Goal: Transaction & Acquisition: Purchase product/service

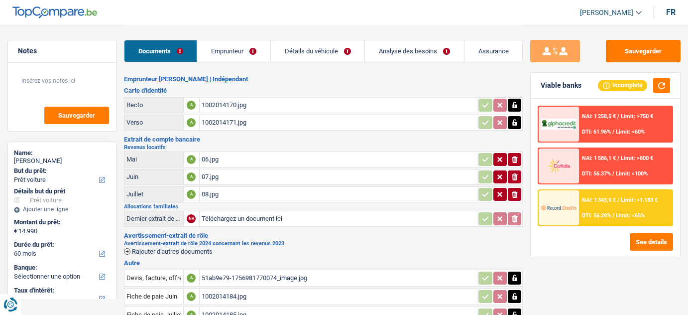
select select "car"
select select "60"
select select "single"
select select "BE"
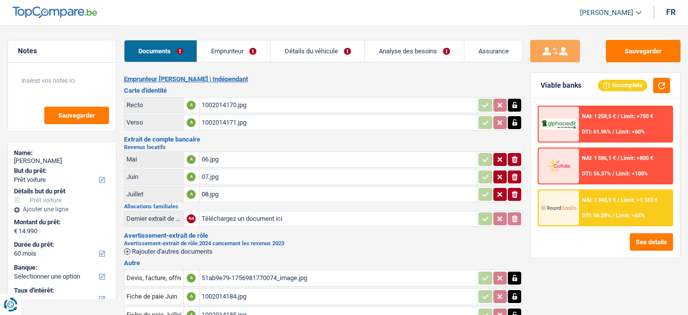
select select "independent"
select select "netSalary"
select select "rentalIncome"
select select "familyAllowances"
drag, startPoint x: 226, startPoint y: 45, endPoint x: 234, endPoint y: 48, distance: 8.0
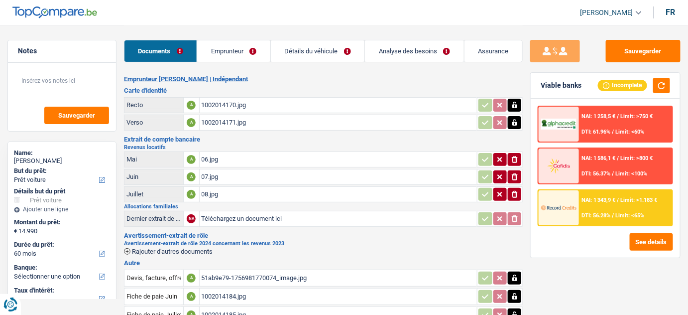
click at [226, 45] on link "Emprunteur" at bounding box center [233, 50] width 73 height 21
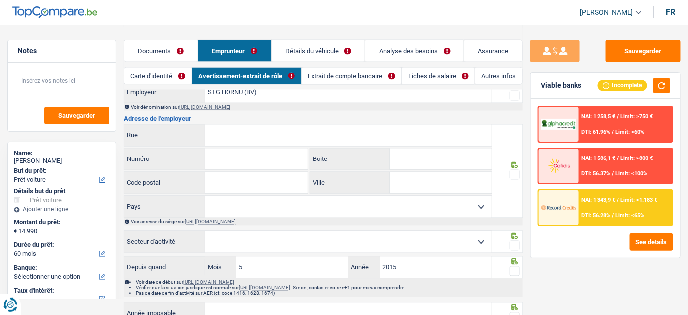
scroll to position [437, 0]
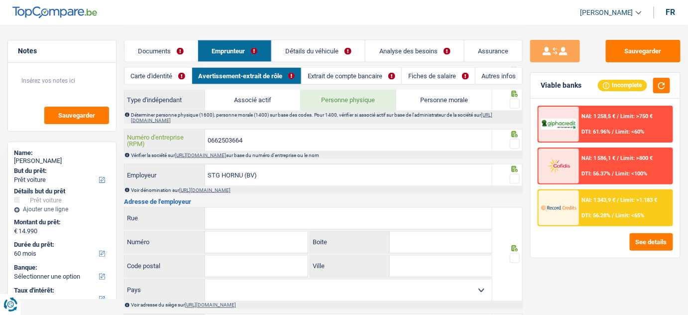
click at [231, 139] on input "0662503664" at bounding box center [348, 139] width 287 height 21
click at [223, 152] on link "https://kbopub.economie.fgov.be/kbopub/zoeknummerform.html" at bounding box center [200, 154] width 51 height 5
click at [653, 47] on button "Sauvegarder" at bounding box center [643, 51] width 75 height 22
click at [333, 76] on link "Extrait de compte bancaire" at bounding box center [352, 76] width 100 height 16
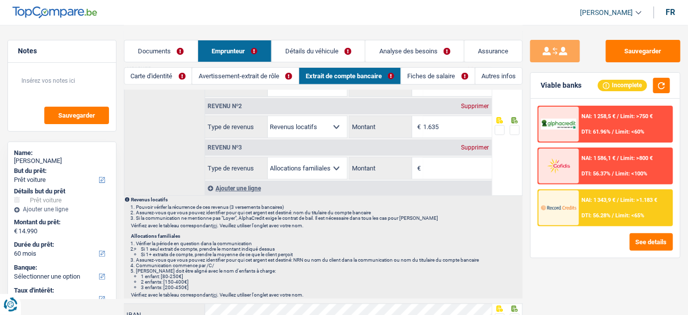
scroll to position [49, 0]
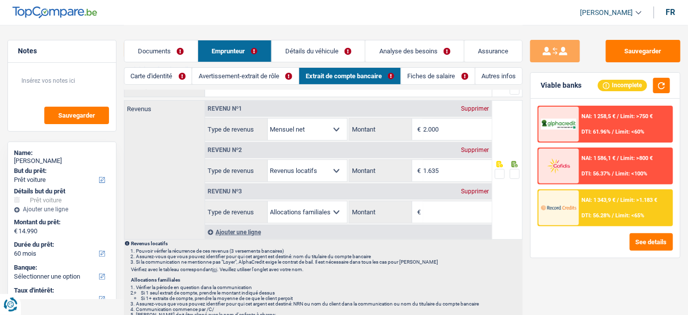
click at [163, 50] on link "Documents" at bounding box center [160, 50] width 73 height 21
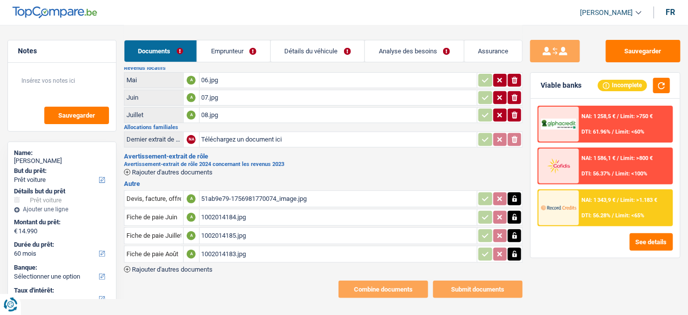
scroll to position [84, 0]
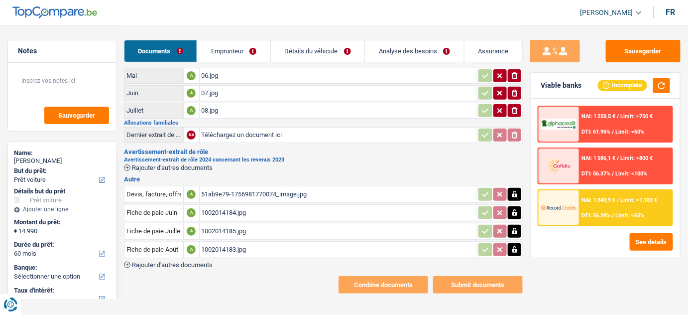
click at [218, 99] on div "07.jpg" at bounding box center [339, 93] width 274 height 15
click at [248, 193] on div "51ab9e79-1756981770074_image.jpg" at bounding box center [339, 194] width 274 height 15
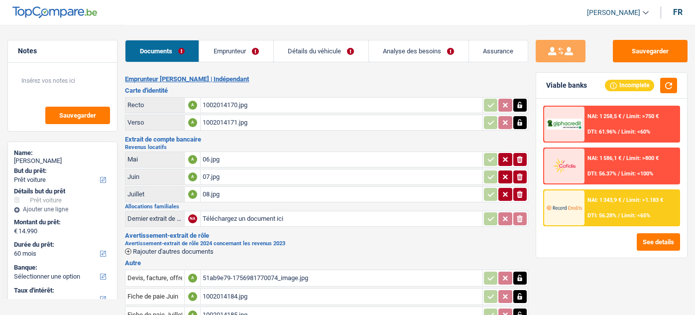
select select "car"
select select "60"
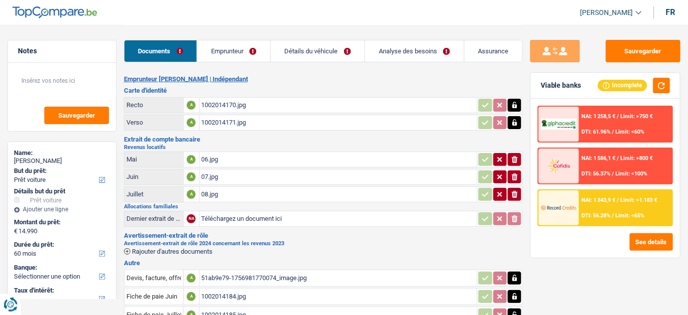
scroll to position [84, 0]
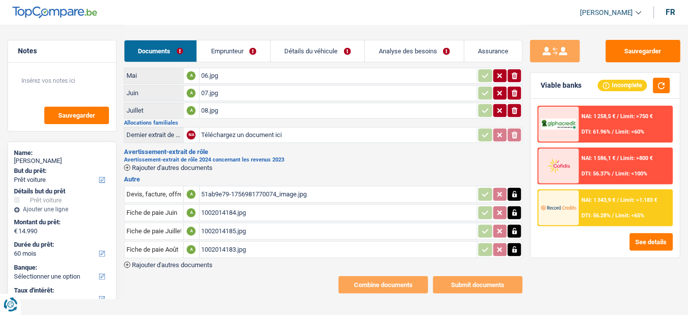
click at [218, 194] on div "51ab9e79-1756981770074_image.jpg" at bounding box center [339, 194] width 274 height 15
click at [232, 209] on div "1002014184.jpg" at bounding box center [339, 212] width 274 height 15
drag, startPoint x: 516, startPoint y: 208, endPoint x: 521, endPoint y: 231, distance: 23.9
click at [518, 211] on icon "button" at bounding box center [515, 213] width 8 height 10
click at [521, 231] on button "button" at bounding box center [514, 231] width 13 height 13
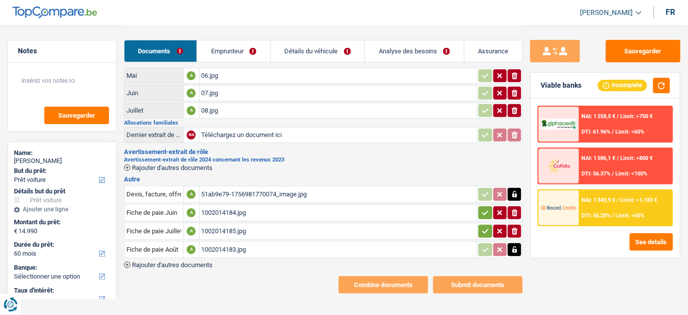
click at [516, 227] on icon "button" at bounding box center [515, 230] width 6 height 7
click at [516, 246] on icon "button" at bounding box center [515, 249] width 8 height 10
click at [512, 228] on icon "ionicons-v5-e" at bounding box center [515, 231] width 8 height 10
drag, startPoint x: 518, startPoint y: 250, endPoint x: 519, endPoint y: 218, distance: 32.4
click at [517, 245] on icon "ionicons-v5-e" at bounding box center [515, 249] width 8 height 10
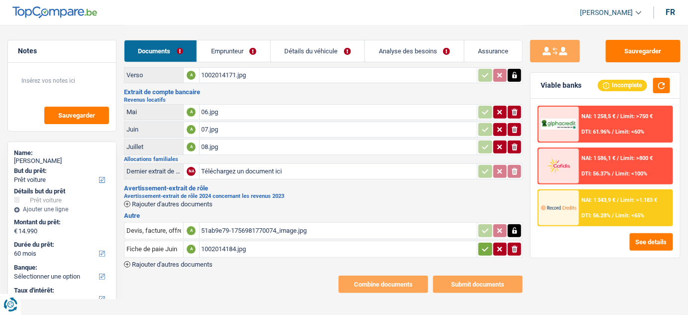
click at [514, 248] on icon "button" at bounding box center [515, 248] width 6 height 7
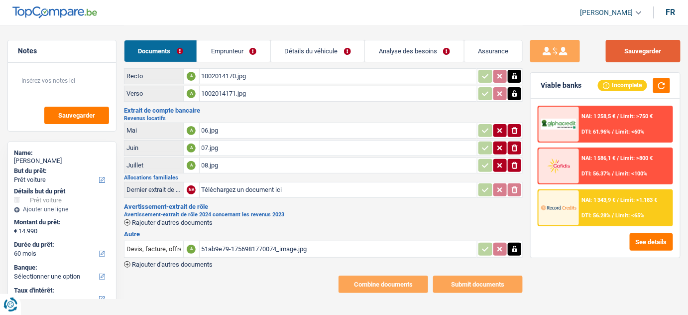
click at [618, 56] on button "Sauvegarder" at bounding box center [643, 51] width 75 height 22
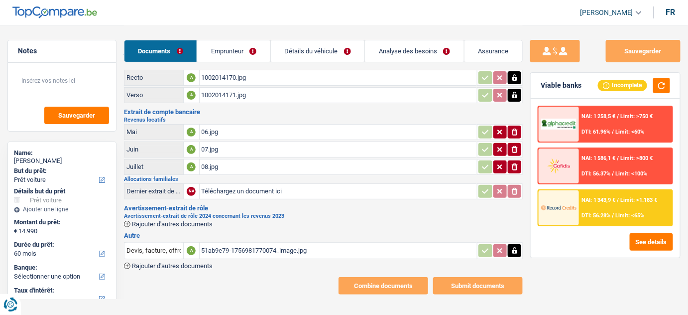
scroll to position [0, 0]
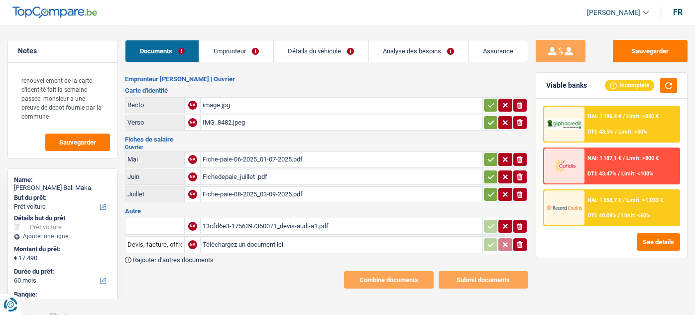
select select "car"
select select "60"
click at [277, 107] on div "image.jpg" at bounding box center [341, 105] width 277 height 15
click at [256, 163] on div "Fiche-paie-06-2025_01-07-2025.pdf" at bounding box center [341, 159] width 277 height 15
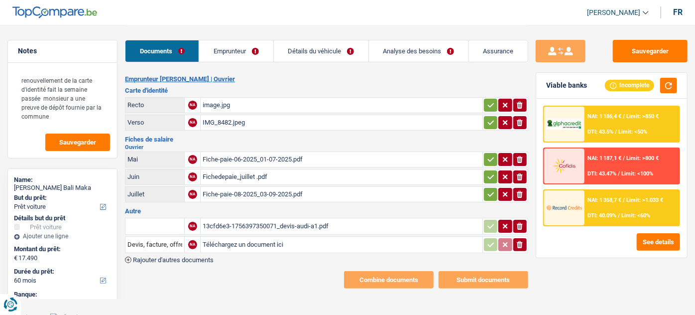
click at [173, 225] on input "text" at bounding box center [154, 226] width 55 height 16
click at [195, 244] on li "Devis, facture, offre, bon de commande" at bounding box center [190, 245] width 121 height 12
type input "Devis, facture, offre, bon de commande"
click at [485, 224] on button "button" at bounding box center [490, 226] width 13 height 13
click at [522, 241] on icon "button" at bounding box center [520, 244] width 6 height 7
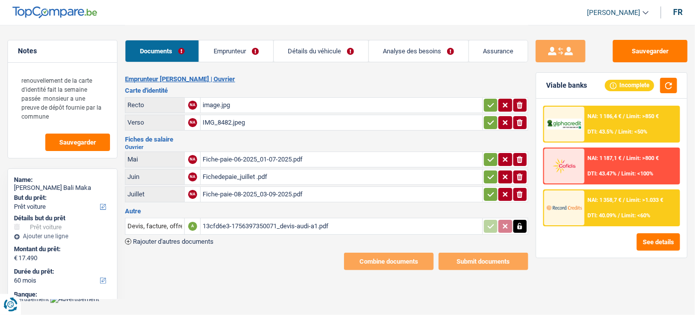
click at [213, 103] on div "image.jpg" at bounding box center [341, 105] width 277 height 15
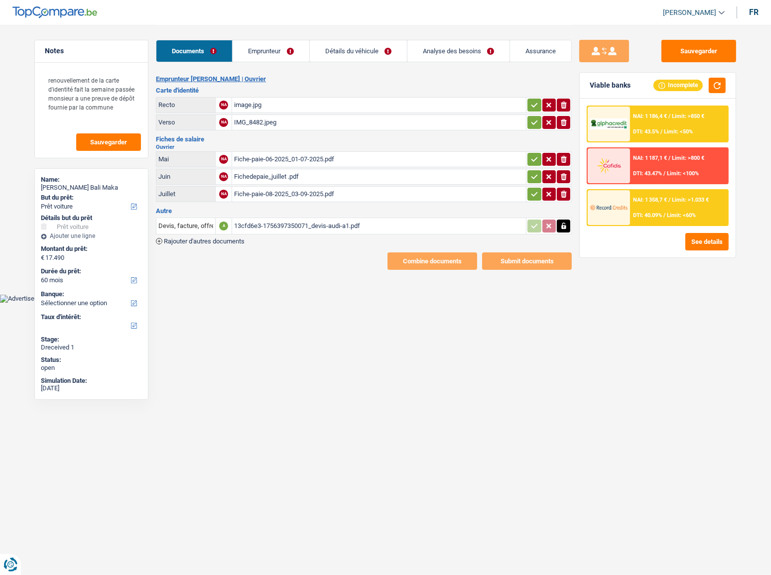
click at [291, 52] on link "Emprunteur" at bounding box center [270, 50] width 76 height 21
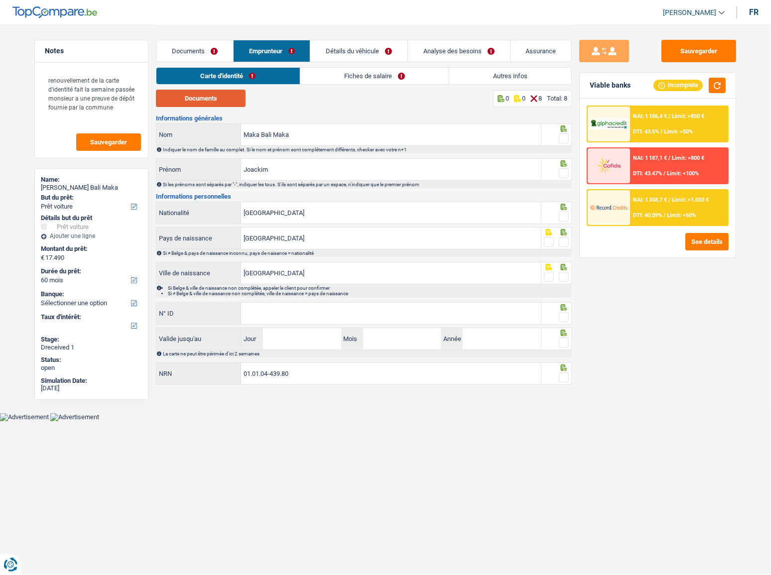
click at [208, 102] on button "Documents" at bounding box center [201, 98] width 90 height 17
drag, startPoint x: 564, startPoint y: 137, endPoint x: 564, endPoint y: 144, distance: 7.0
click at [564, 140] on span at bounding box center [564, 138] width 10 height 10
click at [0, 0] on input "radio" at bounding box center [0, 0] width 0 height 0
click at [566, 174] on span at bounding box center [564, 173] width 10 height 10
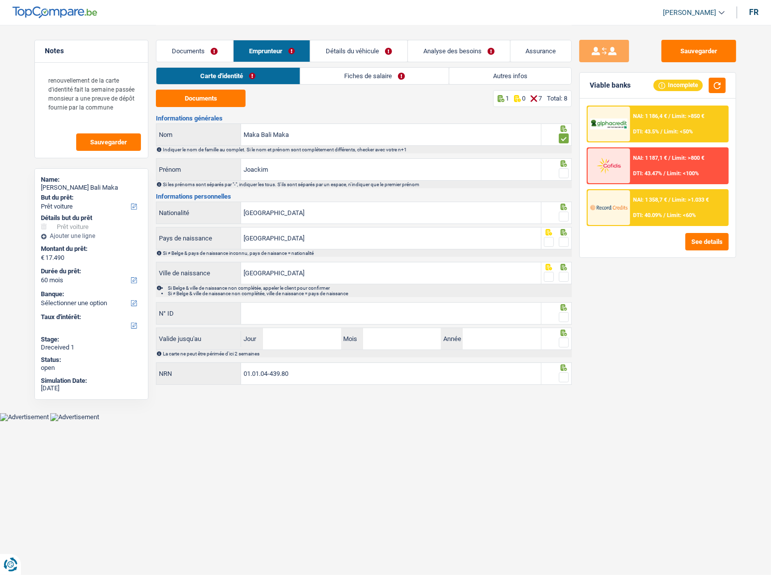
click at [0, 0] on input "radio" at bounding box center [0, 0] width 0 height 0
click at [274, 134] on input "Maka Bali Maka" at bounding box center [391, 134] width 300 height 21
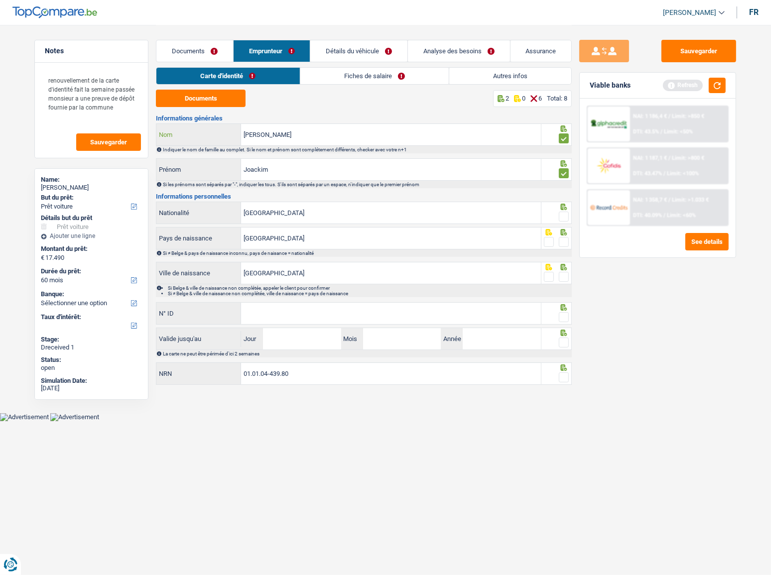
type input "Maka Balimaka"
drag, startPoint x: 560, startPoint y: 215, endPoint x: 534, endPoint y: 214, distance: 25.9
click at [534, 214] on div "Belgique Nationalité" at bounding box center [364, 214] width 416 height 24
click at [533, 214] on input "[GEOGRAPHIC_DATA]" at bounding box center [391, 212] width 300 height 21
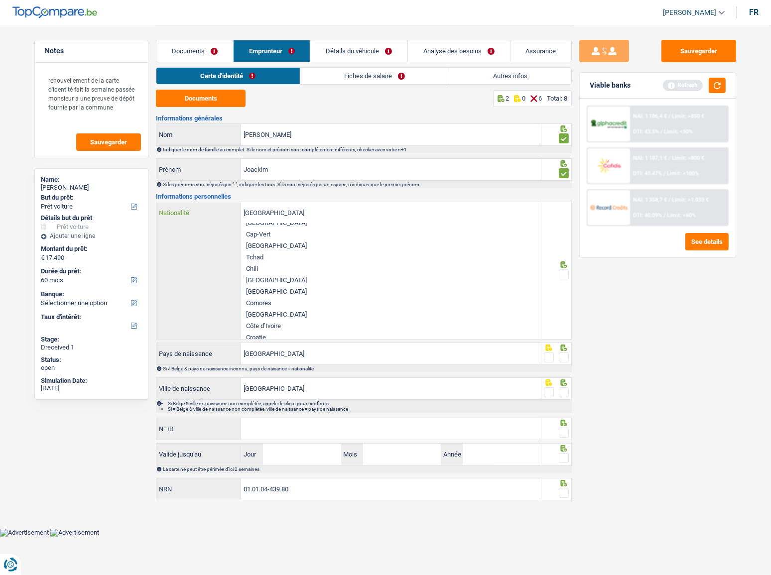
scroll to position [400, 0]
drag, startPoint x: 294, startPoint y: 217, endPoint x: 210, endPoint y: 240, distance: 87.3
click at [210, 240] on div "Belgique Nationalité Réponses suggérées Belgique Luxembourg Autres Réfugiée Afg…" at bounding box center [348, 270] width 384 height 137
type input "r"
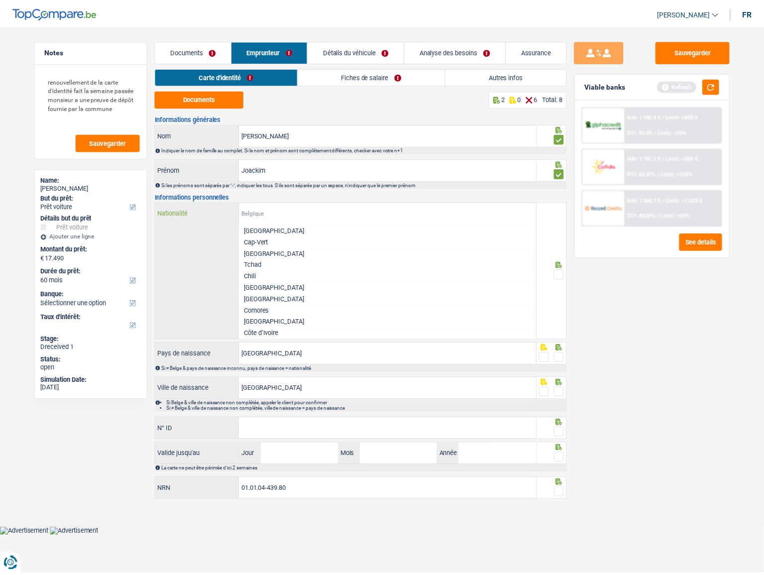
scroll to position [0, 0]
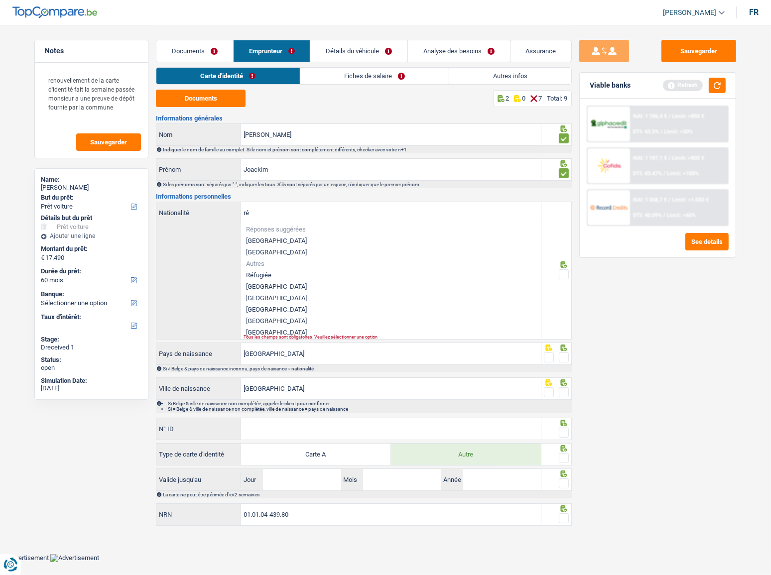
click at [284, 314] on li "République démocratique du Congo" at bounding box center [391, 320] width 300 height 11
type input "République démocratique du Congo"
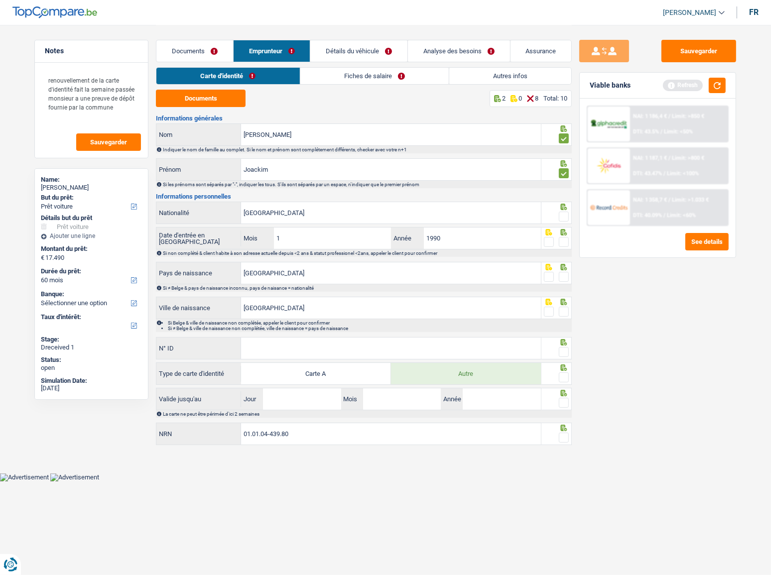
click at [564, 219] on span at bounding box center [564, 217] width 10 height 10
click at [0, 0] on input "radio" at bounding box center [0, 0] width 0 height 0
drag, startPoint x: 567, startPoint y: 239, endPoint x: 740, endPoint y: 139, distance: 199.6
click at [567, 238] on span at bounding box center [564, 242] width 10 height 10
click at [0, 0] on input "radio" at bounding box center [0, 0] width 0 height 0
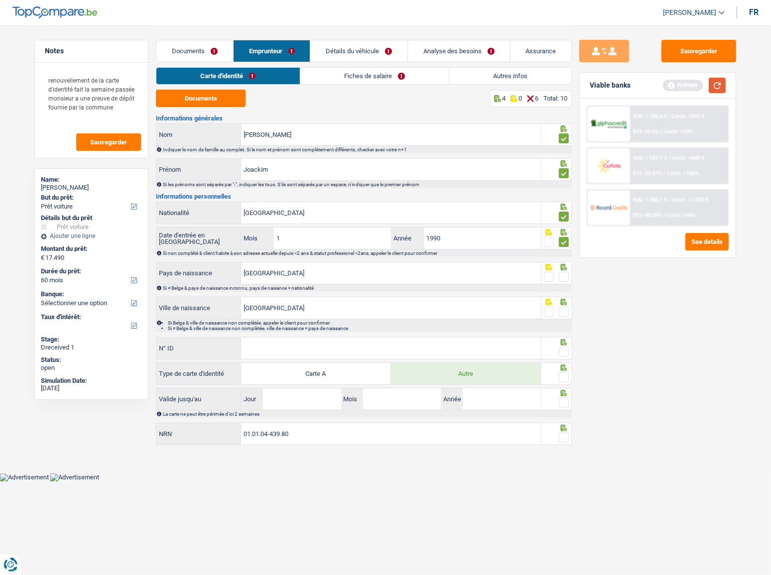
click at [694, 81] on button "button" at bounding box center [716, 85] width 17 height 15
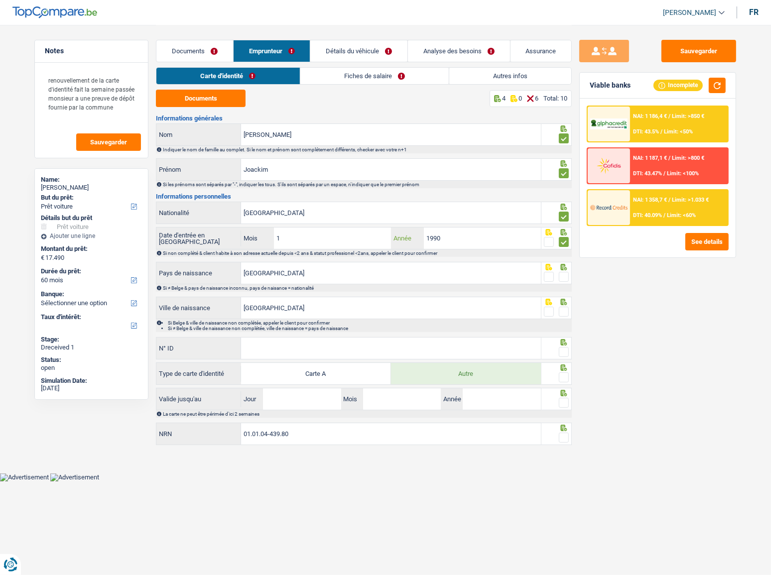
drag, startPoint x: 460, startPoint y: 237, endPoint x: 420, endPoint y: 238, distance: 40.3
click at [420, 238] on div "1990 Année" at bounding box center [466, 237] width 150 height 21
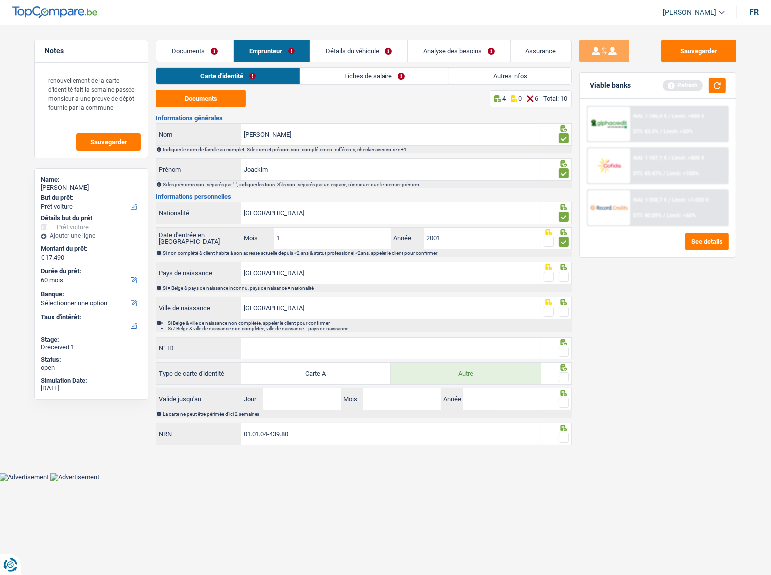
click at [550, 244] on span at bounding box center [549, 242] width 10 height 10
click at [0, 0] on input "radio" at bounding box center [0, 0] width 0 height 0
click at [445, 247] on div "Date d'entrée en Belgique 1 Mois / 2001 Année Si non complété & client habite à…" at bounding box center [364, 242] width 416 height 30
click at [442, 235] on input "2001" at bounding box center [482, 237] width 117 height 21
type input "2002"
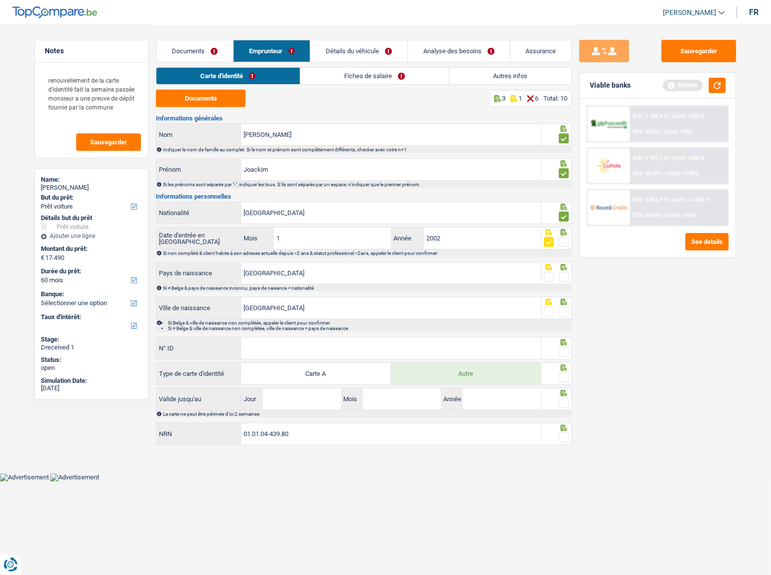
click at [563, 274] on span at bounding box center [564, 277] width 10 height 10
click at [0, 0] on input "radio" at bounding box center [0, 0] width 0 height 0
click at [563, 314] on span at bounding box center [564, 312] width 10 height 10
click at [0, 0] on input "radio" at bounding box center [0, 0] width 0 height 0
click at [694, 83] on button "button" at bounding box center [716, 85] width 17 height 15
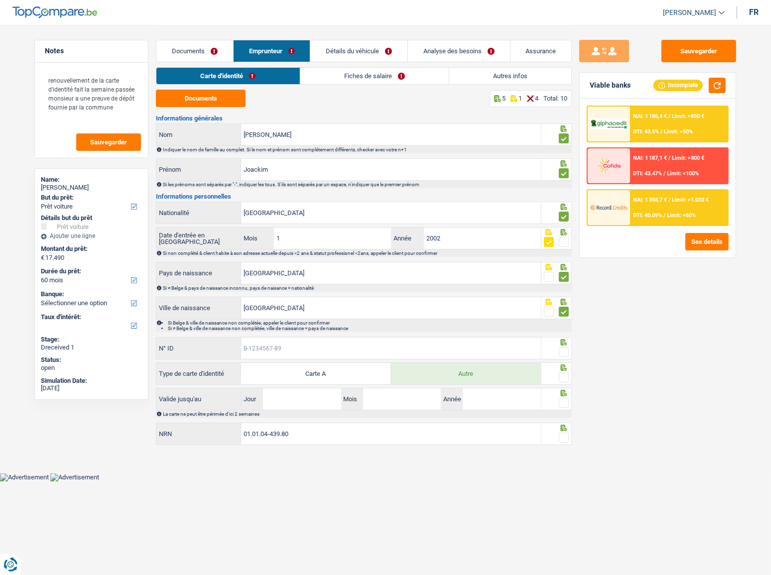
click at [316, 314] on input "N° ID" at bounding box center [391, 348] width 300 height 21
click at [299, 314] on input "N° ID" at bounding box center [391, 348] width 300 height 21
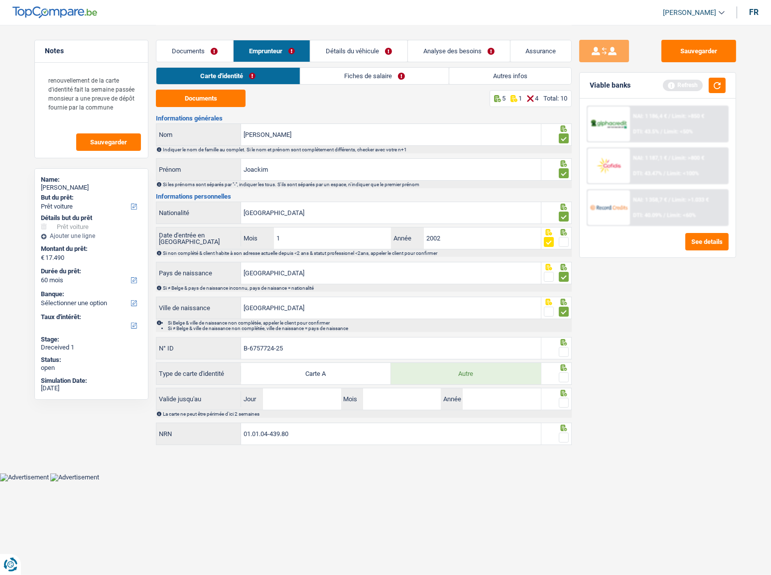
type input "B-6757724-25"
click at [569, 314] on div at bounding box center [556, 348] width 31 height 22
click at [565, 314] on span at bounding box center [564, 352] width 10 height 10
click at [0, 0] on input "radio" at bounding box center [0, 0] width 0 height 0
click at [565, 314] on span at bounding box center [564, 377] width 10 height 10
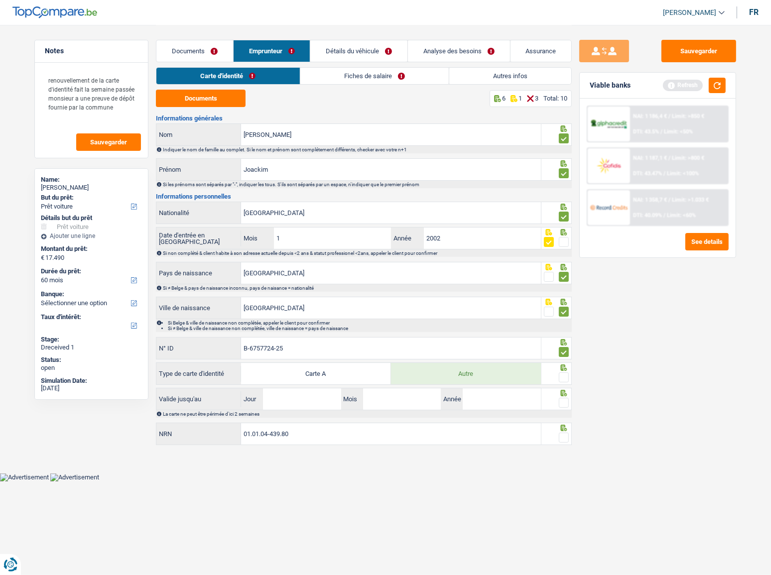
click at [0, 0] on input "radio" at bounding box center [0, 0] width 0 height 0
click at [276, 314] on input "Jour" at bounding box center [302, 398] width 78 height 21
type input "05"
type input "09"
type input "2030"
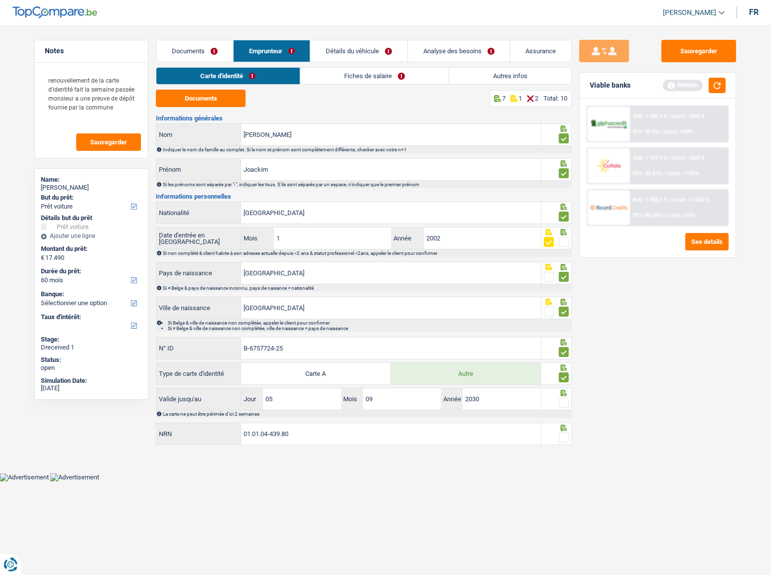
click at [563, 314] on span at bounding box center [564, 403] width 10 height 10
click at [0, 0] on input "radio" at bounding box center [0, 0] width 0 height 0
click at [694, 88] on button "button" at bounding box center [716, 85] width 17 height 15
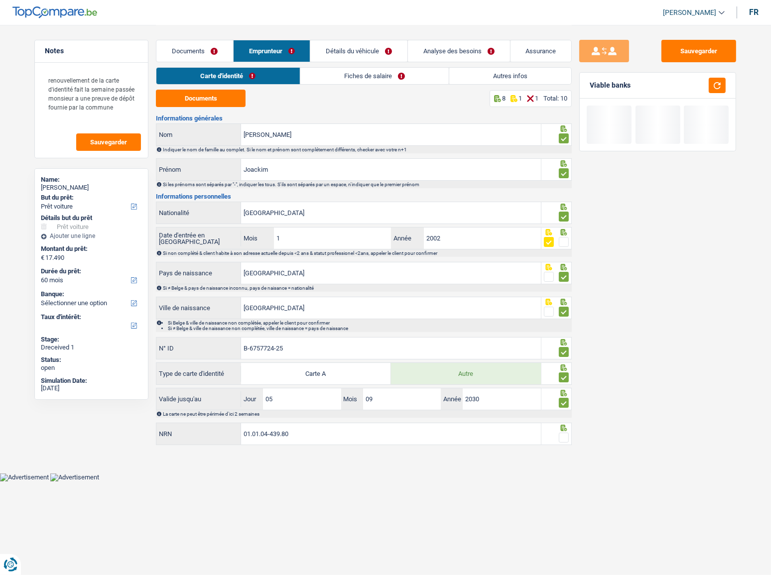
click at [563, 314] on span at bounding box center [564, 438] width 10 height 10
click at [0, 0] on input "radio" at bounding box center [0, 0] width 0 height 0
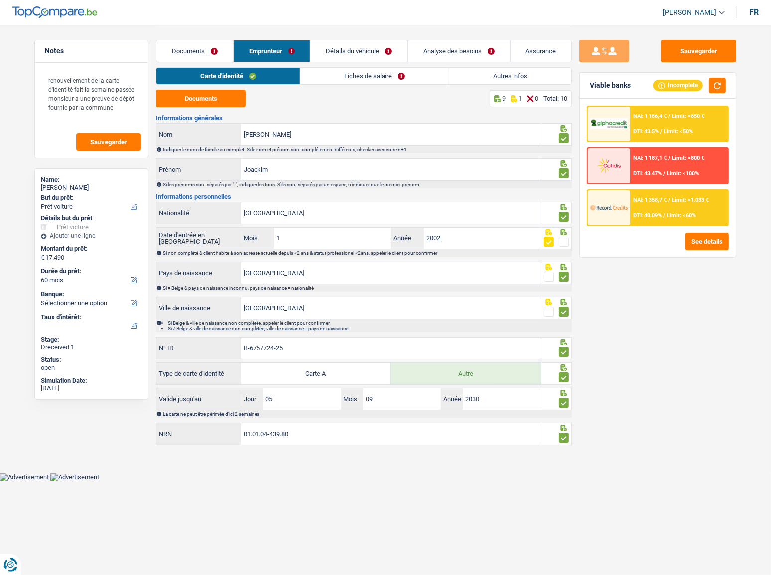
drag, startPoint x: 372, startPoint y: 70, endPoint x: 297, endPoint y: 79, distance: 75.8
click at [372, 70] on link "Fiches de salaire" at bounding box center [374, 76] width 148 height 16
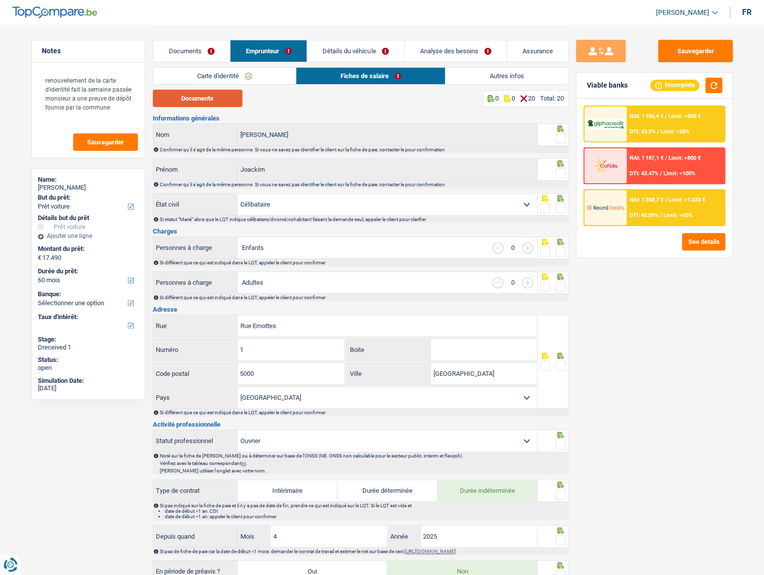
click at [210, 100] on button "Documents" at bounding box center [198, 98] width 90 height 17
drag, startPoint x: 562, startPoint y: 139, endPoint x: 612, endPoint y: 157, distance: 53.2
click at [564, 139] on span at bounding box center [561, 138] width 10 height 10
click at [0, 0] on input "radio" at bounding box center [0, 0] width 0 height 0
click at [557, 172] on span at bounding box center [561, 173] width 10 height 10
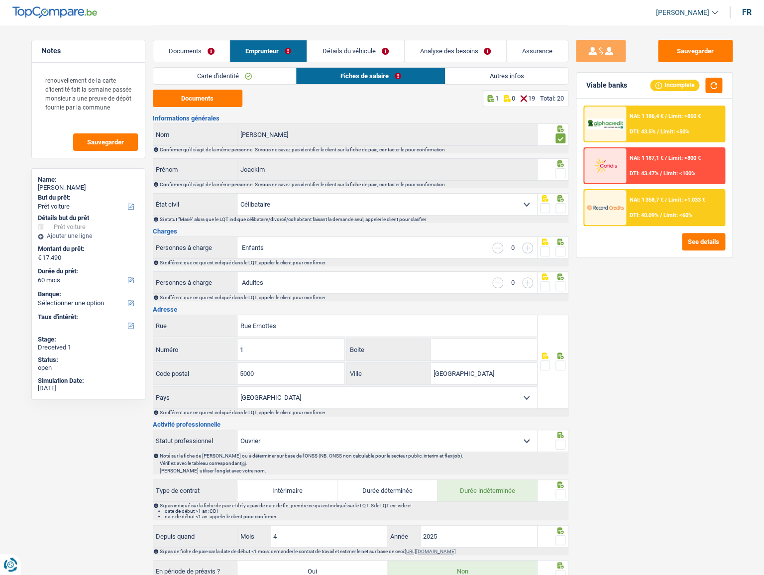
click at [0, 0] on input "radio" at bounding box center [0, 0] width 0 height 0
click at [560, 209] on span at bounding box center [561, 208] width 10 height 10
click at [0, 0] on input "radio" at bounding box center [0, 0] width 0 height 0
click at [563, 251] on span at bounding box center [561, 251] width 10 height 10
click at [0, 0] on input "radio" at bounding box center [0, 0] width 0 height 0
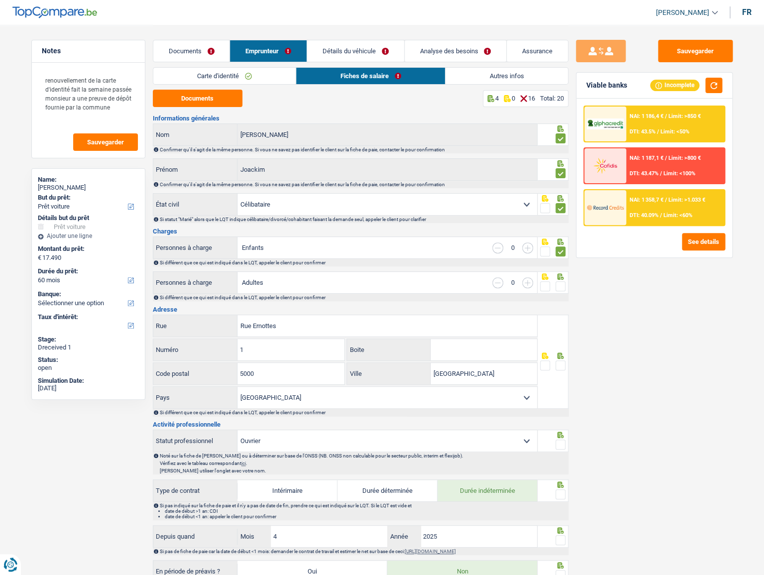
click at [563, 284] on span at bounding box center [561, 286] width 10 height 10
click at [0, 0] on input "radio" at bounding box center [0, 0] width 0 height 0
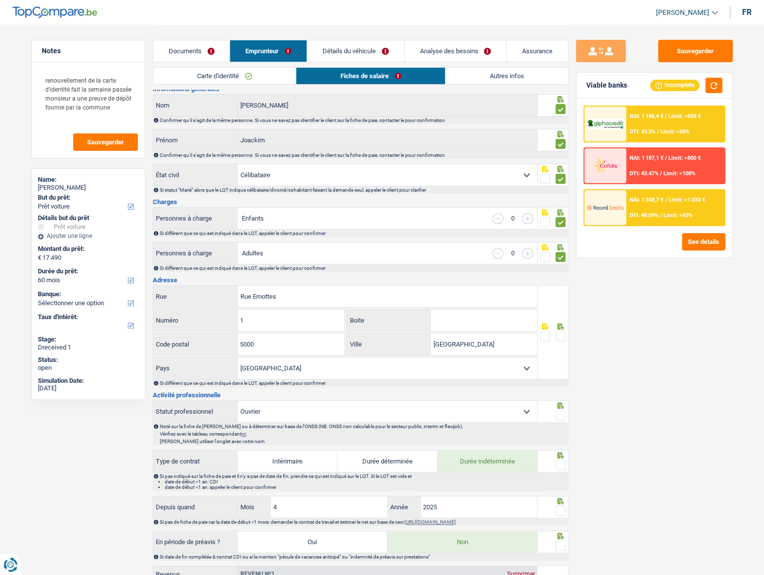
scroll to position [45, 0]
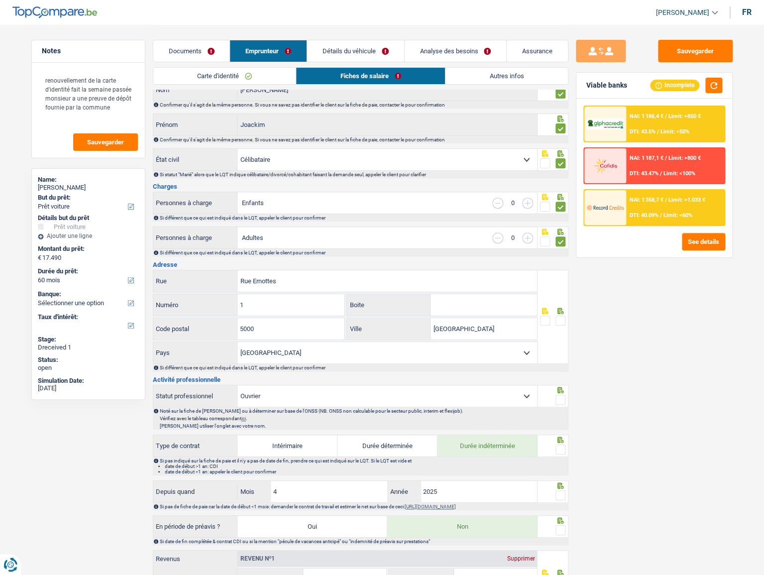
click at [479, 73] on link "Autres infos" at bounding box center [507, 76] width 122 height 16
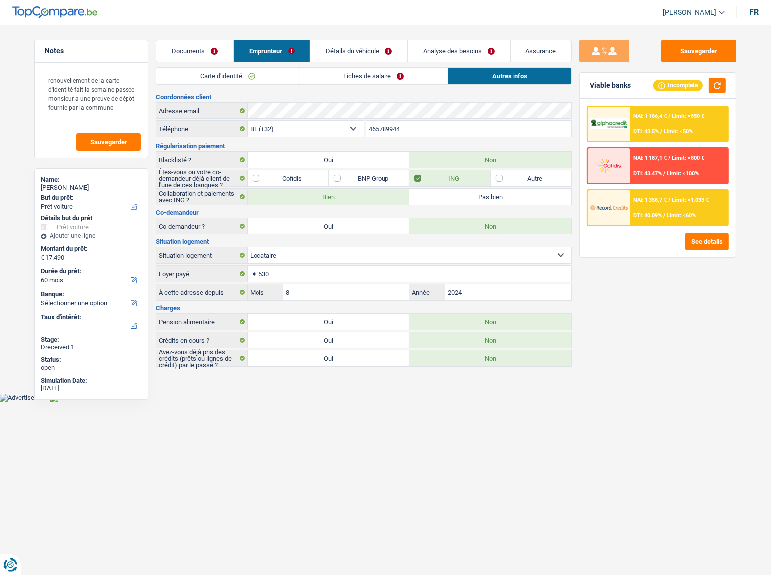
click at [341, 314] on label "Oui" at bounding box center [328, 358] width 162 height 16
click at [341, 314] on input "Oui" at bounding box center [328, 358] width 162 height 16
radio input "true"
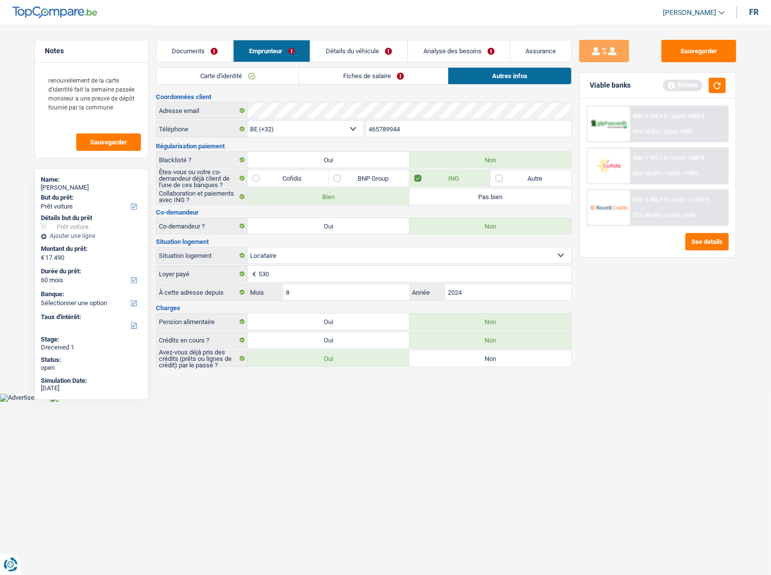
click at [387, 68] on link "Fiches de salaire" at bounding box center [373, 76] width 148 height 16
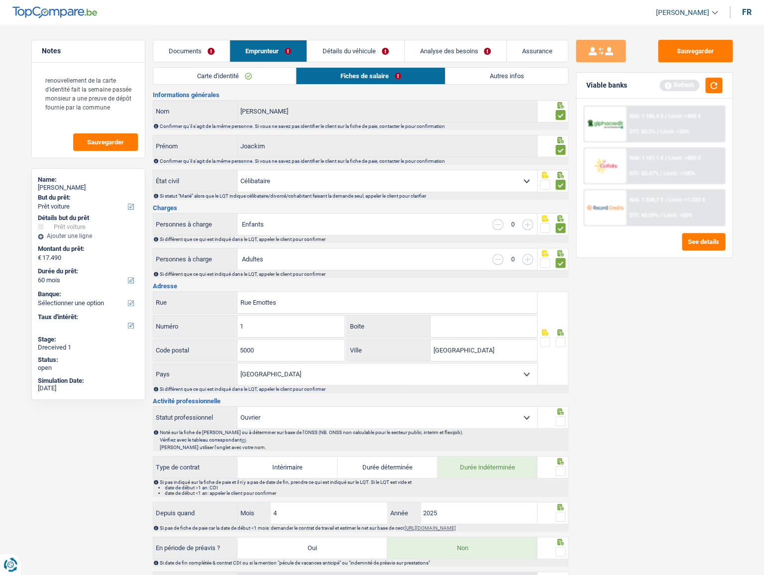
scroll to position [90, 0]
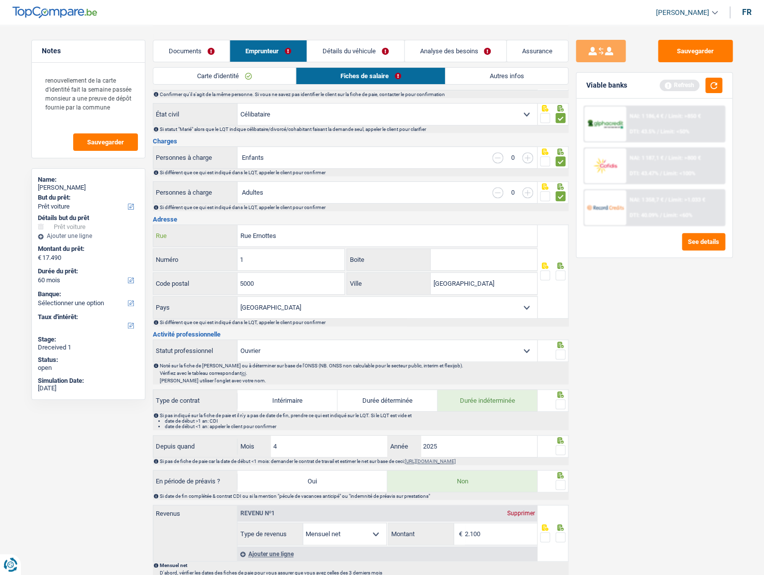
drag, startPoint x: 367, startPoint y: 236, endPoint x: 237, endPoint y: 254, distance: 131.6
click at [237, 254] on div "Rue Ernottes Rue 1 Numéro Boite 5000 Code postal Namur Ville Belgique Luxembour…" at bounding box center [345, 272] width 385 height 94
type input "rue lucien nameche"
click at [379, 53] on link "Détails du véhicule" at bounding box center [355, 50] width 97 height 21
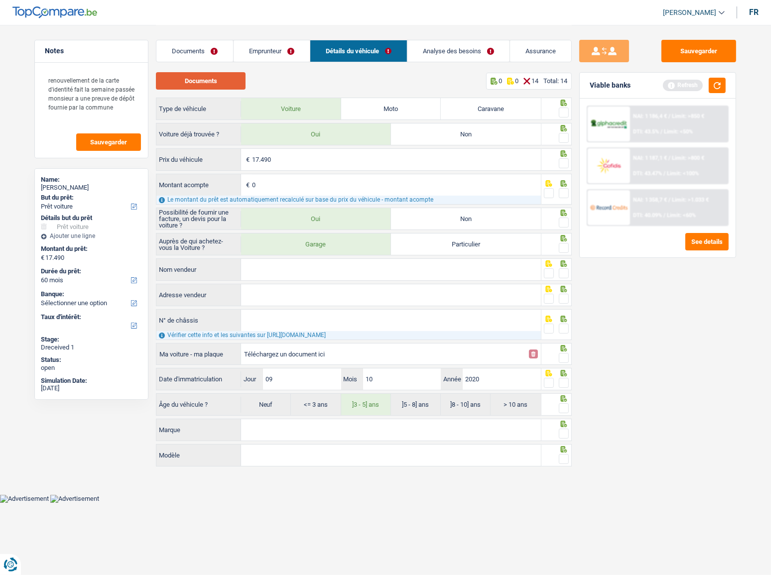
click at [223, 75] on button "Documents" at bounding box center [201, 80] width 90 height 17
click at [251, 41] on link "Emprunteur" at bounding box center [271, 50] width 76 height 21
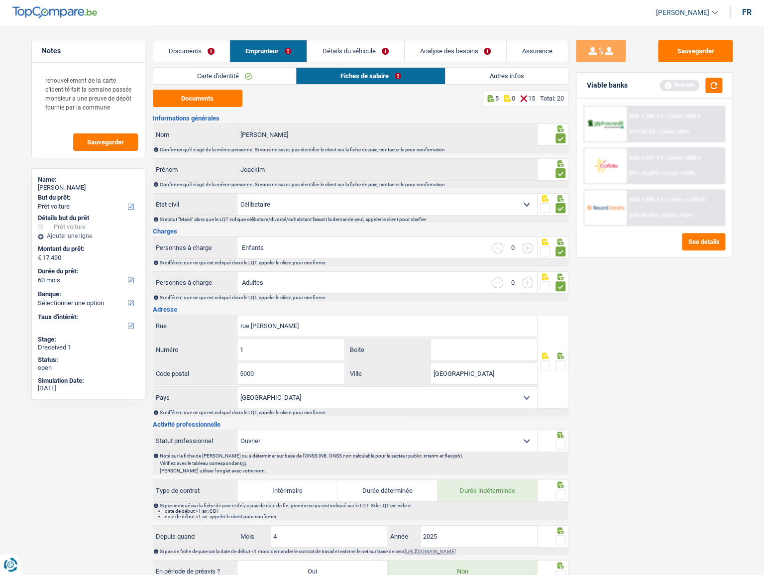
click at [273, 78] on link "Carte d'identité" at bounding box center [224, 76] width 143 height 16
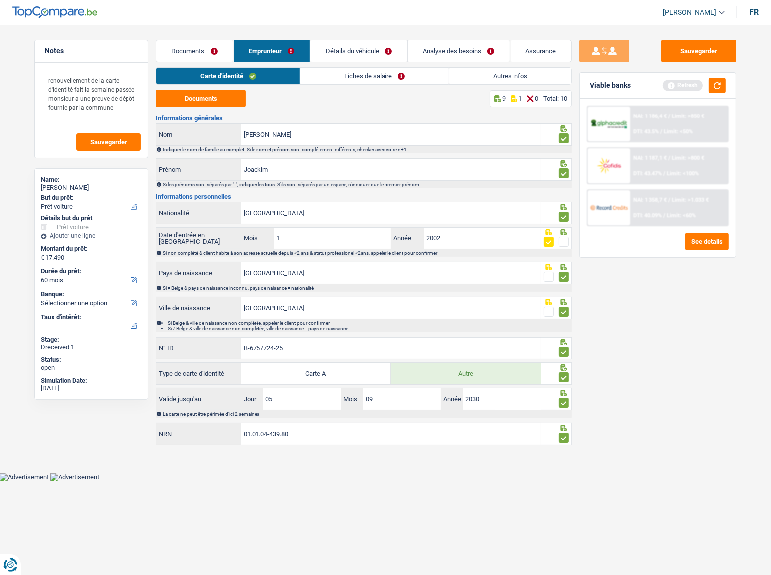
click at [355, 77] on link "Fiches de salaire" at bounding box center [374, 76] width 148 height 16
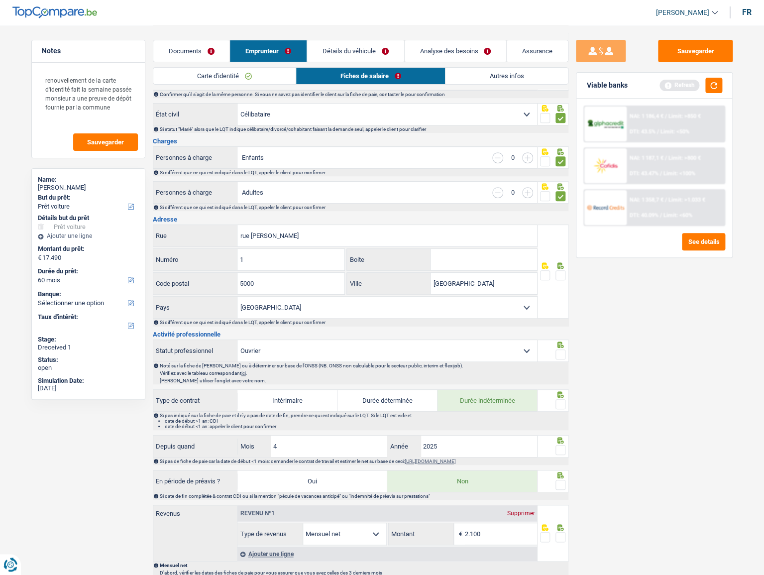
scroll to position [135, 0]
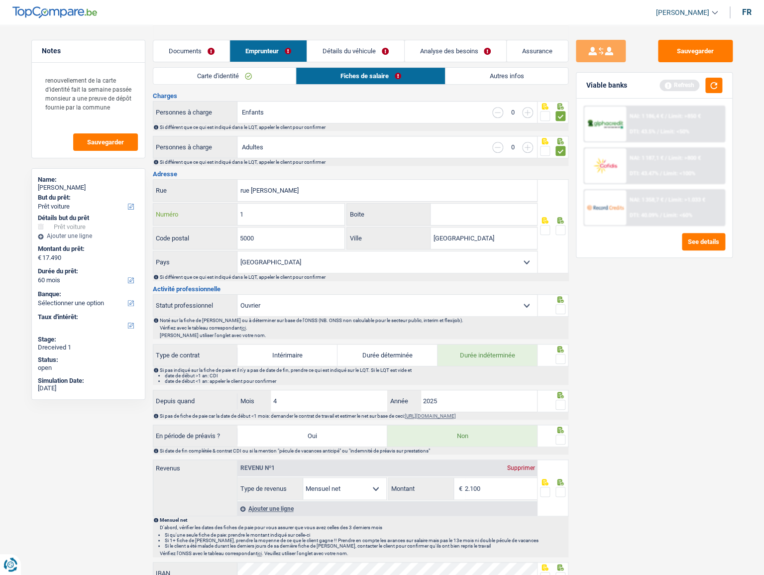
drag, startPoint x: 302, startPoint y: 214, endPoint x: 162, endPoint y: 224, distance: 140.2
click at [162, 224] on div "1 Numéro" at bounding box center [249, 215] width 193 height 24
type input "37"
type input "4"
click at [561, 225] on span at bounding box center [561, 230] width 10 height 10
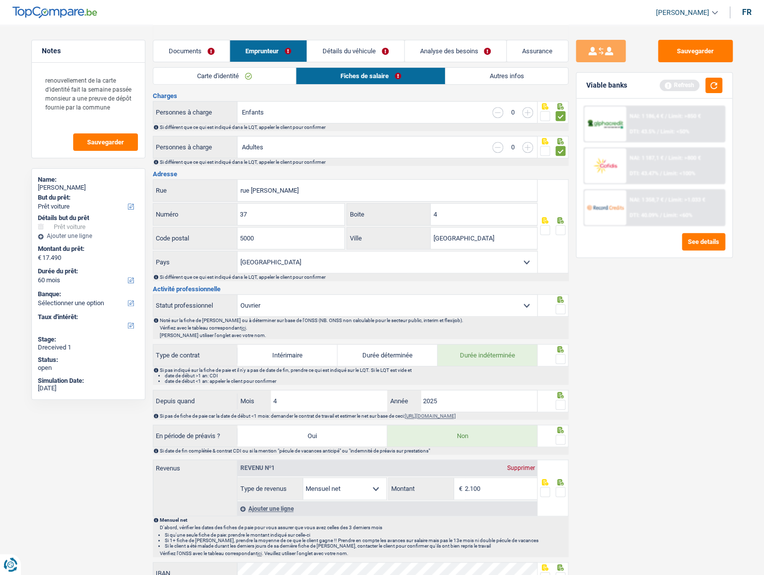
click at [0, 0] on input "radio" at bounding box center [0, 0] width 0 height 0
click at [694, 86] on button "button" at bounding box center [713, 85] width 17 height 15
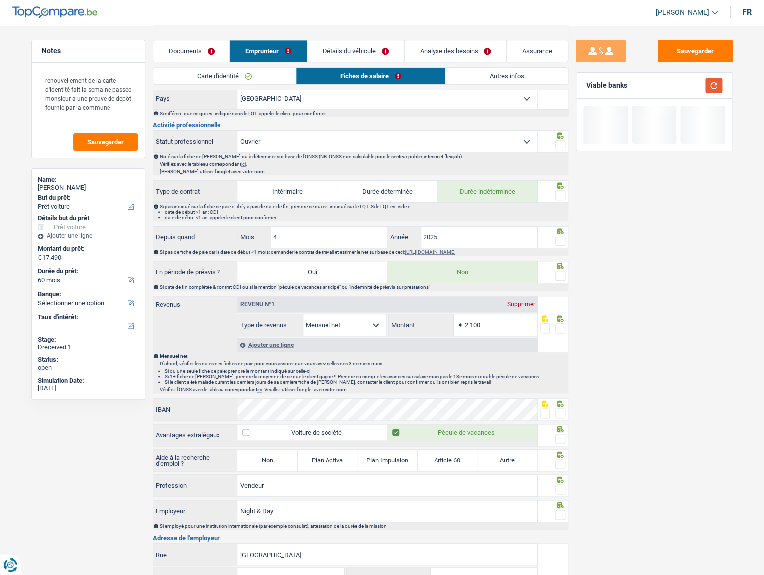
scroll to position [317, 0]
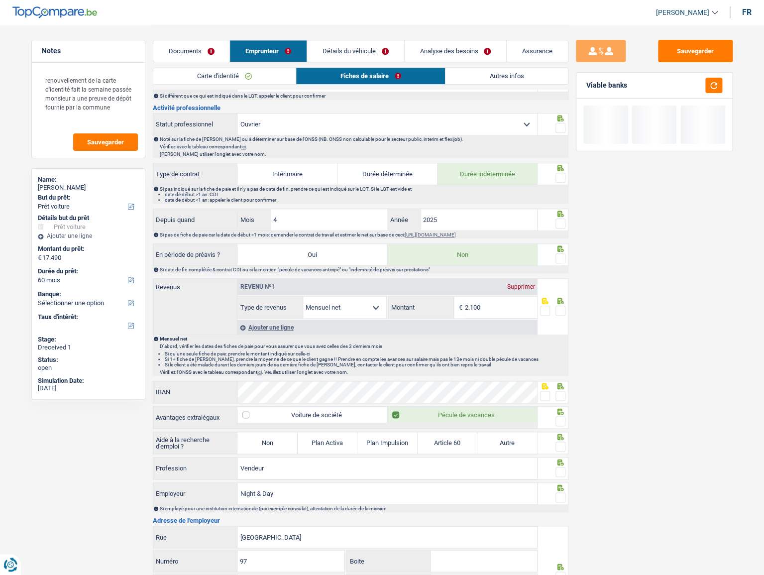
click at [562, 129] on span at bounding box center [561, 128] width 10 height 10
click at [0, 0] on input "radio" at bounding box center [0, 0] width 0 height 0
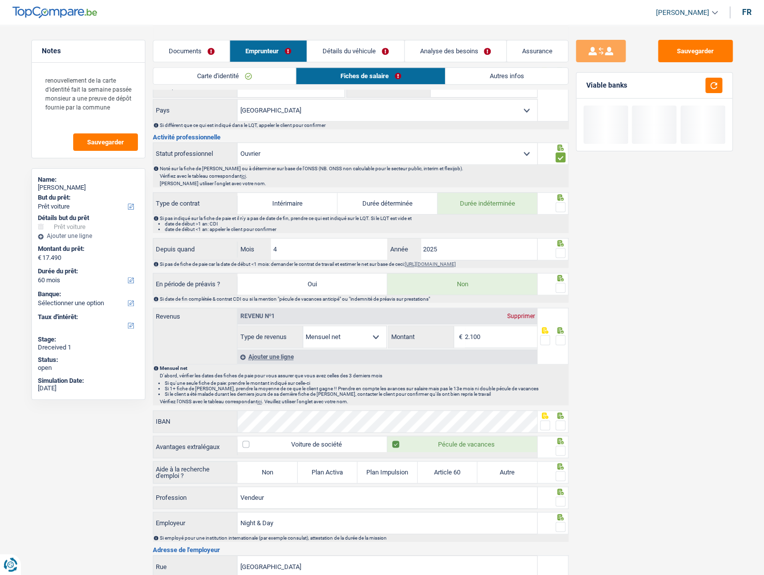
scroll to position [271, 0]
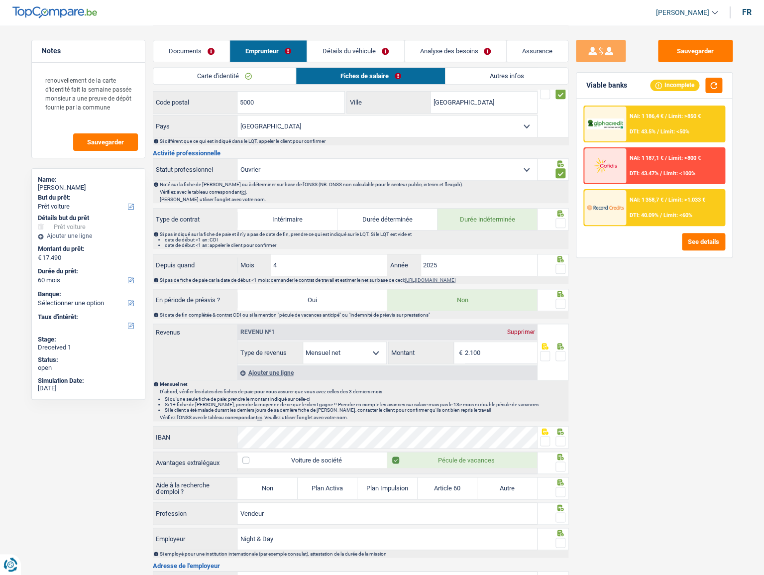
click at [412, 170] on select "Ouvrier Employé privé Employé public Invalide Indépendant Pensionné Chômeur Mut…" at bounding box center [387, 169] width 300 height 21
select select "privateEmployee"
click at [237, 159] on select "Ouvrier Employé privé Employé public Invalide Indépendant Pensionné Chômeur Mut…" at bounding box center [387, 169] width 300 height 21
radio input "false"
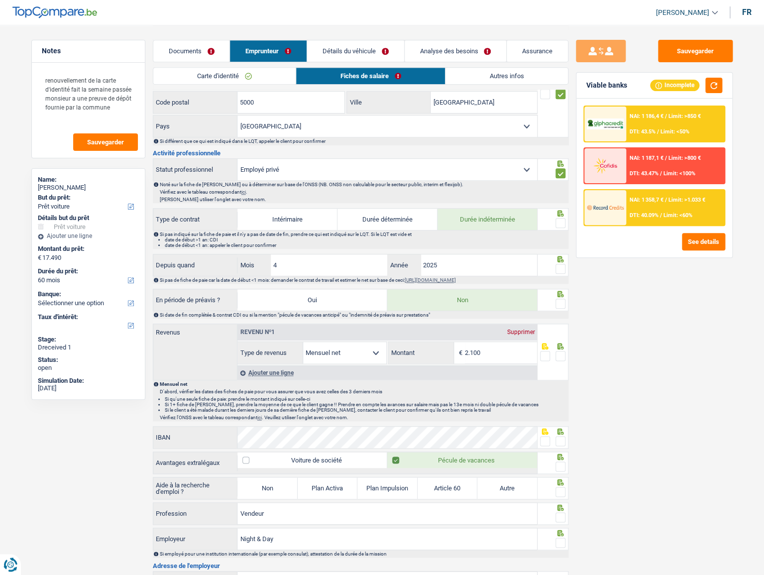
select select "mealVouchers"
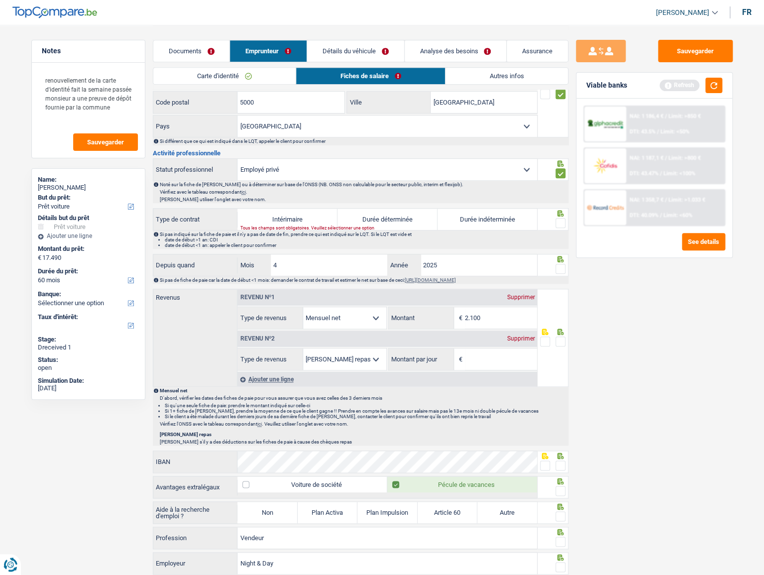
click at [469, 214] on label "Durée indéterminée" at bounding box center [488, 219] width 100 height 21
click at [469, 214] on input "Durée indéterminée" at bounding box center [488, 219] width 100 height 21
radio input "true"
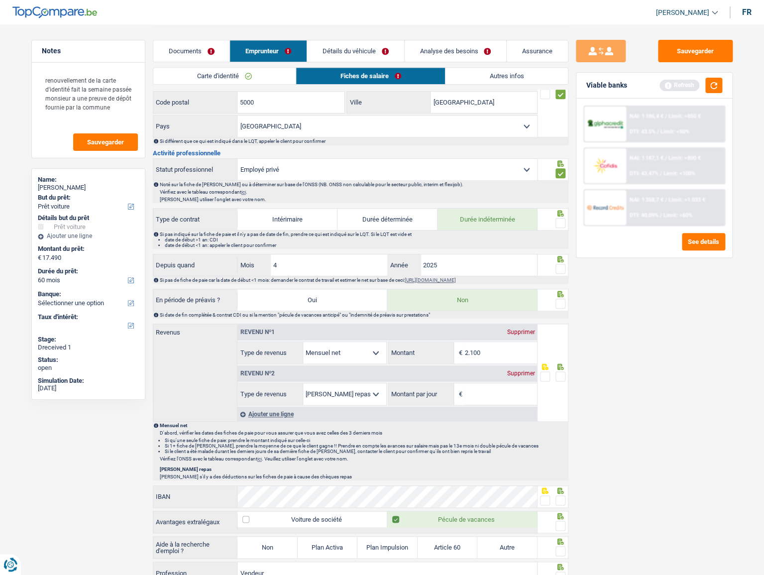
click at [561, 218] on span at bounding box center [561, 223] width 10 height 10
click at [0, 0] on input "radio" at bounding box center [0, 0] width 0 height 0
drag, startPoint x: 560, startPoint y: 268, endPoint x: 585, endPoint y: 253, distance: 29.7
click at [562, 268] on span at bounding box center [561, 269] width 10 height 10
click at [0, 0] on input "radio" at bounding box center [0, 0] width 0 height 0
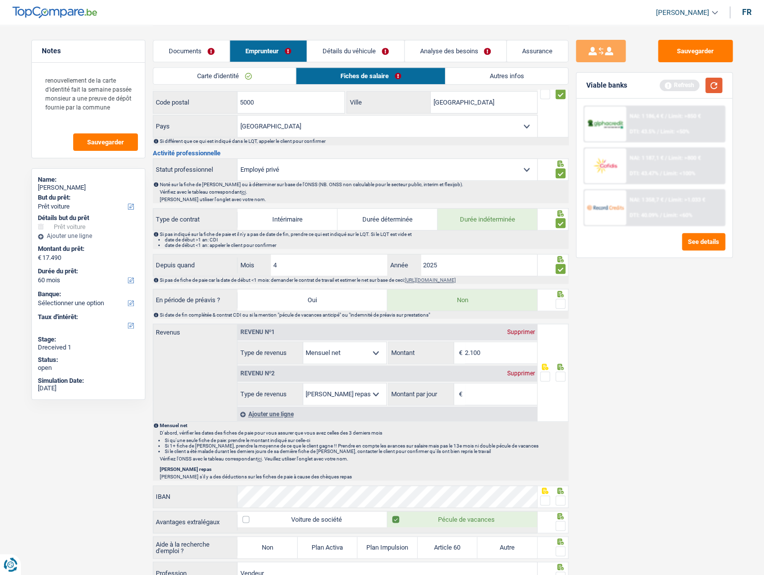
click at [694, 90] on button "button" at bounding box center [713, 85] width 17 height 15
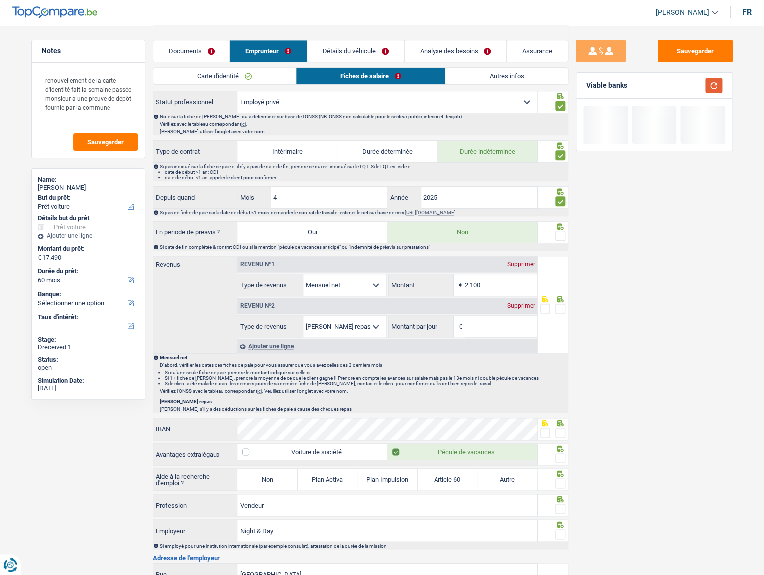
scroll to position [362, 0]
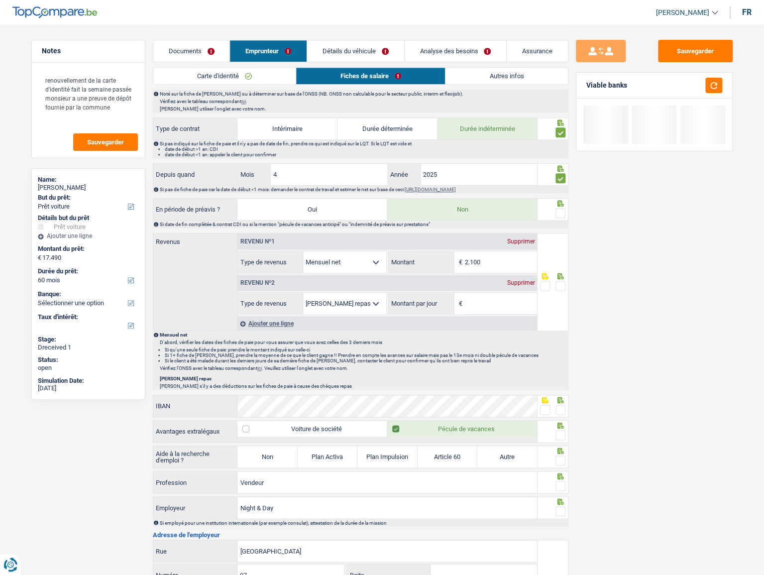
click at [557, 209] on span at bounding box center [561, 213] width 10 height 10
click at [0, 0] on input "radio" at bounding box center [0, 0] width 0 height 0
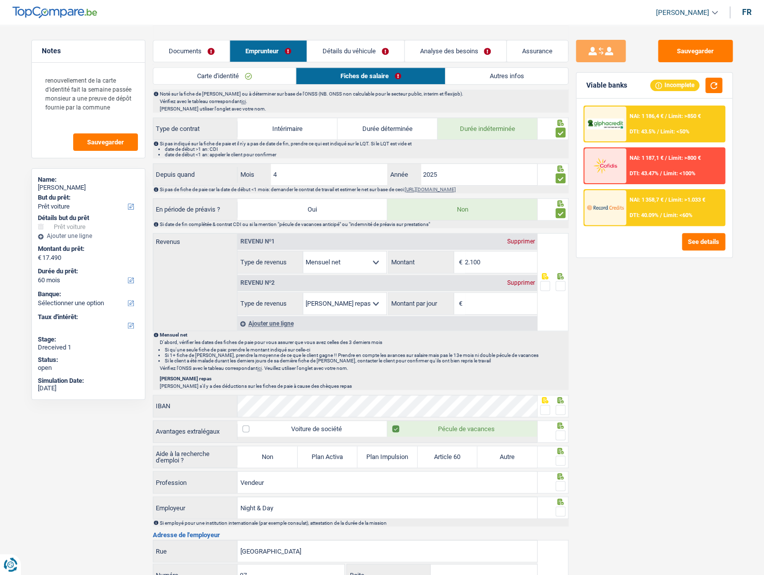
click at [522, 281] on div "Supprimer" at bounding box center [520, 283] width 33 height 6
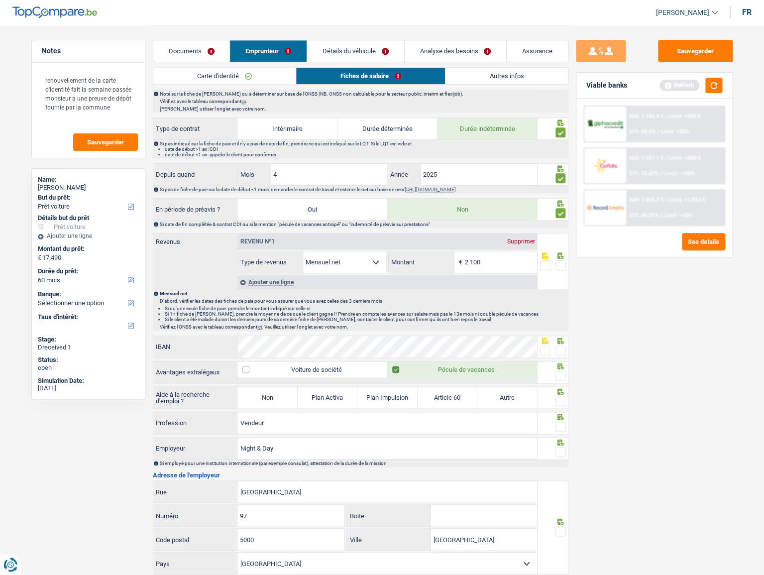
drag, startPoint x: 507, startPoint y: 266, endPoint x: 367, endPoint y: 256, distance: 140.7
click at [367, 256] on div "Allocation d'handicap Allocations chômage Allocations familiales Chèques repas …" at bounding box center [387, 262] width 300 height 22
type input "2.226"
drag, startPoint x: 558, startPoint y: 263, endPoint x: 610, endPoint y: 198, distance: 83.9
click at [559, 263] on span at bounding box center [561, 265] width 10 height 10
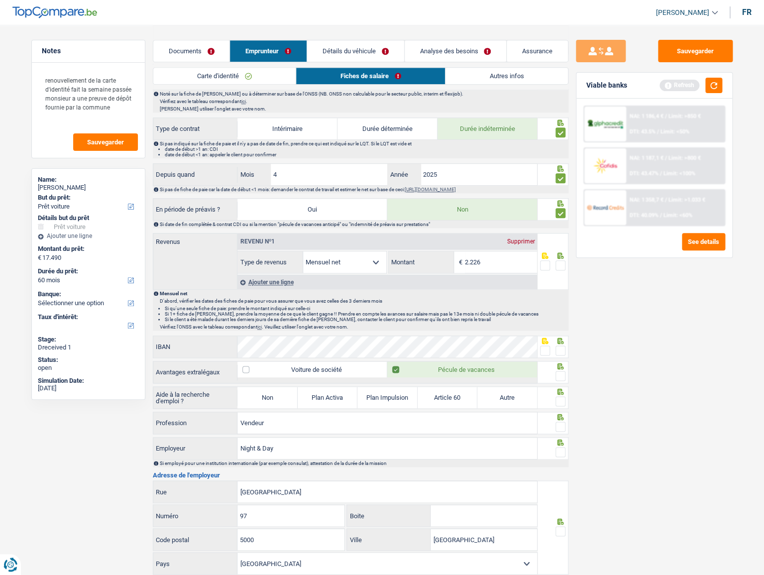
click at [0, 0] on input "radio" at bounding box center [0, 0] width 0 height 0
click at [694, 81] on button "button" at bounding box center [713, 85] width 17 height 15
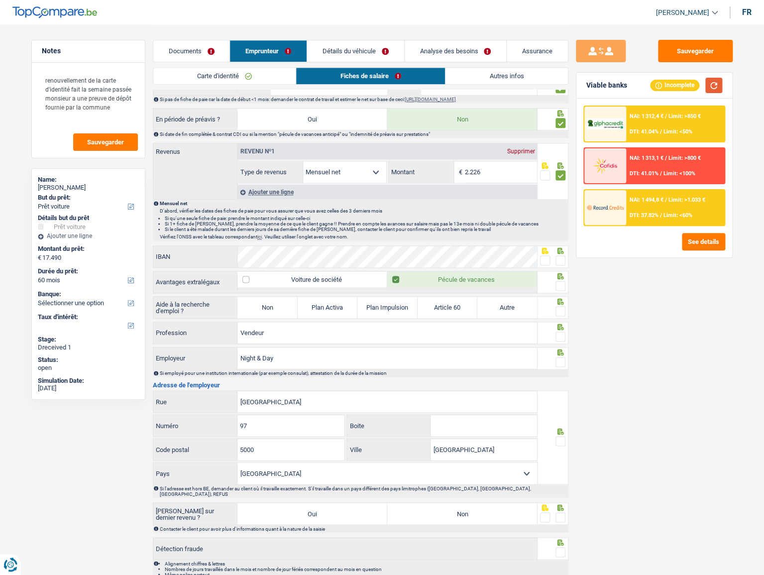
scroll to position [452, 0]
click at [557, 259] on span at bounding box center [561, 260] width 10 height 10
click at [0, 0] on input "radio" at bounding box center [0, 0] width 0 height 0
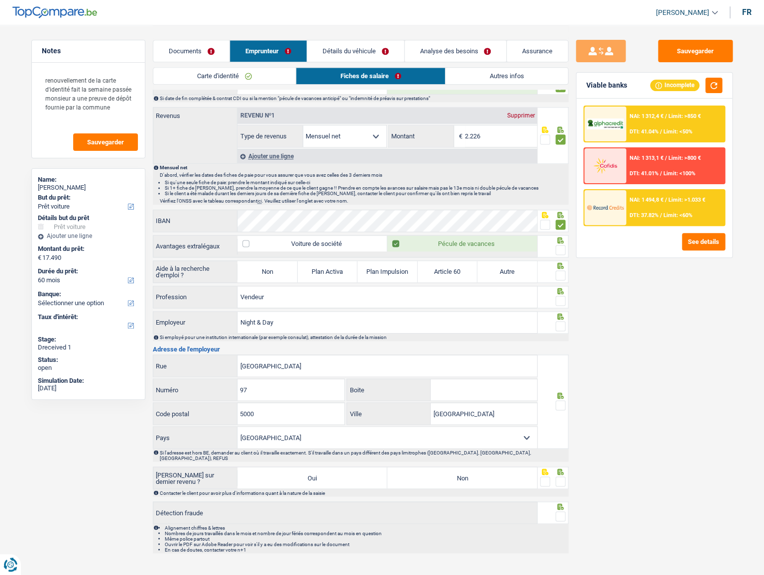
drag, startPoint x: 558, startPoint y: 249, endPoint x: 462, endPoint y: 280, distance: 100.1
click at [559, 248] on span at bounding box center [561, 250] width 10 height 10
click at [0, 0] on input "radio" at bounding box center [0, 0] width 0 height 0
click at [270, 273] on label "Non" at bounding box center [267, 271] width 60 height 21
click at [270, 273] on input "Non" at bounding box center [267, 271] width 60 height 21
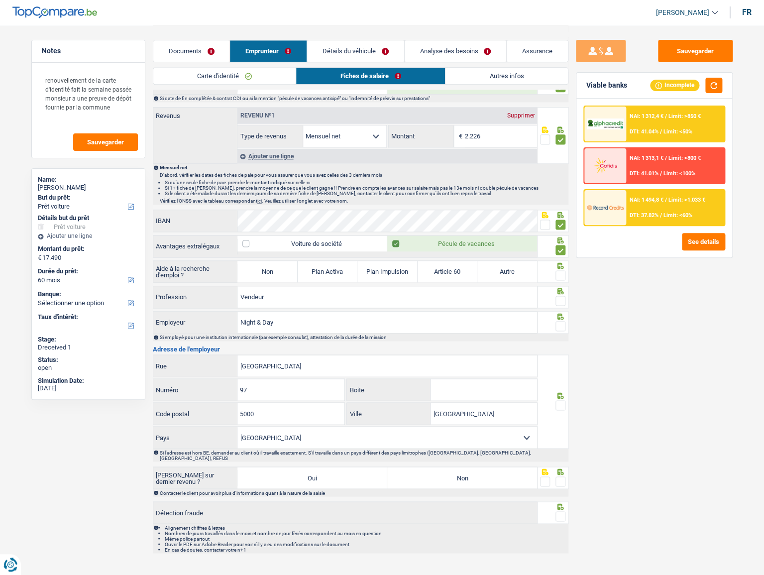
radio input "true"
select select "mealVouchers"
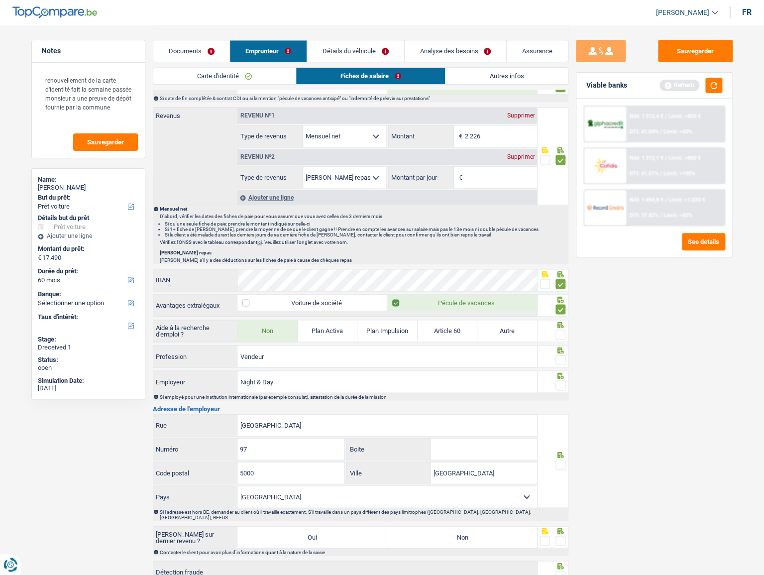
drag, startPoint x: 560, startPoint y: 332, endPoint x: 534, endPoint y: 247, distance: 88.4
click at [560, 314] on span at bounding box center [561, 335] width 10 height 10
click at [0, 0] on input "radio" at bounding box center [0, 0] width 0 height 0
click at [522, 159] on div "Revenu nº2 Supprimer" at bounding box center [387, 157] width 300 height 16
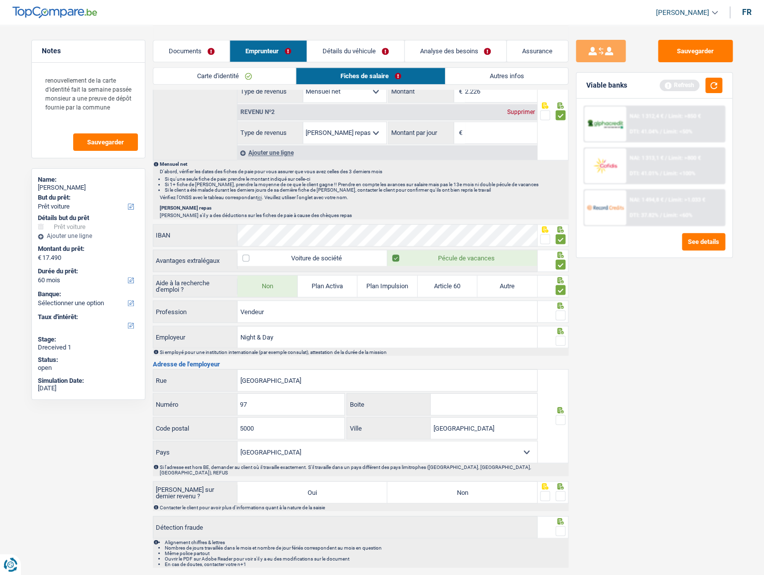
scroll to position [547, 0]
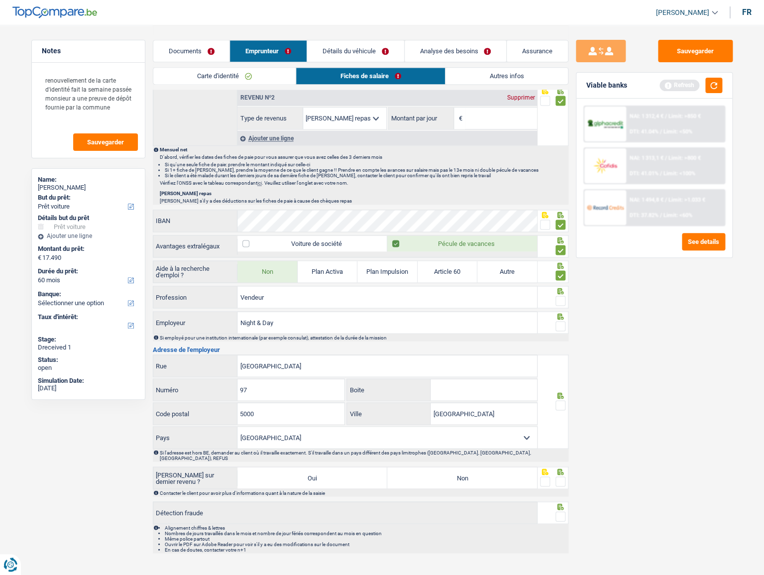
click at [561, 299] on span at bounding box center [561, 301] width 10 height 10
click at [0, 0] on input "radio" at bounding box center [0, 0] width 0 height 0
drag, startPoint x: 369, startPoint y: 324, endPoint x: 255, endPoint y: 319, distance: 114.1
click at [255, 314] on input "Night & Day" at bounding box center [387, 322] width 300 height 21
type input "Night 70"
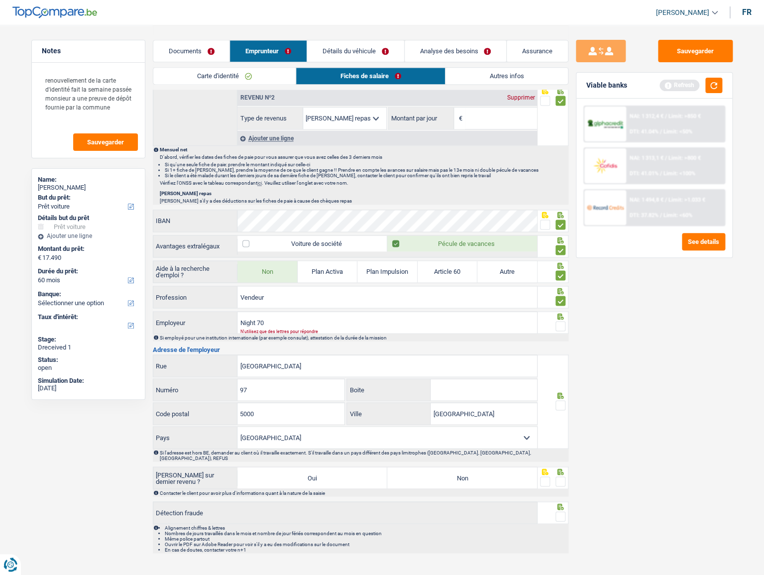
click at [558, 314] on span at bounding box center [561, 326] width 10 height 10
click at [0, 0] on input "radio" at bounding box center [0, 0] width 0 height 0
drag, startPoint x: 332, startPoint y: 373, endPoint x: 210, endPoint y: 371, distance: 122.5
click at [210, 314] on div "Avenue Albert 1er Rue" at bounding box center [345, 365] width 384 height 21
click at [474, 314] on input "Boite" at bounding box center [484, 389] width 107 height 21
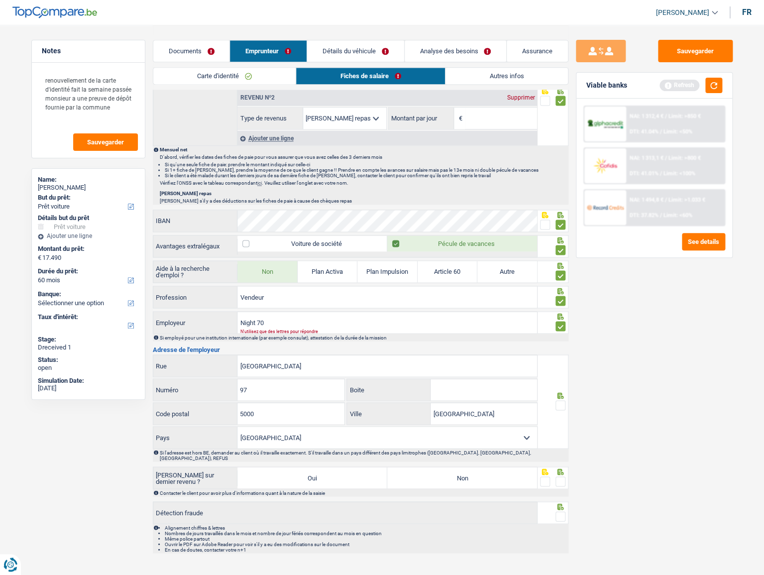
click at [560, 314] on span at bounding box center [561, 405] width 10 height 10
click at [0, 0] on input "radio" at bounding box center [0, 0] width 0 height 0
click at [449, 314] on label "Non" at bounding box center [462, 477] width 150 height 21
click at [449, 314] on input "Non" at bounding box center [462, 477] width 150 height 21
radio input "true"
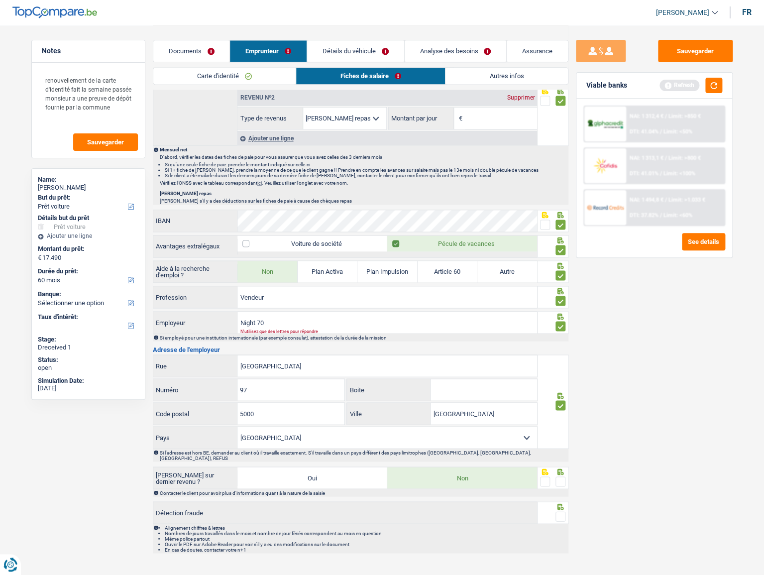
click at [557, 314] on div at bounding box center [561, 481] width 10 height 12
click at [562, 314] on span at bounding box center [561, 481] width 10 height 10
click at [0, 0] on input "radio" at bounding box center [0, 0] width 0 height 0
click at [561, 314] on span at bounding box center [561, 516] width 10 height 10
click at [0, 0] on input "radio" at bounding box center [0, 0] width 0 height 0
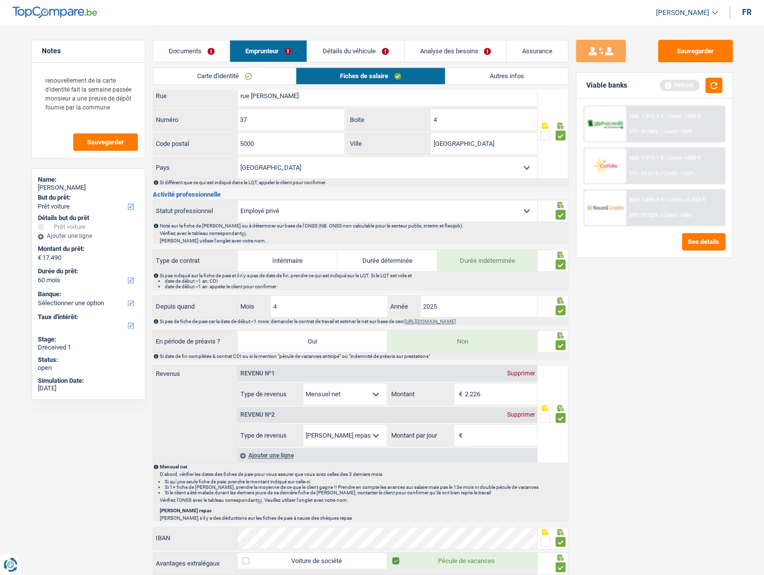
scroll to position [0, 0]
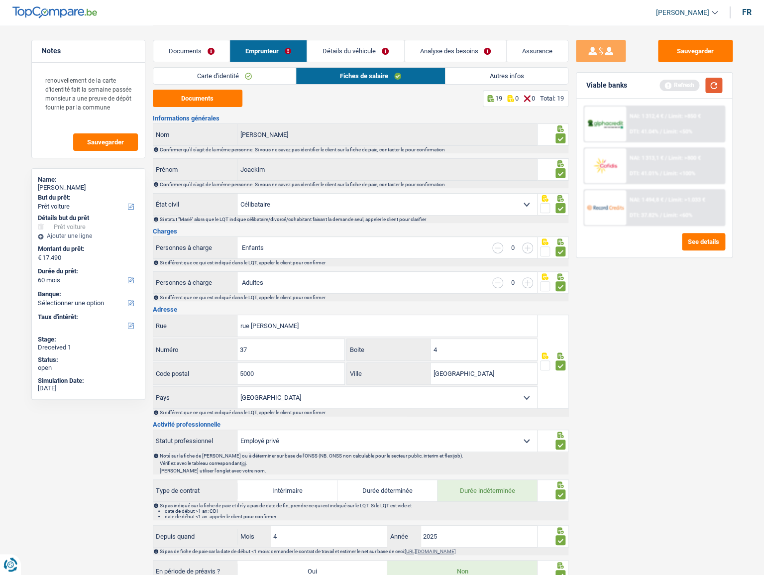
click at [694, 90] on button "button" at bounding box center [713, 85] width 17 height 15
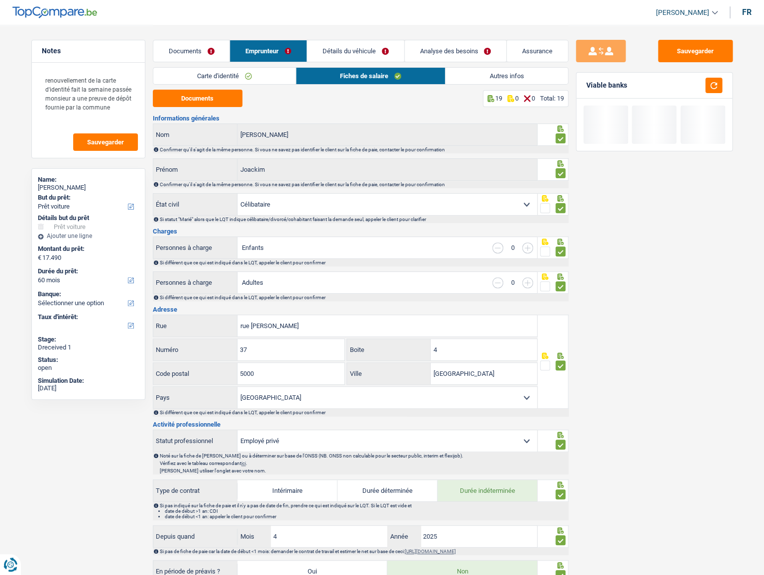
click at [477, 81] on link "Autres infos" at bounding box center [507, 76] width 122 height 16
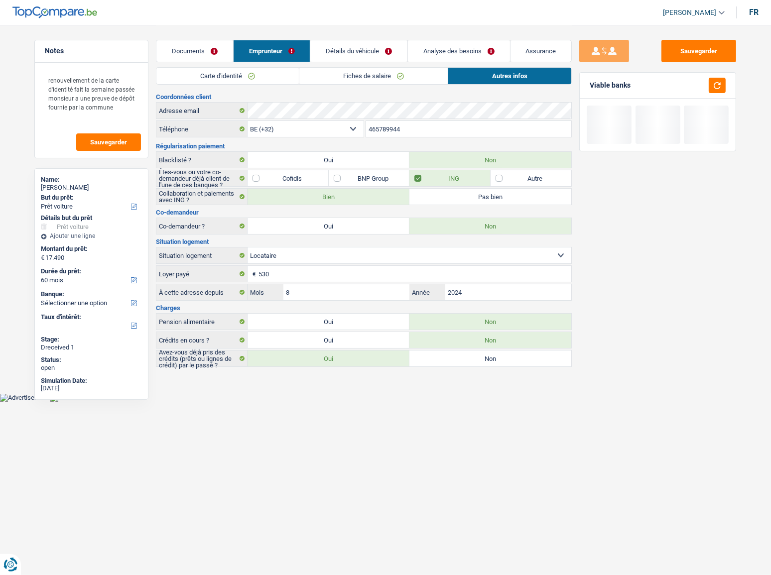
click at [342, 55] on link "Détails du véhicule" at bounding box center [358, 50] width 97 height 21
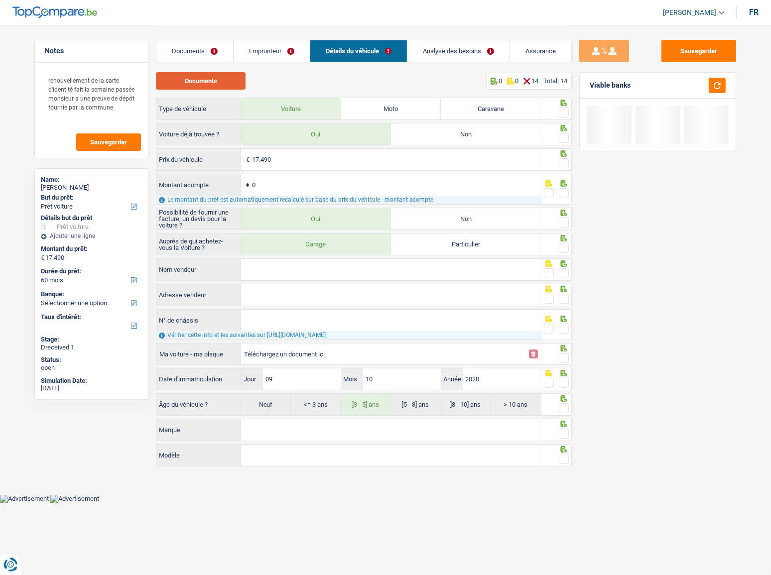
click at [215, 83] on button "Documents" at bounding box center [201, 80] width 90 height 17
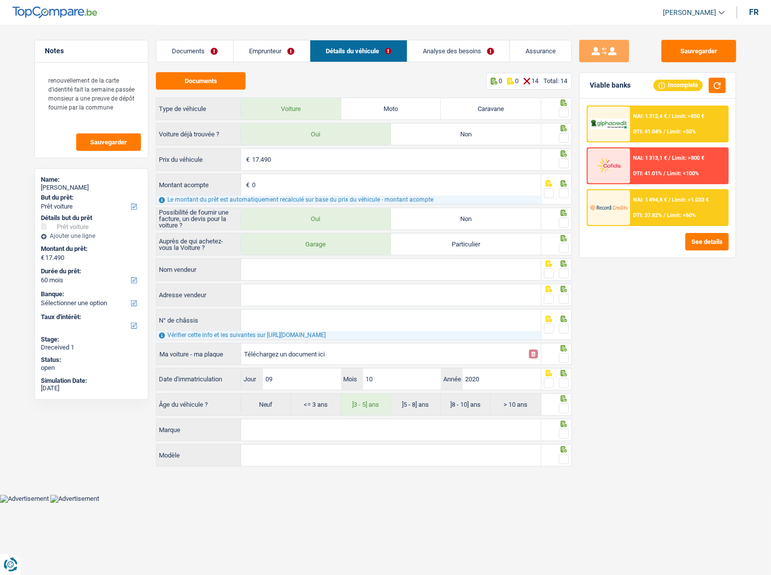
click at [563, 111] on span at bounding box center [564, 113] width 10 height 10
click at [0, 0] on input "radio" at bounding box center [0, 0] width 0 height 0
click at [564, 136] on span at bounding box center [564, 138] width 10 height 10
click at [0, 0] on input "radio" at bounding box center [0, 0] width 0 height 0
click at [564, 163] on span at bounding box center [564, 163] width 10 height 10
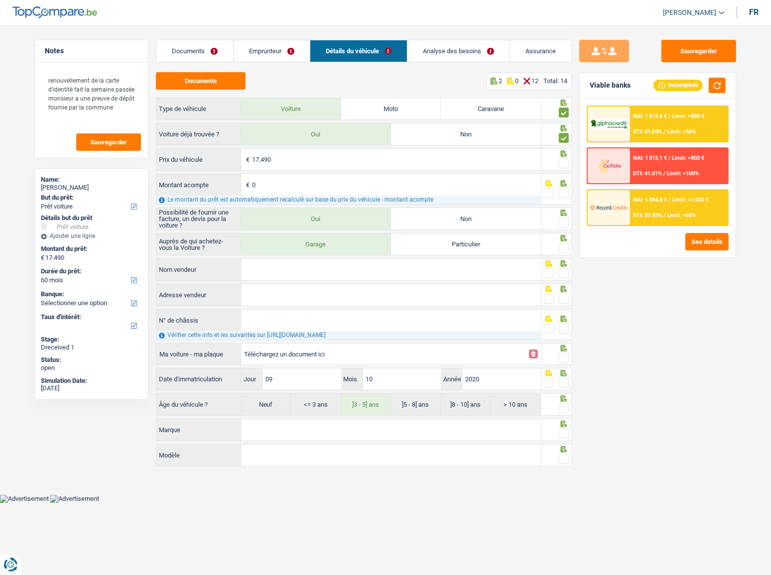
click at [0, 0] on input "radio" at bounding box center [0, 0] width 0 height 0
drag, startPoint x: 565, startPoint y: 192, endPoint x: 572, endPoint y: 221, distance: 29.3
click at [566, 195] on span at bounding box center [564, 193] width 10 height 10
click at [0, 0] on input "radio" at bounding box center [0, 0] width 0 height 0
click at [564, 221] on span at bounding box center [564, 223] width 10 height 10
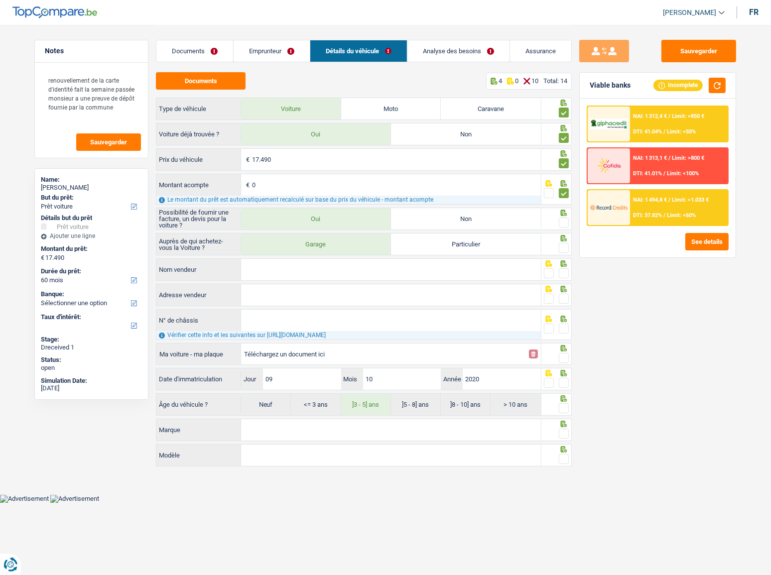
click at [0, 0] on input "radio" at bounding box center [0, 0] width 0 height 0
click at [565, 242] on div at bounding box center [564, 248] width 10 height 12
click at [563, 250] on span at bounding box center [564, 248] width 10 height 10
click at [0, 0] on input "radio" at bounding box center [0, 0] width 0 height 0
click at [479, 273] on input "Nom vendeur" at bounding box center [391, 269] width 300 height 21
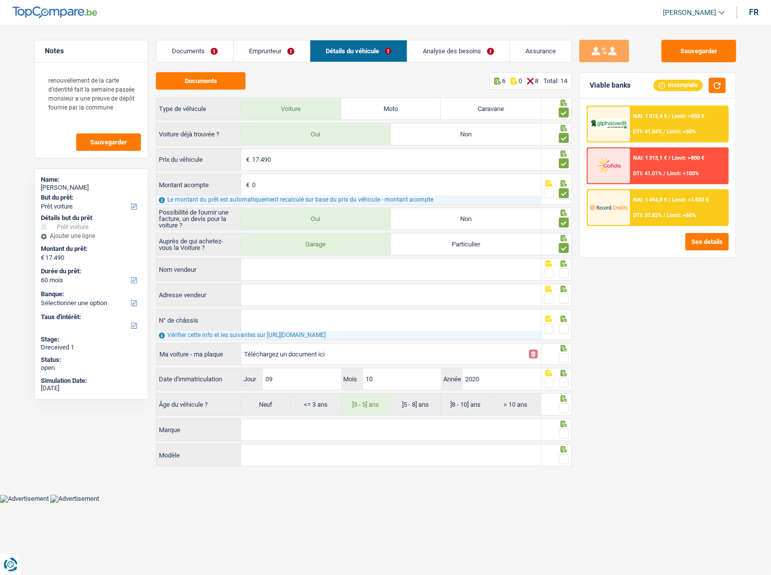
click at [258, 265] on input "Nom vendeur" at bounding box center [391, 269] width 300 height 21
paste input "TSK BRUSSELS"
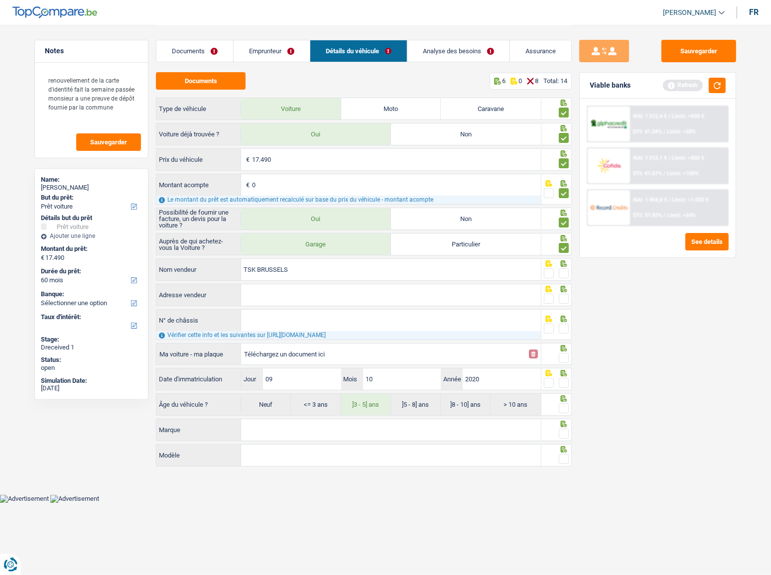
type input "TSK BRUSSELS"
click at [564, 274] on span at bounding box center [564, 273] width 10 height 10
click at [0, 0] on input "radio" at bounding box center [0, 0] width 0 height 0
click at [301, 298] on input "Adresse vendeur" at bounding box center [391, 294] width 300 height 21
drag, startPoint x: 283, startPoint y: 54, endPoint x: 337, endPoint y: 67, distance: 55.9
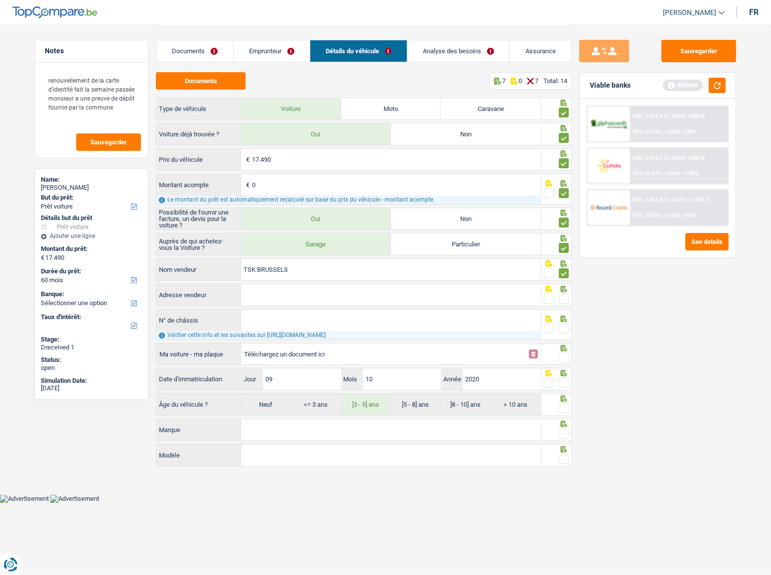
click at [284, 54] on link "Emprunteur" at bounding box center [271, 50] width 76 height 21
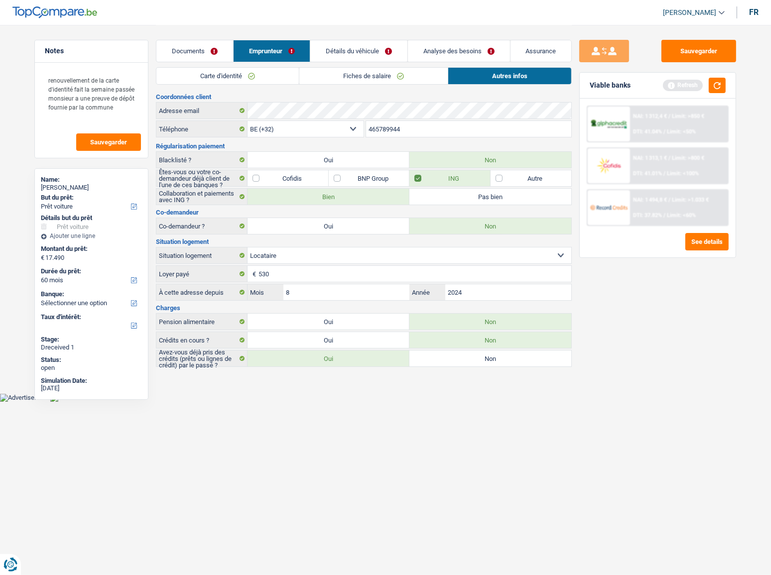
click at [348, 72] on link "Fiches de salaire" at bounding box center [373, 76] width 148 height 16
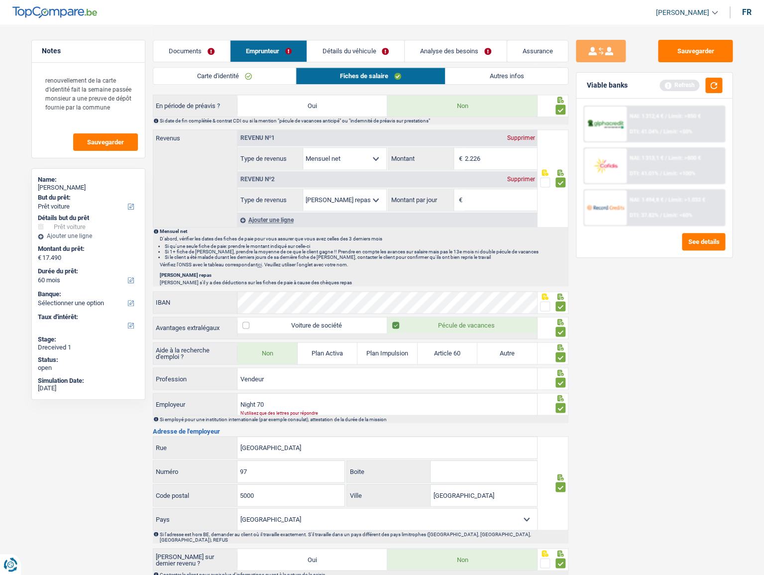
scroll to position [547, 0]
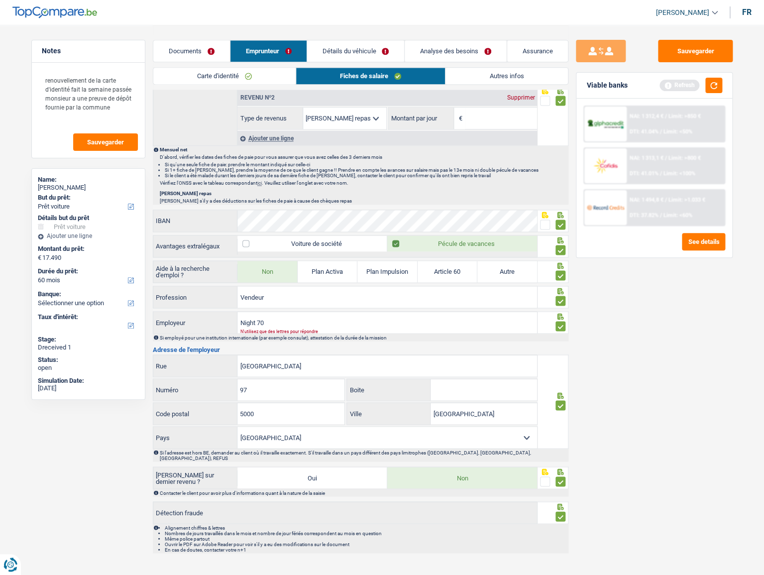
click at [474, 70] on link "Autres infos" at bounding box center [507, 76] width 122 height 16
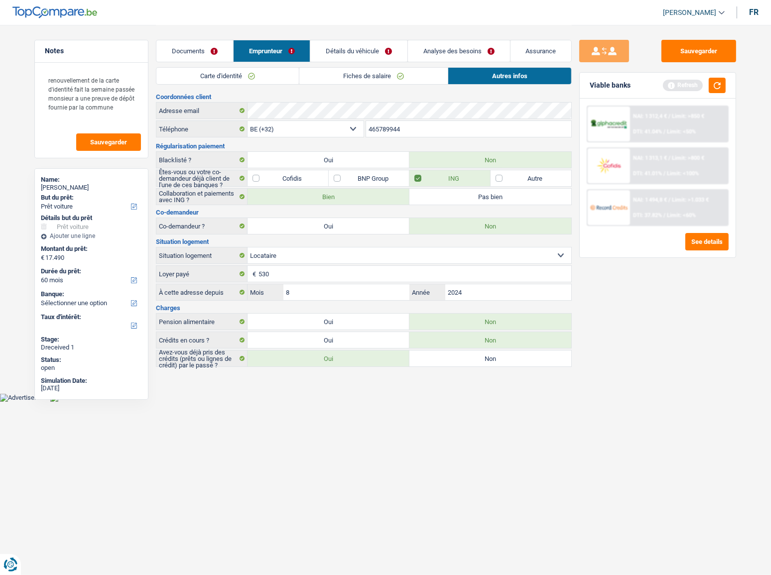
click at [363, 61] on li "Détails du véhicule" at bounding box center [359, 51] width 98 height 22
click at [358, 48] on link "Détails du véhicule" at bounding box center [358, 50] width 97 height 21
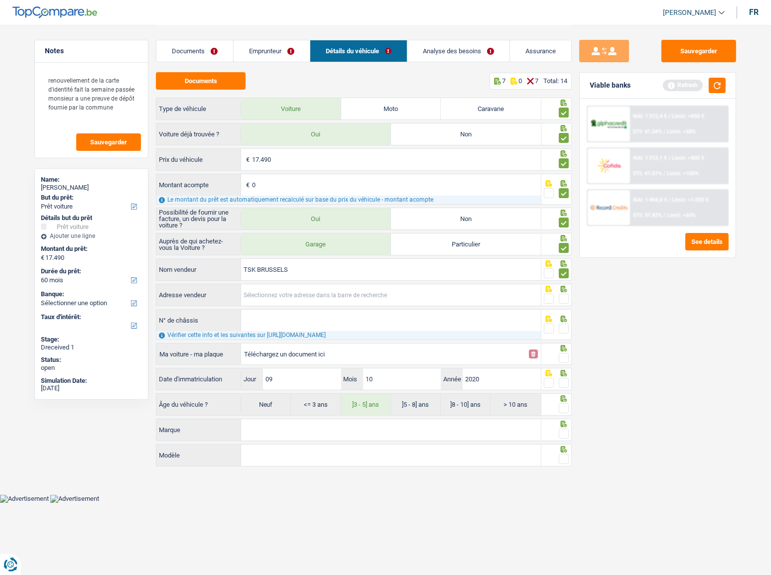
click at [312, 298] on input "Adresse vendeur" at bounding box center [391, 294] width 300 height 21
click at [274, 46] on link "Emprunteur" at bounding box center [271, 50] width 76 height 21
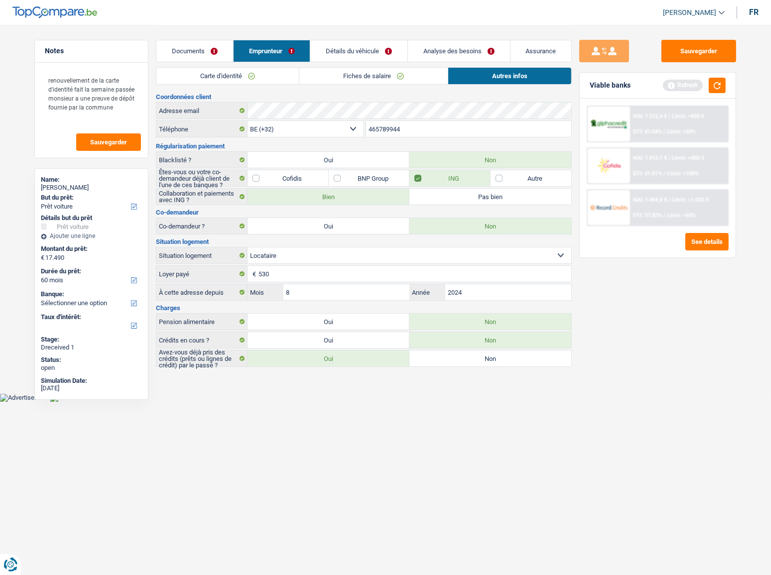
click at [401, 74] on link "Fiches de salaire" at bounding box center [373, 76] width 148 height 16
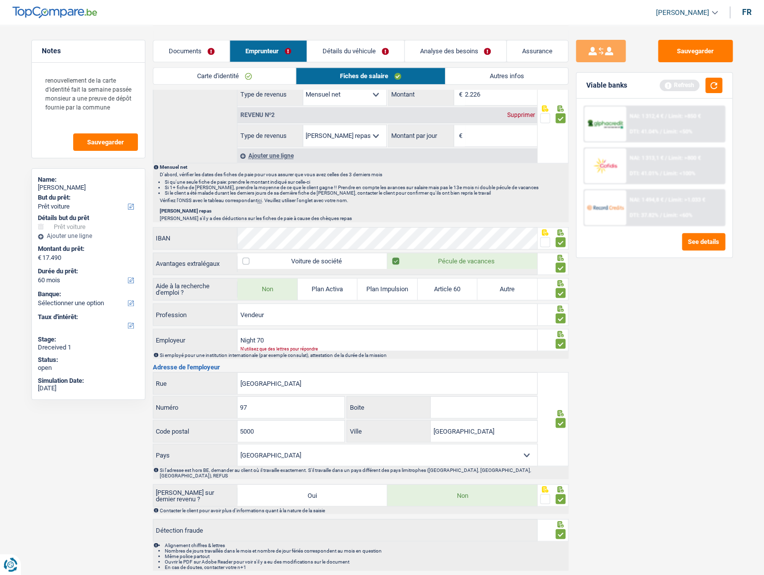
scroll to position [547, 0]
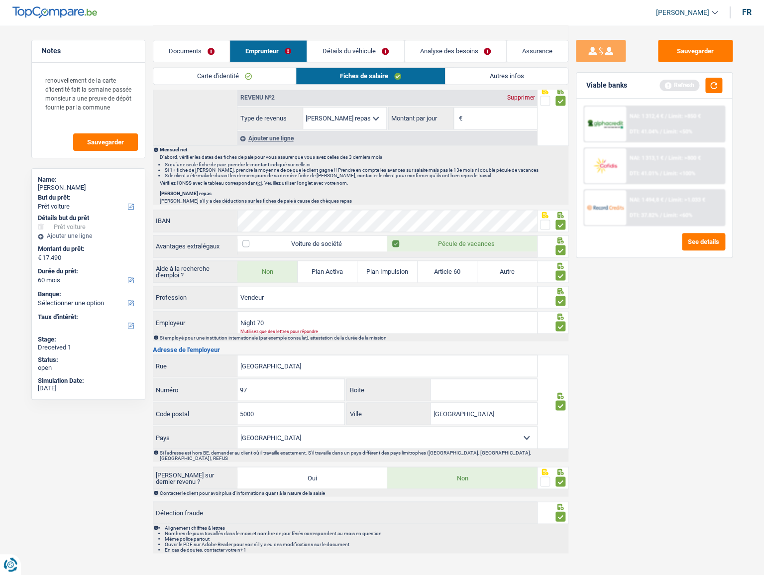
click at [333, 49] on link "Détails du véhicule" at bounding box center [355, 50] width 97 height 21
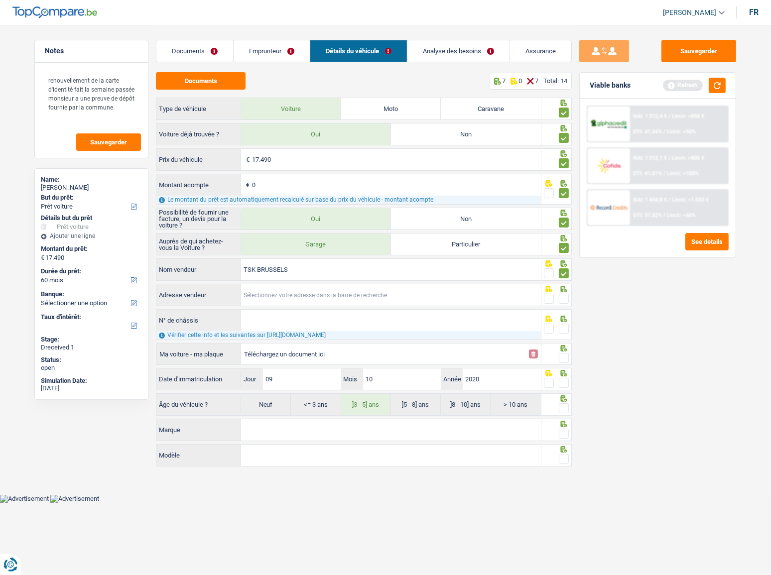
click at [279, 295] on input "Adresse vendeur" at bounding box center [391, 294] width 300 height 21
type input "Rue Léopold I; 181; 1020; Bruxelles; BE"
click at [563, 298] on span at bounding box center [564, 299] width 10 height 10
click at [0, 0] on input "radio" at bounding box center [0, 0] width 0 height 0
click at [283, 314] on input "N° de châssis" at bounding box center [391, 320] width 300 height 21
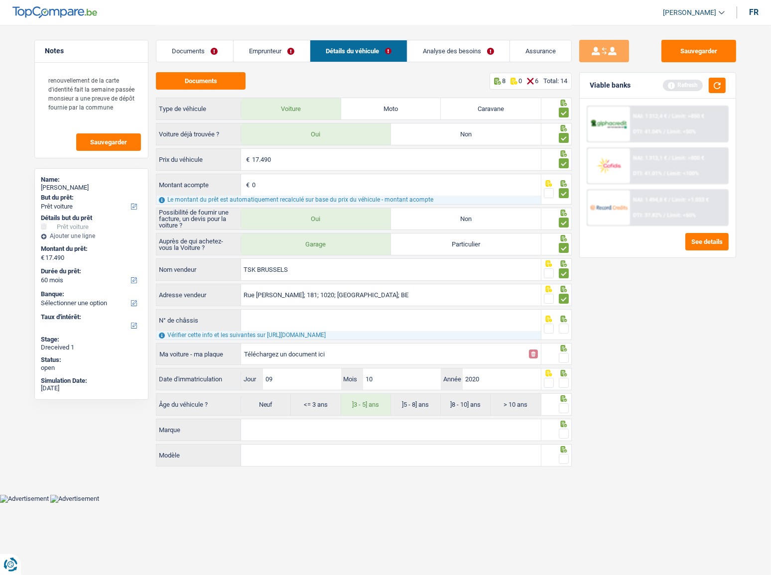
click at [411, 314] on input "N° de châssis" at bounding box center [391, 320] width 300 height 21
click at [289, 314] on input "N° de châssis" at bounding box center [391, 320] width 300 height 21
paste input "WAUZZZGB3MR007998"
type input "WAUZZZGB3MR007998"
click at [566, 314] on span at bounding box center [564, 329] width 10 height 10
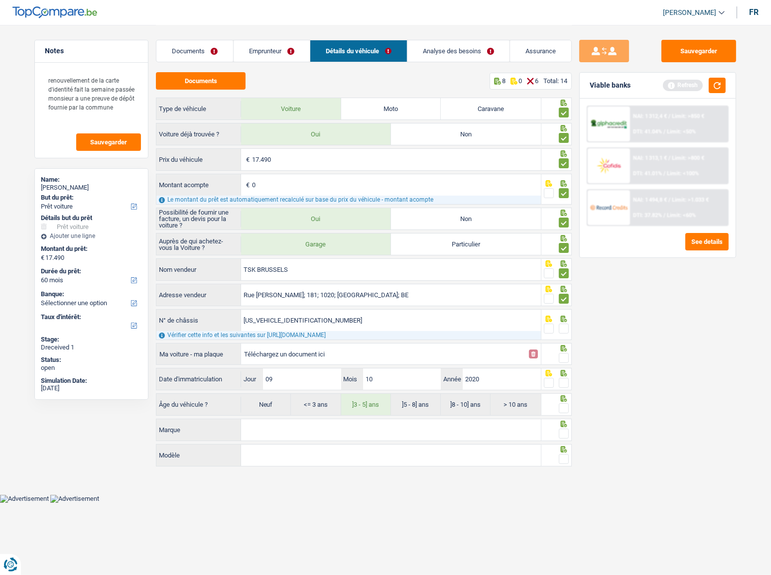
click at [0, 0] on input "radio" at bounding box center [0, 0] width 0 height 0
click at [296, 314] on input "Téléchargez un document ici" at bounding box center [383, 353] width 279 height 15
type input "C:\fakepath\ch.png"
click at [564, 314] on span at bounding box center [564, 358] width 10 height 10
click at [0, 0] on input "radio" at bounding box center [0, 0] width 0 height 0
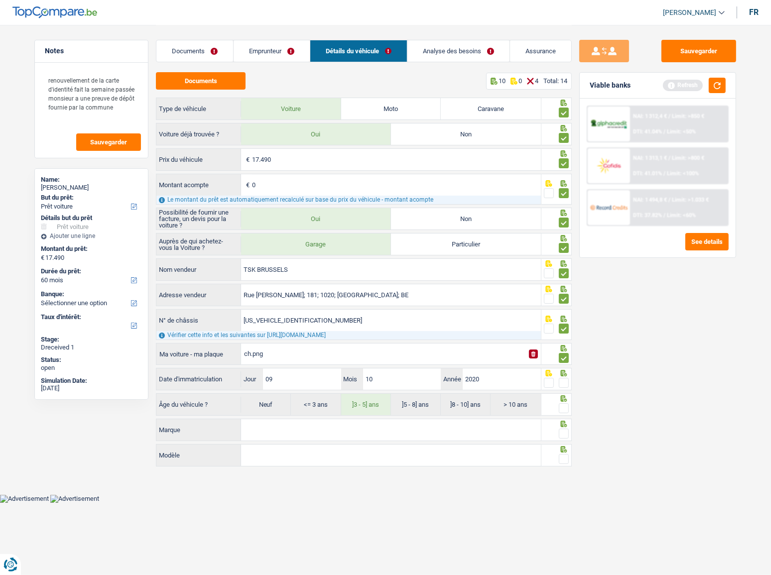
click at [565, 314] on span at bounding box center [564, 383] width 10 height 10
click at [0, 0] on input "radio" at bounding box center [0, 0] width 0 height 0
click at [560, 314] on fieldset at bounding box center [556, 408] width 25 height 12
click at [563, 314] on span at bounding box center [564, 408] width 10 height 10
click at [0, 0] on input "radio" at bounding box center [0, 0] width 0 height 0
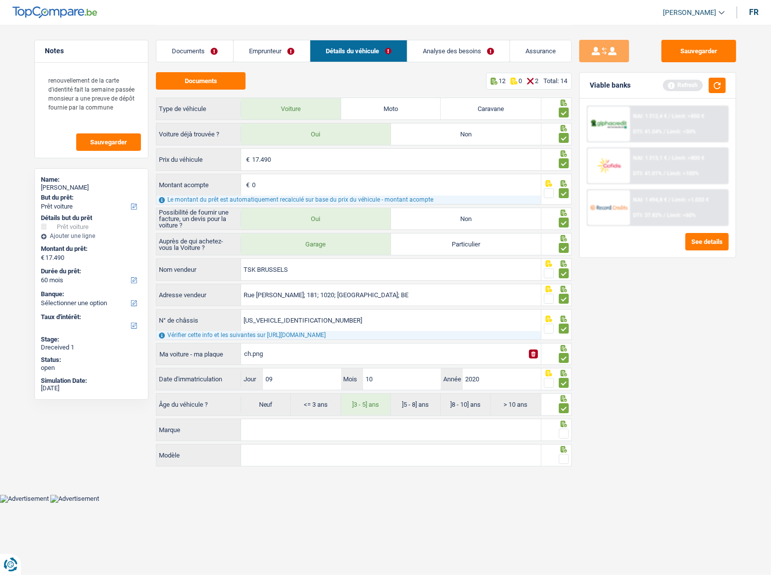
click at [420, 314] on input "Marque" at bounding box center [391, 429] width 300 height 21
type input "audi"
type input "a1"
click at [561, 314] on span at bounding box center [564, 434] width 10 height 10
click at [0, 0] on input "radio" at bounding box center [0, 0] width 0 height 0
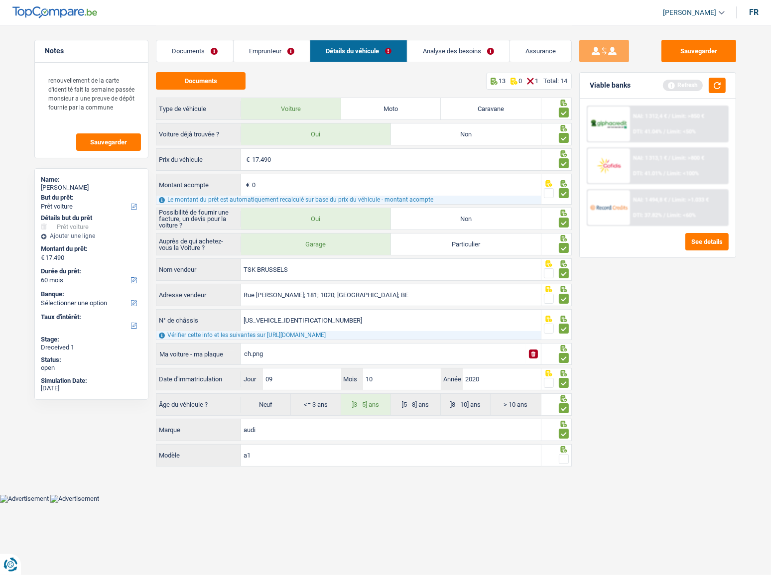
click at [564, 314] on div at bounding box center [556, 455] width 31 height 22
click at [566, 314] on span at bounding box center [564, 459] width 10 height 10
click at [0, 0] on input "radio" at bounding box center [0, 0] width 0 height 0
click at [694, 88] on button "button" at bounding box center [716, 85] width 17 height 15
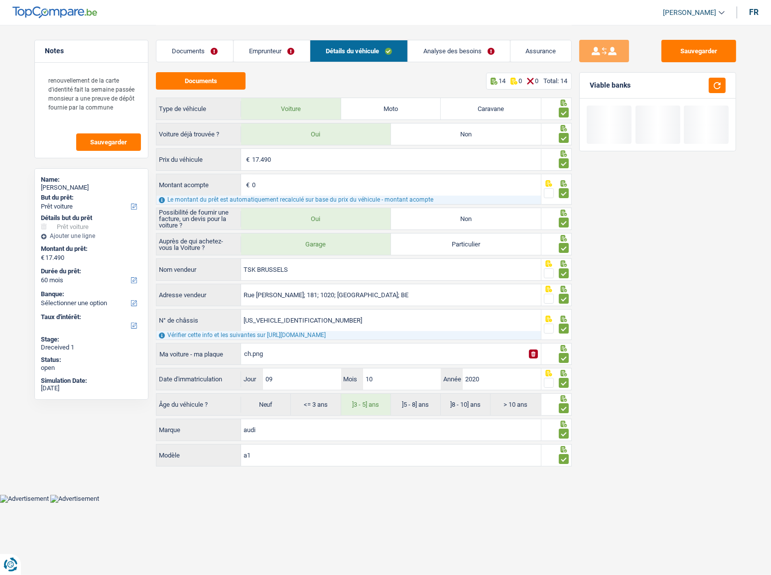
click at [275, 50] on link "Emprunteur" at bounding box center [271, 50] width 76 height 21
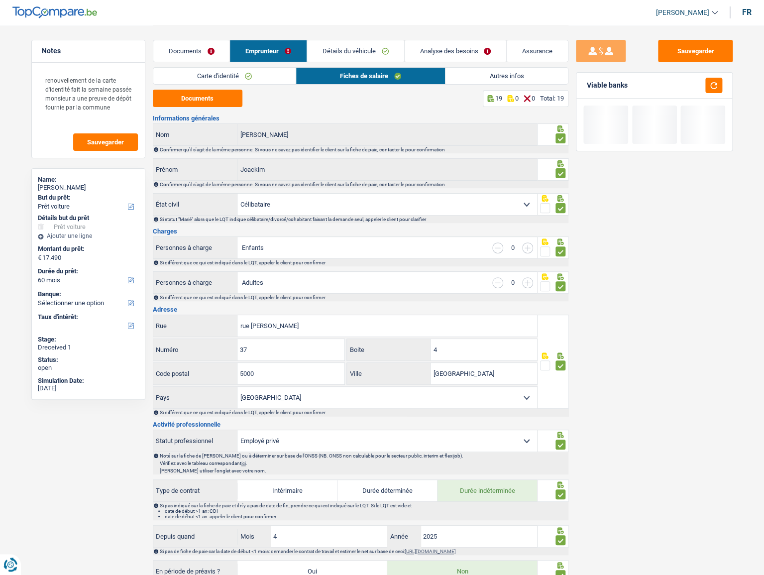
click at [478, 77] on link "Autres infos" at bounding box center [507, 76] width 122 height 16
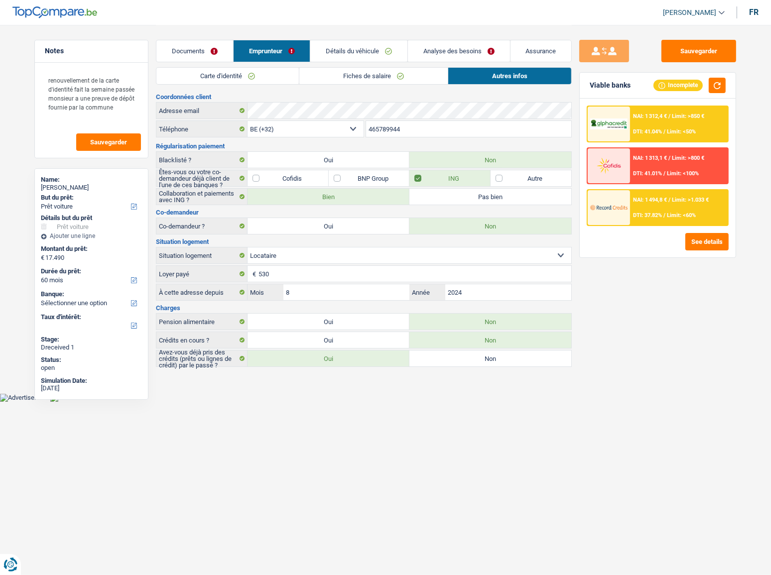
click at [276, 76] on link "Carte d'identité" at bounding box center [227, 76] width 142 height 16
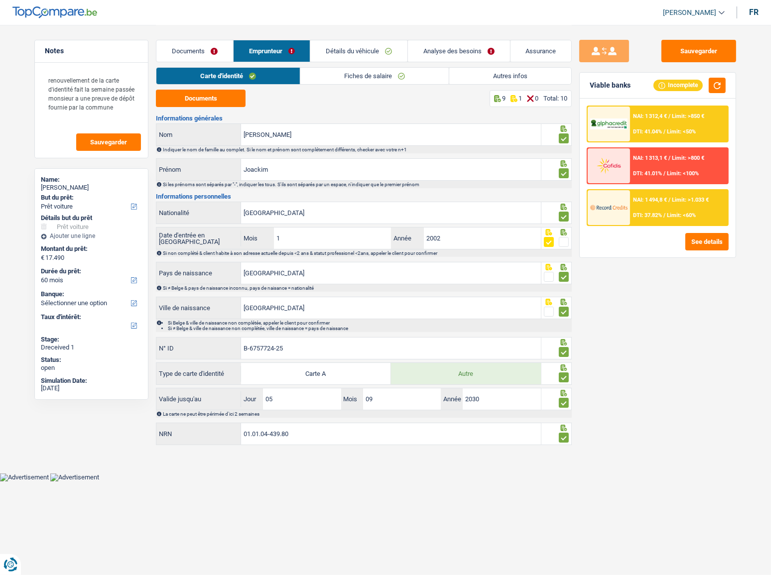
click at [354, 46] on link "Détails du véhicule" at bounding box center [358, 50] width 97 height 21
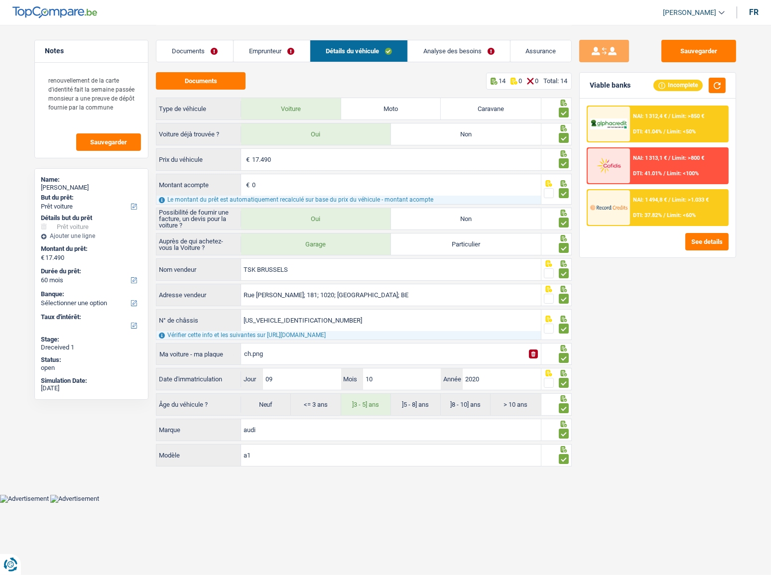
click at [456, 57] on link "Analyse des besoins" at bounding box center [459, 50] width 102 height 21
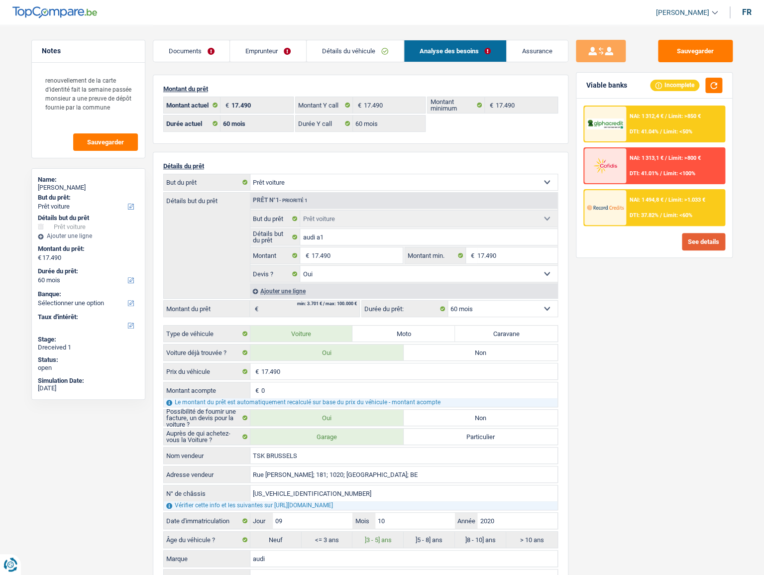
click at [694, 242] on button "See details" at bounding box center [703, 241] width 43 height 17
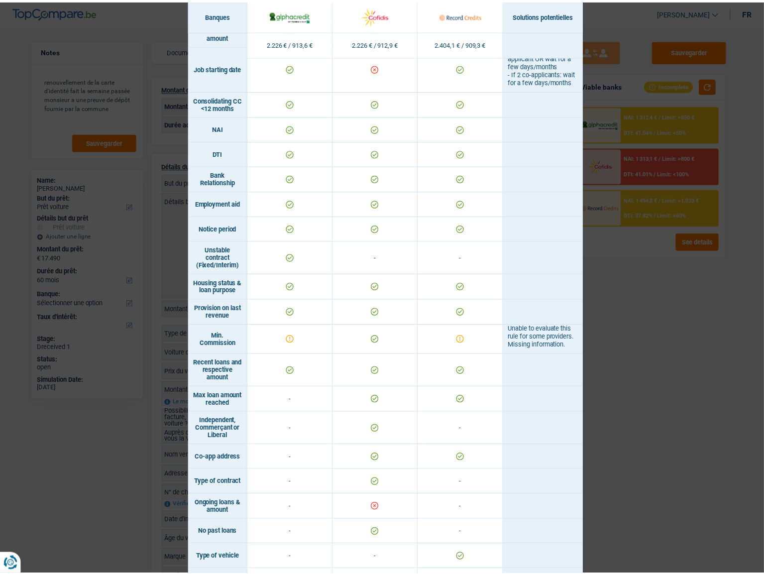
scroll to position [458, 0]
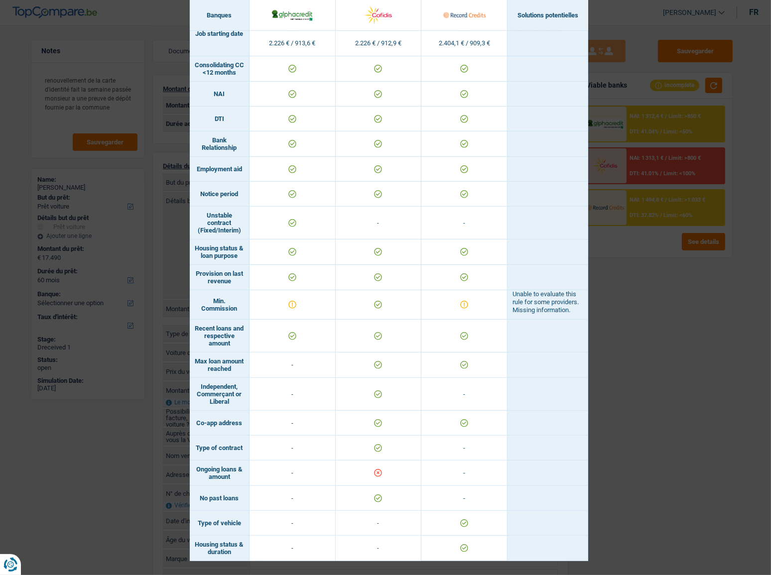
drag, startPoint x: 676, startPoint y: 253, endPoint x: 540, endPoint y: 175, distance: 156.8
click at [676, 253] on div "Banks conditions × Banques Solutions potentielles Revenus / Charges 2.226 € / 9…" at bounding box center [385, 287] width 771 height 575
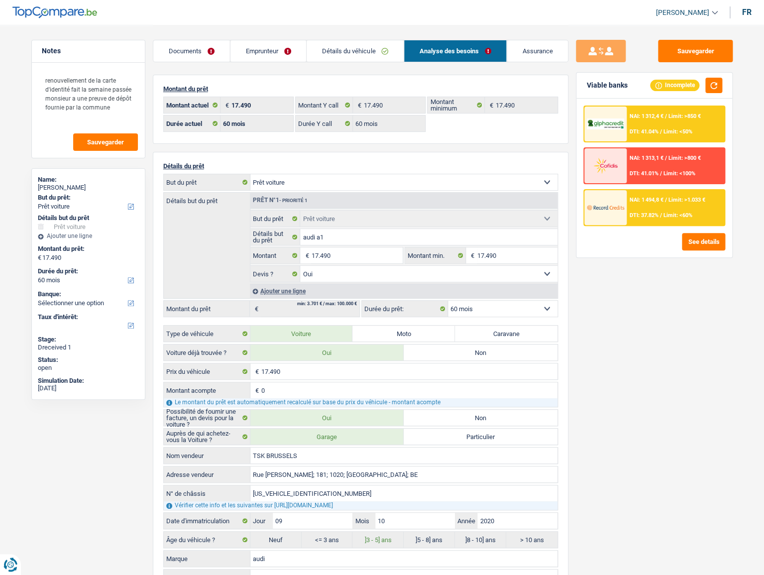
click at [642, 120] on div "NAI: 1 312,4 € / Limit: >850 € DTI: 41.04% / Limit: <50%" at bounding box center [675, 124] width 98 height 35
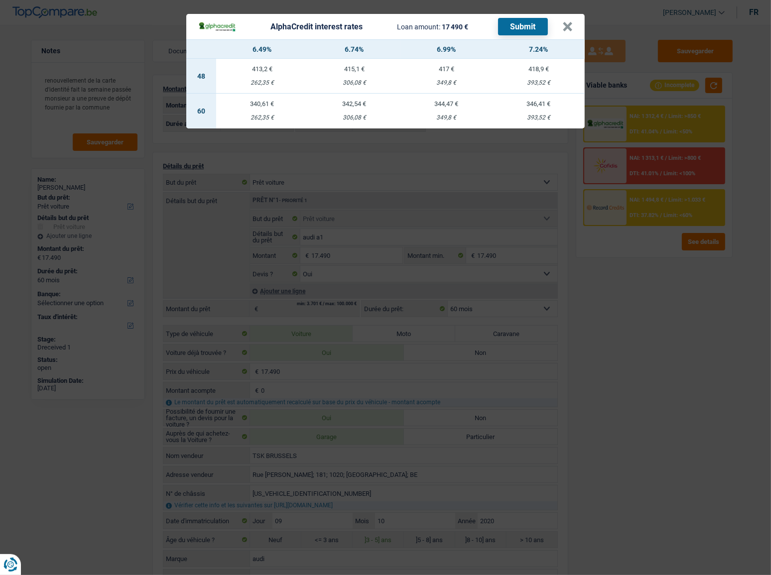
click at [548, 111] on td "346,41 € 393,52 €" at bounding box center [538, 111] width 92 height 35
select select "alphacredit"
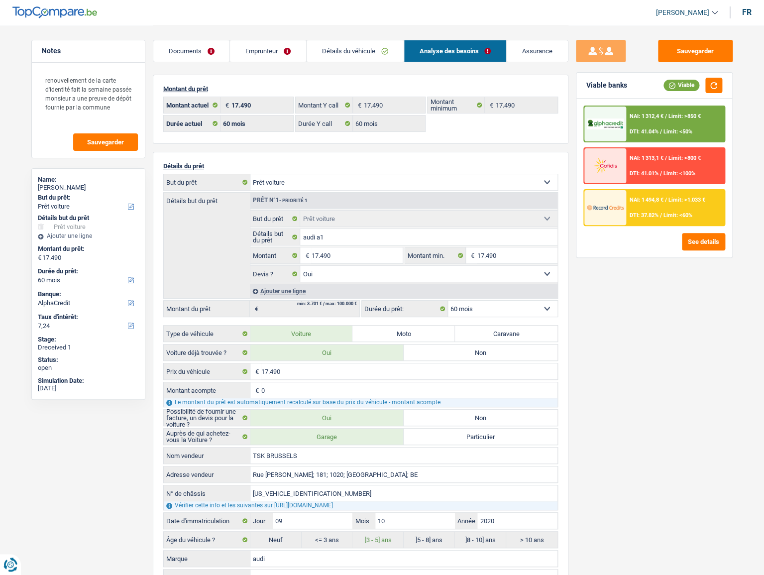
click at [606, 129] on div at bounding box center [605, 124] width 42 height 35
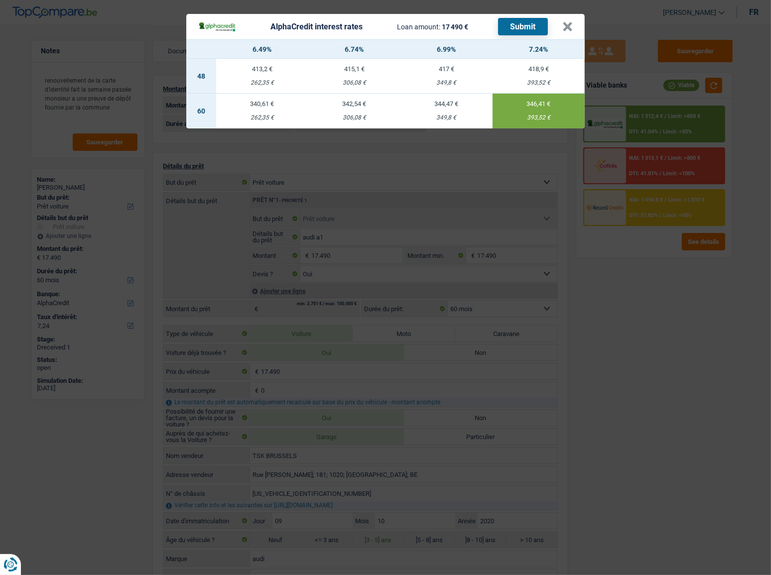
drag, startPoint x: 469, startPoint y: 101, endPoint x: 462, endPoint y: 108, distance: 10.2
click at [467, 104] on div "344,47 €" at bounding box center [446, 104] width 92 height 6
type input "6,99"
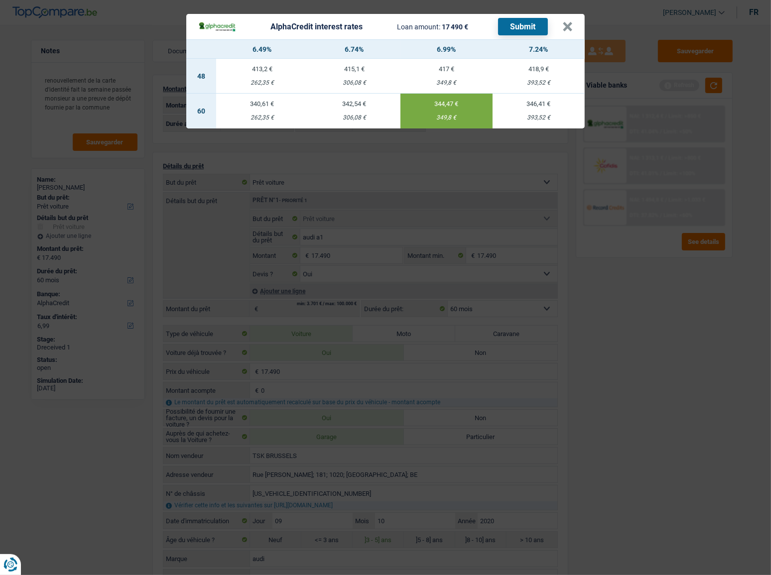
click at [514, 28] on button "Submit" at bounding box center [523, 26] width 50 height 17
click at [567, 25] on button "×" at bounding box center [567, 27] width 10 height 10
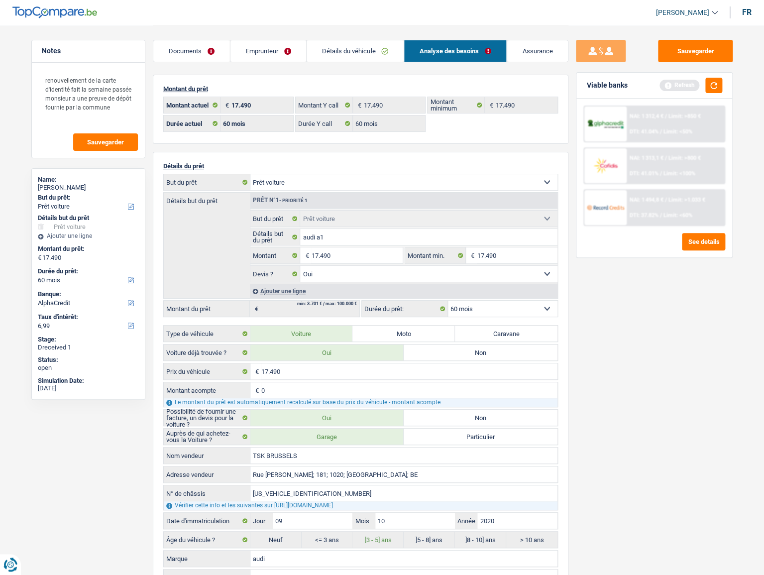
click at [626, 217] on div "NAI: 1 494,8 € / Limit: >1.033 € DTI: 37.82% / Limit: <60%" at bounding box center [675, 207] width 98 height 35
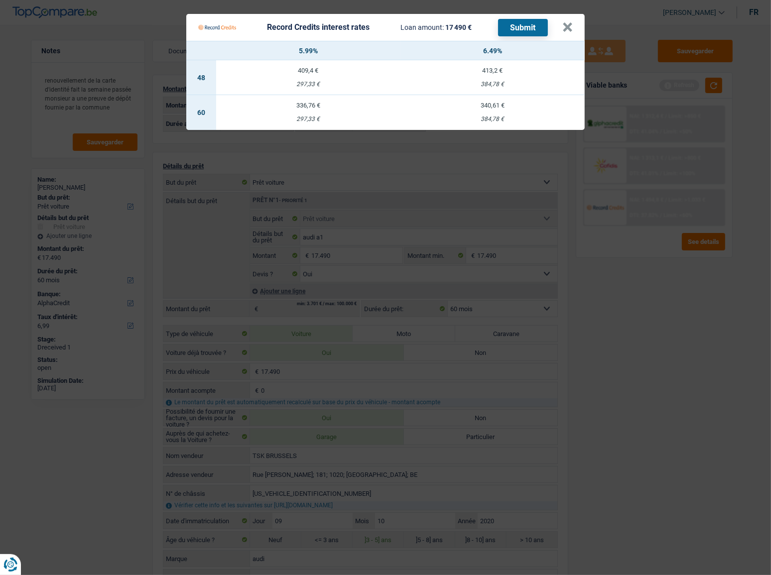
click at [496, 114] on td "340,61 € 384,78 €" at bounding box center [492, 112] width 184 height 35
select select "record credits"
type input "6,49"
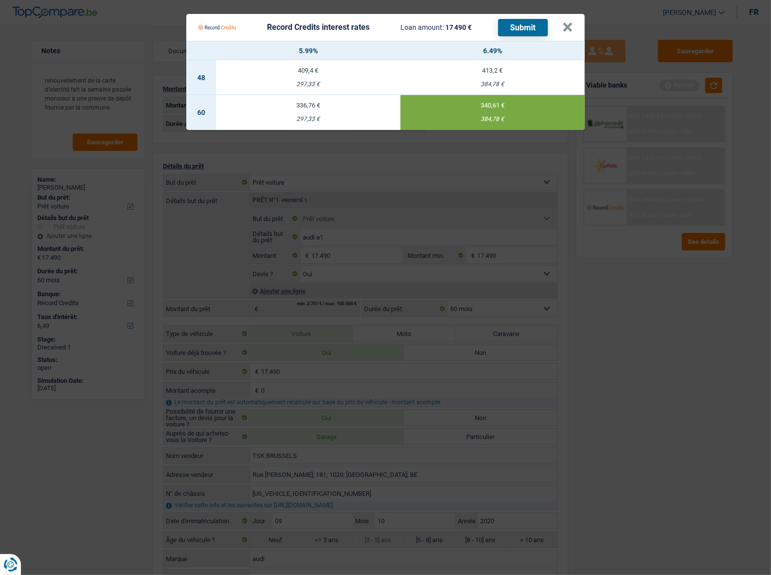
click at [531, 27] on button "Submit" at bounding box center [523, 27] width 50 height 17
click at [562, 31] on div "Record Credits interest rates Loan amount: 17 490 € Submit" at bounding box center [380, 27] width 364 height 19
drag, startPoint x: 570, startPoint y: 30, endPoint x: 374, endPoint y: 88, distance: 204.3
click at [570, 32] on button "×" at bounding box center [567, 27] width 10 height 10
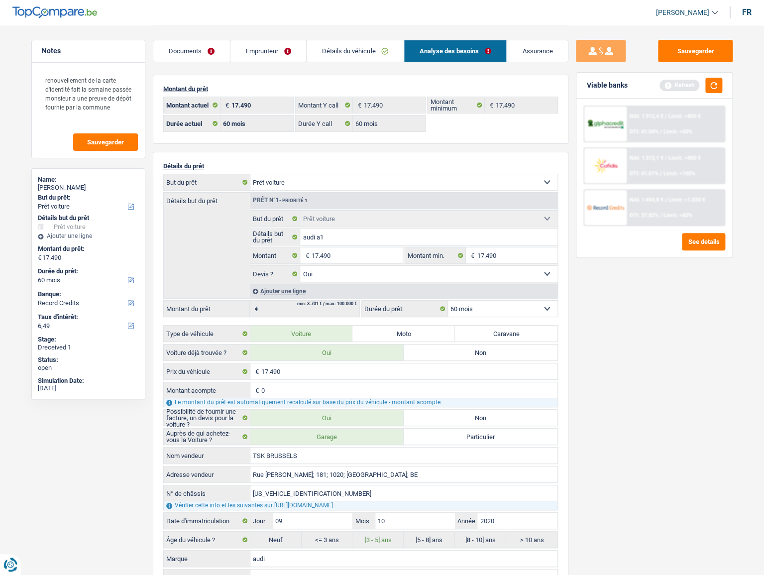
click at [269, 62] on li "Emprunteur" at bounding box center [267, 51] width 77 height 22
drag, startPoint x: 269, startPoint y: 55, endPoint x: 297, endPoint y: 52, distance: 28.0
click at [269, 55] on link "Emprunteur" at bounding box center [268, 50] width 76 height 21
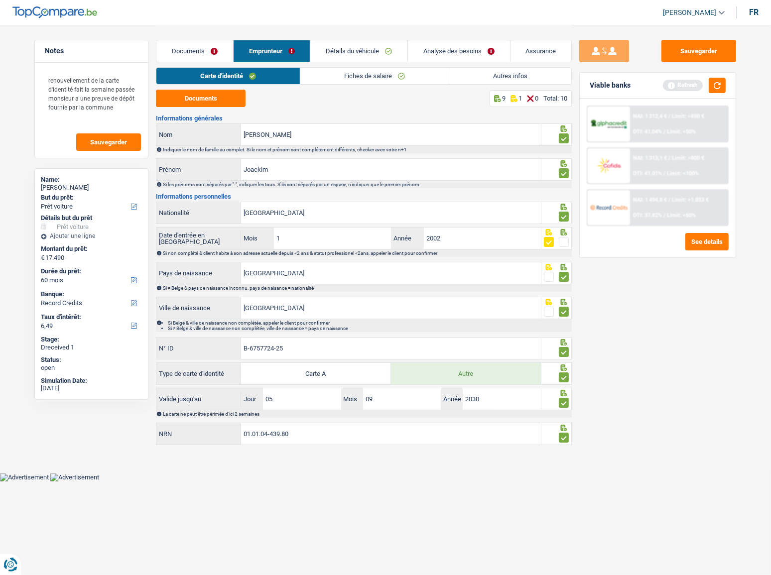
click at [360, 54] on link "Détails du véhicule" at bounding box center [358, 50] width 97 height 21
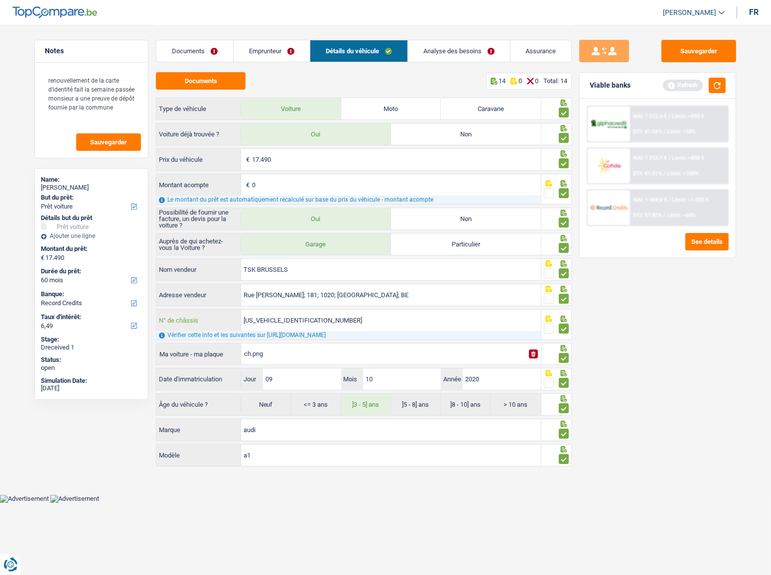
drag, startPoint x: 334, startPoint y: 322, endPoint x: 206, endPoint y: 326, distance: 128.0
click at [206, 314] on div "WAUZZZGB3MR007998 N° de châssis" at bounding box center [348, 320] width 384 height 21
click at [682, 219] on div "NAI: 1 494,8 € / Limit: >1.033 € DTI: 37.82% / Limit: <60%" at bounding box center [679, 207] width 98 height 35
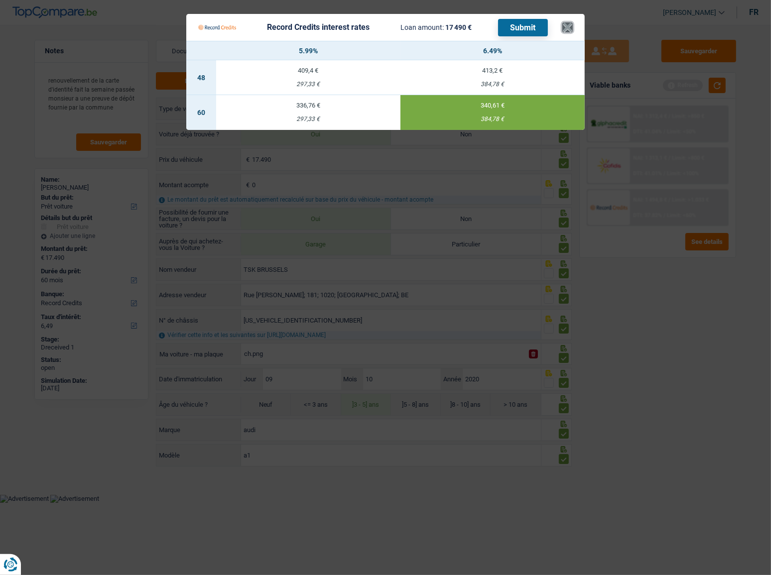
drag, startPoint x: 572, startPoint y: 27, endPoint x: 551, endPoint y: 38, distance: 24.0
click at [572, 27] on button "×" at bounding box center [567, 27] width 10 height 10
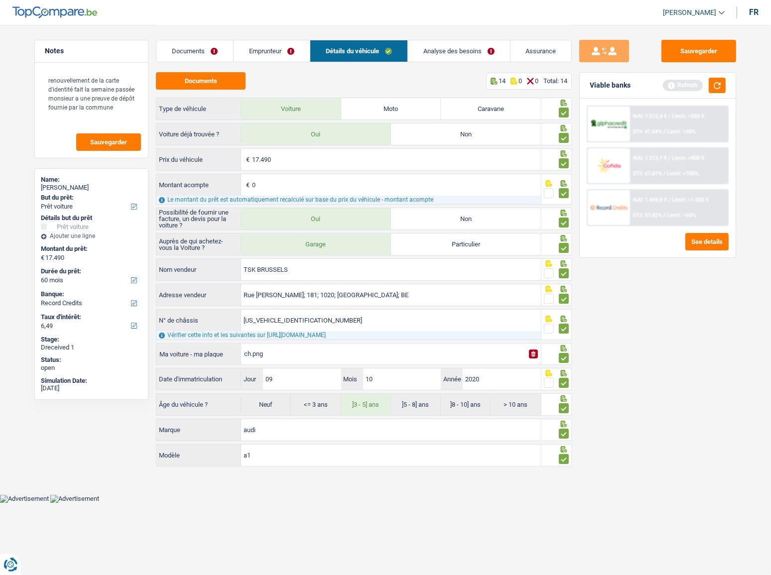
click at [448, 50] on link "Analyse des besoins" at bounding box center [459, 50] width 102 height 21
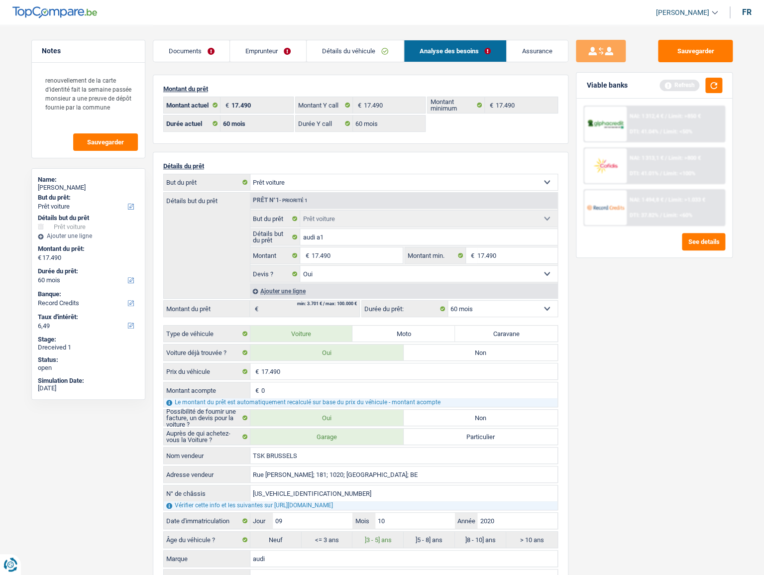
click at [694, 81] on div "Refresh" at bounding box center [691, 85] width 63 height 15
click at [694, 85] on button "button" at bounding box center [713, 85] width 17 height 15
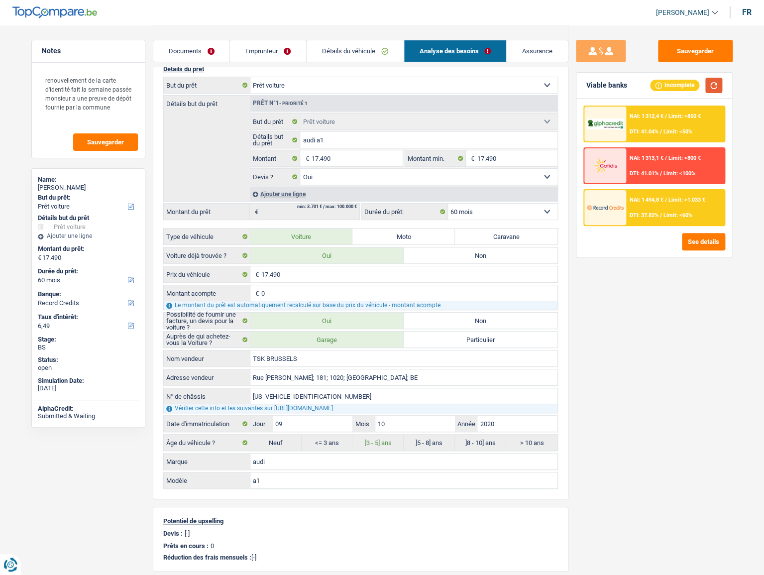
scroll to position [6, 0]
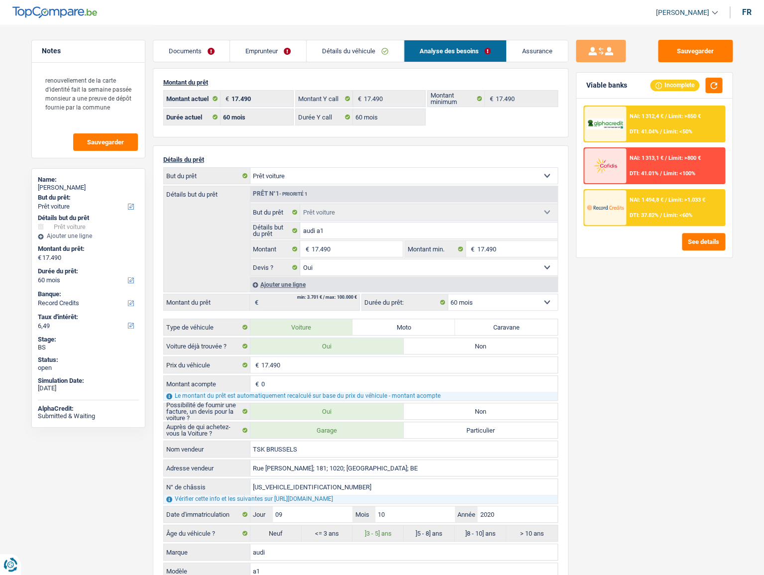
click at [637, 202] on span "NAI: 1 494,8 €" at bounding box center [646, 200] width 34 height 6
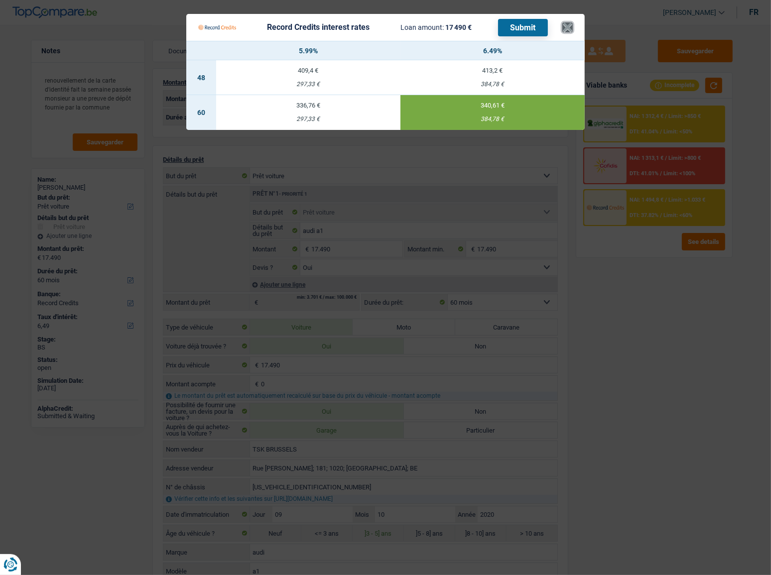
drag, startPoint x: 569, startPoint y: 29, endPoint x: 741, endPoint y: 70, distance: 177.0
click at [568, 29] on button "×" at bounding box center [567, 27] width 10 height 10
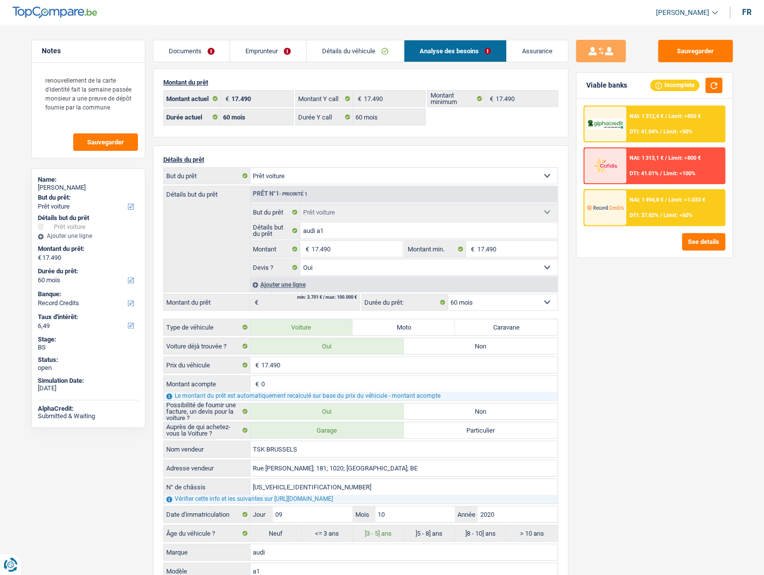
drag, startPoint x: 276, startPoint y: 35, endPoint x: 277, endPoint y: 59, distance: 24.4
click at [275, 45] on div "Documents Emprunteur Détails du véhicule Analyse des besoins Assurance" at bounding box center [361, 46] width 416 height 42
click at [275, 48] on link "Emprunteur" at bounding box center [268, 50] width 76 height 21
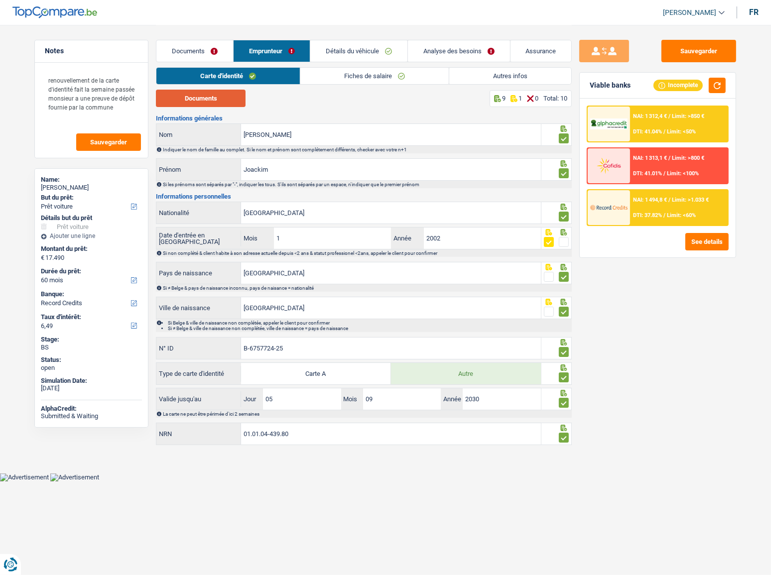
click at [233, 95] on button "Documents" at bounding box center [201, 98] width 90 height 17
click at [322, 70] on link "Fiches de salaire" at bounding box center [374, 76] width 148 height 16
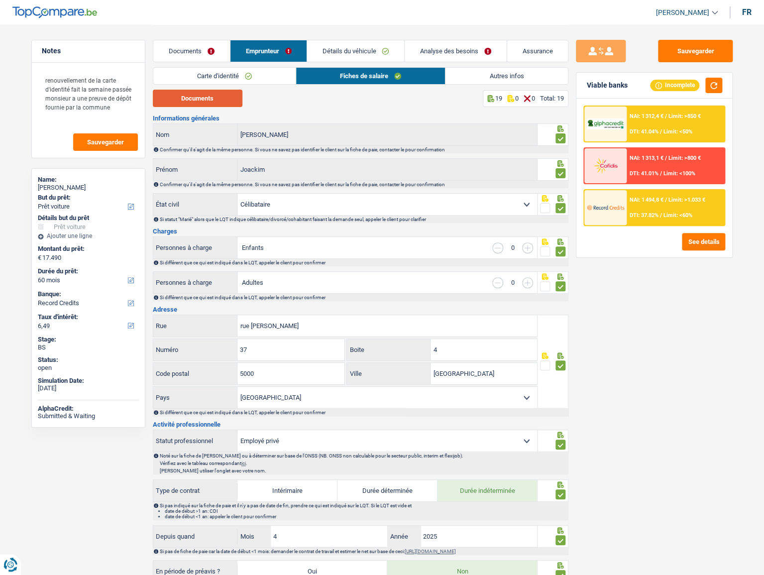
drag, startPoint x: 219, startPoint y: 99, endPoint x: 214, endPoint y: 98, distance: 5.0
click at [217, 98] on button "Documents" at bounding box center [198, 98] width 90 height 17
click at [344, 59] on link "Détails du véhicule" at bounding box center [355, 50] width 97 height 21
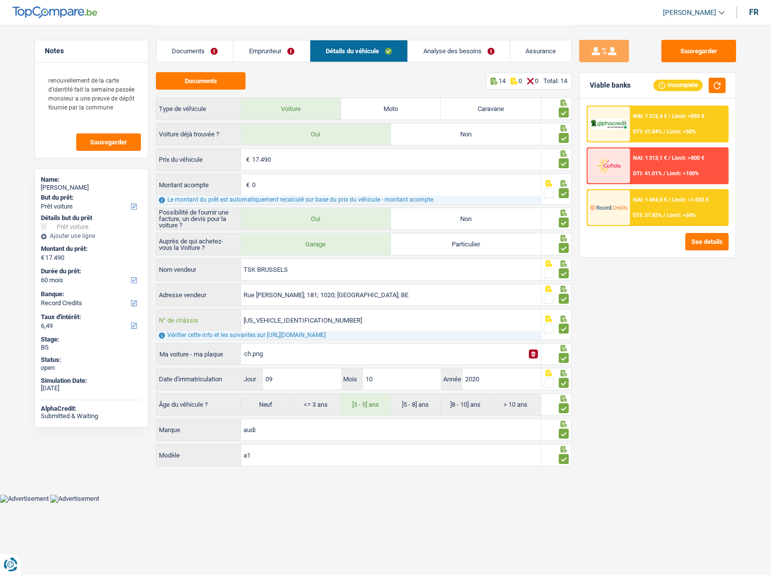
drag, startPoint x: 293, startPoint y: 327, endPoint x: 192, endPoint y: 327, distance: 100.6
click at [192, 314] on div "WAUZZZGB3MR007998 N° de châssis" at bounding box center [348, 320] width 384 height 21
click at [448, 54] on link "Analyse des besoins" at bounding box center [459, 50] width 102 height 21
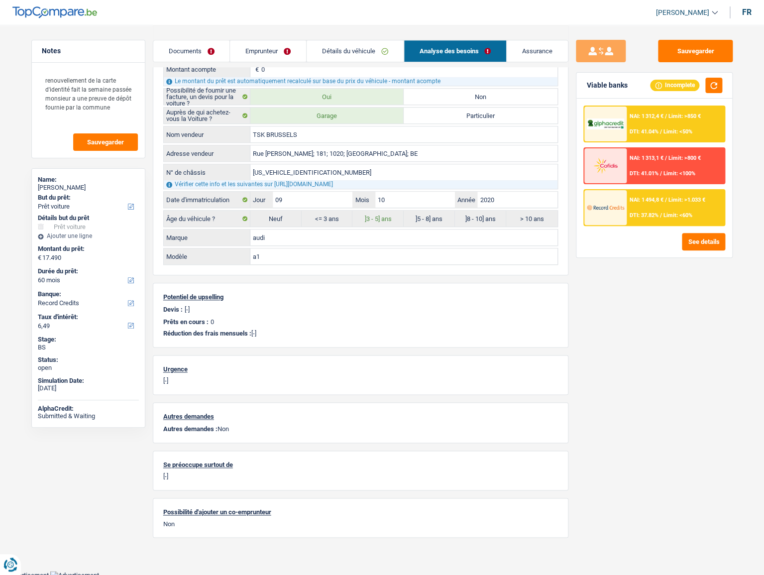
scroll to position [324, 0]
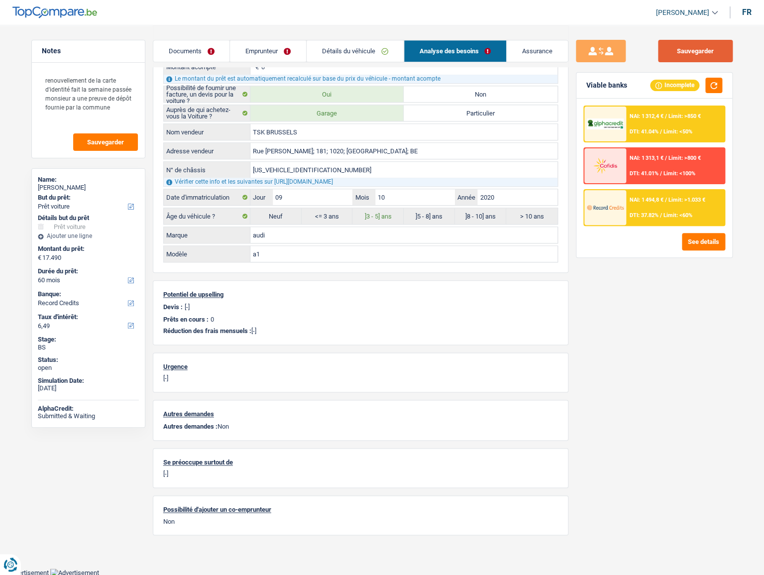
click at [690, 51] on button "Sauvegarder" at bounding box center [695, 51] width 75 height 22
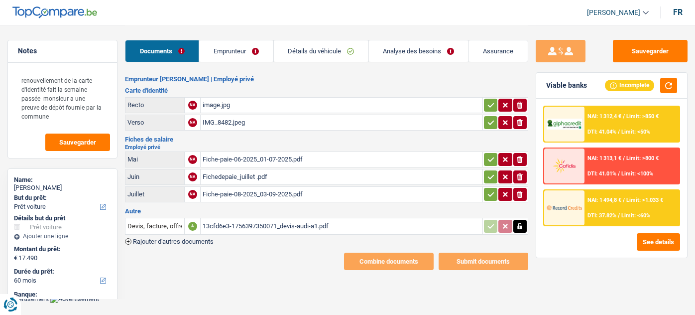
select select "car"
select select "60"
select select "record credits"
click at [491, 105] on icon "button" at bounding box center [490, 105] width 6 height 4
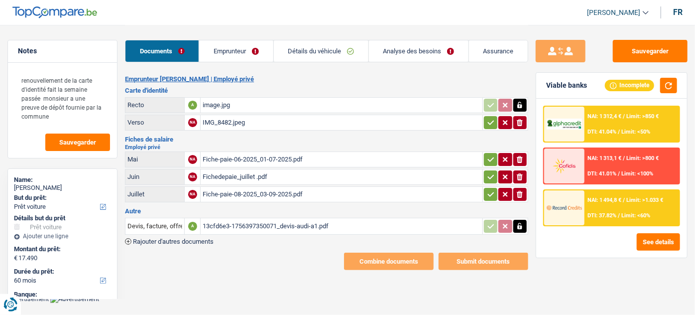
click at [492, 114] on td "ionicons-v5-e" at bounding box center [505, 122] width 46 height 16
click at [231, 40] on link "Emprunteur" at bounding box center [236, 50] width 74 height 21
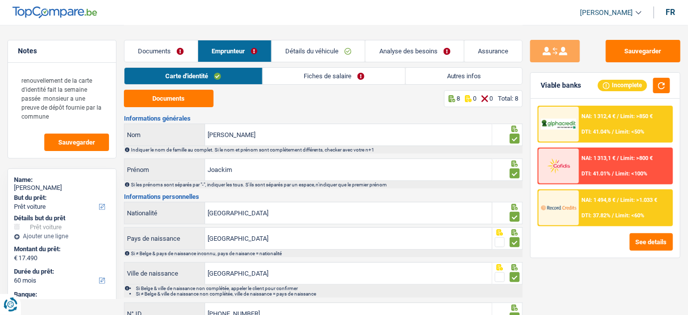
click at [315, 62] on div "Documents Emprunteur Détails du véhicule Analyse des besoins Assurance" at bounding box center [323, 46] width 399 height 42
click at [315, 69] on link "Fiches de salaire" at bounding box center [334, 76] width 143 height 16
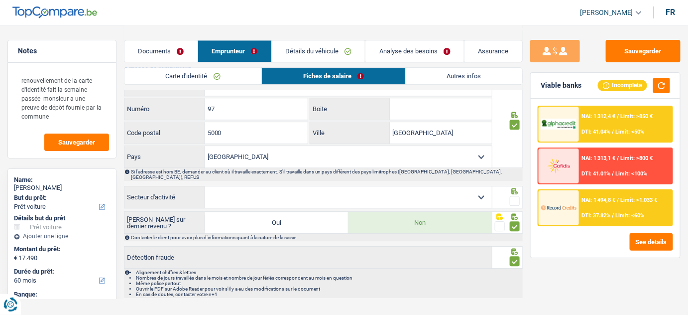
click at [516, 196] on span at bounding box center [515, 201] width 10 height 10
click at [0, 0] on input "radio" at bounding box center [0, 0] width 0 height 0
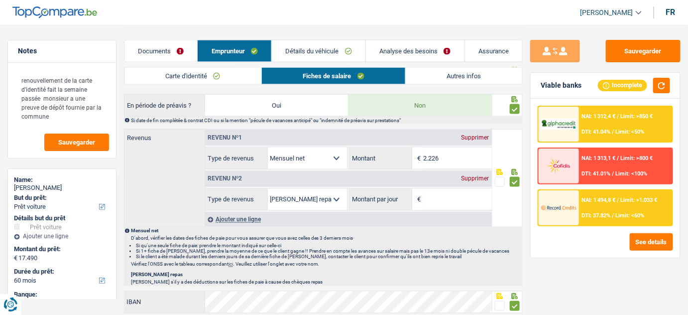
click at [414, 55] on link "Analyse des besoins" at bounding box center [415, 50] width 99 height 21
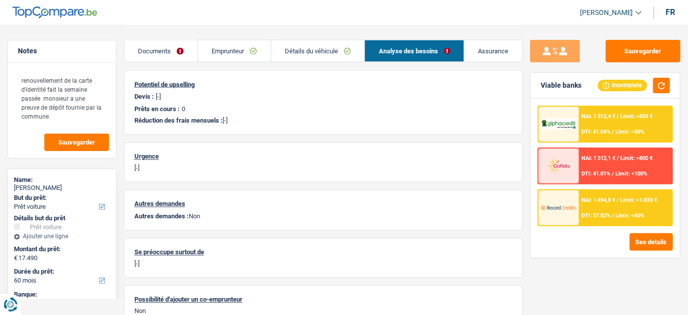
scroll to position [570, 0]
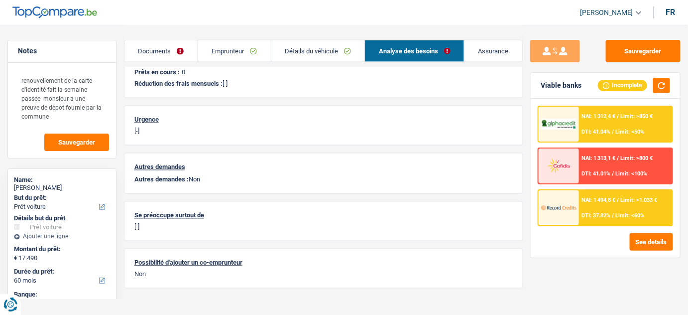
click at [178, 51] on link "Documents" at bounding box center [160, 50] width 73 height 21
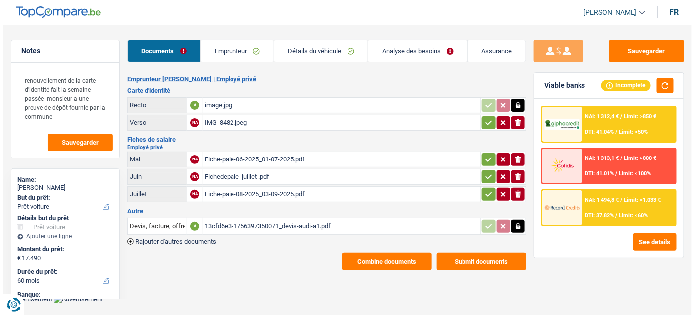
scroll to position [0, 0]
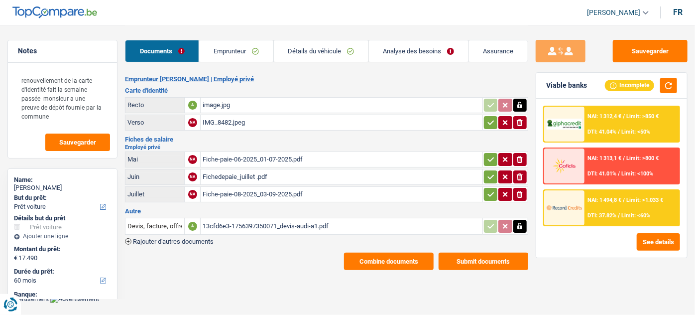
click at [377, 244] on div "Emprunteur Joackim Maka Balimaka | Employé privé Carte d'identité Recto A image…" at bounding box center [326, 172] width 403 height 195
click at [376, 258] on button "Combine documents" at bounding box center [389, 260] width 90 height 17
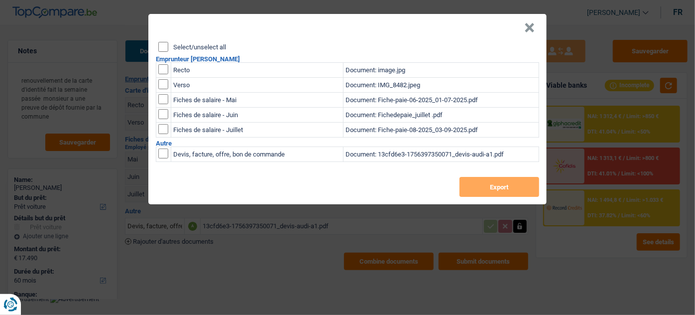
click at [159, 43] on input "Select/unselect all" at bounding box center [163, 47] width 10 height 10
checkbox input "true"
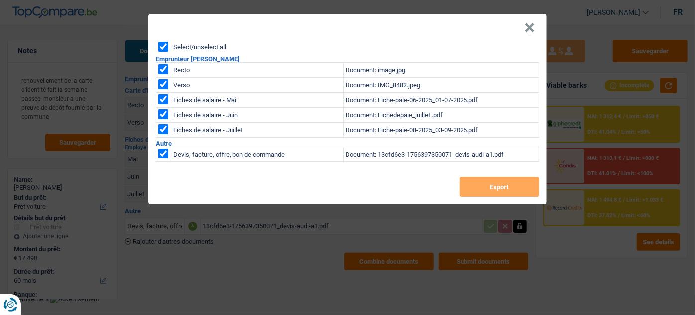
checkbox input "true"
click at [482, 181] on button "Export" at bounding box center [499, 187] width 80 height 20
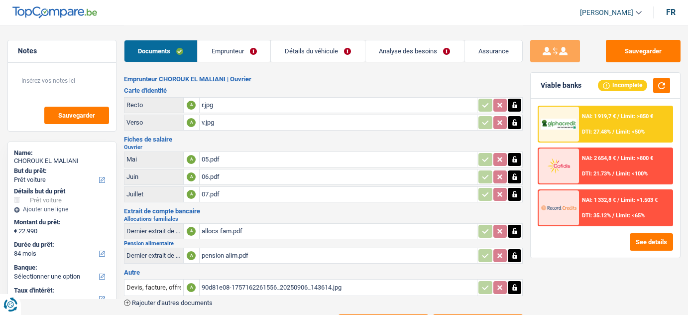
select select "car"
select select "84"
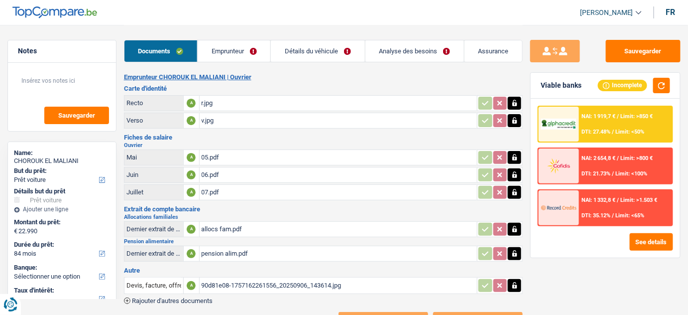
scroll to position [38, 0]
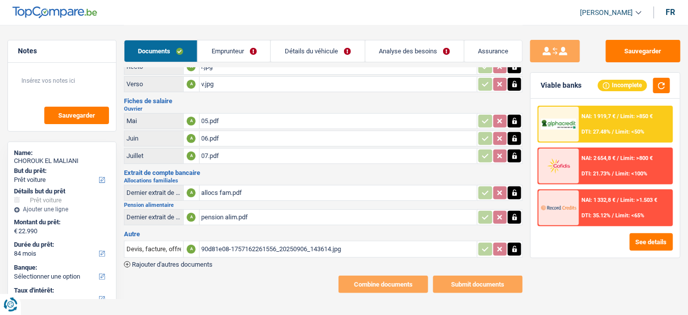
click at [184, 264] on span "Rajouter d'autres documents" at bounding box center [172, 264] width 81 height 6
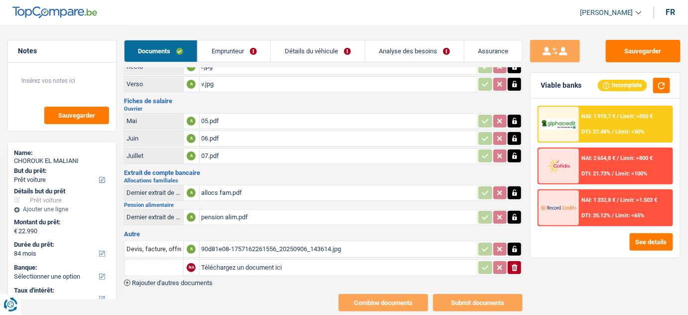
click at [225, 265] on input "Téléchargez un document ici" at bounding box center [339, 267] width 274 height 15
type input "C:\fakepath\attestation de divorce.jpeg"
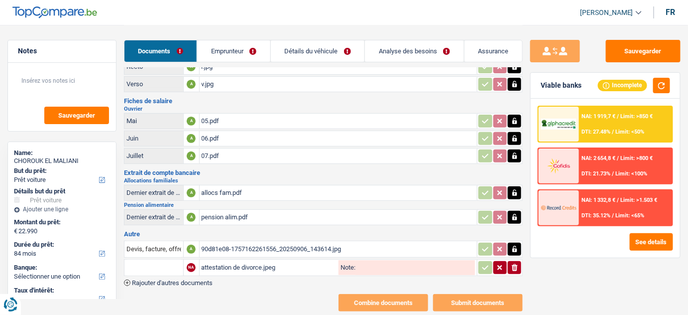
drag, startPoint x: 212, startPoint y: 278, endPoint x: 252, endPoint y: 268, distance: 41.7
click at [212, 279] on span "Rajouter d'autres documents" at bounding box center [172, 282] width 81 height 6
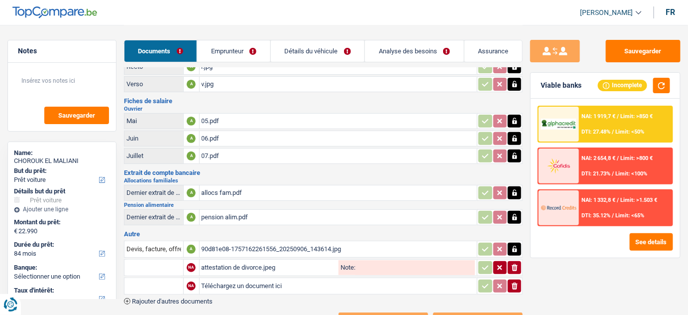
click at [273, 285] on input "Téléchargez un document ici" at bounding box center [339, 285] width 274 height 15
type input "C:\fakepath\attestation 2.jpeg"
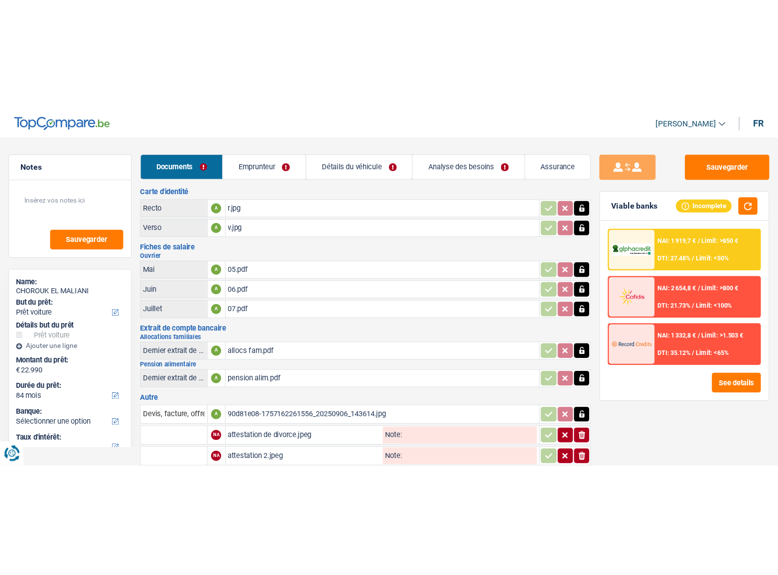
scroll to position [0, 0]
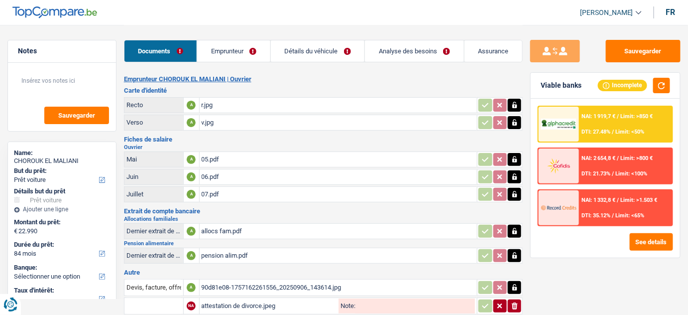
drag, startPoint x: 227, startPoint y: 42, endPoint x: 220, endPoint y: 47, distance: 9.3
click at [228, 42] on link "Emprunteur" at bounding box center [233, 50] width 73 height 21
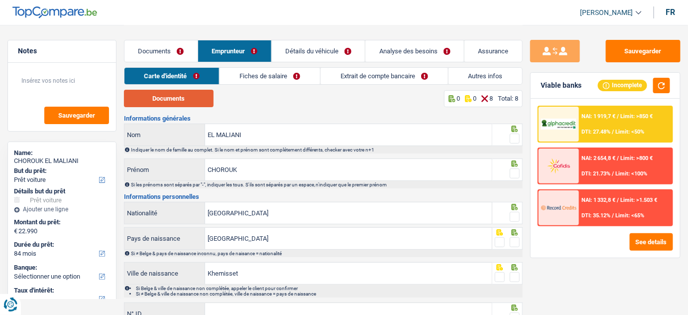
drag, startPoint x: 171, startPoint y: 99, endPoint x: 182, endPoint y: 41, distance: 58.7
click at [170, 98] on button "Documents" at bounding box center [169, 98] width 90 height 17
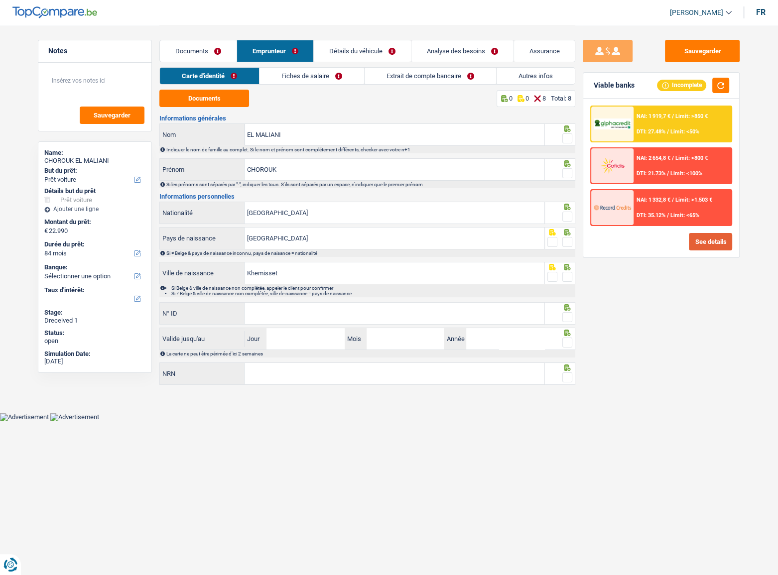
click at [687, 247] on button "See details" at bounding box center [709, 241] width 43 height 17
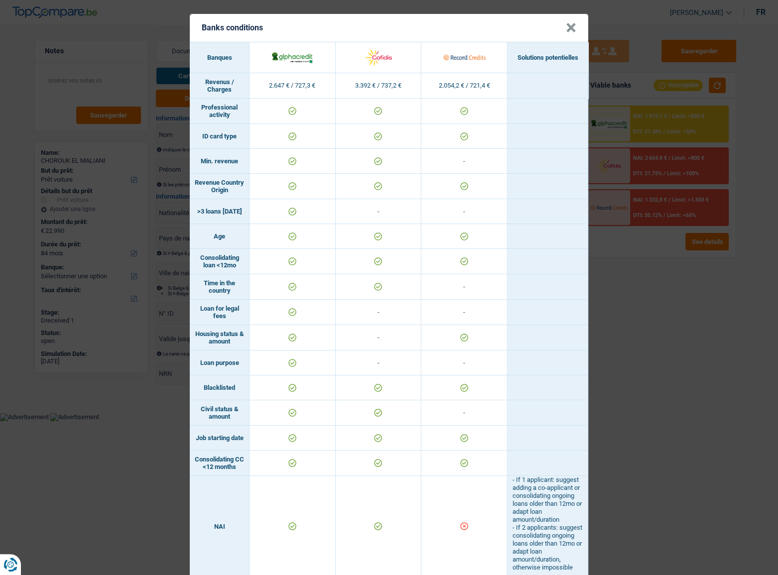
click at [677, 245] on div "Banks conditions × Banques Solutions potentielles Revenus / Charges 2.647 € / 7…" at bounding box center [389, 287] width 778 height 575
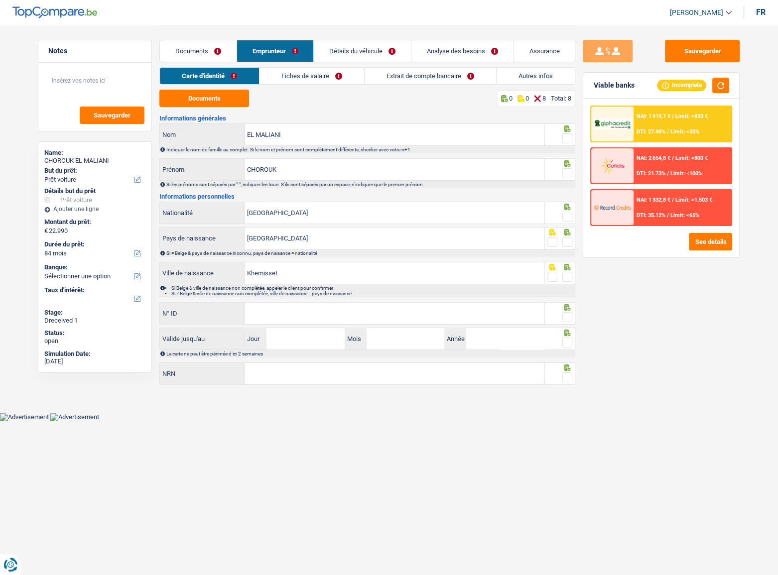
click at [571, 136] on span at bounding box center [567, 138] width 10 height 10
click at [0, 0] on input "radio" at bounding box center [0, 0] width 0 height 0
click at [569, 173] on span at bounding box center [567, 173] width 10 height 10
click at [0, 0] on input "radio" at bounding box center [0, 0] width 0 height 0
click at [565, 220] on span at bounding box center [567, 217] width 10 height 10
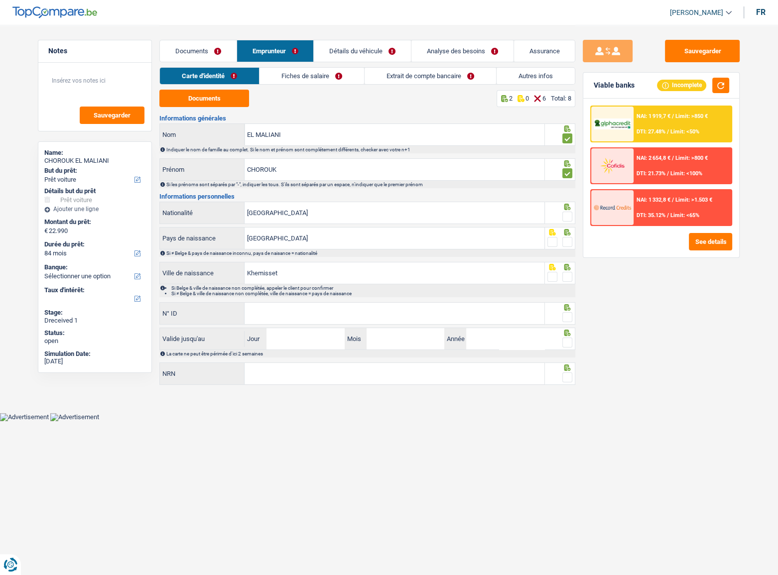
click at [0, 0] on input "radio" at bounding box center [0, 0] width 0 height 0
click at [569, 238] on span at bounding box center [567, 242] width 10 height 10
click at [0, 0] on input "radio" at bounding box center [0, 0] width 0 height 0
click at [568, 275] on span at bounding box center [567, 277] width 10 height 10
click at [0, 0] on input "radio" at bounding box center [0, 0] width 0 height 0
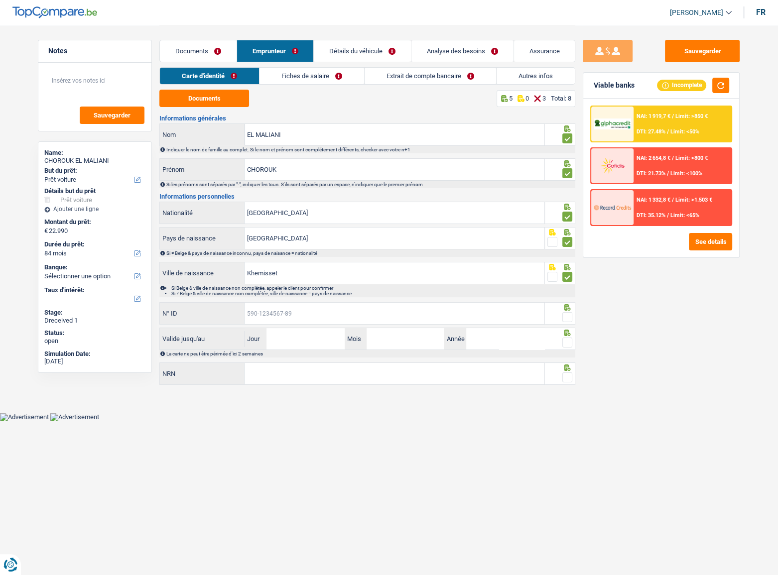
drag, startPoint x: 304, startPoint y: 305, endPoint x: 333, endPoint y: 305, distance: 28.9
click at [304, 305] on input "N° ID" at bounding box center [394, 313] width 300 height 21
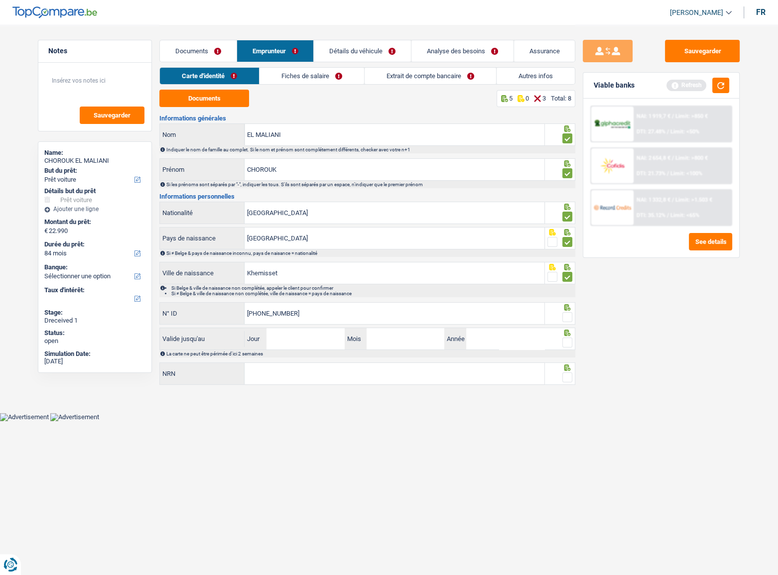
type input "592-6951768-53"
click at [565, 314] on span at bounding box center [567, 317] width 10 height 10
click at [0, 0] on input "radio" at bounding box center [0, 0] width 0 height 0
drag, startPoint x: 720, startPoint y: 84, endPoint x: 717, endPoint y: 88, distance: 5.4
click at [687, 85] on button "button" at bounding box center [720, 85] width 17 height 15
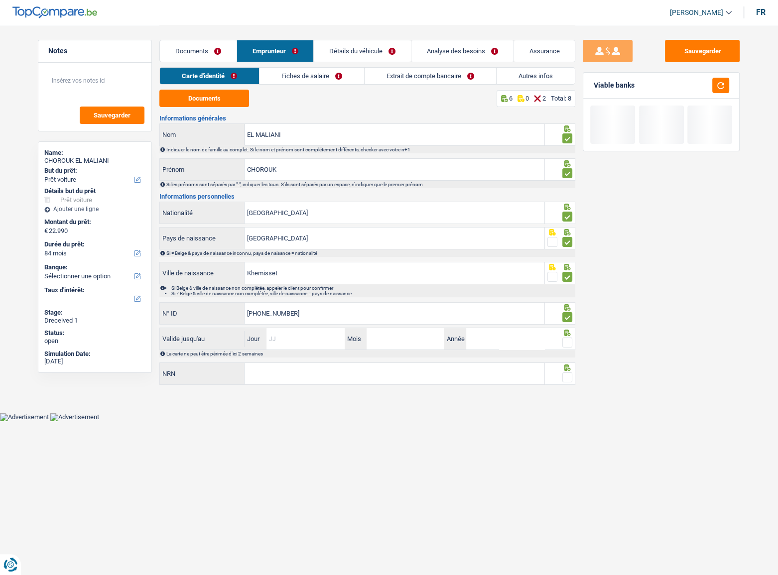
drag, startPoint x: 307, startPoint y: 343, endPoint x: 376, endPoint y: 336, distance: 70.1
click at [309, 314] on input "Jour" at bounding box center [305, 338] width 78 height 21
type input "09"
type input "11"
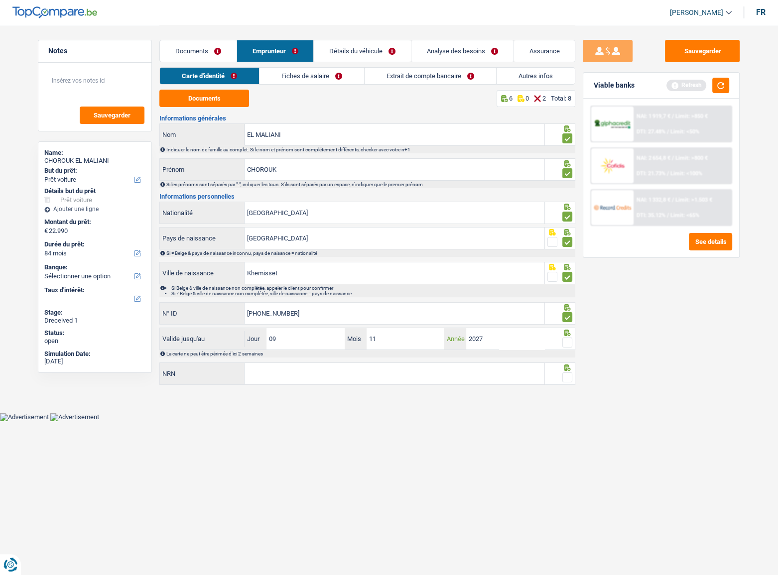
type input "2027"
click at [565, 314] on span at bounding box center [567, 343] width 10 height 10
click at [0, 0] on input "radio" at bounding box center [0, 0] width 0 height 0
click at [392, 314] on input "NRN" at bounding box center [394, 373] width 300 height 21
type input "87.01.03-330.56"
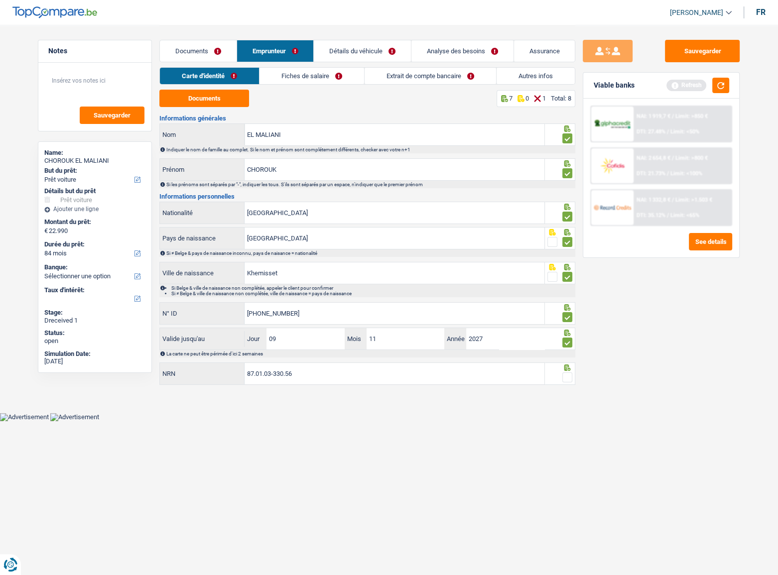
click at [567, 314] on span at bounding box center [567, 377] width 10 height 10
click at [0, 0] on input "radio" at bounding box center [0, 0] width 0 height 0
drag, startPoint x: 721, startPoint y: 86, endPoint x: 512, endPoint y: 92, distance: 209.1
click at [687, 86] on button "button" at bounding box center [720, 85] width 17 height 15
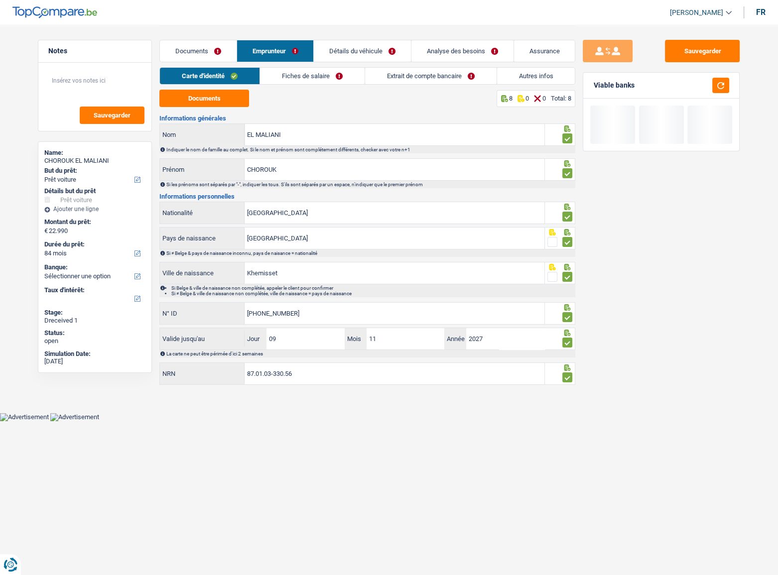
click at [313, 78] on link "Fiches de salaire" at bounding box center [312, 76] width 105 height 16
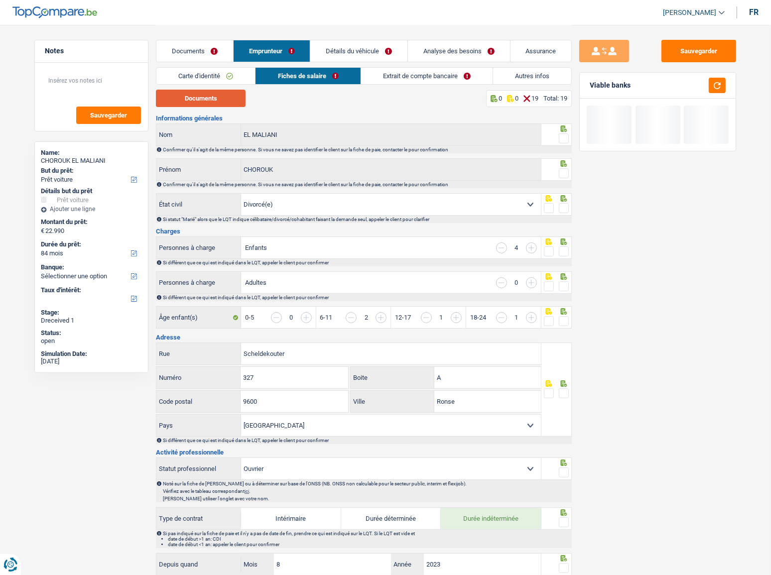
click at [195, 95] on button "Documents" at bounding box center [201, 98] width 90 height 17
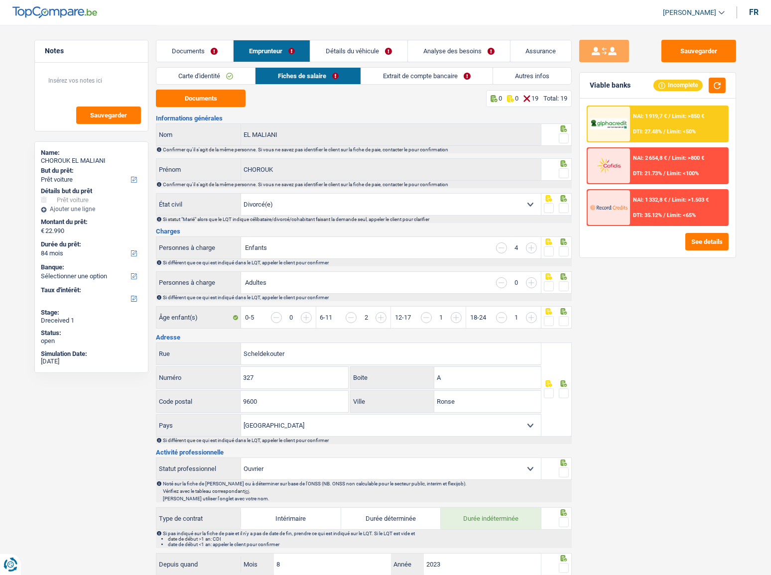
click at [563, 134] on span at bounding box center [564, 138] width 10 height 10
click at [0, 0] on input "radio" at bounding box center [0, 0] width 0 height 0
click at [565, 168] on span at bounding box center [564, 173] width 10 height 10
click at [0, 0] on input "radio" at bounding box center [0, 0] width 0 height 0
click at [562, 207] on span at bounding box center [564, 208] width 10 height 10
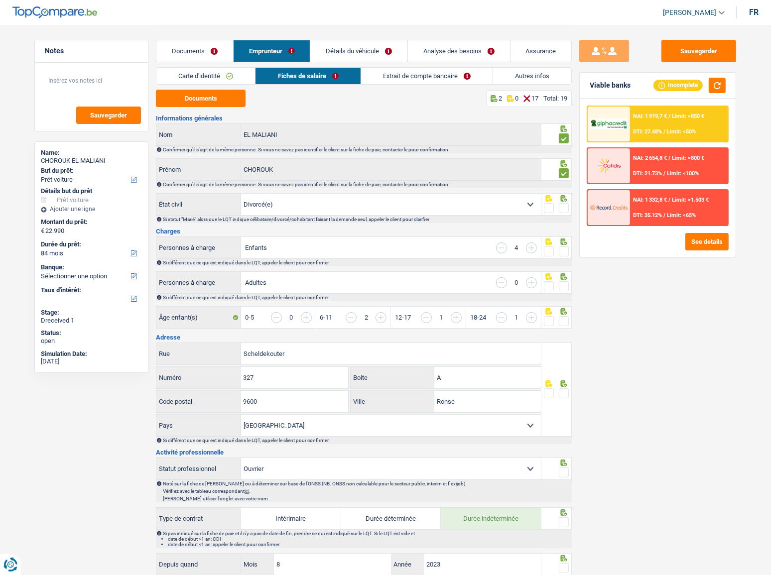
click at [0, 0] on input "radio" at bounding box center [0, 0] width 0 height 0
drag, startPoint x: 566, startPoint y: 247, endPoint x: 567, endPoint y: 269, distance: 21.4
click at [566, 248] on span at bounding box center [564, 251] width 10 height 10
click at [0, 0] on input "radio" at bounding box center [0, 0] width 0 height 0
click at [562, 284] on span at bounding box center [564, 286] width 10 height 10
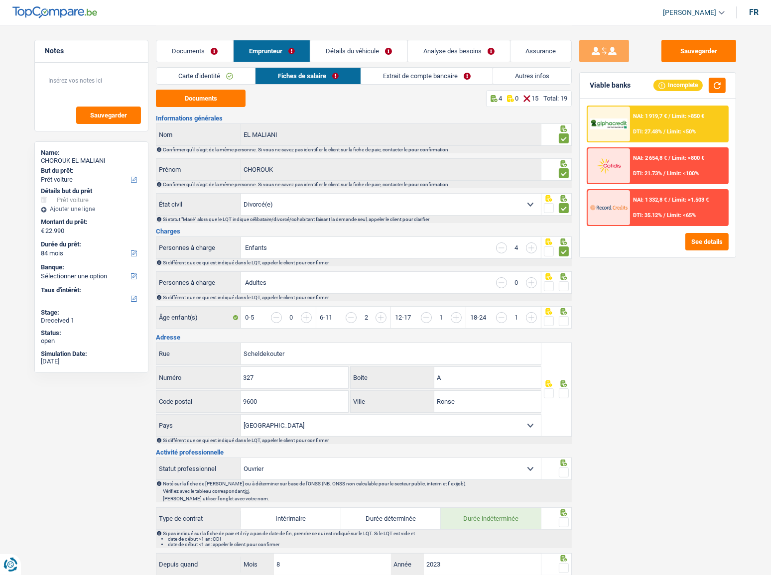
click at [0, 0] on input "radio" at bounding box center [0, 0] width 0 height 0
click at [566, 314] on span at bounding box center [564, 321] width 10 height 10
click at [0, 0] on input "radio" at bounding box center [0, 0] width 0 height 0
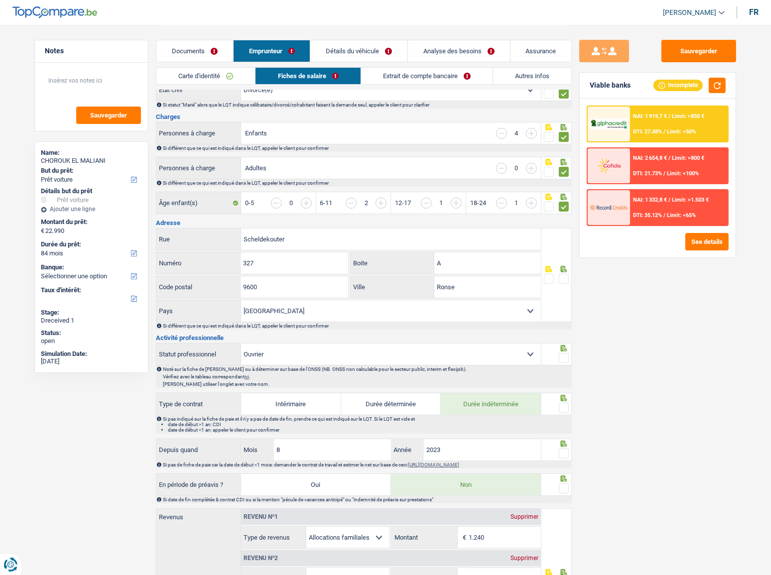
scroll to position [135, 0]
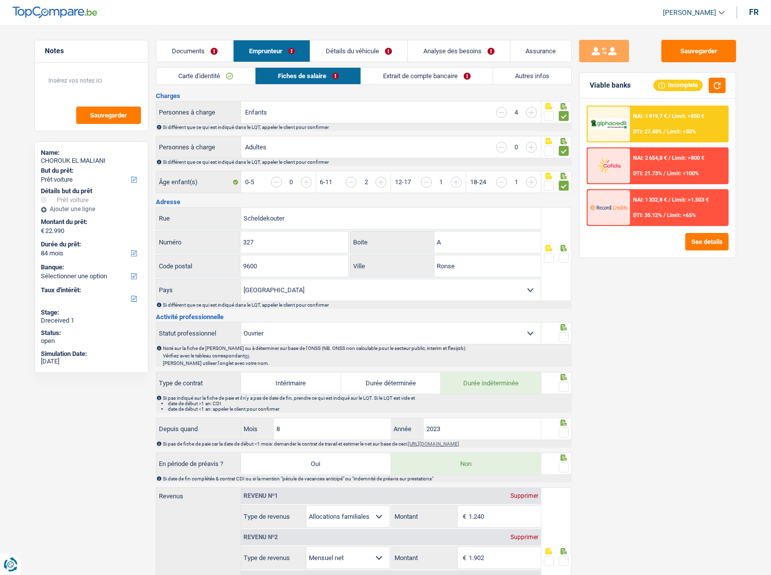
click at [563, 254] on span at bounding box center [564, 258] width 10 height 10
click at [0, 0] on input "radio" at bounding box center [0, 0] width 0 height 0
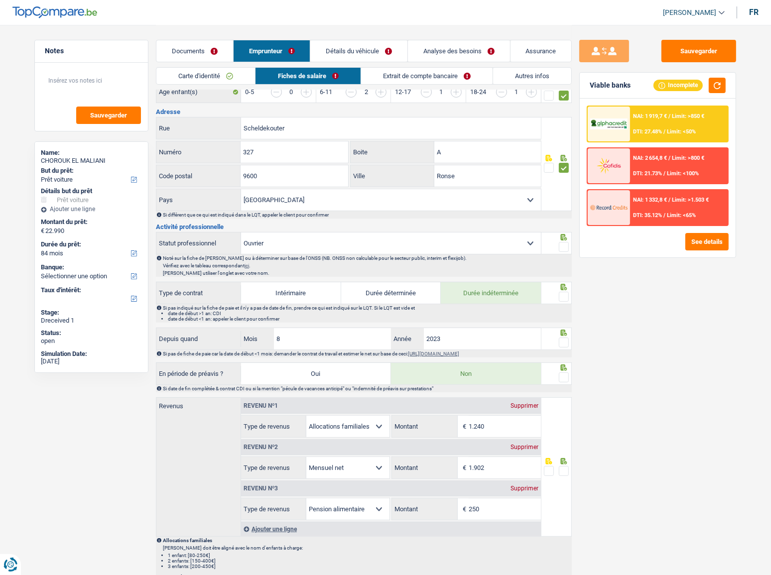
scroll to position [226, 0]
click at [563, 241] on span at bounding box center [564, 246] width 10 height 10
click at [0, 0] on input "radio" at bounding box center [0, 0] width 0 height 0
drag, startPoint x: 716, startPoint y: 87, endPoint x: 684, endPoint y: 100, distance: 34.8
click at [687, 86] on button "button" at bounding box center [716, 85] width 17 height 15
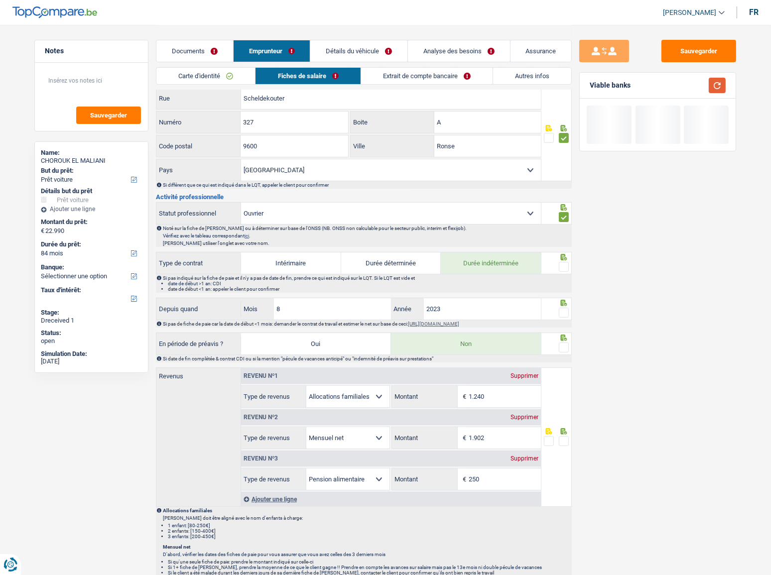
scroll to position [271, 0]
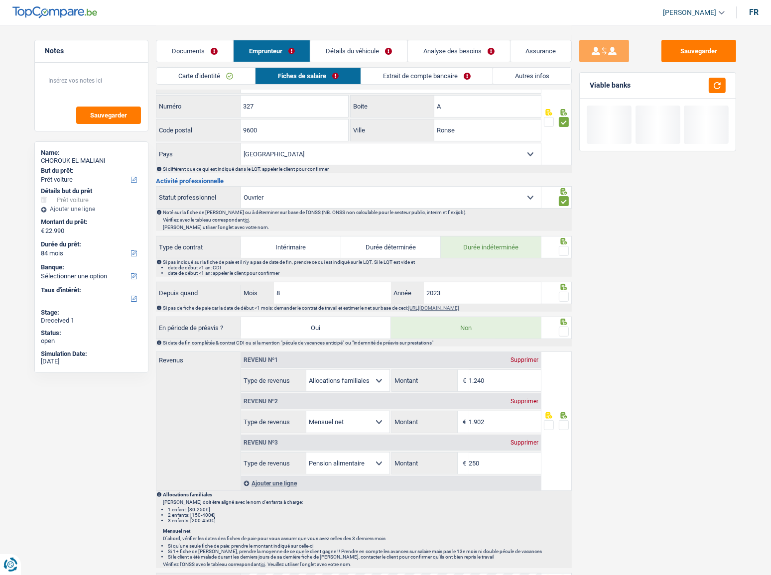
click at [565, 250] on span at bounding box center [564, 251] width 10 height 10
click at [0, 0] on input "radio" at bounding box center [0, 0] width 0 height 0
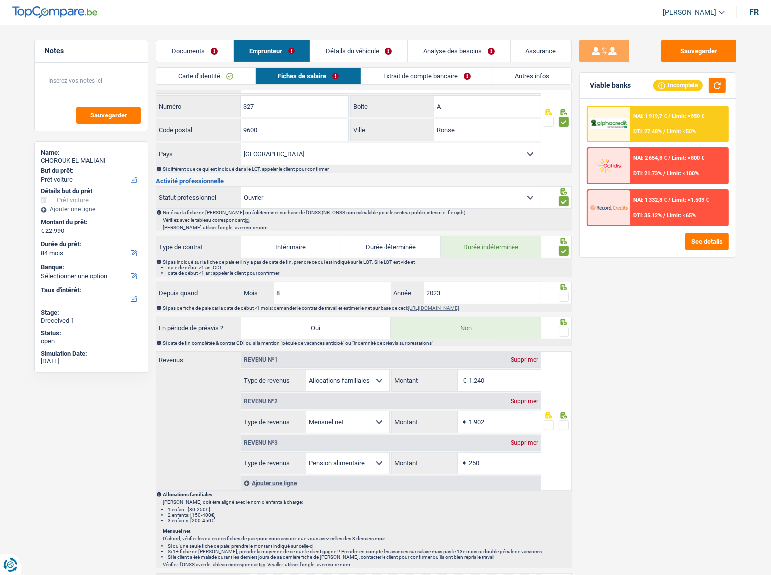
click at [563, 294] on span at bounding box center [564, 297] width 10 height 10
click at [0, 0] on input "radio" at bounding box center [0, 0] width 0 height 0
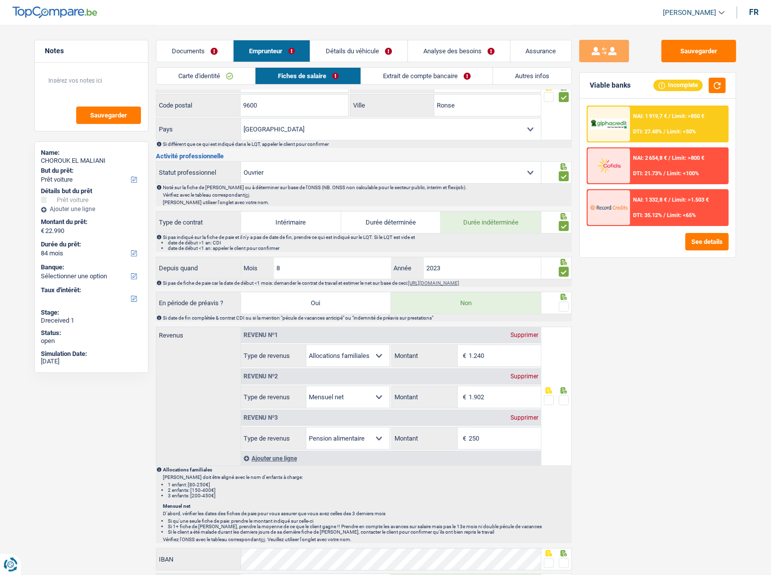
scroll to position [317, 0]
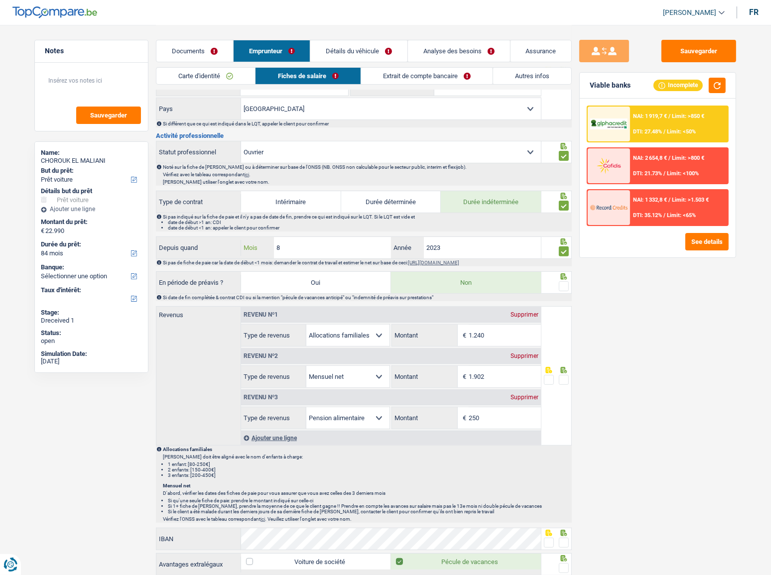
drag, startPoint x: 295, startPoint y: 243, endPoint x: 236, endPoint y: 248, distance: 59.0
click at [236, 248] on div "Depuis quand 8 Mois / 2023 Année" at bounding box center [348, 247] width 384 height 21
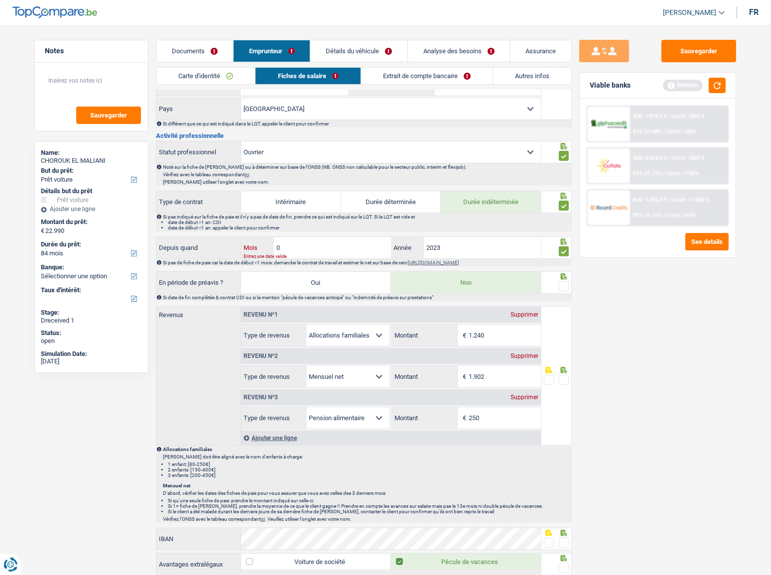
type input "09"
type input "2024"
click at [687, 84] on button "button" at bounding box center [716, 85] width 17 height 15
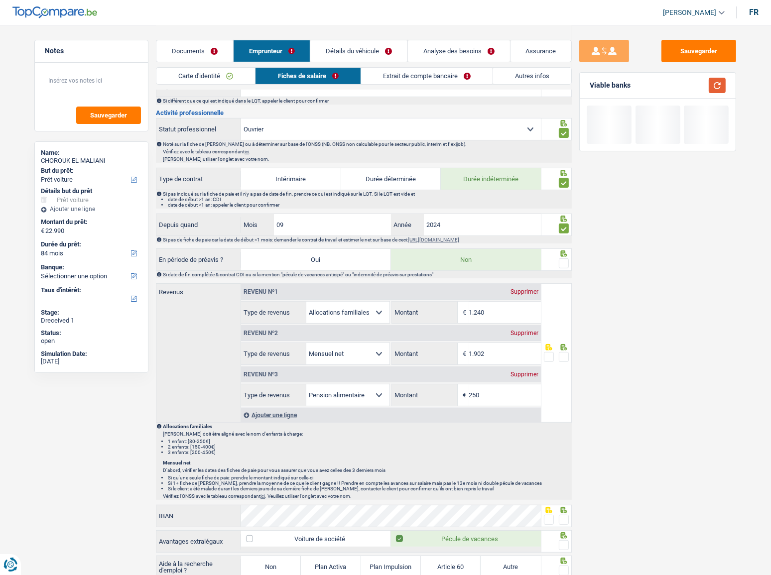
scroll to position [362, 0]
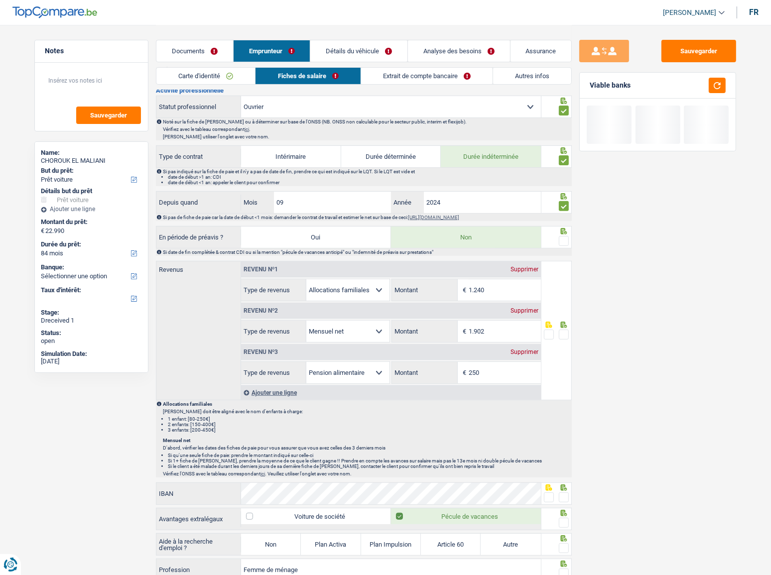
click at [563, 236] on span at bounding box center [564, 241] width 10 height 10
click at [0, 0] on input "radio" at bounding box center [0, 0] width 0 height 0
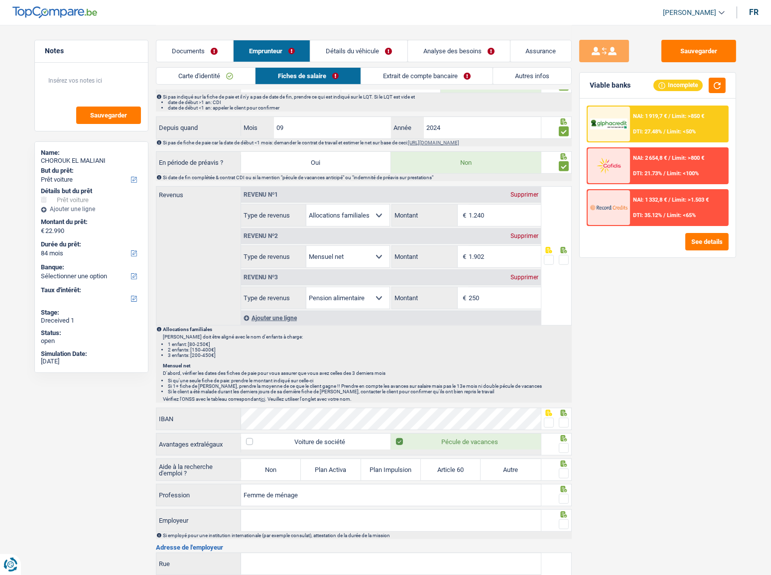
scroll to position [452, 0]
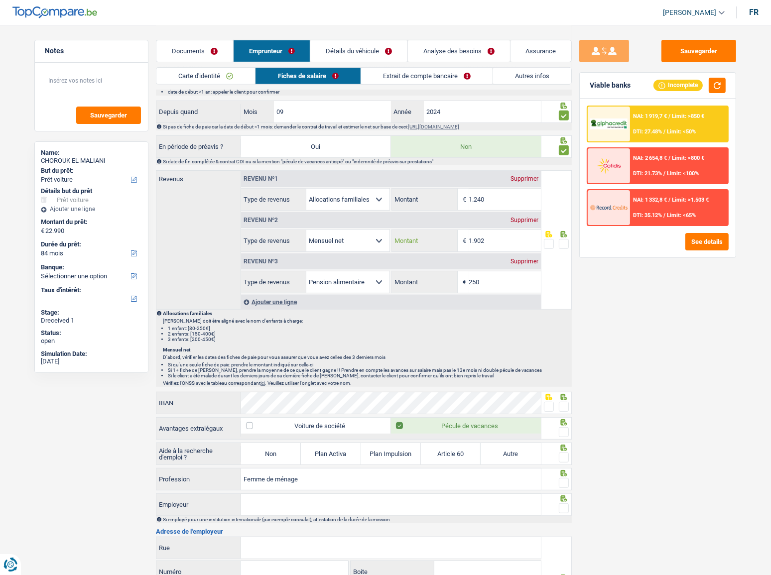
click at [498, 241] on input "1.902" at bounding box center [504, 240] width 72 height 21
drag, startPoint x: 564, startPoint y: 238, endPoint x: 697, endPoint y: 109, distance: 185.9
click at [564, 239] on span at bounding box center [564, 244] width 10 height 10
click at [0, 0] on input "radio" at bounding box center [0, 0] width 0 height 0
click at [687, 83] on button "button" at bounding box center [716, 85] width 17 height 15
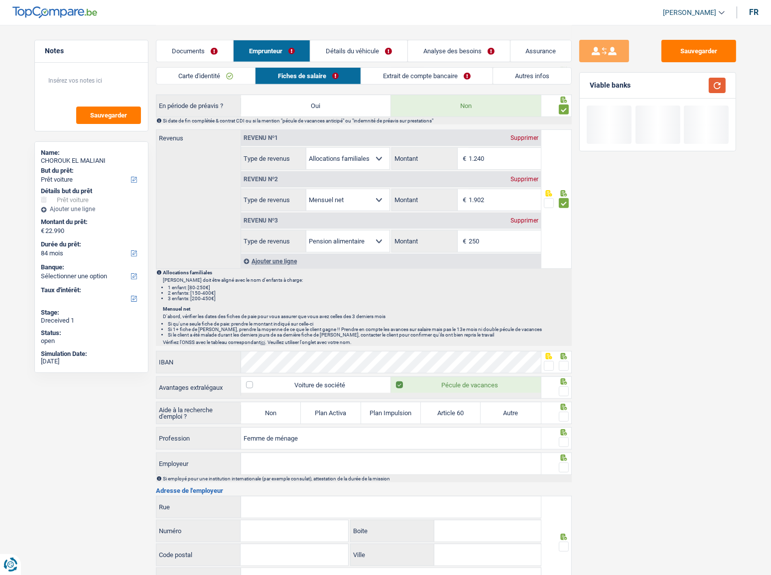
scroll to position [588, 0]
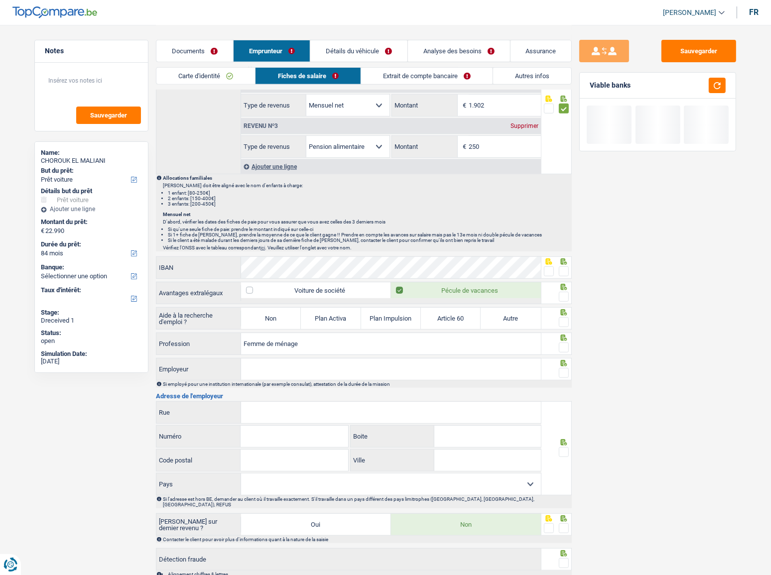
click at [303, 252] on div "Informations générales EL MALIANI Nom Confirmer qu'il s'agit de la même personn…" at bounding box center [364, 63] width 416 height 1073
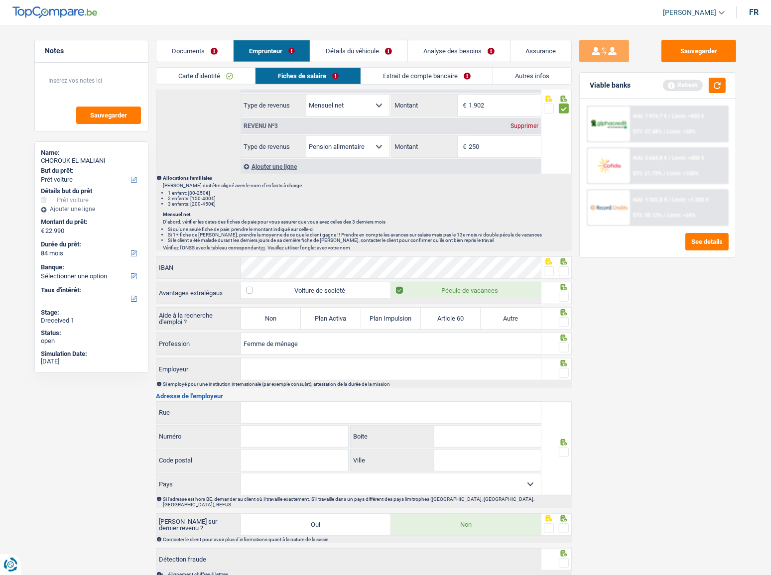
click at [563, 267] on span at bounding box center [564, 271] width 10 height 10
click at [0, 0] on input "radio" at bounding box center [0, 0] width 0 height 0
click at [687, 87] on button "button" at bounding box center [716, 85] width 17 height 15
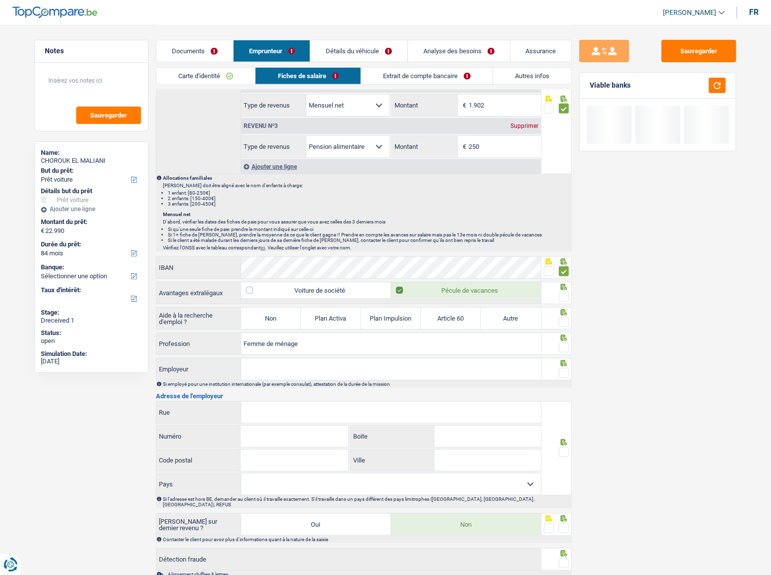
click at [563, 300] on div at bounding box center [564, 297] width 10 height 12
click at [563, 314] on span at bounding box center [564, 322] width 10 height 10
click at [0, 0] on input "radio" at bounding box center [0, 0] width 0 height 0
drag, startPoint x: 269, startPoint y: 317, endPoint x: 551, endPoint y: 317, distance: 281.7
click at [277, 314] on label "Non" at bounding box center [271, 318] width 60 height 21
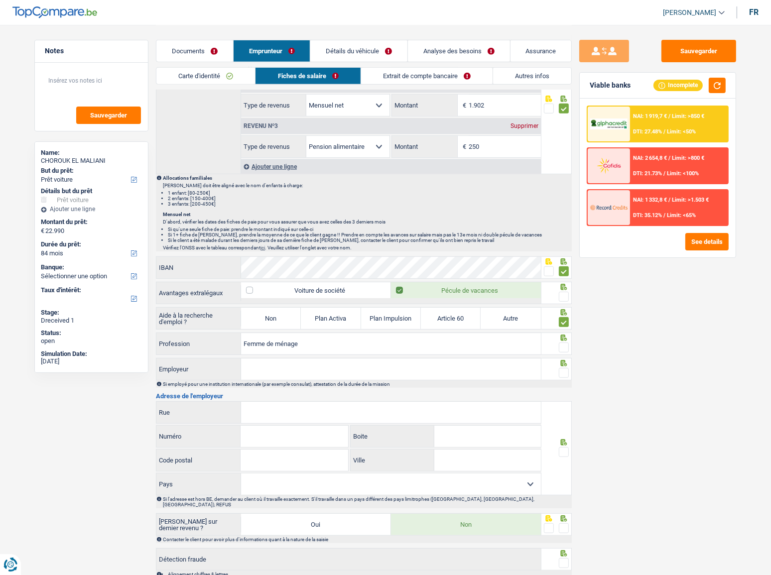
drag, startPoint x: 566, startPoint y: 293, endPoint x: 555, endPoint y: 348, distance: 56.4
click at [566, 294] on span at bounding box center [564, 297] width 10 height 10
click at [0, 0] on input "radio" at bounding box center [0, 0] width 0 height 0
click at [565, 314] on span at bounding box center [564, 347] width 10 height 10
click at [0, 0] on input "radio" at bounding box center [0, 0] width 0 height 0
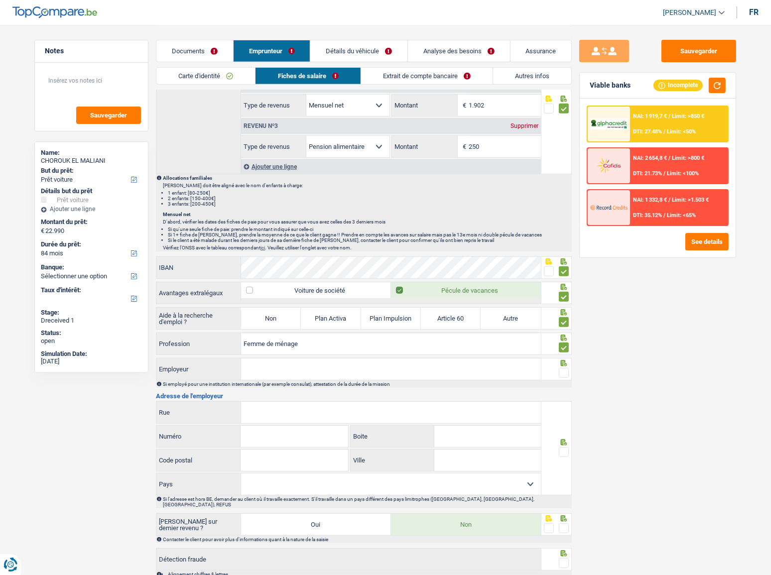
click at [386, 314] on input "Employeur" at bounding box center [391, 368] width 300 height 21
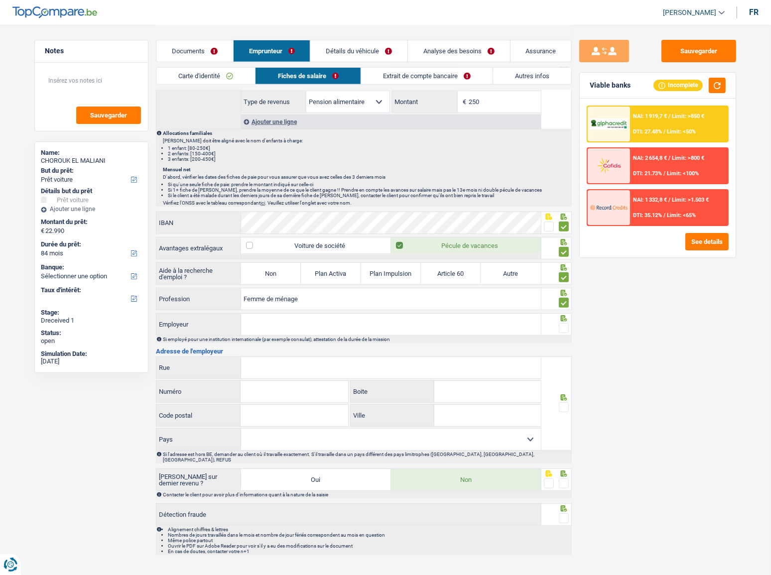
scroll to position [634, 0]
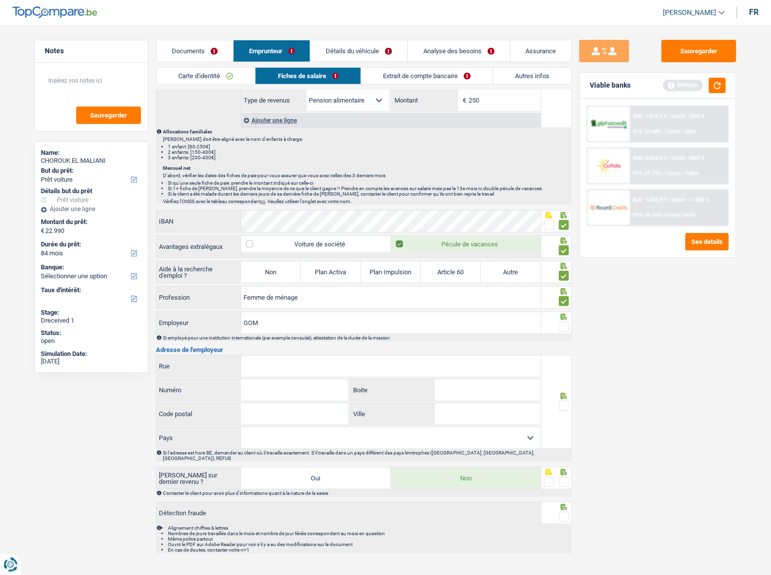
type input "GOM"
drag, startPoint x: 327, startPoint y: 358, endPoint x: 355, endPoint y: 363, distance: 28.4
click at [327, 314] on input "Rue" at bounding box center [391, 365] width 300 height 21
click at [268, 314] on input "Rue" at bounding box center [391, 365] width 300 height 21
paste input "KATTENDIJKDOK-WESTKAAI"
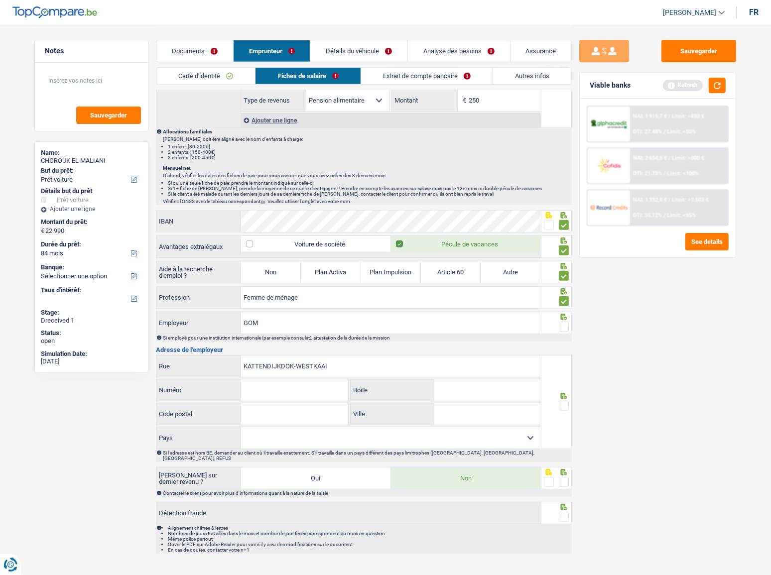
type input "KATTENDIJKDOK-WESTKAAI"
click at [259, 314] on input "Numéro" at bounding box center [293, 389] width 107 height 21
type input "1"
type input "12"
type input "2000"
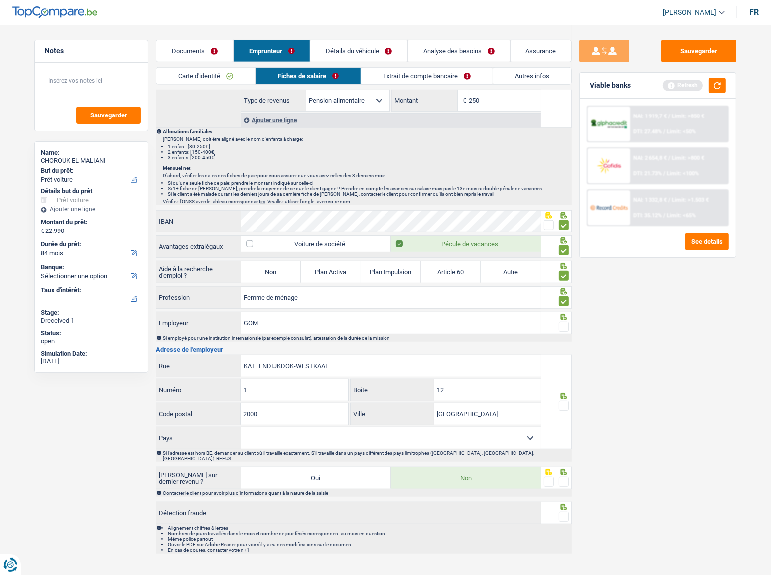
type input "antwerpen"
click at [397, 314] on select "Belgique France Allemagne Italie Luxembourg Pays-Bas Espagne Suisse Sélectionne…" at bounding box center [391, 437] width 300 height 21
click at [241, 314] on select "Belgique France Allemagne Italie Luxembourg Pays-Bas Espagne Suisse Sélectionne…" at bounding box center [391, 437] width 300 height 21
click at [309, 314] on select "Belgique France Allemagne Italie Luxembourg Pays-Bas Espagne Suisse Sélectionne…" at bounding box center [391, 437] width 300 height 21
select select "BE"
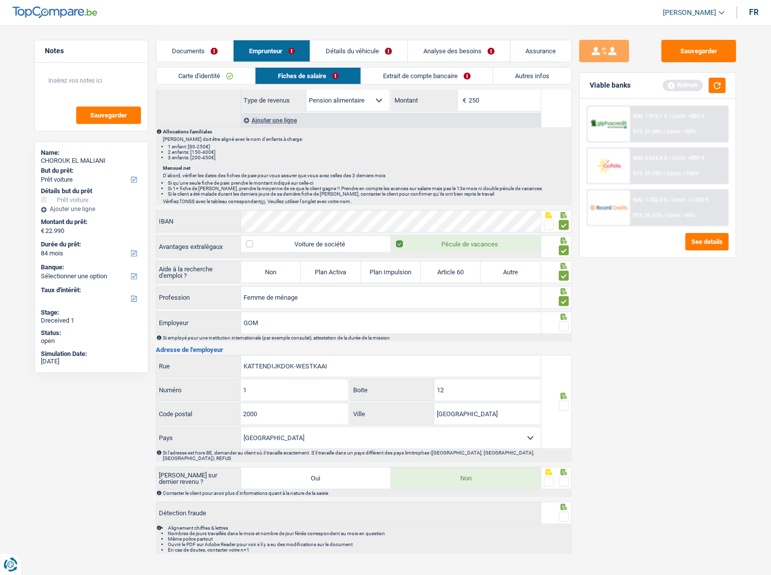
click at [241, 314] on select "Belgique France Allemagne Italie Luxembourg Pays-Bas Espagne Suisse Sélectionne…" at bounding box center [391, 437] width 300 height 21
click at [564, 314] on span at bounding box center [564, 406] width 10 height 10
click at [0, 0] on input "radio" at bounding box center [0, 0] width 0 height 0
click at [565, 314] on span at bounding box center [564, 327] width 10 height 10
click at [0, 0] on input "radio" at bounding box center [0, 0] width 0 height 0
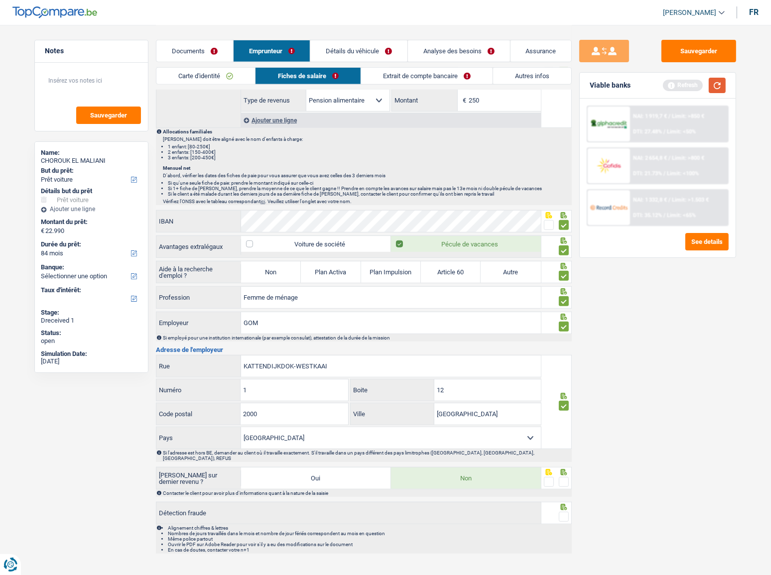
drag, startPoint x: 718, startPoint y: 86, endPoint x: 765, endPoint y: 103, distance: 49.3
click at [687, 87] on button "button" at bounding box center [716, 85] width 17 height 15
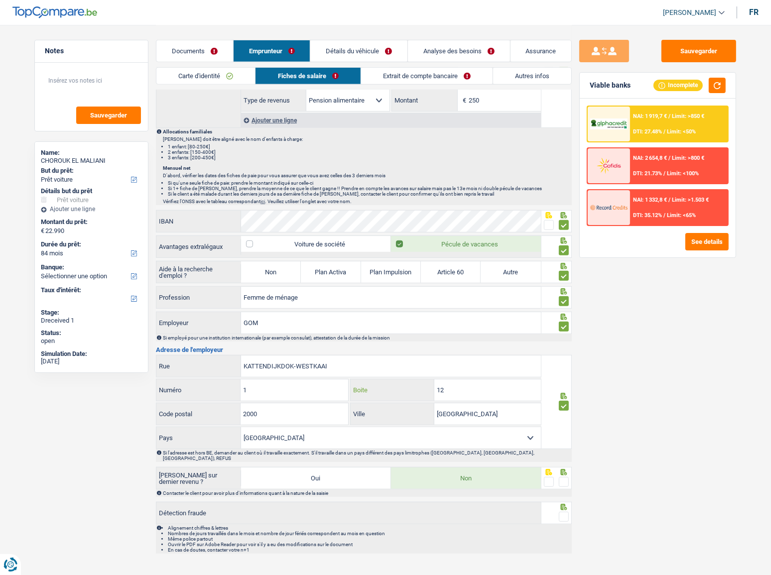
click at [458, 314] on input "12" at bounding box center [487, 389] width 107 height 21
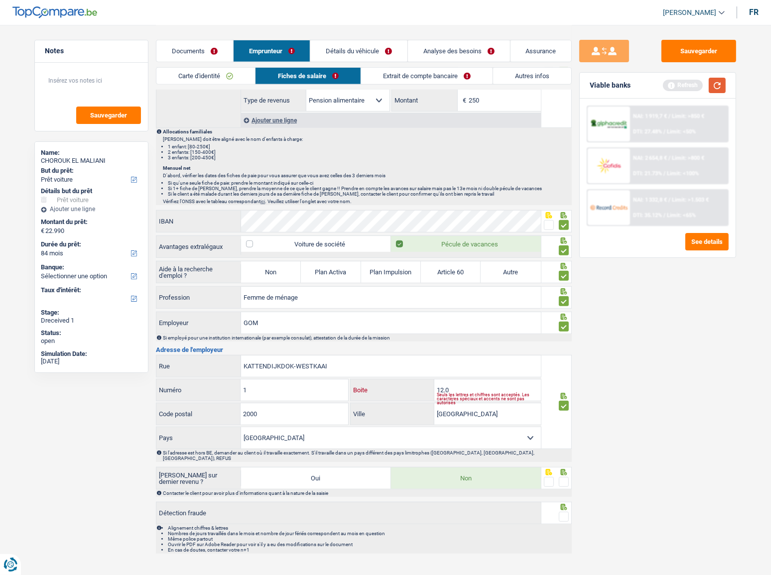
type input "12.0"
click at [687, 88] on button "button" at bounding box center [716, 85] width 17 height 15
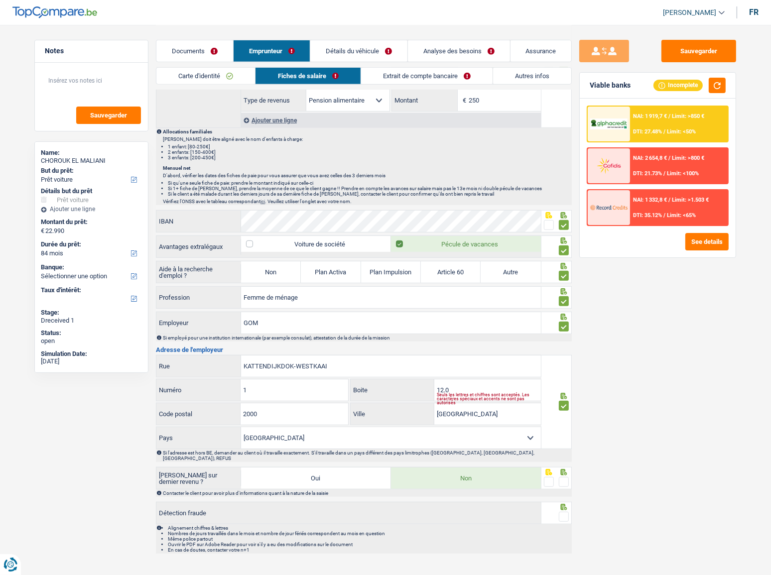
click at [567, 314] on span at bounding box center [564, 482] width 10 height 10
click at [0, 0] on input "radio" at bounding box center [0, 0] width 0 height 0
drag, startPoint x: 563, startPoint y: 507, endPoint x: 504, endPoint y: 412, distance: 112.3
click at [561, 314] on div at bounding box center [556, 513] width 31 height 22
click at [477, 314] on input "12.0" at bounding box center [487, 389] width 107 height 21
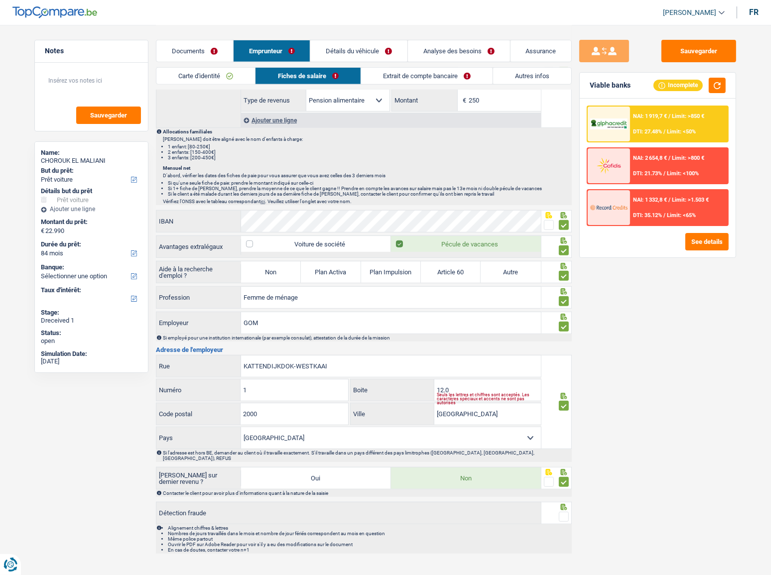
click at [663, 122] on div "NAI: 1 919,7 € / Limit: >850 € DTI: 27.48% / Limit: <50%" at bounding box center [679, 124] width 98 height 35
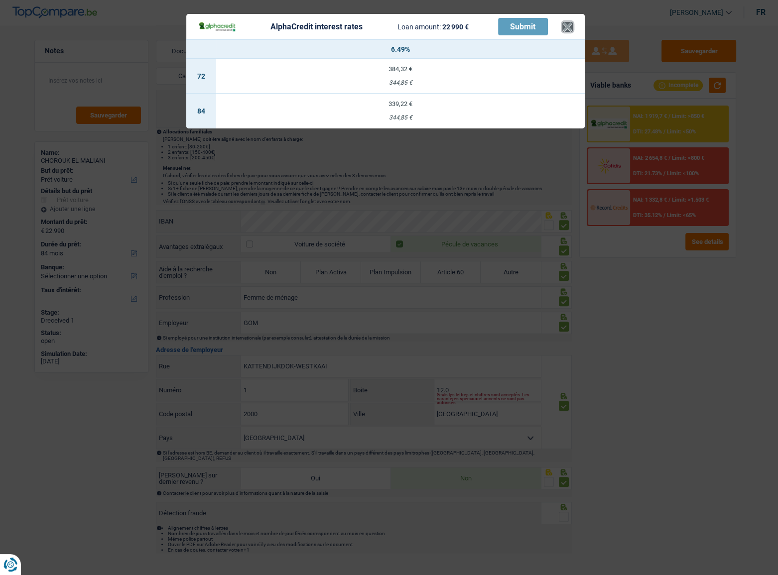
click at [565, 23] on button "×" at bounding box center [567, 27] width 10 height 10
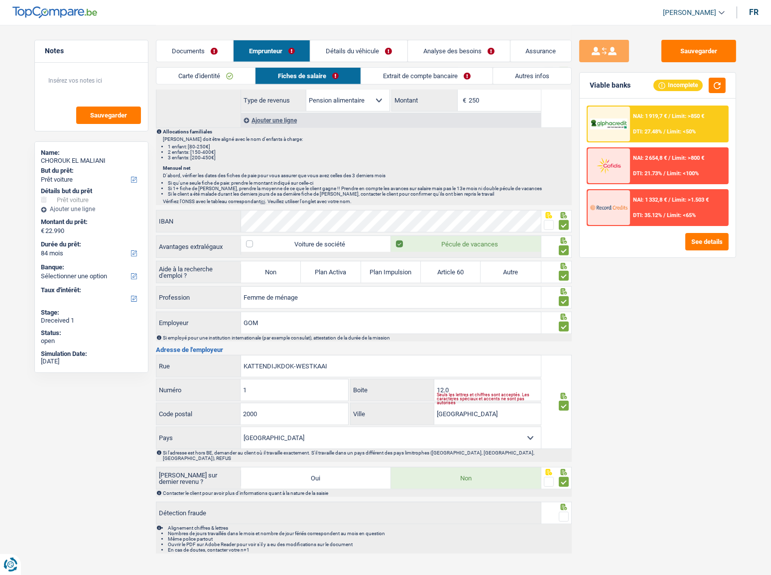
click at [563, 314] on span at bounding box center [564, 517] width 10 height 10
click at [0, 0] on input "radio" at bounding box center [0, 0] width 0 height 0
click at [687, 88] on button "button" at bounding box center [716, 85] width 17 height 15
click at [457, 314] on div "Seuls les lettres et chiffres sont acceptés. Les caractères spéciaux et accents…" at bounding box center [489, 399] width 104 height 4
click at [687, 85] on button "button" at bounding box center [716, 85] width 17 height 15
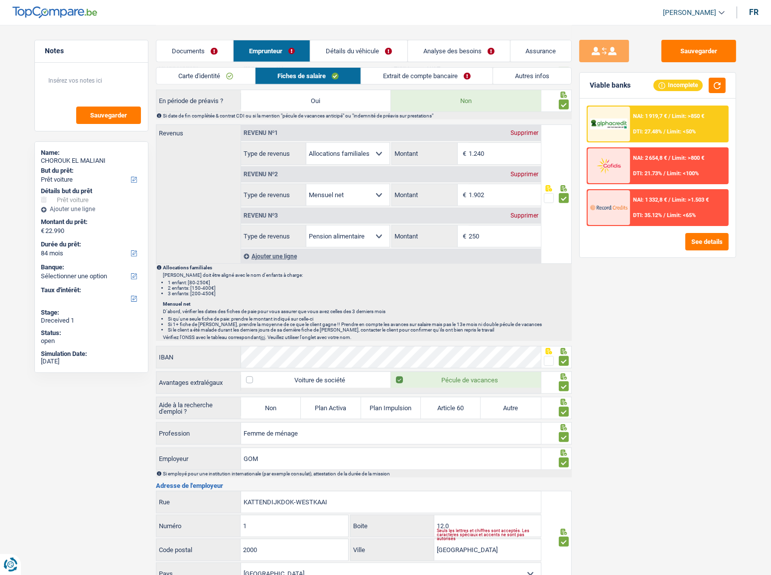
click at [413, 75] on link "Extrait de compte bancaire" at bounding box center [426, 76] width 131 height 16
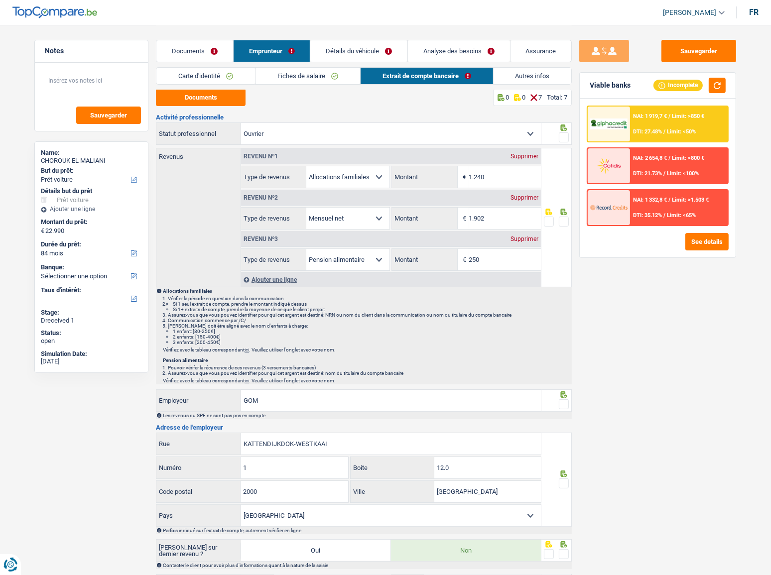
scroll to position [0, 0]
click at [215, 100] on button "Documents" at bounding box center [201, 98] width 90 height 17
click at [497, 178] on input "1.240" at bounding box center [504, 177] width 72 height 21
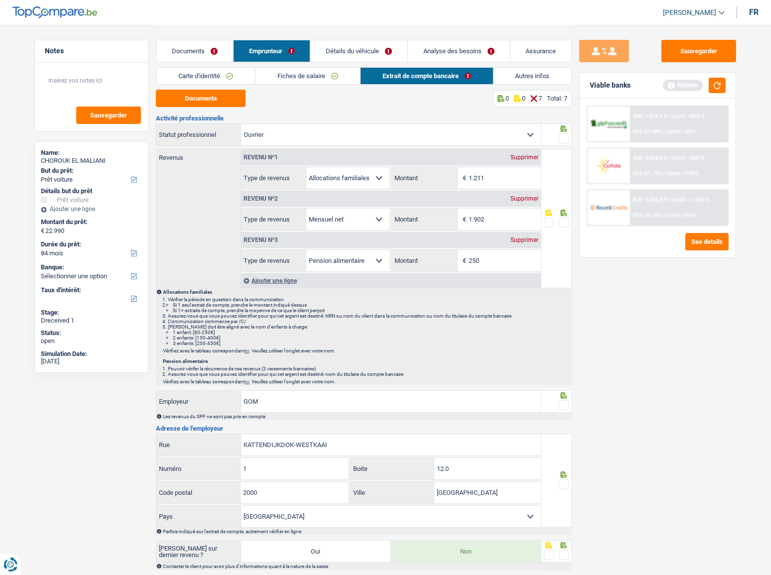
type input "1.211"
drag, startPoint x: 569, startPoint y: 135, endPoint x: 558, endPoint y: 178, distance: 44.9
click at [567, 136] on div at bounding box center [556, 134] width 31 height 22
drag, startPoint x: 563, startPoint y: 134, endPoint x: 563, endPoint y: 142, distance: 8.0
click at [563, 137] on span at bounding box center [564, 138] width 10 height 10
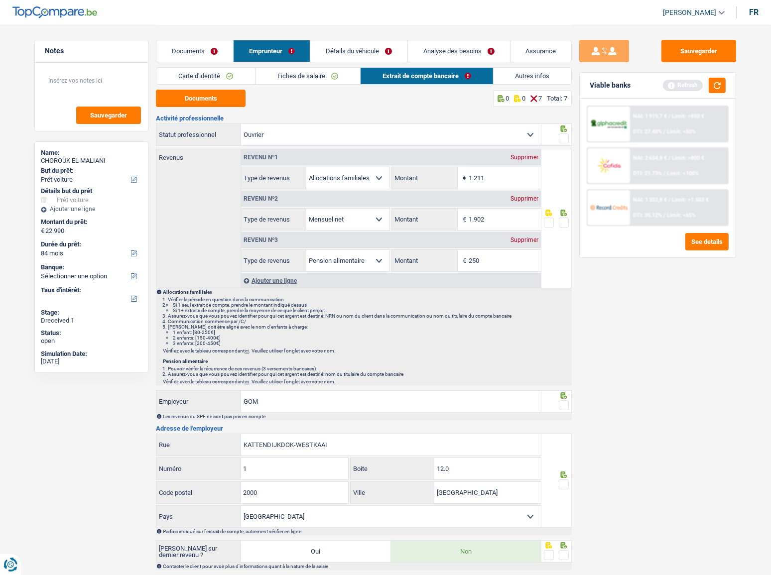
click at [0, 0] on input "radio" at bounding box center [0, 0] width 0 height 0
click at [564, 217] on div at bounding box center [564, 223] width 10 height 12
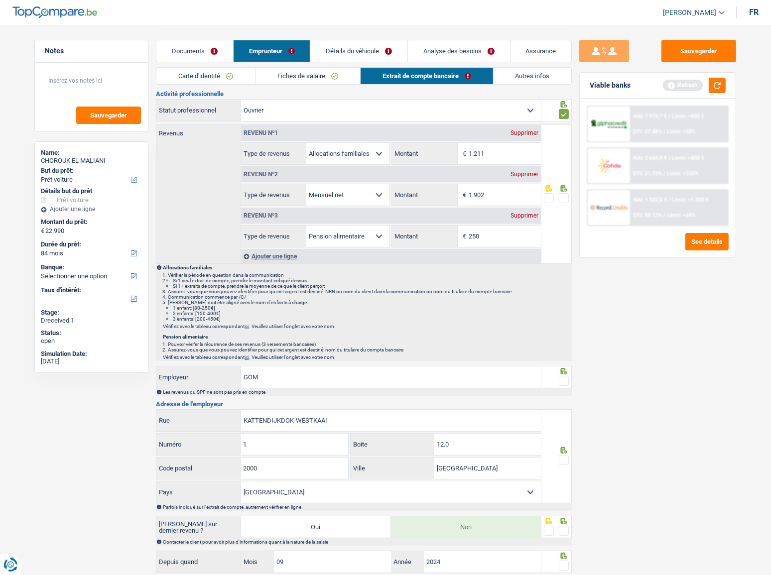
scroll to position [45, 0]
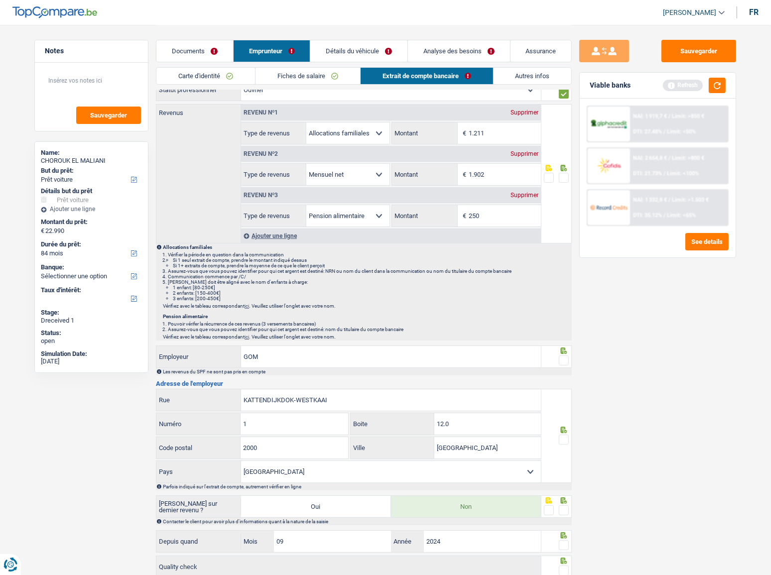
click at [562, 177] on span at bounding box center [564, 178] width 10 height 10
click at [0, 0] on input "radio" at bounding box center [0, 0] width 0 height 0
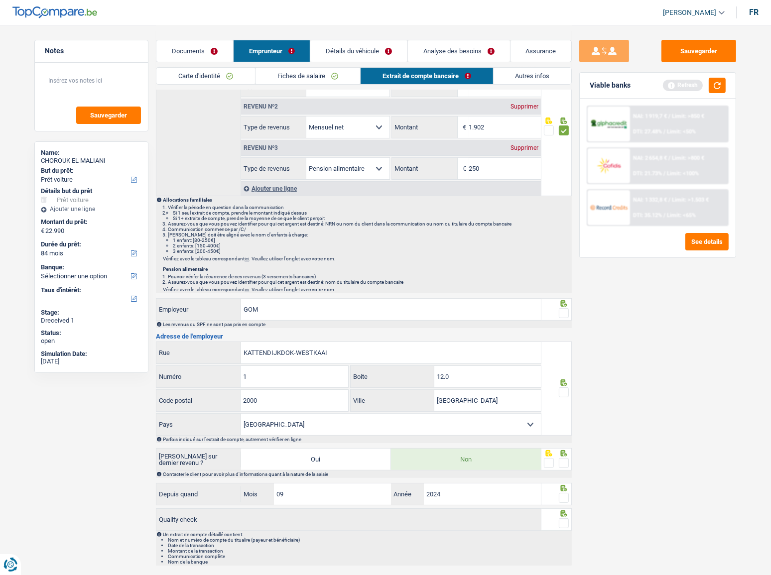
scroll to position [111, 0]
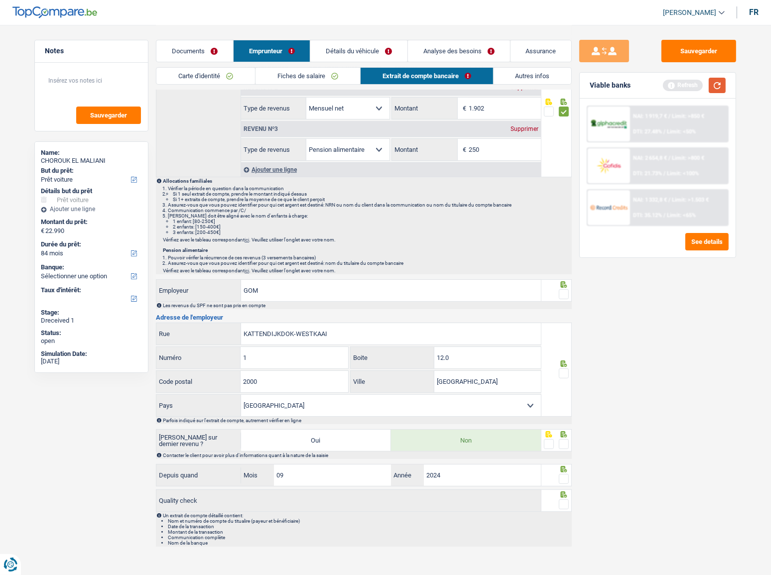
click at [687, 81] on button "button" at bounding box center [716, 85] width 17 height 15
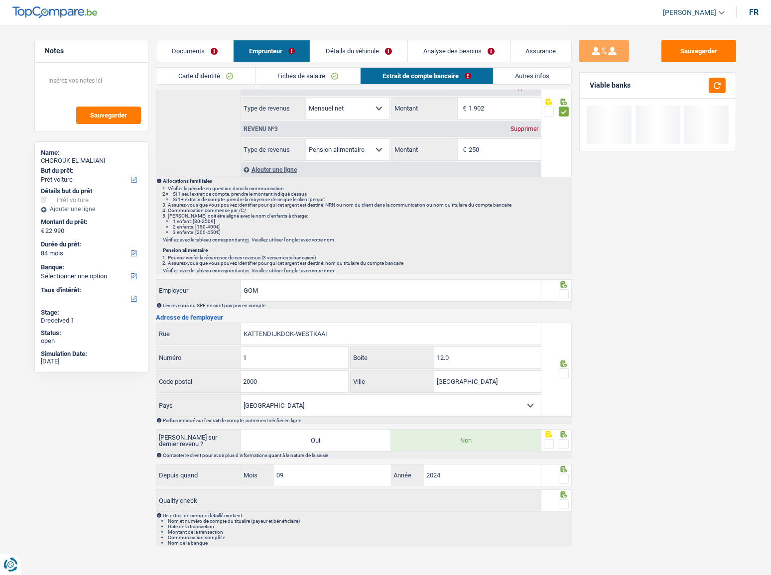
click at [565, 291] on span at bounding box center [564, 294] width 10 height 10
click at [0, 0] on input "radio" at bounding box center [0, 0] width 0 height 0
click at [564, 314] on span at bounding box center [564, 373] width 10 height 10
click at [0, 0] on input "radio" at bounding box center [0, 0] width 0 height 0
drag, startPoint x: 565, startPoint y: 443, endPoint x: 567, endPoint y: 449, distance: 6.2
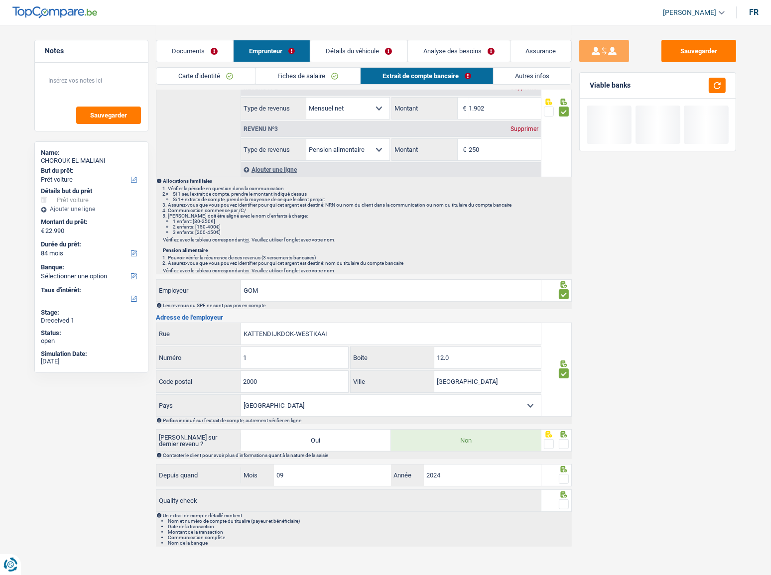
click at [567, 314] on span at bounding box center [564, 444] width 10 height 10
click at [0, 0] on input "radio" at bounding box center [0, 0] width 0 height 0
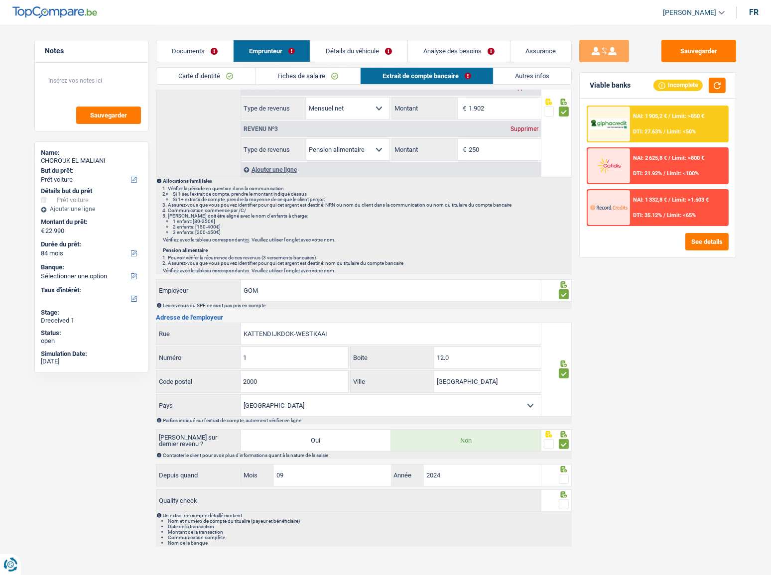
click at [559, 314] on span at bounding box center [564, 479] width 10 height 10
click at [0, 0] on input "radio" at bounding box center [0, 0] width 0 height 0
click at [563, 314] on span at bounding box center [564, 504] width 10 height 10
click at [0, 0] on input "radio" at bounding box center [0, 0] width 0 height 0
click at [687, 87] on button "button" at bounding box center [716, 85] width 17 height 15
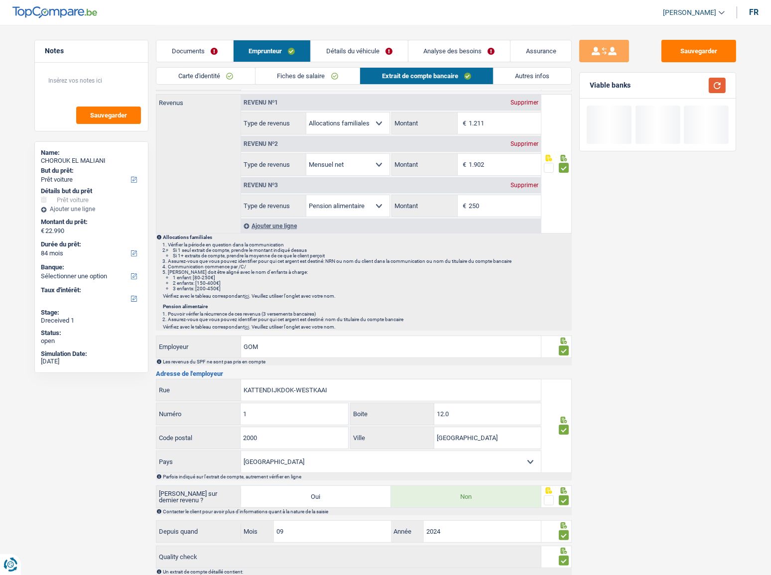
scroll to position [0, 0]
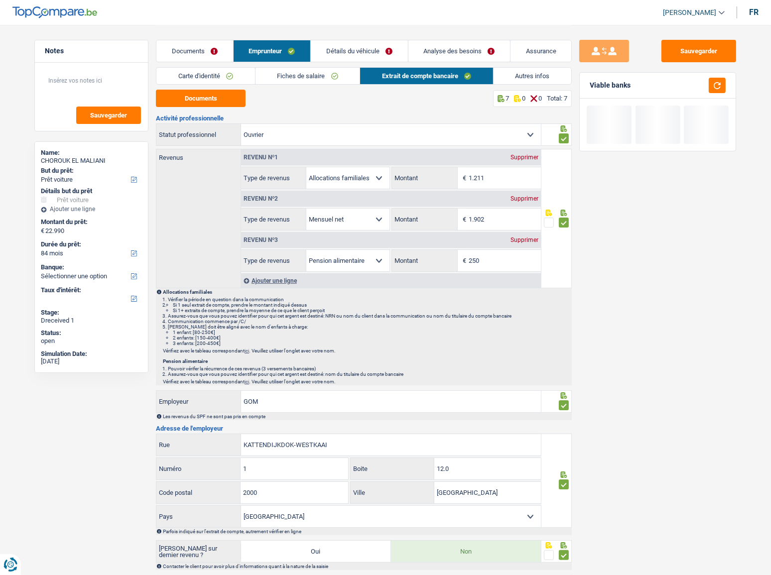
click at [376, 28] on div "Documents Emprunteur Détails du véhicule Analyse des besoins Assurance" at bounding box center [364, 46] width 416 height 42
click at [362, 50] on link "Détails du véhicule" at bounding box center [359, 50] width 97 height 21
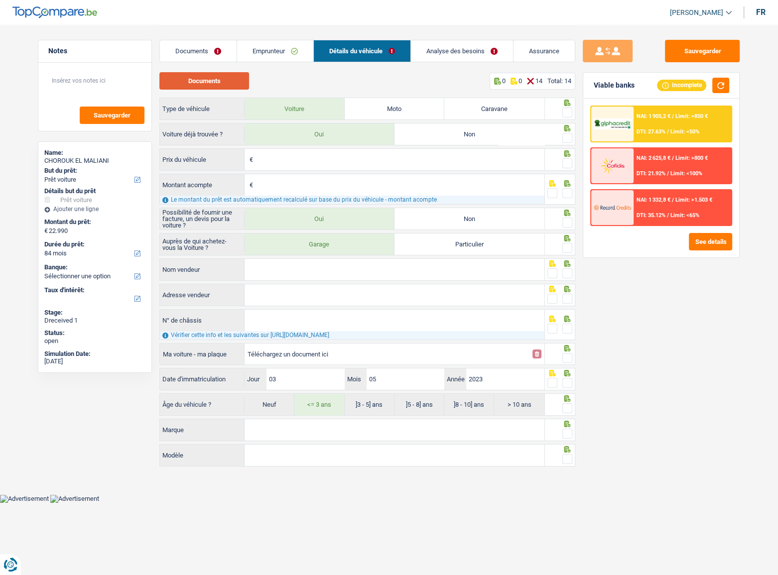
click at [212, 86] on button "Documents" at bounding box center [204, 80] width 90 height 17
drag, startPoint x: 566, startPoint y: 109, endPoint x: 572, endPoint y: 138, distance: 30.0
click at [566, 113] on span at bounding box center [567, 113] width 10 height 10
click at [0, 0] on input "radio" at bounding box center [0, 0] width 0 height 0
click at [569, 134] on span at bounding box center [567, 138] width 10 height 10
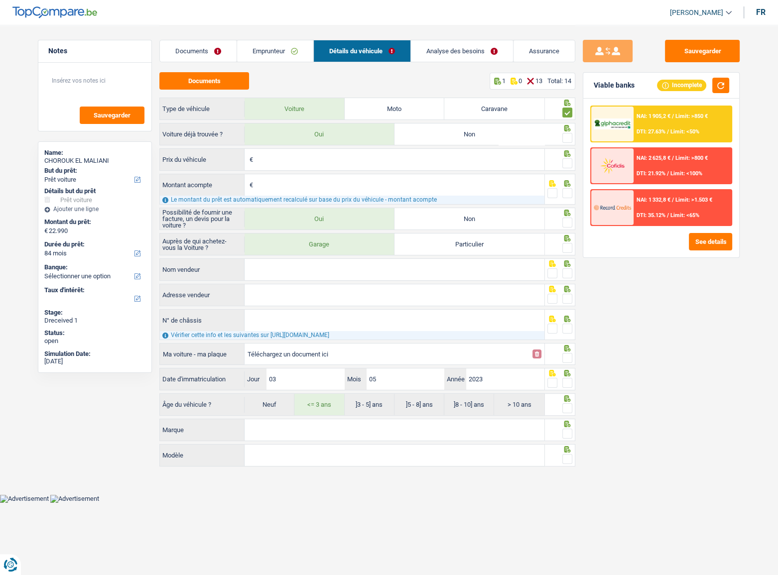
click at [0, 0] on input "radio" at bounding box center [0, 0] width 0 height 0
click at [449, 37] on div "Documents Emprunteur Détails du véhicule Analyse des besoins Assurance" at bounding box center [367, 46] width 416 height 42
click at [444, 53] on link "Analyse des besoins" at bounding box center [462, 50] width 102 height 21
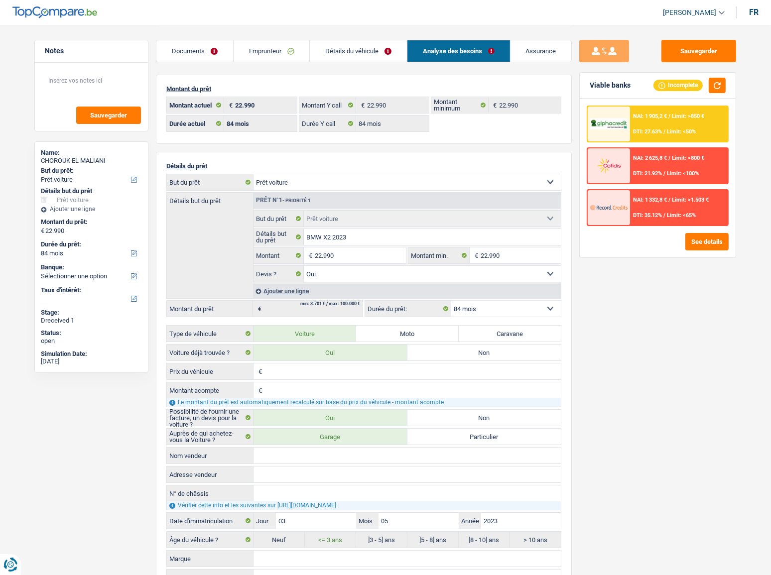
click at [362, 49] on link "Détails du véhicule" at bounding box center [358, 50] width 97 height 21
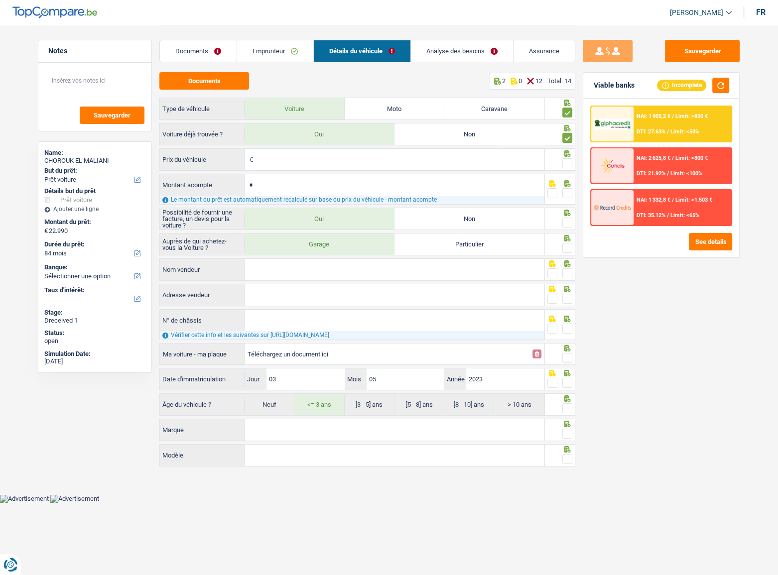
click at [362, 154] on input "Prix du véhicule" at bounding box center [399, 159] width 289 height 21
click at [332, 161] on input "Prix du véhicule" at bounding box center [399, 159] width 289 height 21
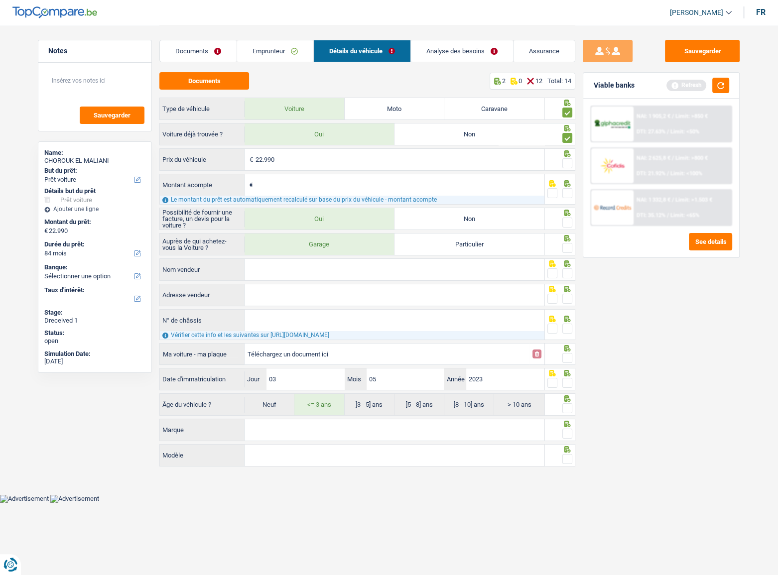
type input "22.990"
click at [564, 164] on span at bounding box center [567, 163] width 10 height 10
click at [0, 0] on input "radio" at bounding box center [0, 0] width 0 height 0
drag, startPoint x: 461, startPoint y: 189, endPoint x: 546, endPoint y: 182, distance: 84.4
click at [461, 189] on input "Montant acompte" at bounding box center [399, 184] width 289 height 21
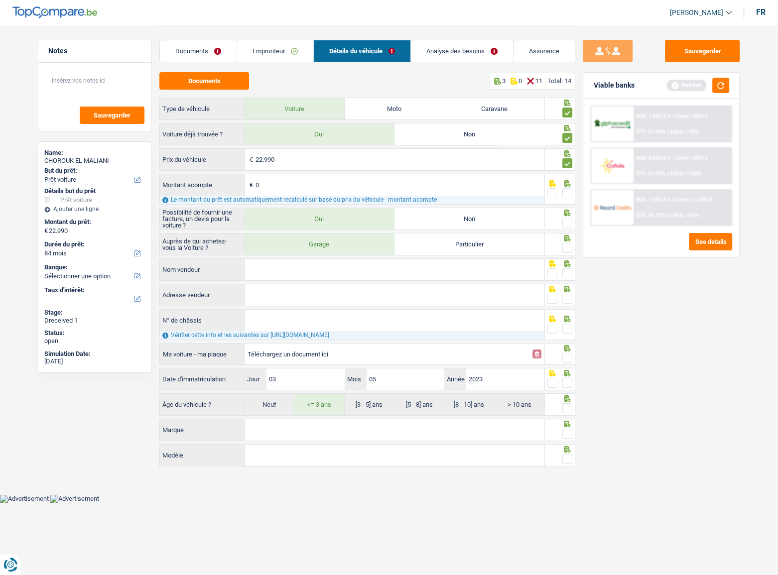
type input "0"
click at [569, 192] on span at bounding box center [567, 193] width 10 height 10
click at [0, 0] on input "radio" at bounding box center [0, 0] width 0 height 0
click at [562, 222] on span at bounding box center [567, 223] width 10 height 10
click at [0, 0] on input "radio" at bounding box center [0, 0] width 0 height 0
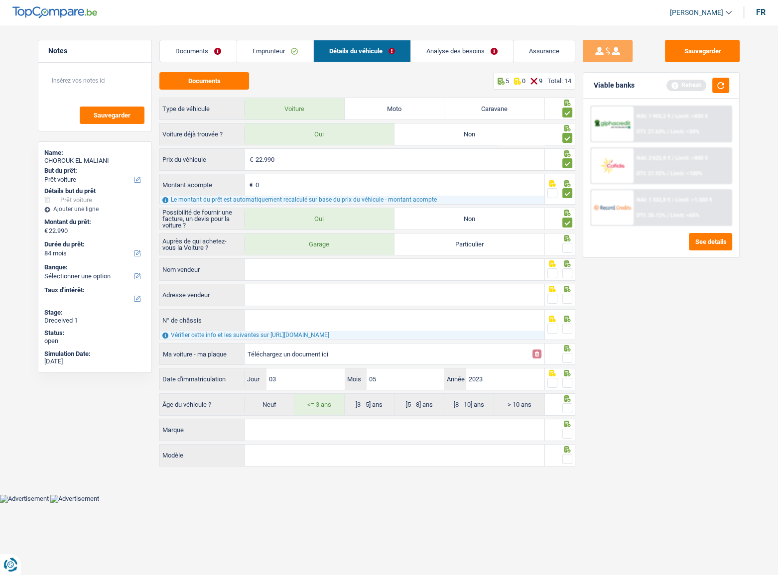
click at [565, 246] on span at bounding box center [567, 248] width 10 height 10
click at [0, 0] on input "radio" at bounding box center [0, 0] width 0 height 0
click at [431, 277] on input "Nom vendeur" at bounding box center [394, 269] width 300 height 21
click at [687, 88] on button "button" at bounding box center [720, 85] width 17 height 15
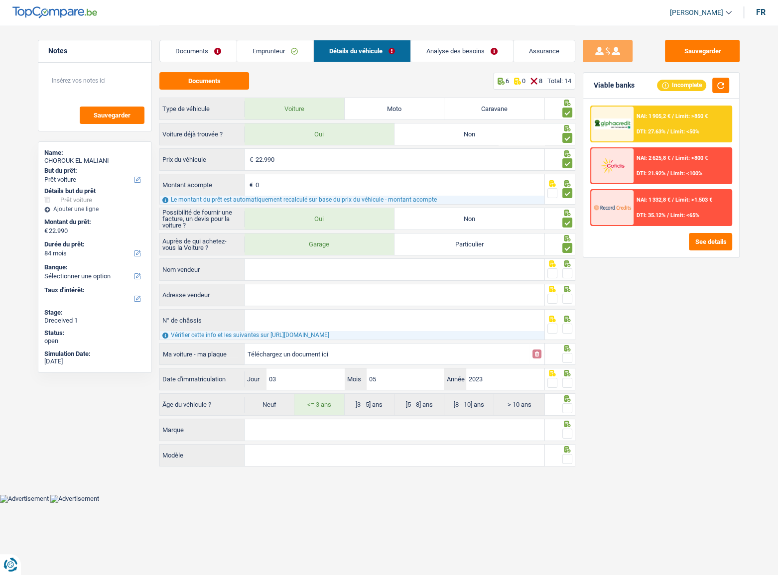
click at [452, 47] on link "Analyse des besoins" at bounding box center [462, 50] width 102 height 21
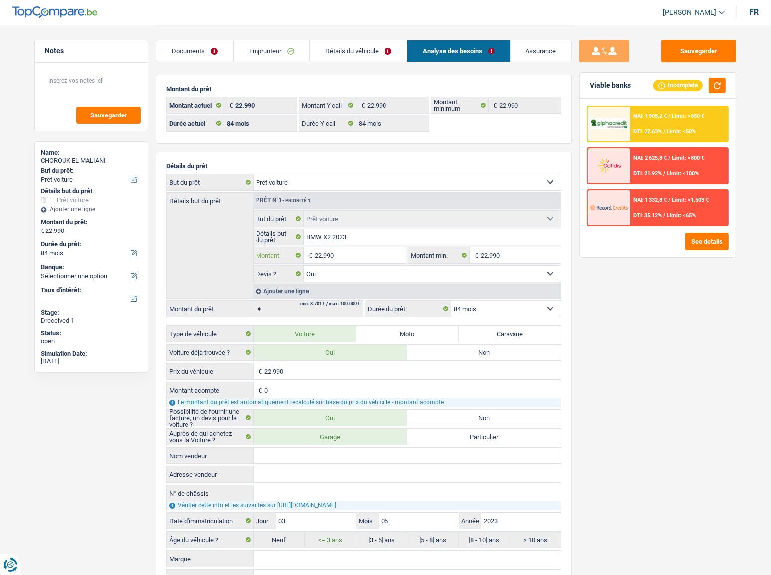
click at [320, 257] on input "22.990" at bounding box center [360, 255] width 91 height 16
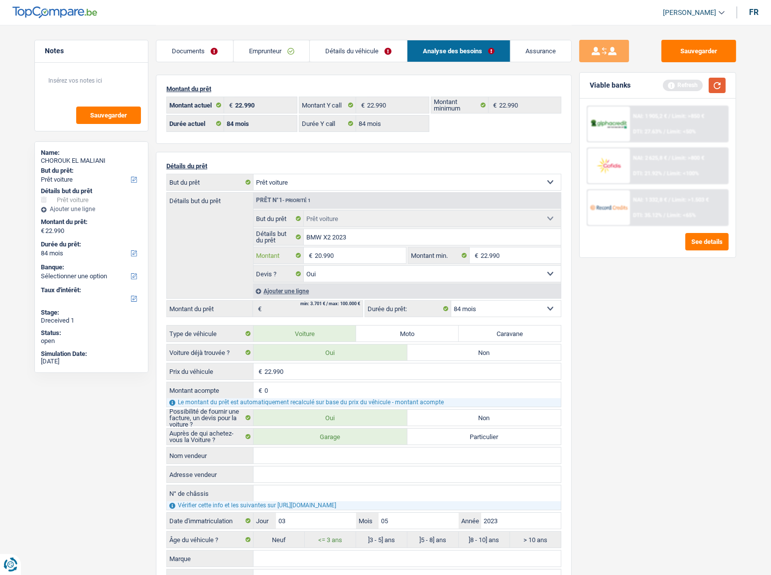
type input "20.990"
click at [687, 86] on button "button" at bounding box center [716, 85] width 17 height 15
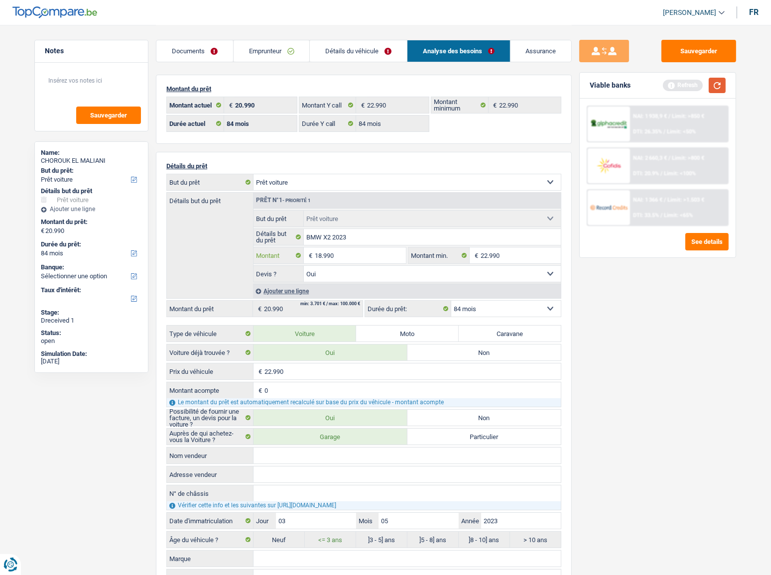
type input "18.990"
click at [687, 83] on button "button" at bounding box center [716, 85] width 17 height 15
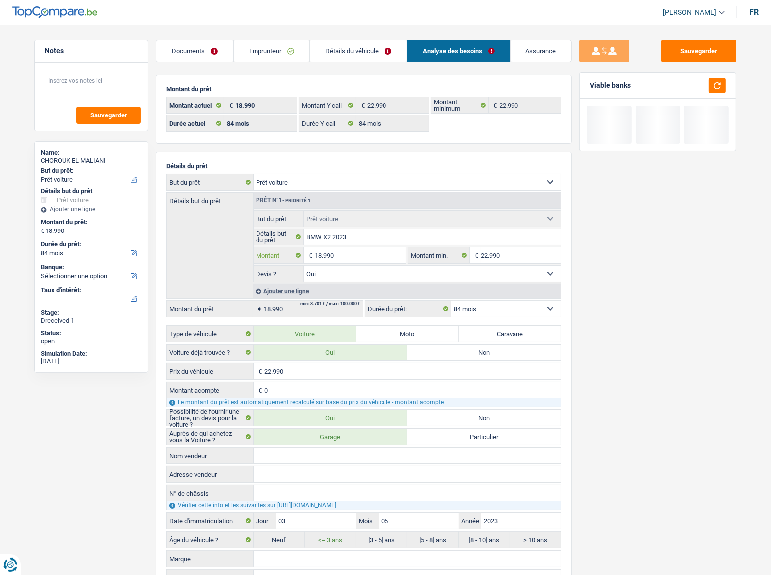
click at [320, 256] on input "18.990" at bounding box center [360, 255] width 91 height 16
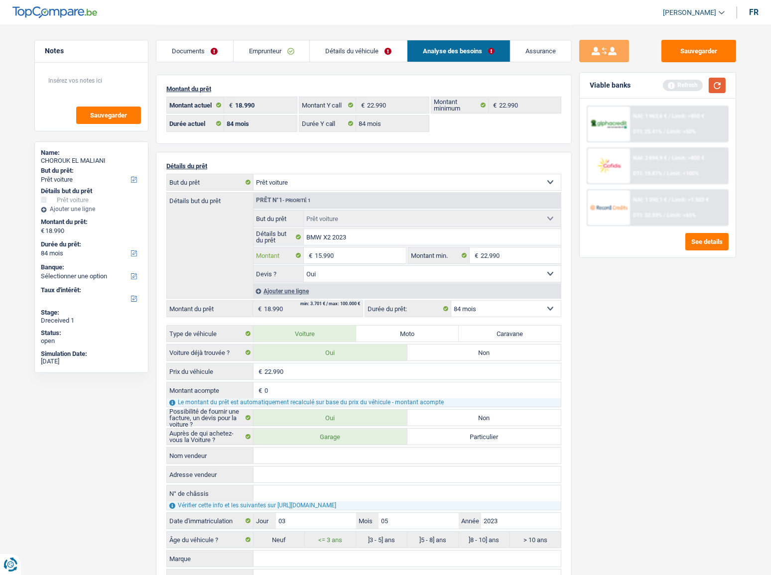
type input "15.990"
click at [687, 90] on button "button" at bounding box center [716, 85] width 17 height 15
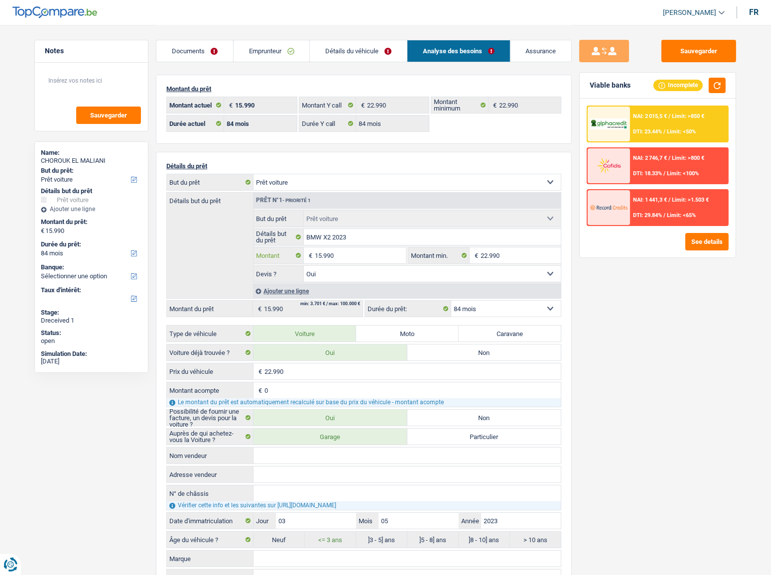
click at [320, 255] on input "15.990" at bounding box center [360, 255] width 91 height 16
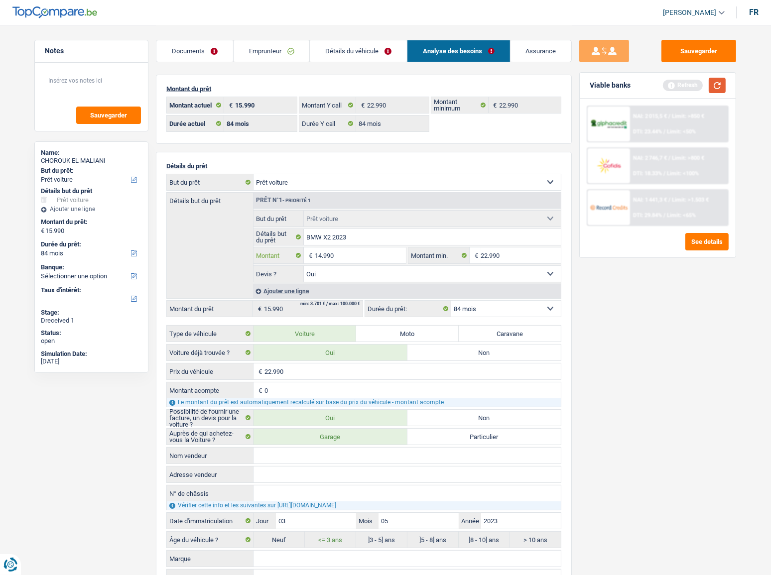
type input "14.990"
select select "60"
type input "14.990"
select select "60"
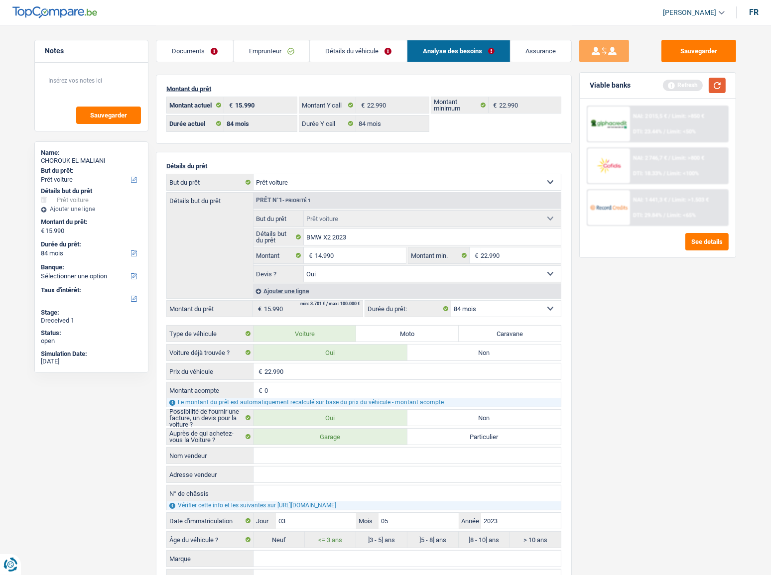
type input "14.990"
select select "60"
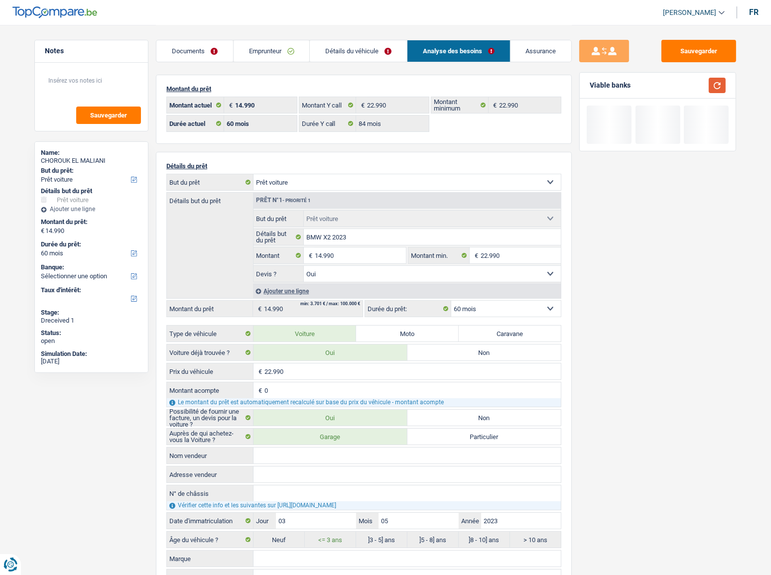
drag, startPoint x: 714, startPoint y: 86, endPoint x: 550, endPoint y: 173, distance: 185.9
click at [687, 86] on button "button" at bounding box center [716, 85] width 17 height 15
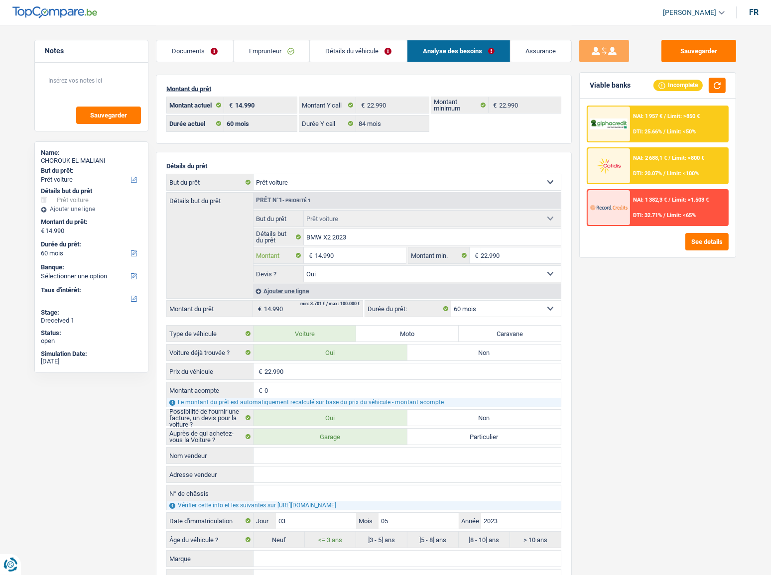
click at [326, 254] on input "14.990" at bounding box center [360, 255] width 91 height 16
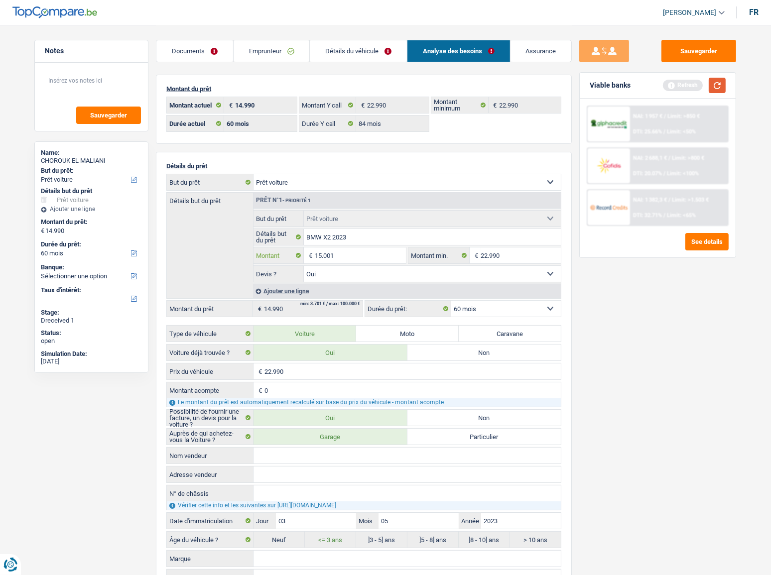
type input "15.001"
select select "84"
type input "15.001"
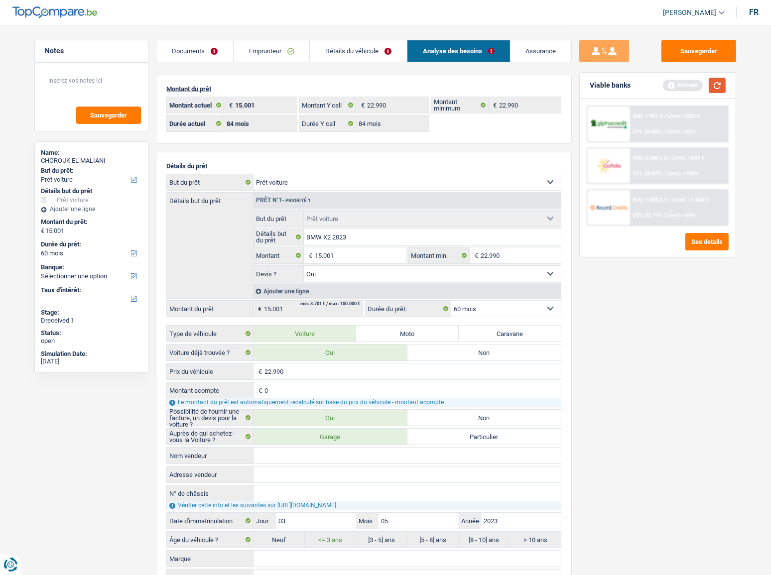
select select "84"
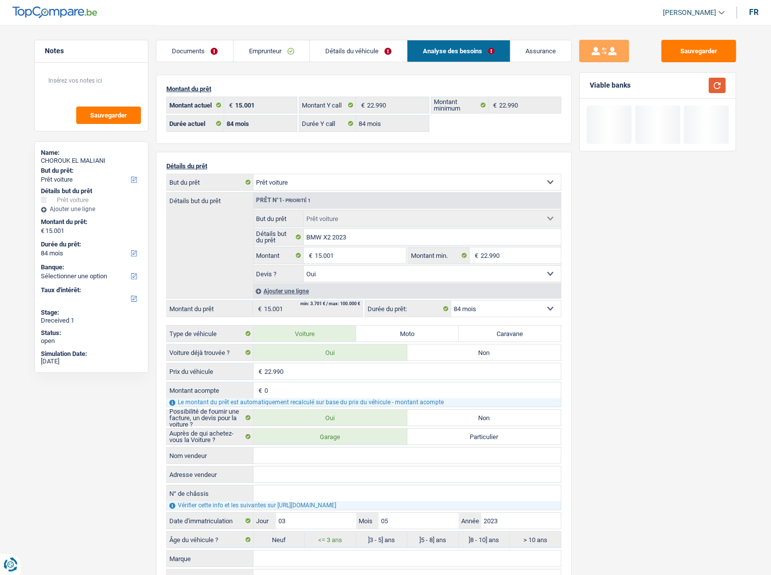
click at [687, 81] on button "button" at bounding box center [716, 85] width 17 height 15
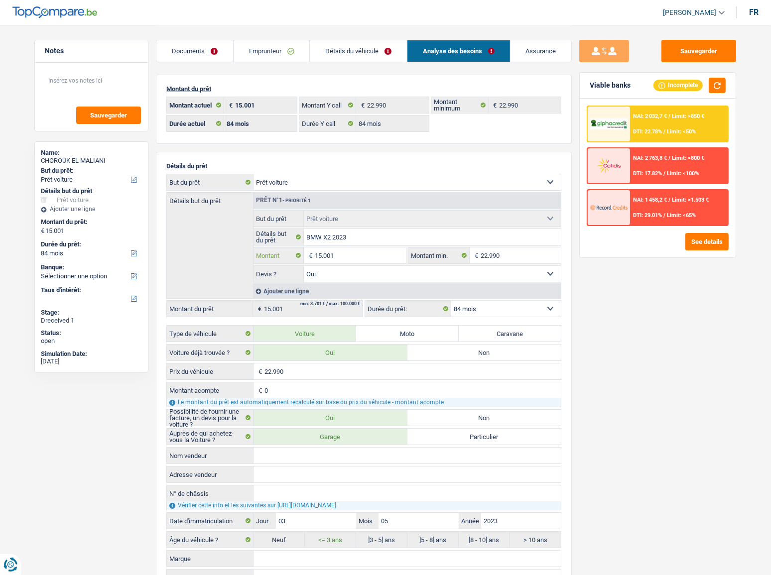
click at [321, 253] on input "15.001" at bounding box center [360, 255] width 91 height 16
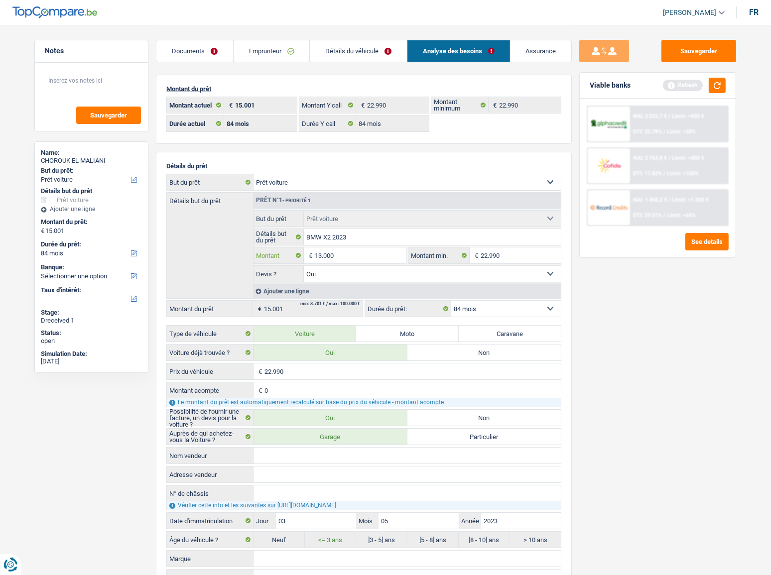
type input "13.000"
select select "60"
type input "13.000"
select select "60"
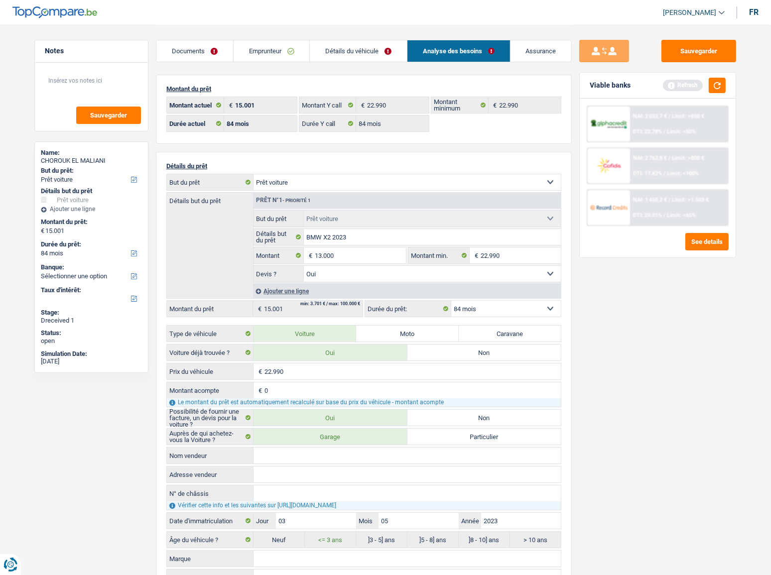
type input "13.000"
select select "60"
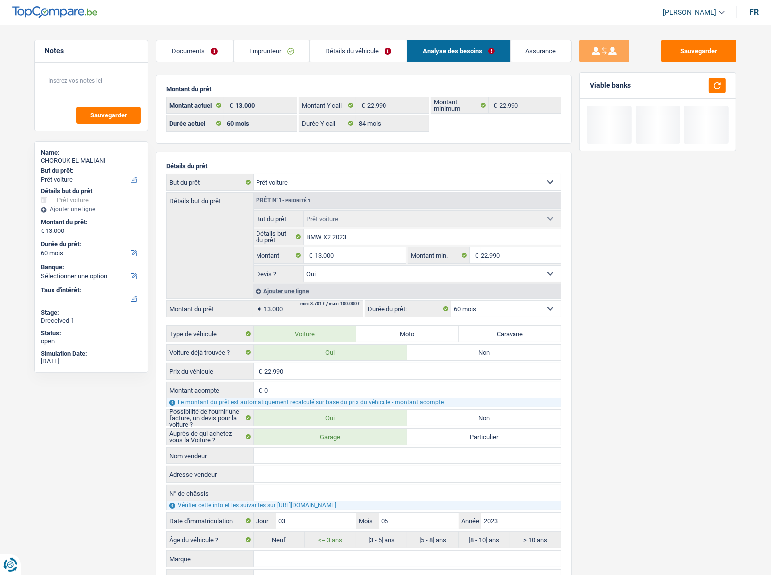
click at [687, 85] on div at bounding box center [713, 85] width 23 height 15
click at [687, 88] on button "button" at bounding box center [716, 85] width 17 height 15
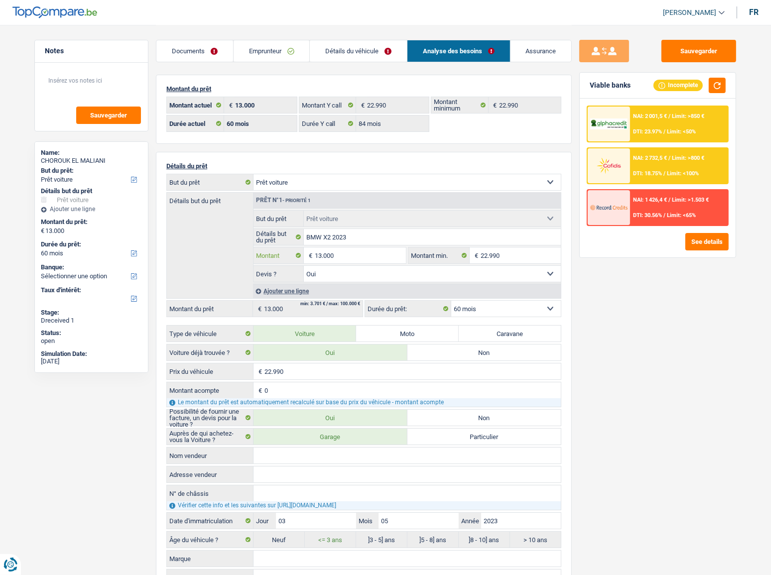
click at [326, 255] on input "13.000" at bounding box center [360, 255] width 91 height 16
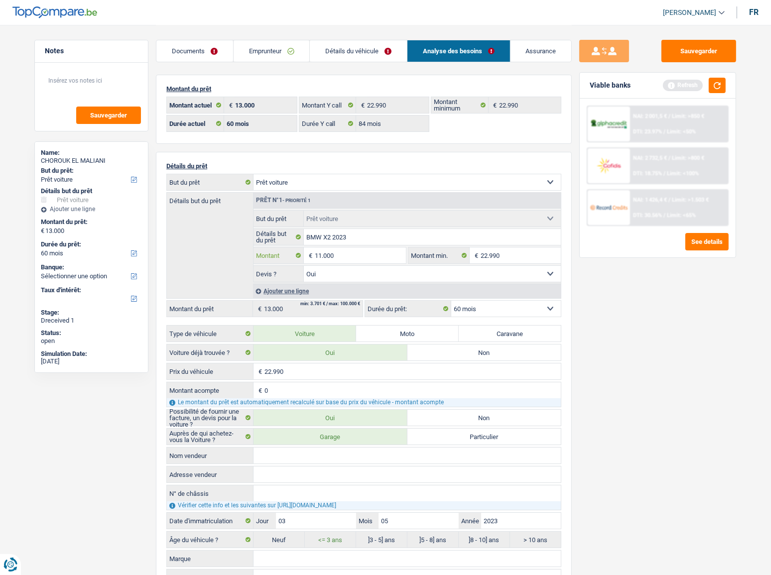
type input "11.000"
click at [687, 83] on div "Viable banks Refresh" at bounding box center [657, 86] width 156 height 26
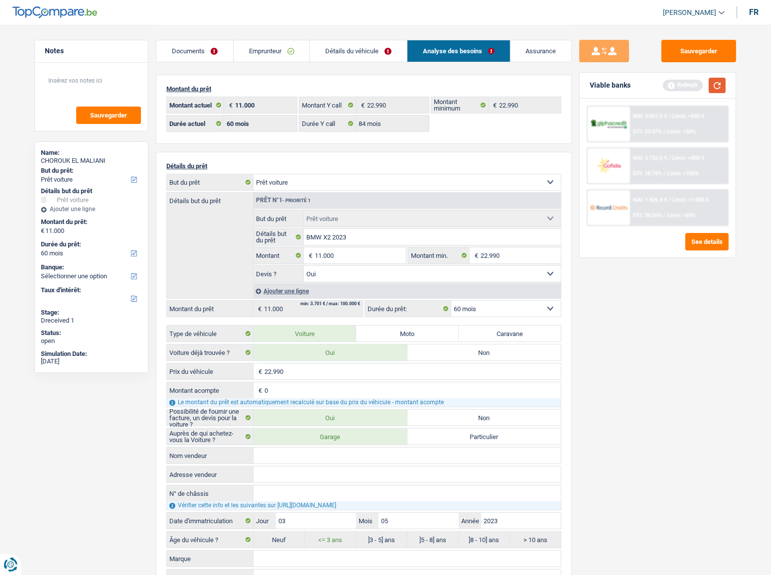
click at [687, 89] on button "button" at bounding box center [716, 85] width 17 height 15
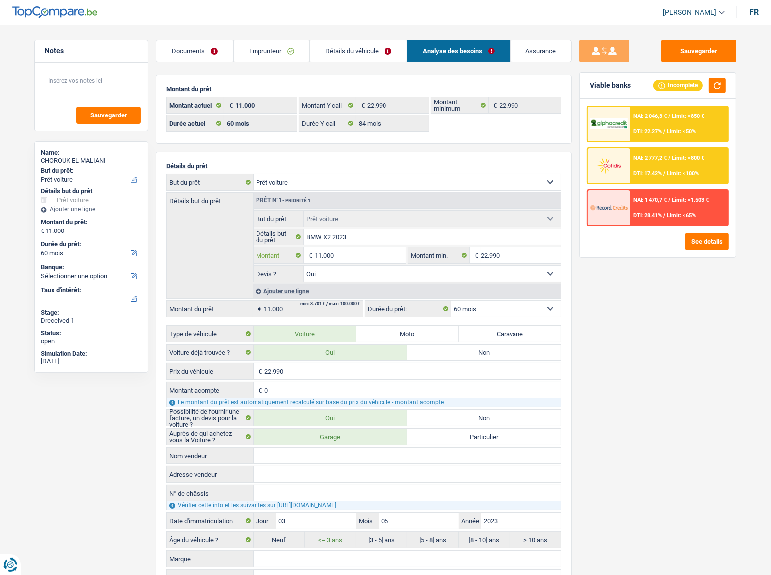
click at [323, 256] on input "11.000" at bounding box center [360, 255] width 91 height 16
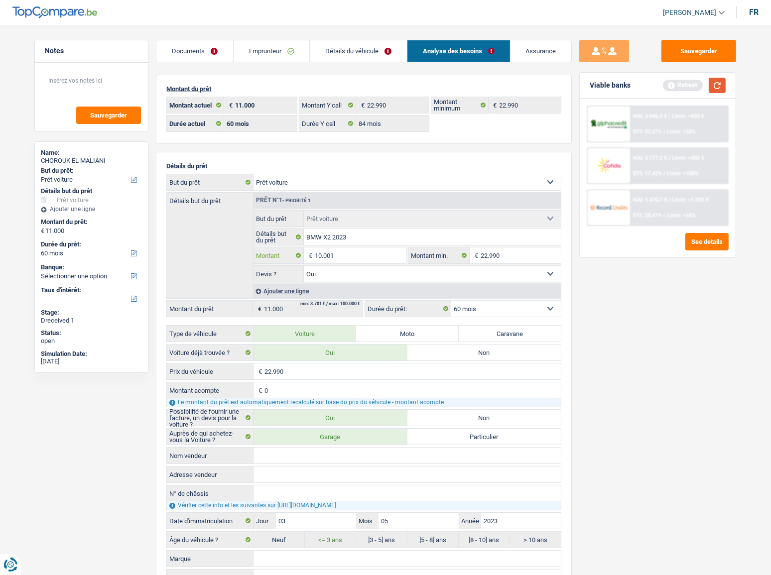
type input "10.001"
click at [687, 82] on button "button" at bounding box center [716, 85] width 17 height 15
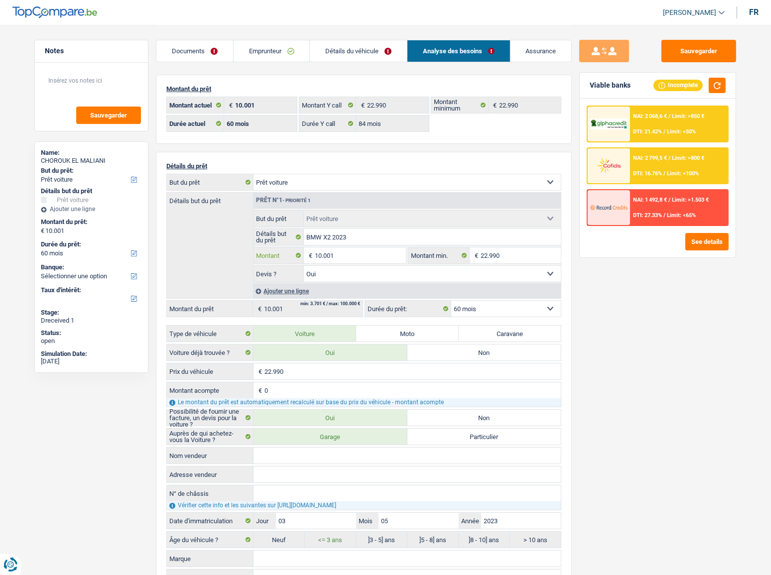
click at [329, 259] on input "10.001" at bounding box center [360, 255] width 91 height 16
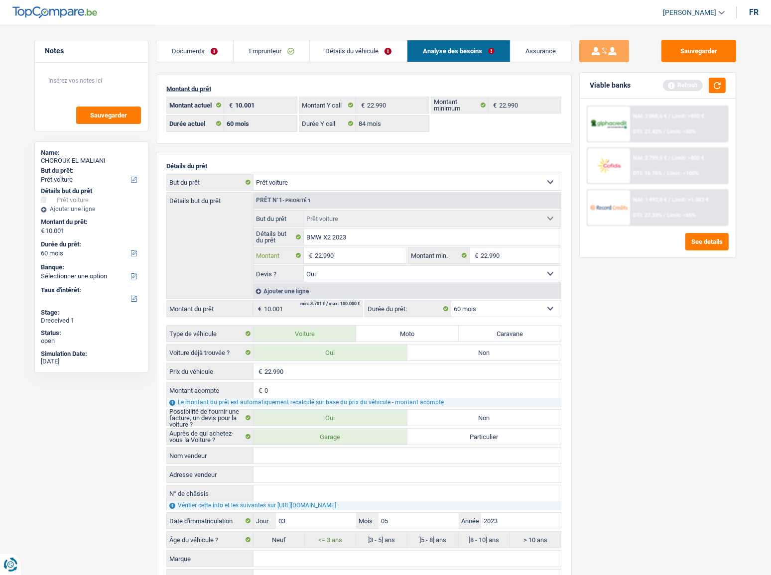
type input "22.990"
select select "84"
type input "22.990"
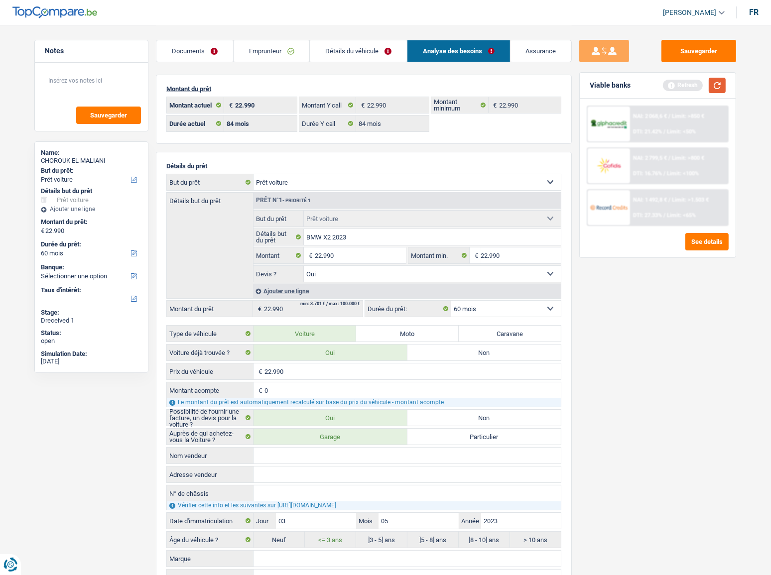
drag, startPoint x: 707, startPoint y: 90, endPoint x: 456, endPoint y: 91, distance: 250.9
click at [677, 91] on div "Viable banks Refresh" at bounding box center [657, 86] width 156 height 26
select select "84"
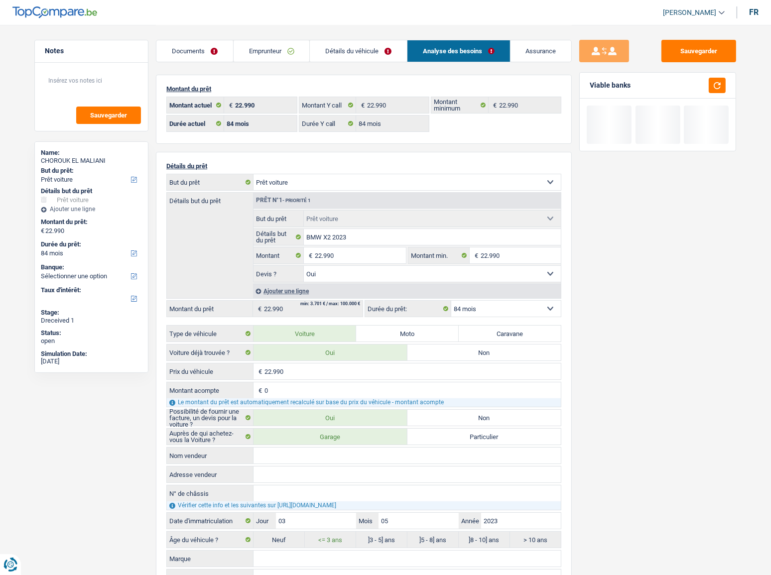
click at [366, 55] on link "Détails du véhicule" at bounding box center [358, 50] width 97 height 21
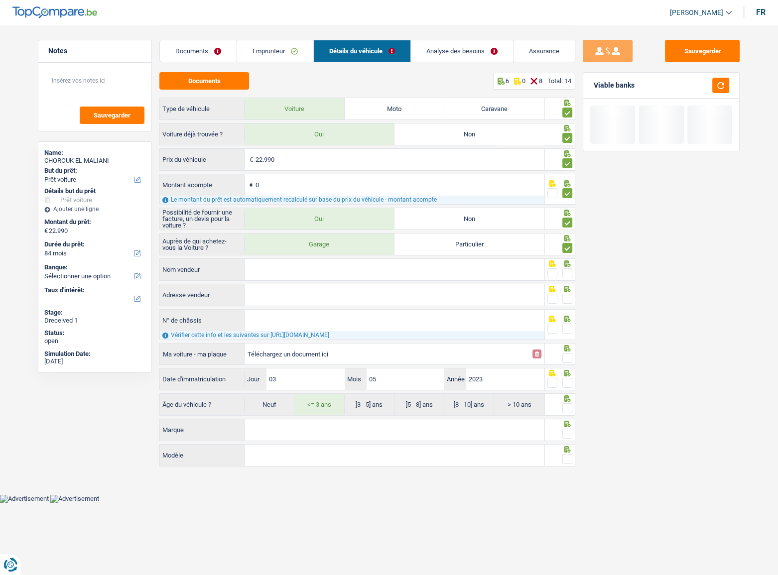
click at [293, 278] on input "Nom vendeur" at bounding box center [394, 269] width 300 height 21
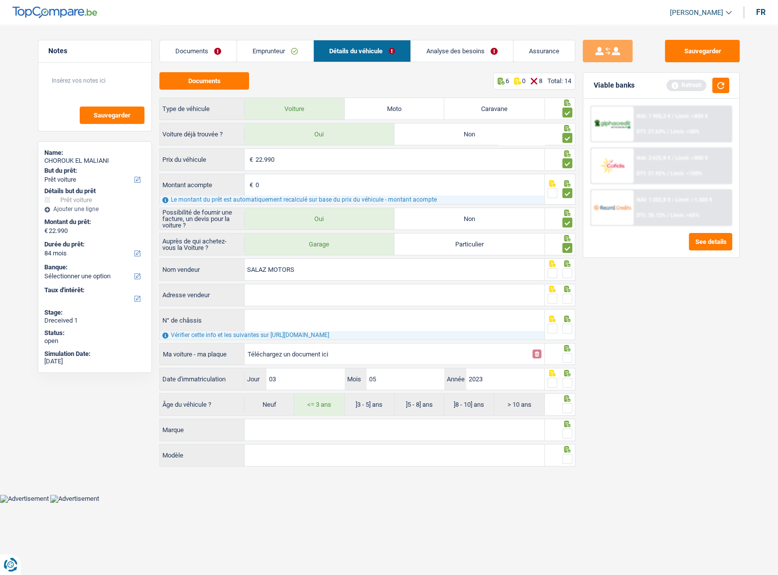
type input "SALAZ MOTORS"
click at [564, 267] on div at bounding box center [567, 273] width 10 height 12
click at [427, 293] on input "Adresse vendeur" at bounding box center [394, 294] width 300 height 21
drag, startPoint x: 289, startPoint y: 286, endPoint x: 283, endPoint y: 275, distance: 12.7
click at [289, 284] on input "Adresse vendeur" at bounding box center [394, 294] width 300 height 21
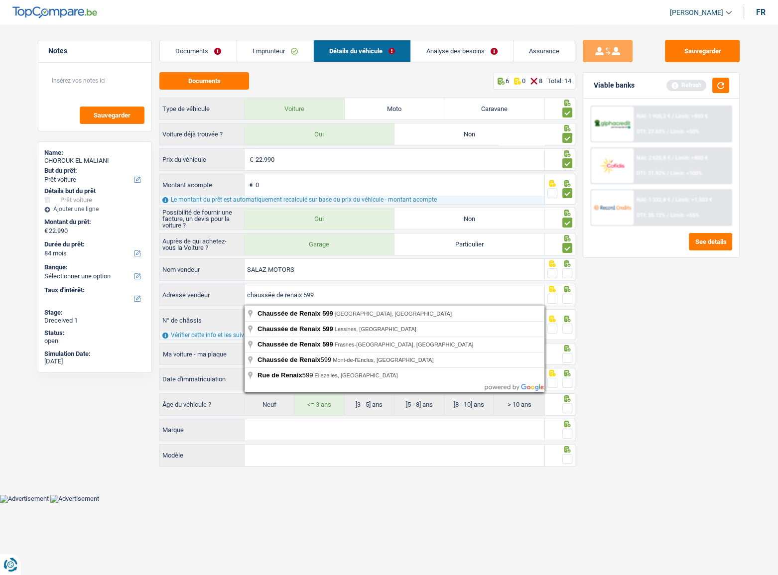
type input "chaussée de renaix 599"
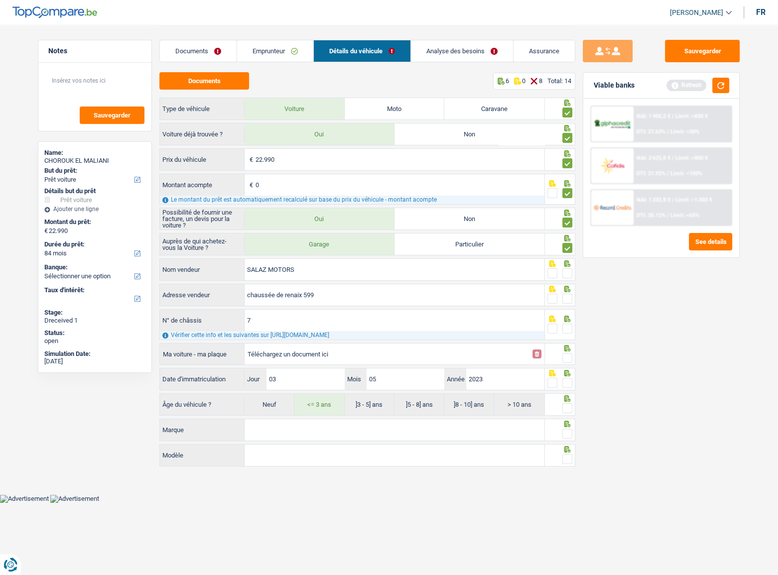
type input "7"
click at [378, 296] on input "chaussée de renaix 599" at bounding box center [394, 294] width 300 height 21
click at [568, 293] on div at bounding box center [567, 299] width 10 height 12
drag, startPoint x: 566, startPoint y: 273, endPoint x: 565, endPoint y: 294, distance: 21.4
click at [566, 276] on span at bounding box center [567, 273] width 10 height 10
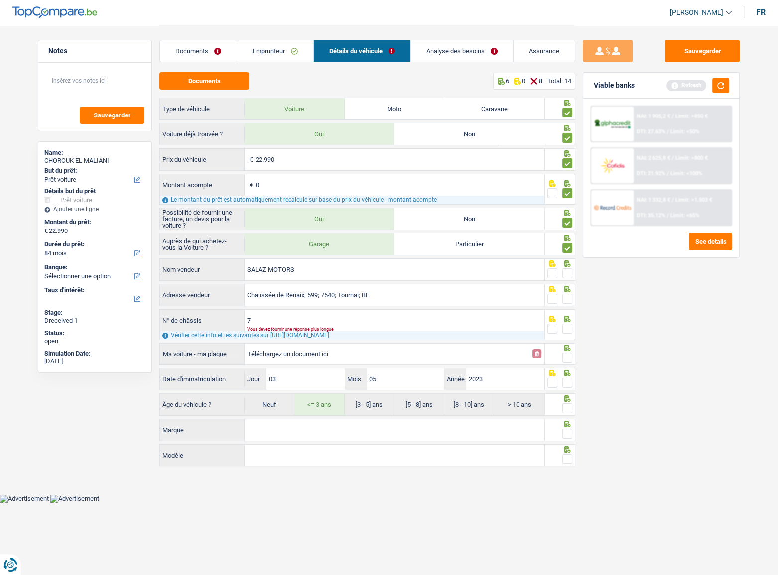
click at [0, 0] on input "radio" at bounding box center [0, 0] width 0 height 0
click at [565, 296] on span at bounding box center [567, 299] width 10 height 10
click at [0, 0] on input "radio" at bounding box center [0, 0] width 0 height 0
click at [430, 314] on input "7" at bounding box center [394, 320] width 300 height 21
drag, startPoint x: 260, startPoint y: 320, endPoint x: 240, endPoint y: 320, distance: 19.4
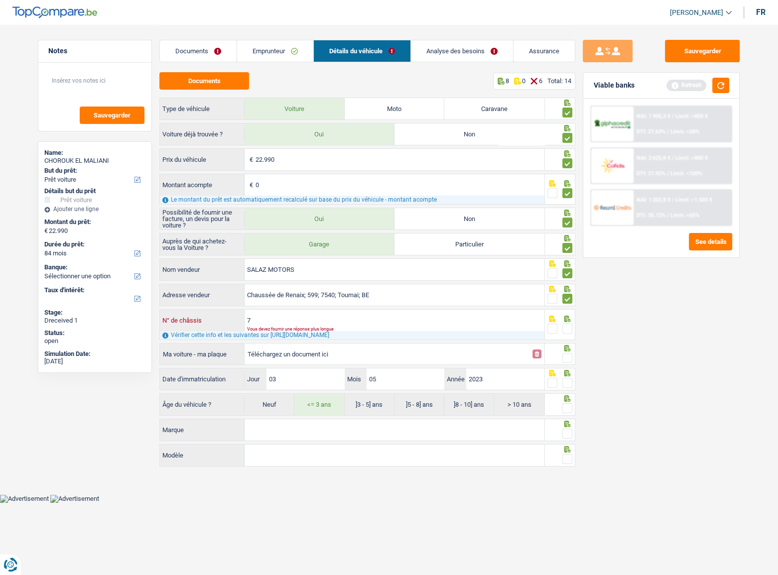
click at [240, 314] on div "7 N° de châssis" at bounding box center [352, 320] width 384 height 21
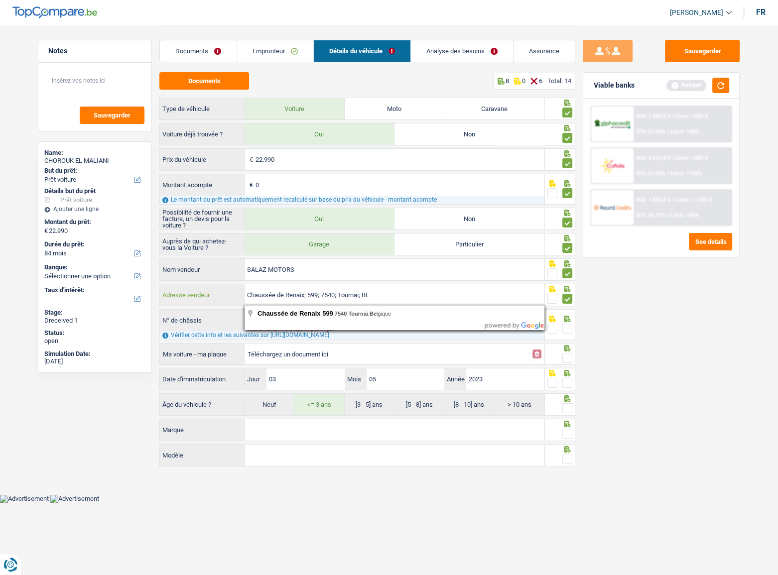
drag, startPoint x: 381, startPoint y: 294, endPoint x: 147, endPoint y: 294, distance: 234.0
click at [147, 294] on div "Notes Sauvegarder Name: CHOROUK EL MALIANI But du prêt: Confort maison: meubles…" at bounding box center [388, 247] width 717 height 445
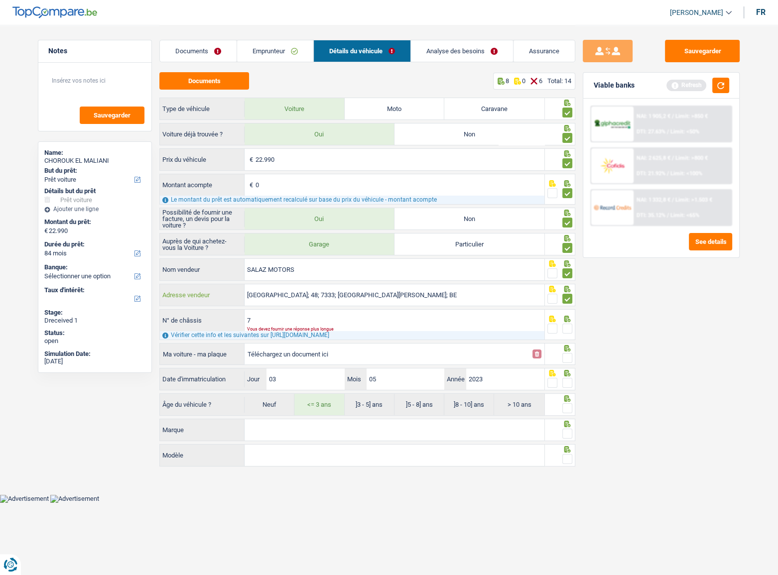
click at [338, 295] on input "Rue de la Rivièrette; 48; 7333; Saint-Ghislain; BE" at bounding box center [394, 294] width 300 height 21
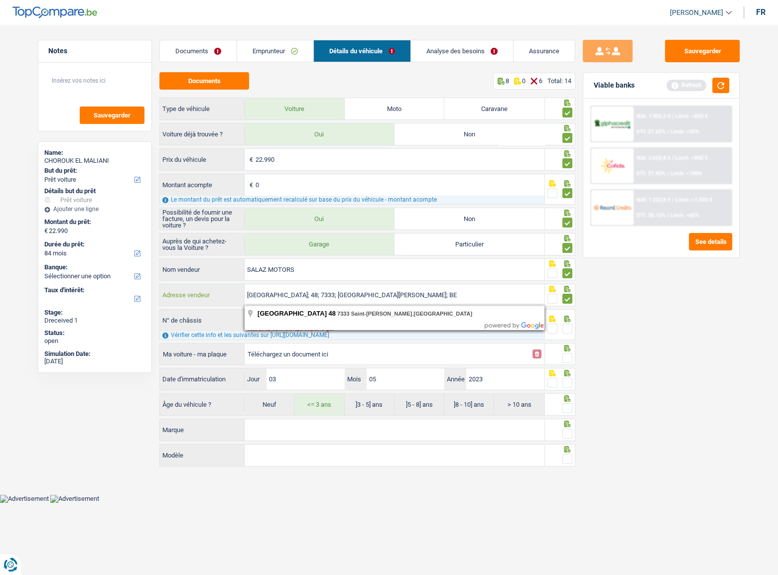
click at [338, 295] on input "Rue de la Rivièrette; 48; 7333; Saint-Ghislain; BE" at bounding box center [394, 294] width 300 height 21
click at [438, 291] on input "Rue de la Rivièrette; 48; 7333; Saint-Ghislain; BE" at bounding box center [394, 294] width 300 height 21
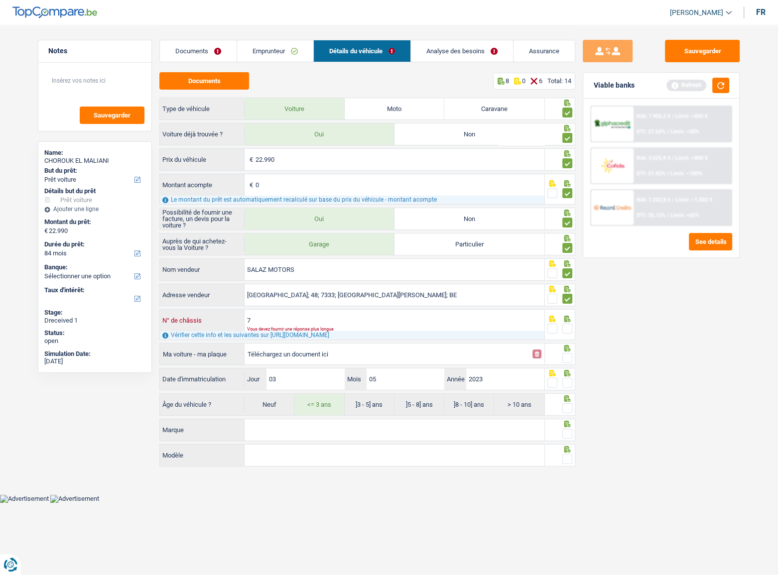
type input "Rue de la Rivièrette 48, 7333 Saint-Ghislain, Belgique"
drag, startPoint x: 321, startPoint y: 317, endPoint x: 225, endPoint y: 317, distance: 96.6
drag, startPoint x: 290, startPoint y: 322, endPoint x: 180, endPoint y: 314, distance: 110.8
click at [175, 308] on div "Auprès de qui achetez-vous la Voiture ? Garage Particulier SALAZ MOTORS Nom ven…" at bounding box center [367, 325] width 416 height 184
click at [286, 314] on input "Téléchargez un document ici" at bounding box center [386, 353] width 279 height 15
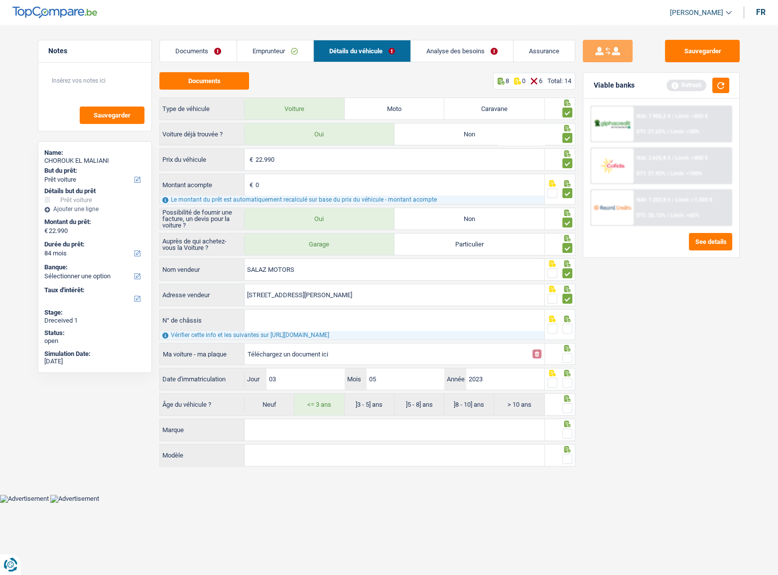
type input "C:\fakepath\chassis.png"
click at [302, 314] on div "Vérifier cette info et les suivantes sur [URL][DOMAIN_NAME]" at bounding box center [352, 335] width 384 height 8
click at [311, 314] on input "N° de châssis" at bounding box center [394, 320] width 300 height 21
paste input "WBAYK110705W95823"
type input "WBAYK110705W95823"
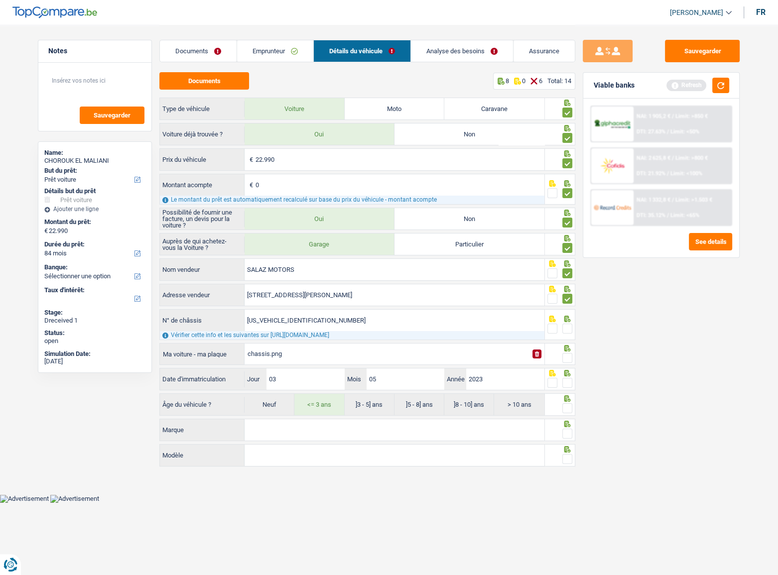
click at [565, 314] on span at bounding box center [567, 329] width 10 height 10
click at [0, 0] on input "radio" at bounding box center [0, 0] width 0 height 0
click at [569, 314] on span at bounding box center [567, 358] width 10 height 10
click at [0, 0] on input "radio" at bounding box center [0, 0] width 0 height 0
click at [567, 314] on span at bounding box center [567, 383] width 10 height 10
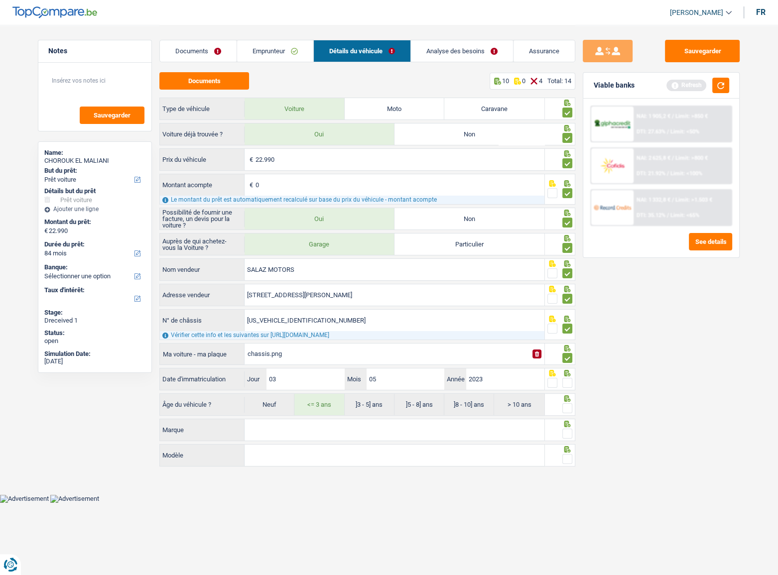
click at [0, 0] on input "radio" at bounding box center [0, 0] width 0 height 0
drag, startPoint x: 294, startPoint y: 378, endPoint x: 159, endPoint y: 377, distance: 134.4
click at [160, 314] on div "Date d'immatriculation 03 Jour / 05 Mois / 2023 Année" at bounding box center [352, 378] width 384 height 21
type input "23"
click at [569, 314] on span at bounding box center [567, 408] width 10 height 10
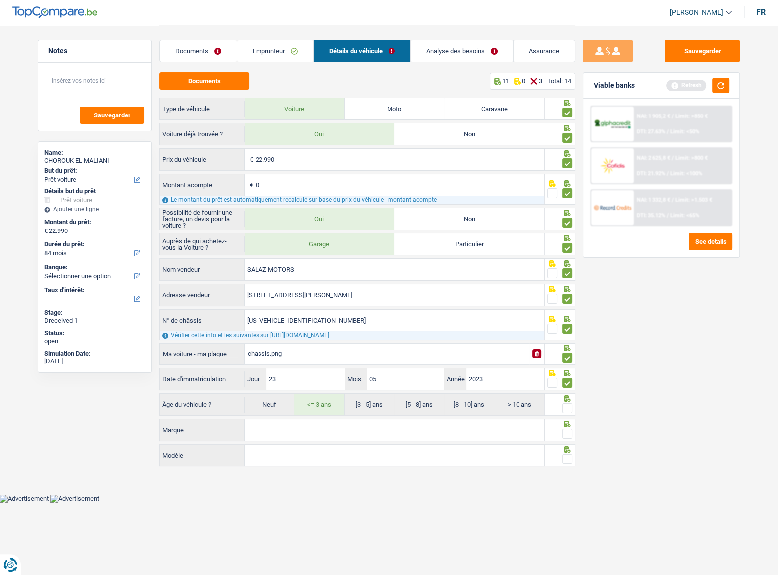
click at [0, 0] on input "radio" at bounding box center [0, 0] width 0 height 0
click at [687, 83] on button "button" at bounding box center [720, 85] width 17 height 15
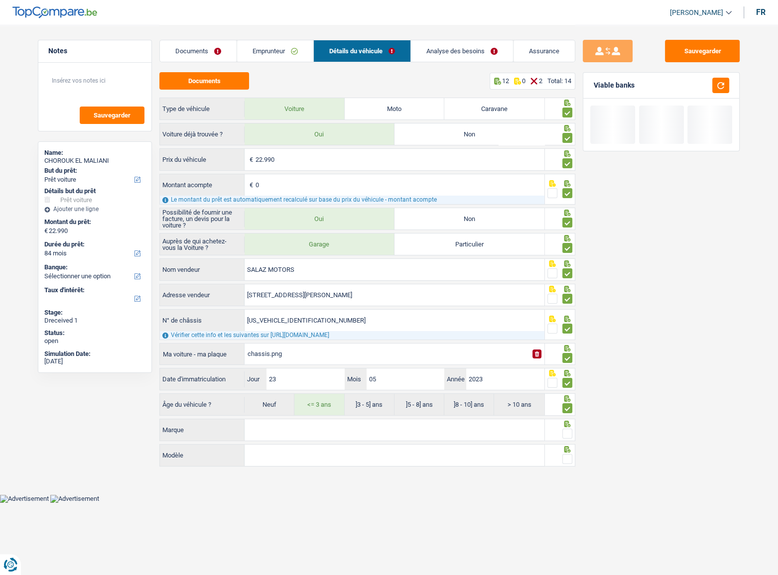
click at [279, 314] on input "Marque" at bounding box center [394, 429] width 300 height 21
click at [298, 314] on input "Marque" at bounding box center [394, 429] width 300 height 21
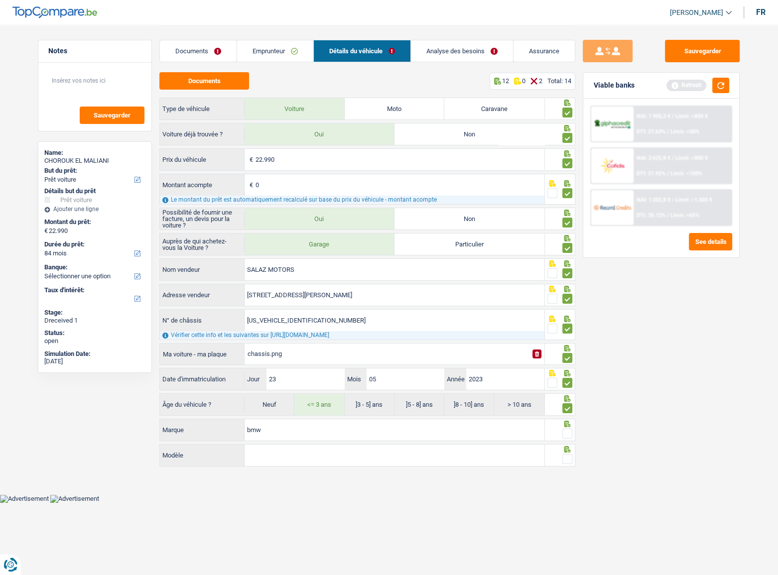
type input "bmw"
type input "x2"
drag, startPoint x: 569, startPoint y: 433, endPoint x: 571, endPoint y: 457, distance: 24.5
click at [569, 314] on span at bounding box center [567, 434] width 10 height 10
click at [0, 0] on input "radio" at bounding box center [0, 0] width 0 height 0
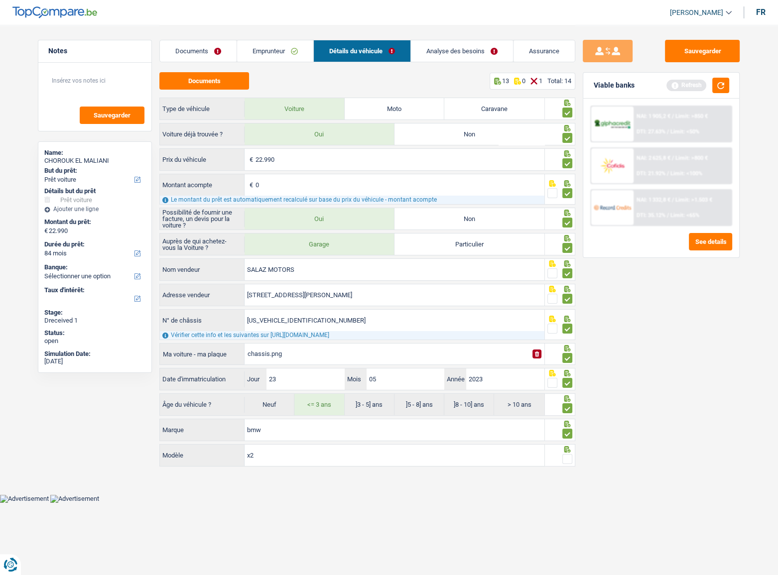
click at [572, 314] on span at bounding box center [567, 459] width 10 height 10
click at [0, 0] on input "radio" at bounding box center [0, 0] width 0 height 0
click at [687, 81] on button "button" at bounding box center [720, 85] width 17 height 15
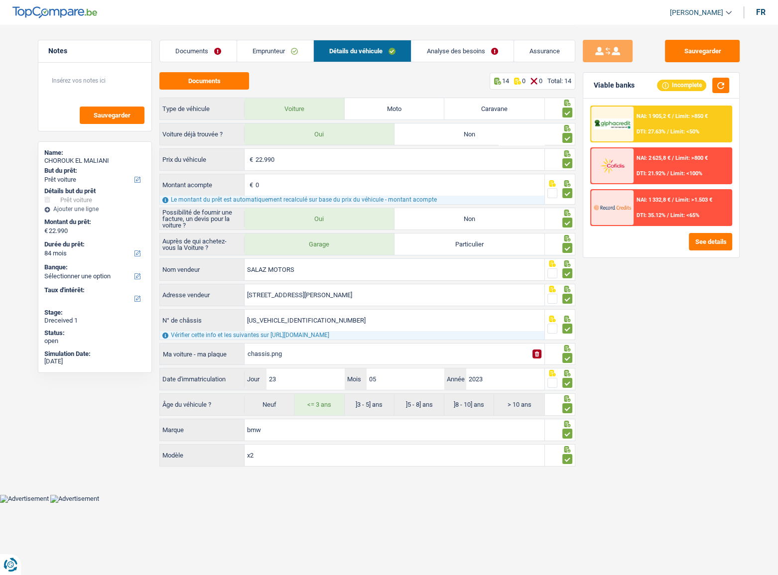
click at [440, 56] on link "Analyse des besoins" at bounding box center [462, 50] width 102 height 21
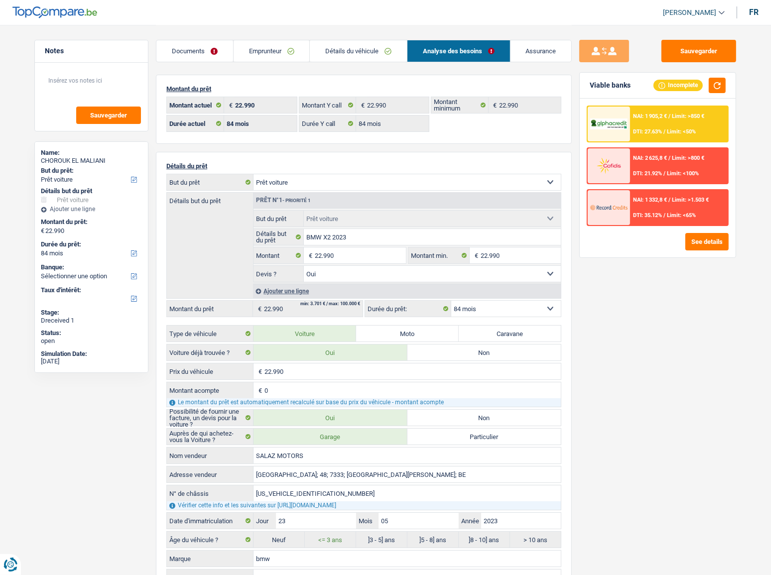
click at [674, 126] on div "NAI: 1 905,2 € / Limit: >850 € DTI: 27.63% / Limit: <50%" at bounding box center [679, 124] width 98 height 35
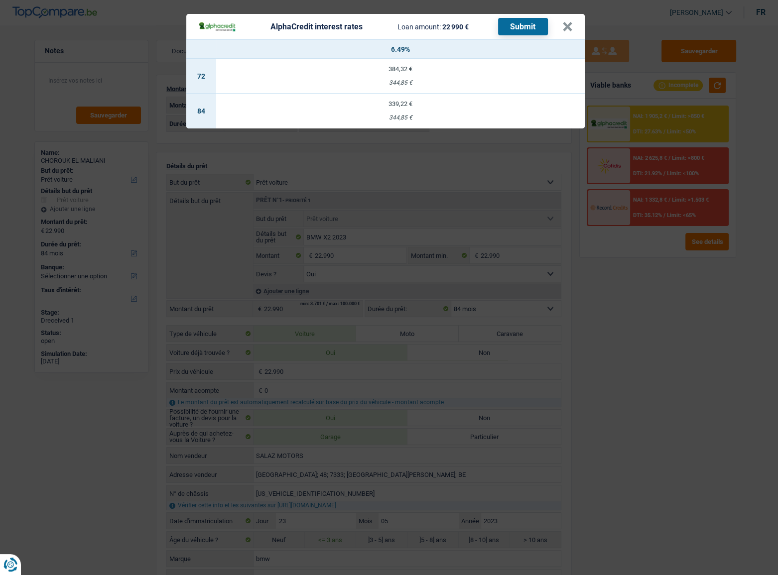
click at [394, 113] on td "339,22 € 344,85 €" at bounding box center [400, 111] width 368 height 35
select select "alphacredit"
type input "6,49"
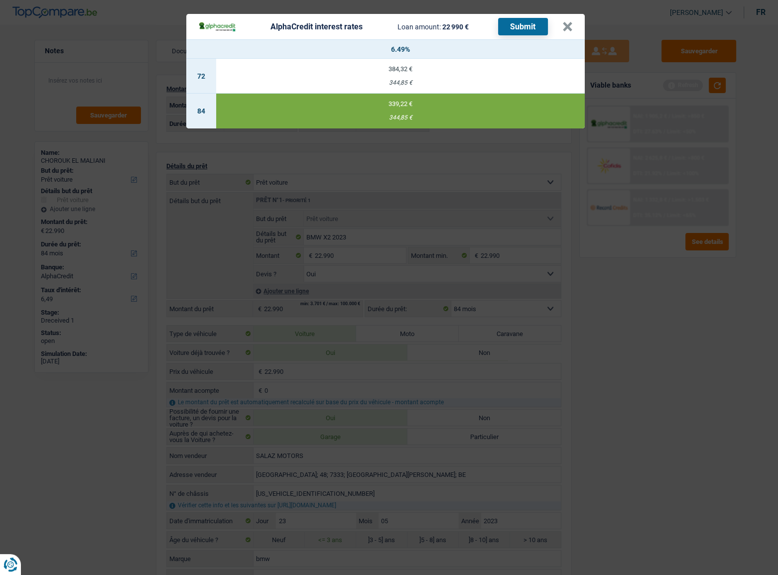
click at [526, 29] on button "Submit" at bounding box center [523, 26] width 50 height 17
click at [564, 27] on button "×" at bounding box center [567, 27] width 10 height 10
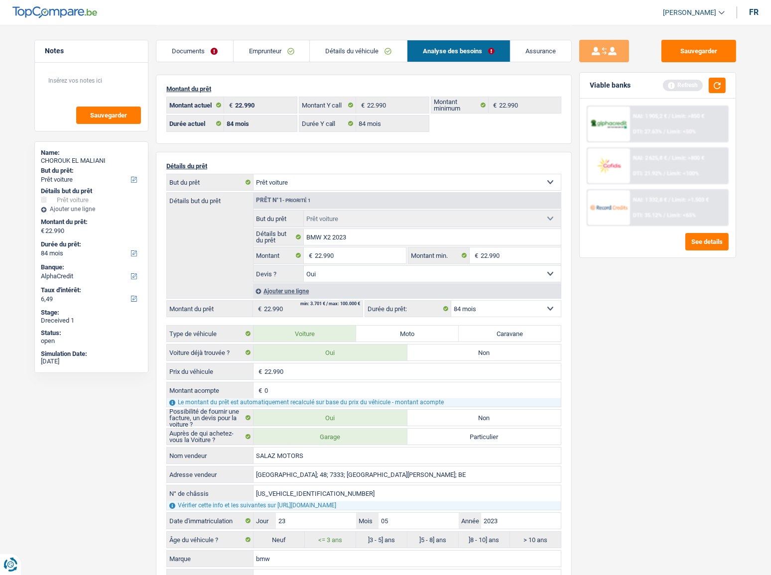
drag, startPoint x: 247, startPoint y: 68, endPoint x: 285, endPoint y: 55, distance: 39.7
click at [249, 67] on div "Documents Emprunteur Détails du véhicule Analyse des besoins Assurance Emprunte…" at bounding box center [364, 442] width 416 height 834
click at [285, 55] on link "Emprunteur" at bounding box center [271, 50] width 76 height 21
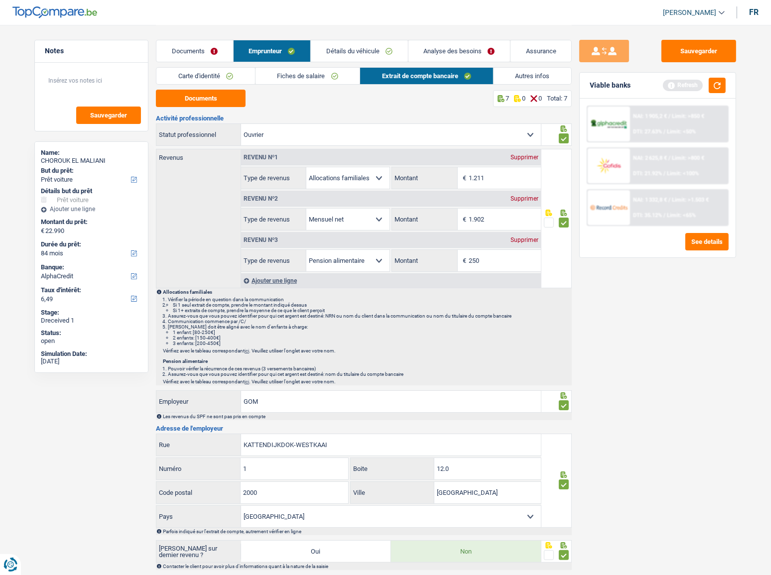
click at [527, 70] on link "Autres infos" at bounding box center [532, 76] width 78 height 16
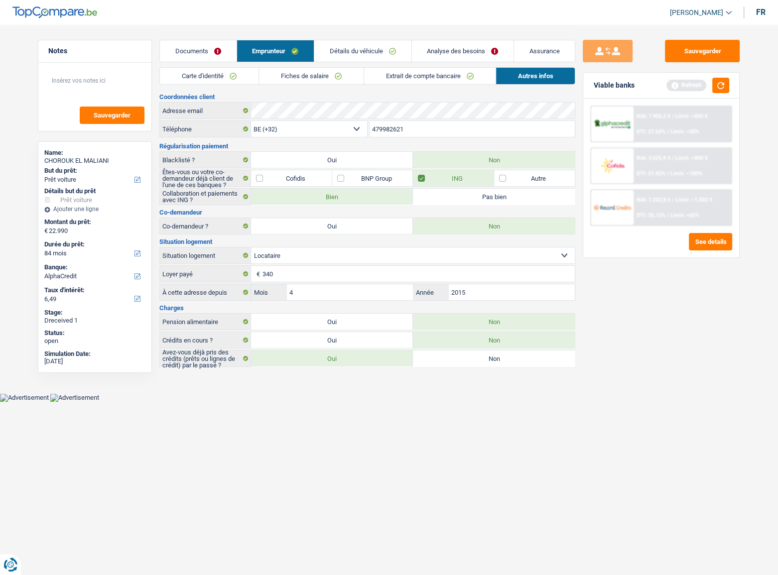
click at [319, 77] on link "Fiches de salaire" at bounding box center [311, 76] width 105 height 16
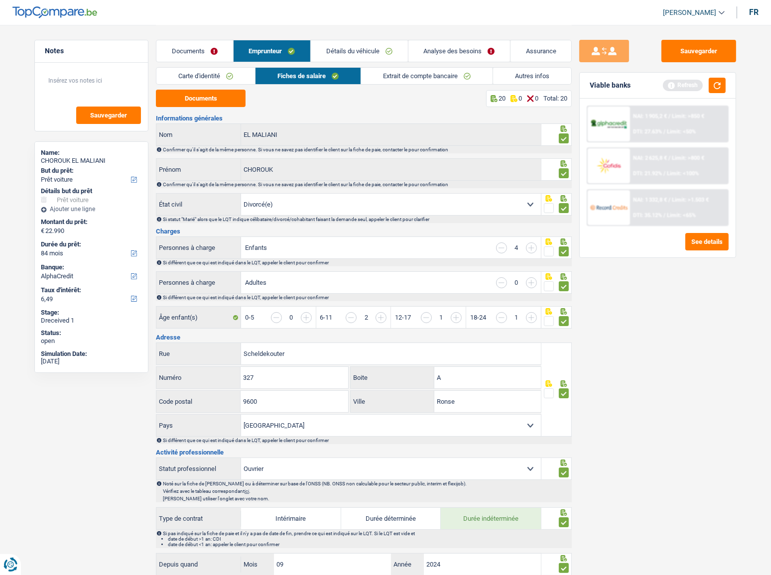
drag, startPoint x: 363, startPoint y: 54, endPoint x: 421, endPoint y: 77, distance: 61.7
click at [364, 54] on link "Détails du véhicule" at bounding box center [359, 50] width 97 height 21
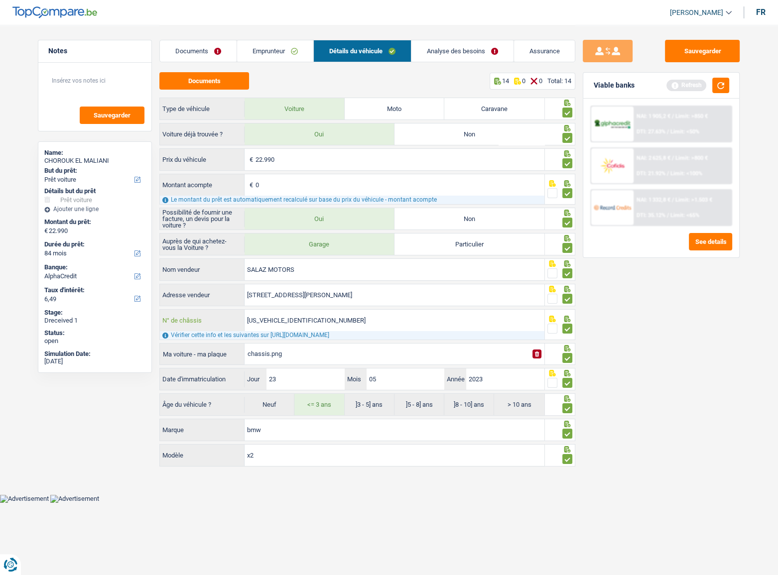
drag, startPoint x: 334, startPoint y: 319, endPoint x: 162, endPoint y: 311, distance: 171.4
click at [162, 311] on div "WBAYK110705W95823 N° de châssis" at bounding box center [352, 320] width 384 height 21
click at [660, 200] on span "NAI: 1 332,8 €" at bounding box center [653, 200] width 34 height 6
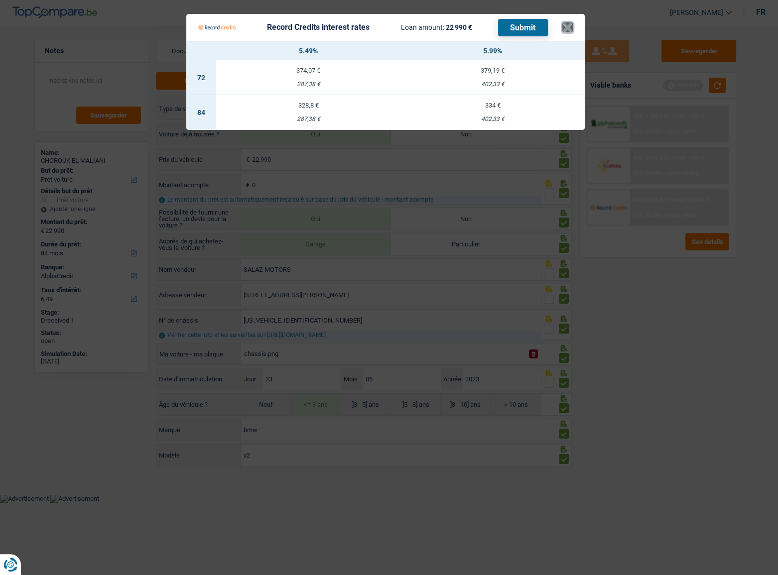
click at [565, 28] on button "×" at bounding box center [567, 27] width 10 height 10
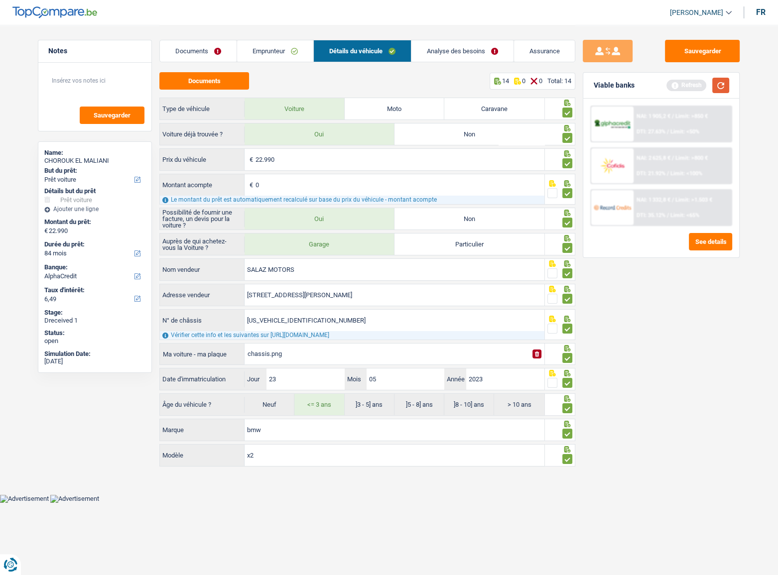
drag, startPoint x: 715, startPoint y: 79, endPoint x: 762, endPoint y: 79, distance: 46.8
click at [687, 78] on button "button" at bounding box center [720, 85] width 17 height 15
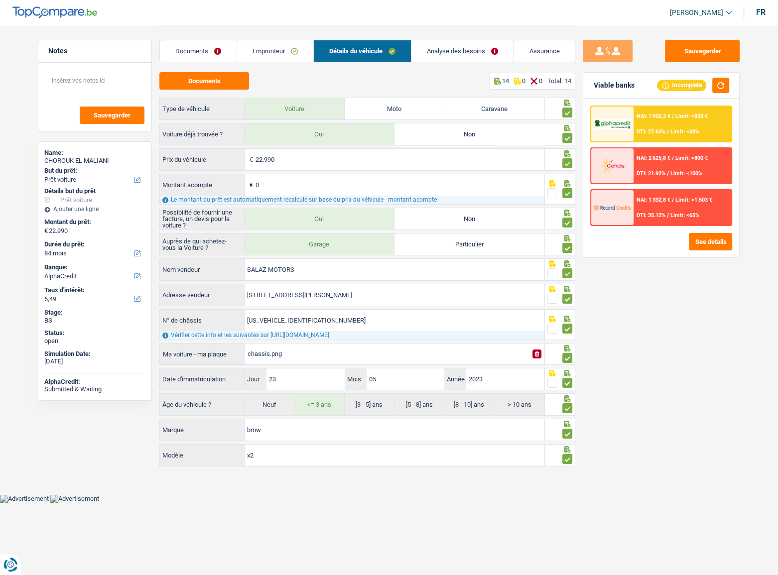
click at [632, 126] on div at bounding box center [612, 124] width 42 height 35
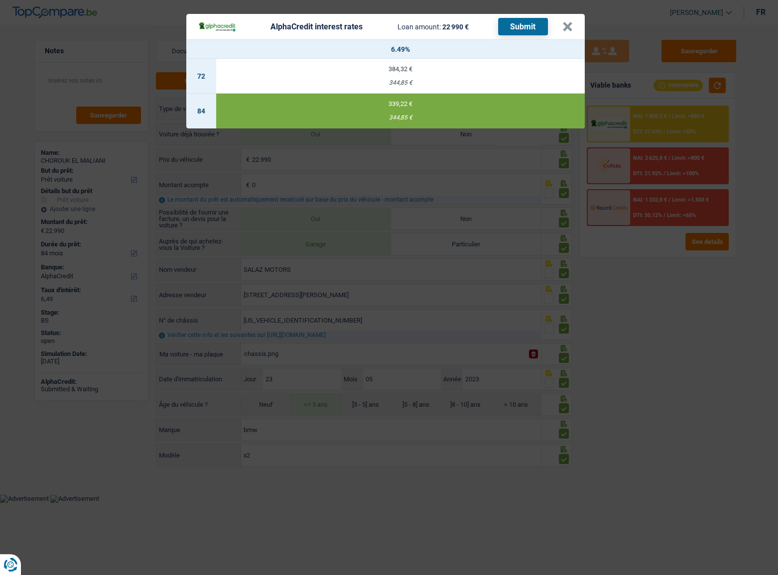
click at [575, 23] on header "AlphaCredit interest rates Loan amount: 22 990 € Submit ×" at bounding box center [385, 26] width 398 height 25
click at [568, 25] on button "×" at bounding box center [567, 27] width 10 height 10
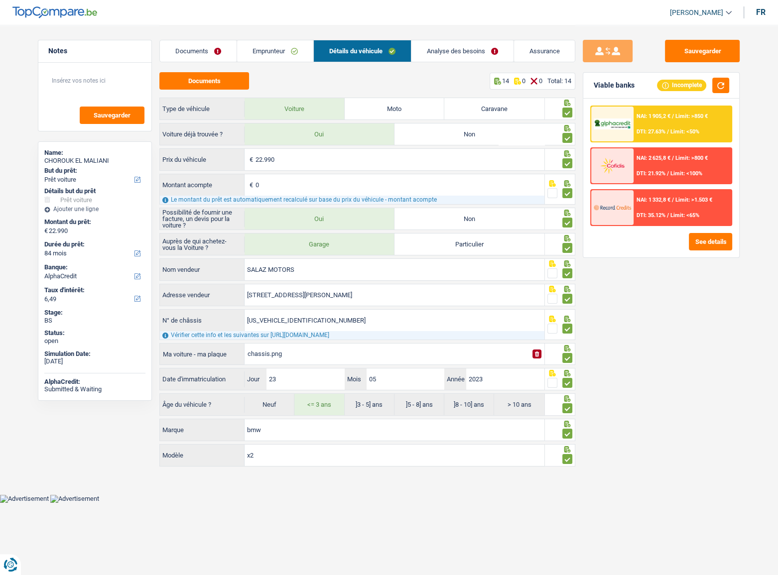
click at [439, 57] on link "Analyse des besoins" at bounding box center [462, 50] width 102 height 21
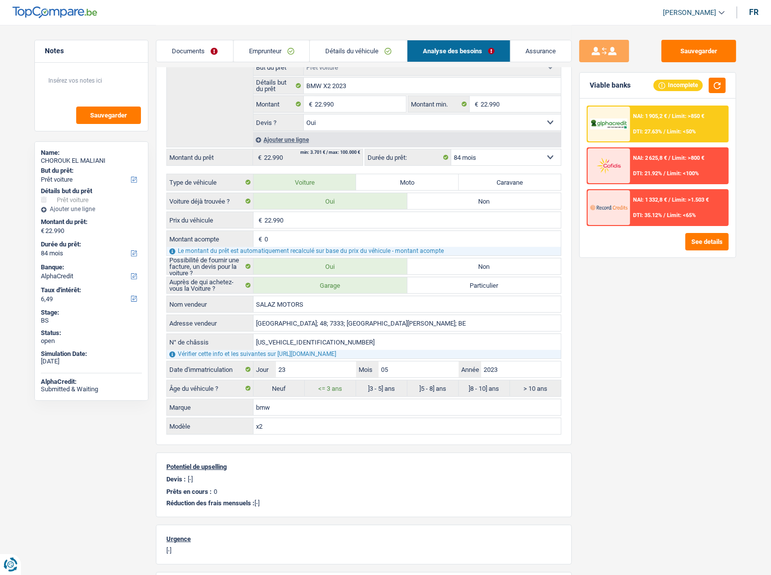
scroll to position [135, 0]
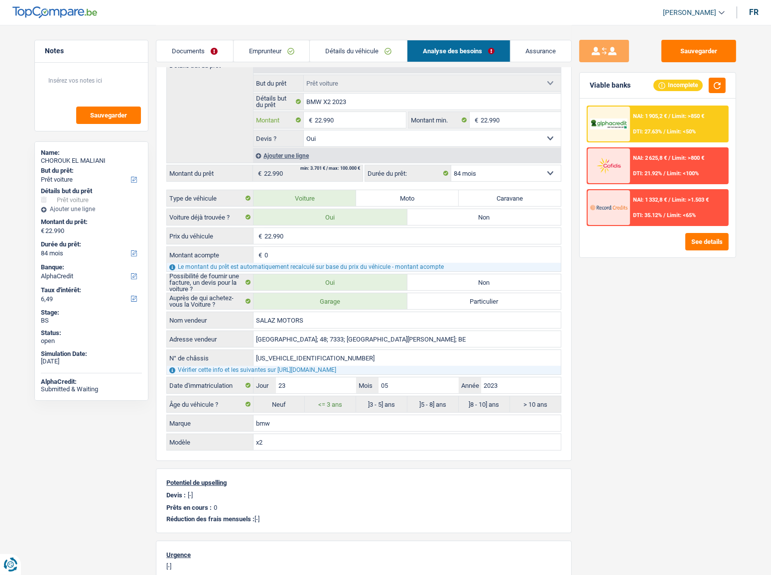
click at [319, 118] on input "22.990" at bounding box center [360, 120] width 91 height 16
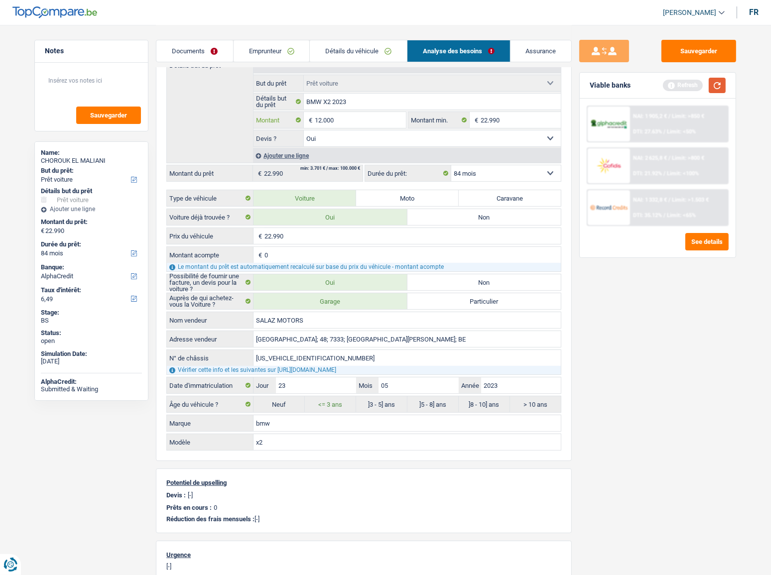
type input "12.000"
select select "60"
type input "12.000"
select select "60"
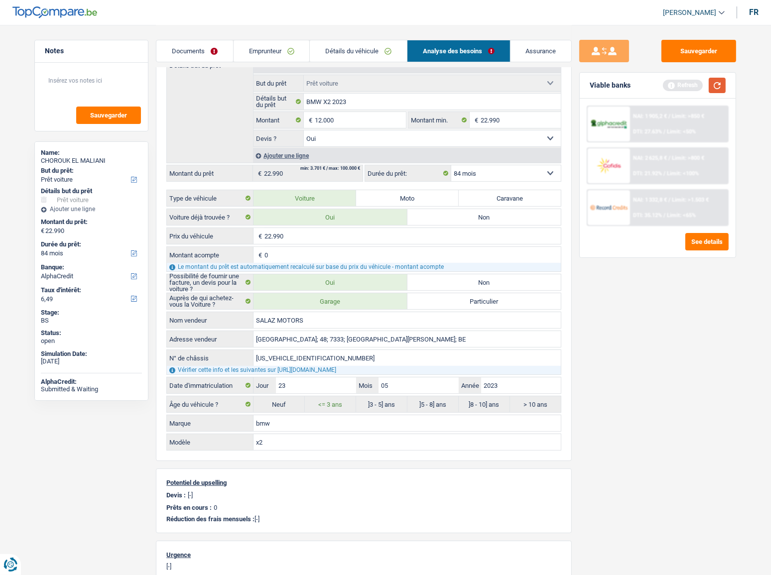
type input "12.000"
select select "60"
click at [687, 85] on button "button" at bounding box center [716, 85] width 17 height 15
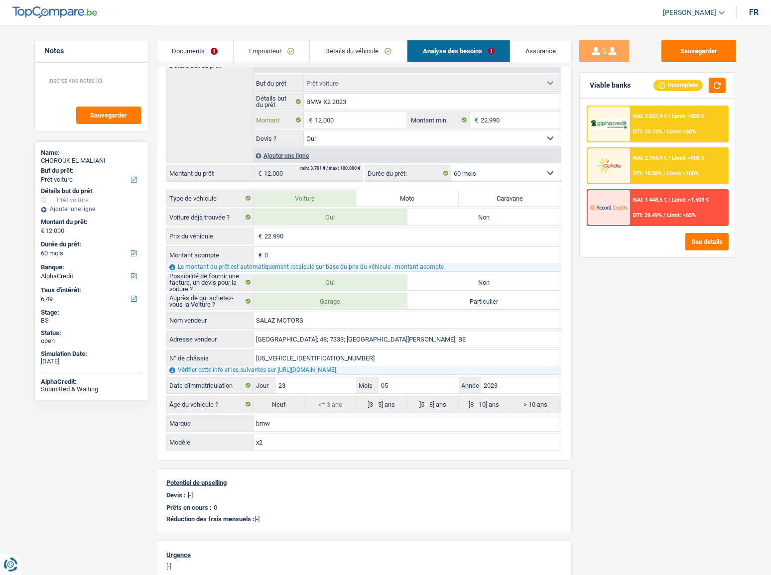
click at [321, 116] on input "12.000" at bounding box center [360, 120] width 91 height 16
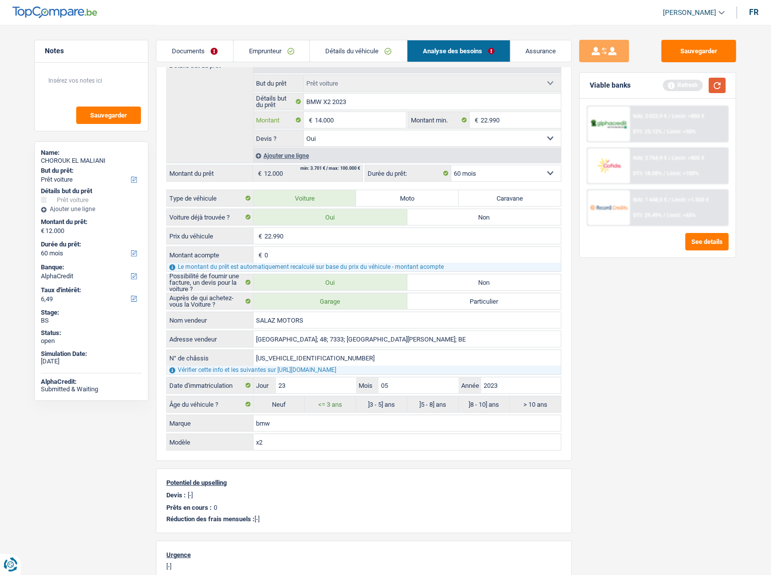
type input "14.000"
click at [687, 85] on button "button" at bounding box center [716, 85] width 17 height 15
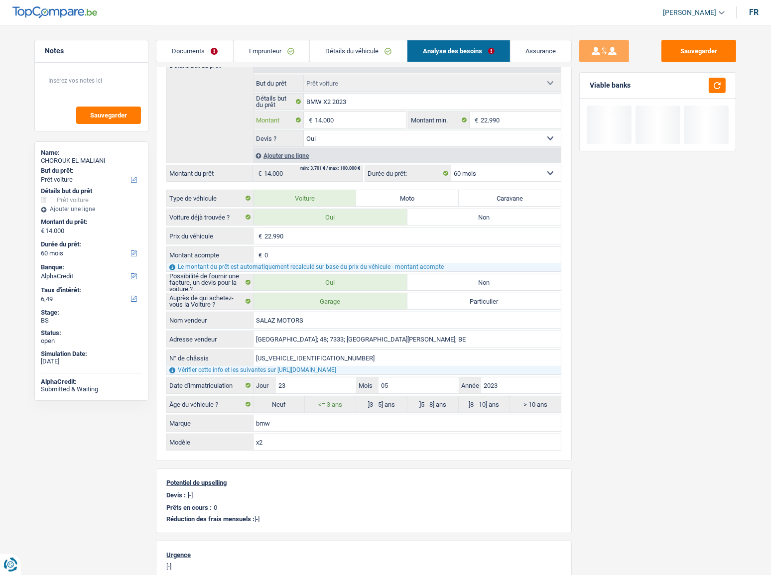
click at [322, 122] on input "14.000" at bounding box center [360, 120] width 91 height 16
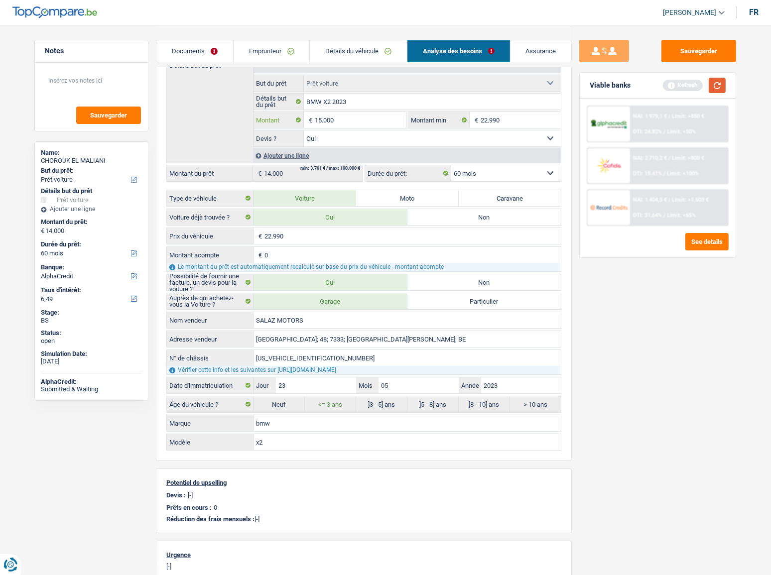
type input "15.000"
click at [687, 89] on button "button" at bounding box center [716, 85] width 17 height 15
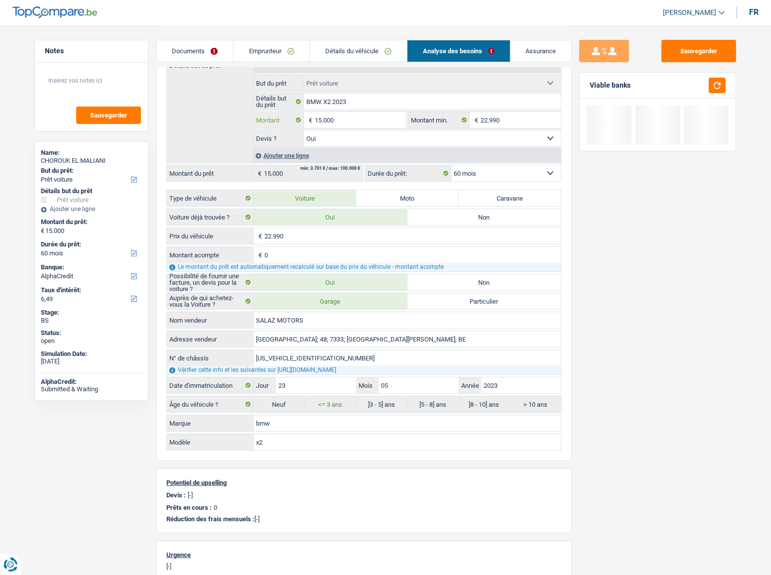
click at [322, 120] on input "15.000" at bounding box center [360, 120] width 91 height 16
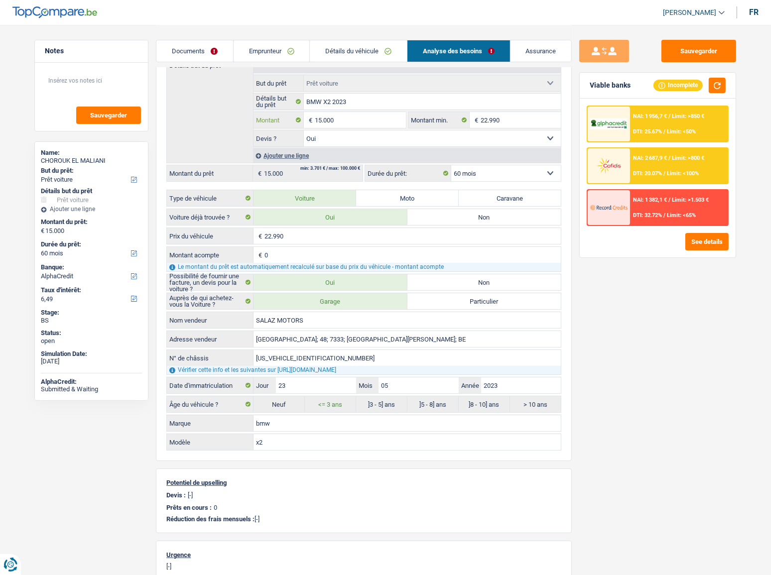
click at [321, 119] on input "15.000" at bounding box center [360, 120] width 91 height 16
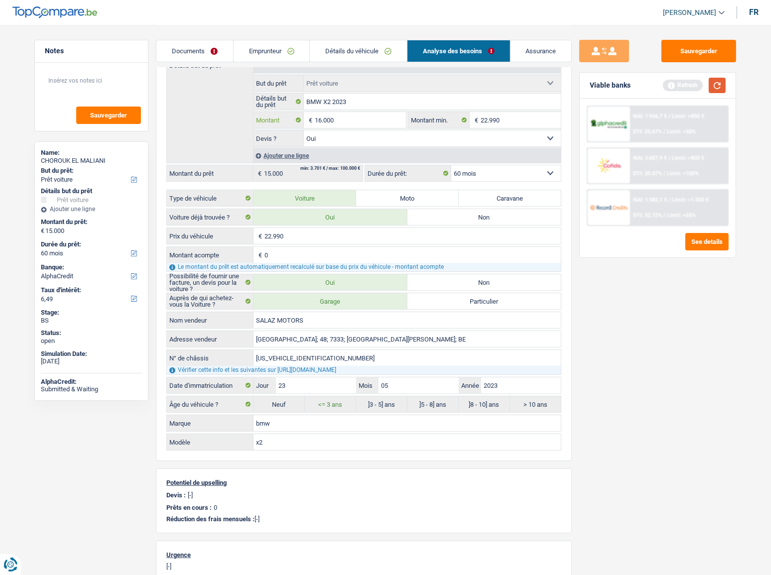
type input "16.000"
select select "84"
type input "16.000"
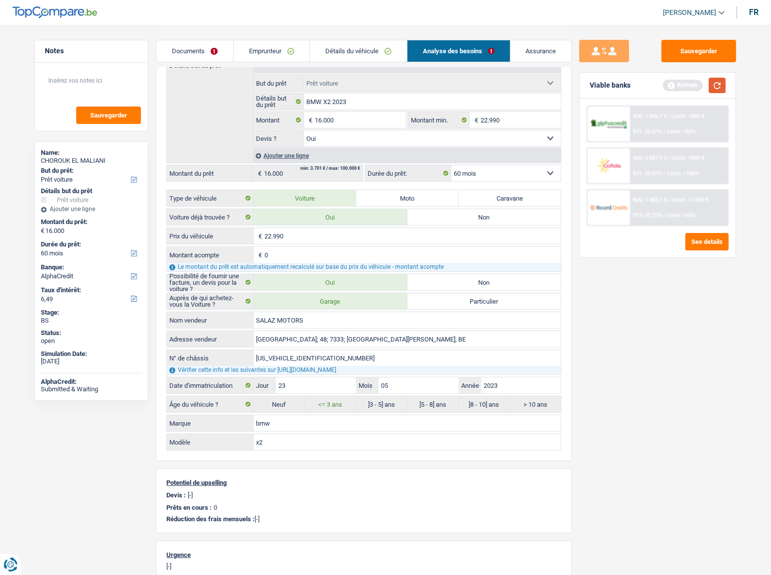
select select "84"
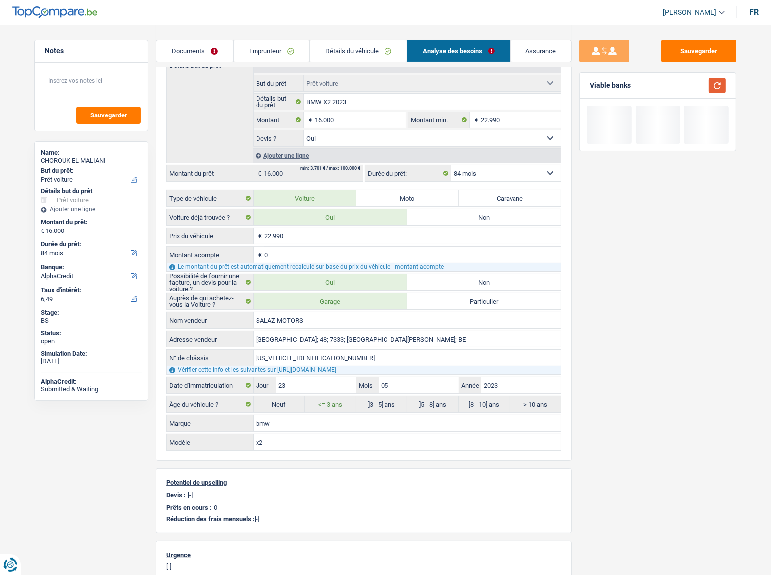
click at [687, 93] on button "button" at bounding box center [716, 85] width 17 height 15
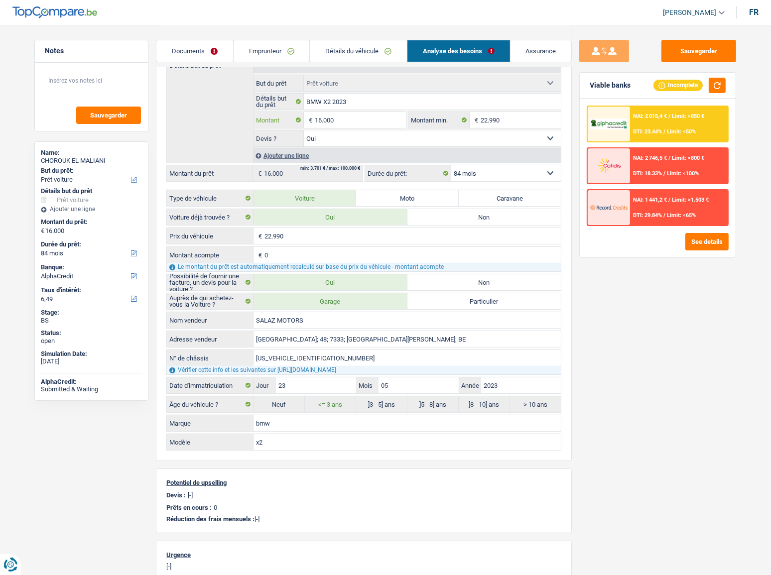
click at [321, 123] on input "16.000" at bounding box center [360, 120] width 91 height 16
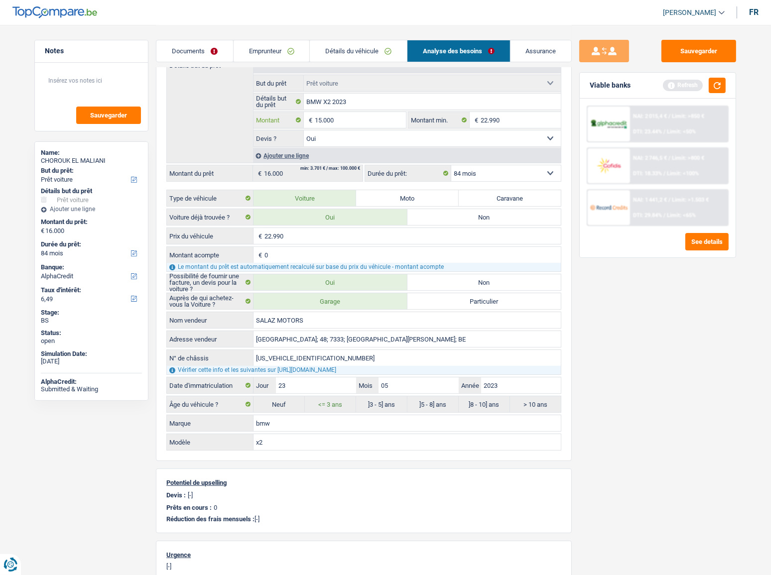
click at [355, 116] on input "15.000" at bounding box center [360, 120] width 91 height 16
type input "15.000"
select select "60"
type input "15.000"
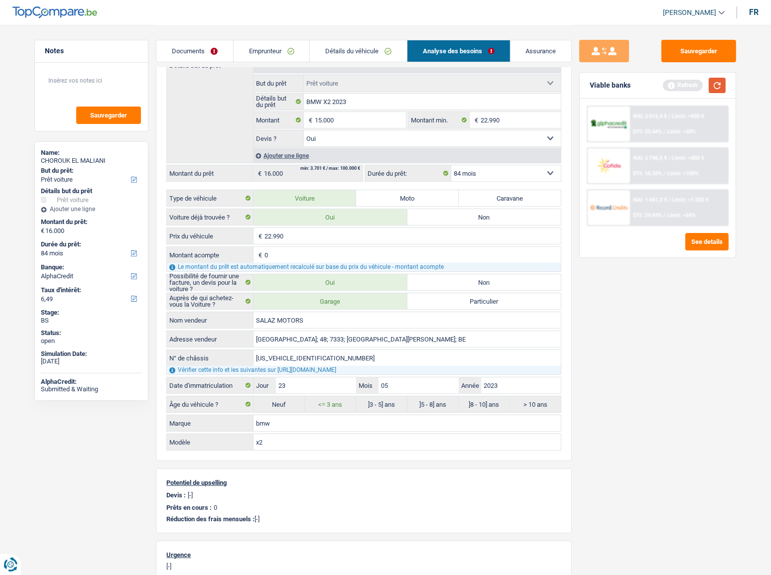
select select "60"
type input "15.000"
select select "60"
click at [687, 90] on button "button" at bounding box center [716, 85] width 17 height 15
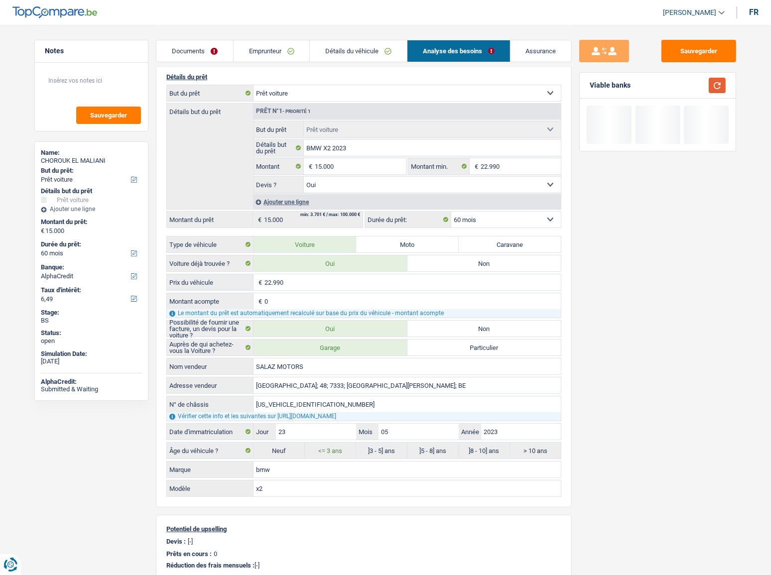
scroll to position [45, 0]
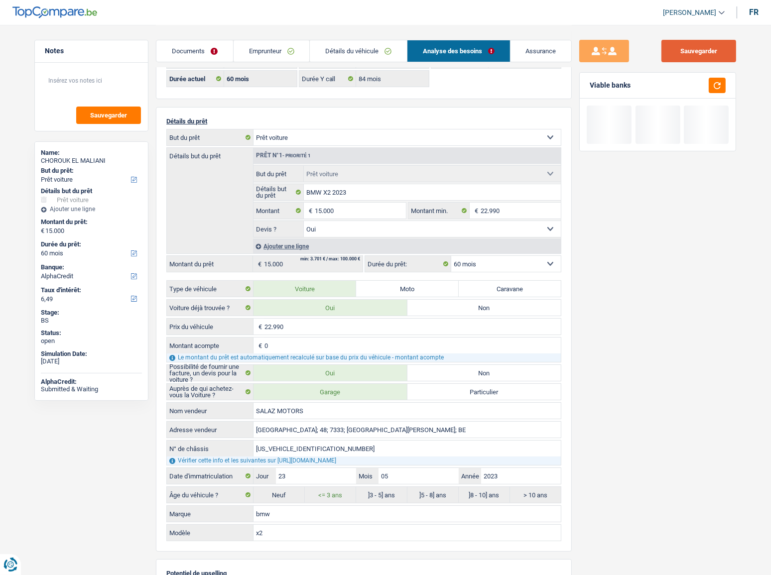
click at [687, 51] on button "Sauvegarder" at bounding box center [698, 51] width 75 height 22
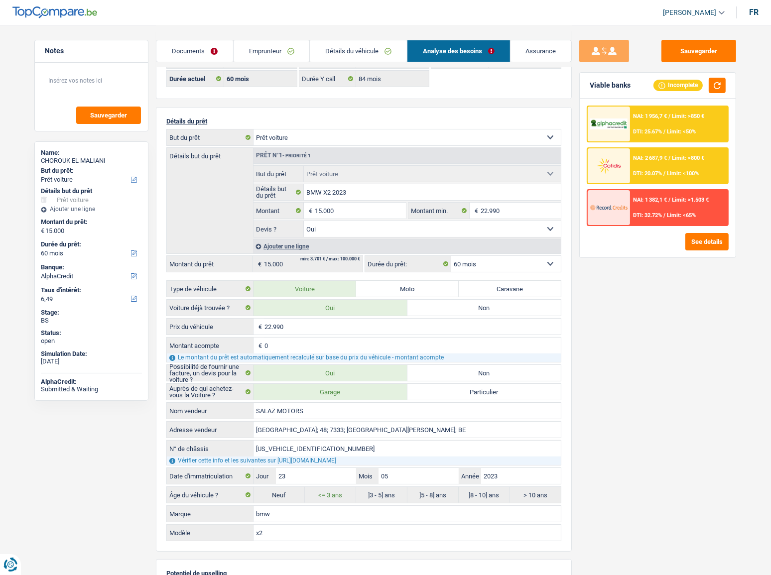
click at [623, 158] on img at bounding box center [608, 165] width 37 height 18
click at [639, 163] on div "NAI: 2 687,9 € / Limit: >800 € DTI: 20.07% / Limit: <100%" at bounding box center [679, 165] width 98 height 35
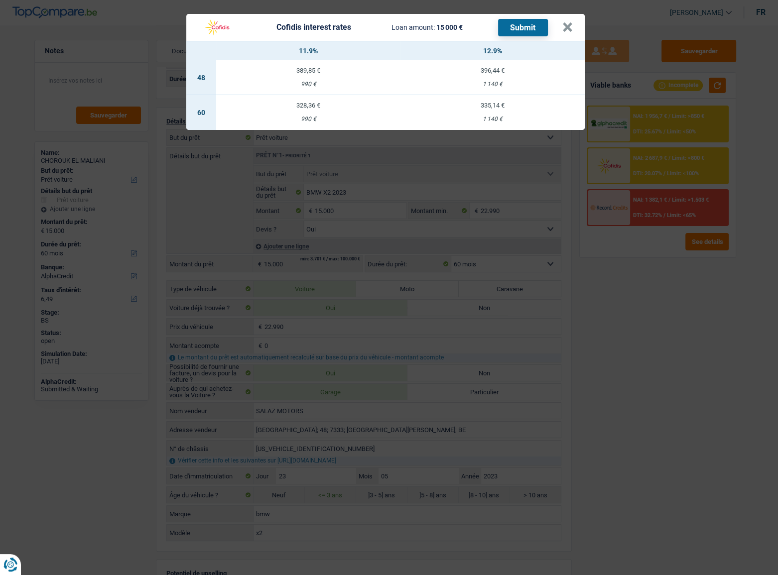
click at [315, 107] on div "328,36 €" at bounding box center [308, 105] width 184 height 6
select select "cofidis"
type input "11,90"
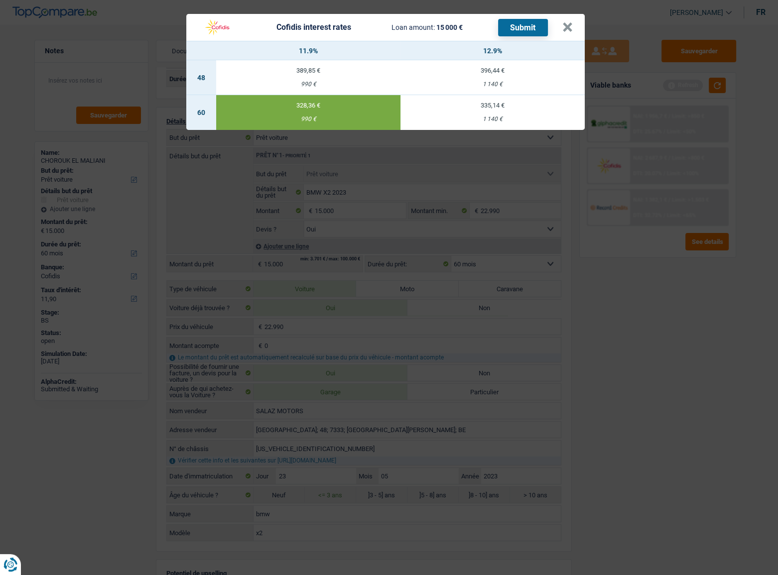
click at [646, 287] on div "Cofidis interest rates Loan amount: 15 000 € Submit × 11.9% 12.9% 48 389,85 € 9…" at bounding box center [389, 287] width 778 height 575
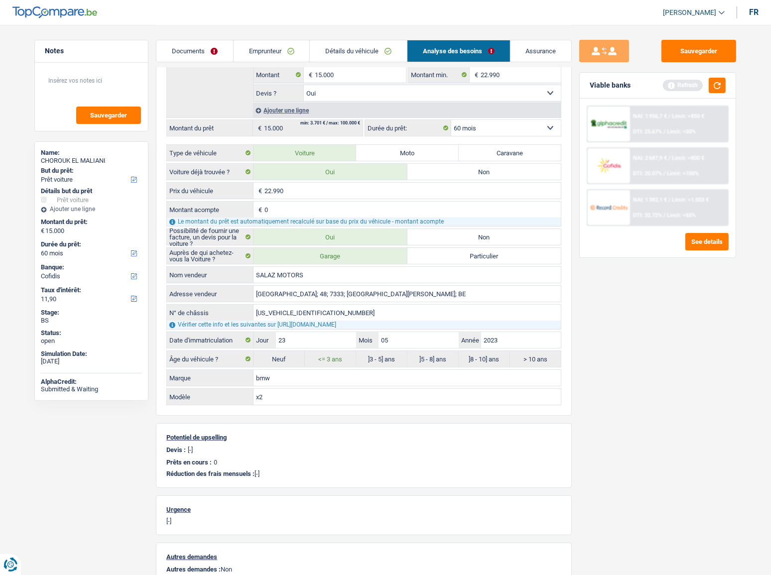
scroll to position [0, 0]
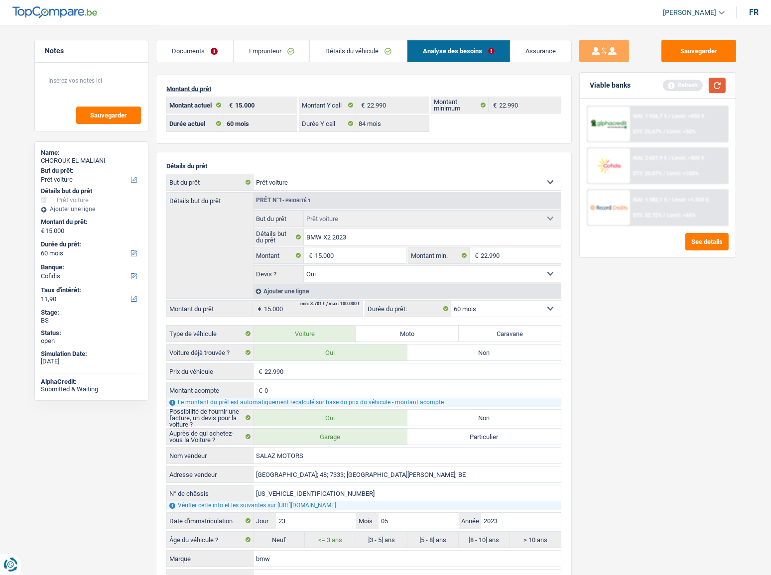
click at [687, 87] on button "button" at bounding box center [716, 85] width 17 height 15
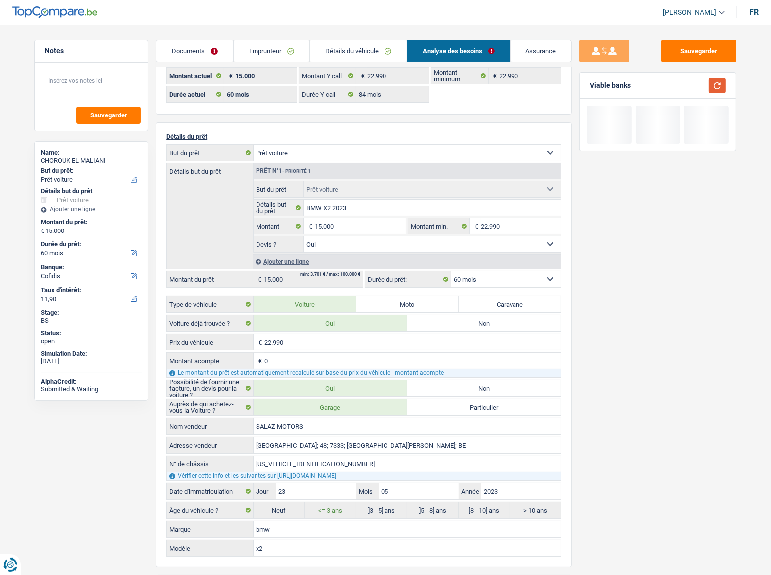
scroll to position [45, 0]
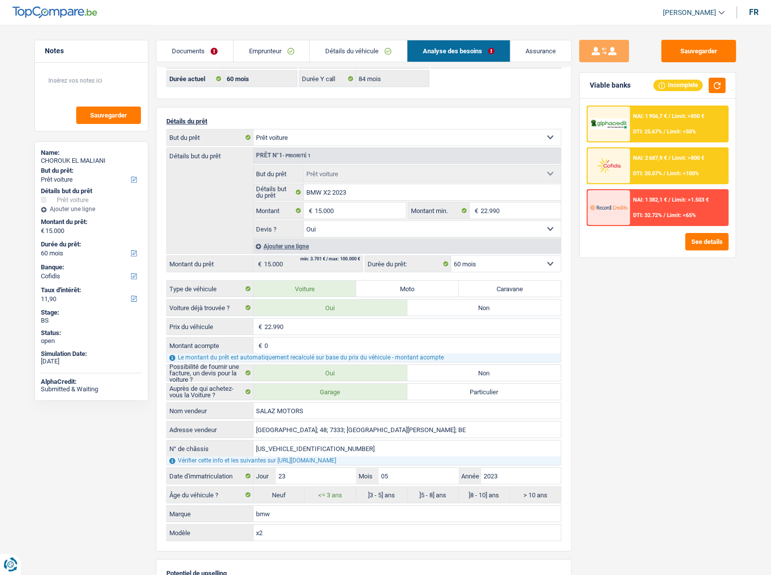
click at [638, 161] on div "NAI: 2 687,9 € / Limit: >800 € DTI: 20.07% / Limit: <100%" at bounding box center [679, 165] width 98 height 35
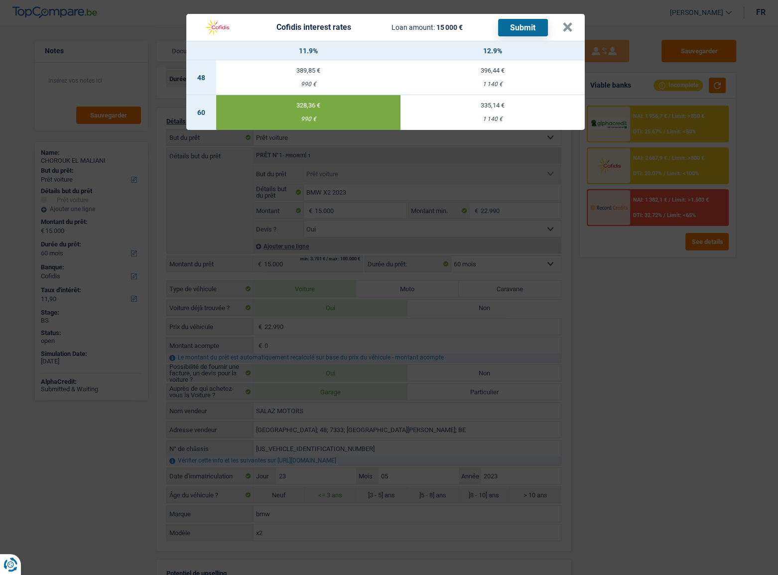
click at [520, 23] on button "Submit" at bounding box center [523, 27] width 50 height 17
click at [562, 26] on header "Cofidis interest rates Loan amount: 15 000 € Submit ×" at bounding box center [385, 27] width 398 height 27
click at [564, 25] on button "×" at bounding box center [567, 27] width 10 height 10
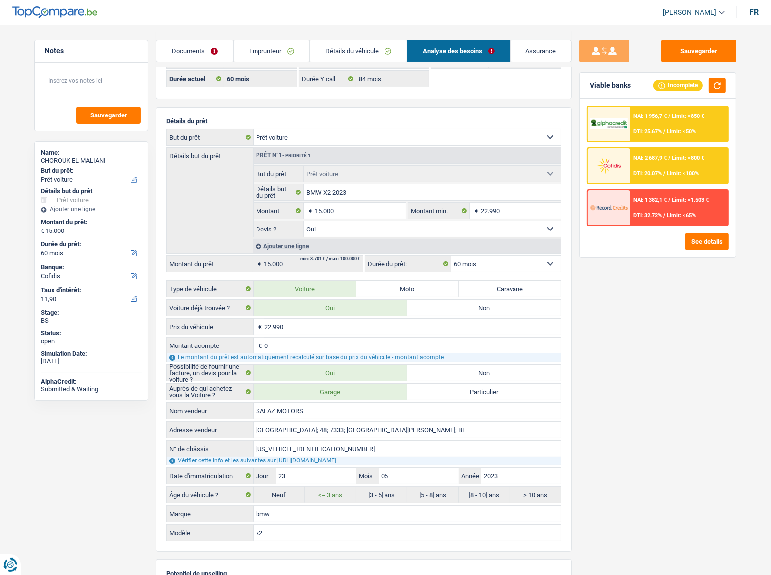
click at [288, 55] on link "Emprunteur" at bounding box center [271, 50] width 76 height 21
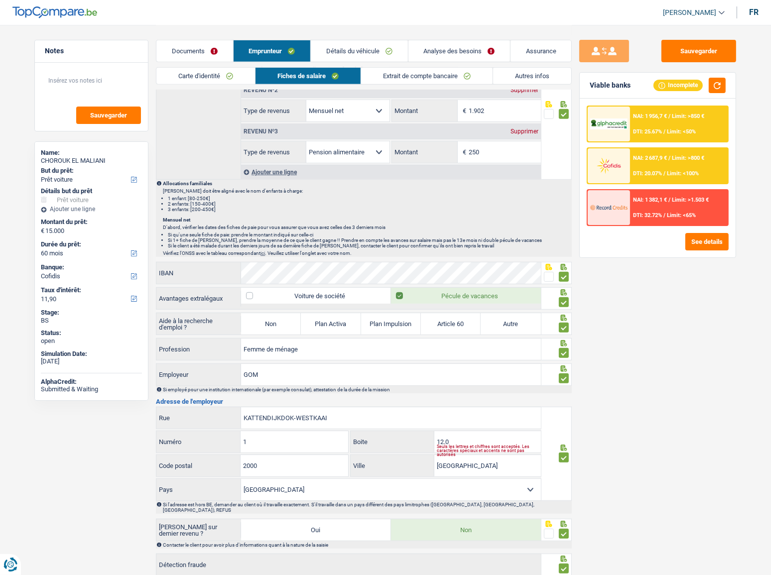
scroll to position [634, 0]
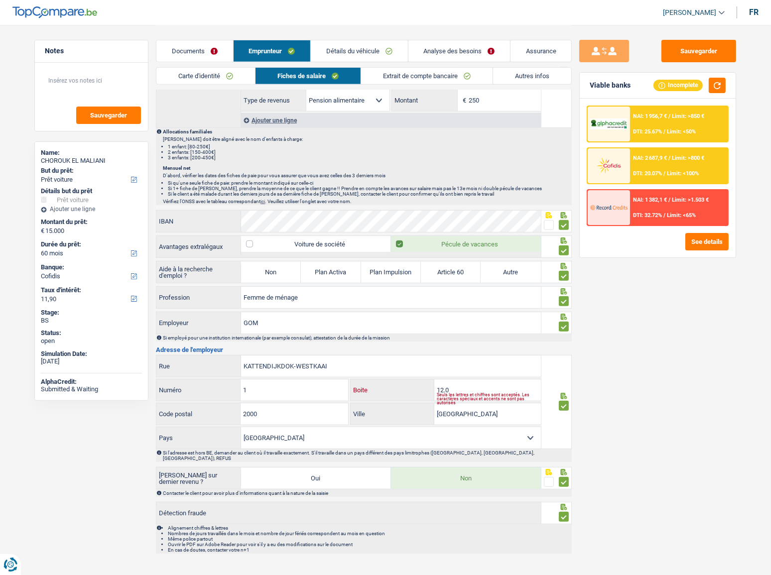
click at [460, 314] on input "12.0" at bounding box center [487, 389] width 107 height 21
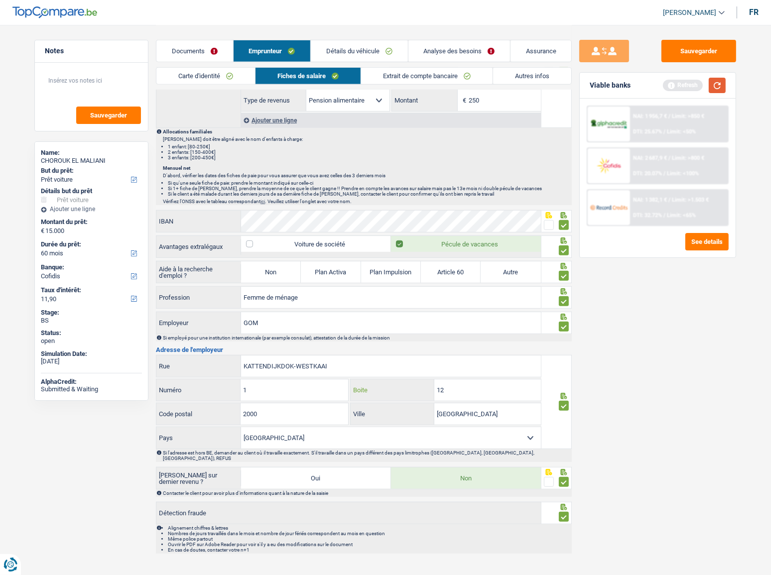
type input "12"
click at [687, 86] on button "button" at bounding box center [716, 85] width 17 height 15
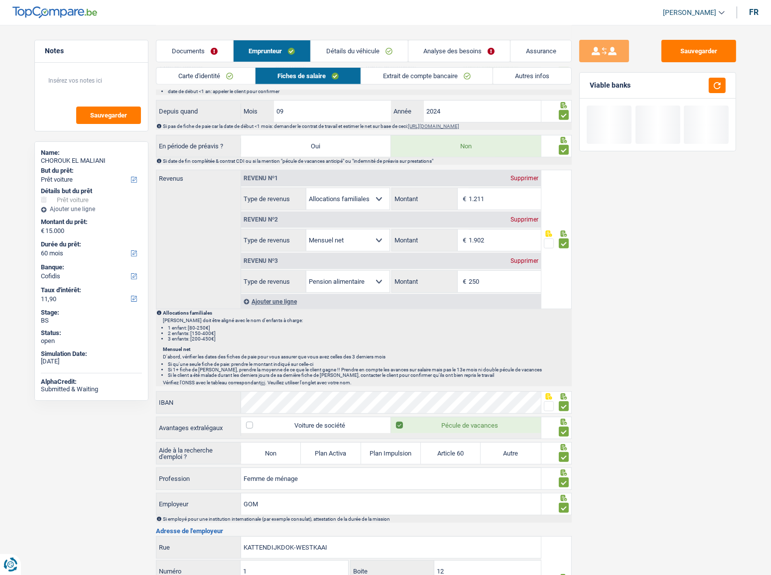
click at [438, 75] on link "Extrait de compte bancaire" at bounding box center [426, 76] width 131 height 16
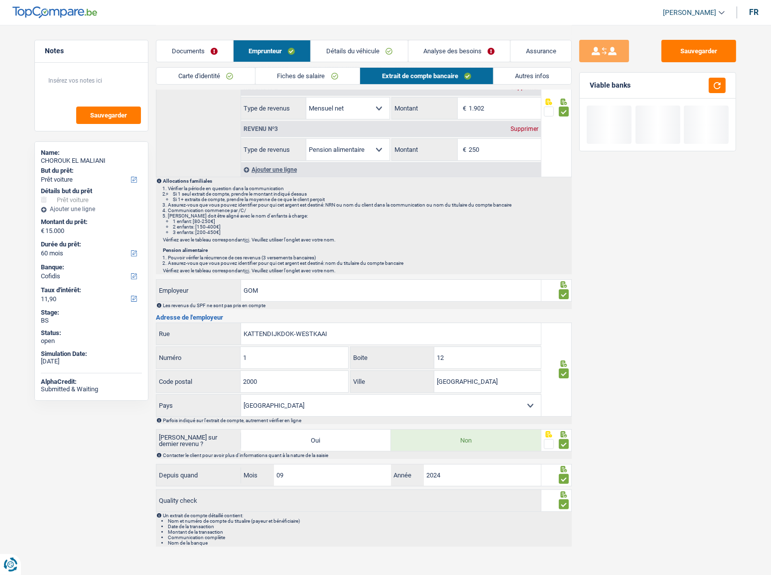
click at [502, 70] on link "Autres infos" at bounding box center [532, 76] width 78 height 16
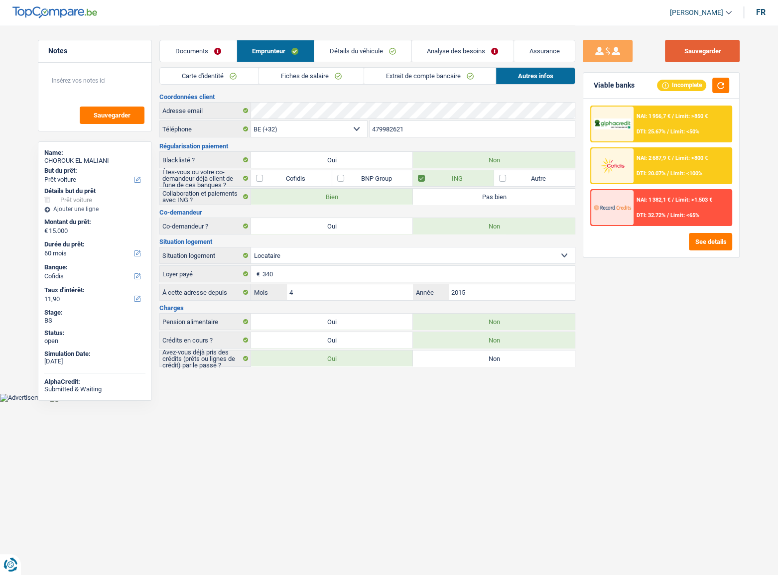
click at [686, 56] on button "Sauvegarder" at bounding box center [702, 51] width 75 height 22
click at [662, 174] on span "DTI: 20.07%" at bounding box center [650, 173] width 29 height 6
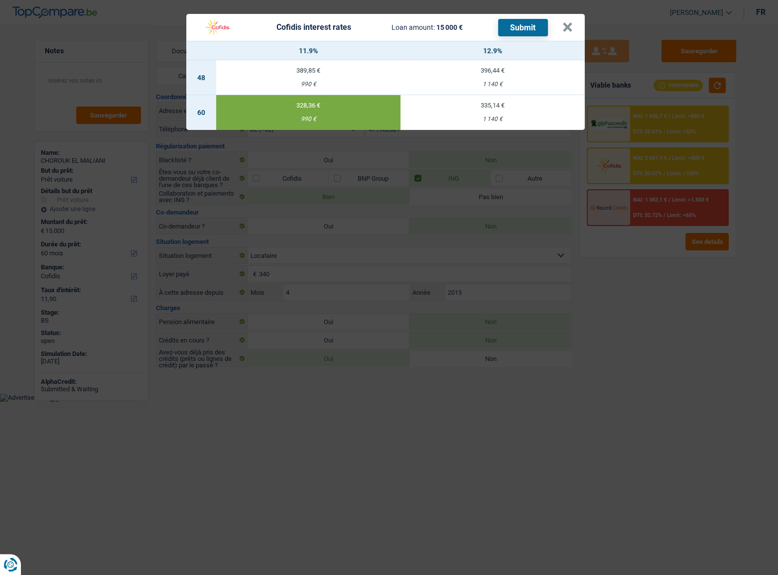
click at [531, 26] on button "Submit" at bounding box center [523, 27] width 50 height 17
drag, startPoint x: 568, startPoint y: 32, endPoint x: 572, endPoint y: 29, distance: 5.3
click at [568, 28] on button "×" at bounding box center [567, 27] width 10 height 10
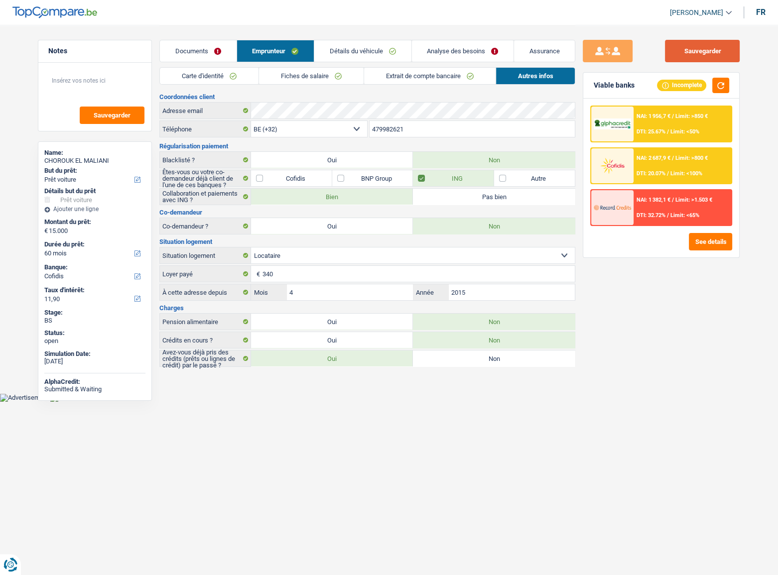
click at [687, 59] on button "Sauvegarder" at bounding box center [702, 51] width 75 height 22
click at [462, 61] on link "Analyse des besoins" at bounding box center [463, 50] width 102 height 21
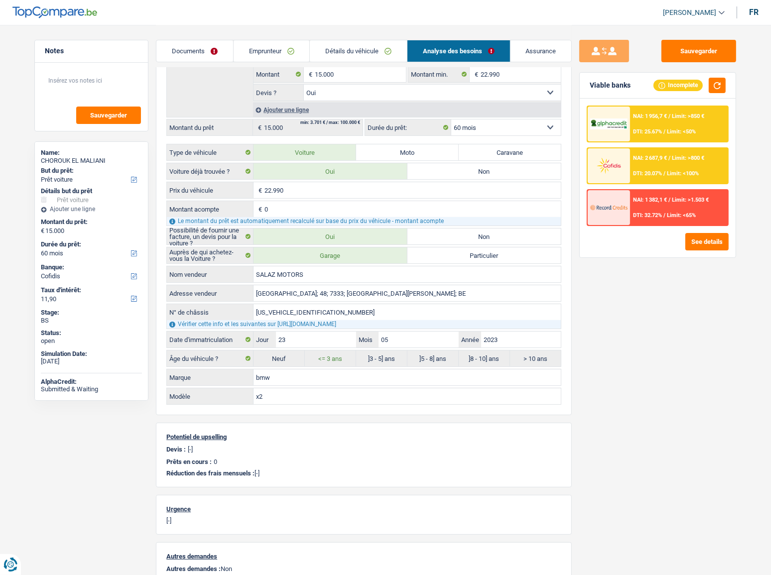
scroll to position [181, 0]
click at [353, 52] on link "Détails du véhicule" at bounding box center [358, 50] width 97 height 21
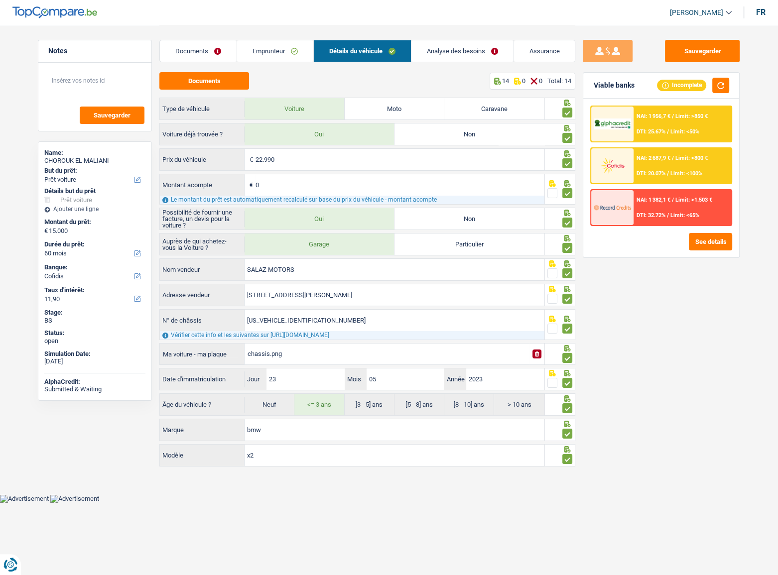
click at [456, 43] on link "Analyse des besoins" at bounding box center [462, 50] width 102 height 21
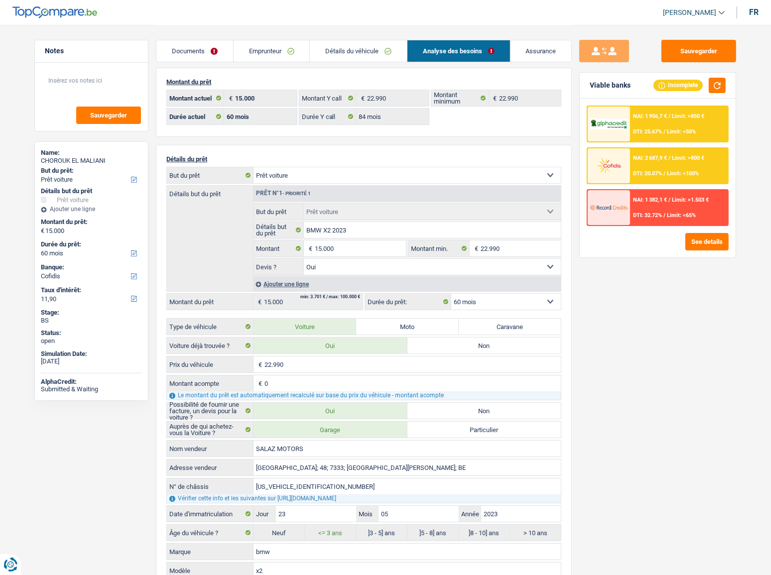
scroll to position [6, 0]
click at [321, 249] on input "15.000" at bounding box center [360, 249] width 91 height 16
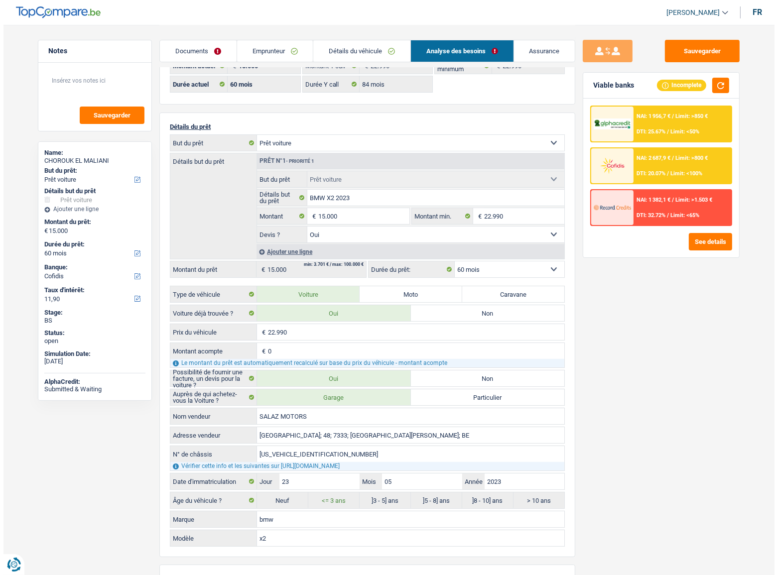
scroll to position [0, 0]
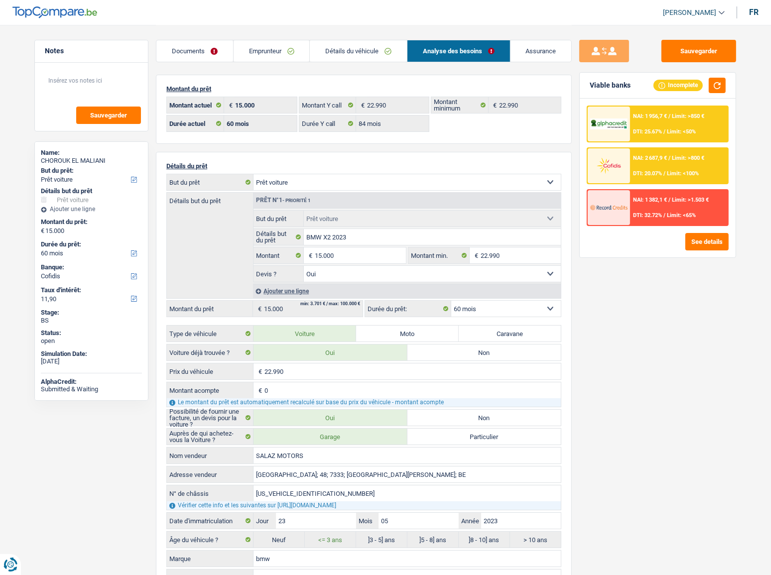
click at [189, 55] on link "Documents" at bounding box center [194, 50] width 77 height 21
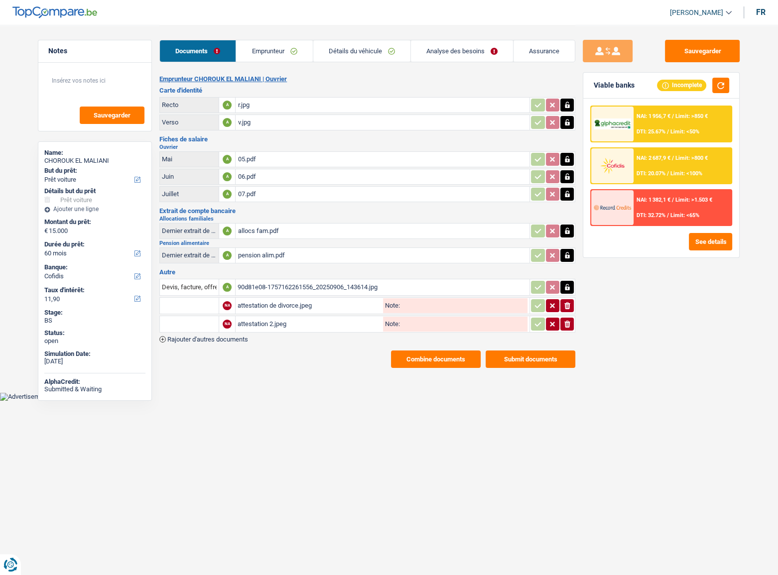
click at [454, 46] on link "Analyse des besoins" at bounding box center [462, 50] width 102 height 21
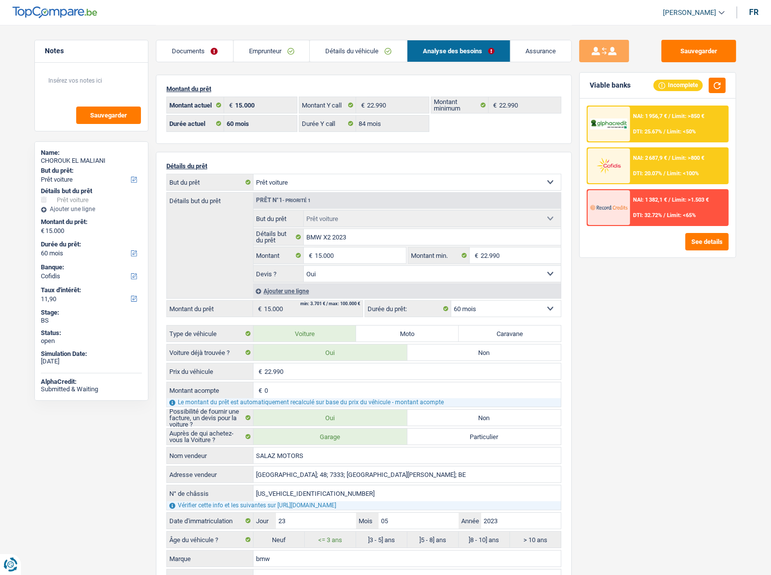
click at [267, 49] on link "Emprunteur" at bounding box center [271, 50] width 76 height 21
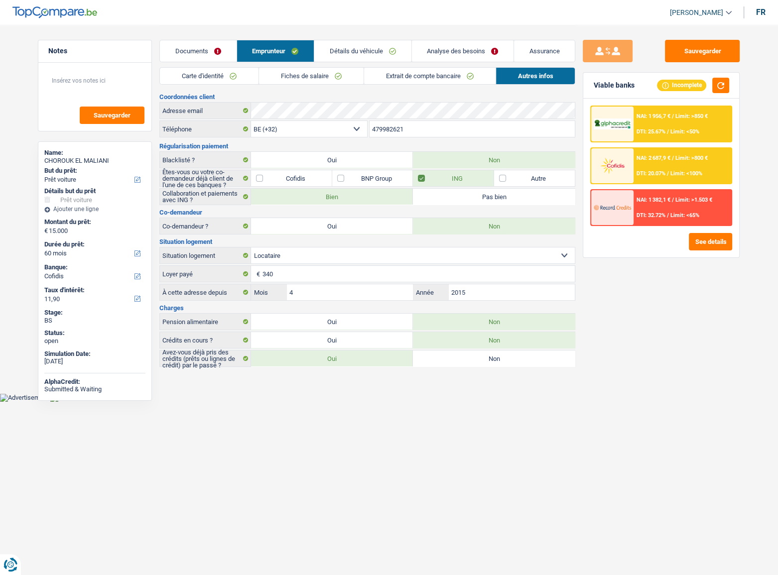
click at [470, 53] on link "Analyse des besoins" at bounding box center [463, 50] width 102 height 21
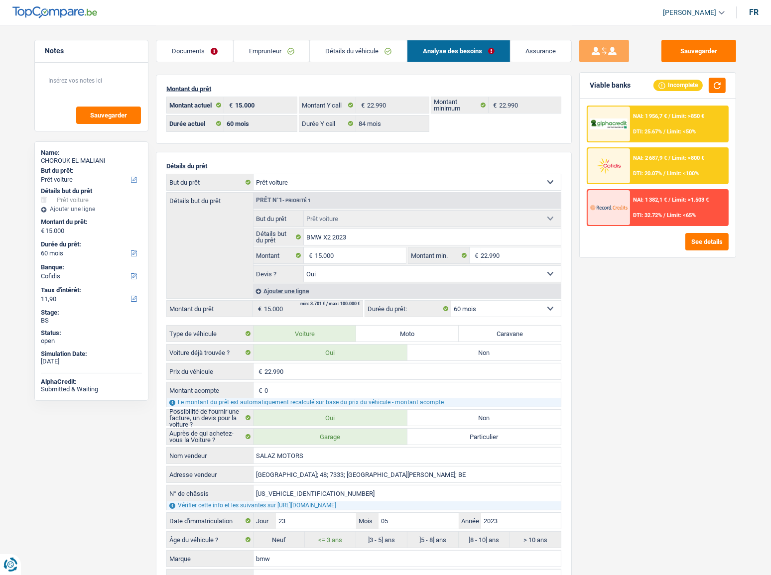
click at [364, 52] on link "Détails du véhicule" at bounding box center [358, 50] width 97 height 21
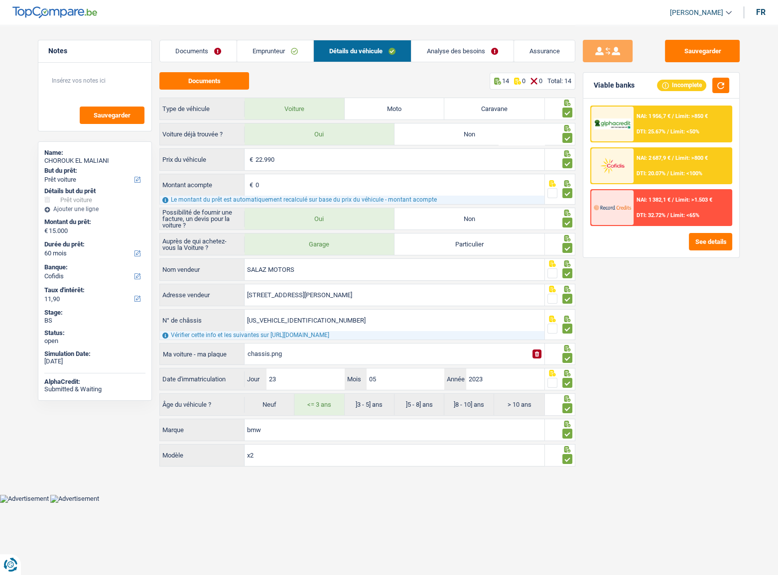
click at [277, 49] on link "Emprunteur" at bounding box center [275, 50] width 76 height 21
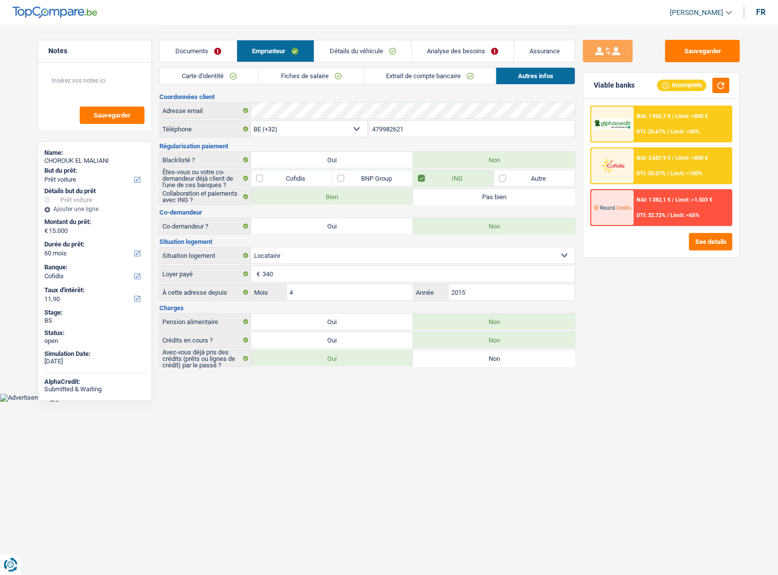
click at [432, 78] on link "Extrait de compte bancaire" at bounding box center [429, 76] width 131 height 16
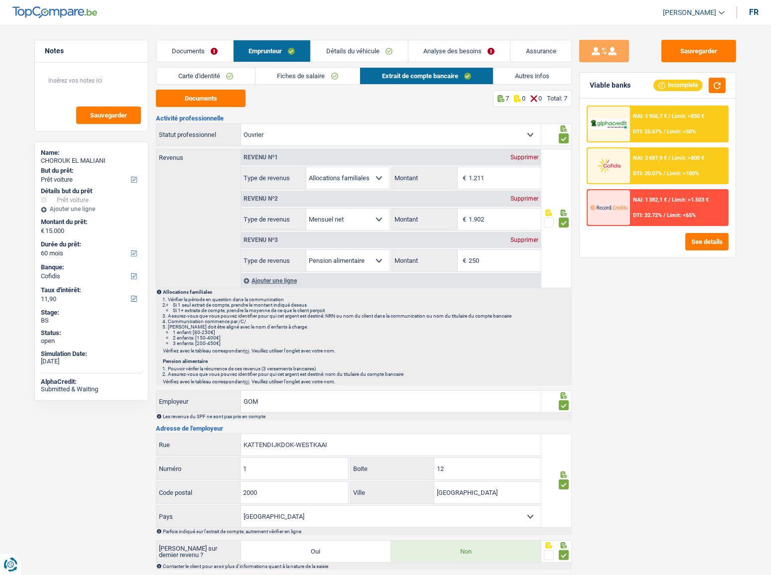
click at [314, 68] on link "Fiches de salaire" at bounding box center [307, 76] width 105 height 16
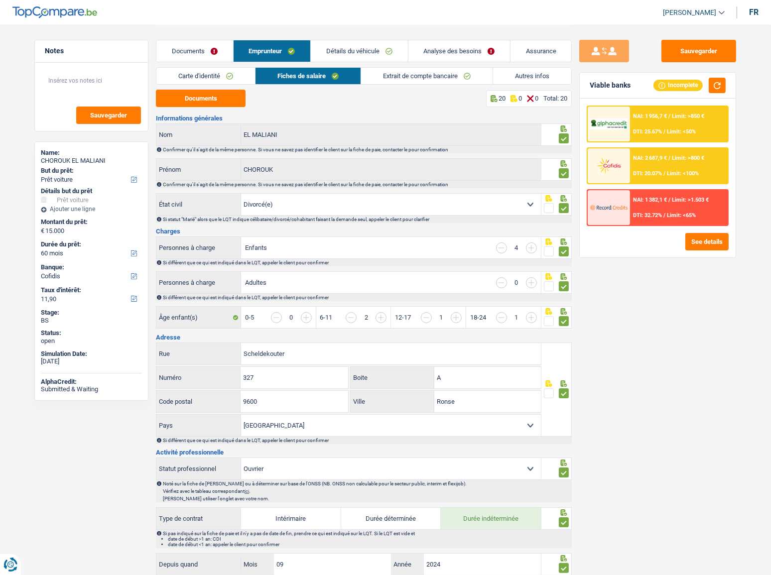
click at [561, 75] on link "Autres infos" at bounding box center [532, 76] width 78 height 16
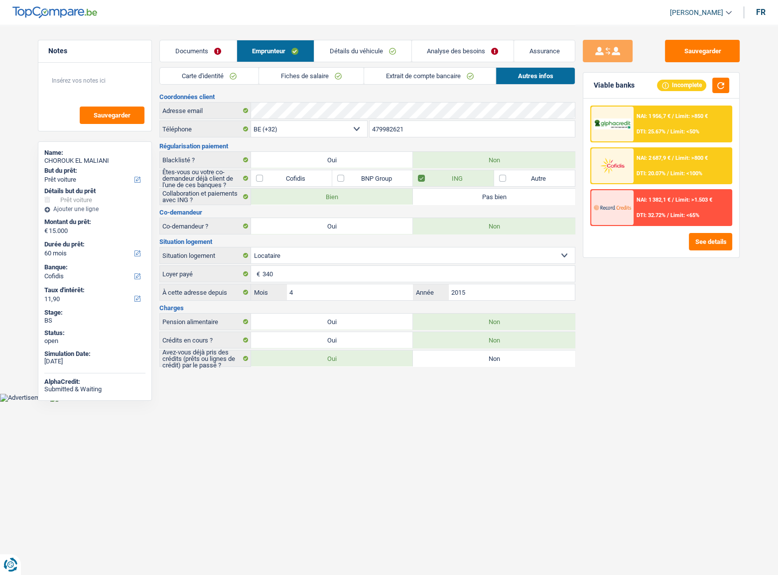
click at [456, 40] on link "Analyse des besoins" at bounding box center [463, 50] width 102 height 21
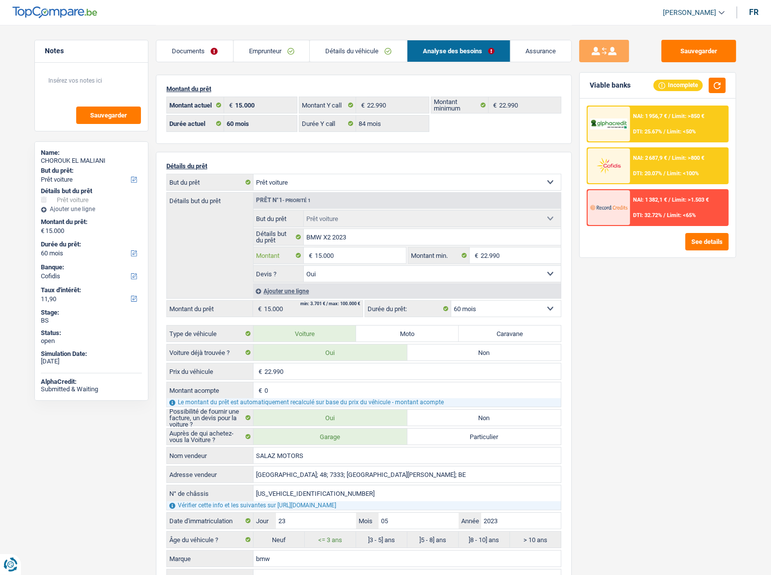
click at [329, 259] on input "15.000" at bounding box center [360, 255] width 91 height 16
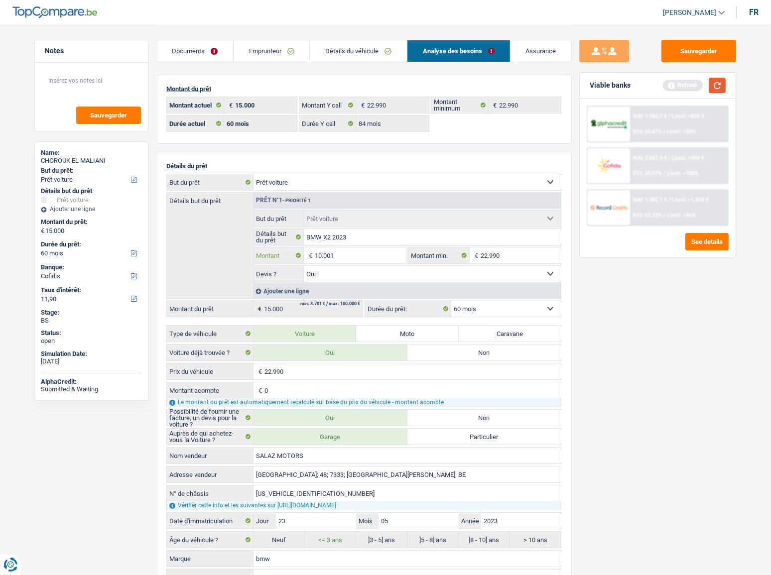
type input "10.001"
click at [687, 87] on button "button" at bounding box center [716, 85] width 17 height 15
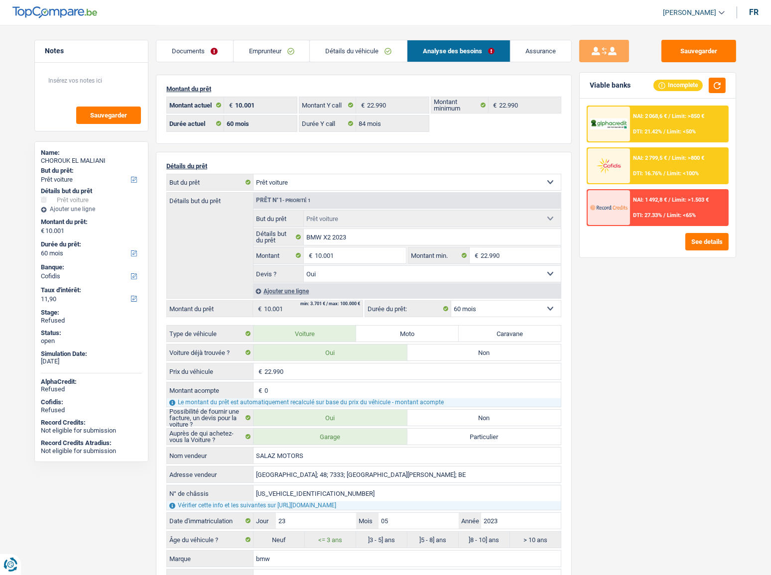
click at [268, 50] on link "Emprunteur" at bounding box center [271, 50] width 76 height 21
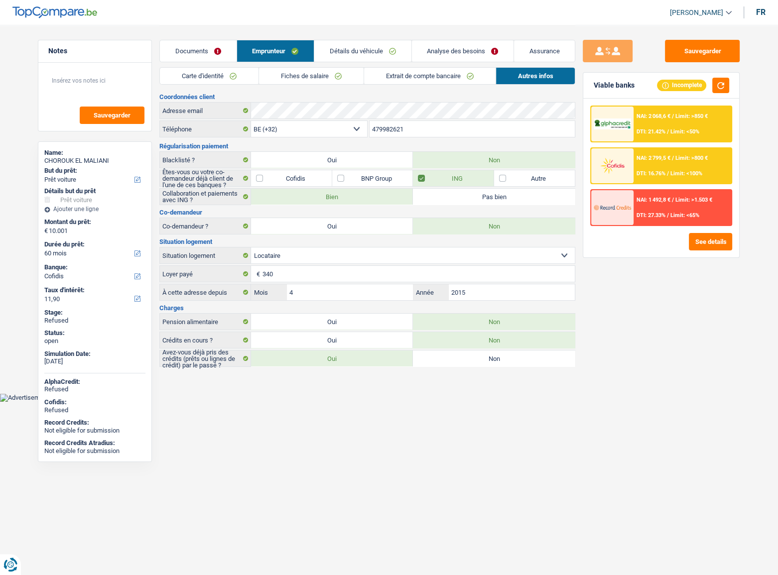
click at [242, 77] on link "Carte d'identité" at bounding box center [209, 76] width 99 height 16
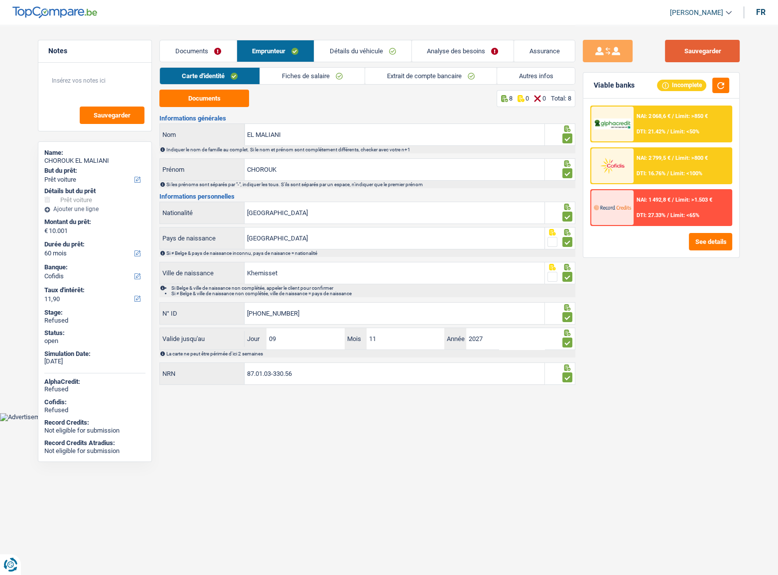
click at [687, 56] on button "Sauvegarder" at bounding box center [702, 51] width 75 height 22
click at [226, 48] on link "Documents" at bounding box center [198, 50] width 76 height 21
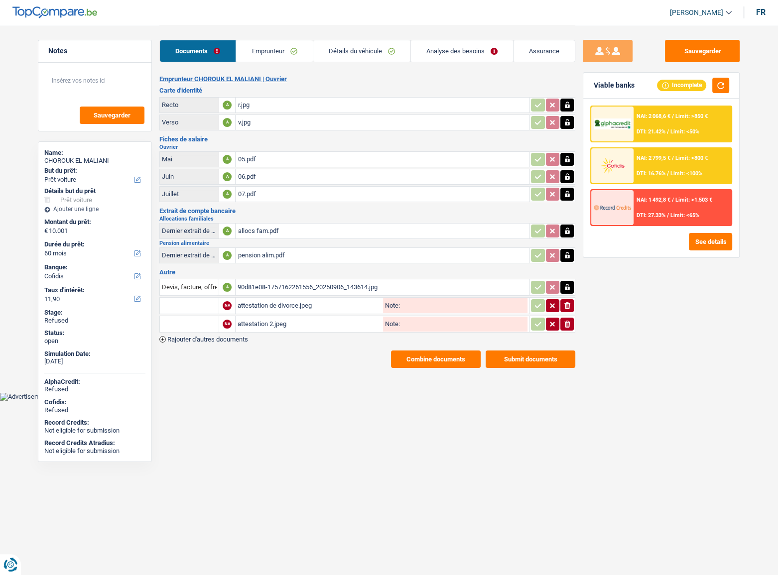
click at [418, 314] on button "Combine documents" at bounding box center [436, 358] width 90 height 17
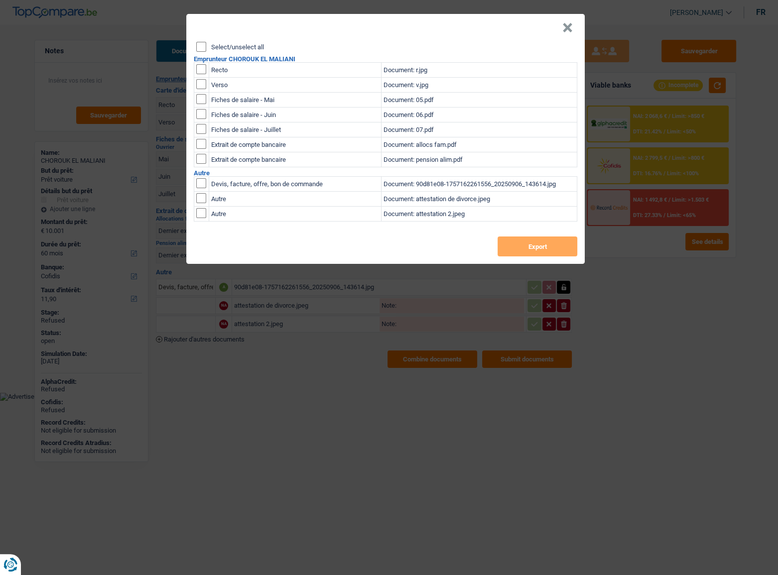
click at [199, 50] on input "Select/unselect all" at bounding box center [201, 47] width 10 height 10
checkbox input "true"
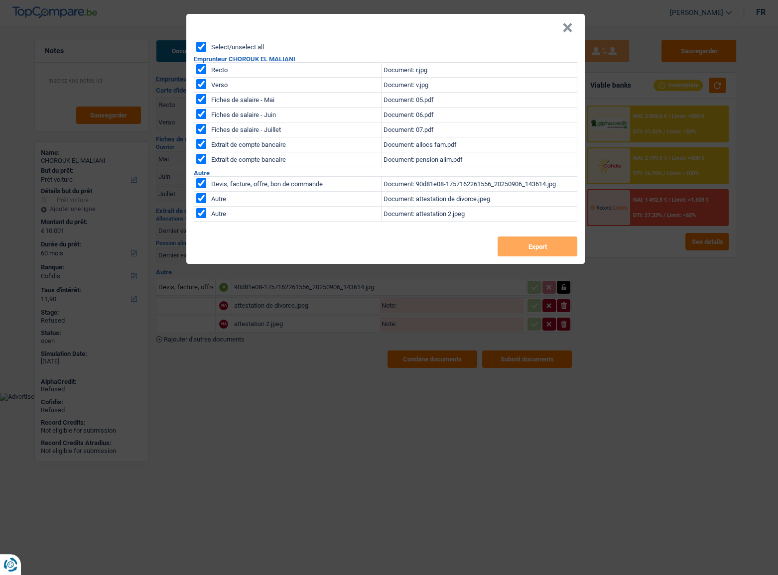
checkbox input "true"
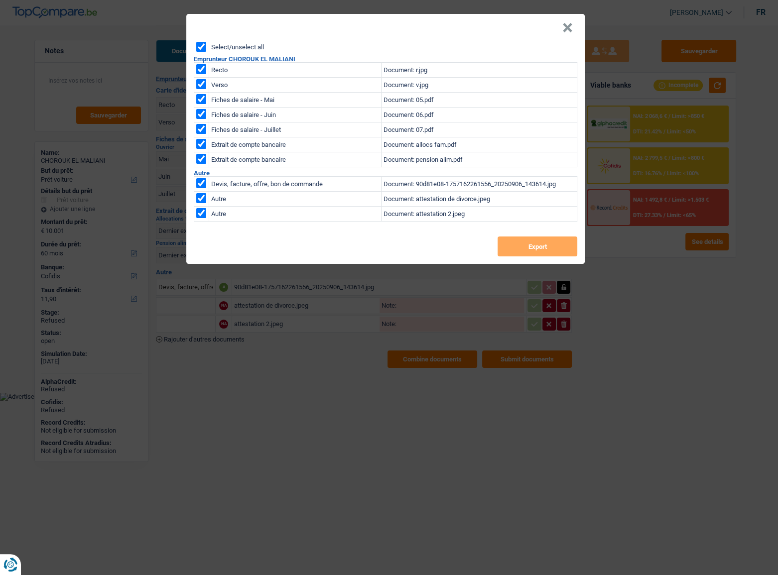
checkbox input "true"
click at [558, 253] on button "Export" at bounding box center [537, 246] width 80 height 20
click at [563, 23] on button "×" at bounding box center [567, 28] width 10 height 10
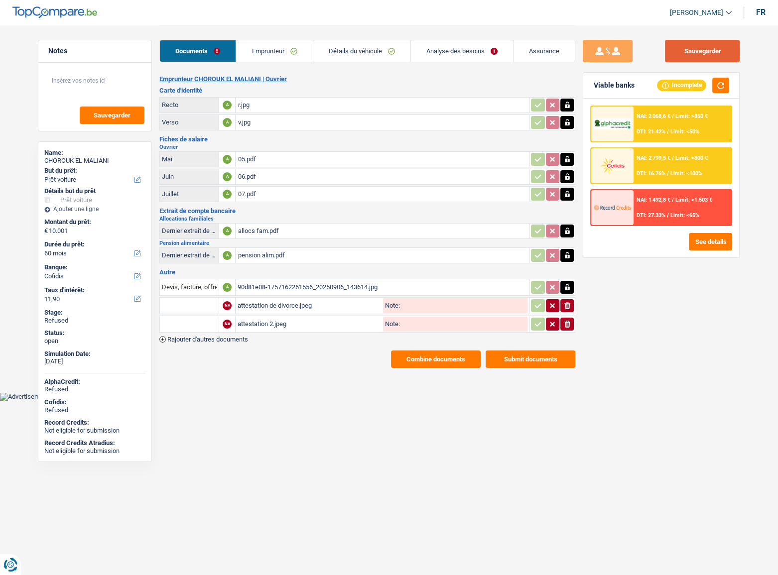
drag, startPoint x: 703, startPoint y: 45, endPoint x: 718, endPoint y: 52, distance: 16.7
click at [687, 46] on button "Sauvegarder" at bounding box center [702, 51] width 75 height 22
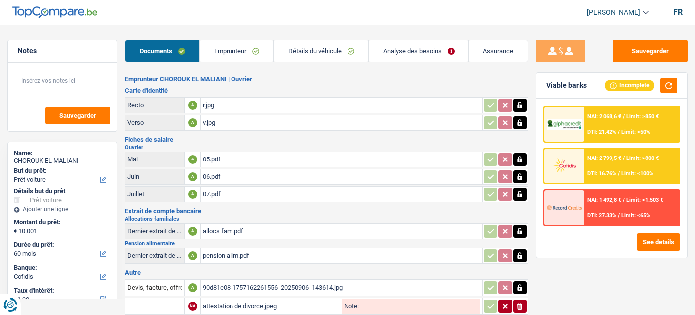
select select "car"
select select "60"
select select "cofidis"
select select "60"
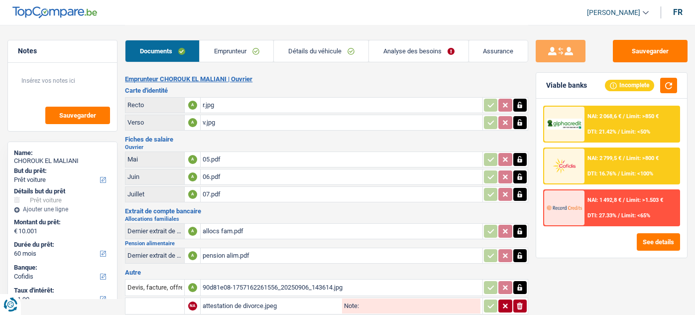
select select "84"
select select "car"
select select "yes"
select select "60"
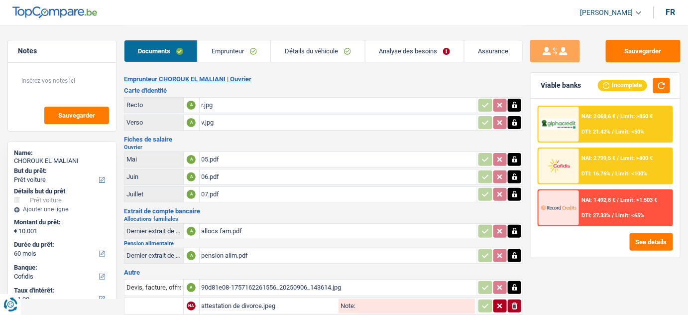
click at [412, 47] on link "Analyse des besoins" at bounding box center [414, 50] width 99 height 21
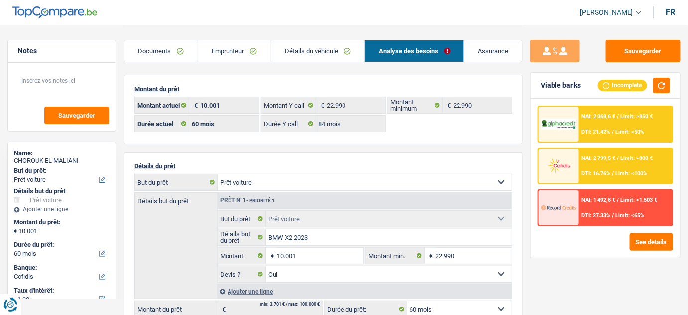
click at [343, 48] on link "Détails du véhicule" at bounding box center [318, 50] width 94 height 21
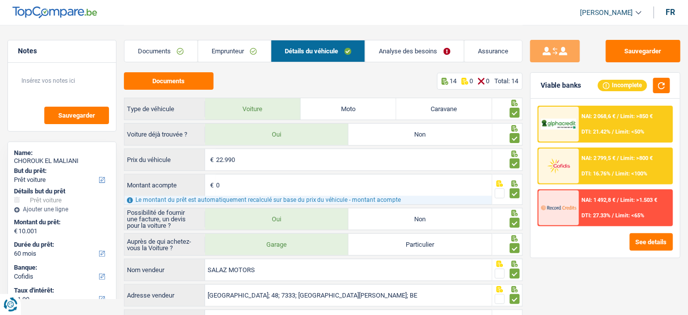
click at [403, 58] on link "Analyse des besoins" at bounding box center [414, 50] width 99 height 21
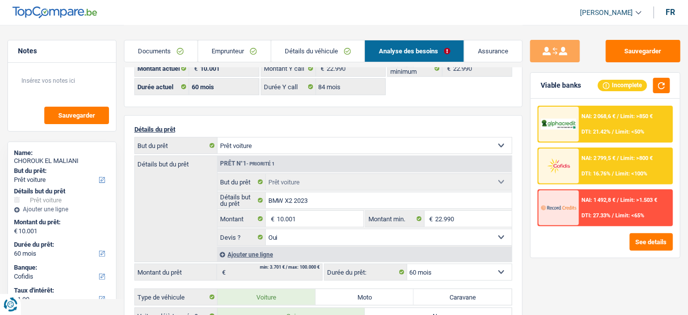
scroll to position [90, 0]
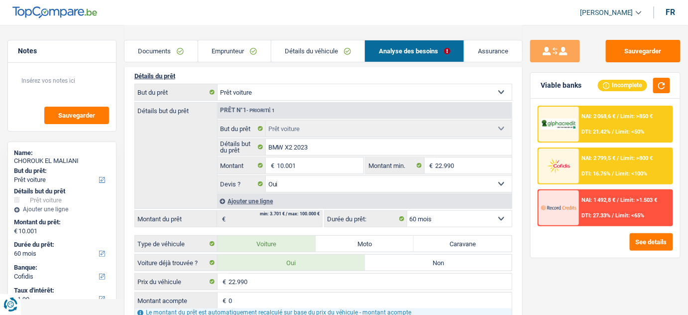
click at [580, 160] on div "NAI: 2 799,5 € / Limit: >800 € DTI: 16.76% / Limit: <100%" at bounding box center [625, 165] width 93 height 35
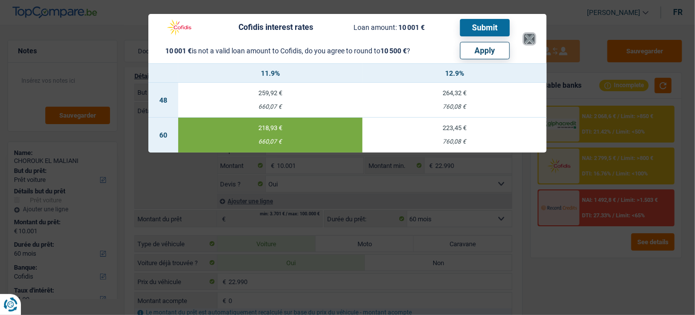
click at [532, 38] on button "×" at bounding box center [529, 39] width 10 height 10
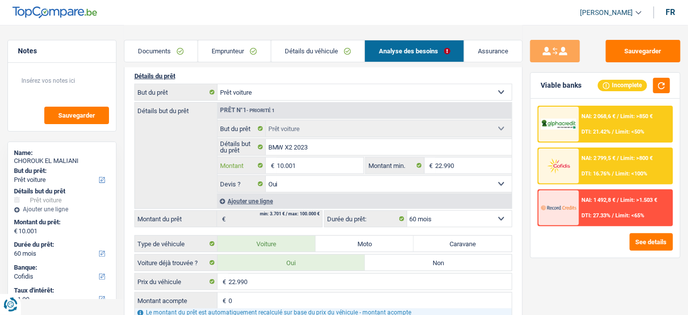
click at [304, 163] on input "10.001" at bounding box center [320, 165] width 87 height 16
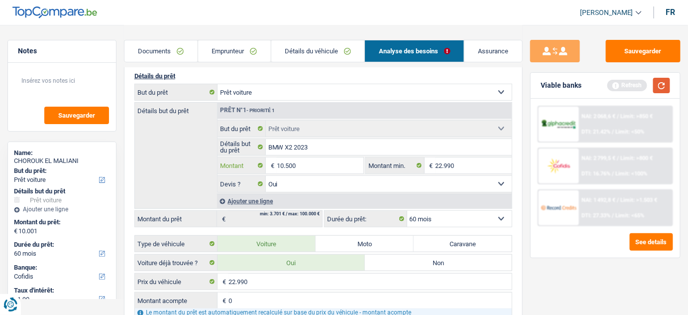
type input "10.500"
click at [658, 87] on button "button" at bounding box center [661, 85] width 17 height 15
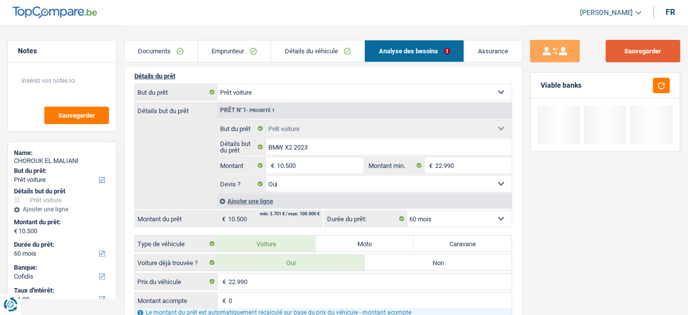
click at [644, 54] on button "Sauvegarder" at bounding box center [643, 51] width 75 height 22
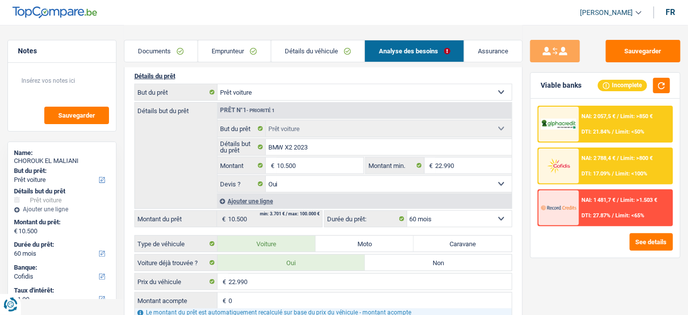
click at [615, 174] on div "DTI: 17.09% / Limit: <100%" at bounding box center [615, 173] width 66 height 6
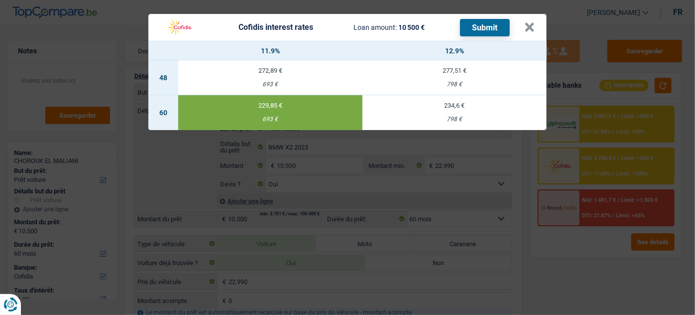
click at [478, 29] on button "Submit" at bounding box center [485, 27] width 50 height 17
click at [527, 26] on button "×" at bounding box center [529, 27] width 10 height 10
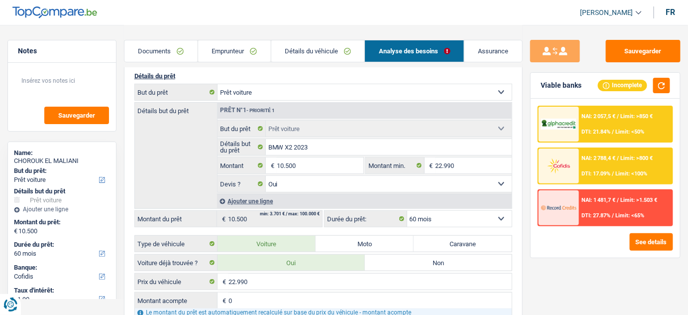
click at [178, 52] on link "Documents" at bounding box center [160, 50] width 73 height 21
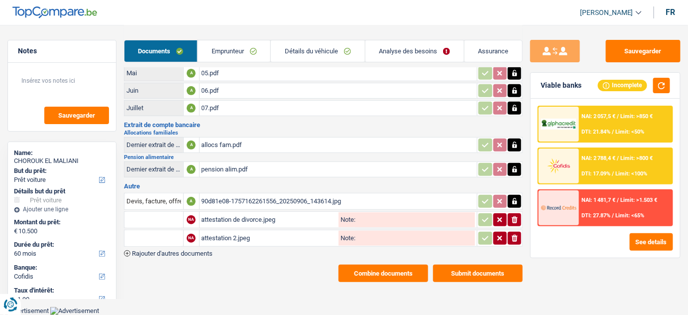
scroll to position [74, 0]
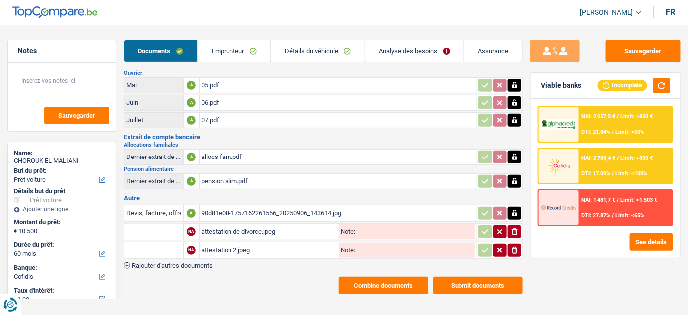
click at [215, 48] on link "Emprunteur" at bounding box center [234, 50] width 73 height 21
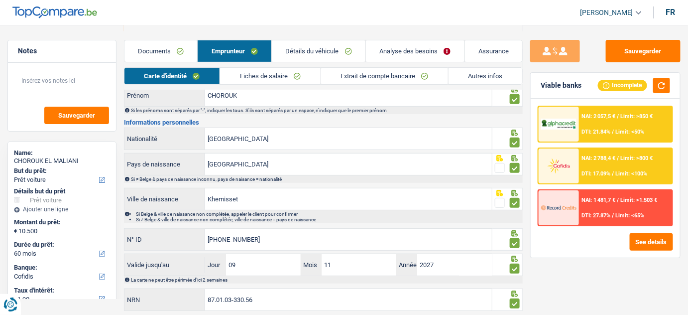
click at [326, 80] on link "Extrait de compte bancaire" at bounding box center [384, 76] width 127 height 16
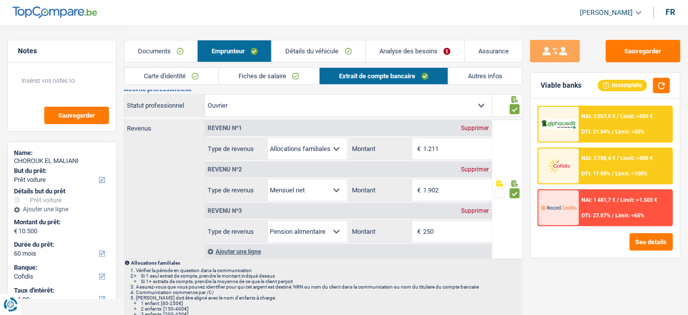
scroll to position [29, 0]
click at [169, 50] on link "Documents" at bounding box center [160, 50] width 73 height 21
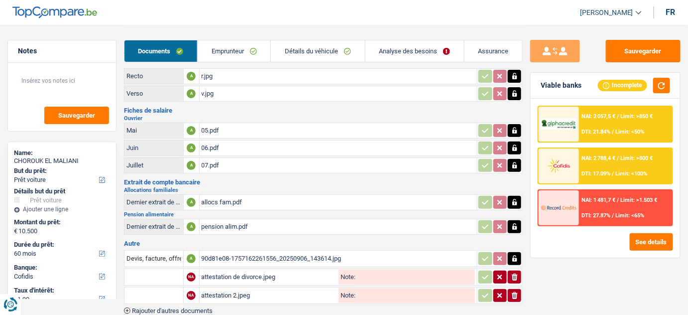
click at [247, 51] on link "Emprunteur" at bounding box center [234, 50] width 73 height 21
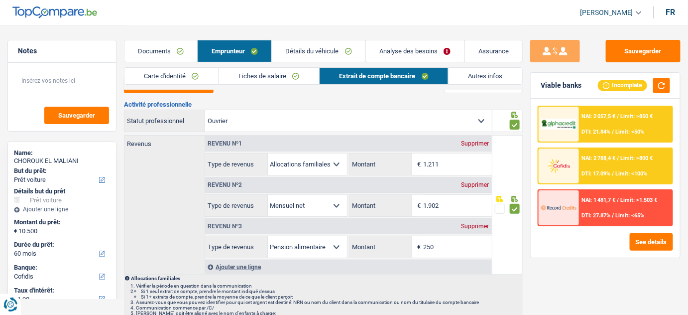
scroll to position [0, 0]
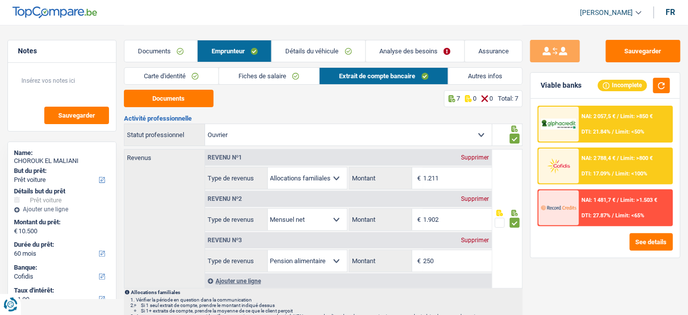
click at [167, 74] on link "Carte d'identité" at bounding box center [171, 76] width 94 height 16
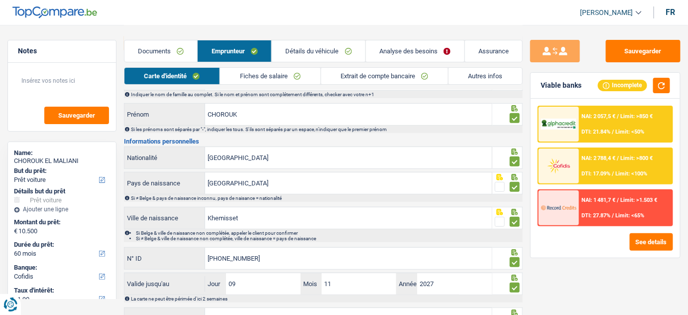
scroll to position [96, 0]
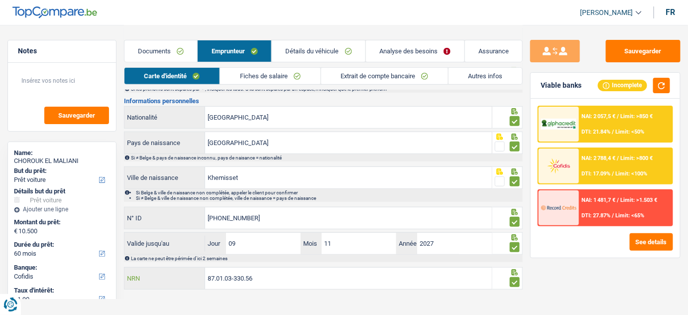
drag, startPoint x: 277, startPoint y: 276, endPoint x: 183, endPoint y: 282, distance: 94.3
click at [183, 282] on div "87.01.03-330.56 NRN" at bounding box center [307, 277] width 367 height 21
click at [610, 282] on div "Sauvegarder Viable banks Incomplete NAI: 2 057,5 € / Limit: >850 € DTI: 21.84% …" at bounding box center [605, 169] width 165 height 259
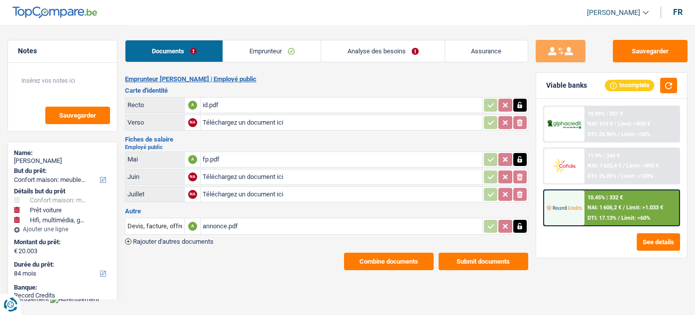
select select "household"
select select "car"
select select "tech"
select select "84"
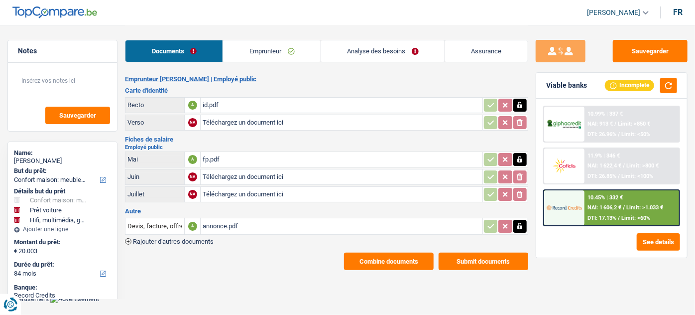
drag, startPoint x: 370, startPoint y: 51, endPoint x: 344, endPoint y: 57, distance: 26.6
click at [370, 51] on link "Analyse des besoins" at bounding box center [382, 50] width 123 height 21
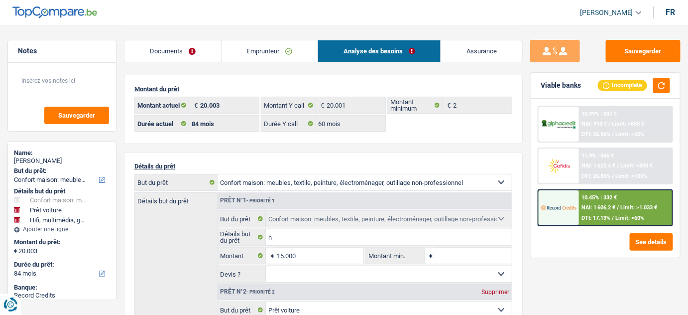
click at [265, 50] on link "Emprunteur" at bounding box center [270, 50] width 96 height 21
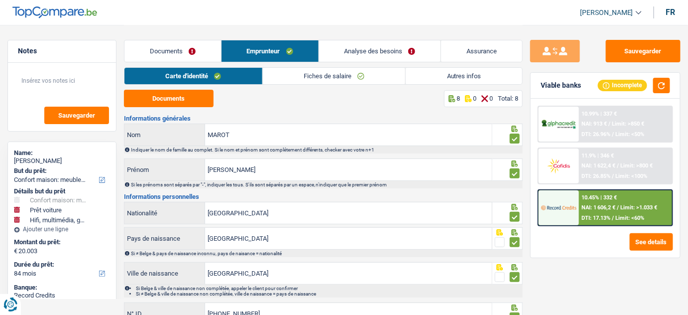
click at [190, 54] on link "Documents" at bounding box center [172, 50] width 97 height 21
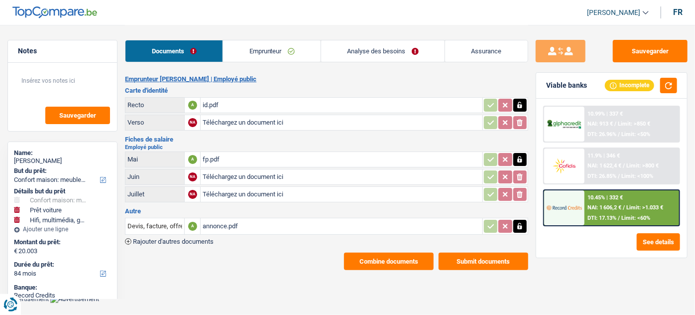
click at [230, 225] on div "annonce.pdf" at bounding box center [341, 226] width 277 height 15
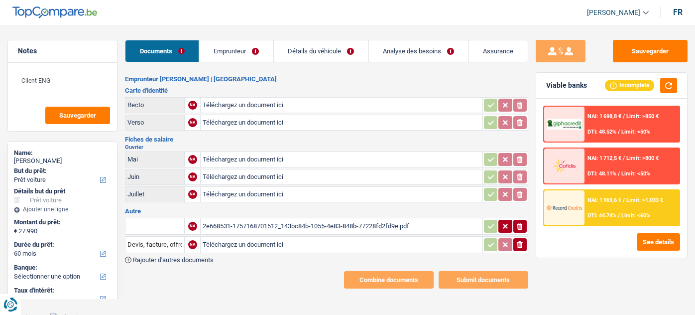
select select "car"
select select "60"
click at [223, 45] on link "Emprunteur" at bounding box center [236, 50] width 74 height 21
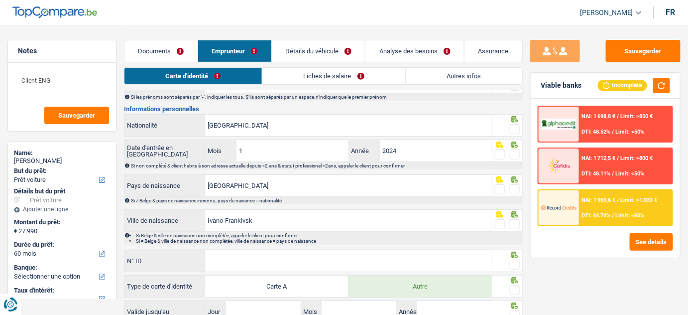
scroll to position [155, 0]
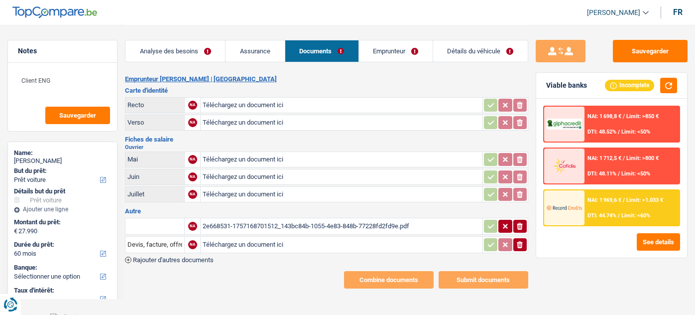
select select "car"
select select "60"
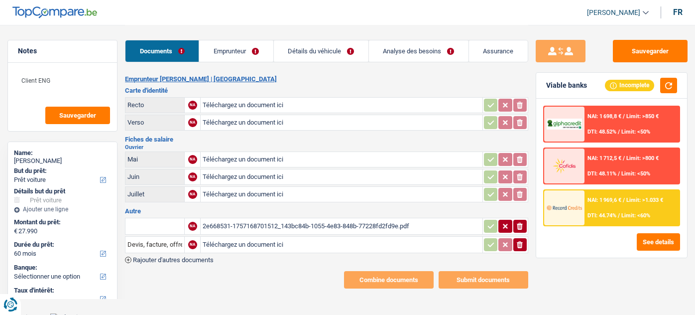
select select "car"
select select "60"
drag, startPoint x: 223, startPoint y: 45, endPoint x: 235, endPoint y: 81, distance: 37.3
click at [223, 45] on link "Emprunteur" at bounding box center [236, 50] width 74 height 21
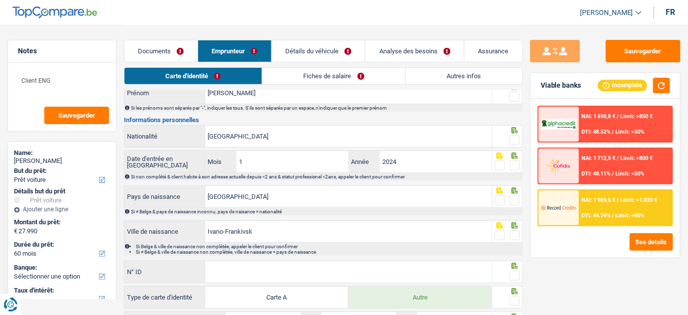
scroll to position [155, 0]
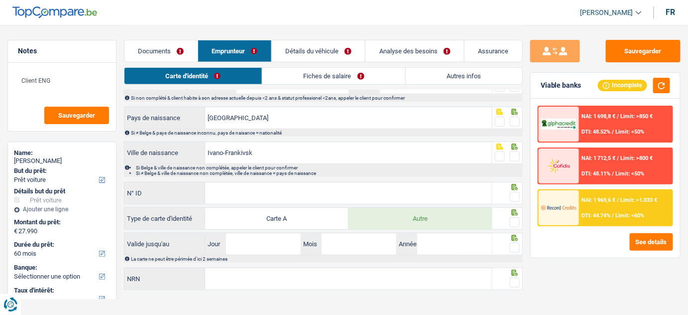
click at [291, 220] on label "Carte A" at bounding box center [276, 218] width 143 height 21
click at [291, 220] on input "Carte A" at bounding box center [276, 218] width 143 height 21
radio input "true"
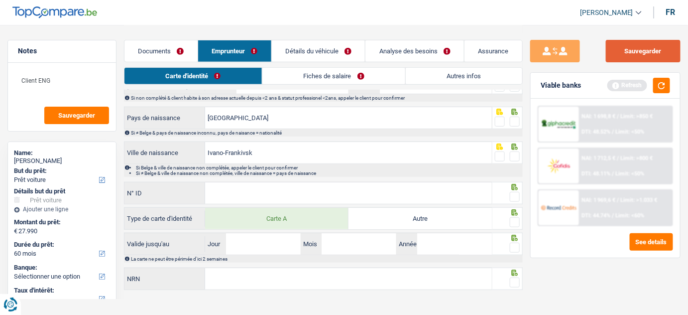
click at [640, 46] on button "Sauvegarder" at bounding box center [643, 51] width 75 height 22
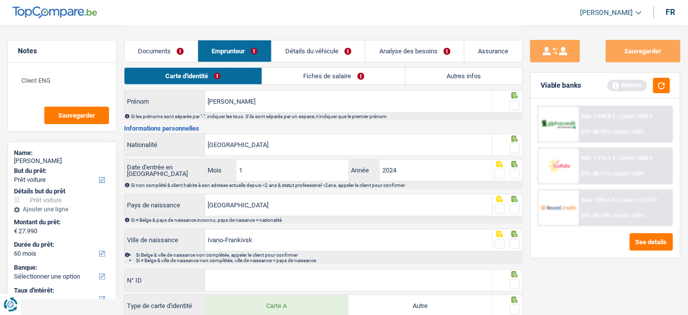
scroll to position [0, 0]
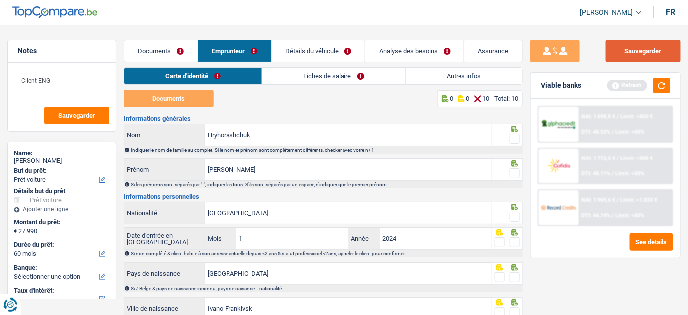
click at [635, 60] on button "Sauvegarder" at bounding box center [643, 51] width 75 height 22
click at [438, 75] on link "Autres infos" at bounding box center [464, 76] width 116 height 16
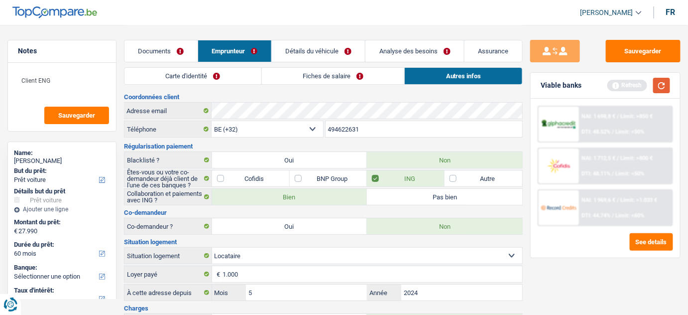
click at [666, 81] on button "button" at bounding box center [661, 85] width 17 height 15
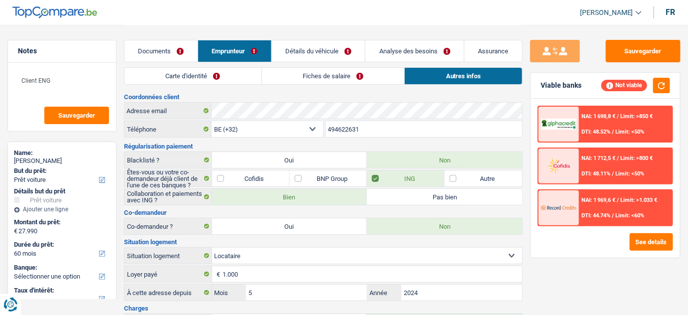
click at [296, 78] on link "Fiches de salaire" at bounding box center [333, 76] width 143 height 16
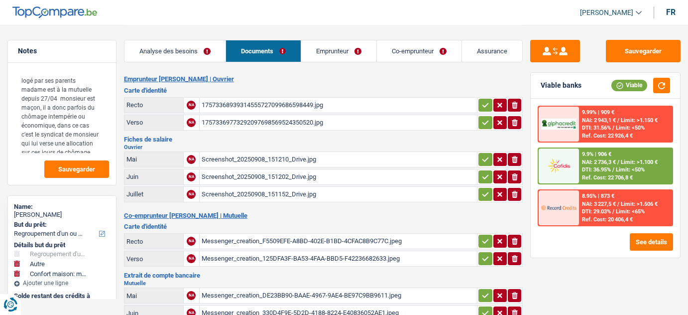
select select "refinancing"
select select "other"
select select "household"
select select "120"
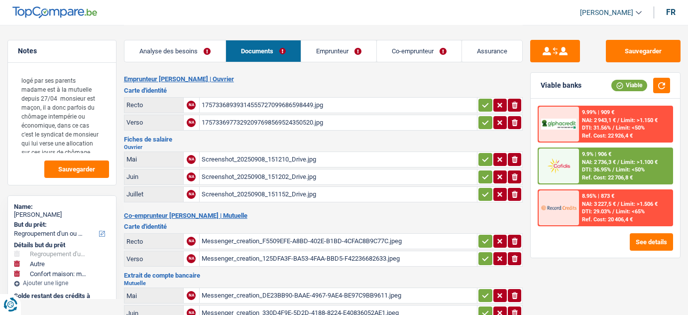
select select "cofidis"
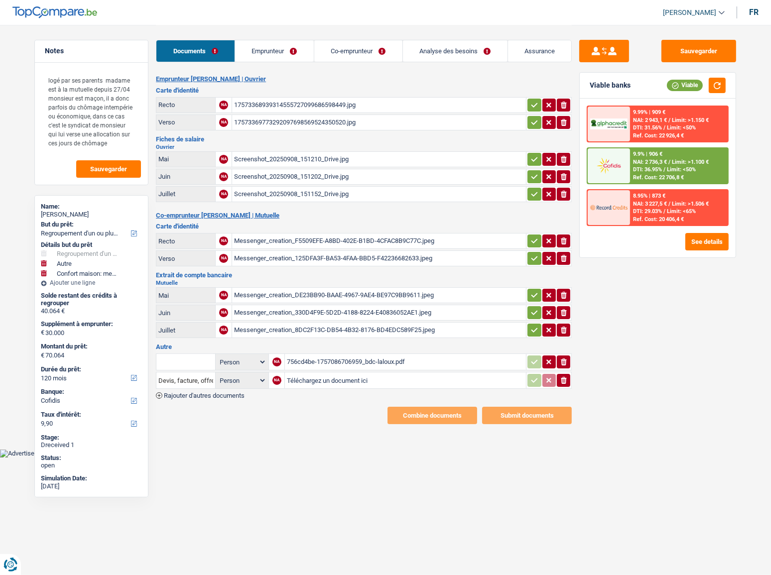
click at [181, 314] on input "text" at bounding box center [185, 362] width 55 height 16
click at [192, 314] on li "Devis, facture, offre, bon de commande" at bounding box center [221, 381] width 121 height 12
type input "Devis, facture, offre, bon de commande"
click at [536, 314] on icon "button" at bounding box center [534, 362] width 8 height 10
click at [572, 314] on div "Sauvegarder Viable banks Viable 9.99% | 909 € NAI: 2 943,1 € / Limit: >1.150 € …" at bounding box center [657, 299] width 172 height 519
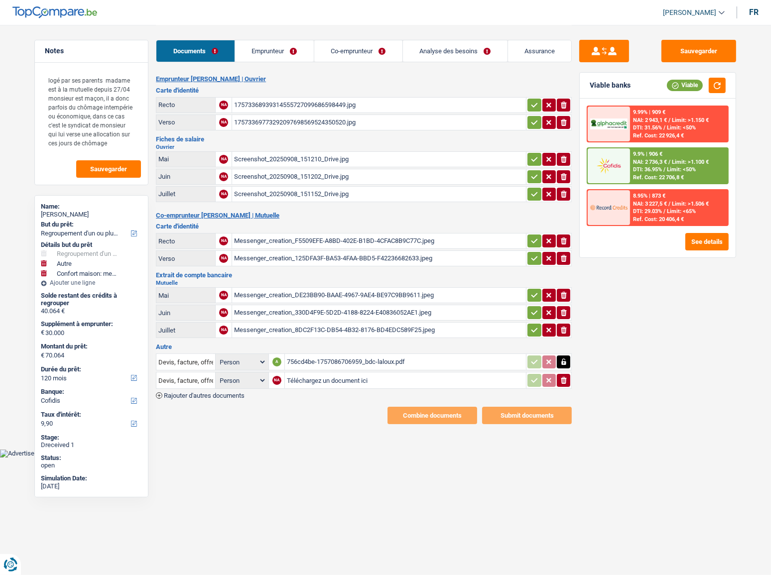
drag, startPoint x: 566, startPoint y: 375, endPoint x: 470, endPoint y: 211, distance: 190.3
click at [565, 314] on icon "ionicons-v5-e" at bounding box center [564, 380] width 8 height 10
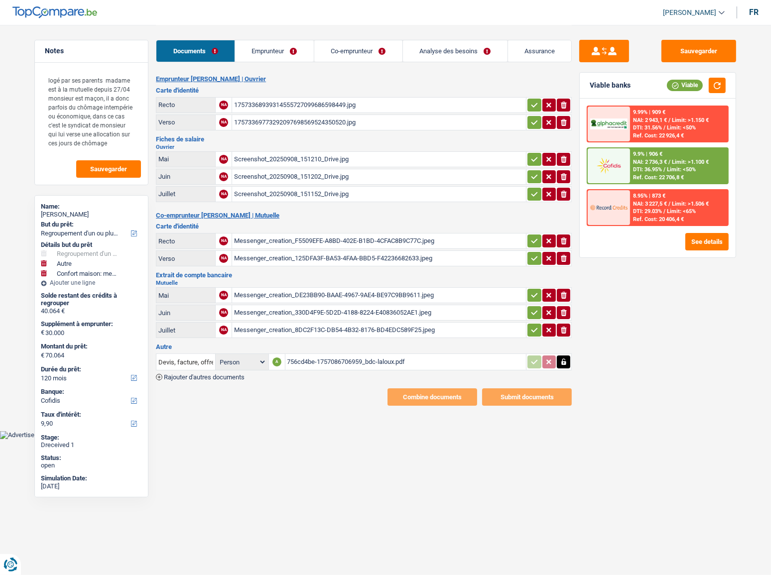
click at [260, 46] on link "Emprunteur" at bounding box center [274, 50] width 79 height 21
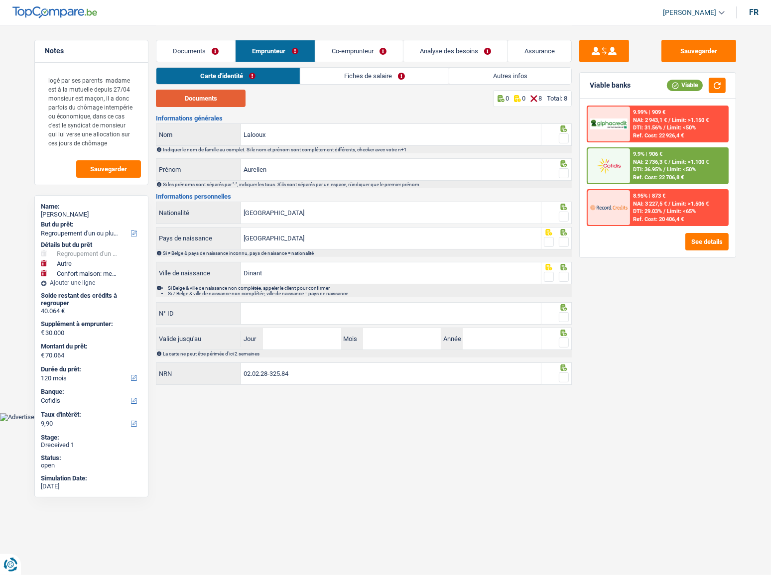
click at [211, 103] on button "Documents" at bounding box center [201, 98] width 90 height 17
click at [561, 138] on span at bounding box center [564, 138] width 10 height 10
click at [0, 0] on input "radio" at bounding box center [0, 0] width 0 height 0
click at [566, 169] on span at bounding box center [564, 173] width 10 height 10
click at [0, 0] on input "radio" at bounding box center [0, 0] width 0 height 0
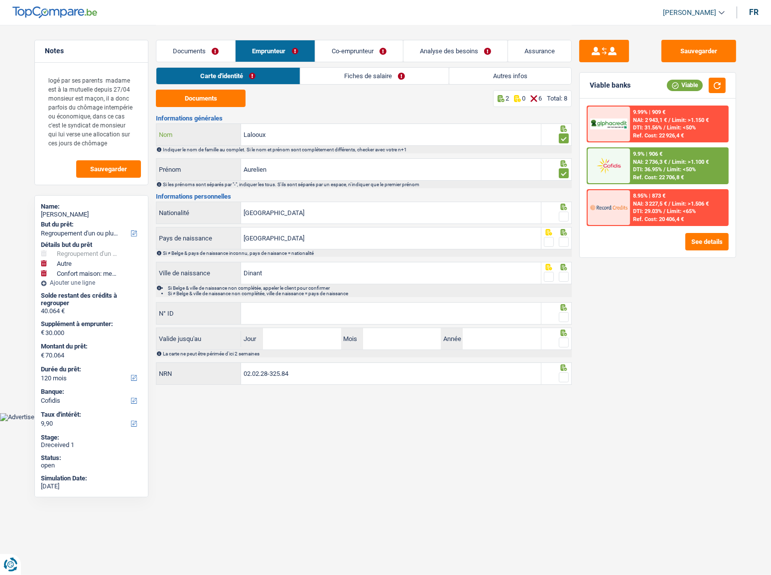
click at [257, 138] on input "Lalooux" at bounding box center [391, 134] width 300 height 21
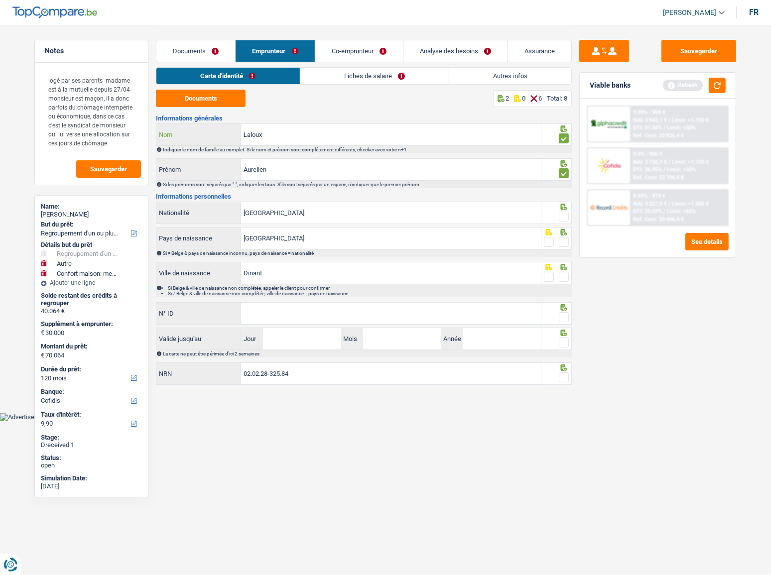
type input "Laloux"
click at [255, 174] on input "Aurelien" at bounding box center [391, 169] width 300 height 21
type input "[PERSON_NAME]"
click at [562, 214] on span at bounding box center [564, 217] width 10 height 10
click at [0, 0] on input "radio" at bounding box center [0, 0] width 0 height 0
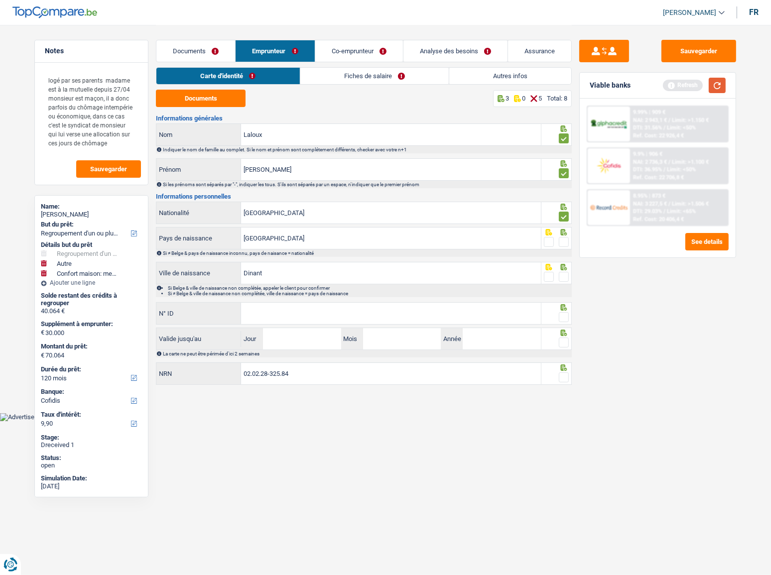
drag, startPoint x: 716, startPoint y: 87, endPoint x: 528, endPoint y: 167, distance: 205.2
click at [687, 93] on div "Viable banks Refresh" at bounding box center [657, 86] width 156 height 26
click at [566, 233] on icon at bounding box center [564, 232] width 10 height 6
click at [563, 272] on span at bounding box center [564, 277] width 10 height 10
click at [0, 0] on input "radio" at bounding box center [0, 0] width 0 height 0
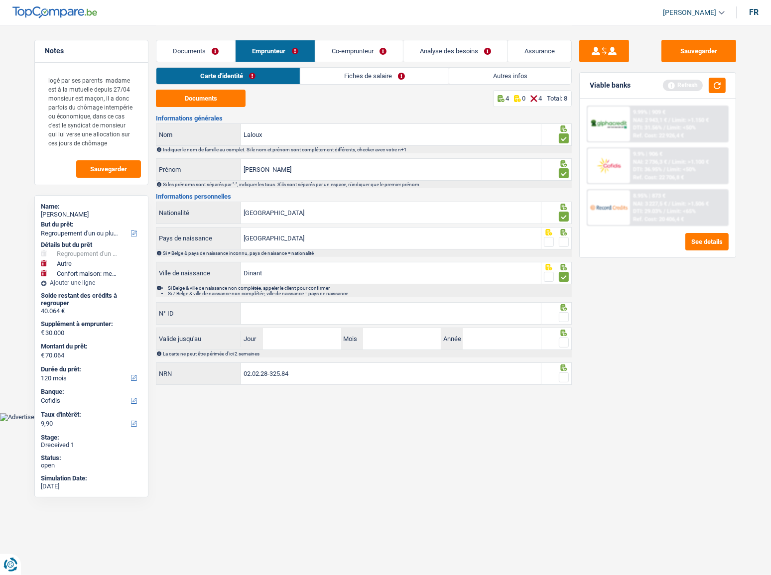
click at [563, 241] on span at bounding box center [564, 242] width 10 height 10
click at [0, 0] on input "radio" at bounding box center [0, 0] width 0 height 0
click at [687, 78] on button "button" at bounding box center [716, 85] width 17 height 15
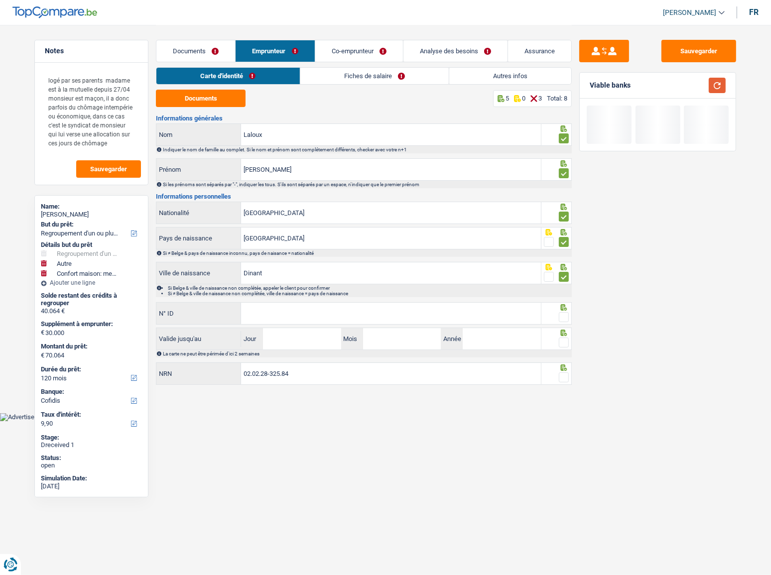
click at [687, 85] on button "button" at bounding box center [716, 85] width 17 height 15
click at [288, 307] on input "N° ID" at bounding box center [391, 313] width 300 height 21
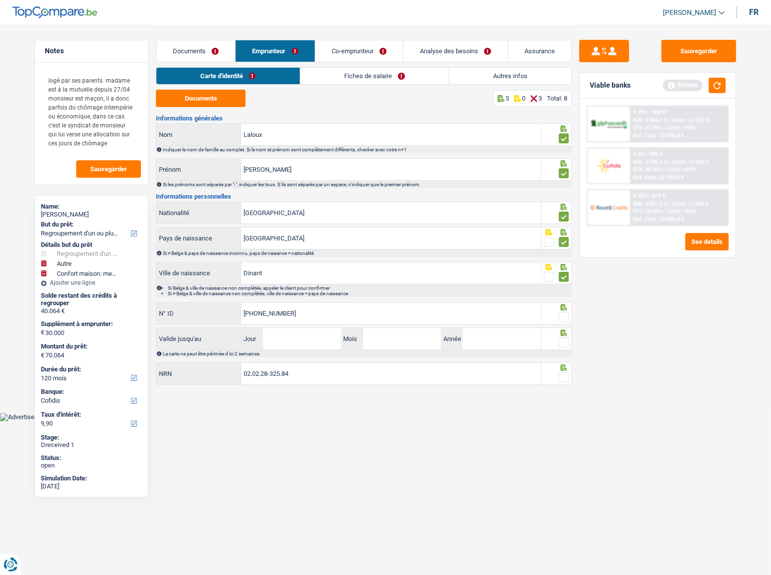
type input "[PHONE_NUMBER]"
click at [562, 312] on span at bounding box center [564, 317] width 10 height 10
click at [0, 0] on input "radio" at bounding box center [0, 0] width 0 height 0
click at [687, 86] on button "button" at bounding box center [716, 85] width 17 height 15
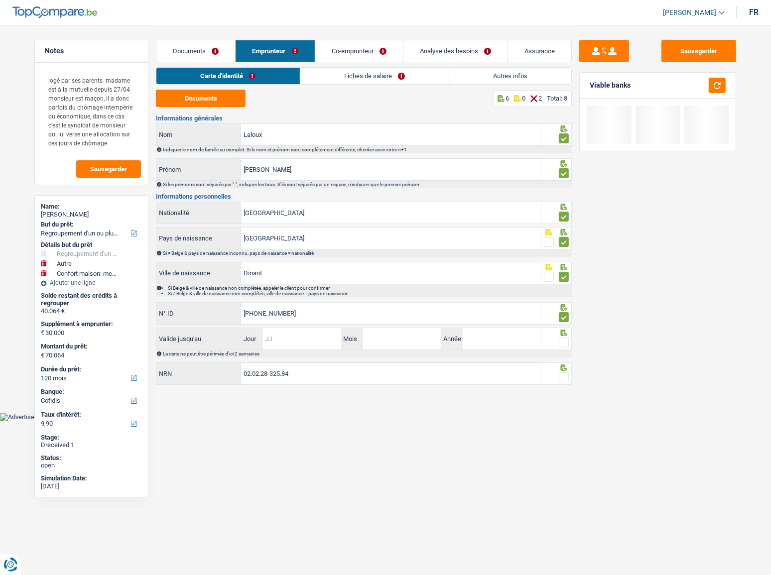
click at [287, 314] on input "Jour" at bounding box center [302, 338] width 78 height 21
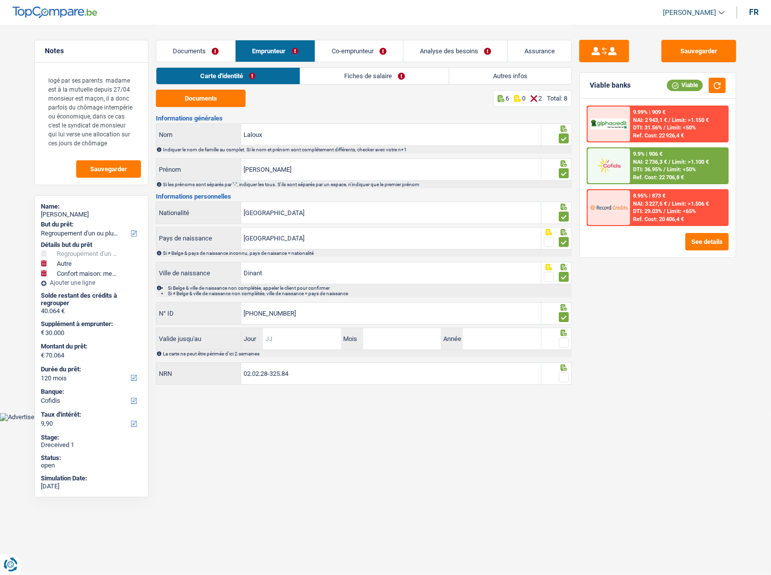
click at [296, 314] on input "Jour" at bounding box center [302, 338] width 78 height 21
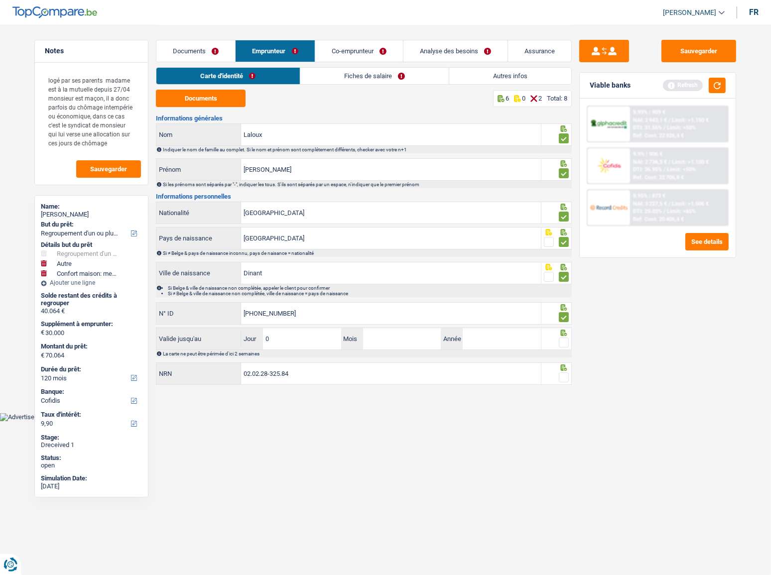
type input "01"
type input "09"
type input "2033"
click at [567, 314] on span at bounding box center [564, 343] width 10 height 10
click at [0, 0] on input "radio" at bounding box center [0, 0] width 0 height 0
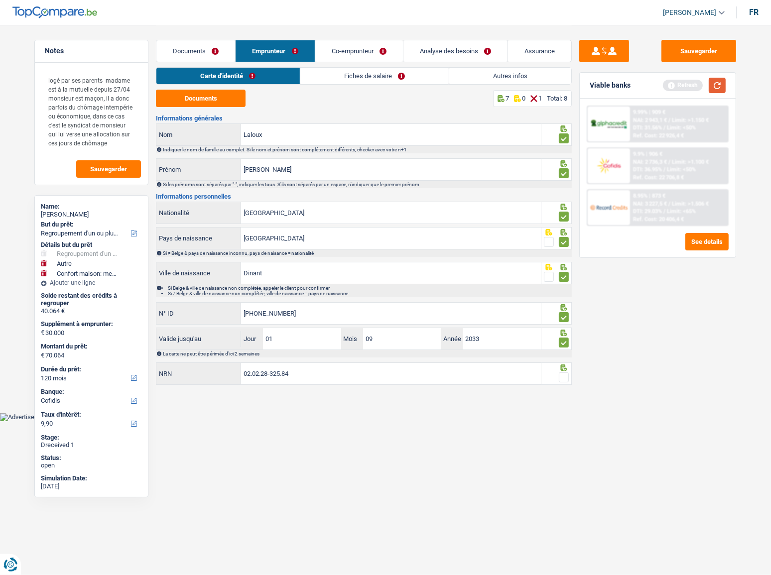
click at [687, 85] on button "button" at bounding box center [716, 85] width 17 height 15
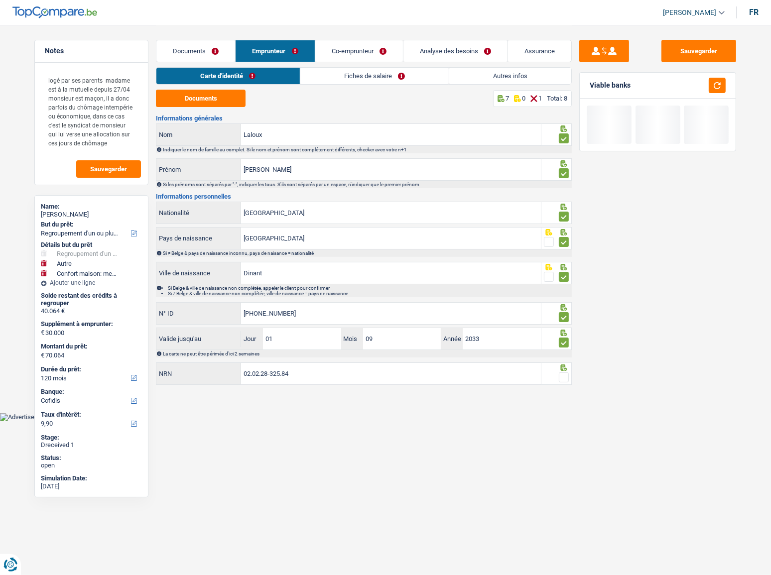
drag, startPoint x: 563, startPoint y: 374, endPoint x: 726, endPoint y: 80, distance: 336.4
click at [568, 314] on div at bounding box center [556, 373] width 31 height 22
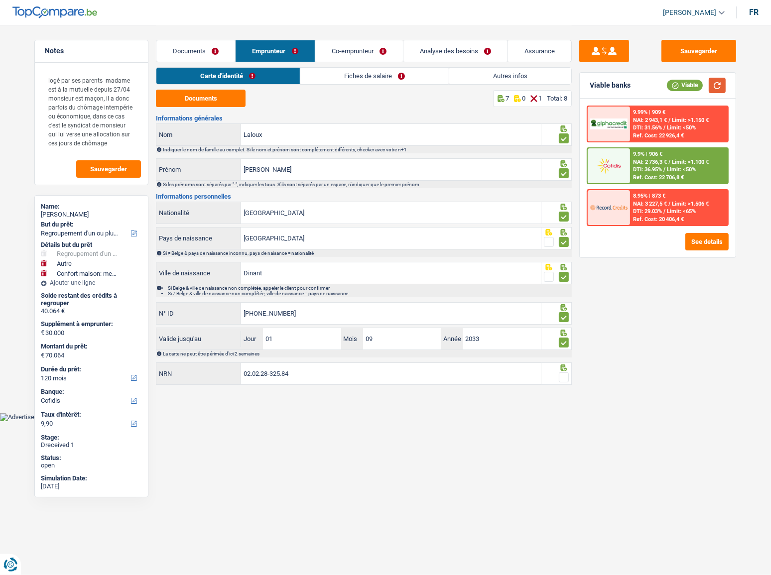
click at [687, 91] on button "button" at bounding box center [716, 85] width 17 height 15
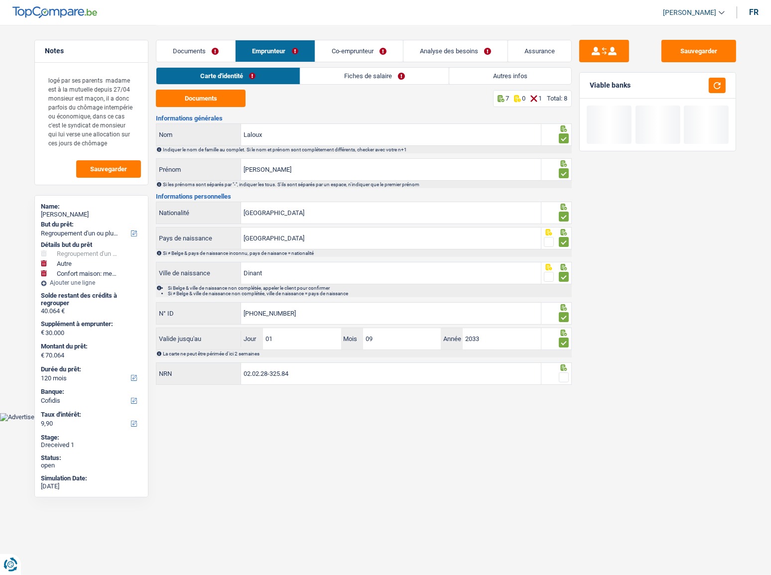
click at [564, 314] on span at bounding box center [564, 377] width 10 height 10
click at [0, 0] on input "radio" at bounding box center [0, 0] width 0 height 0
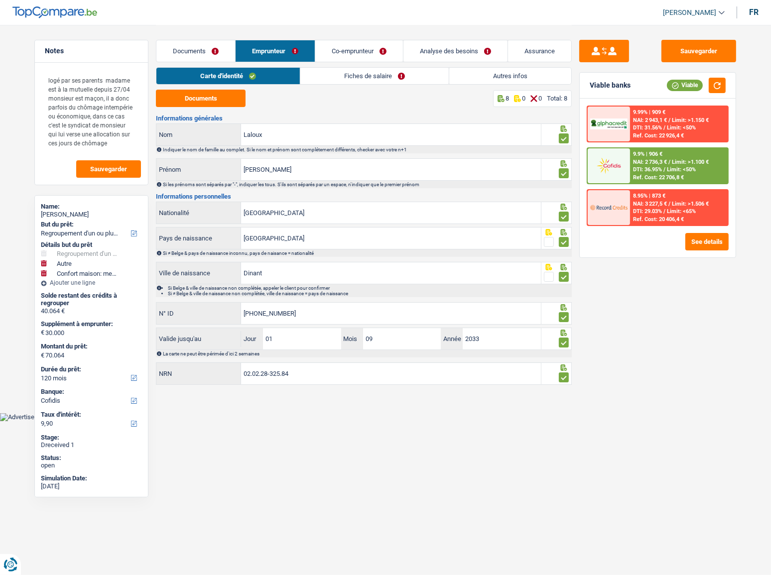
click at [367, 77] on link "Fiches de salaire" at bounding box center [374, 76] width 148 height 16
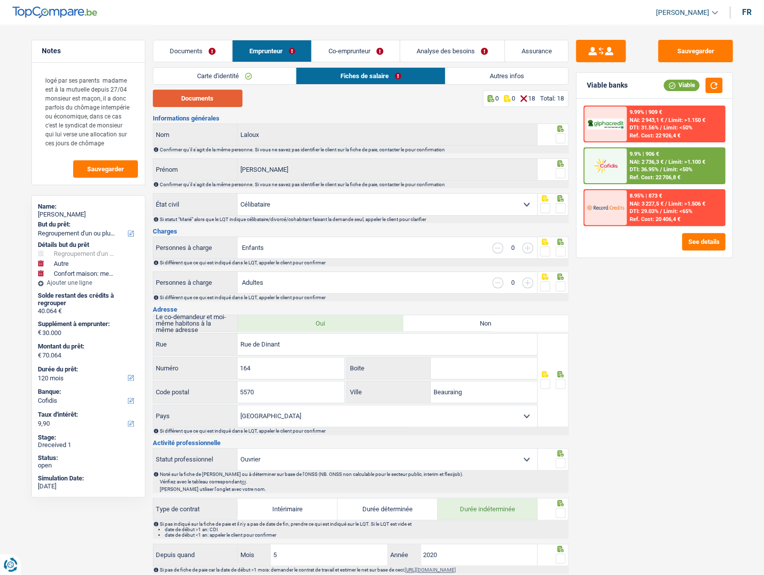
click at [208, 99] on button "Documents" at bounding box center [198, 98] width 90 height 17
click at [556, 139] on span at bounding box center [561, 138] width 10 height 10
click at [0, 0] on input "radio" at bounding box center [0, 0] width 0 height 0
click at [554, 170] on fieldset at bounding box center [552, 173] width 25 height 12
drag, startPoint x: 563, startPoint y: 208, endPoint x: 560, endPoint y: 171, distance: 37.0
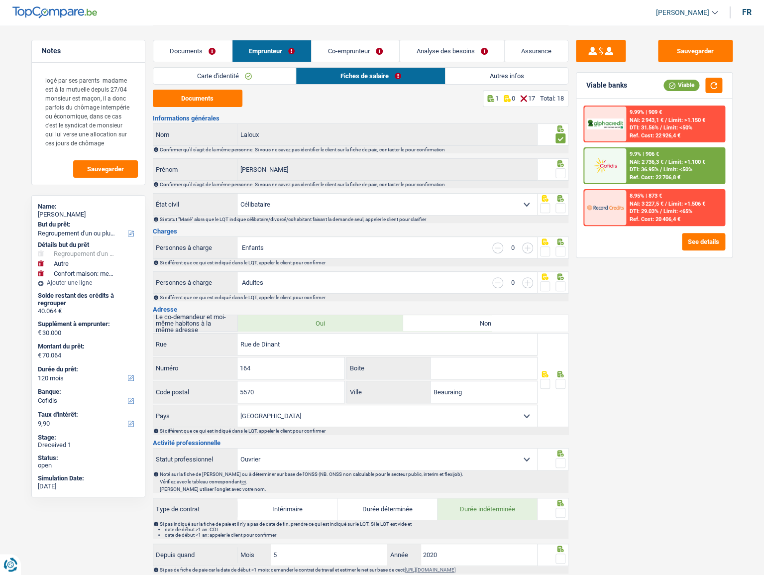
click at [563, 208] on span at bounding box center [561, 208] width 10 height 10
click at [0, 0] on input "radio" at bounding box center [0, 0] width 0 height 0
click at [562, 170] on span at bounding box center [561, 173] width 10 height 10
click at [0, 0] on input "radio" at bounding box center [0, 0] width 0 height 0
click at [562, 248] on span at bounding box center [561, 251] width 10 height 10
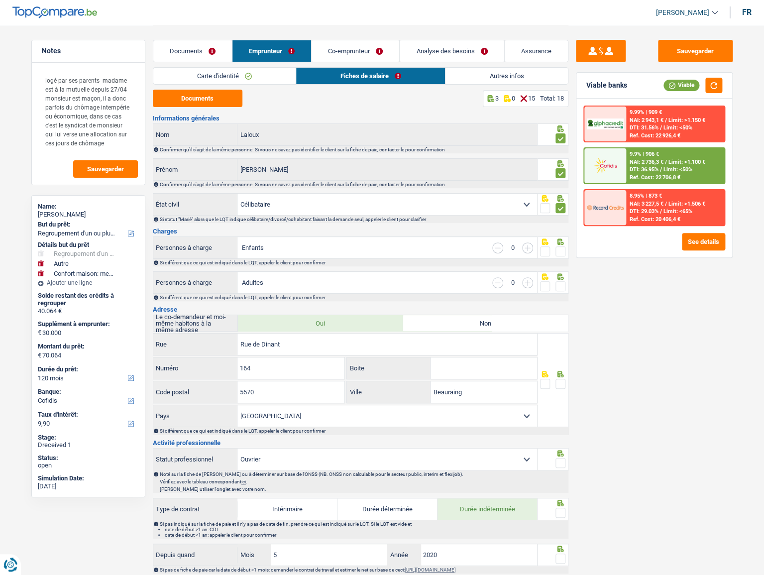
click at [0, 0] on input "radio" at bounding box center [0, 0] width 0 height 0
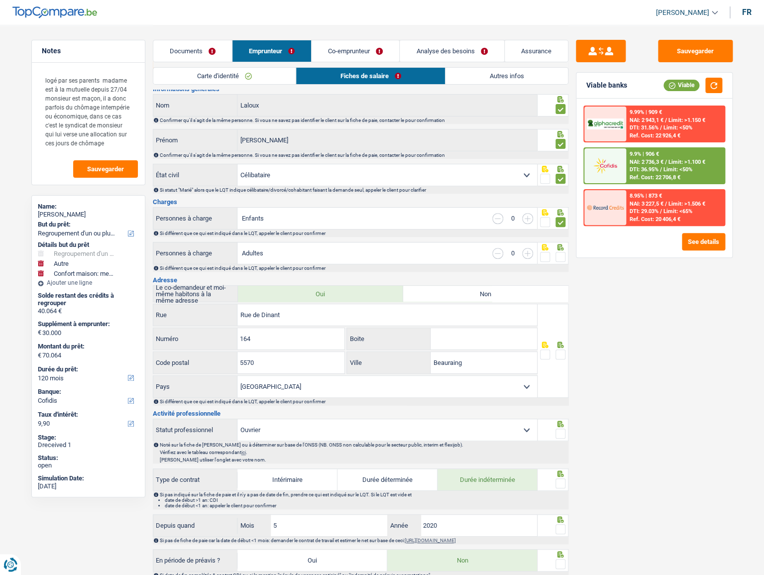
scroll to position [45, 0]
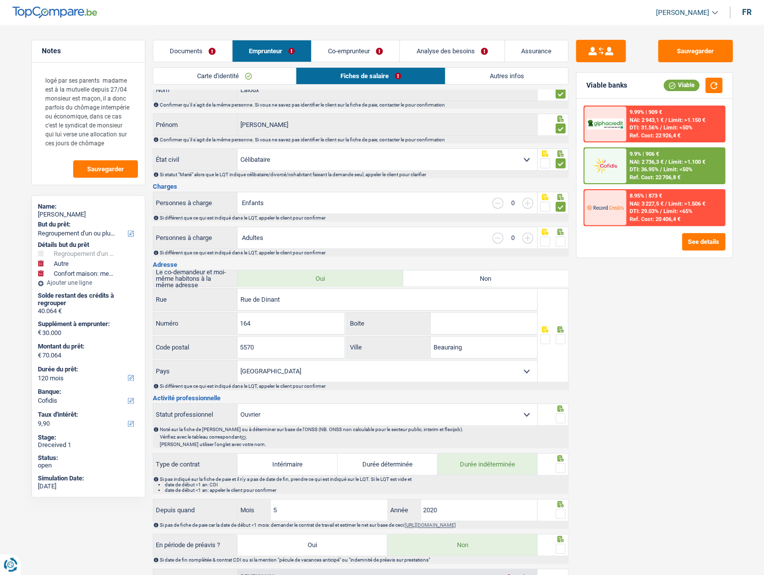
click at [562, 241] on span at bounding box center [561, 241] width 10 height 10
click at [0, 0] on input "radio" at bounding box center [0, 0] width 0 height 0
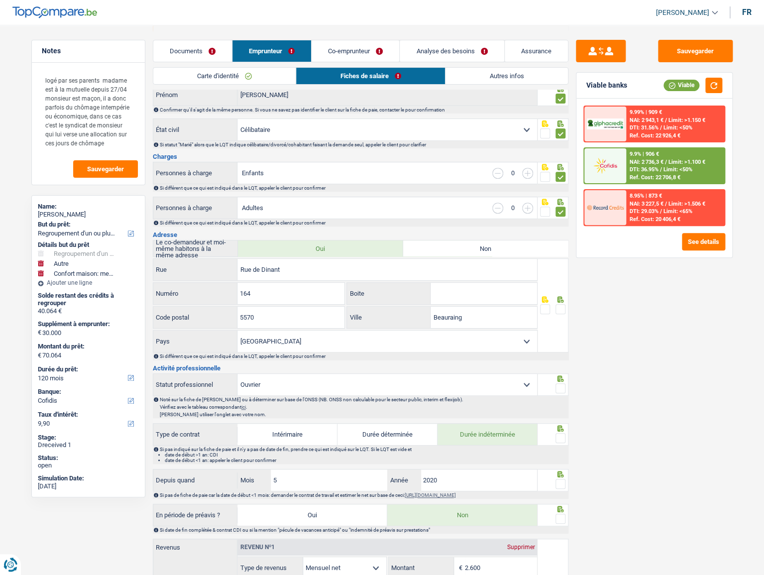
scroll to position [90, 0]
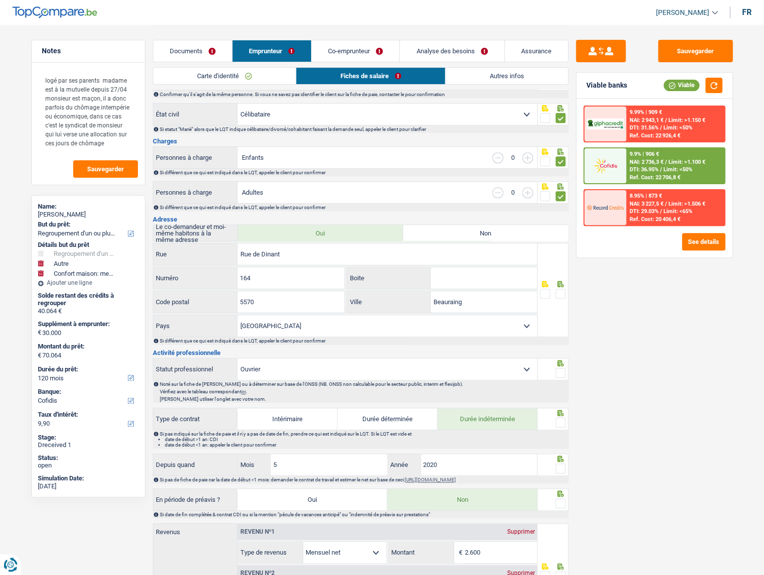
click at [558, 295] on span at bounding box center [561, 294] width 10 height 10
click at [0, 0] on input "radio" at bounding box center [0, 0] width 0 height 0
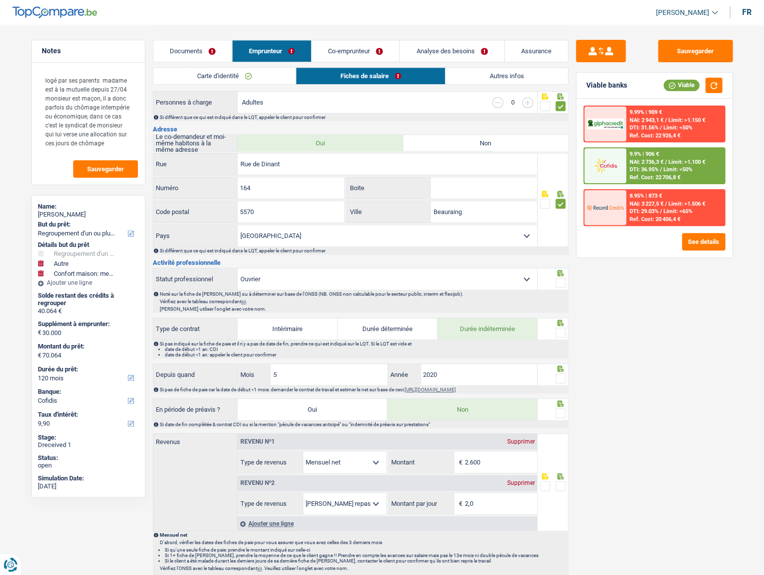
scroll to position [181, 0]
click at [561, 281] on span at bounding box center [561, 282] width 10 height 10
click at [0, 0] on input "radio" at bounding box center [0, 0] width 0 height 0
click at [560, 314] on span at bounding box center [561, 332] width 10 height 10
click at [0, 0] on input "radio" at bounding box center [0, 0] width 0 height 0
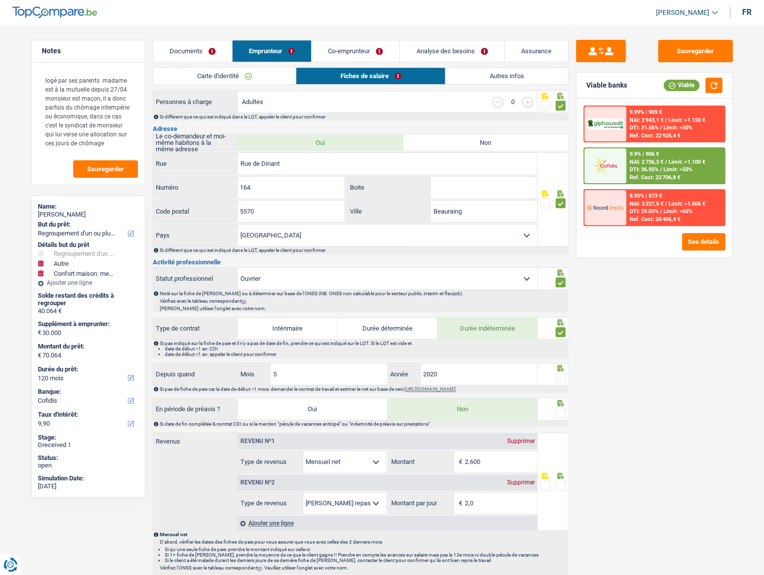
scroll to position [226, 0]
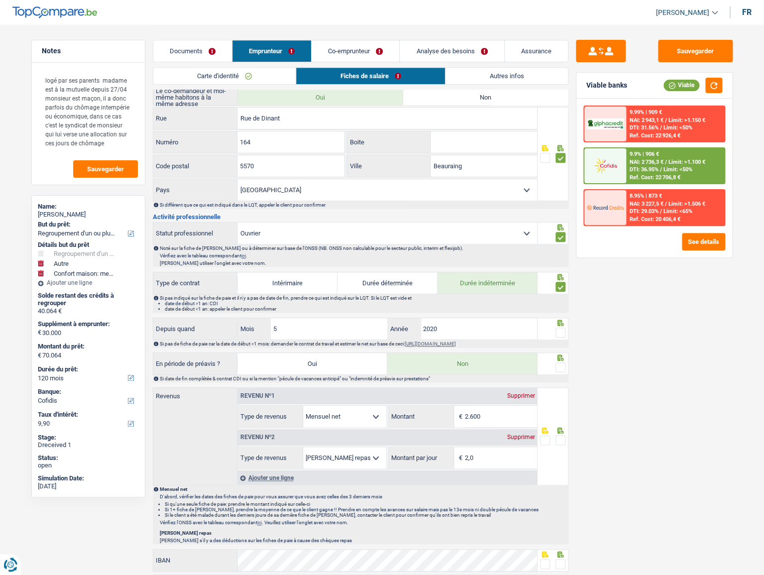
click at [560, 314] on span at bounding box center [561, 333] width 10 height 10
click at [0, 0] on input "radio" at bounding box center [0, 0] width 0 height 0
click at [291, 314] on input "5" at bounding box center [329, 328] width 117 height 21
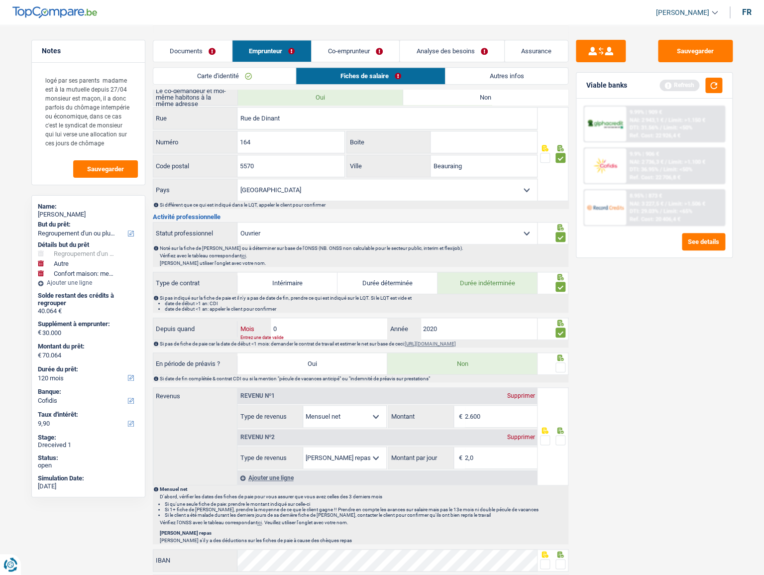
type input "09"
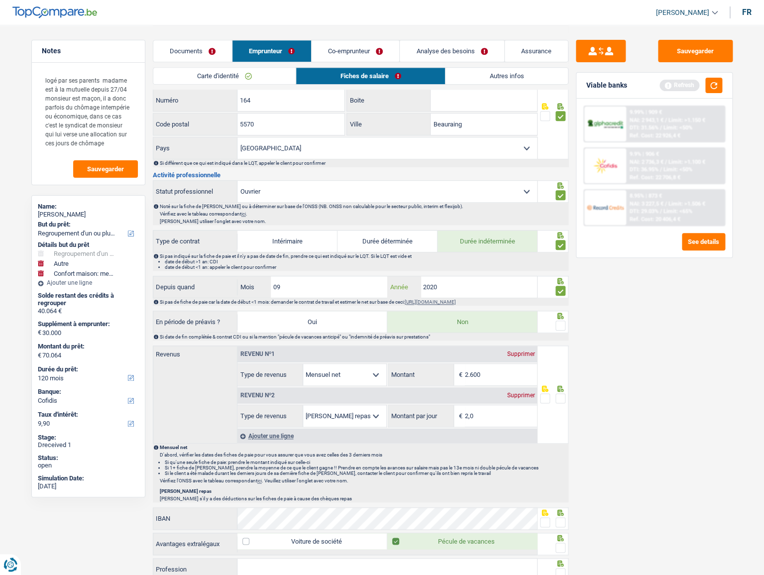
scroll to position [317, 0]
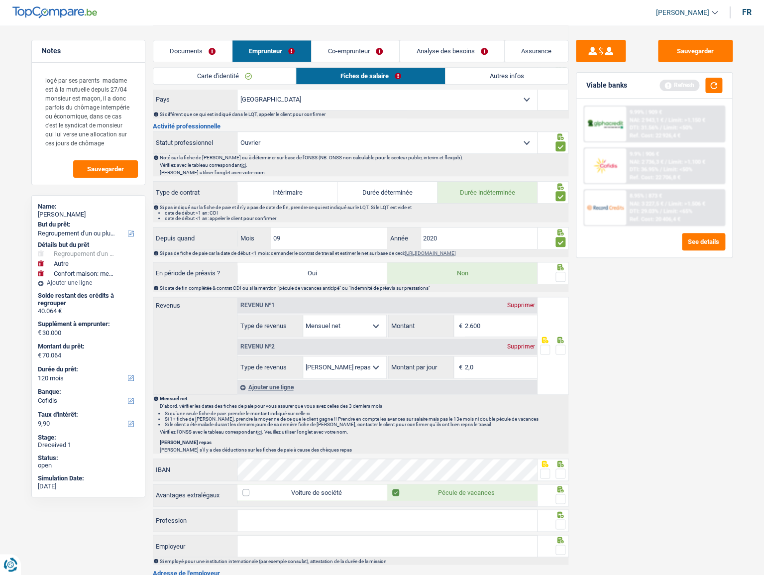
click at [559, 277] on span at bounding box center [561, 277] width 10 height 10
click at [0, 0] on input "radio" at bounding box center [0, 0] width 0 height 0
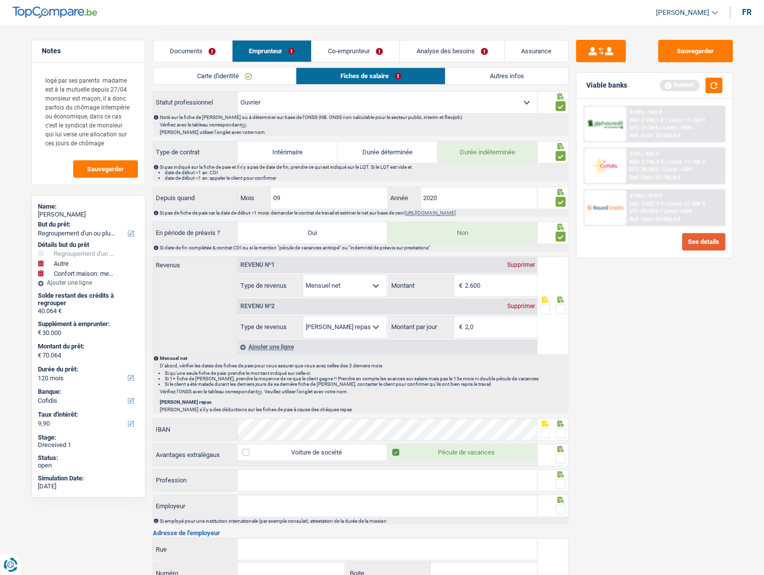
scroll to position [452, 0]
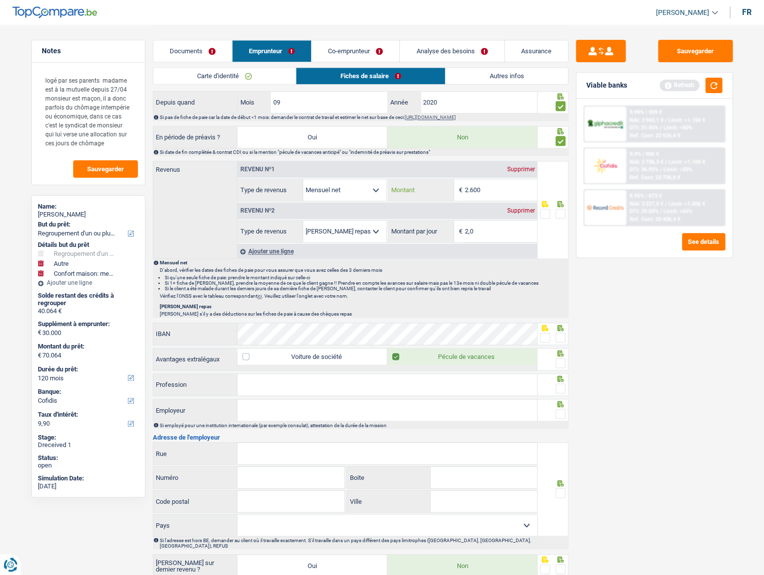
click at [473, 186] on input "2.600" at bounding box center [501, 189] width 72 height 21
type input "1.486"
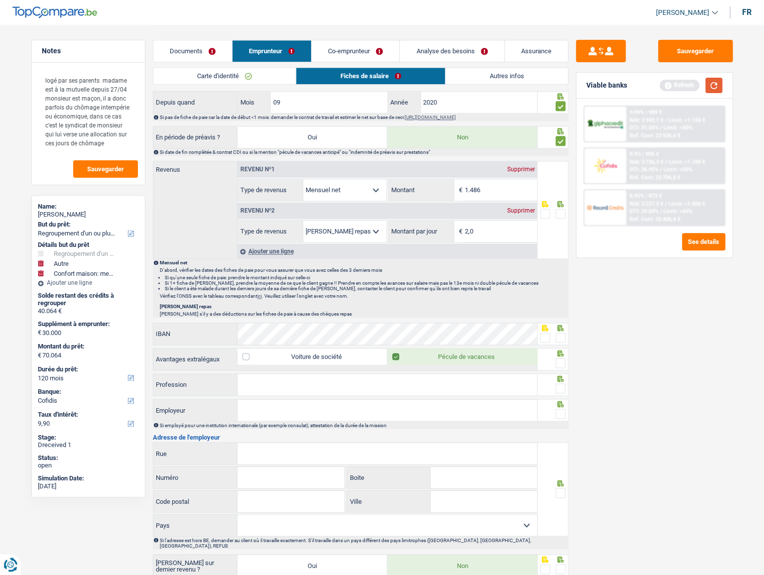
click at [687, 88] on button "button" at bounding box center [713, 85] width 17 height 15
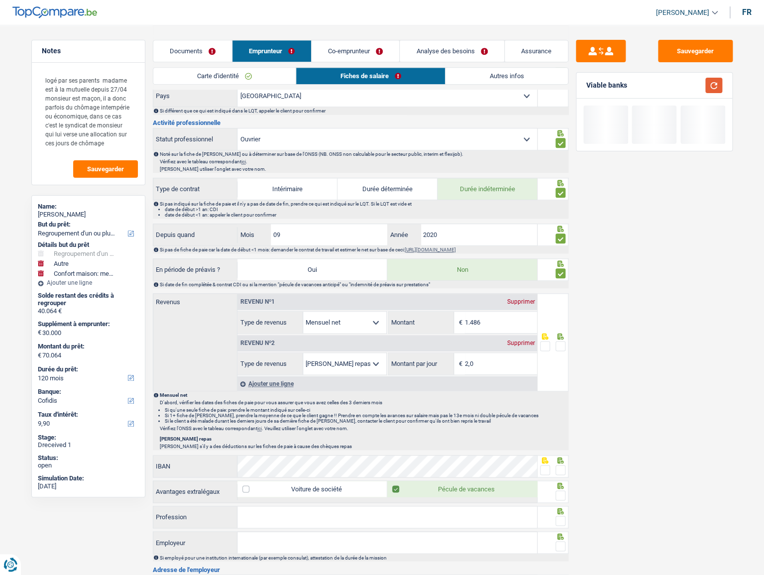
scroll to position [317, 0]
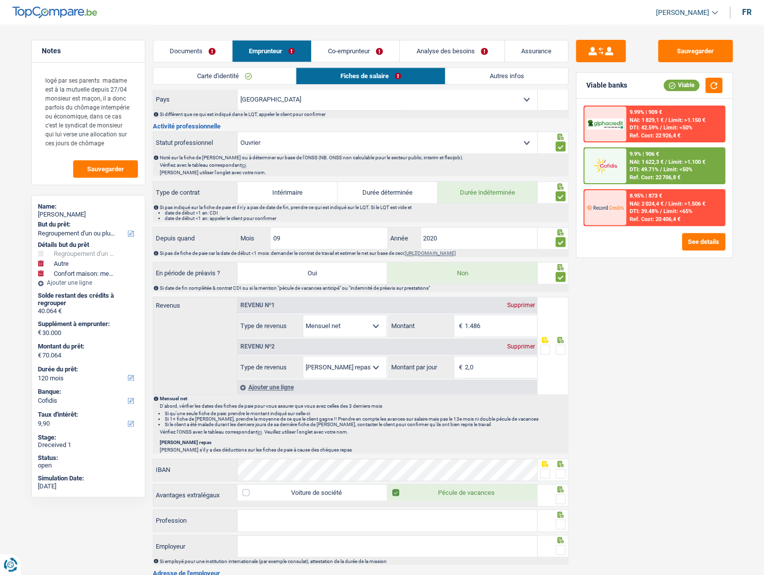
click at [347, 50] on link "Co-emprunteur" at bounding box center [356, 50] width 88 height 21
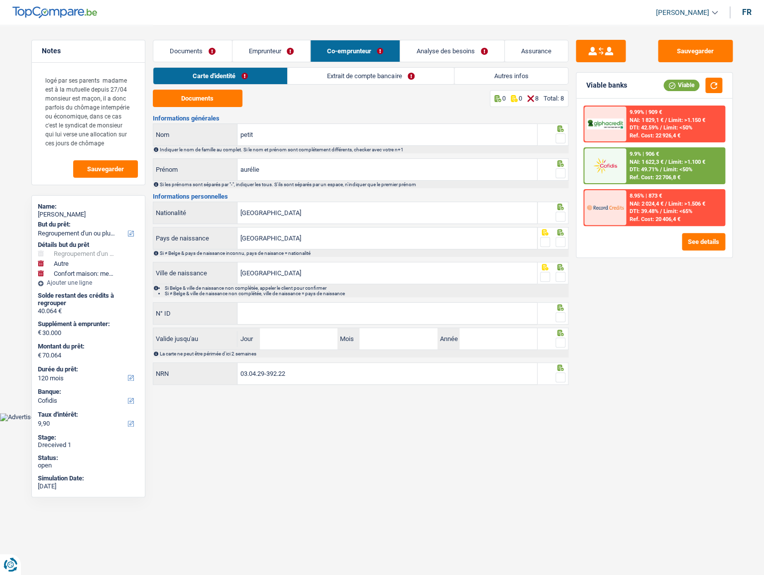
scroll to position [0, 0]
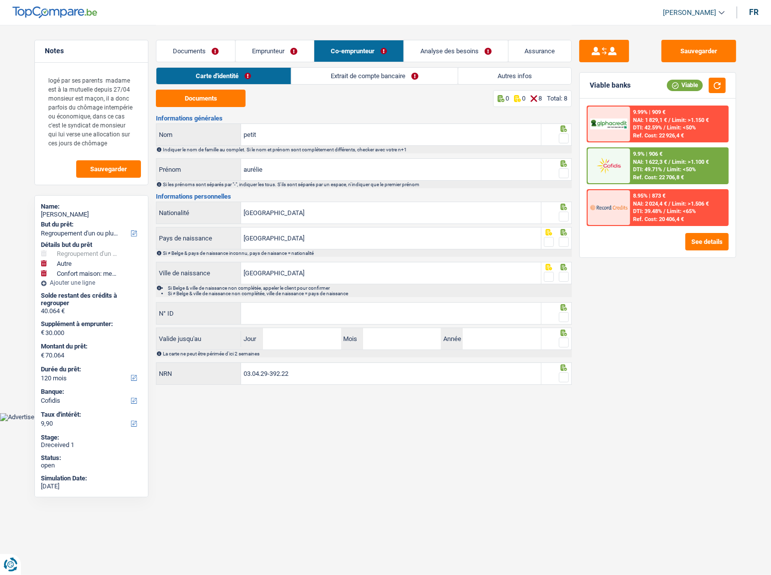
click at [334, 72] on link "Extrait de compte bancaire" at bounding box center [374, 76] width 166 height 16
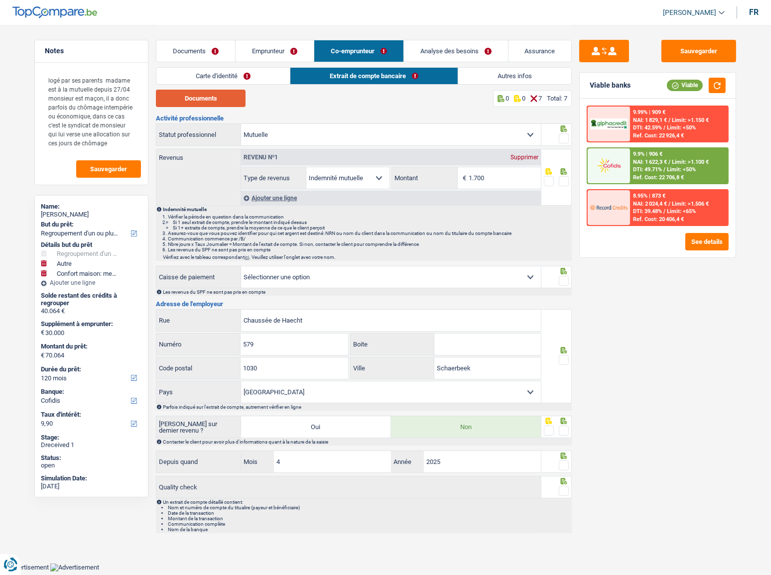
click at [224, 100] on button "Documents" at bounding box center [201, 98] width 90 height 17
click at [687, 44] on button "Sauvegarder" at bounding box center [698, 51] width 75 height 22
click at [273, 44] on link "Emprunteur" at bounding box center [274, 50] width 78 height 21
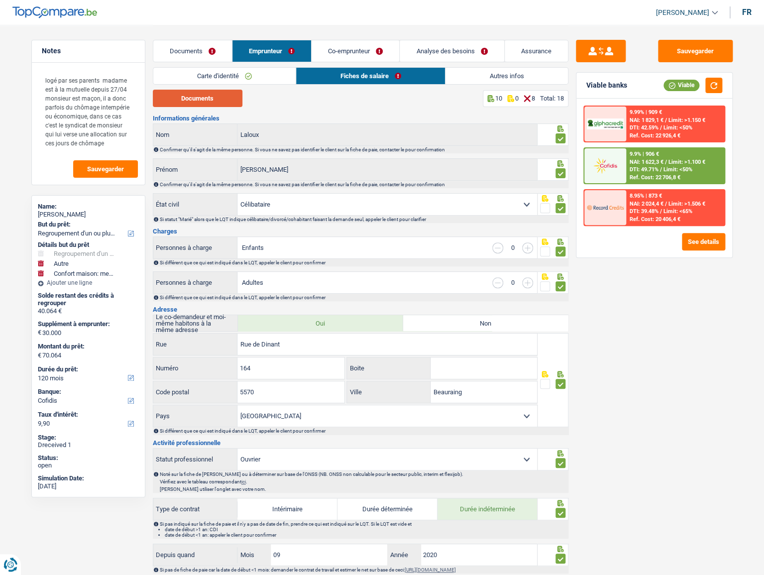
click at [212, 101] on button "Documents" at bounding box center [198, 98] width 90 height 17
click at [384, 40] on link "Co-emprunteur" at bounding box center [356, 50] width 88 height 21
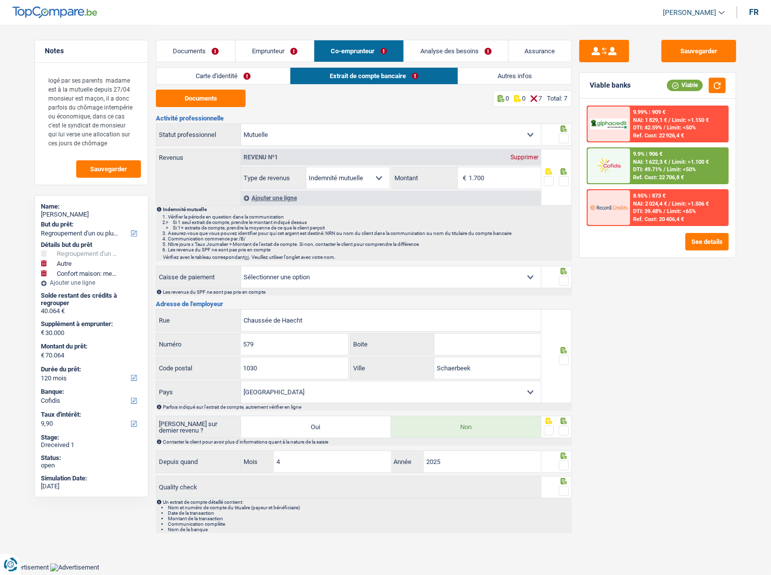
click at [484, 77] on link "Autres infos" at bounding box center [514, 76] width 113 height 16
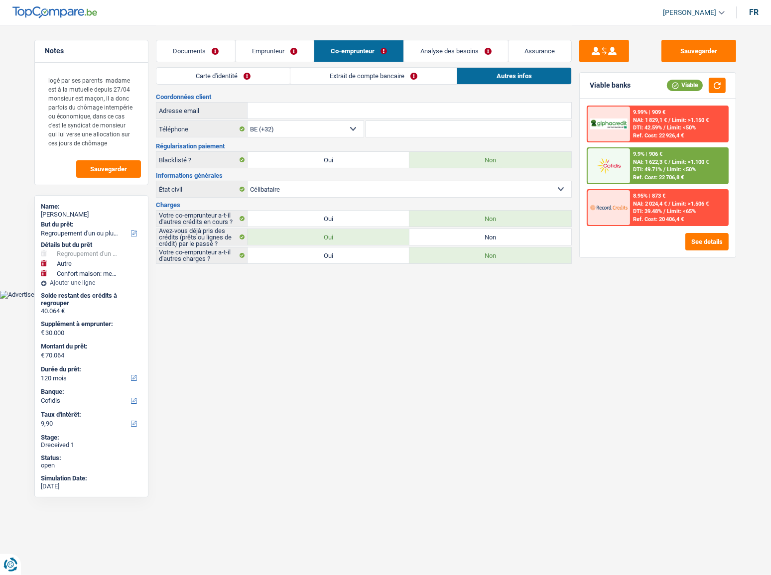
click at [275, 55] on link "Emprunteur" at bounding box center [274, 50] width 78 height 21
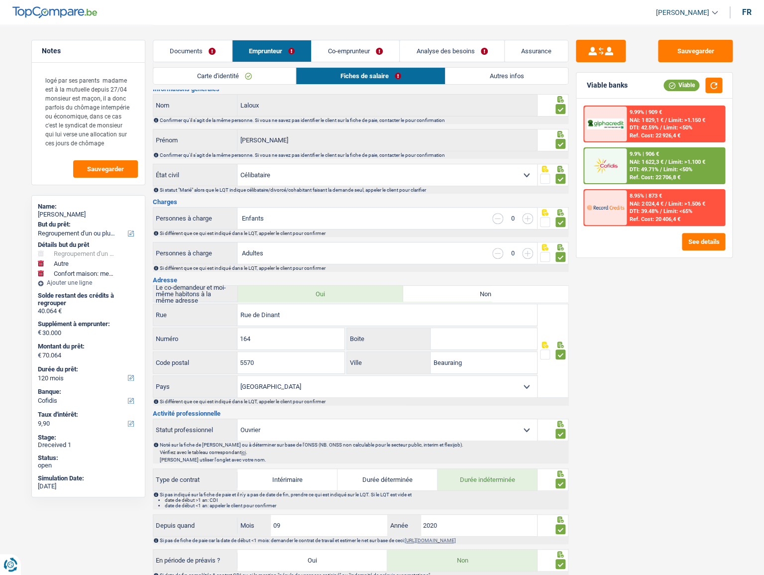
scroll to position [45, 0]
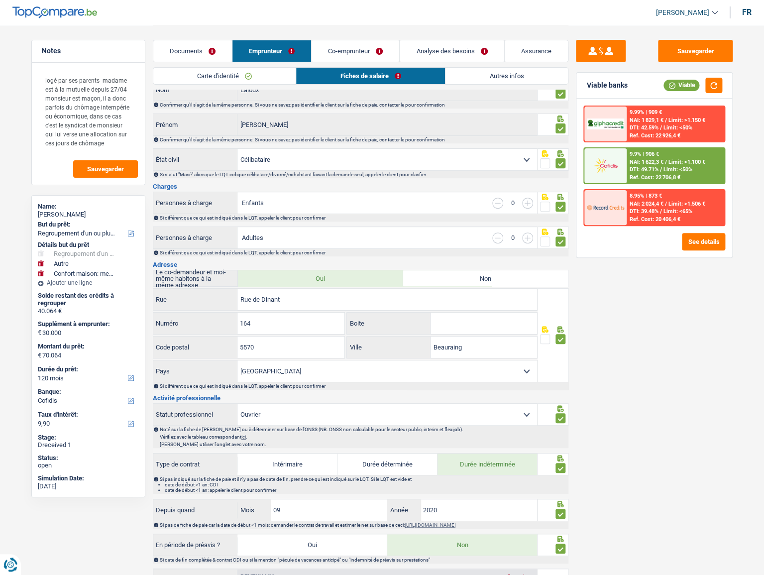
drag, startPoint x: 648, startPoint y: 60, endPoint x: 637, endPoint y: 70, distance: 15.2
click at [647, 61] on div "Sauvegarder" at bounding box center [654, 51] width 157 height 22
click at [687, 56] on button "Sauvegarder" at bounding box center [695, 51] width 75 height 22
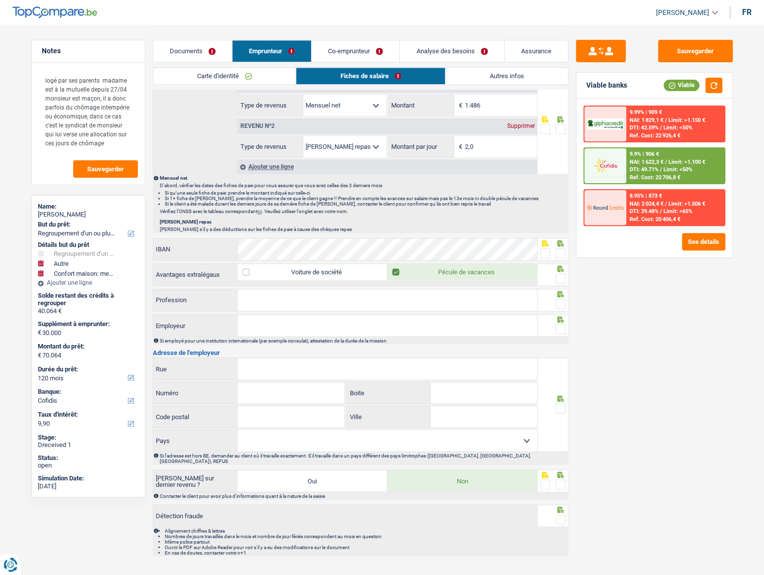
scroll to position [268, 0]
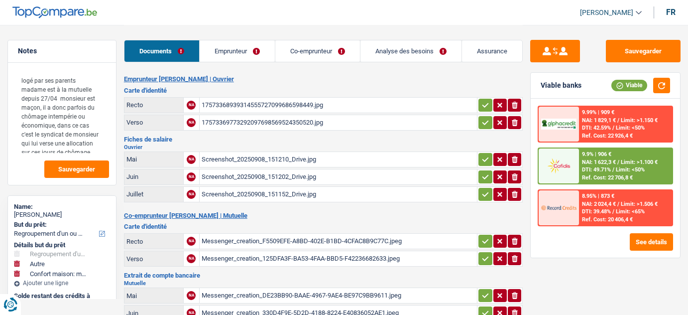
select select "refinancing"
select select "other"
select select "household"
select select "120"
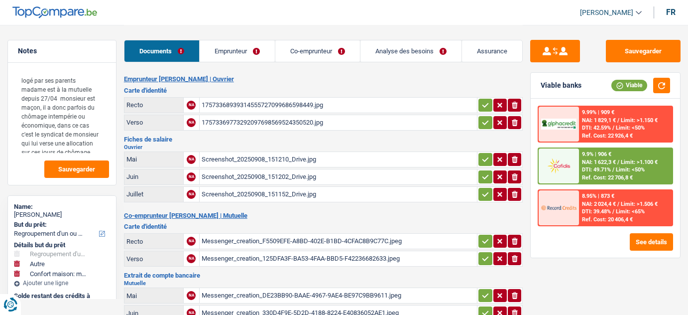
select select "cofidis"
click at [249, 56] on link "Emprunteur" at bounding box center [237, 50] width 75 height 21
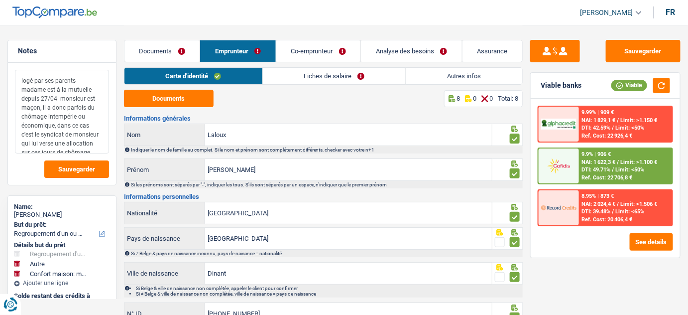
click at [87, 141] on textarea "logé par ses parents madame est à la mutuelle depuis 27/04 monsieur est maçon, …" at bounding box center [62, 112] width 94 height 84
click at [282, 80] on link "Fiches de salaire" at bounding box center [334, 76] width 143 height 16
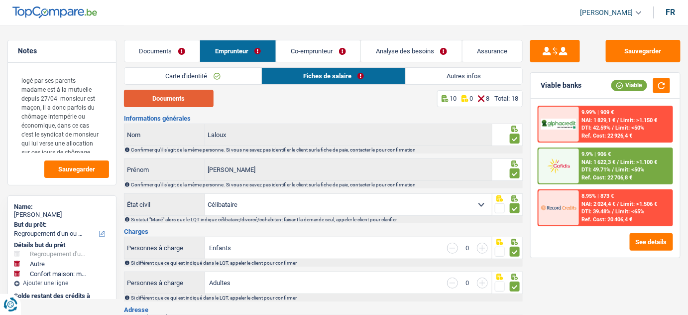
click at [172, 102] on button "Documents" at bounding box center [169, 98] width 90 height 17
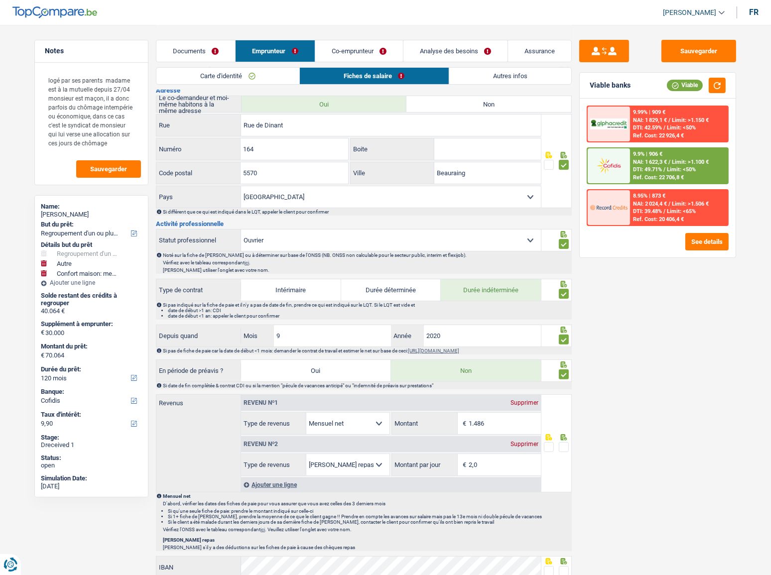
scroll to position [362, 0]
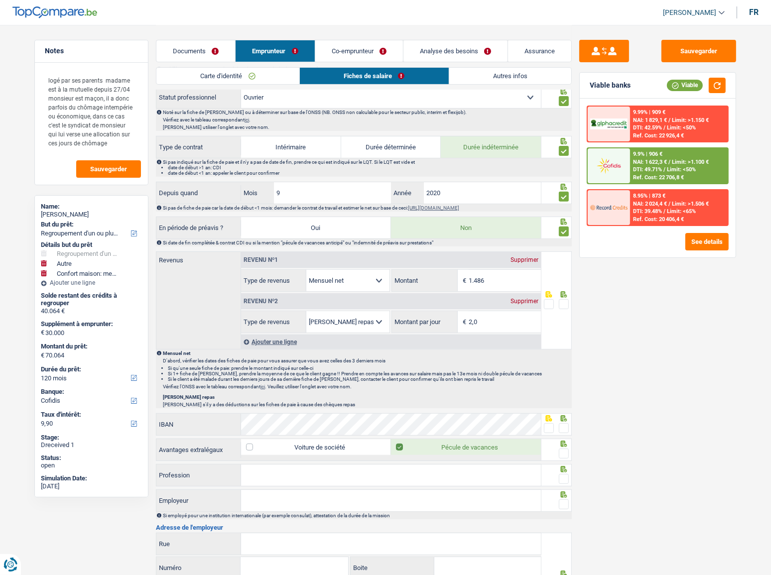
click at [560, 299] on span at bounding box center [564, 304] width 10 height 10
click at [0, 0] on input "radio" at bounding box center [0, 0] width 0 height 0
click at [271, 314] on div "Ajouter une ligne" at bounding box center [391, 342] width 300 height 14
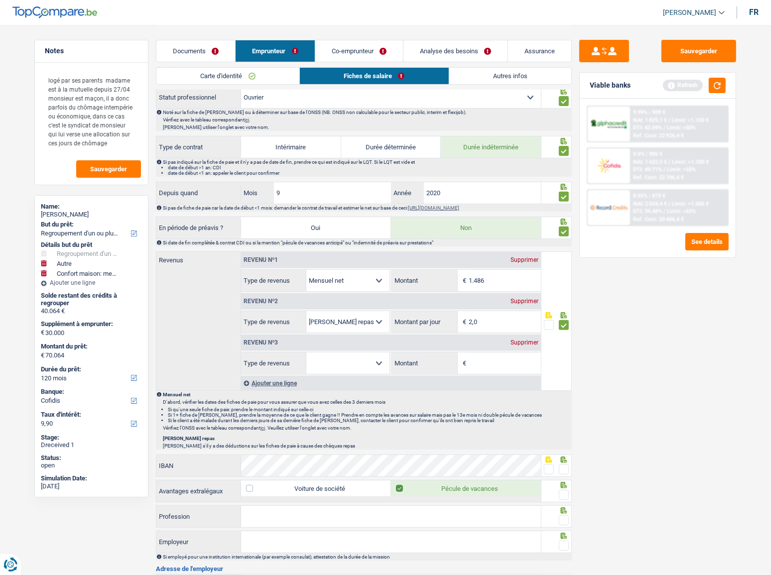
click at [483, 314] on input "Montant" at bounding box center [504, 362] width 72 height 21
click at [363, 314] on select "Allocation d'handicap Allocations chômage Allocations familiales Chèques repas …" at bounding box center [347, 362] width 83 height 21
select select "unemployment"
click at [306, 314] on select "Allocation d'handicap Allocations chômage Allocations familiales Chèques repas …" at bounding box center [347, 362] width 83 height 21
click at [490, 314] on input "Montant" at bounding box center [504, 362] width 72 height 21
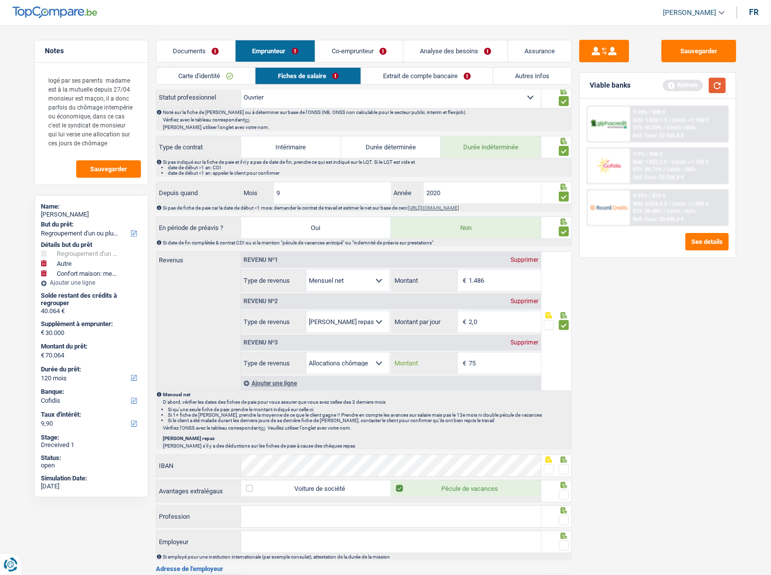
type input "75"
click at [687, 82] on button "button" at bounding box center [716, 85] width 17 height 15
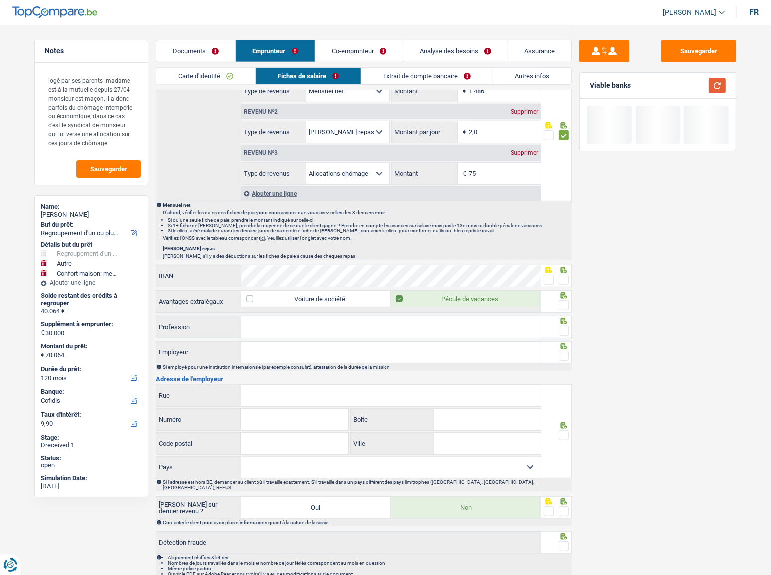
scroll to position [536, 0]
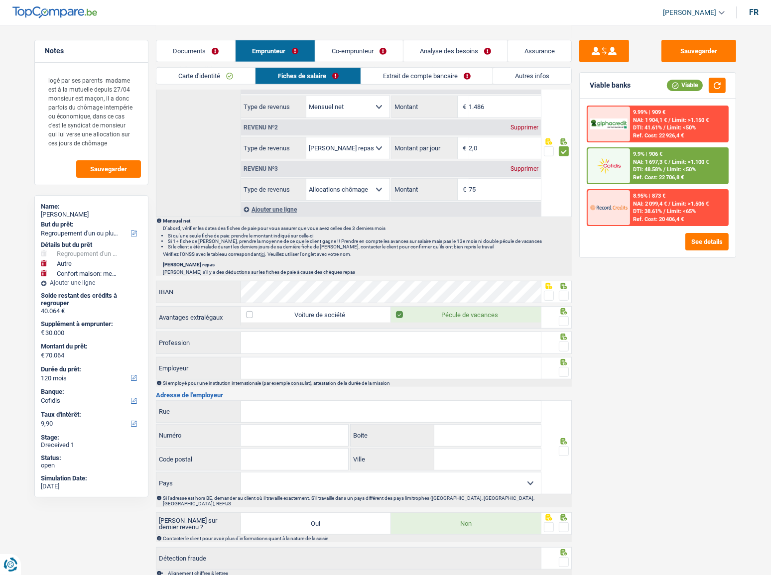
click at [396, 32] on div "Documents Emprunteur Co-emprunteur Analyse des besoins Assurance" at bounding box center [364, 46] width 416 height 42
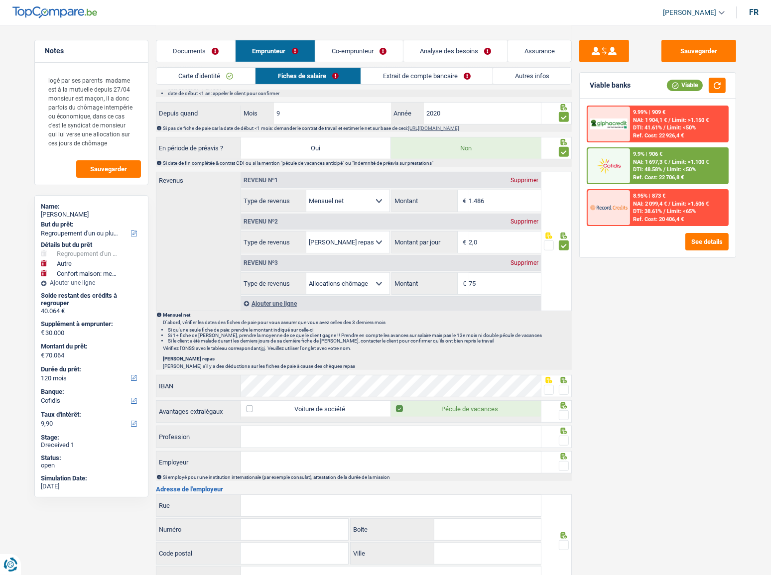
scroll to position [445, 0]
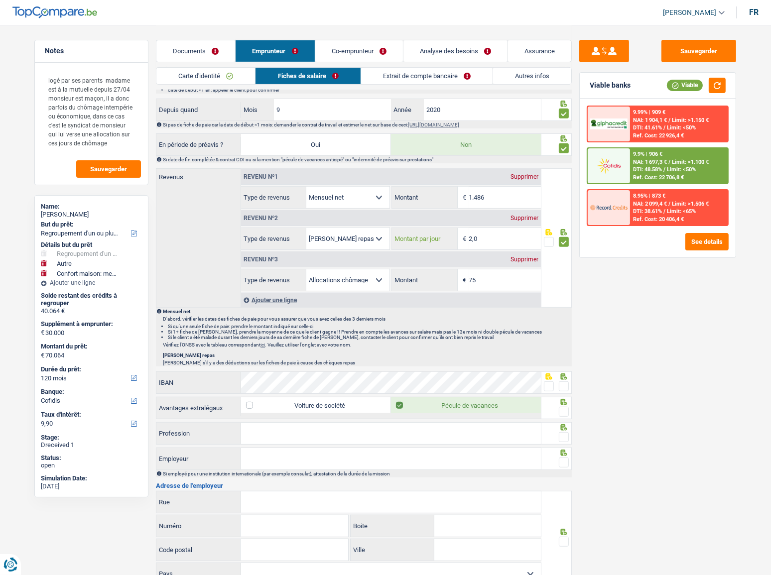
click at [499, 236] on input "2,0" at bounding box center [504, 238] width 72 height 21
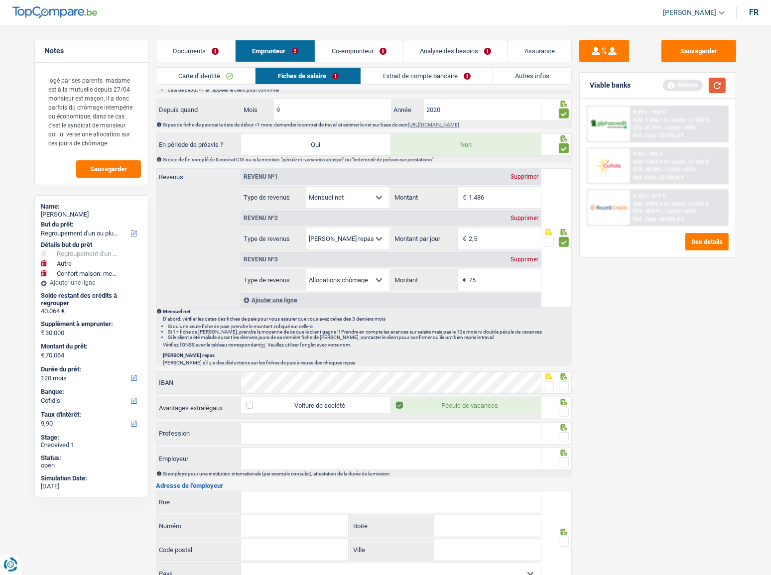
type input "2,5"
click at [687, 88] on button "button" at bounding box center [716, 85] width 17 height 15
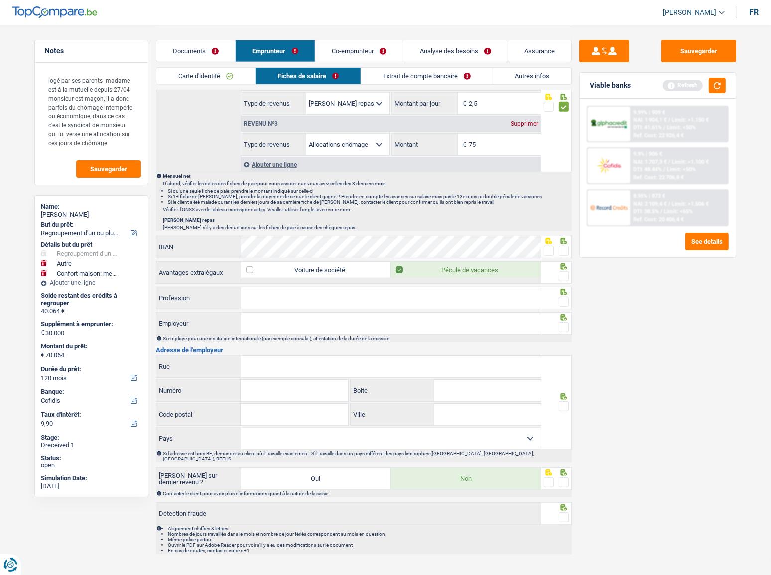
scroll to position [581, 0]
click at [560, 247] on span at bounding box center [564, 250] width 10 height 10
click at [0, 0] on input "radio" at bounding box center [0, 0] width 0 height 0
click at [565, 272] on span at bounding box center [564, 276] width 10 height 10
click at [0, 0] on input "radio" at bounding box center [0, 0] width 0 height 0
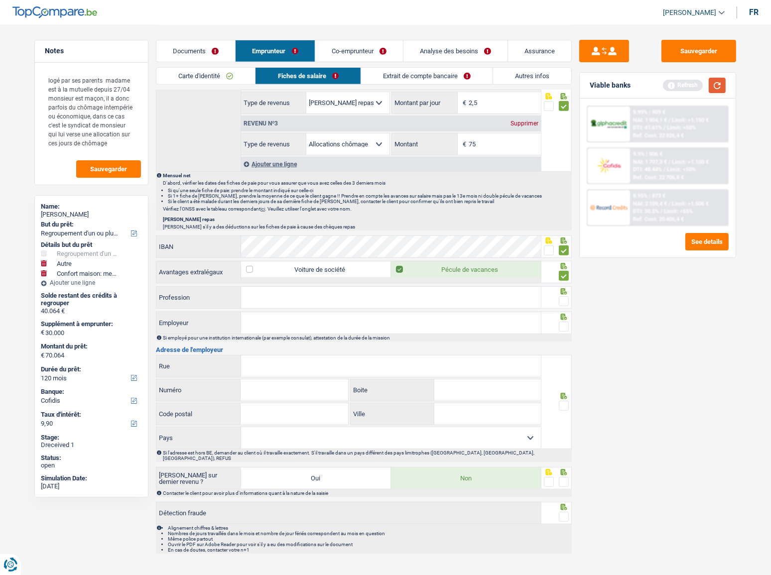
drag, startPoint x: 720, startPoint y: 81, endPoint x: 714, endPoint y: 83, distance: 6.8
click at [687, 82] on button "button" at bounding box center [716, 85] width 17 height 15
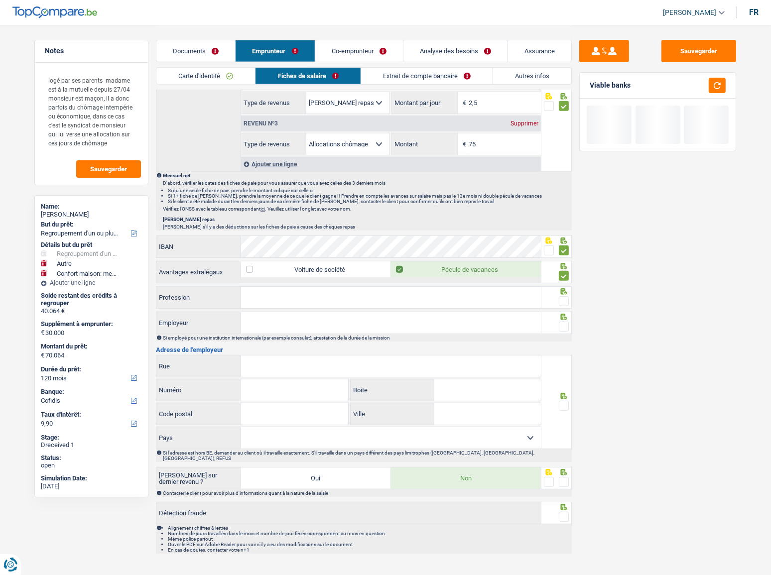
drag, startPoint x: 286, startPoint y: 302, endPoint x: 732, endPoint y: 269, distance: 447.7
click at [288, 301] on input "Profession" at bounding box center [391, 297] width 300 height 21
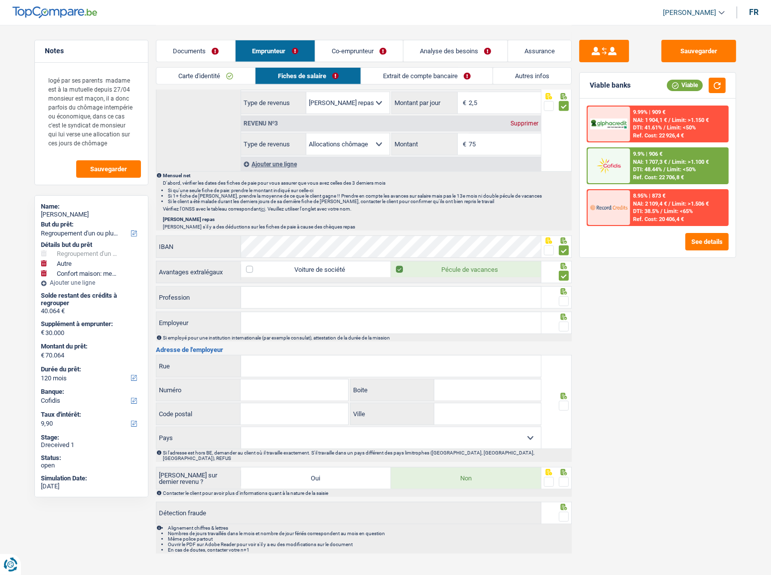
drag, startPoint x: 310, startPoint y: 294, endPoint x: 457, endPoint y: 294, distance: 147.3
click at [310, 294] on input "Profession" at bounding box center [391, 297] width 300 height 21
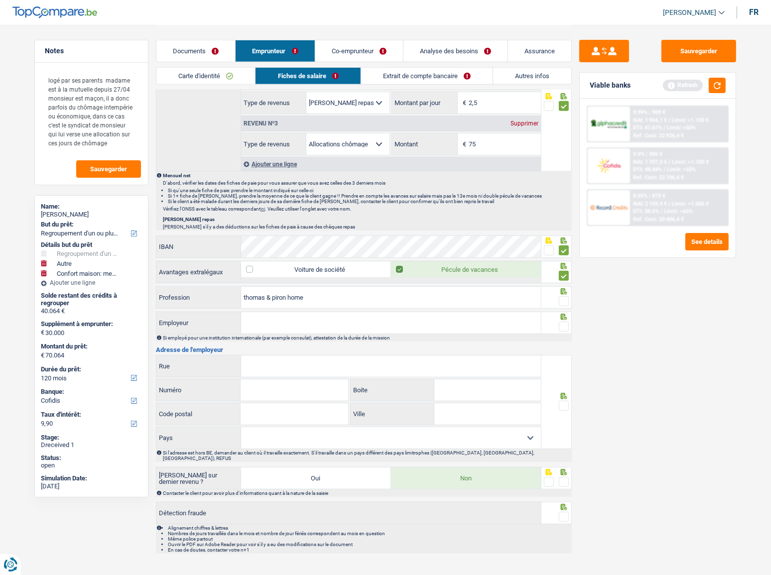
type input "thomas & piron home"
drag, startPoint x: 566, startPoint y: 301, endPoint x: 565, endPoint y: 295, distance: 5.6
click at [566, 301] on span at bounding box center [564, 301] width 10 height 10
click at [0, 0] on input "radio" at bounding box center [0, 0] width 0 height 0
click at [687, 89] on button "button" at bounding box center [716, 85] width 17 height 15
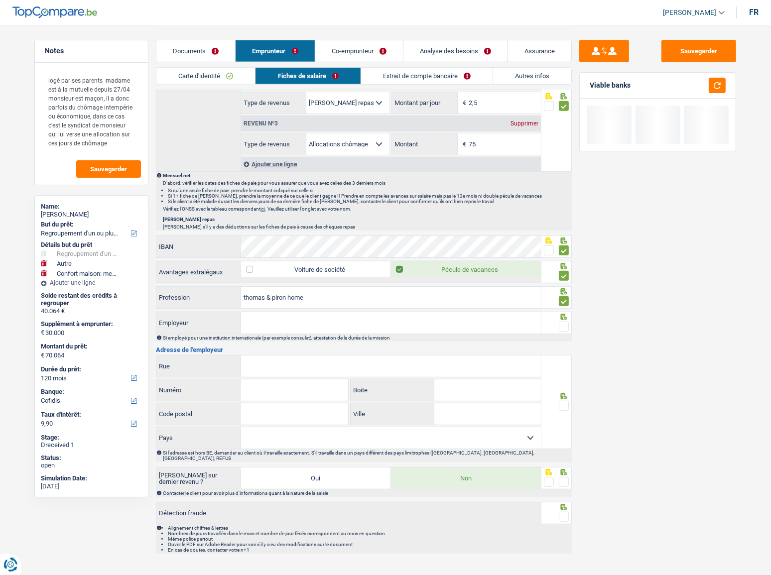
click at [357, 314] on input "Employeur" at bounding box center [391, 322] width 300 height 21
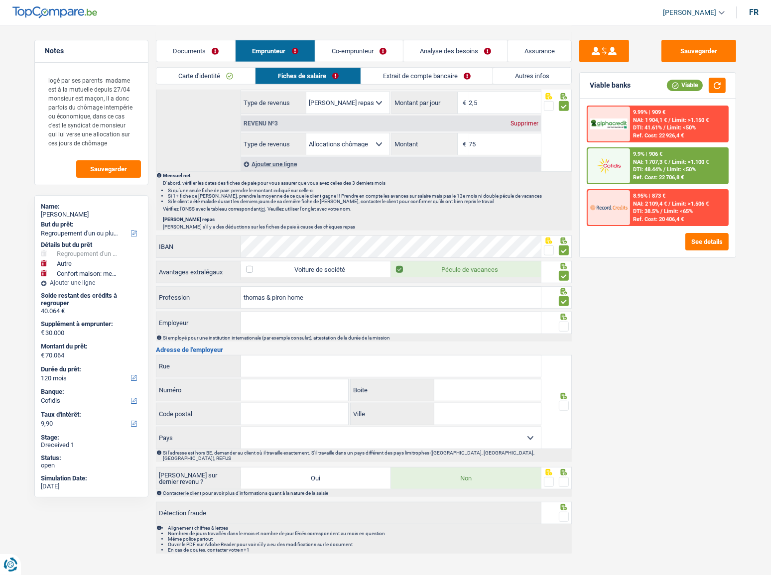
click at [366, 314] on input "Employeur" at bounding box center [391, 322] width 300 height 21
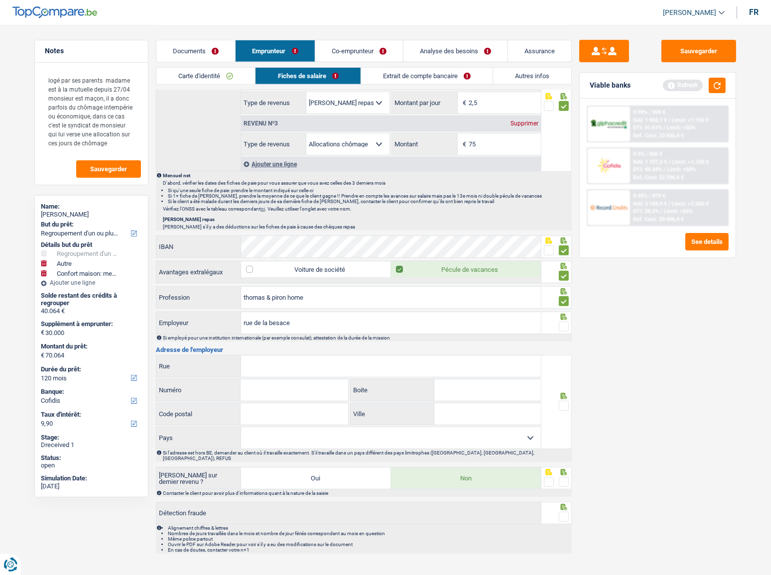
type input "rue de la besace"
drag, startPoint x: 314, startPoint y: 323, endPoint x: 179, endPoint y: 322, distance: 134.9
click at [179, 314] on div "rue de la besace Employeur" at bounding box center [348, 322] width 384 height 21
drag, startPoint x: 320, startPoint y: 295, endPoint x: 200, endPoint y: 302, distance: 120.6
click at [200, 302] on div "thomas & piron home Profession" at bounding box center [348, 297] width 384 height 21
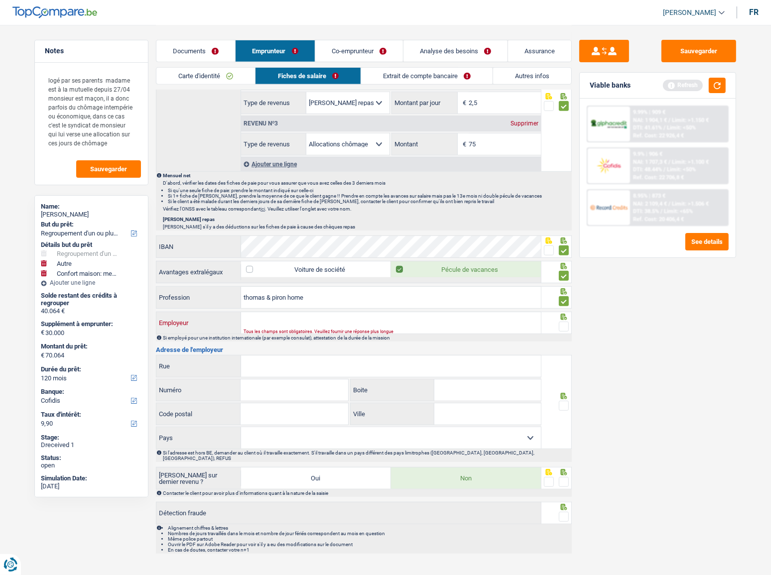
click at [253, 314] on input "Employeur" at bounding box center [391, 322] width 300 height 21
paste input "thomas & piron home"
type input "thomas & piron home"
drag, startPoint x: 312, startPoint y: 297, endPoint x: 228, endPoint y: 302, distance: 83.8
click at [228, 302] on div "thomas & piron home Profession" at bounding box center [348, 297] width 384 height 21
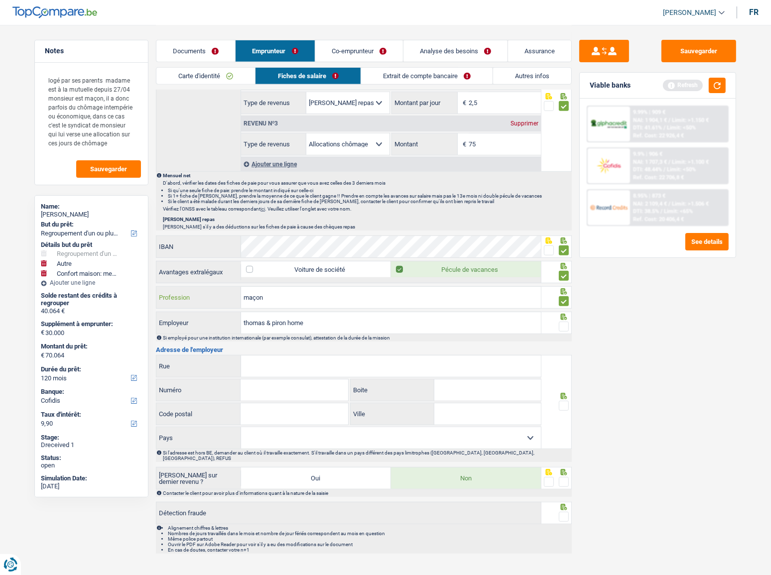
type input "maçon"
drag, startPoint x: 565, startPoint y: 324, endPoint x: 612, endPoint y: 259, distance: 79.5
click at [566, 314] on span at bounding box center [564, 327] width 10 height 10
click at [0, 0] on input "radio" at bounding box center [0, 0] width 0 height 0
drag, startPoint x: 717, startPoint y: 78, endPoint x: 717, endPoint y: 90, distance: 12.4
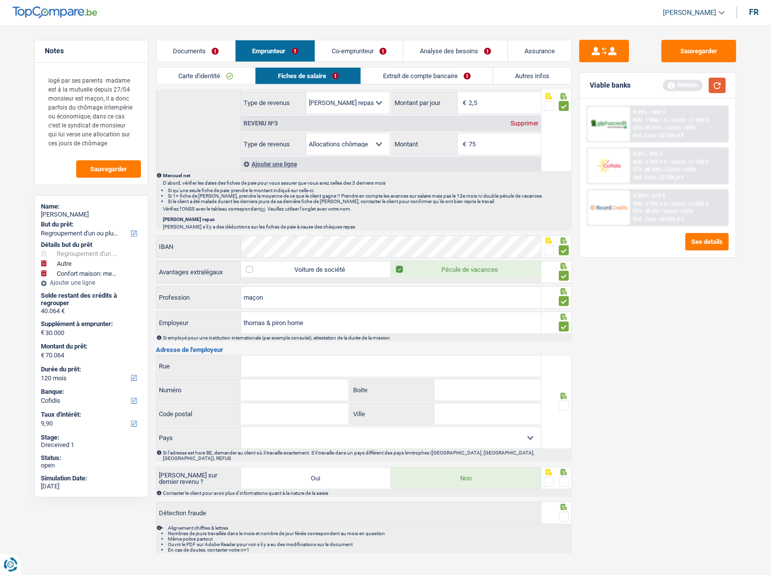
click at [687, 80] on button "button" at bounding box center [716, 85] width 17 height 15
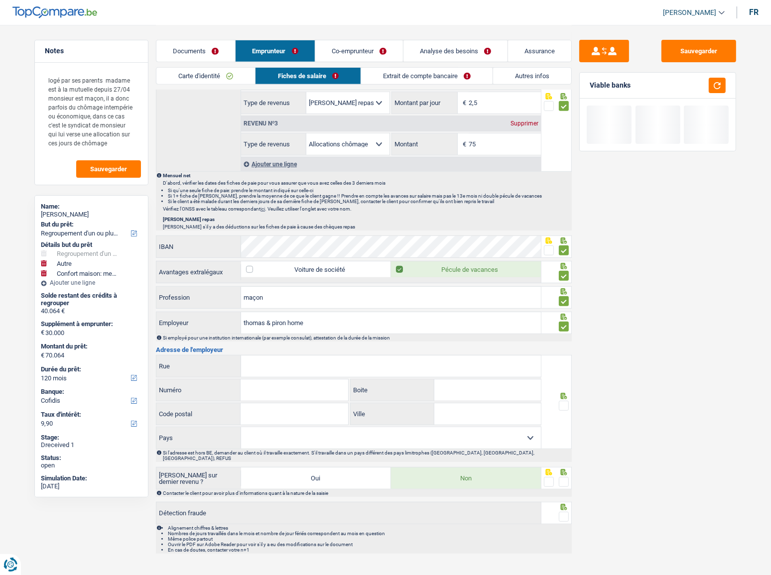
click at [274, 314] on input "Rue" at bounding box center [391, 365] width 300 height 21
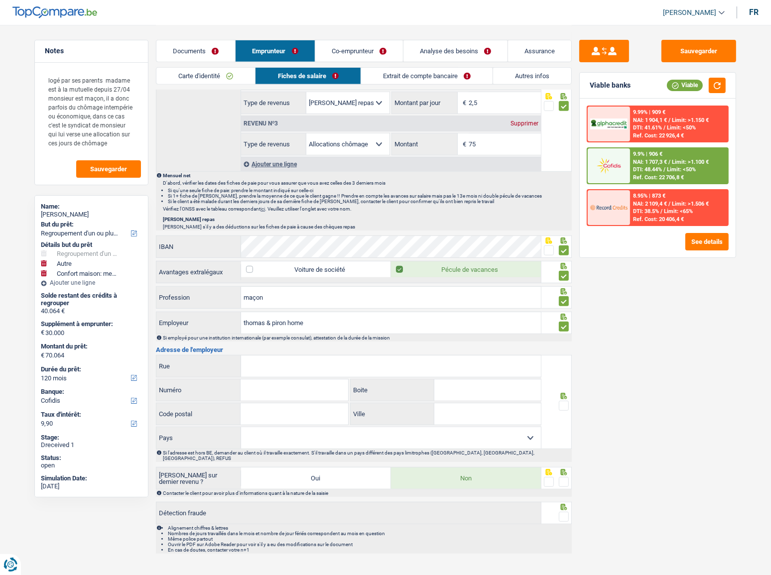
click at [337, 314] on input "Rue" at bounding box center [391, 365] width 300 height 21
paste input "RUE DE LA BESACE"
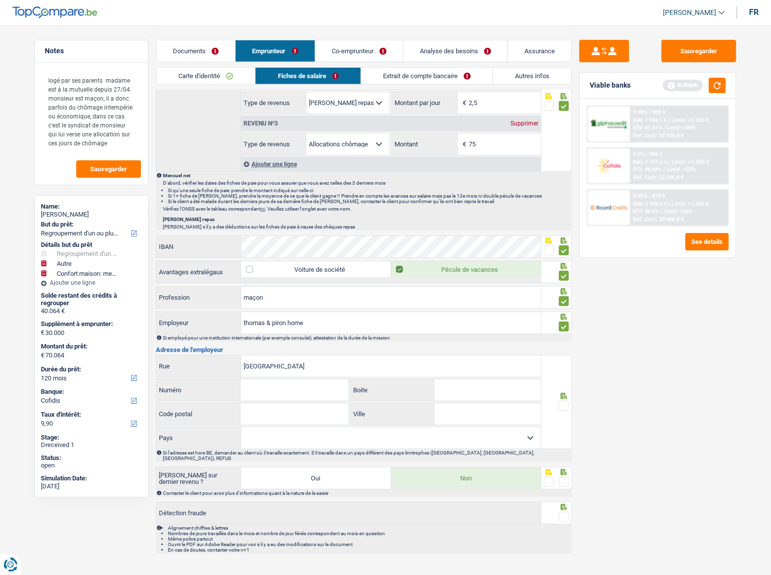
type input "RUE DE LA BESACE"
click at [264, 314] on input "Numéro" at bounding box center [293, 389] width 107 height 21
type input "14"
type input "6852"
type input "our"
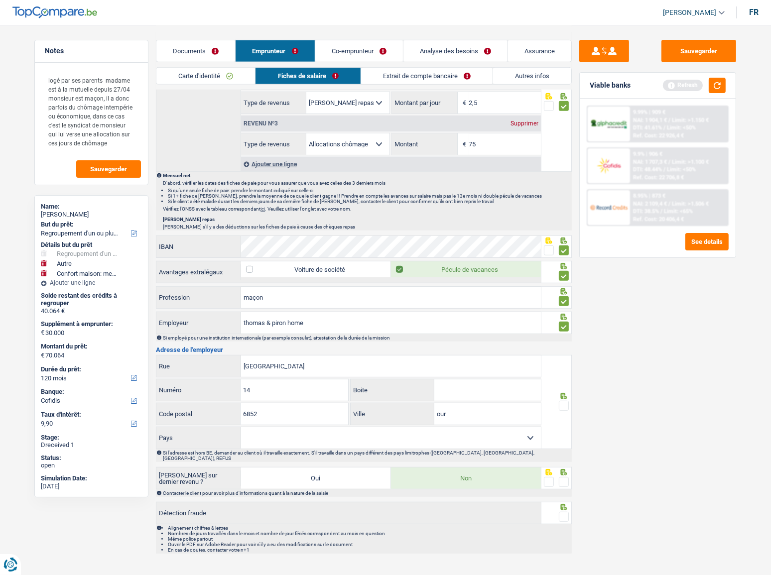
drag, startPoint x: 458, startPoint y: 442, endPoint x: 379, endPoint y: 440, distance: 79.2
click at [458, 314] on select "[GEOGRAPHIC_DATA] [GEOGRAPHIC_DATA] [GEOGRAPHIC_DATA] [GEOGRAPHIC_DATA] [GEOGRA…" at bounding box center [391, 437] width 300 height 21
select select "BE"
click at [241, 314] on select "[GEOGRAPHIC_DATA] [GEOGRAPHIC_DATA] [GEOGRAPHIC_DATA] [GEOGRAPHIC_DATA] [GEOGRA…" at bounding box center [391, 437] width 300 height 21
click at [569, 314] on div at bounding box center [556, 402] width 31 height 94
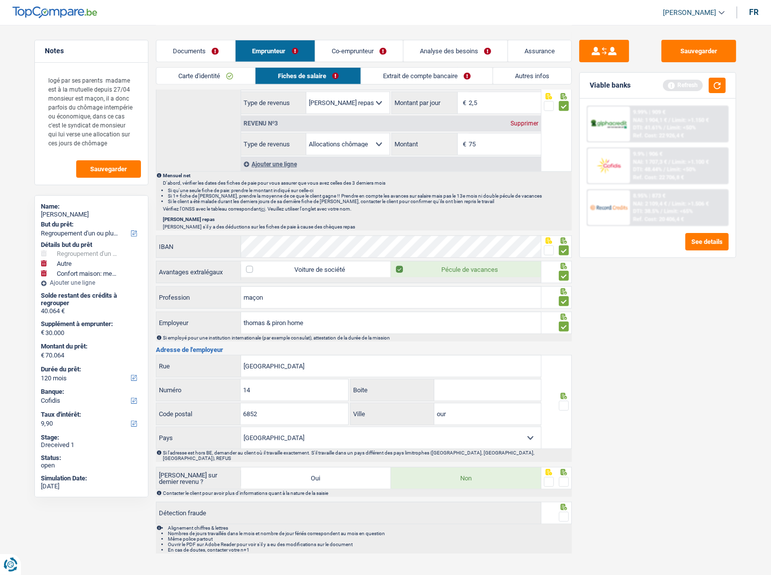
click at [563, 314] on span at bounding box center [564, 406] width 10 height 10
click at [0, 0] on input "radio" at bounding box center [0, 0] width 0 height 0
click at [687, 85] on button "button" at bounding box center [716, 85] width 17 height 15
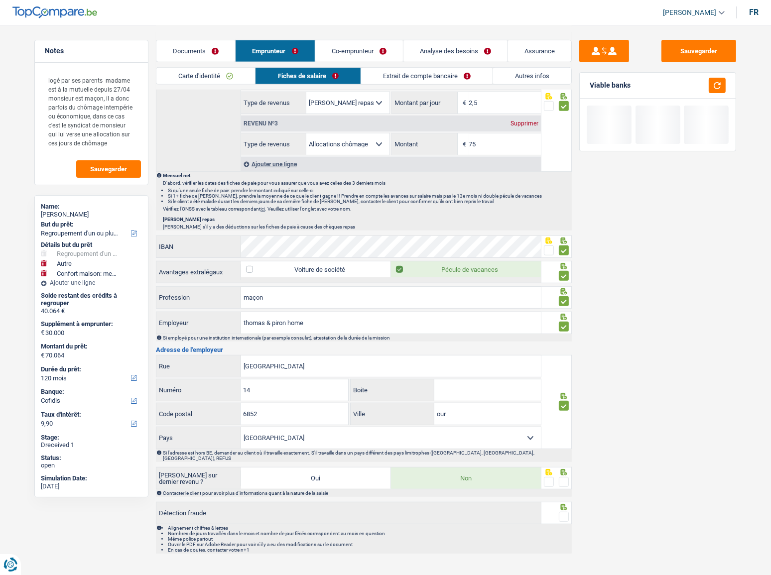
click at [565, 314] on span at bounding box center [564, 482] width 10 height 10
click at [0, 0] on input "radio" at bounding box center [0, 0] width 0 height 0
click at [563, 314] on span at bounding box center [564, 517] width 10 height 10
click at [0, 0] on input "radio" at bounding box center [0, 0] width 0 height 0
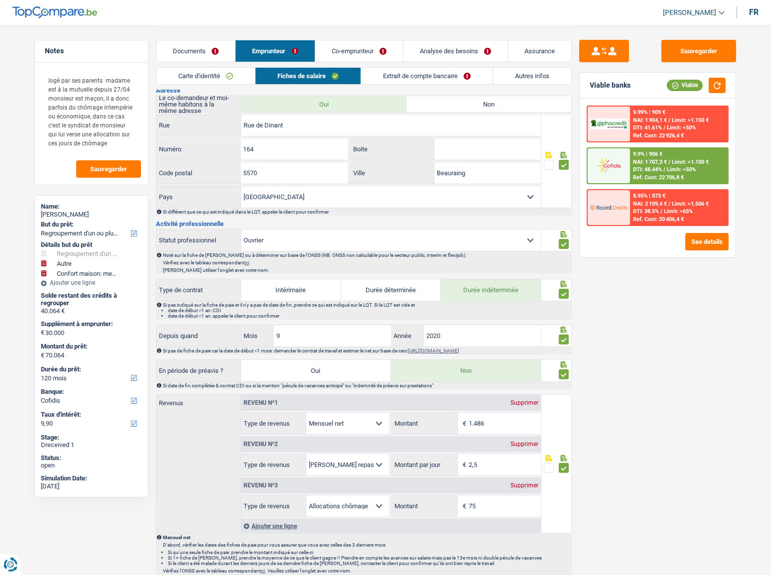
scroll to position [0, 0]
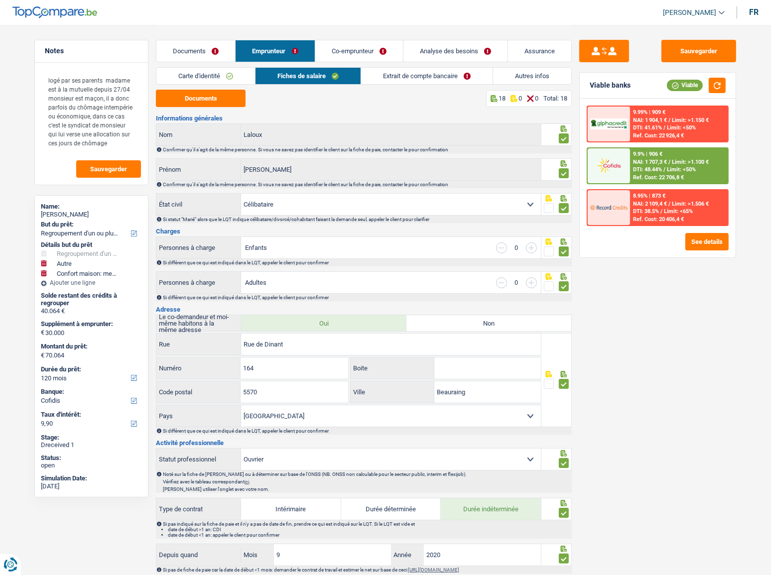
drag, startPoint x: 430, startPoint y: 75, endPoint x: 322, endPoint y: 99, distance: 110.5
click at [431, 75] on link "Extrait de compte bancaire" at bounding box center [426, 76] width 131 height 16
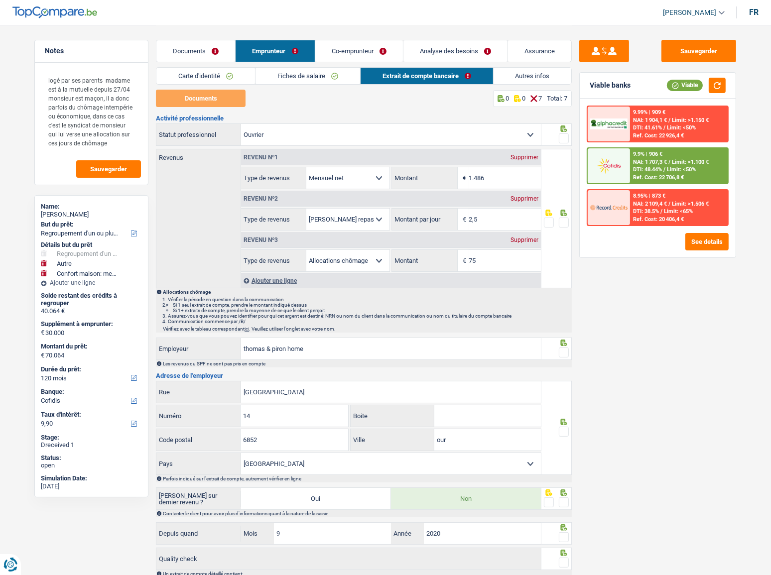
click at [198, 59] on link "Documents" at bounding box center [195, 50] width 79 height 21
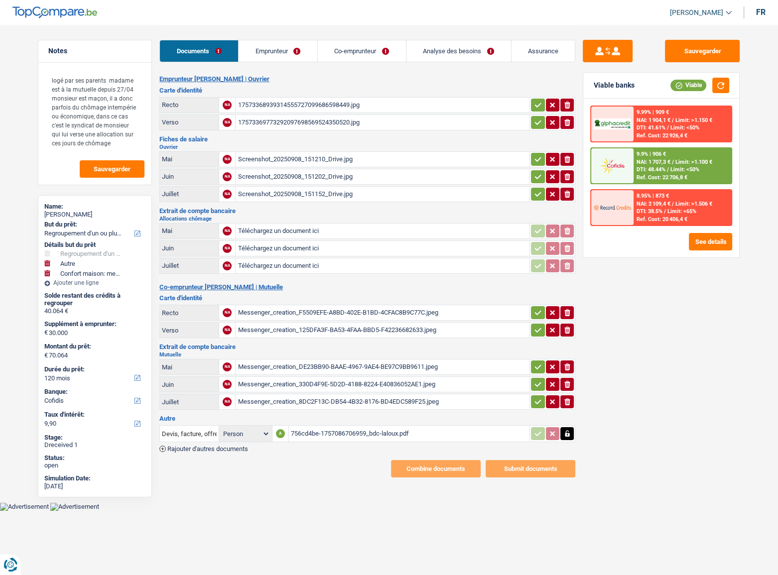
click at [291, 228] on input "Téléchargez un document ici" at bounding box center [382, 231] width 290 height 15
type input "C:\fakepath\CSC 05.jpg"
click at [253, 247] on input "Téléchargez un document ici" at bounding box center [382, 248] width 290 height 15
type input "C:\fakepath\CSC 07.jpg"
click at [267, 263] on input "Téléchargez un document ici" at bounding box center [382, 265] width 290 height 15
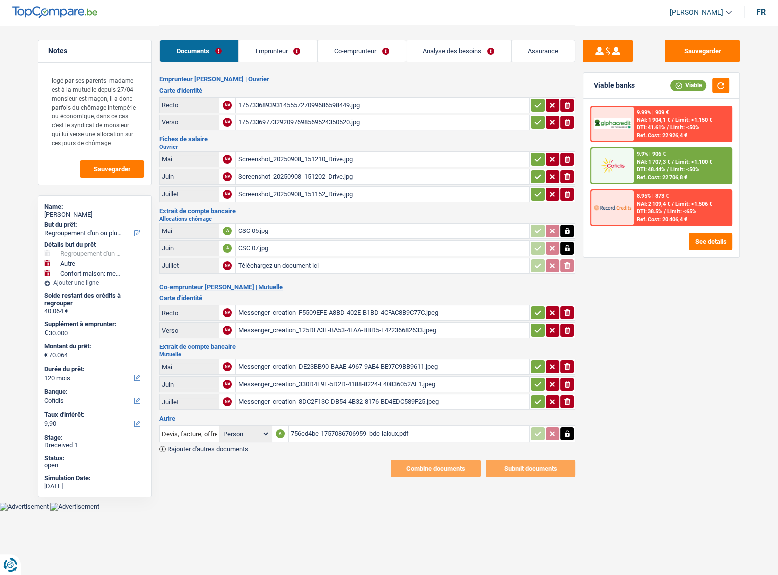
type input "C:\fakepath\CSC 08.jpg"
click at [268, 261] on div "CSC 08.jpg" at bounding box center [382, 265] width 290 height 15
click at [280, 51] on link "Emprunteur" at bounding box center [277, 50] width 79 height 21
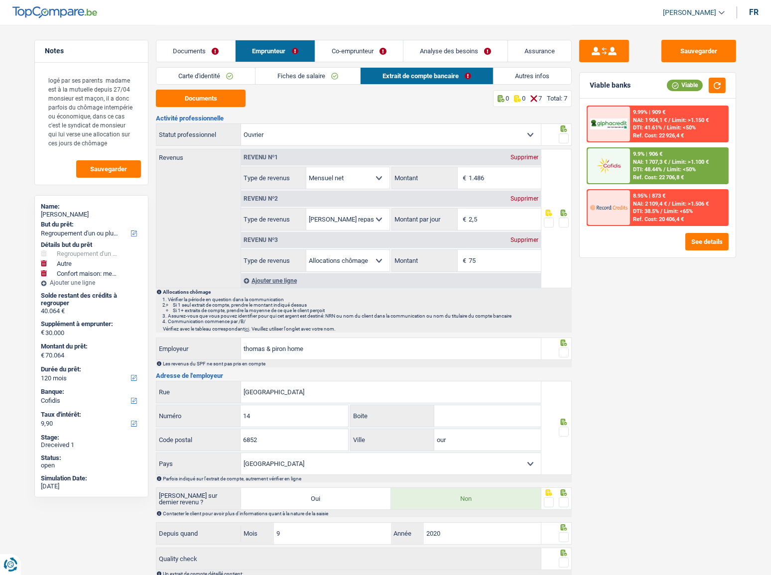
drag, startPoint x: 564, startPoint y: 137, endPoint x: 565, endPoint y: 143, distance: 5.5
click at [564, 137] on span at bounding box center [564, 138] width 10 height 10
click at [0, 0] on input "radio" at bounding box center [0, 0] width 0 height 0
click at [561, 225] on span at bounding box center [564, 223] width 10 height 10
click at [0, 0] on input "radio" at bounding box center [0, 0] width 0 height 0
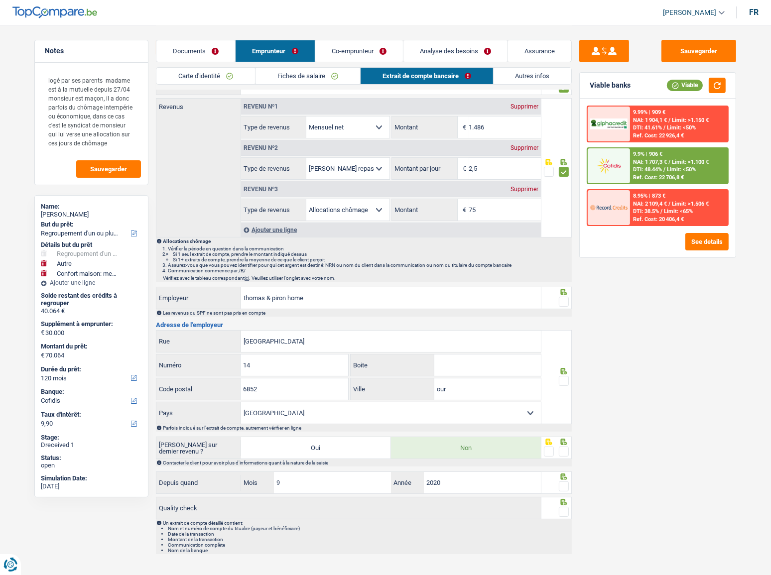
scroll to position [59, 0]
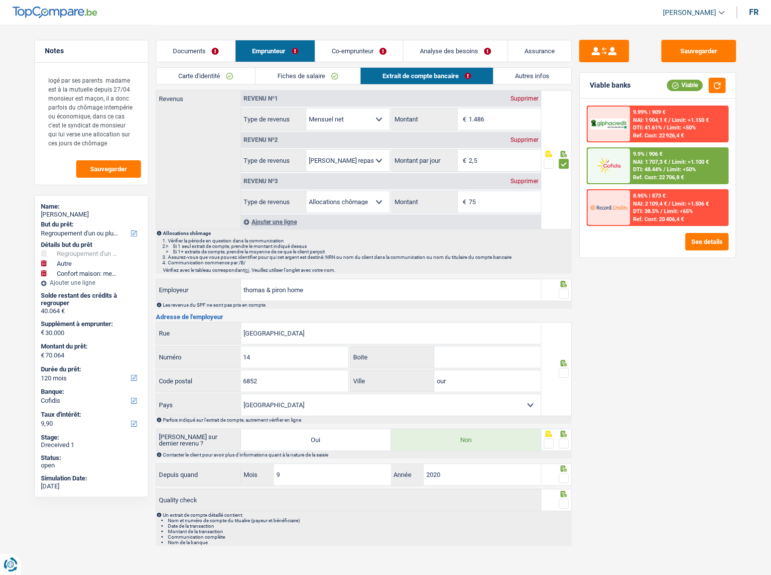
click at [560, 292] on span at bounding box center [564, 294] width 10 height 10
click at [0, 0] on input "radio" at bounding box center [0, 0] width 0 height 0
drag, startPoint x: 560, startPoint y: 370, endPoint x: 567, endPoint y: 398, distance: 29.5
click at [560, 314] on span at bounding box center [564, 373] width 10 height 10
click at [0, 0] on input "radio" at bounding box center [0, 0] width 0 height 0
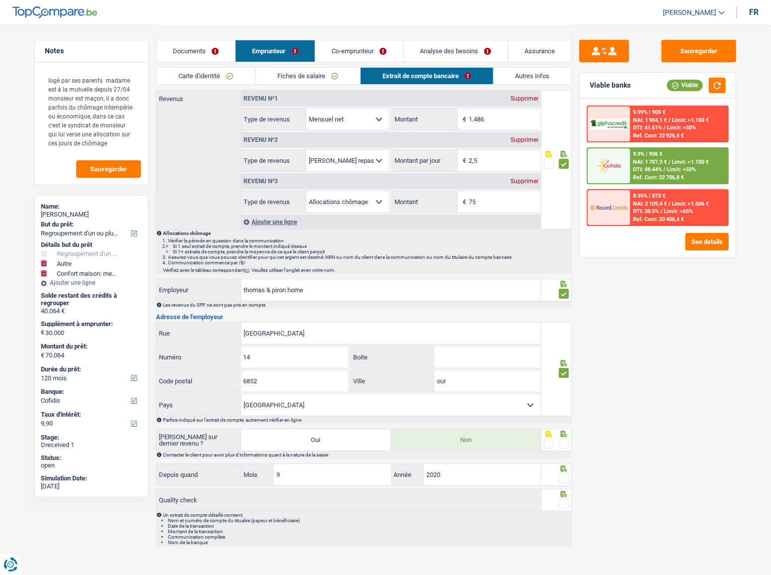
click at [563, 314] on span at bounding box center [564, 444] width 10 height 10
click at [0, 0] on input "radio" at bounding box center [0, 0] width 0 height 0
click at [557, 314] on fieldset at bounding box center [556, 478] width 25 height 12
drag, startPoint x: 566, startPoint y: 499, endPoint x: 562, endPoint y: 490, distance: 10.0
click at [562, 314] on span at bounding box center [564, 504] width 10 height 10
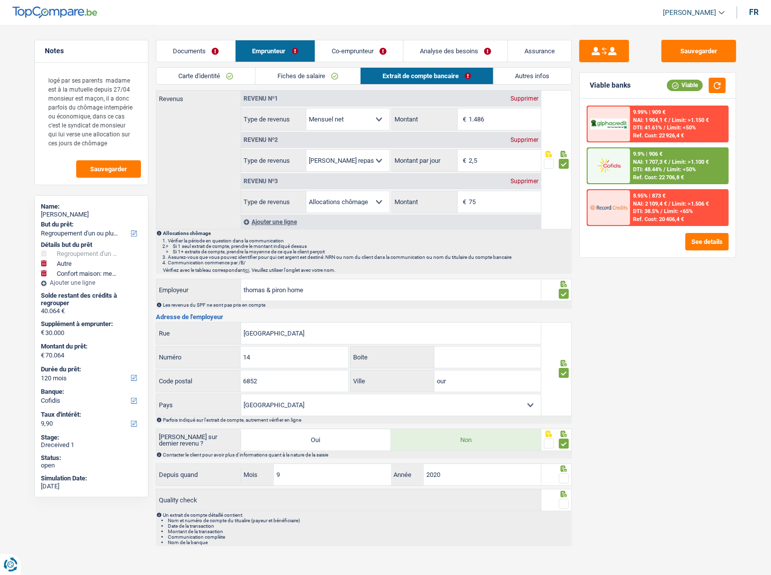
click at [0, 0] on input "radio" at bounding box center [0, 0] width 0 height 0
click at [567, 314] on span at bounding box center [564, 478] width 10 height 10
click at [0, 0] on input "radio" at bounding box center [0, 0] width 0 height 0
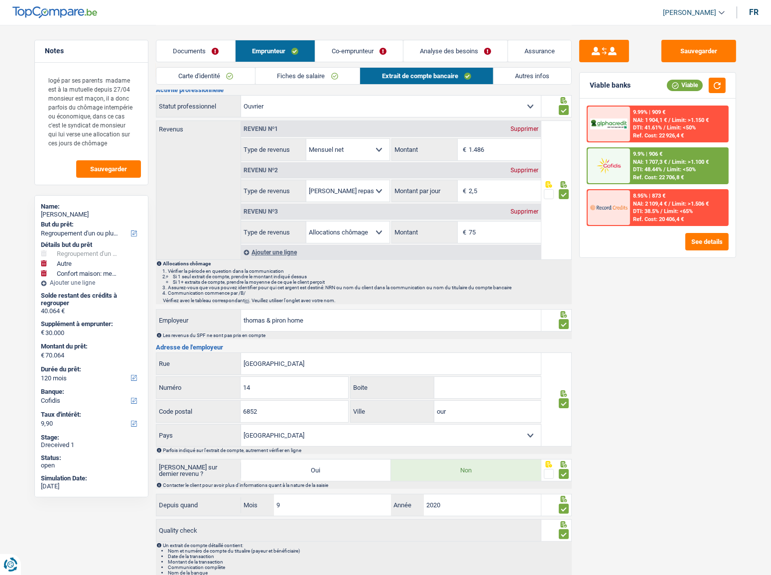
scroll to position [0, 0]
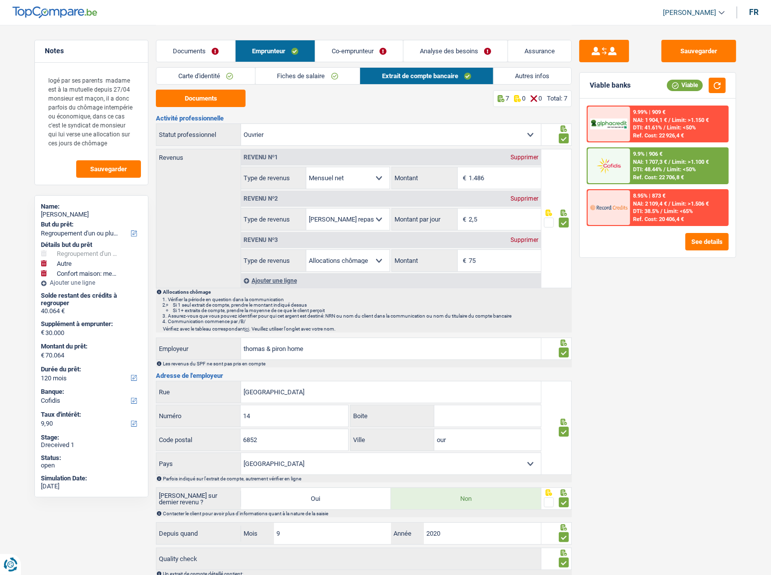
click at [365, 56] on link "Co-emprunteur" at bounding box center [359, 50] width 88 height 21
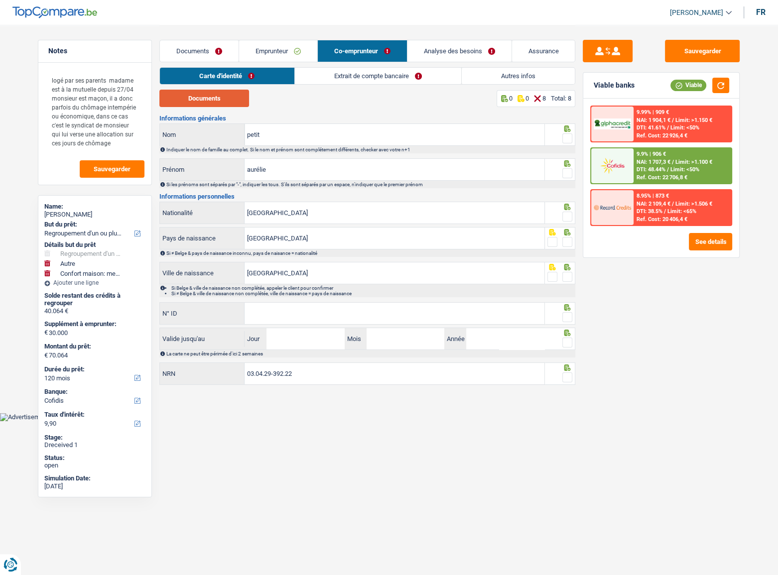
click at [213, 99] on button "Documents" at bounding box center [204, 98] width 90 height 17
click at [565, 133] on span at bounding box center [567, 138] width 10 height 10
click at [0, 0] on input "radio" at bounding box center [0, 0] width 0 height 0
drag, startPoint x: 564, startPoint y: 174, endPoint x: 567, endPoint y: 179, distance: 5.8
click at [566, 174] on span at bounding box center [567, 173] width 10 height 10
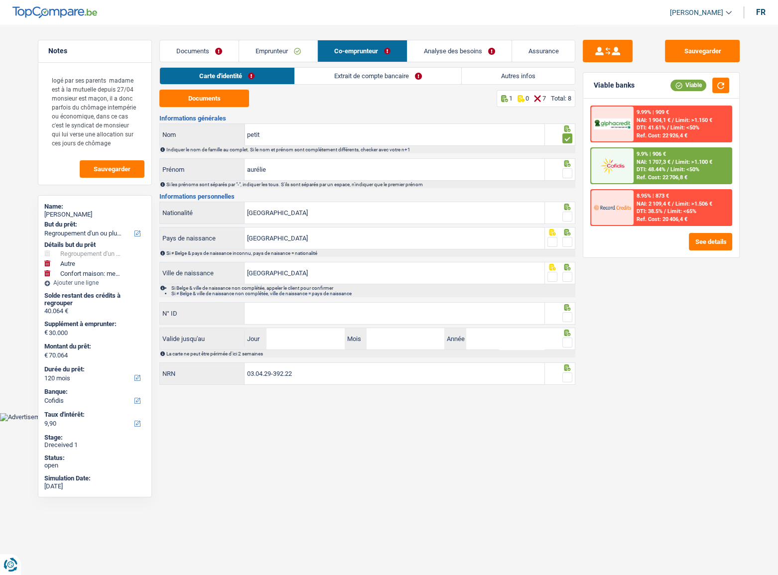
click at [0, 0] on input "radio" at bounding box center [0, 0] width 0 height 0
click at [568, 217] on span at bounding box center [567, 217] width 10 height 10
click at [0, 0] on input "radio" at bounding box center [0, 0] width 0 height 0
click at [269, 49] on link "Emprunteur" at bounding box center [278, 50] width 78 height 21
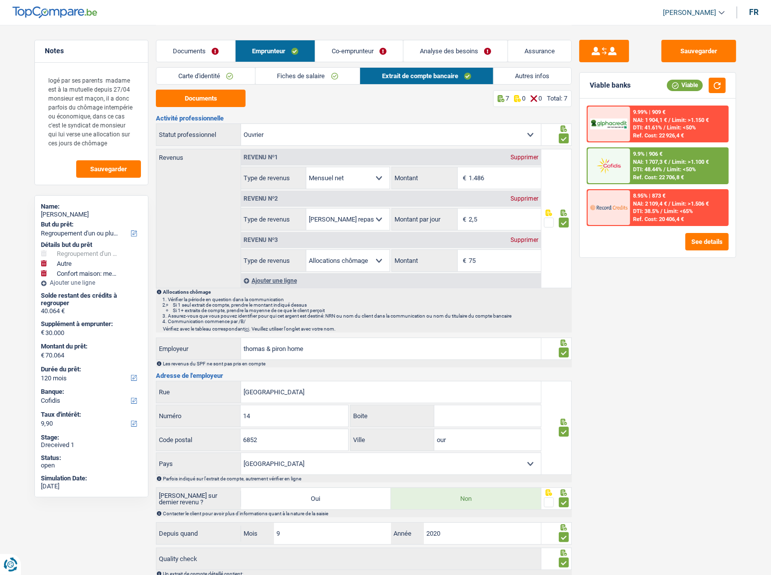
click at [219, 76] on link "Carte d'identité" at bounding box center [205, 76] width 99 height 16
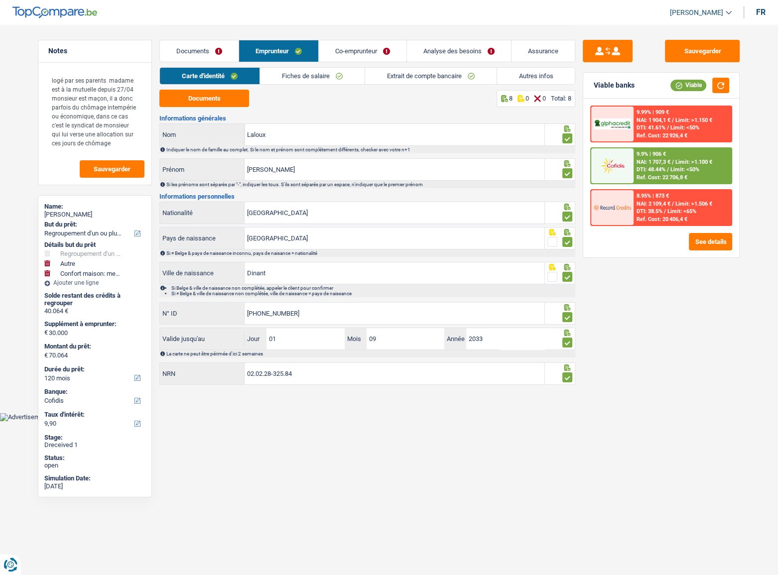
click at [348, 48] on link "Co-emprunteur" at bounding box center [363, 50] width 88 height 21
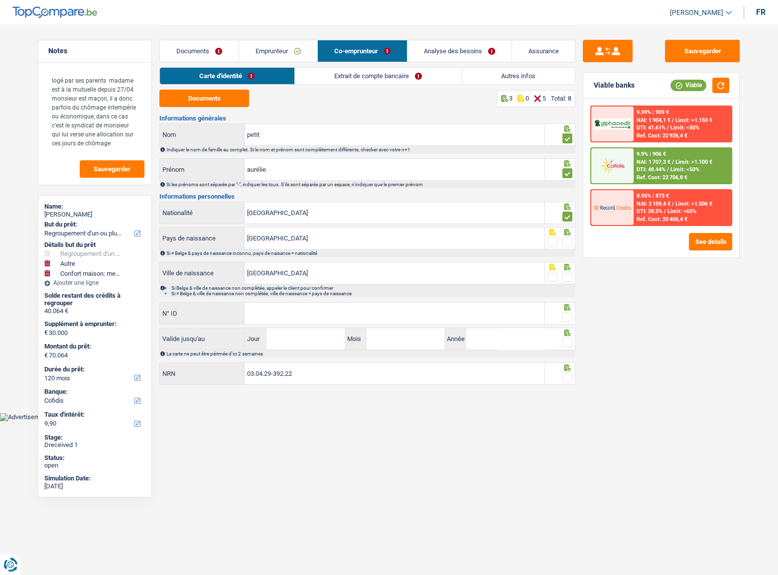
click at [564, 241] on span at bounding box center [567, 242] width 10 height 10
click at [0, 0] on input "radio" at bounding box center [0, 0] width 0 height 0
click at [563, 278] on fieldset at bounding box center [559, 277] width 25 height 12
click at [571, 273] on span at bounding box center [567, 277] width 10 height 10
click at [0, 0] on input "radio" at bounding box center [0, 0] width 0 height 0
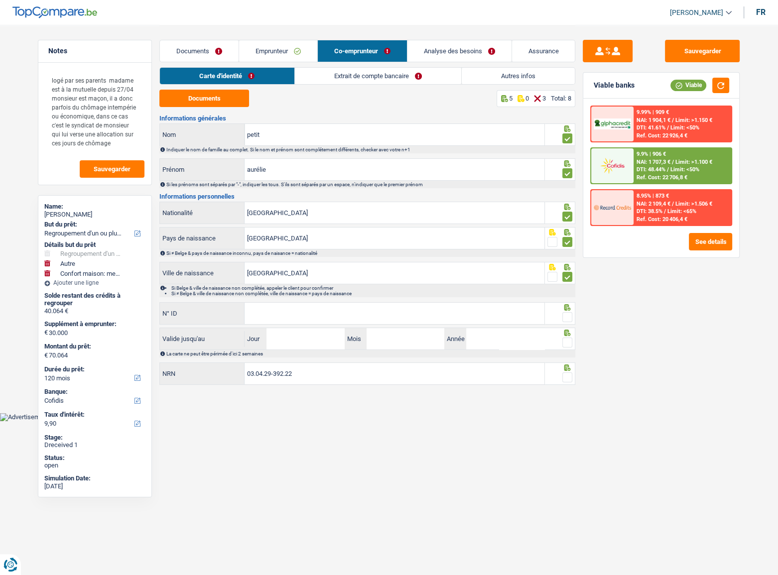
drag, startPoint x: 438, startPoint y: 324, endPoint x: 521, endPoint y: 304, distance: 86.0
click at [438, 314] on div "N° ID Tous les champs sont obligatoires. Veuillez fournir une réponse plus long…" at bounding box center [351, 314] width 385 height 24
drag, startPoint x: 336, startPoint y: 315, endPoint x: 564, endPoint y: 314, distance: 229.0
click at [336, 314] on input "N° ID" at bounding box center [394, 313] width 300 height 21
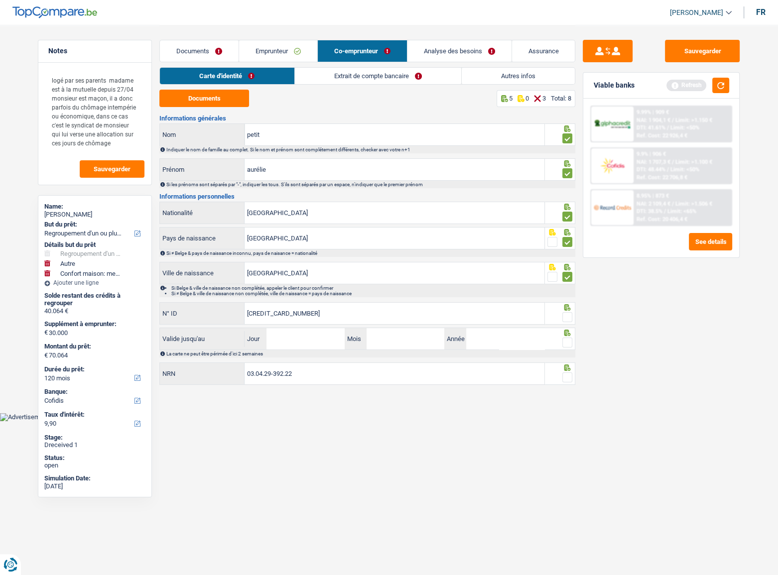
type input "595-1309668-89"
click at [567, 314] on span at bounding box center [567, 317] width 10 height 10
click at [0, 0] on input "radio" at bounding box center [0, 0] width 0 height 0
click at [300, 314] on input "Jour" at bounding box center [305, 338] width 78 height 21
click at [301, 314] on input "Jour" at bounding box center [305, 338] width 78 height 21
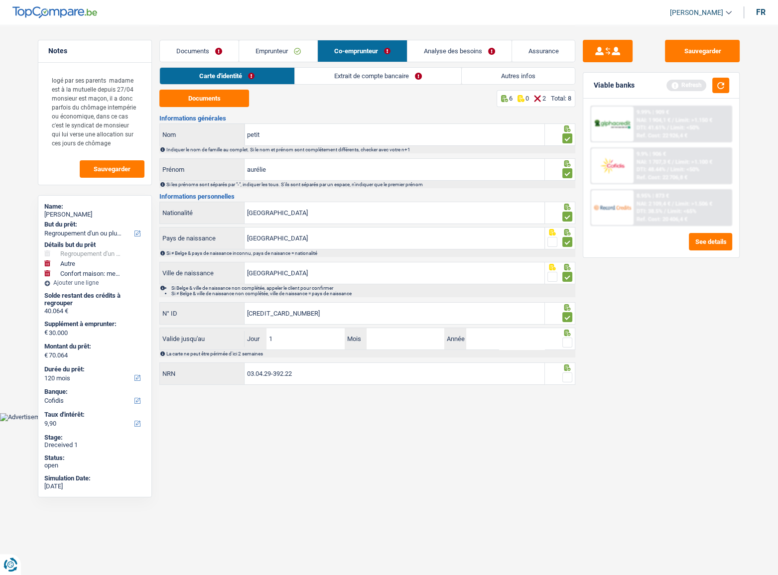
type input "18"
type input "01"
type input "2033"
click at [565, 314] on span at bounding box center [567, 343] width 10 height 10
click at [0, 0] on input "radio" at bounding box center [0, 0] width 0 height 0
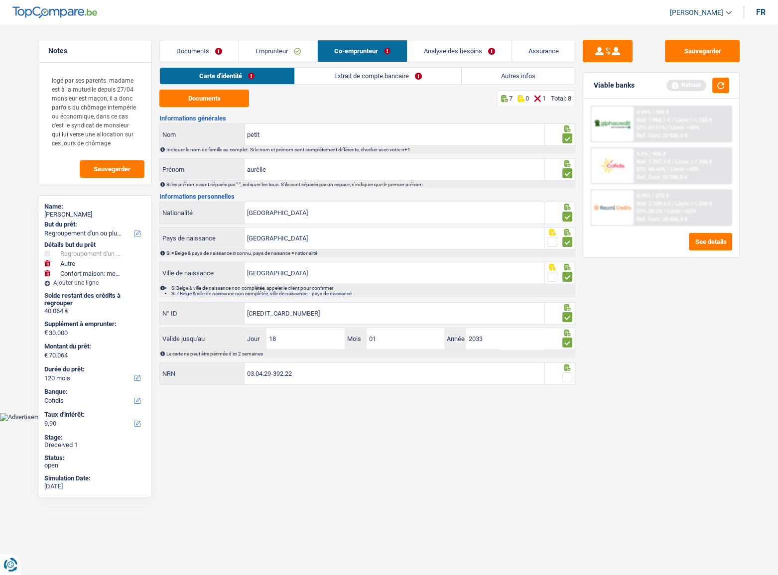
click at [569, 314] on span at bounding box center [567, 377] width 10 height 10
click at [0, 0] on input "radio" at bounding box center [0, 0] width 0 height 0
click at [687, 87] on div "Refresh" at bounding box center [697, 85] width 63 height 15
click at [331, 77] on link "Extrait de compte bancaire" at bounding box center [378, 76] width 166 height 16
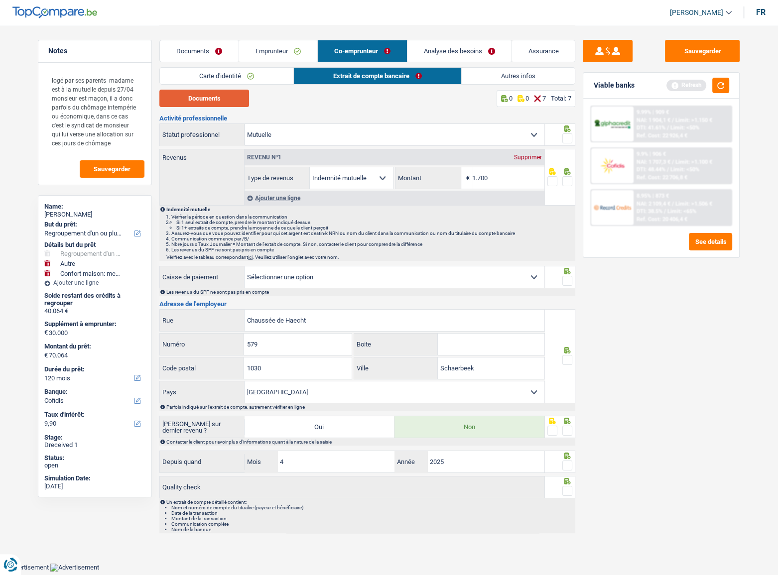
click at [214, 98] on button "Documents" at bounding box center [204, 98] width 90 height 17
click at [687, 82] on button "button" at bounding box center [720, 85] width 17 height 15
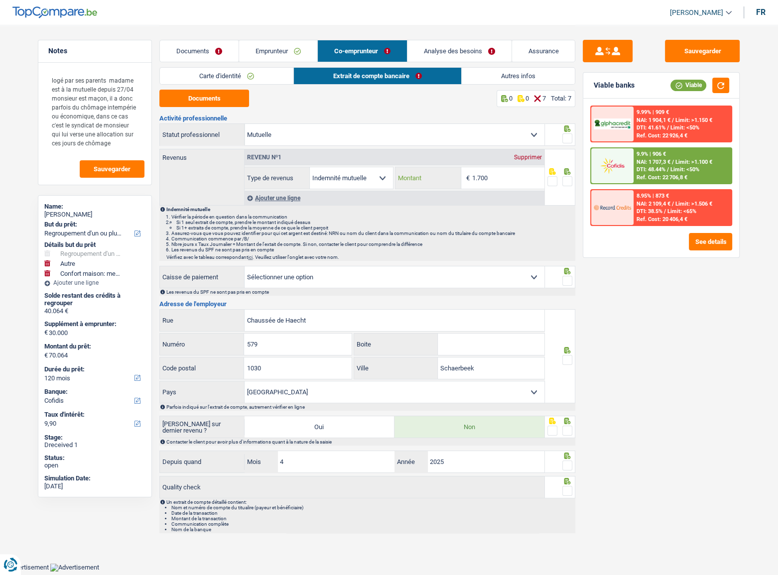
click at [503, 177] on input "1.700" at bounding box center [508, 177] width 72 height 21
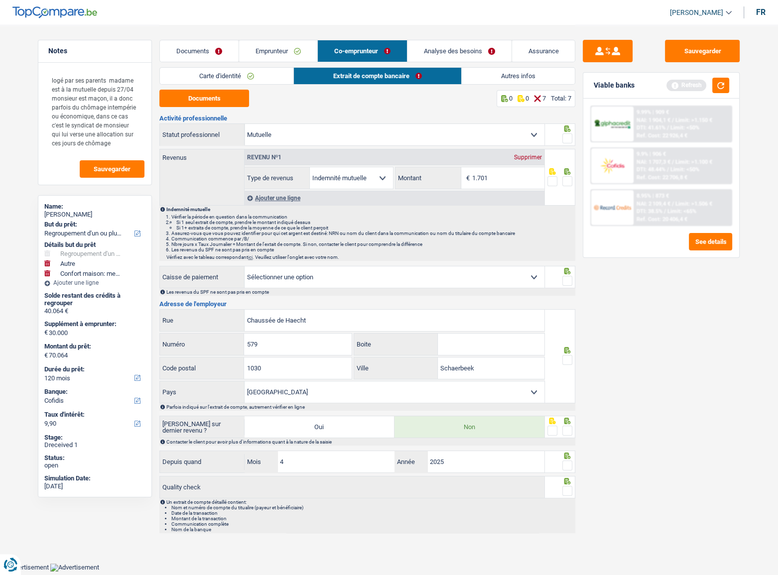
type input "1.701"
click at [564, 139] on span at bounding box center [567, 138] width 10 height 10
click at [0, 0] on input "radio" at bounding box center [0, 0] width 0 height 0
click at [567, 184] on span at bounding box center [567, 181] width 10 height 10
click at [0, 0] on input "radio" at bounding box center [0, 0] width 0 height 0
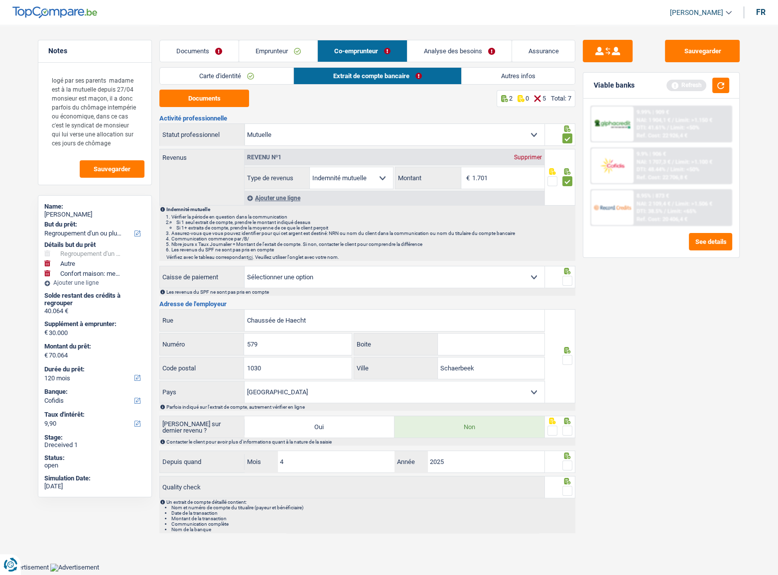
click at [568, 282] on span at bounding box center [567, 281] width 10 height 10
click at [0, 0] on input "radio" at bounding box center [0, 0] width 0 height 0
click at [568, 314] on span at bounding box center [567, 360] width 10 height 10
click at [0, 0] on input "radio" at bounding box center [0, 0] width 0 height 0
click at [564, 314] on span at bounding box center [567, 431] width 10 height 10
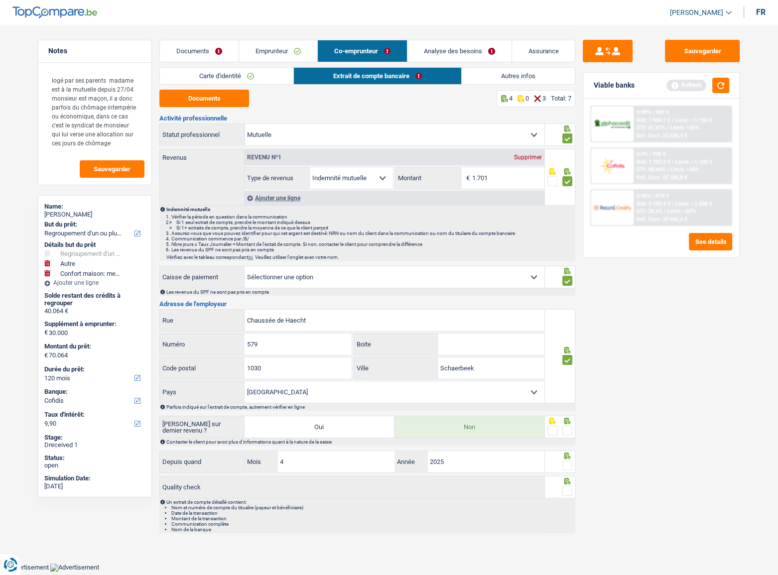
click at [0, 0] on input "radio" at bounding box center [0, 0] width 0 height 0
drag, startPoint x: 565, startPoint y: 463, endPoint x: 567, endPoint y: 500, distance: 36.9
click at [566, 314] on span at bounding box center [567, 465] width 10 height 10
click at [0, 0] on input "radio" at bounding box center [0, 0] width 0 height 0
click at [566, 314] on div at bounding box center [567, 491] width 10 height 12
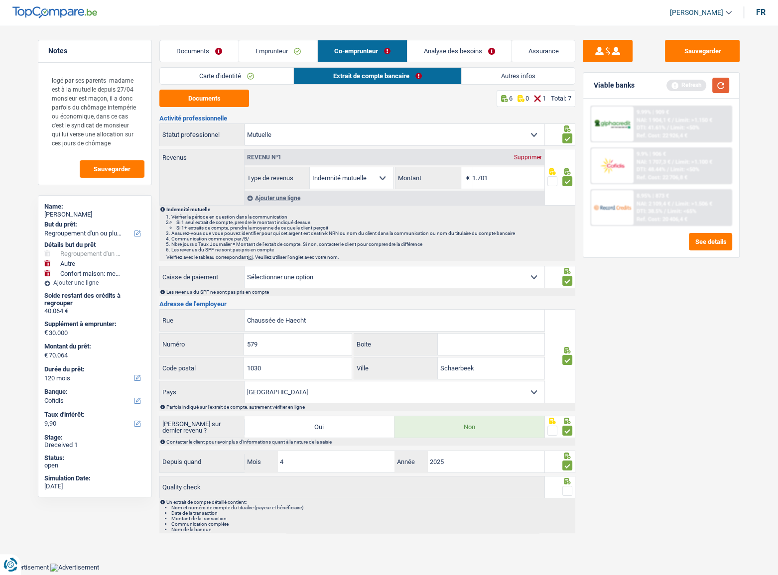
drag, startPoint x: 720, startPoint y: 78, endPoint x: 720, endPoint y: 90, distance: 11.9
click at [687, 81] on button "button" at bounding box center [720, 85] width 17 height 15
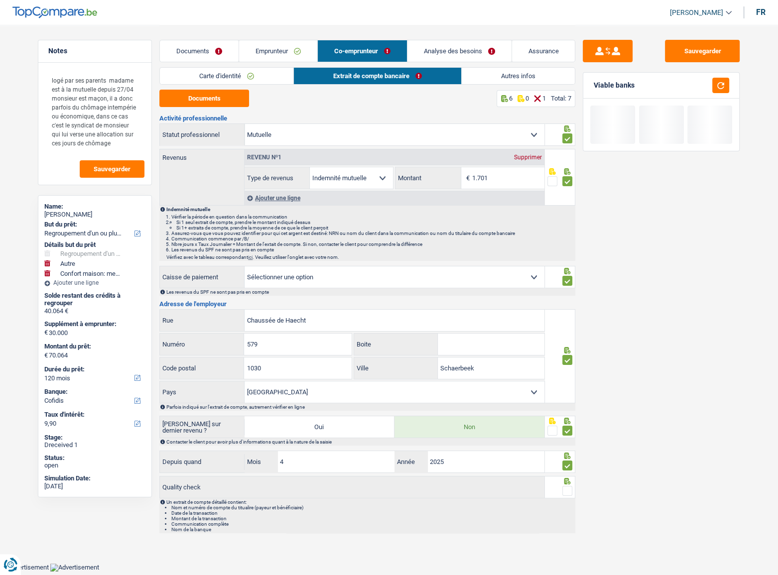
click at [564, 314] on span at bounding box center [567, 491] width 10 height 10
click at [0, 0] on input "radio" at bounding box center [0, 0] width 0 height 0
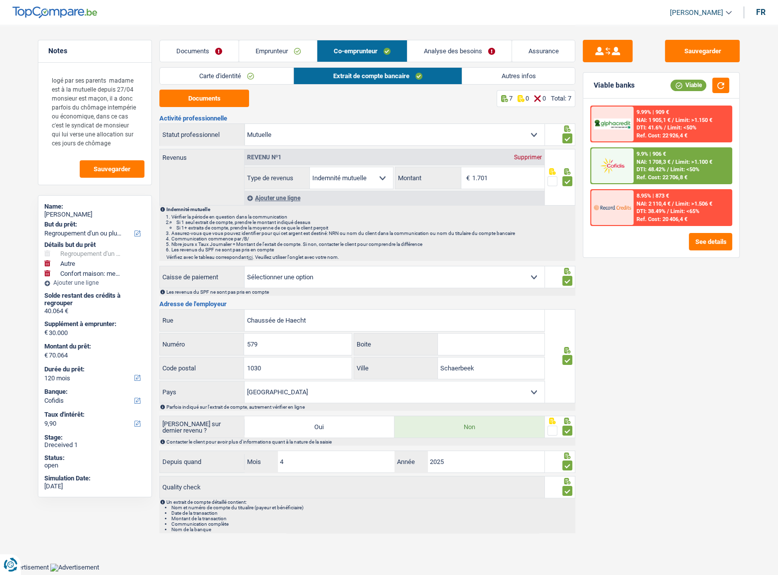
click at [294, 48] on link "Emprunteur" at bounding box center [278, 50] width 78 height 21
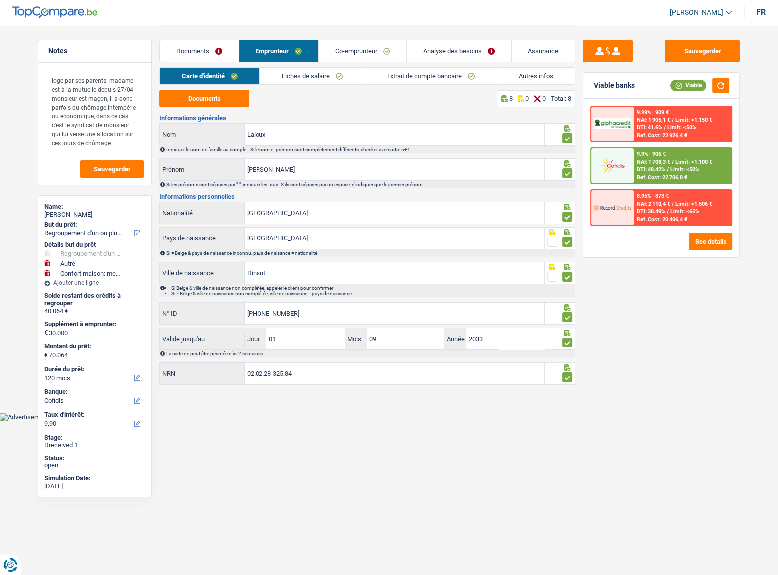
click at [355, 76] on link "Fiches de salaire" at bounding box center [312, 76] width 105 height 16
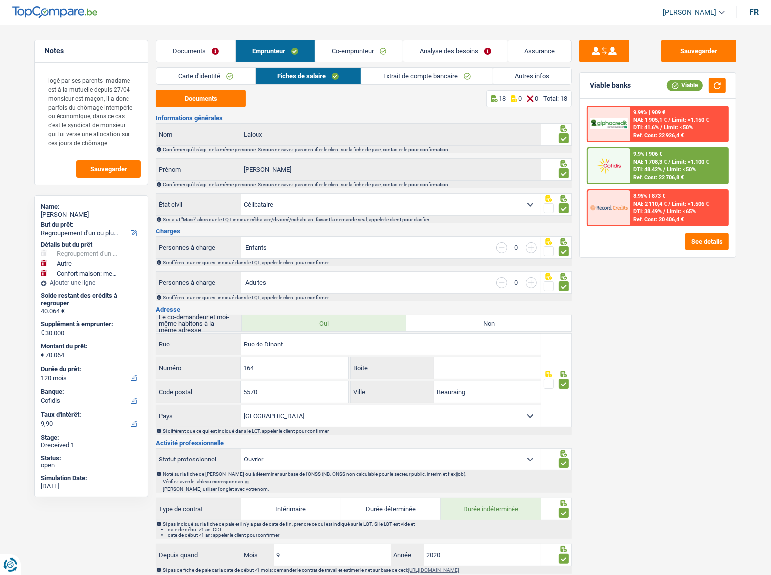
click at [445, 75] on link "Extrait de compte bancaire" at bounding box center [426, 76] width 131 height 16
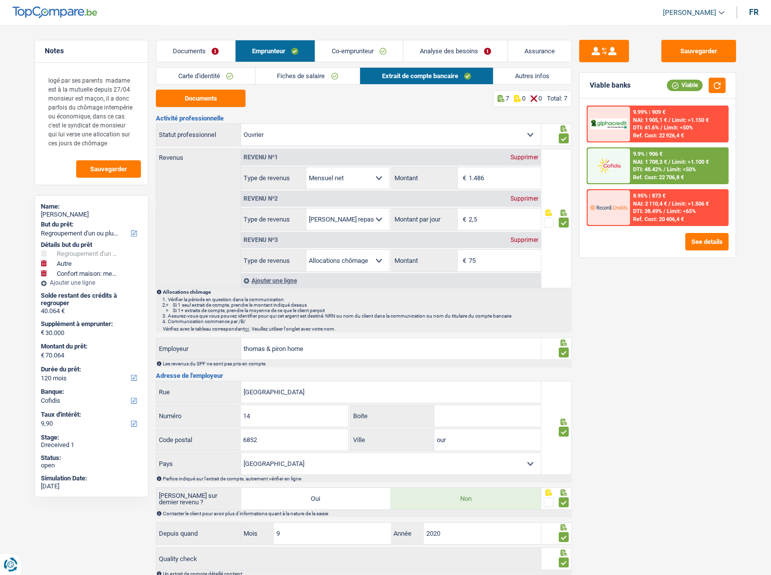
click at [324, 80] on link "Fiches de salaire" at bounding box center [307, 76] width 105 height 16
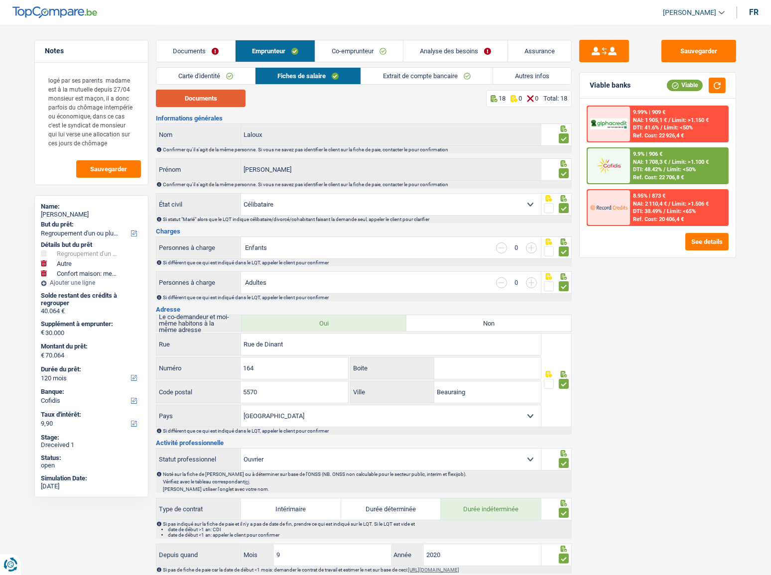
click at [204, 104] on button "Documents" at bounding box center [201, 98] width 90 height 17
click at [368, 41] on link "Co-emprunteur" at bounding box center [359, 50] width 88 height 21
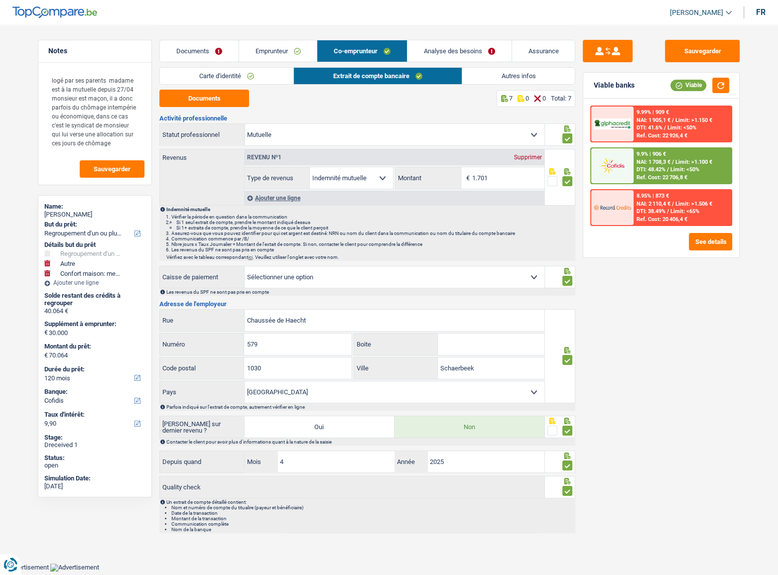
click at [449, 54] on link "Analyse des besoins" at bounding box center [459, 50] width 104 height 21
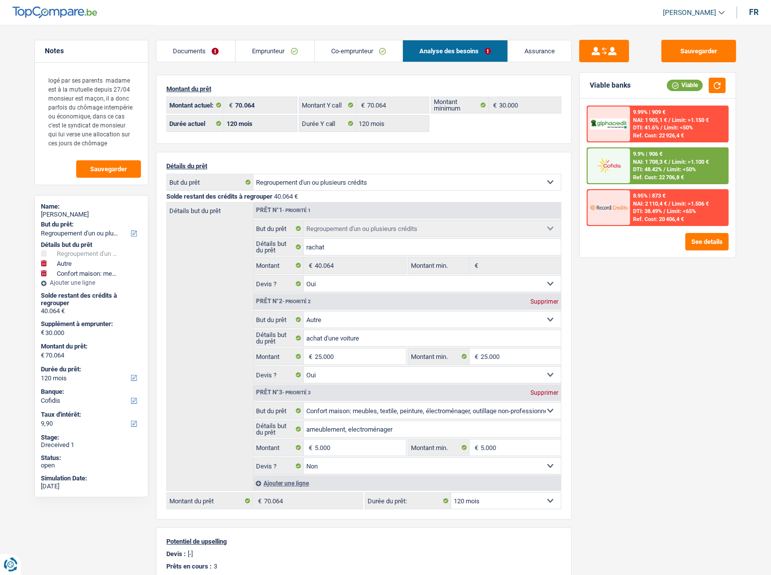
click at [258, 53] on link "Emprunteur" at bounding box center [274, 50] width 78 height 21
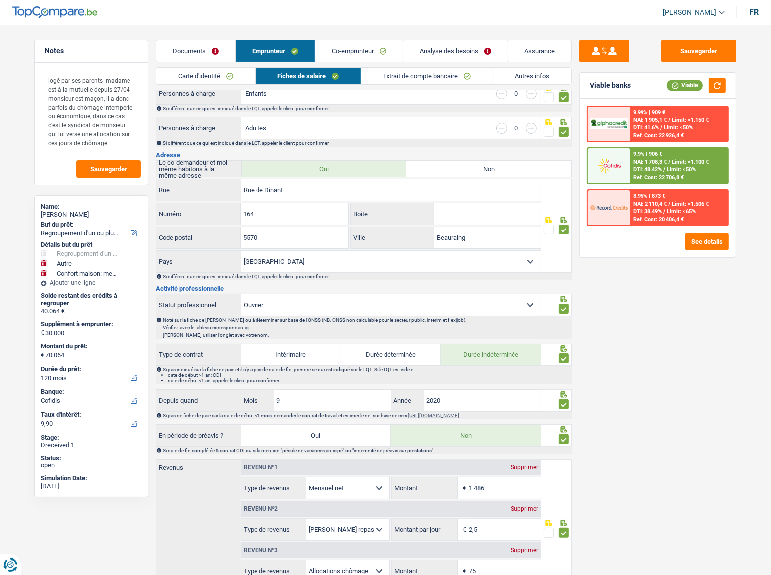
scroll to position [226, 0]
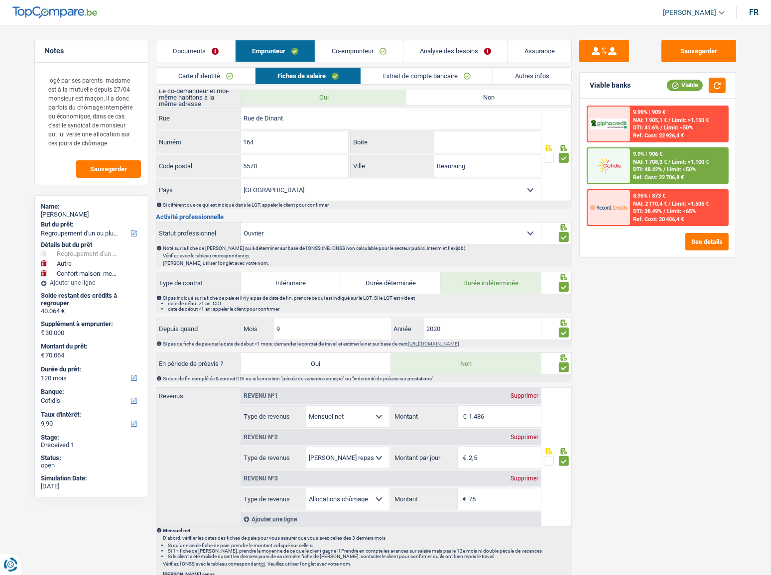
click at [443, 50] on link "Analyse des besoins" at bounding box center [455, 50] width 104 height 21
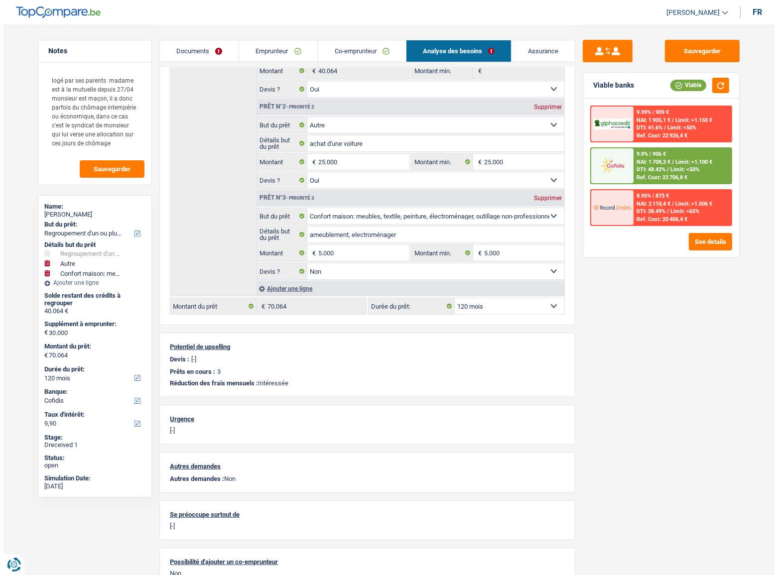
scroll to position [112, 0]
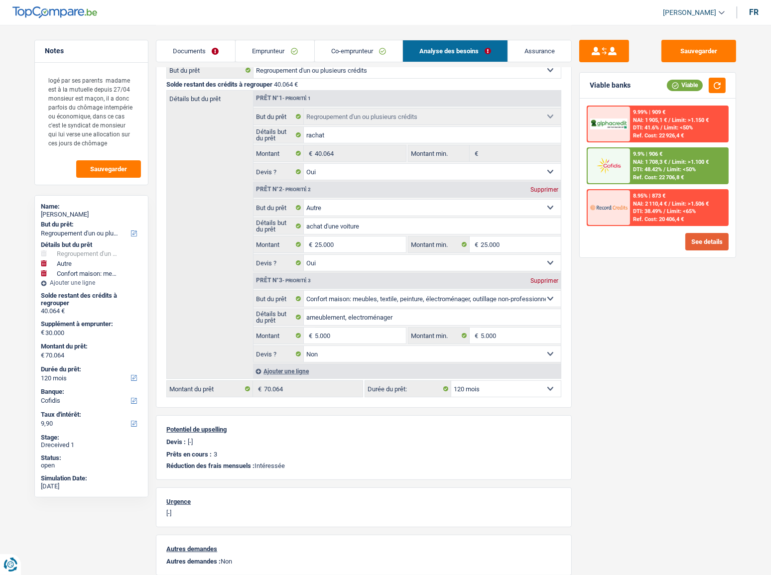
click at [687, 240] on button "See details" at bounding box center [706, 241] width 43 height 17
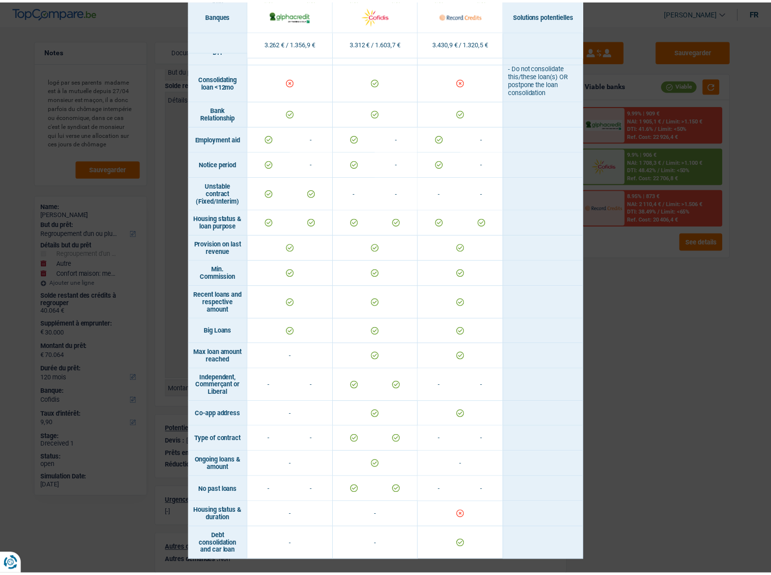
scroll to position [292, 0]
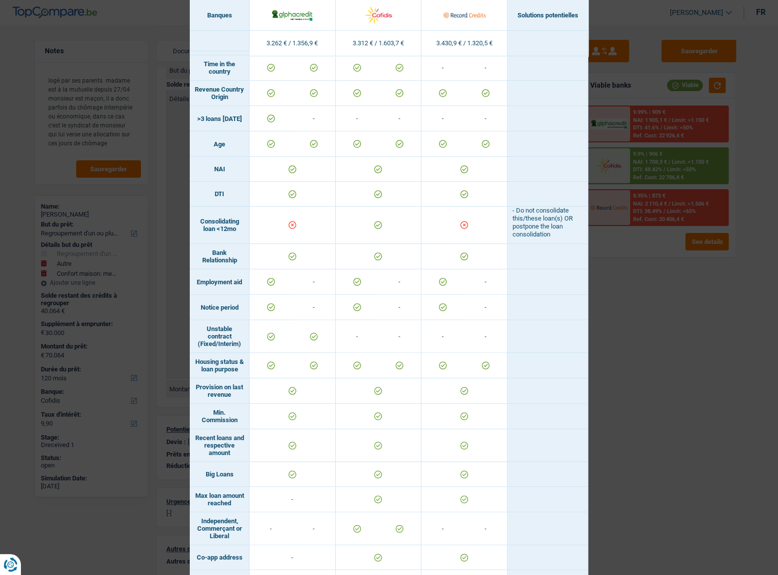
click at [660, 314] on div "Banks conditions × Banques Solutions potentielles Revenus / Charges 3.262 € / 1…" at bounding box center [389, 287] width 778 height 575
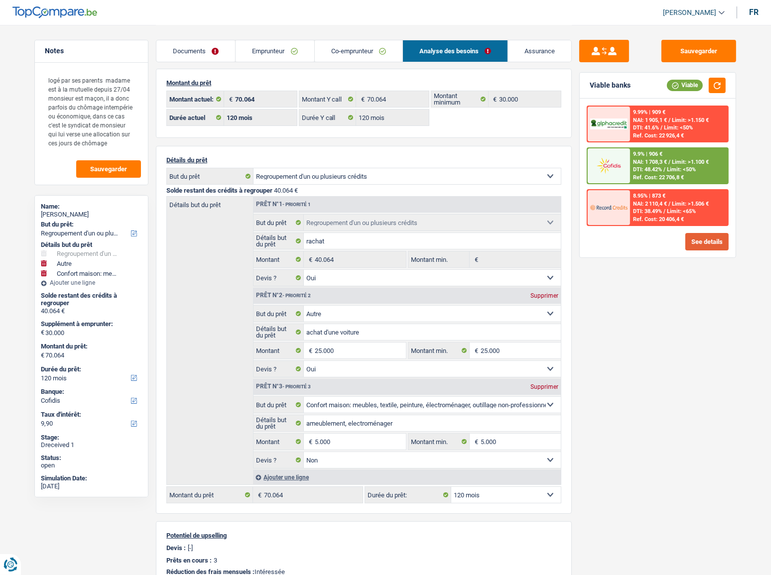
scroll to position [0, 0]
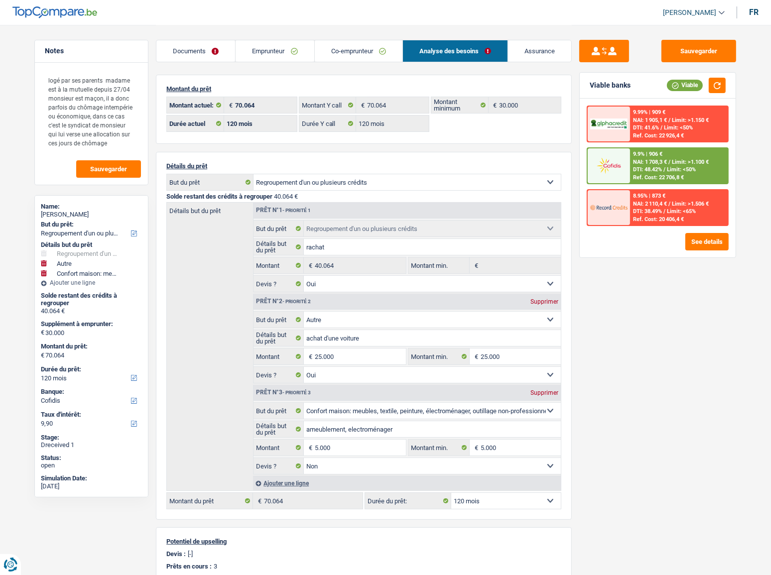
click at [298, 51] on link "Emprunteur" at bounding box center [274, 50] width 78 height 21
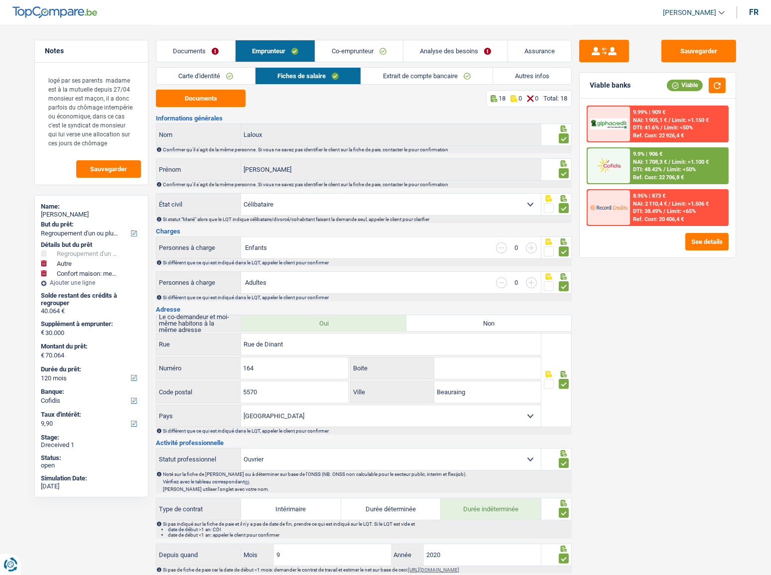
click at [497, 74] on link "Autres infos" at bounding box center [532, 76] width 78 height 16
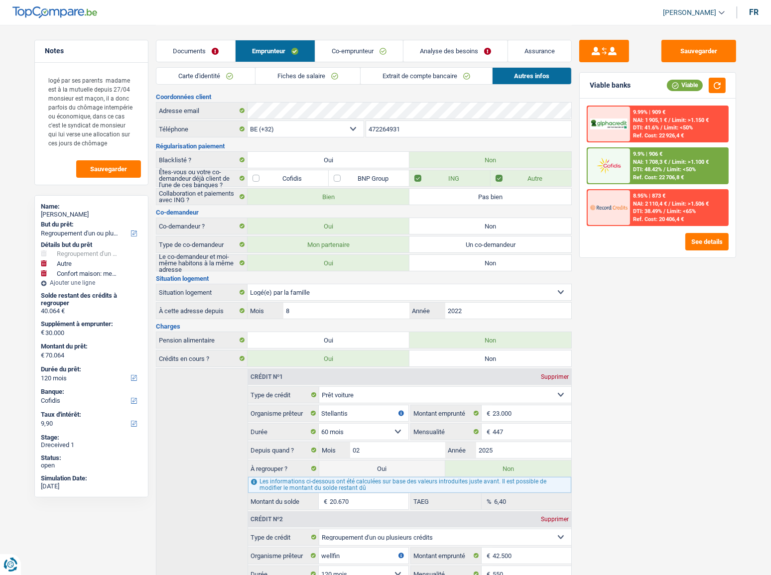
click at [453, 50] on link "Analyse des besoins" at bounding box center [455, 50] width 104 height 21
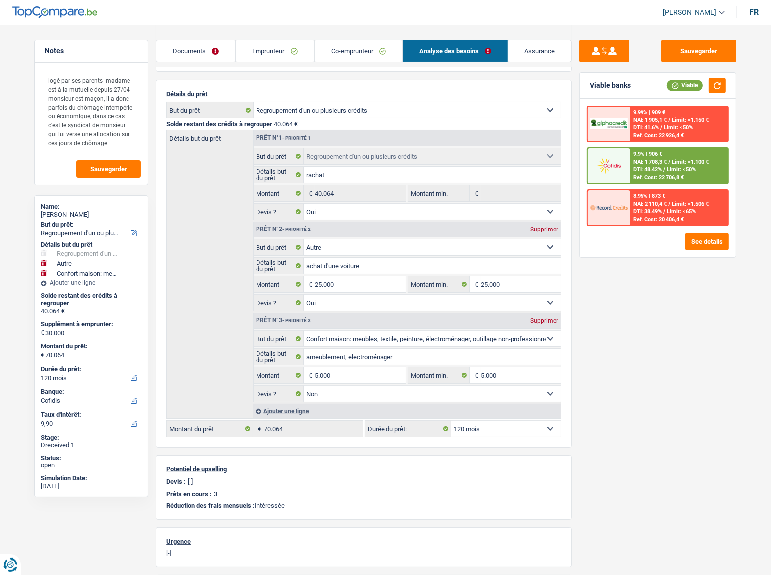
scroll to position [90, 0]
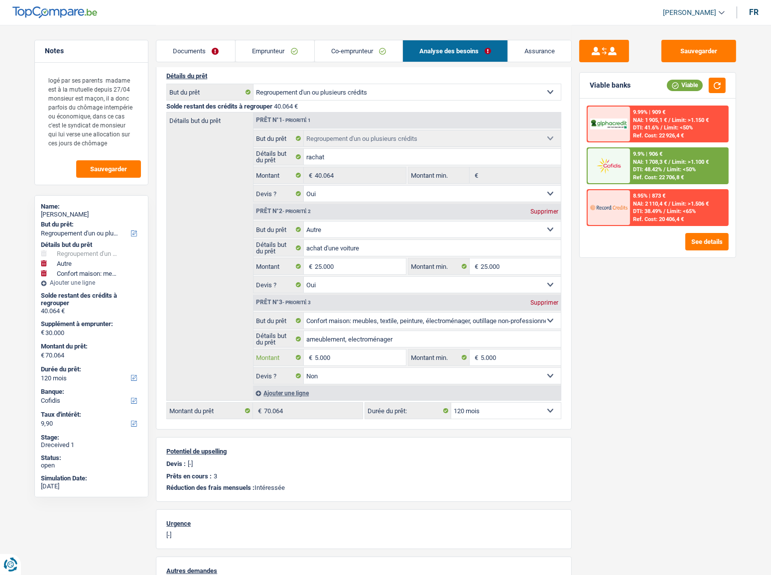
click at [317, 314] on input "5.000" at bounding box center [360, 357] width 91 height 16
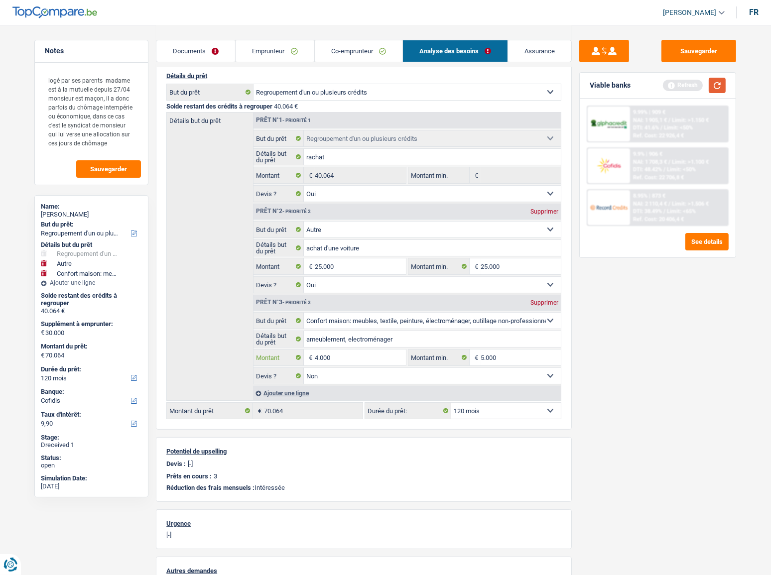
type input "4.000"
type input "29.000"
type input "69.064"
select select "144"
type input "69.064"
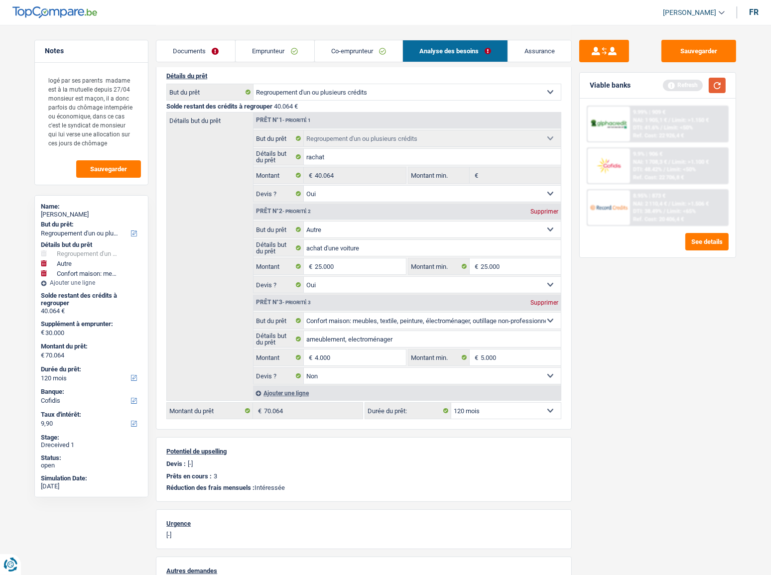
select select "144"
type input "69.064"
select select "144"
click at [687, 78] on button "button" at bounding box center [716, 85] width 17 height 15
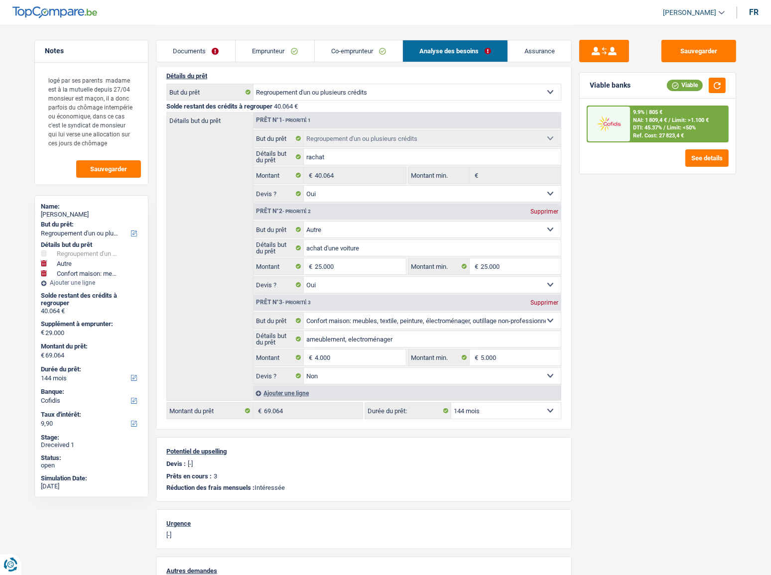
click at [687, 126] on div "9.9% | 805 € NAI: 1 809,4 € / Limit: >1.100 € DTI: 45.37% / Limit: <50% Ref. Co…" at bounding box center [679, 124] width 98 height 35
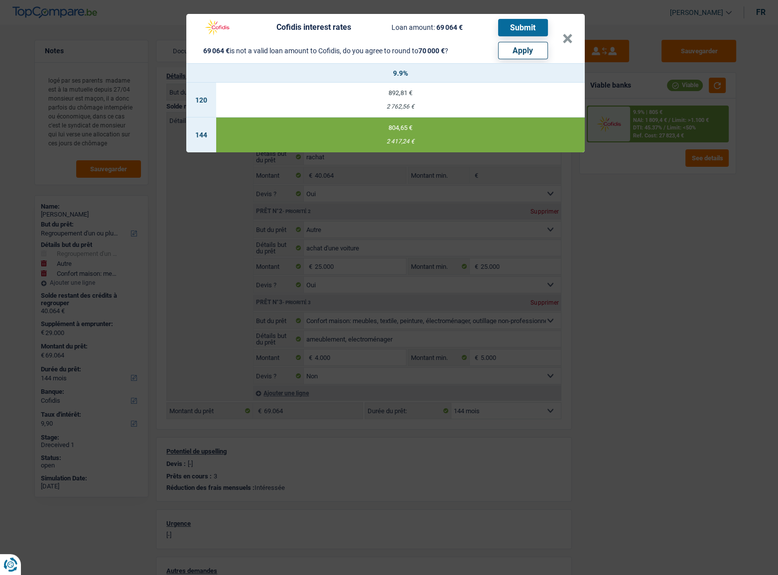
click at [531, 51] on button "Apply" at bounding box center [523, 50] width 50 height 17
type input "29.936"
type input "70.000"
type input "25.936"
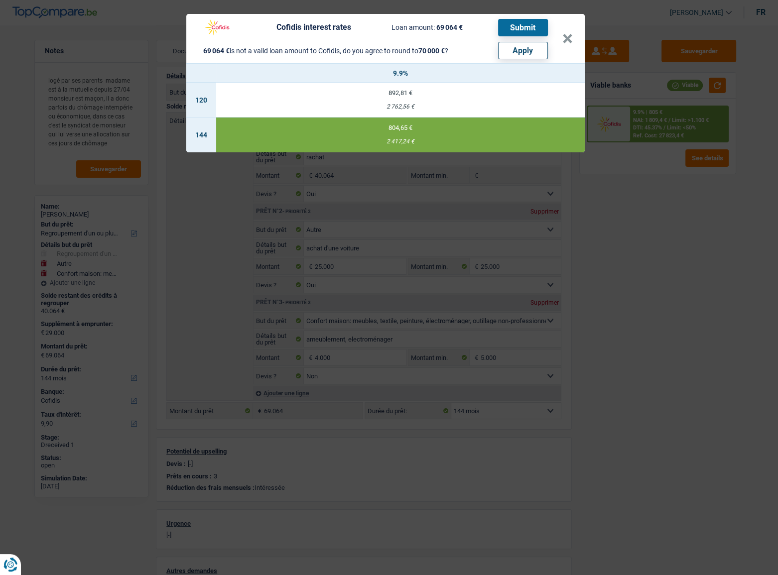
type input "70.000"
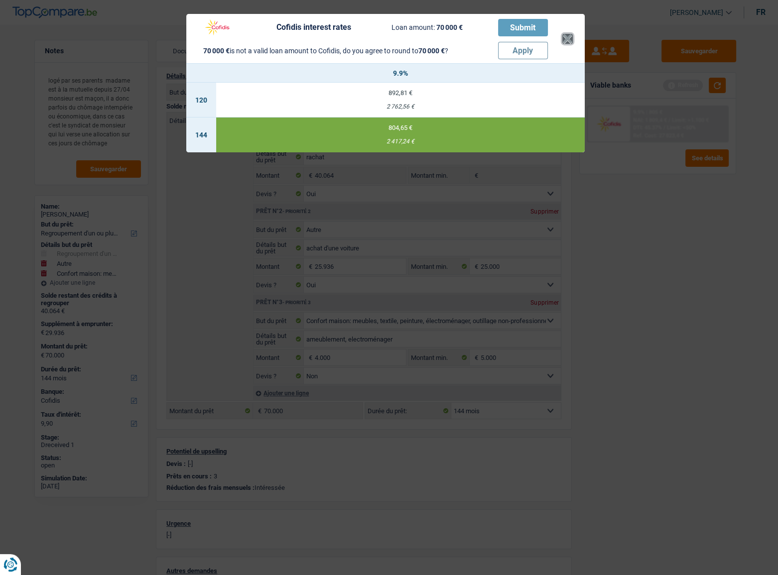
click at [567, 34] on button "×" at bounding box center [567, 39] width 10 height 10
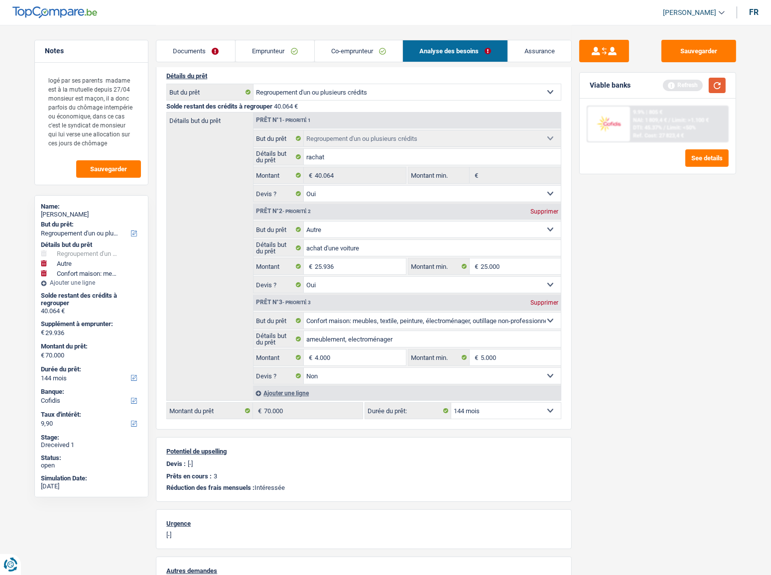
drag, startPoint x: 721, startPoint y: 83, endPoint x: 553, endPoint y: 310, distance: 282.7
click at [687, 83] on button "button" at bounding box center [716, 85] width 17 height 15
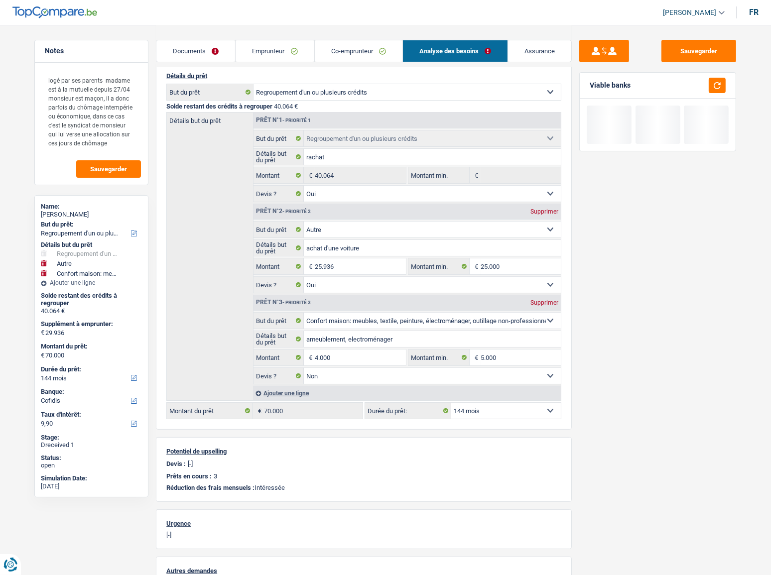
click at [508, 314] on select "12 mois 18 mois 24 mois 30 mois 36 mois 42 mois 48 mois 60 mois 72 mois 84 mois…" at bounding box center [506, 411] width 110 height 16
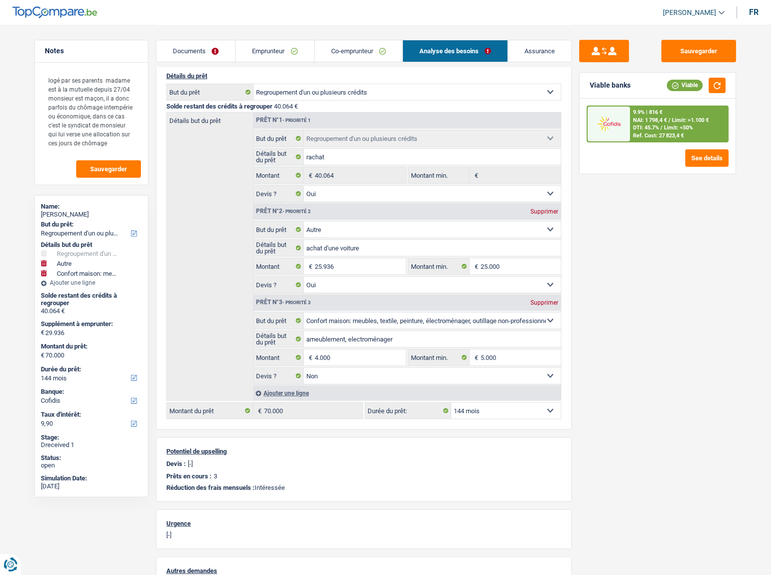
click at [496, 314] on select "12 mois 18 mois 24 mois 30 mois 36 mois 42 mois 48 mois 60 mois 72 mois 84 mois…" at bounding box center [506, 411] width 110 height 16
select select "120"
click at [451, 314] on select "12 mois 18 mois 24 mois 30 mois 36 mois 42 mois 48 mois 60 mois 72 mois 84 mois…" at bounding box center [506, 411] width 110 height 16
select select "120"
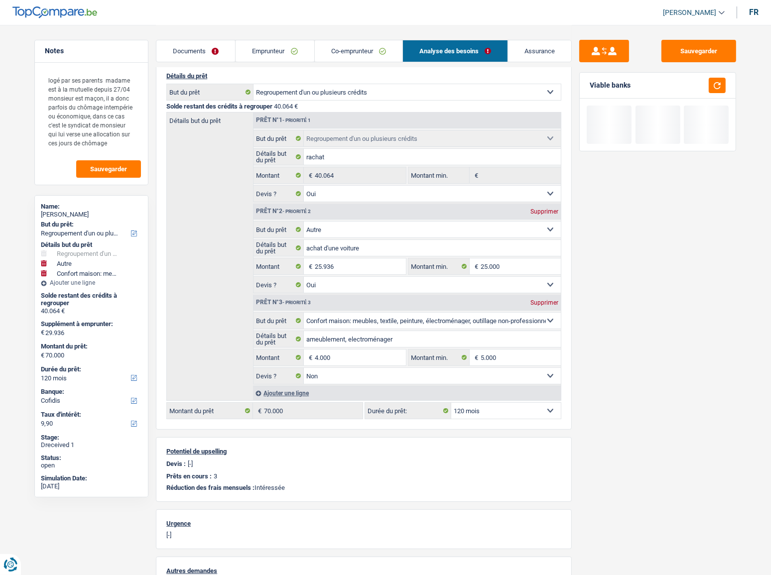
click at [628, 314] on div "Sauvegarder Viable banks" at bounding box center [657, 299] width 172 height 519
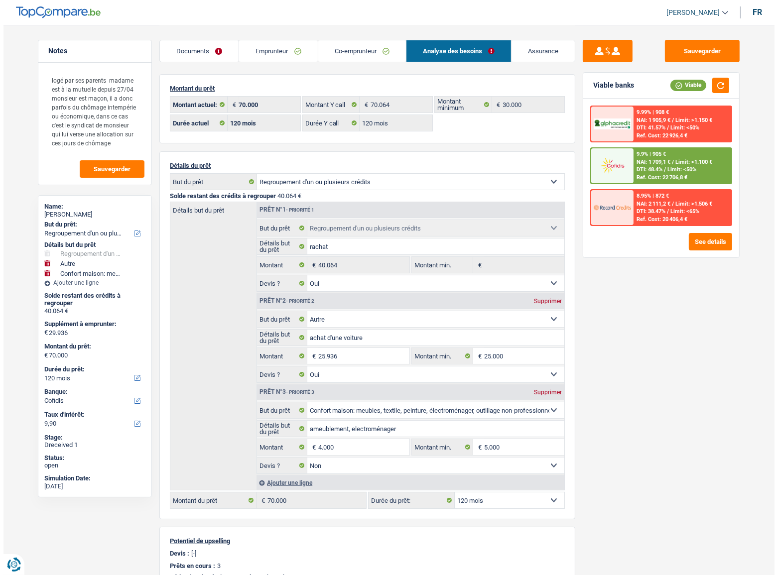
scroll to position [0, 0]
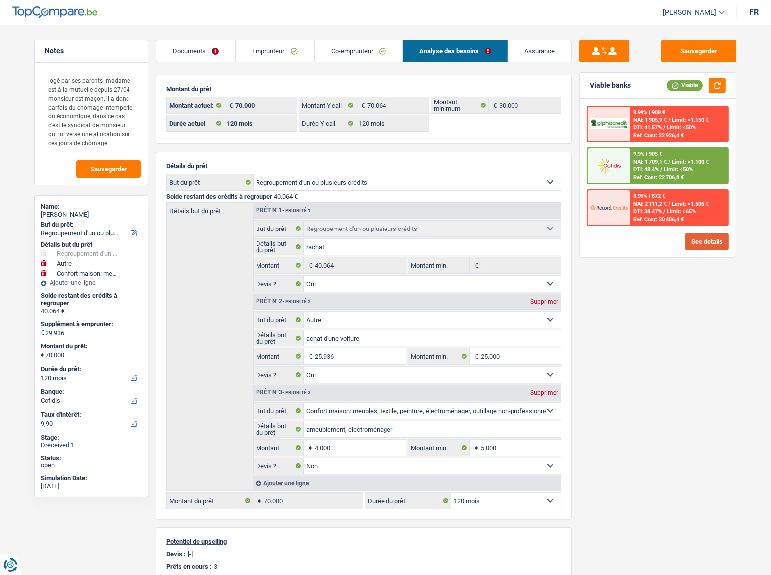
click at [687, 238] on button "See details" at bounding box center [706, 241] width 43 height 17
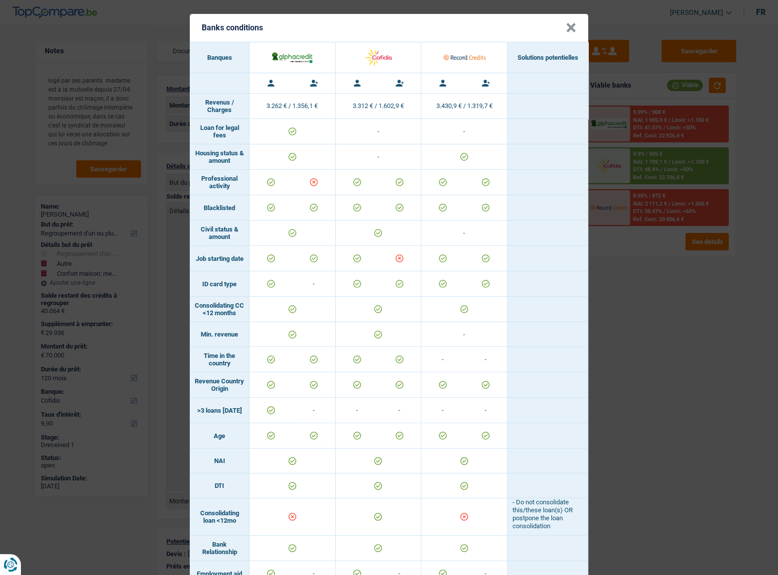
drag, startPoint x: 732, startPoint y: 323, endPoint x: 719, endPoint y: 299, distance: 27.4
click at [687, 314] on div "Banks conditions × Banques Solutions potentielles Revenus / Charges 3.262 € / 1…" at bounding box center [389, 287] width 778 height 575
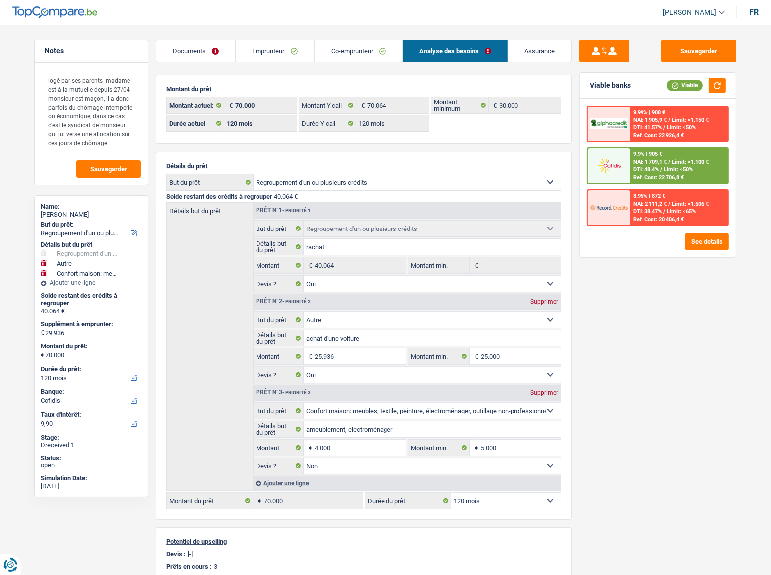
click at [670, 167] on span "Limit: <50%" at bounding box center [678, 169] width 29 height 6
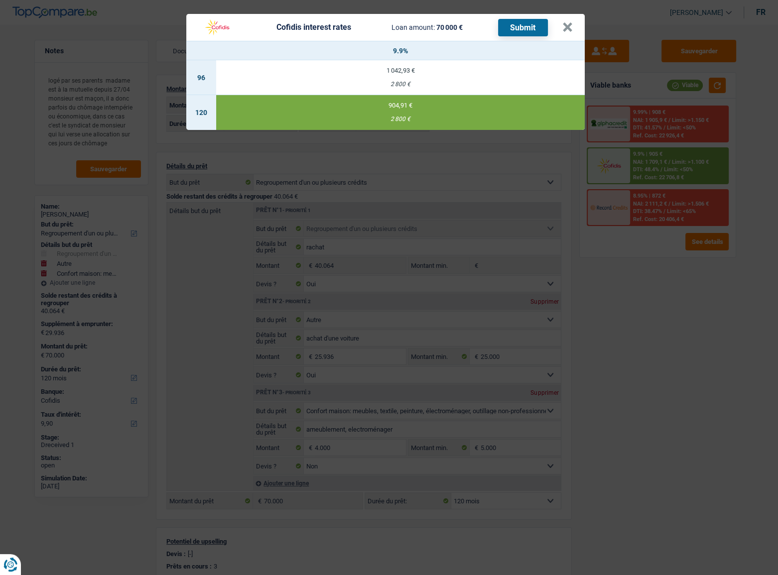
drag, startPoint x: 573, startPoint y: 26, endPoint x: 483, endPoint y: 50, distance: 92.6
click at [572, 26] on header "Cofidis interest rates Loan amount: 70 000 € Submit ×" at bounding box center [385, 27] width 398 height 27
click at [564, 32] on button "×" at bounding box center [567, 27] width 10 height 10
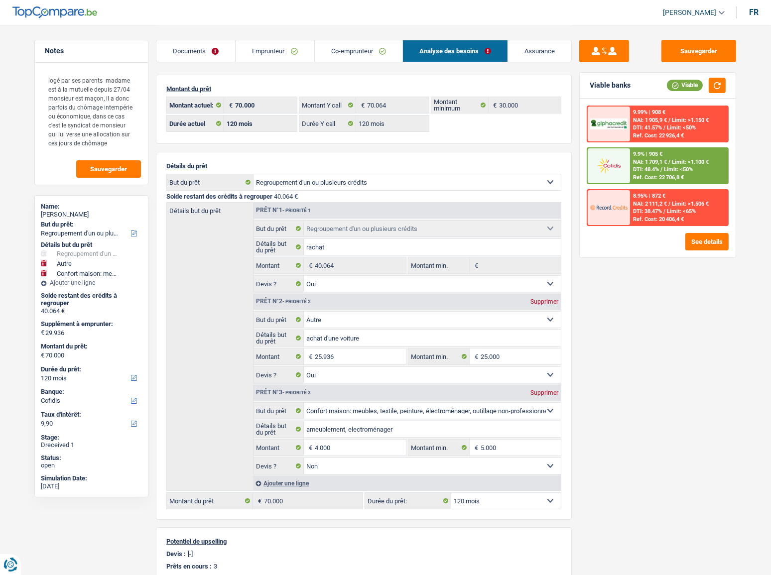
click at [677, 169] on span "Limit: <50%" at bounding box center [678, 169] width 29 height 6
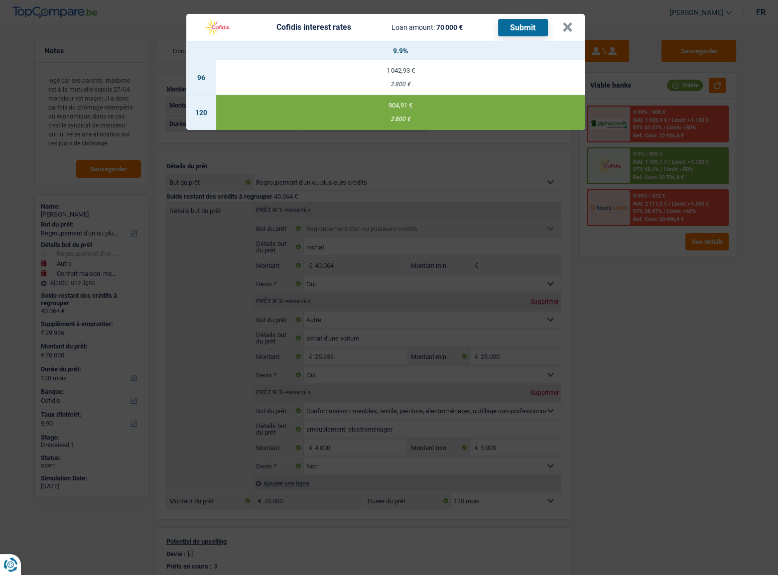
click at [530, 25] on button "Submit" at bounding box center [523, 27] width 50 height 17
click at [570, 25] on button "×" at bounding box center [567, 27] width 10 height 10
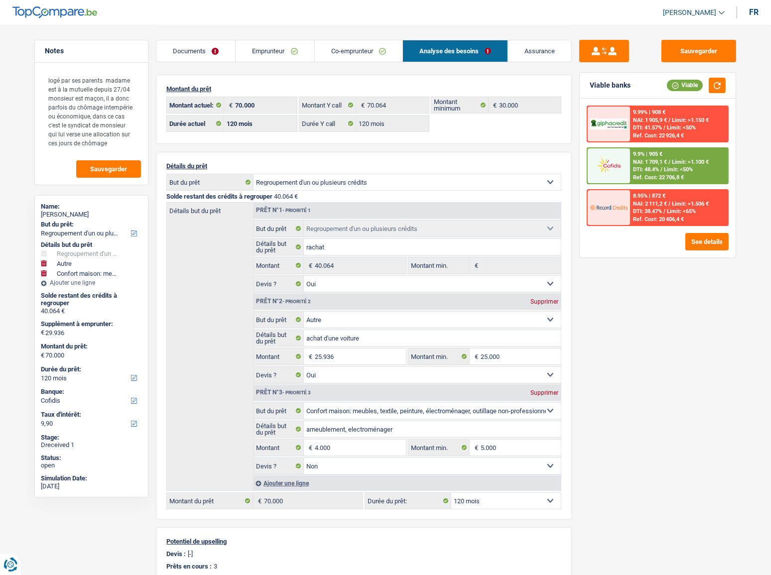
click at [220, 45] on link "Documents" at bounding box center [195, 50] width 79 height 21
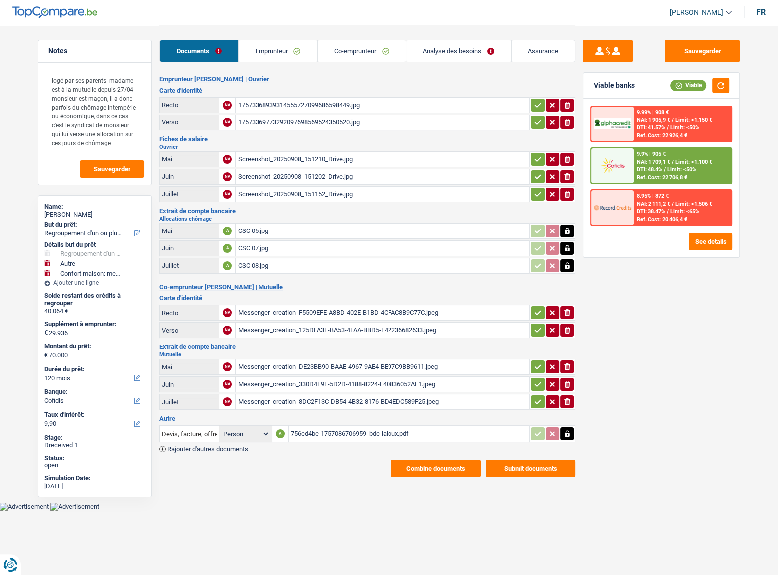
click at [260, 45] on link "Emprunteur" at bounding box center [277, 50] width 79 height 21
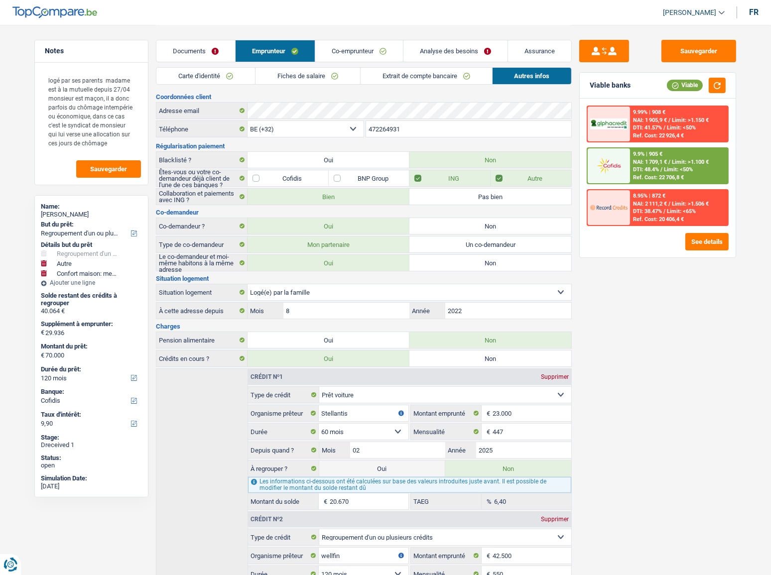
click at [429, 72] on link "Extrait de compte bancaire" at bounding box center [425, 76] width 131 height 16
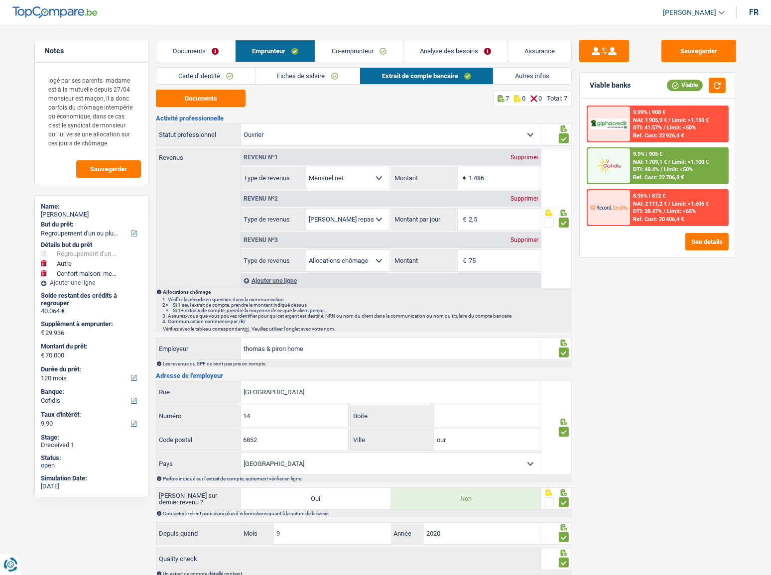
scroll to position [45, 0]
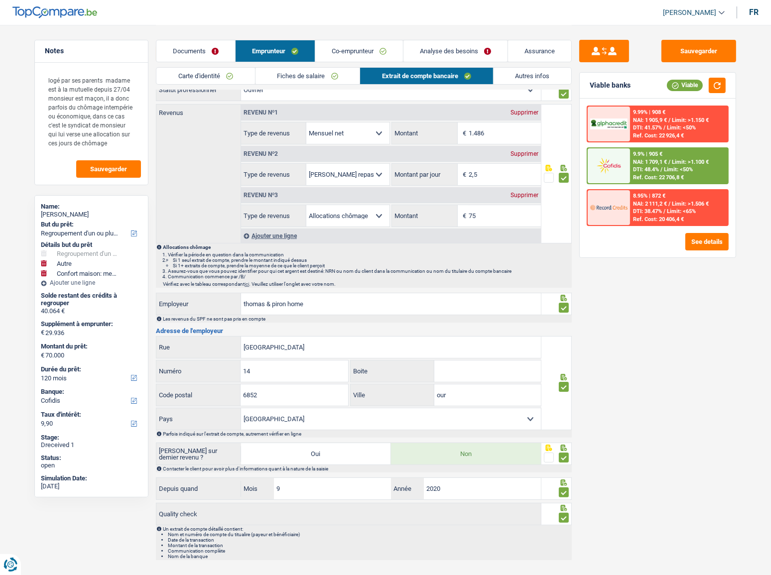
click at [260, 314] on input "6852" at bounding box center [293, 394] width 107 height 21
click at [259, 314] on input "6852" at bounding box center [293, 394] width 107 height 21
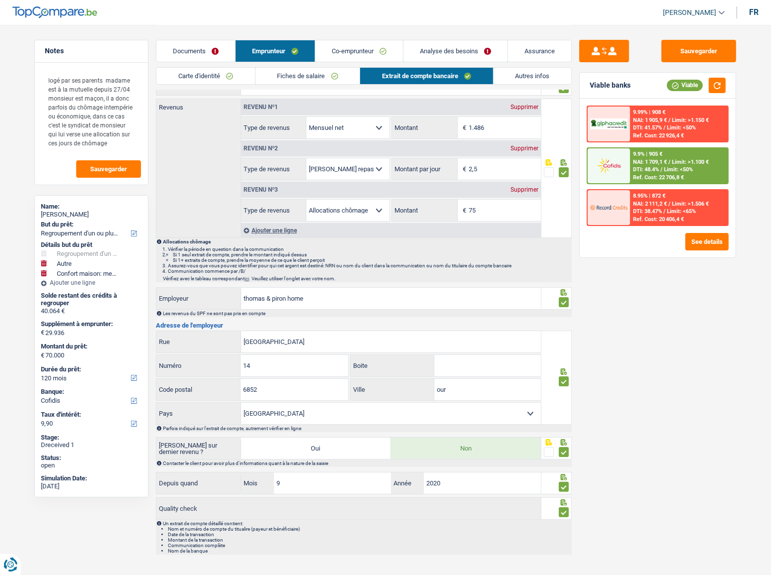
scroll to position [59, 0]
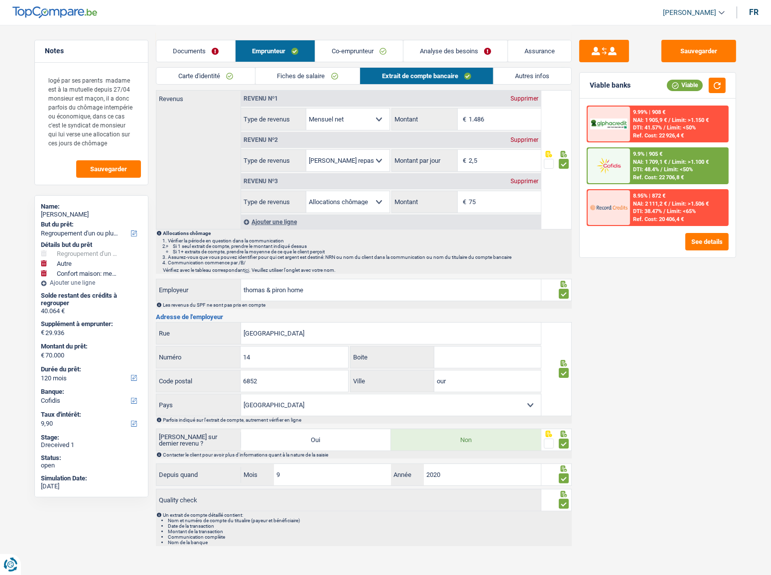
drag, startPoint x: 434, startPoint y: 377, endPoint x: 375, endPoint y: 378, distance: 58.8
click at [378, 314] on div "our Ville" at bounding box center [445, 380] width 190 height 21
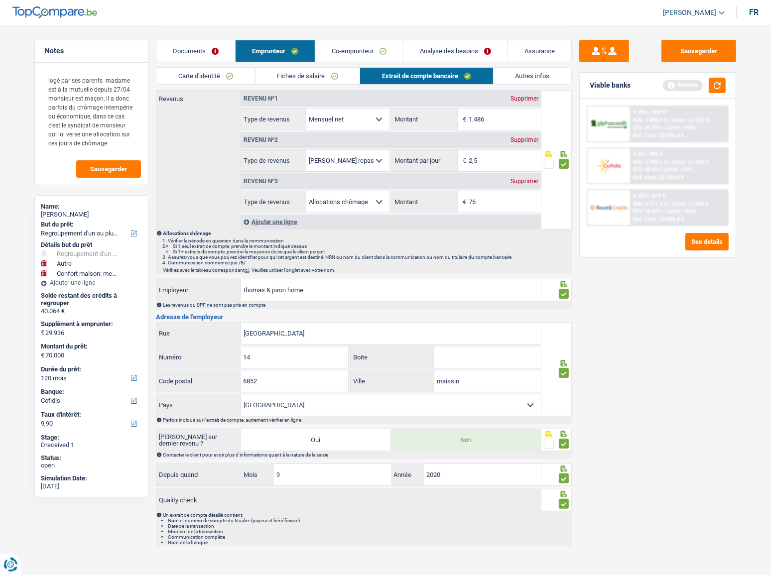
type input "maissin"
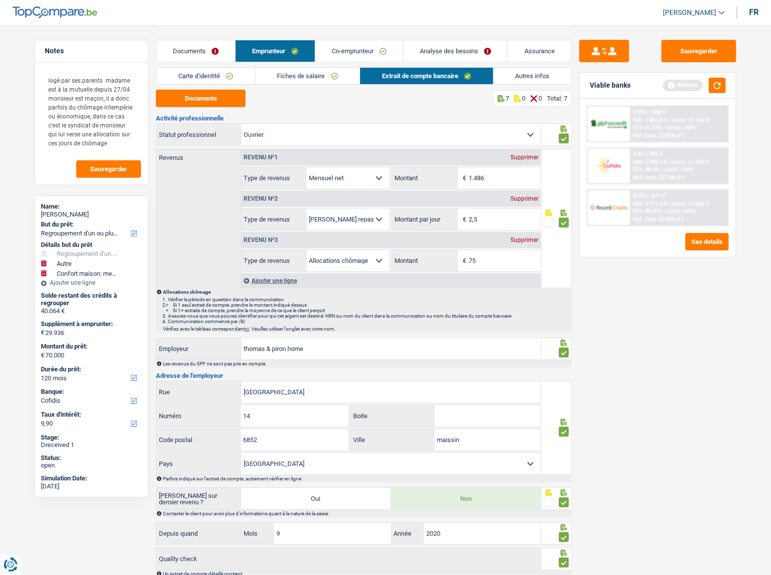
click at [324, 66] on div "Documents Emprunteur Co-emprunteur Analyse des besoins Assurance" at bounding box center [364, 46] width 416 height 42
drag, startPoint x: 324, startPoint y: 75, endPoint x: 388, endPoint y: 191, distance: 132.4
click at [324, 75] on link "Fiches de salaire" at bounding box center [307, 76] width 105 height 16
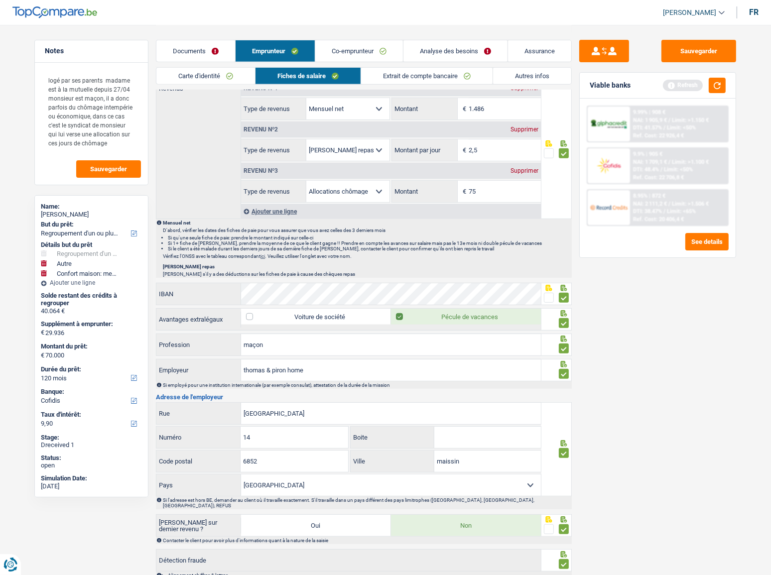
scroll to position [490, 0]
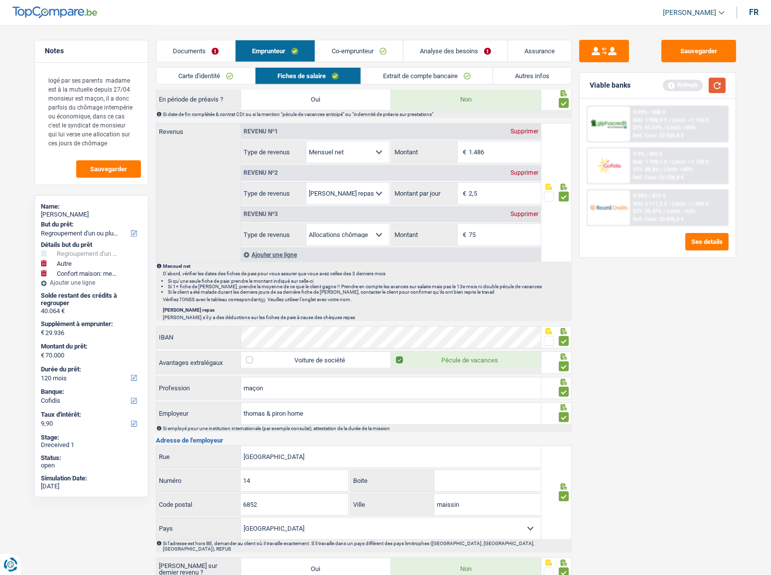
drag, startPoint x: 718, startPoint y: 94, endPoint x: 715, endPoint y: 85, distance: 9.4
click at [687, 92] on div "Viable banks Refresh" at bounding box center [657, 86] width 156 height 26
click at [687, 78] on div "Viable banks Refresh" at bounding box center [657, 86] width 156 height 26
click at [687, 81] on button "button" at bounding box center [716, 85] width 17 height 15
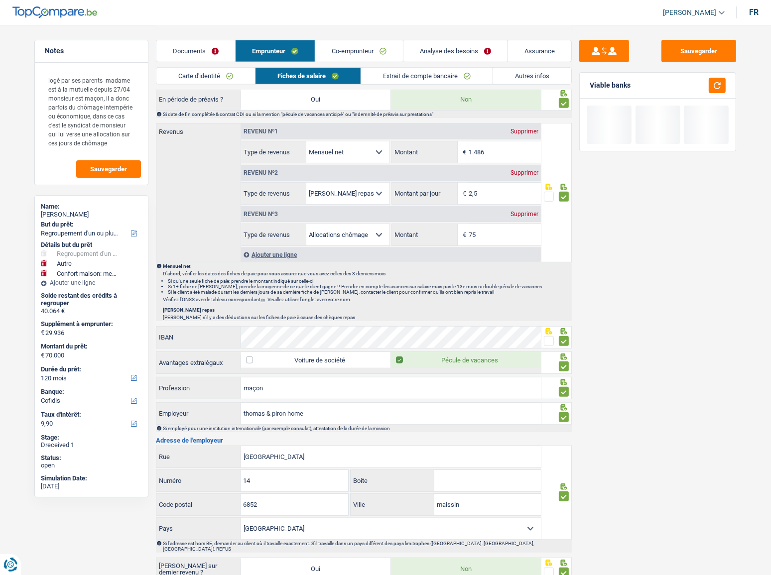
click at [354, 46] on link "Co-emprunteur" at bounding box center [359, 50] width 88 height 21
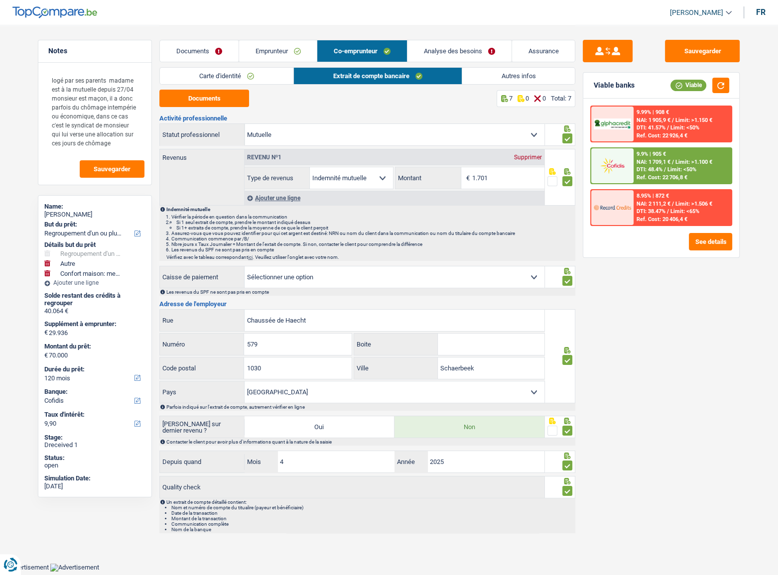
click at [295, 50] on link "Emprunteur" at bounding box center [278, 50] width 78 height 21
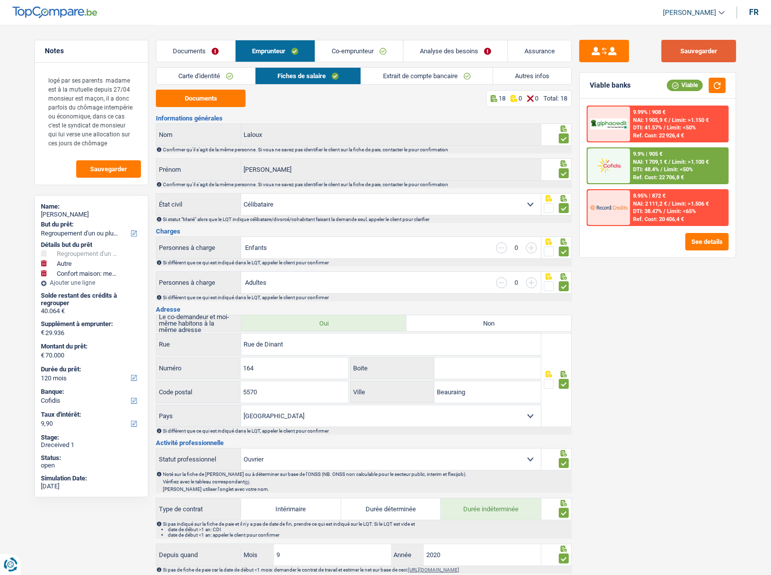
click at [687, 39] on div "Sauvegarder Viable banks Viable 9.99% | 908 € NAI: 1 905,9 € / Limit: >1.150 € …" at bounding box center [657, 582] width 172 height 1115
click at [687, 50] on button "Sauvegarder" at bounding box center [698, 51] width 75 height 22
click at [636, 165] on div "9.9% | 905 € NAI: 1 709,1 € / Limit: >1.100 € DTI: 48.4% / Limit: <50% Ref. Cos…" at bounding box center [679, 165] width 98 height 35
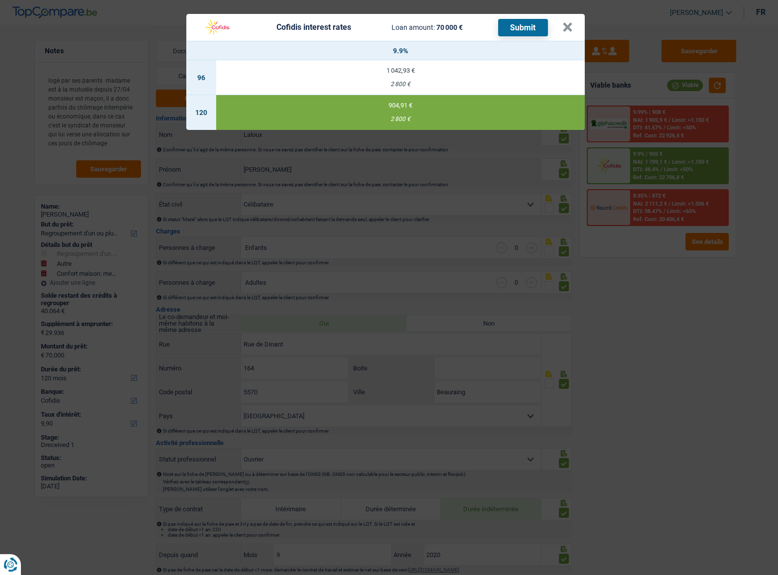
click at [531, 27] on button "Submit" at bounding box center [523, 27] width 50 height 17
click at [565, 29] on button "×" at bounding box center [567, 27] width 10 height 10
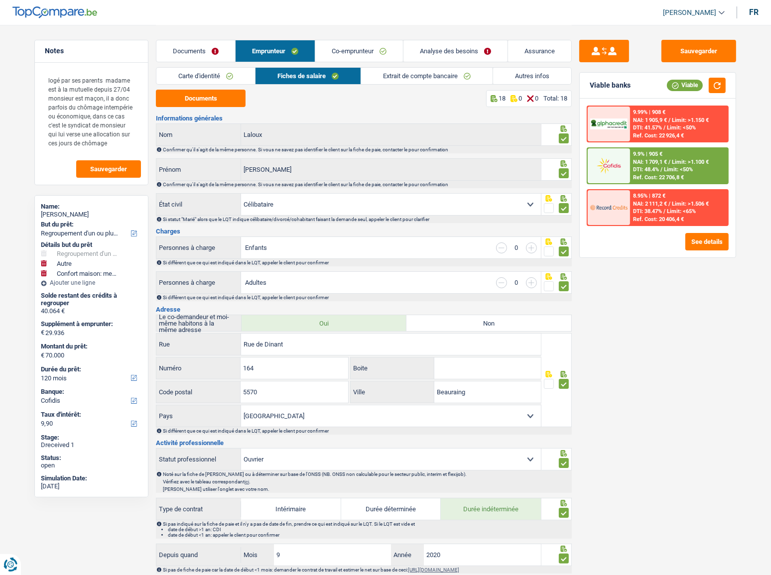
click at [512, 79] on link "Autres infos" at bounding box center [532, 76] width 78 height 16
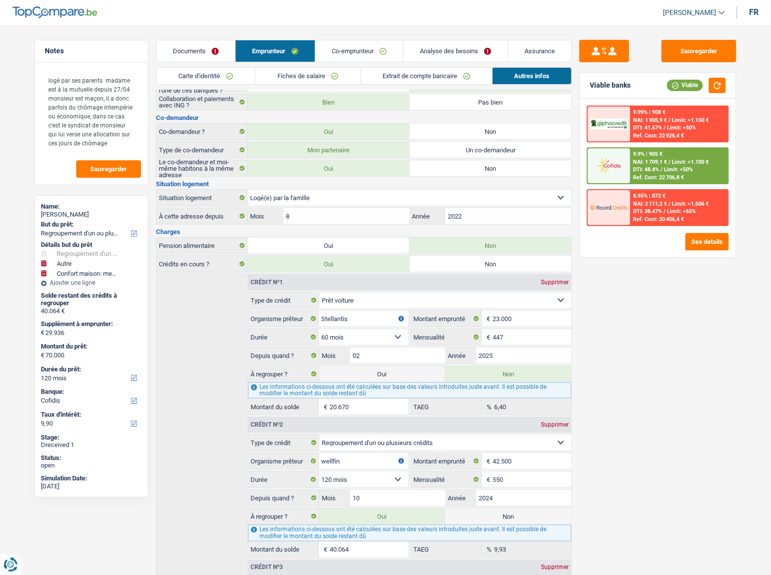
scroll to position [93, 0]
click at [204, 53] on link "Documents" at bounding box center [195, 50] width 79 height 21
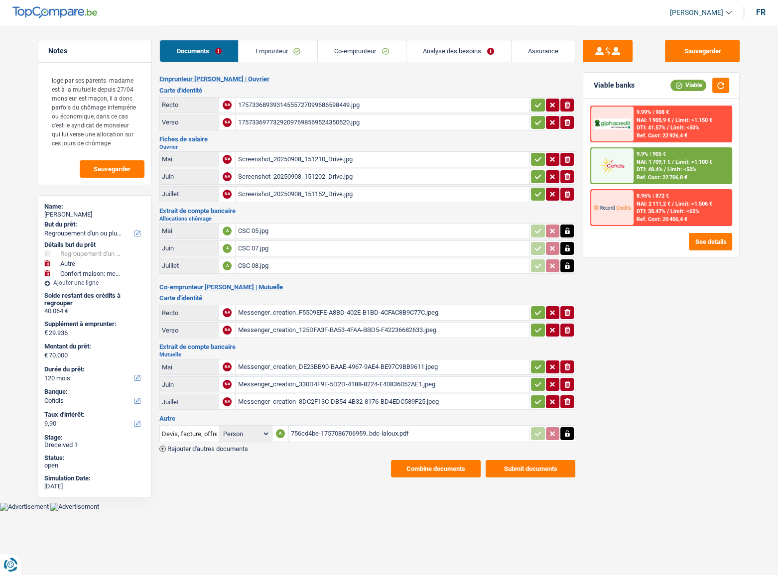
click at [515, 314] on button "Submit documents" at bounding box center [530, 468] width 90 height 17
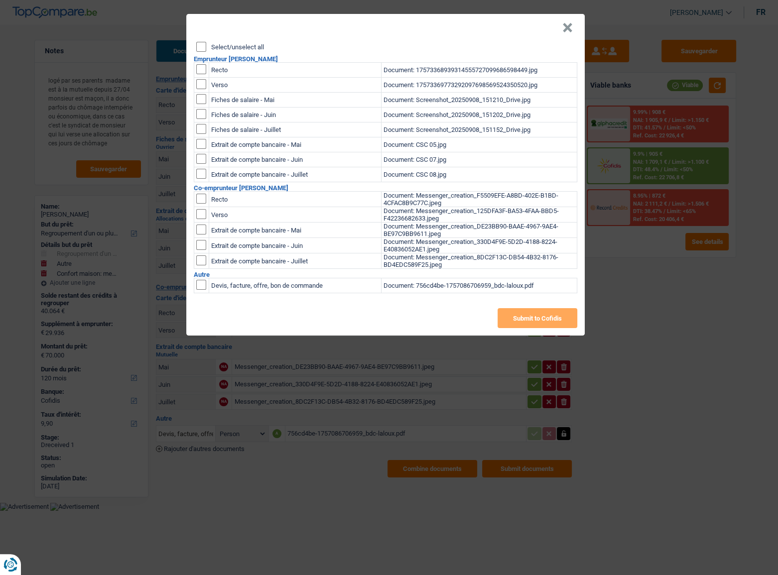
click at [199, 45] on input "Select/unselect all" at bounding box center [201, 47] width 10 height 10
checkbox input "true"
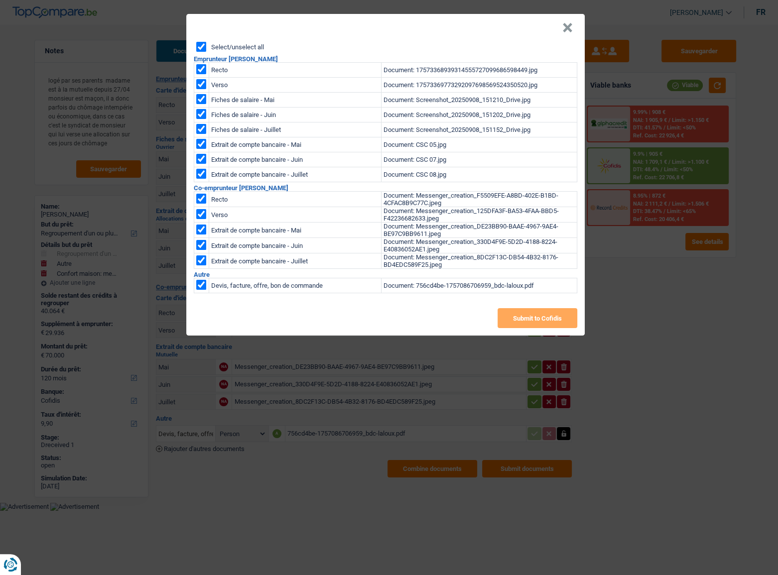
checkbox input "true"
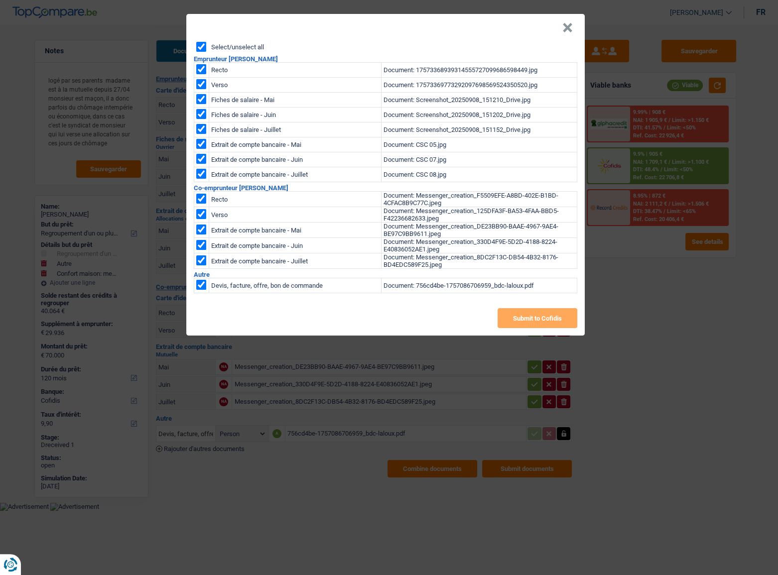
checkbox input "true"
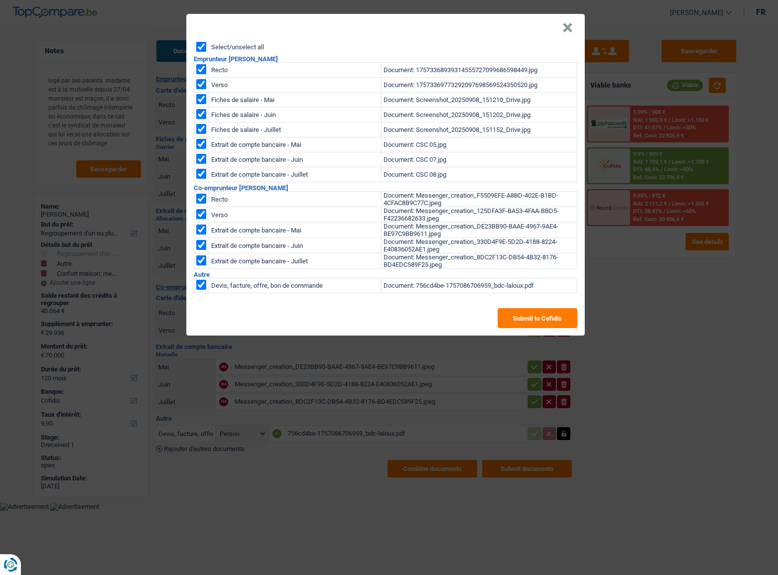
click at [203, 290] on input "checkbox" at bounding box center [201, 285] width 10 height 10
checkbox input "false"
click at [558, 27] on header "×" at bounding box center [385, 28] width 398 height 28
click at [567, 25] on button "×" at bounding box center [567, 28] width 10 height 10
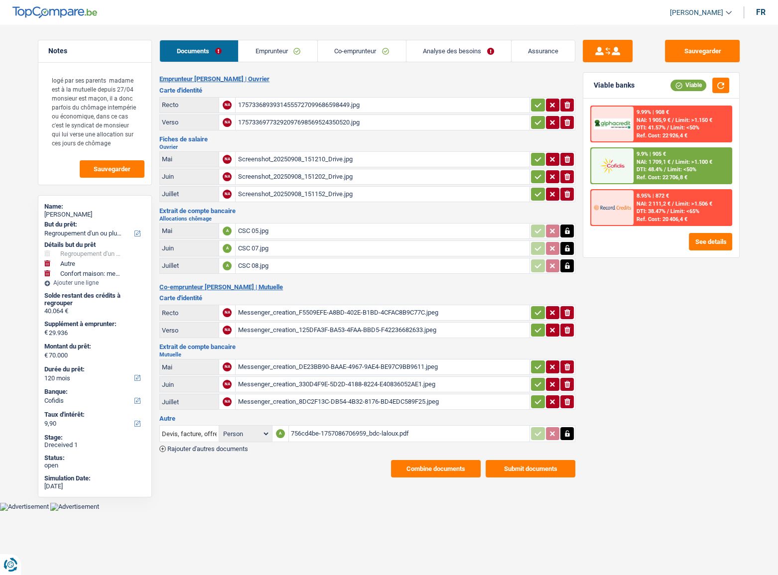
click at [353, 314] on div "756cd4be-1757086706959_bdc-laloux.pdf" at bounding box center [409, 433] width 237 height 15
click at [438, 53] on link "Analyse des besoins" at bounding box center [458, 50] width 105 height 21
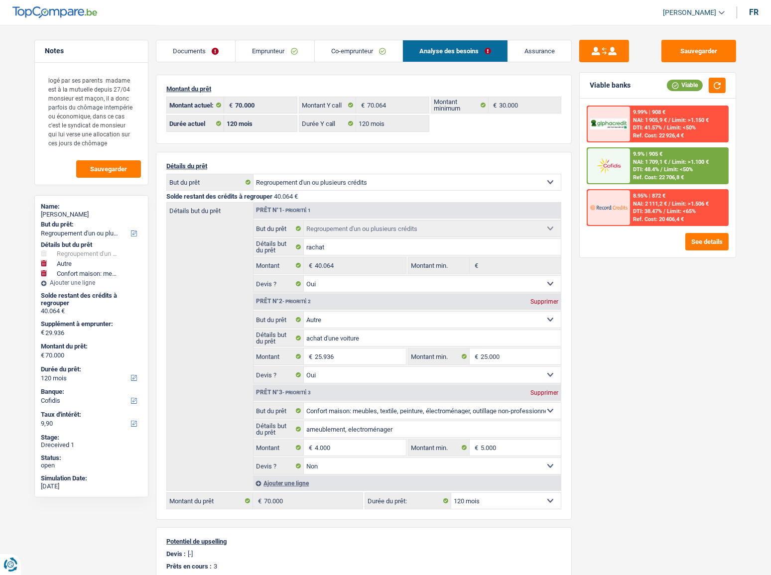
click at [208, 52] on link "Documents" at bounding box center [195, 50] width 79 height 21
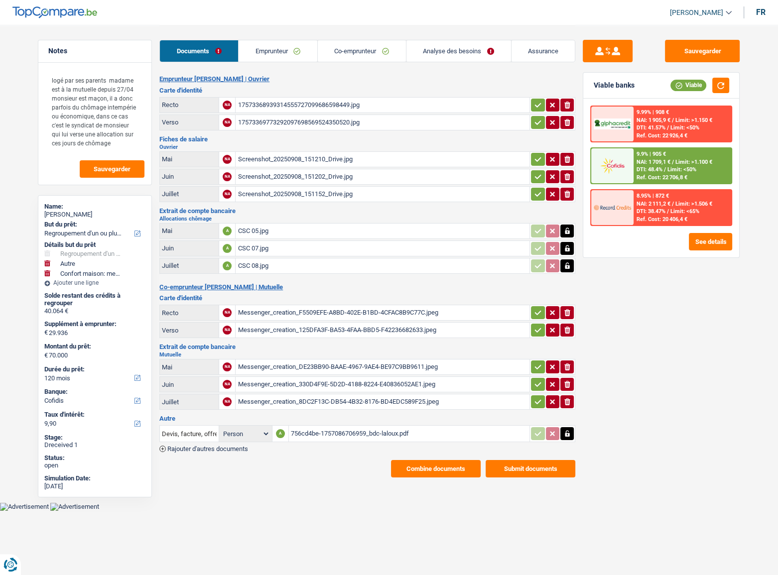
click at [513, 314] on button "Submit documents" at bounding box center [530, 468] width 90 height 17
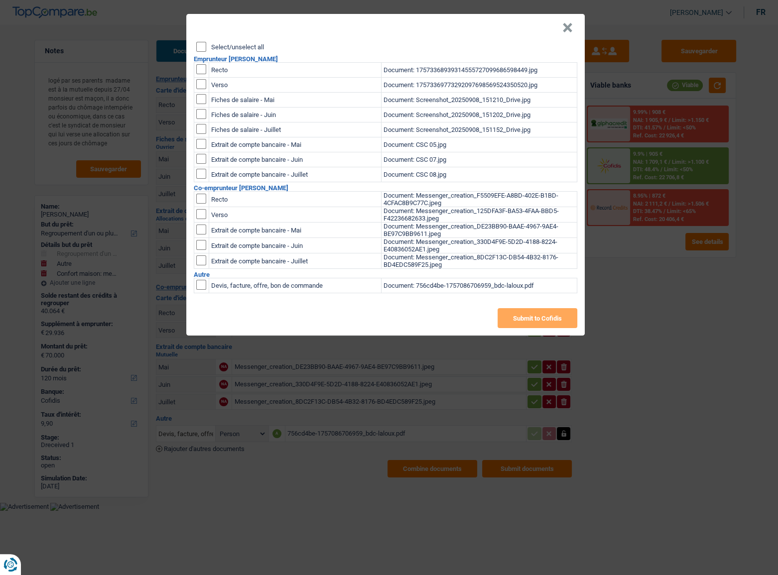
click at [201, 45] on input "Select/unselect all" at bounding box center [201, 47] width 10 height 10
checkbox input "true"
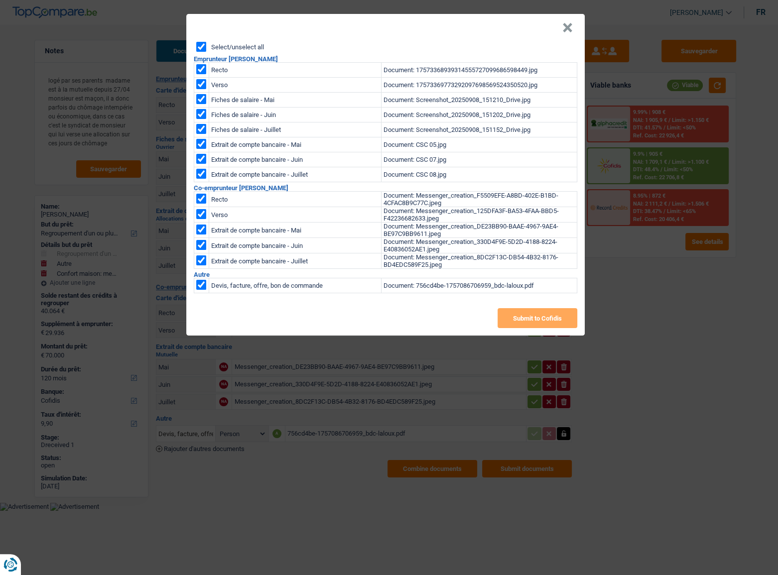
checkbox input "true"
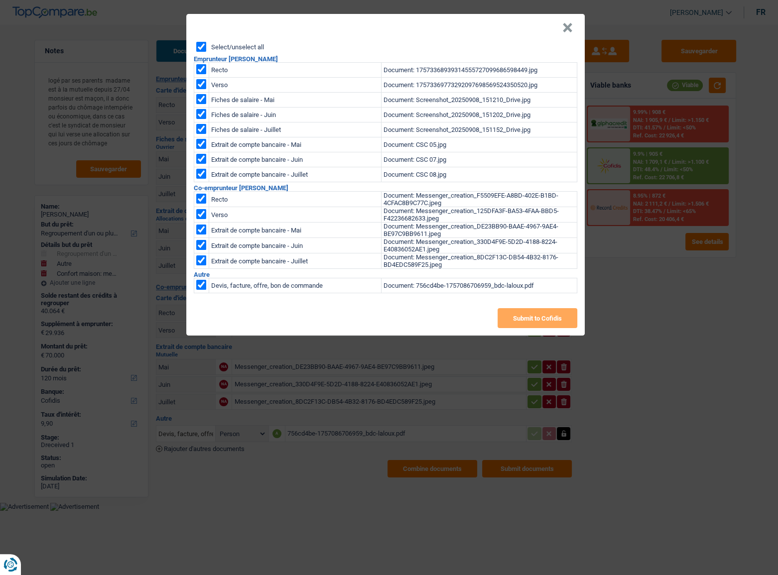
checkbox input "true"
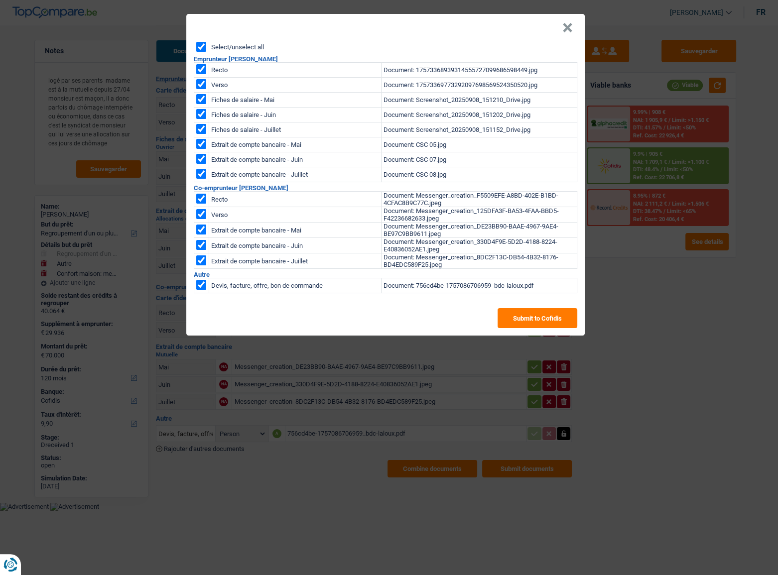
click at [200, 290] on input "checkbox" at bounding box center [201, 285] width 10 height 10
checkbox input "false"
click at [520, 314] on button "Submit to Cofidis" at bounding box center [537, 318] width 80 height 20
click at [567, 30] on button "×" at bounding box center [567, 28] width 10 height 10
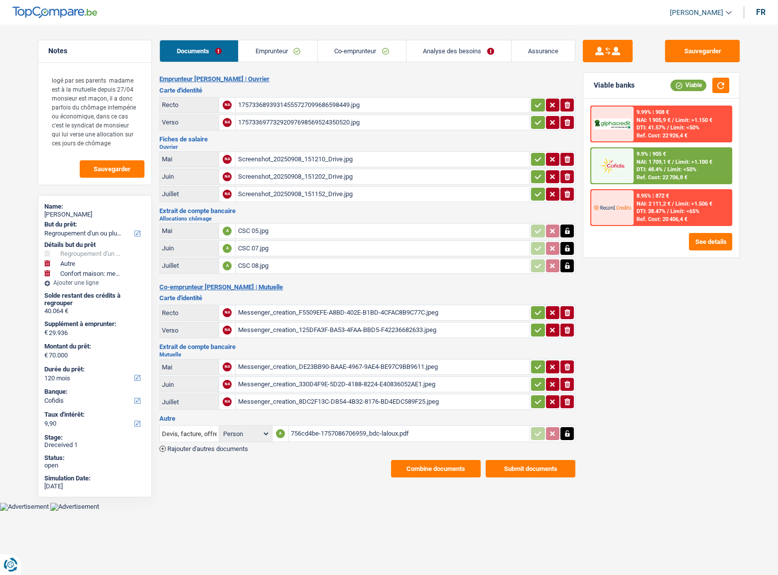
click at [455, 45] on link "Analyse des besoins" at bounding box center [458, 50] width 105 height 21
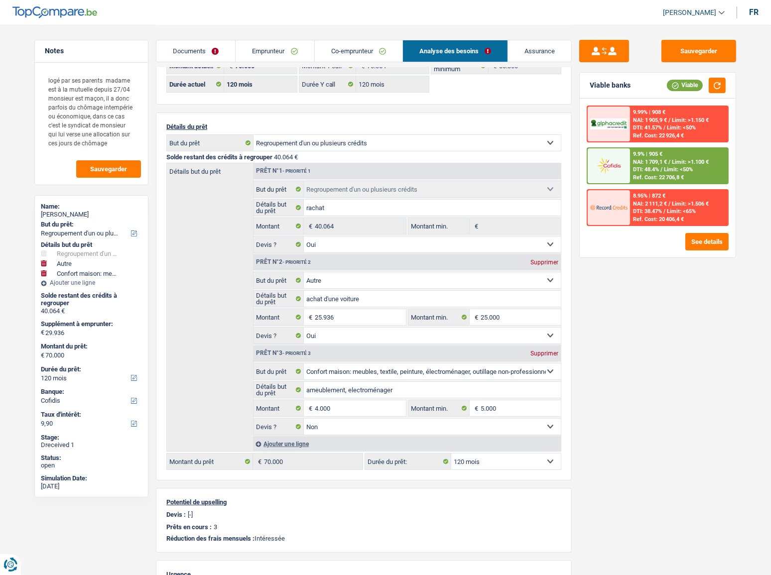
scroll to position [90, 0]
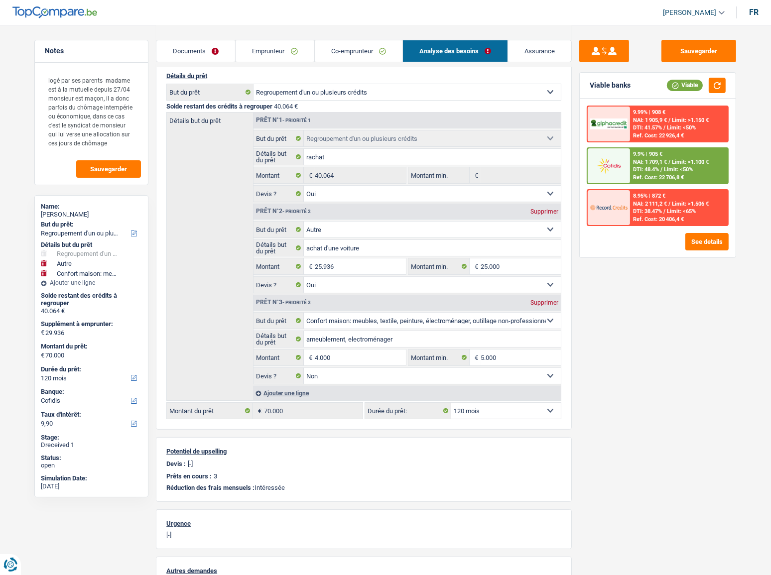
click at [542, 305] on div "Supprimer" at bounding box center [544, 303] width 33 height 6
type input "25.936"
type input "66.000"
select select "144"
type input "66.000"
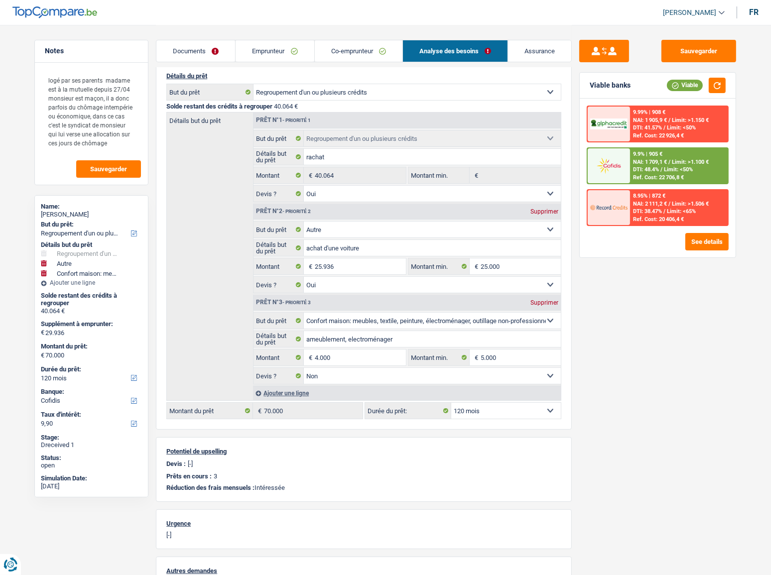
select select "144"
type input "66.000"
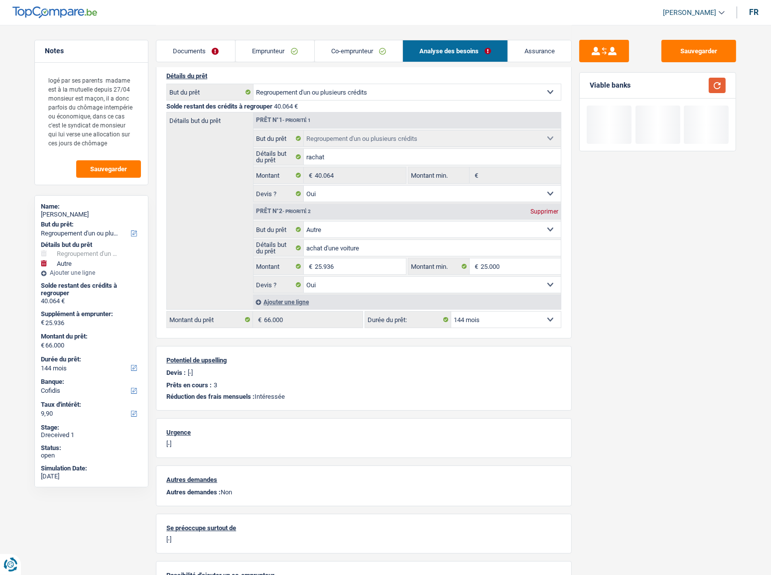
click at [687, 86] on button "button" at bounding box center [716, 85] width 17 height 15
click at [508, 314] on select "12 mois 18 mois 24 mois 30 mois 36 mois 42 mois 48 mois 60 mois 72 mois 84 mois…" at bounding box center [506, 320] width 110 height 16
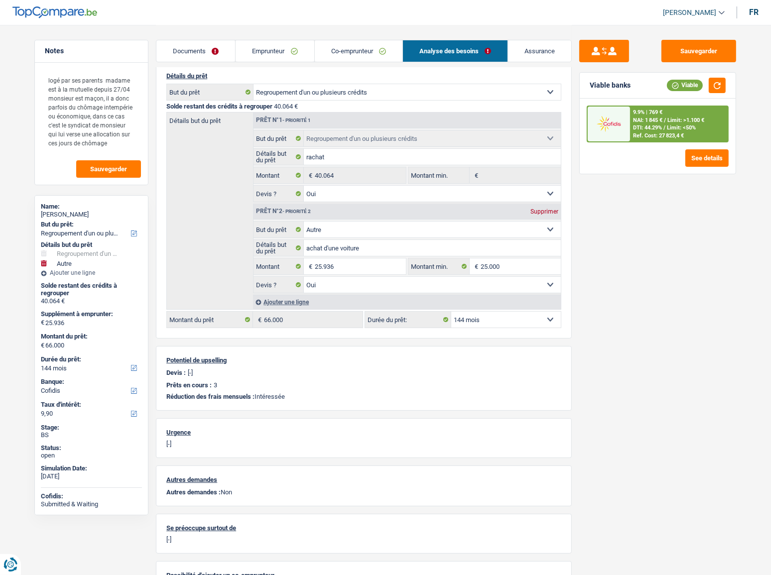
select select "120"
click at [451, 312] on select "12 mois 18 mois 24 mois 30 mois 36 mois 42 mois 48 mois 60 mois 72 mois 84 mois…" at bounding box center [506, 320] width 110 height 16
select select "120"
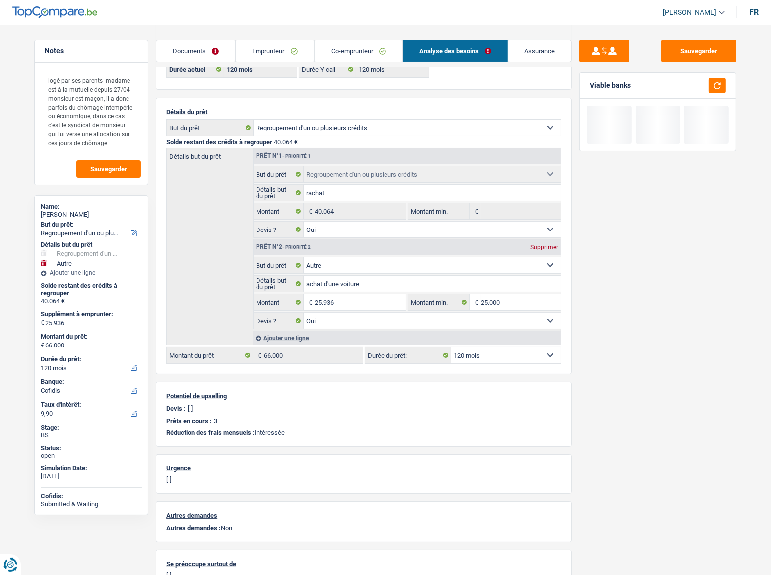
scroll to position [0, 0]
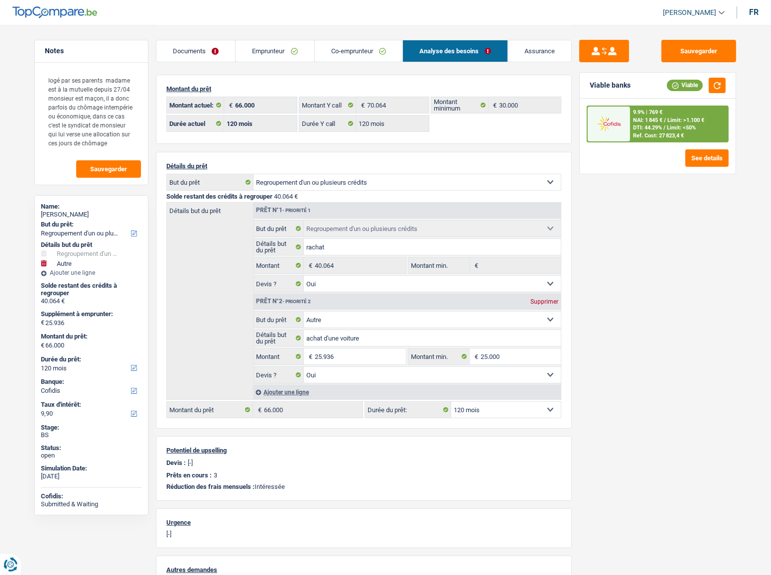
drag, startPoint x: 489, startPoint y: 416, endPoint x: 501, endPoint y: 410, distance: 13.1
click at [491, 314] on select "12 mois 18 mois 24 mois 30 mois 36 mois 42 mois 48 mois 60 mois 72 mois 84 mois…" at bounding box center [506, 410] width 110 height 16
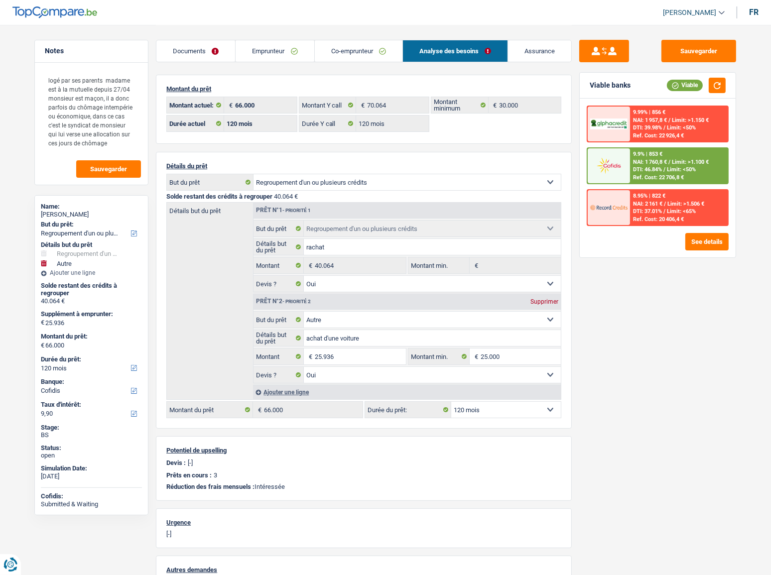
select select "84"
click at [451, 314] on select "12 mois 18 mois 24 mois 30 mois 36 mois 42 mois 48 mois 60 mois 72 mois 84 mois…" at bounding box center [506, 410] width 110 height 16
select select "84"
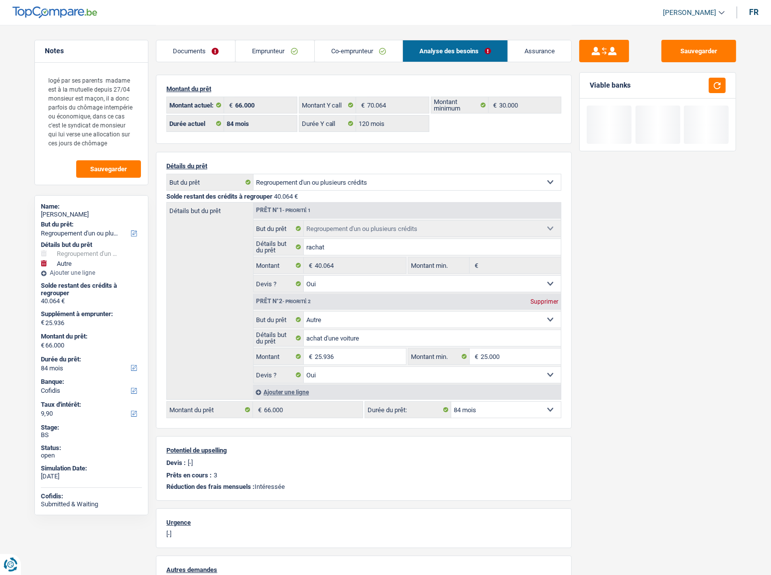
click at [296, 45] on link "Emprunteur" at bounding box center [274, 50] width 78 height 21
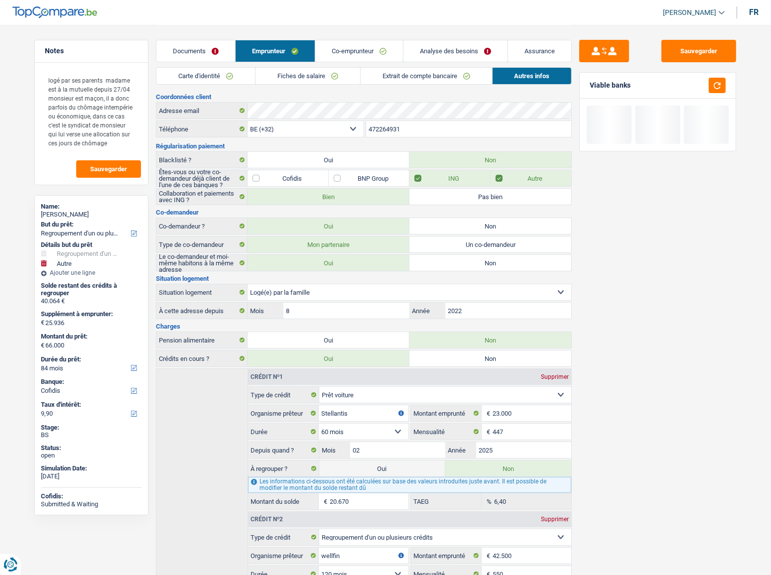
scroll to position [229, 0]
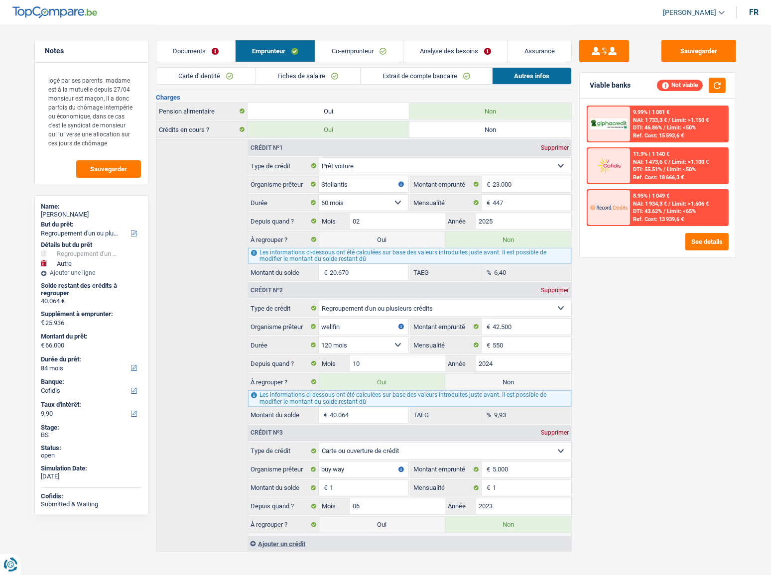
drag, startPoint x: 495, startPoint y: 381, endPoint x: 436, endPoint y: 22, distance: 363.8
click at [495, 314] on label "Non" at bounding box center [508, 382] width 126 height 16
click at [495, 314] on input "Non" at bounding box center [508, 382] width 126 height 16
radio input "true"
select select "other"
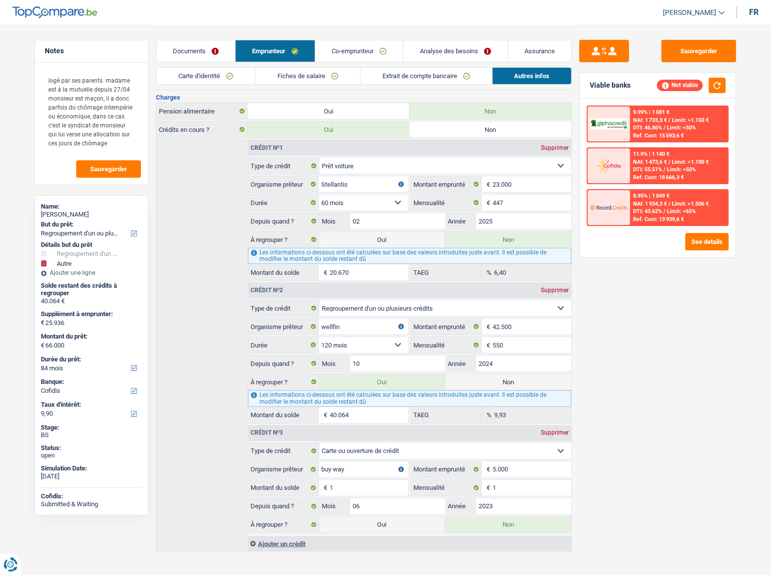
select select "other"
select select "120"
radio input "false"
type input "25.936"
type input "25.000"
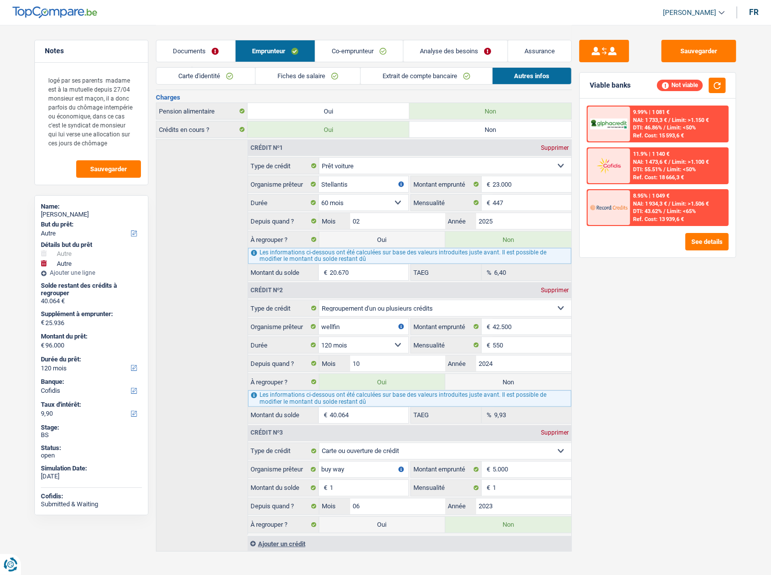
select select "120"
select select "other"
type input "achat d'une voiture"
type input "25.936"
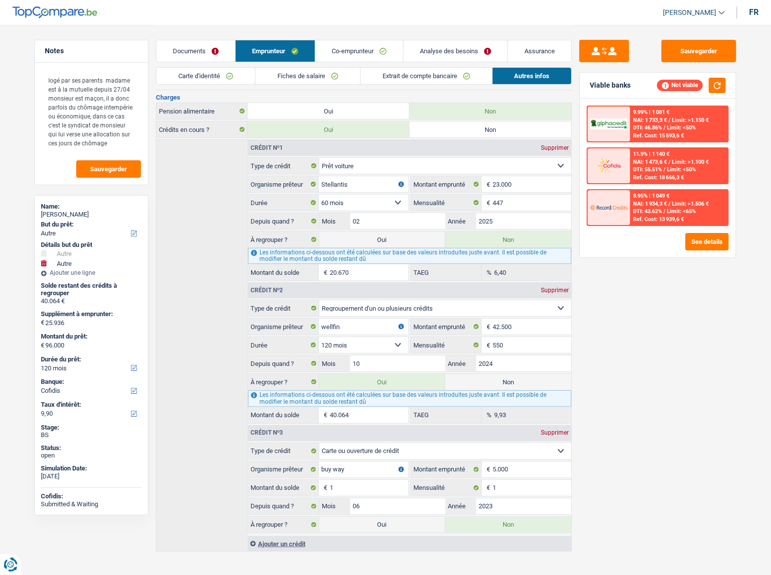
type input "25.000"
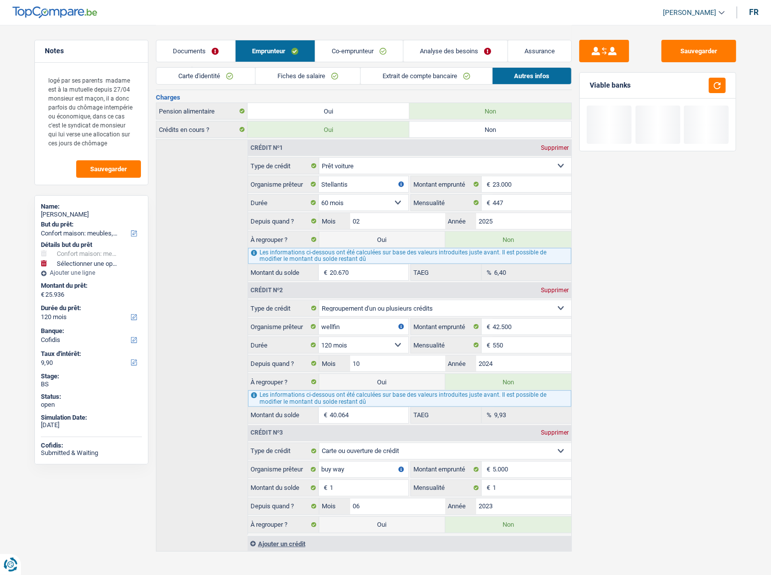
click at [467, 50] on link "Analyse des besoins" at bounding box center [455, 50] width 104 height 21
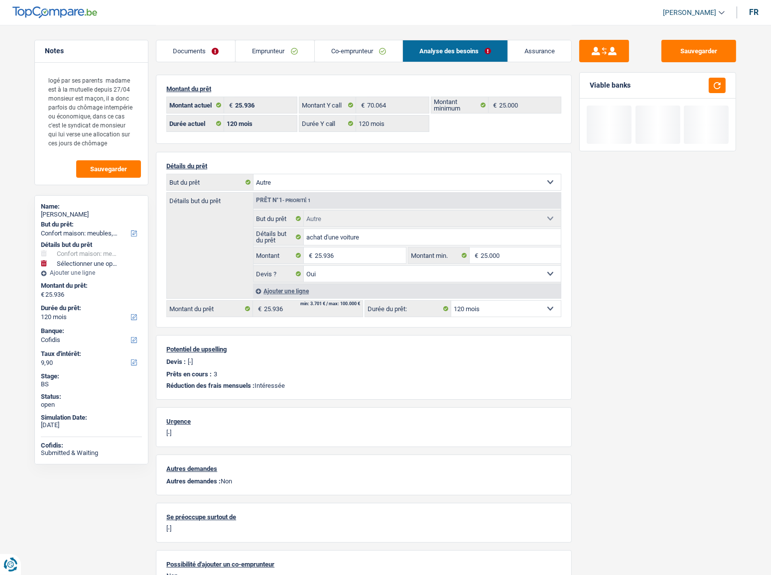
scroll to position [0, 0]
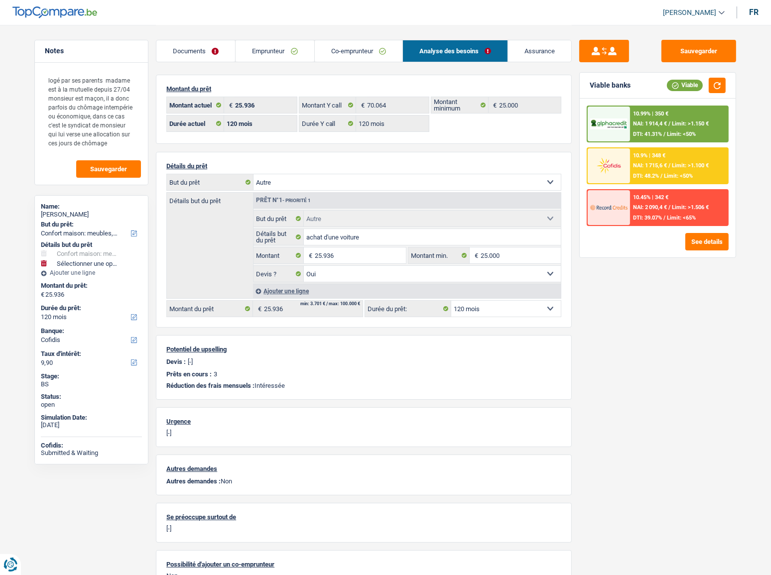
click at [509, 309] on select "12 mois 18 mois 24 mois 30 mois 36 mois 42 mois 48 mois 60 mois 72 mois 84 mois…" at bounding box center [506, 309] width 110 height 16
select select "84"
click at [451, 301] on select "12 mois 18 mois 24 mois 30 mois 36 mois 42 mois 48 mois 60 mois 72 mois 84 mois…" at bounding box center [506, 309] width 110 height 16
select select "84"
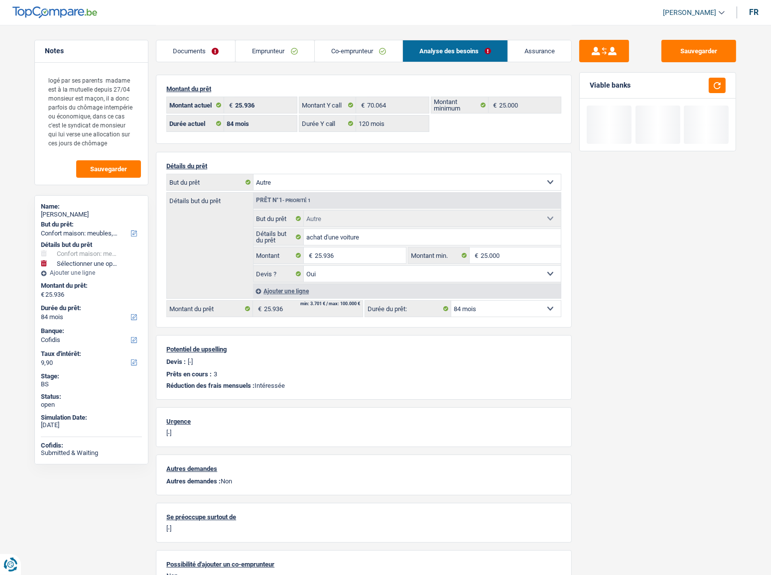
click at [638, 314] on div "Sauvegarder Viable banks" at bounding box center [657, 299] width 172 height 519
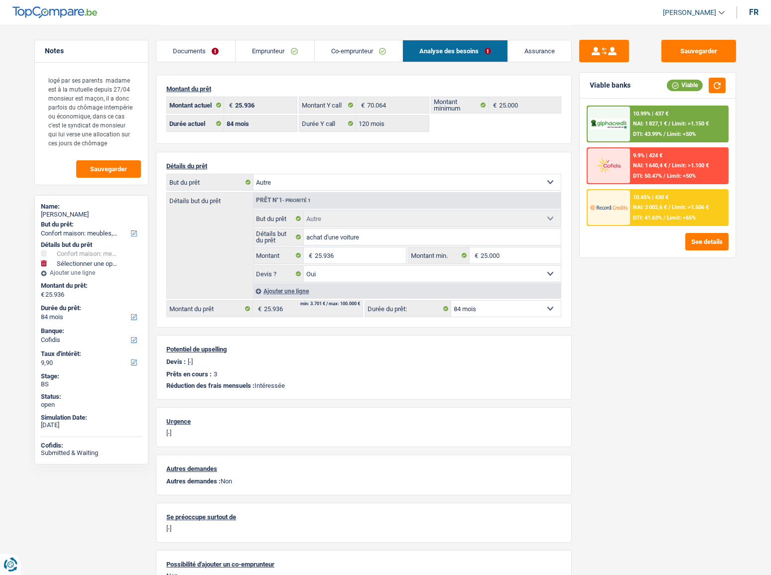
click at [276, 40] on link "Emprunteur" at bounding box center [274, 50] width 78 height 21
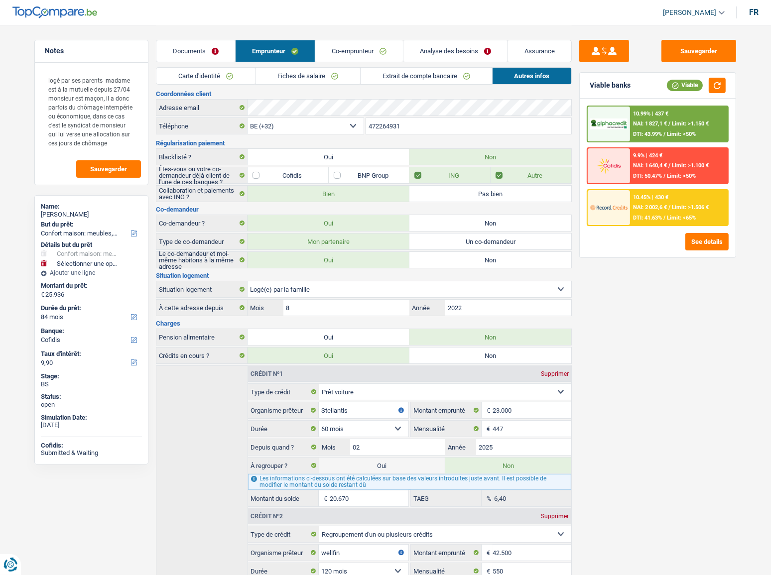
scroll to position [2, 0]
click at [191, 61] on link "Documents" at bounding box center [195, 50] width 79 height 21
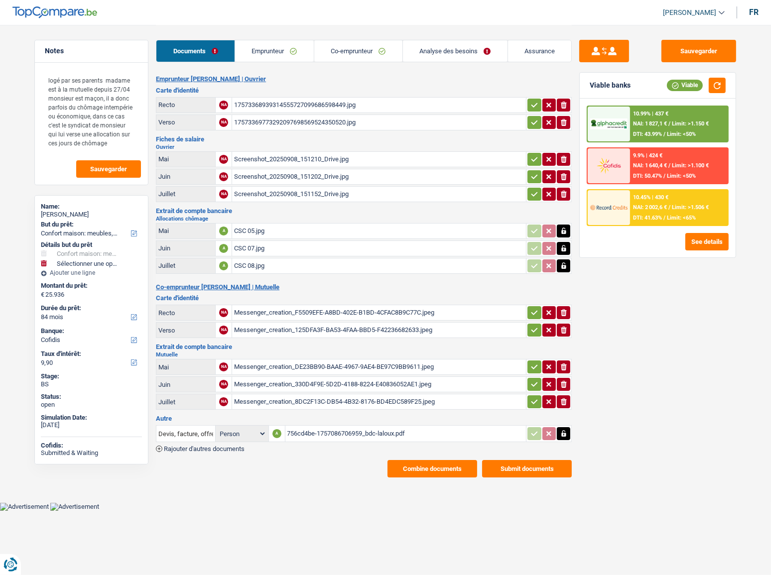
scroll to position [0, 0]
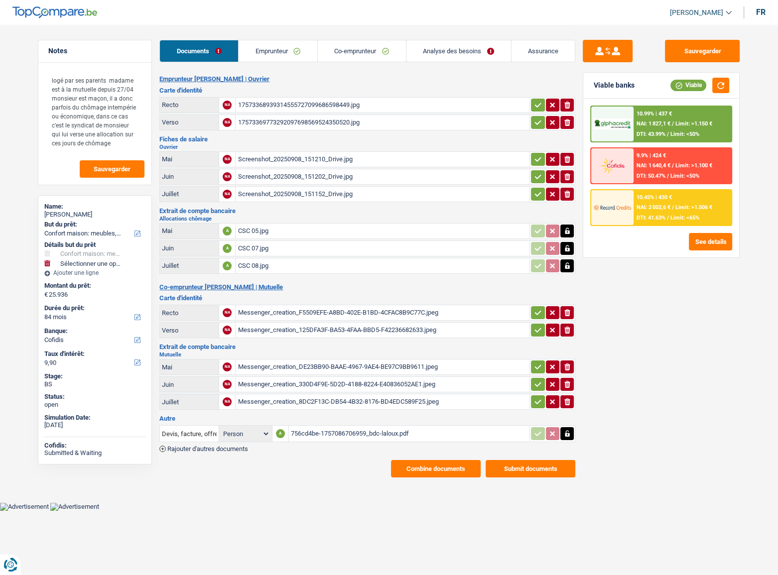
click at [310, 314] on div "756cd4be-1757086706959_bdc-laloux.pdf" at bounding box center [409, 433] width 237 height 15
click at [471, 54] on link "Analyse des besoins" at bounding box center [458, 50] width 105 height 21
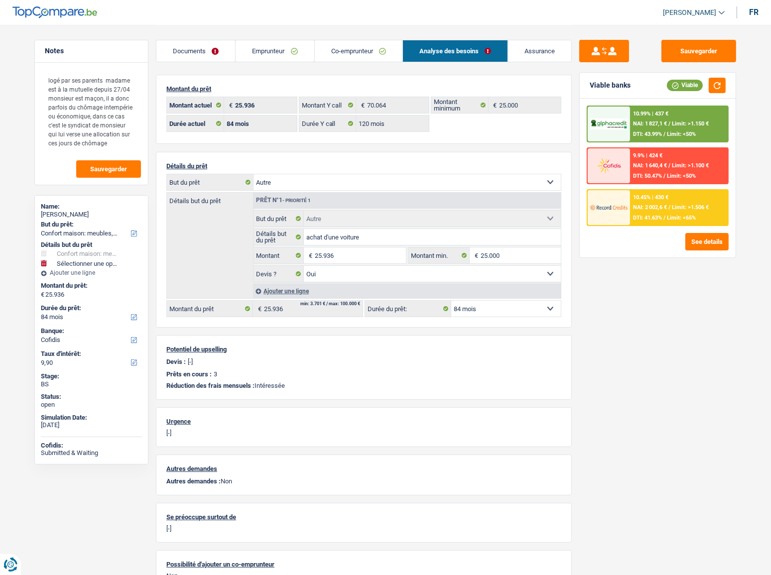
click at [679, 207] on span "Limit: >1.506 €" at bounding box center [690, 207] width 37 height 6
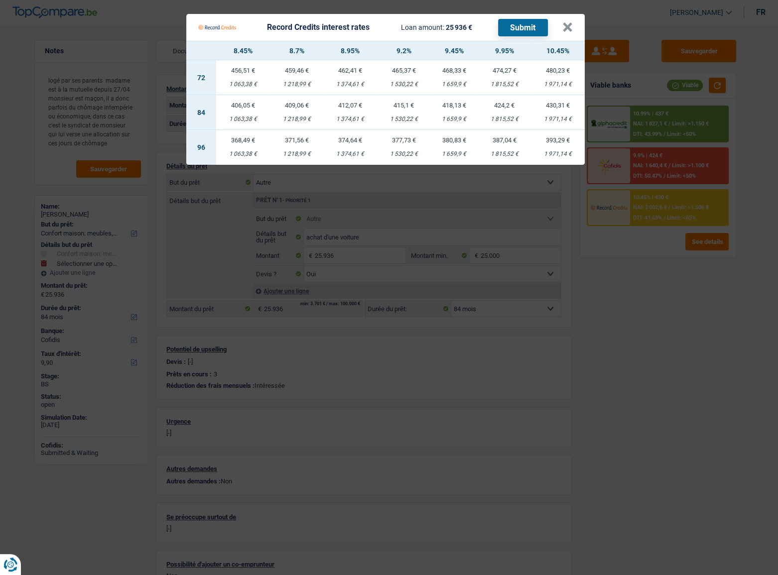
click at [509, 147] on td "387,04 € 1 815,52 €" at bounding box center [504, 147] width 54 height 35
select select "96"
select select "record credits"
type input "9,95"
select select "96"
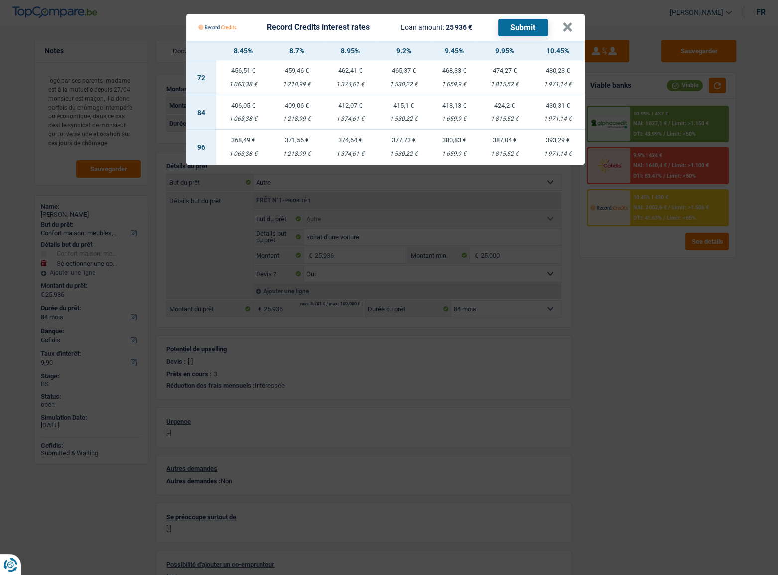
select select "96"
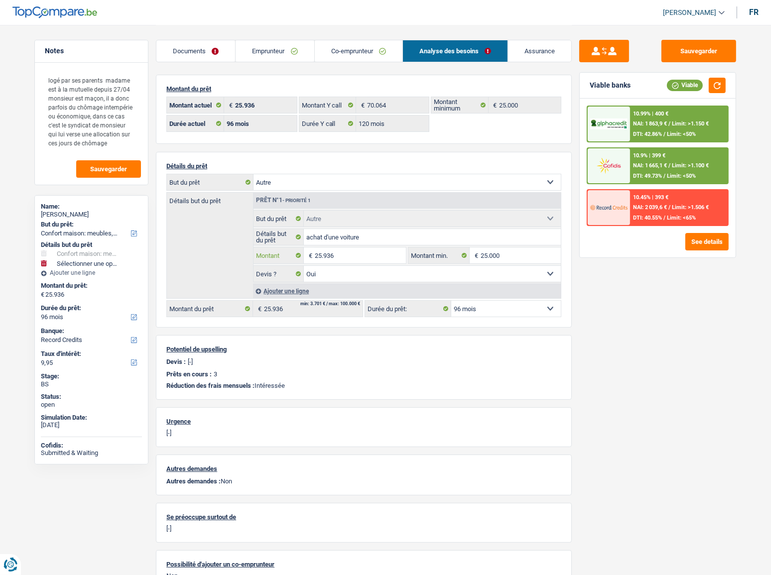
click at [322, 255] on input "25.936" at bounding box center [360, 255] width 91 height 16
type input "2"
select select
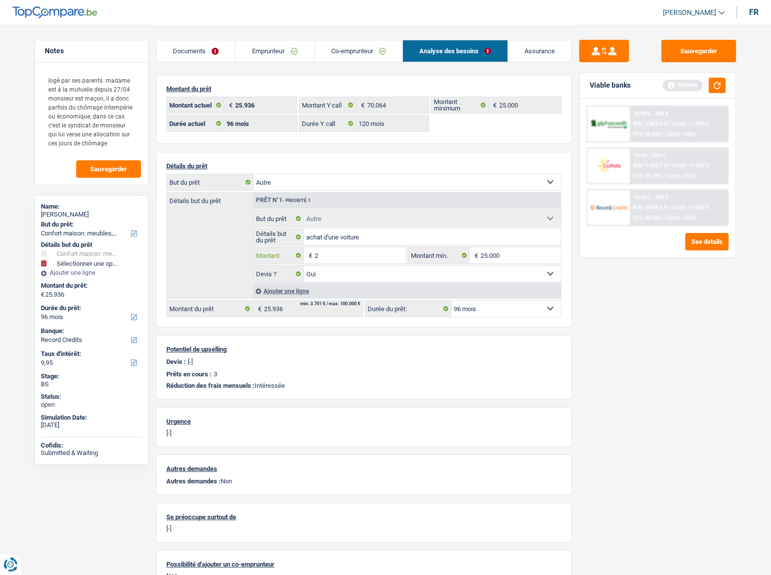
type input "24"
select select
type input "242"
select select
type input "2.420"
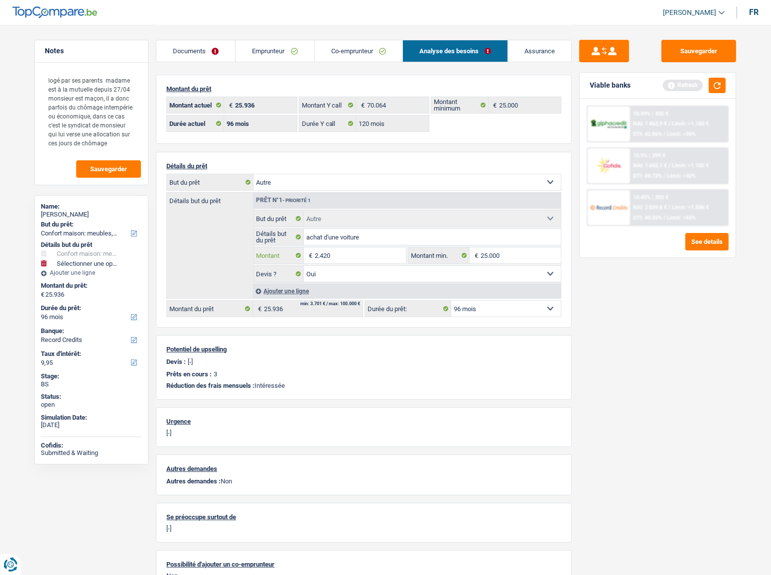
select select
type input "24.200"
select select
type input "24.200"
select select "120"
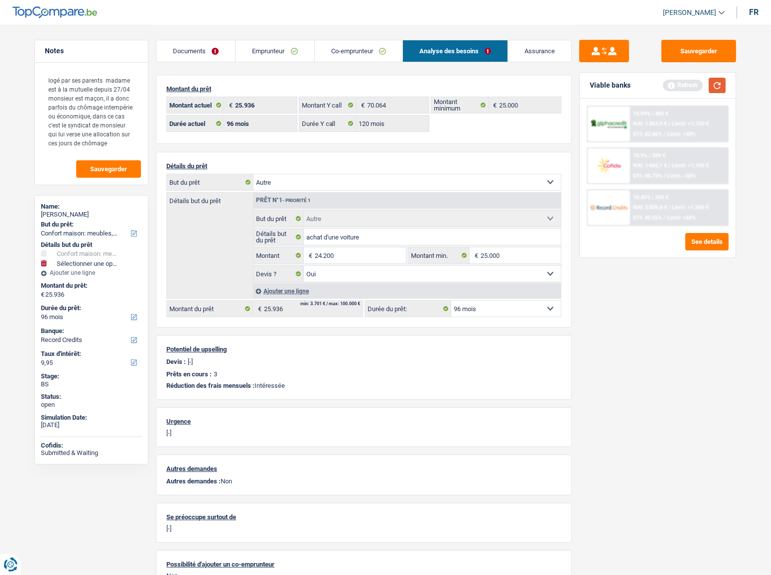
type input "24.200"
select select "120"
type input "24.200"
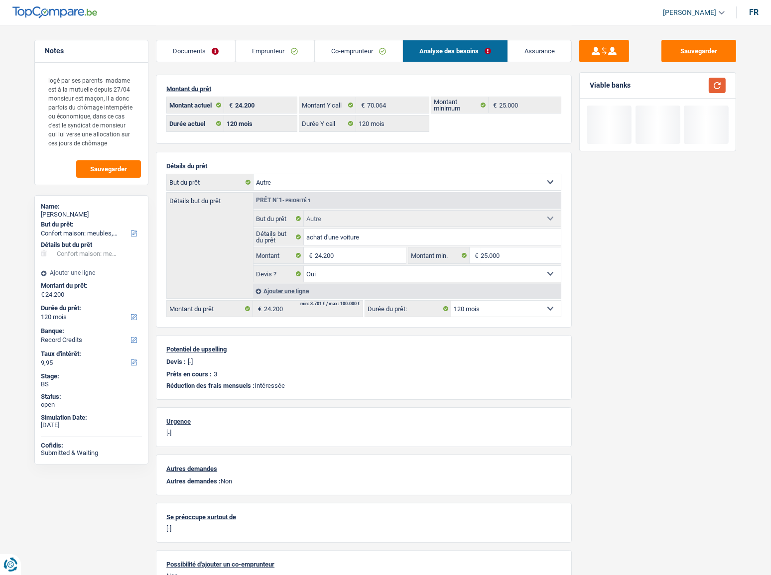
click at [687, 83] on button "button" at bounding box center [716, 85] width 17 height 15
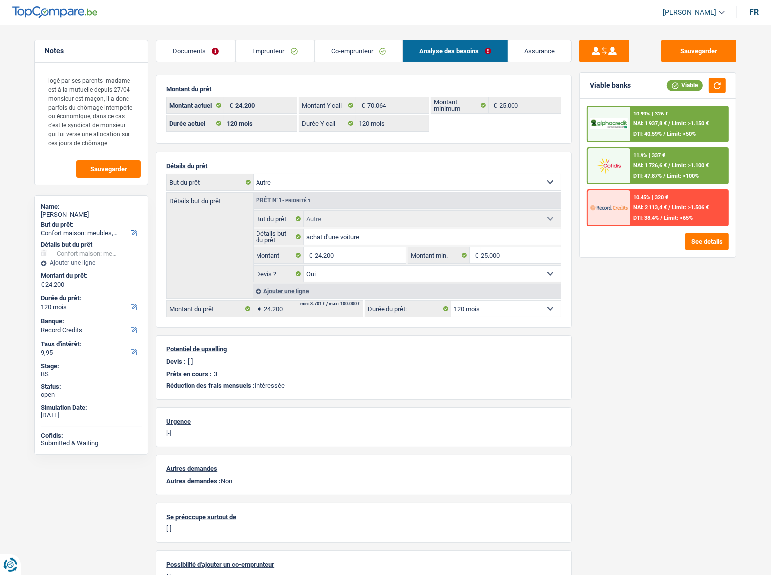
drag, startPoint x: 214, startPoint y: 44, endPoint x: 209, endPoint y: 48, distance: 6.4
click at [214, 44] on link "Documents" at bounding box center [195, 50] width 79 height 21
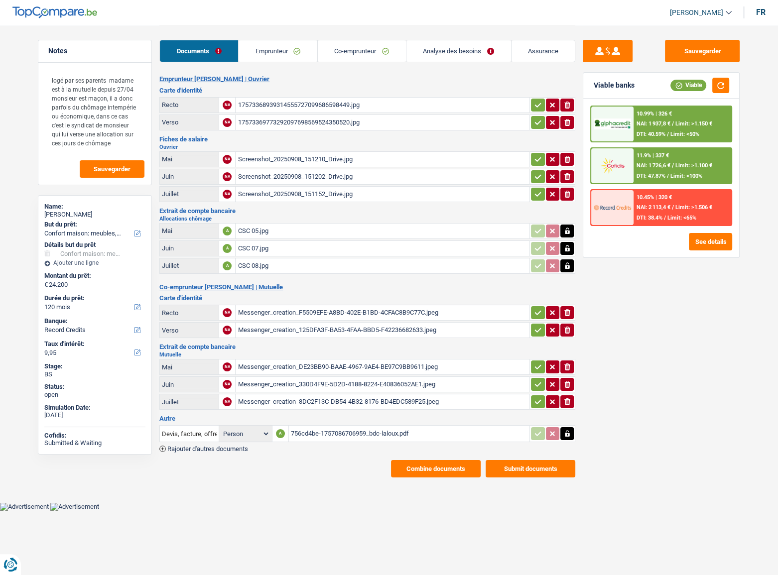
click at [340, 314] on div "756cd4be-1757086706959_bdc-laloux.pdf" at bounding box center [409, 433] width 237 height 15
click at [450, 42] on link "Analyse des besoins" at bounding box center [458, 50] width 105 height 21
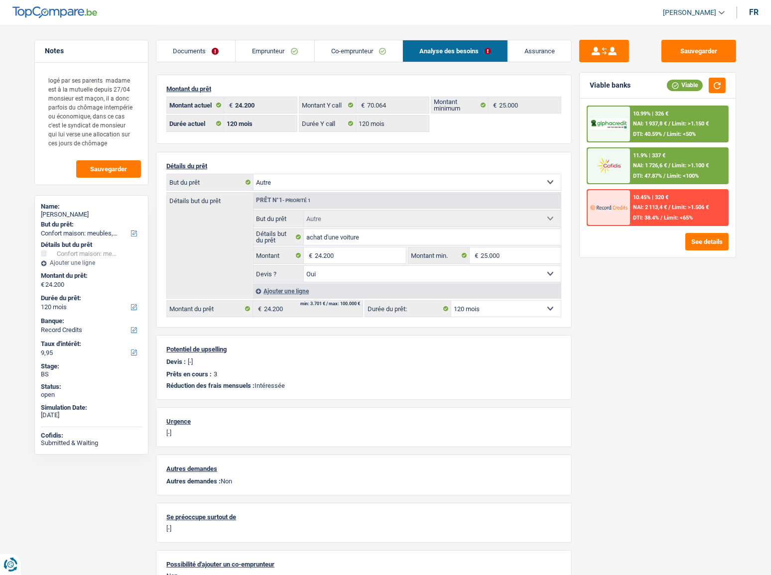
click at [457, 312] on select "12 mois 18 mois 24 mois 30 mois 36 mois 42 mois 48 mois 60 mois 72 mois 84 mois…" at bounding box center [506, 309] width 110 height 16
select select "60"
click at [451, 301] on select "12 mois 18 mois 24 mois 30 mois 36 mois 42 mois 48 mois 60 mois 72 mois 84 mois…" at bounding box center [506, 309] width 110 height 16
select select "60"
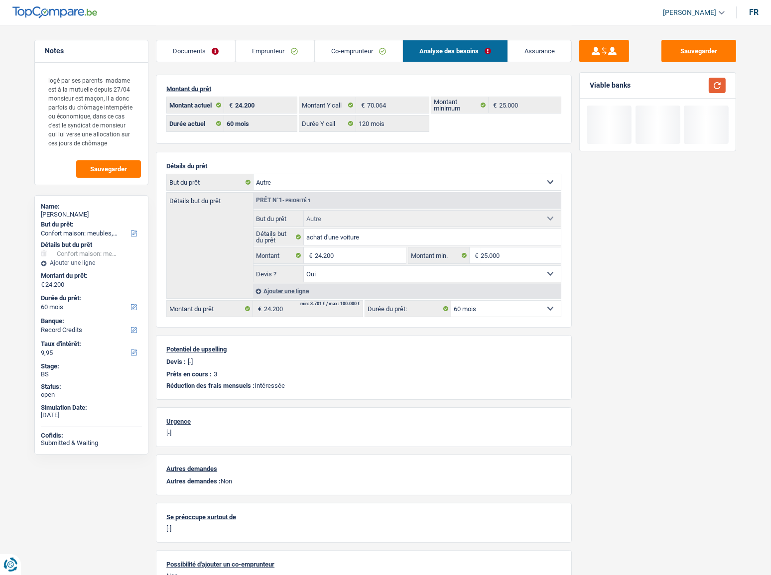
click at [687, 81] on button "button" at bounding box center [716, 85] width 17 height 15
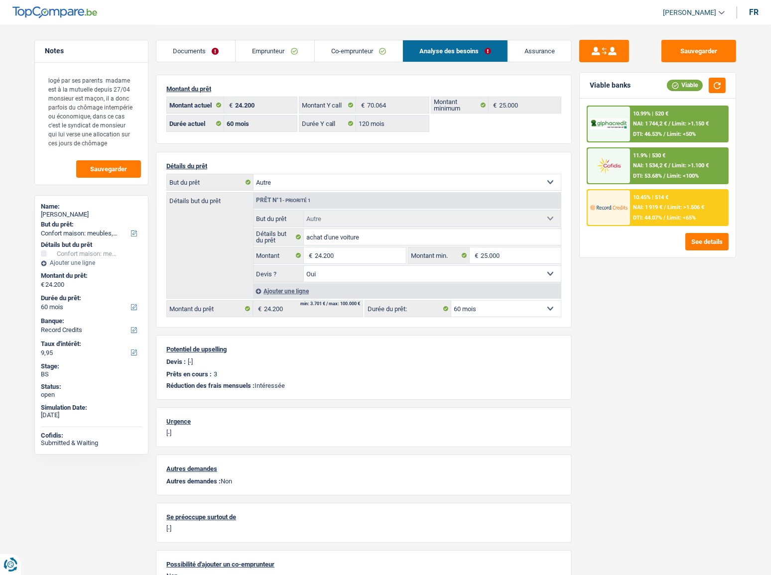
click at [671, 218] on span "Limit: <65%" at bounding box center [681, 218] width 29 height 6
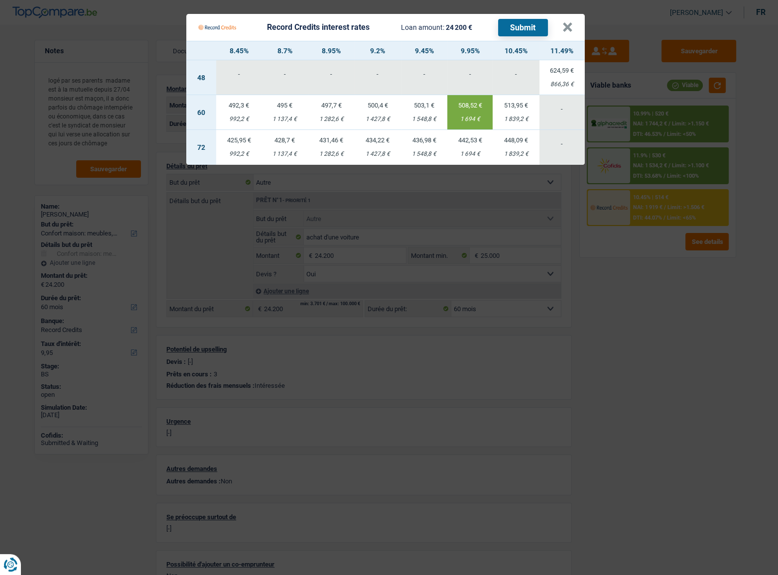
click at [520, 29] on button "Submit" at bounding box center [523, 27] width 50 height 17
click at [566, 29] on button "×" at bounding box center [567, 27] width 10 height 10
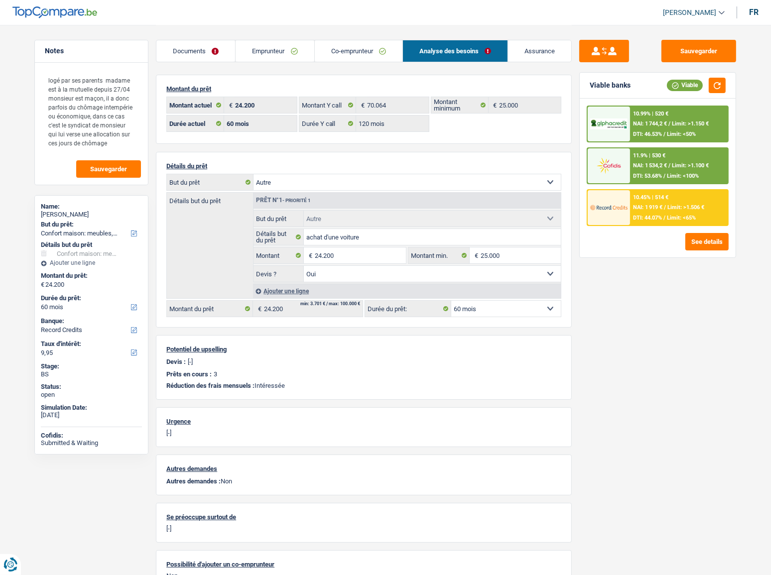
drag, startPoint x: 173, startPoint y: 43, endPoint x: 189, endPoint y: 50, distance: 17.2
click at [173, 43] on link "Documents" at bounding box center [195, 50] width 79 height 21
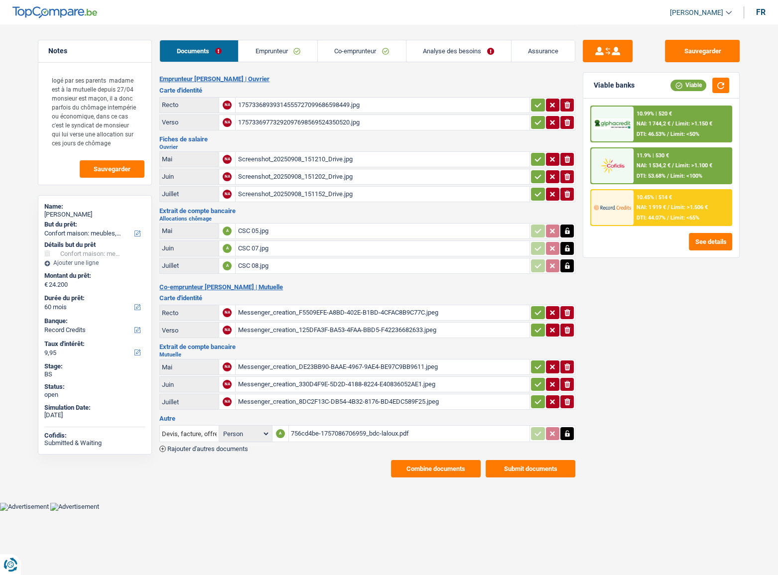
click at [349, 314] on div "756cd4be-1757086706959_bdc-laloux.pdf" at bounding box center [409, 433] width 237 height 15
drag, startPoint x: 477, startPoint y: 42, endPoint x: 494, endPoint y: 78, distance: 39.9
click at [477, 42] on link "Analyse des besoins" at bounding box center [458, 50] width 105 height 21
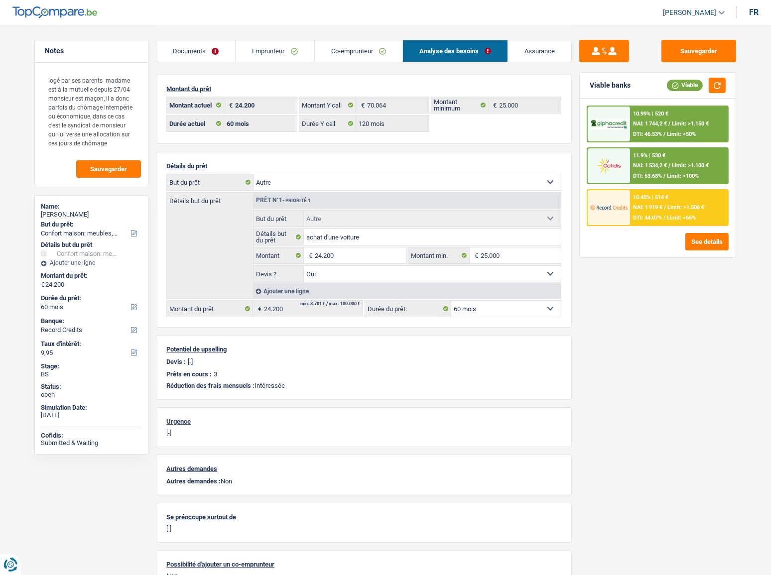
click at [493, 308] on select "12 mois 18 mois 24 mois 30 mois 36 mois 42 mois 48 mois 60 mois 72 mois 84 mois…" at bounding box center [506, 309] width 110 height 16
click at [687, 314] on main "Notes logé par ses parents madame est à la mutuelle depuis 27/04 monsieur est m…" at bounding box center [385, 311] width 771 height 623
click at [287, 51] on link "Emprunteur" at bounding box center [274, 50] width 78 height 21
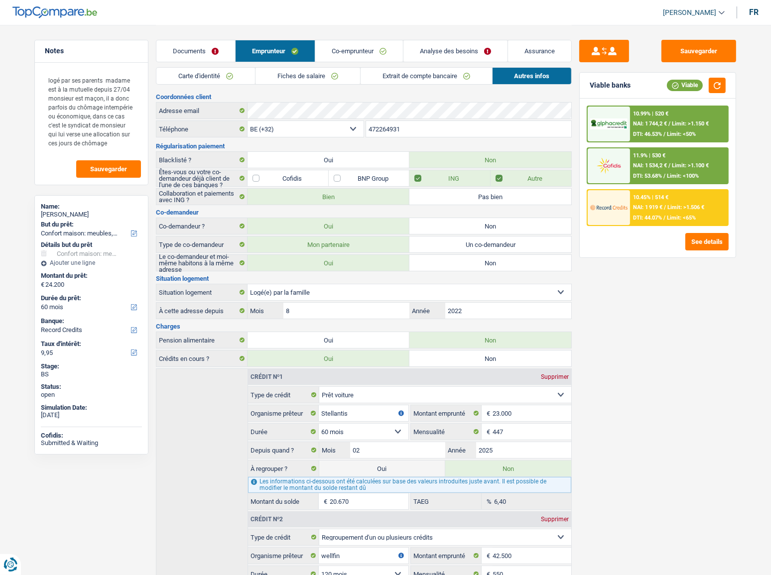
click at [294, 79] on link "Fiches de salaire" at bounding box center [307, 76] width 105 height 16
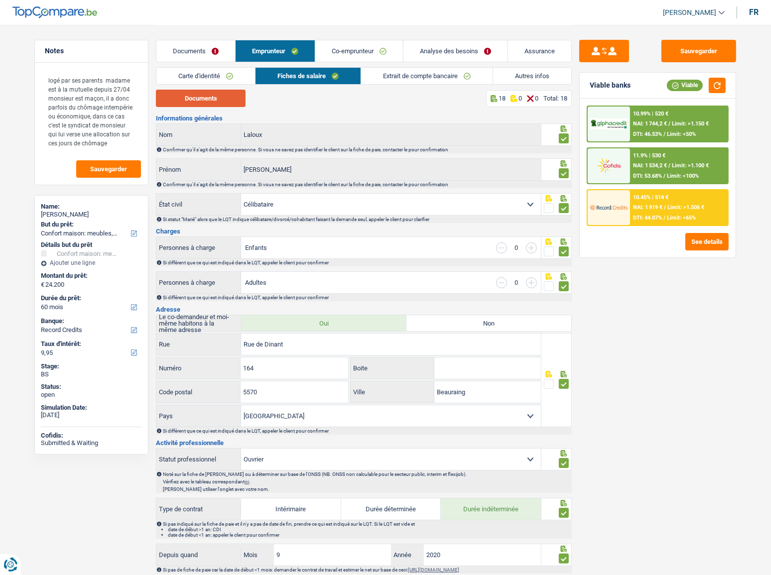
click at [209, 100] on button "Documents" at bounding box center [201, 98] width 90 height 17
click at [218, 80] on link "Carte d'identité" at bounding box center [205, 76] width 99 height 16
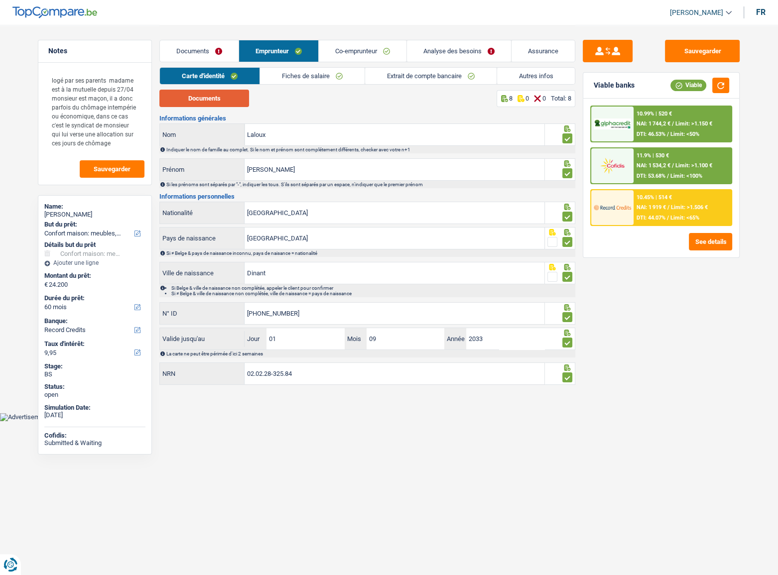
click at [212, 102] on button "Documents" at bounding box center [204, 98] width 90 height 17
click at [280, 74] on link "Fiches de salaire" at bounding box center [312, 76] width 105 height 16
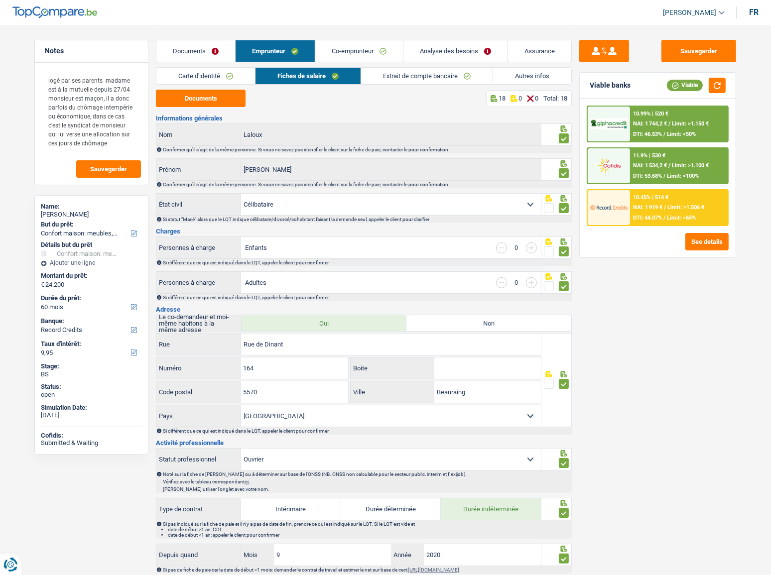
click at [228, 74] on link "Carte d'identité" at bounding box center [205, 76] width 99 height 16
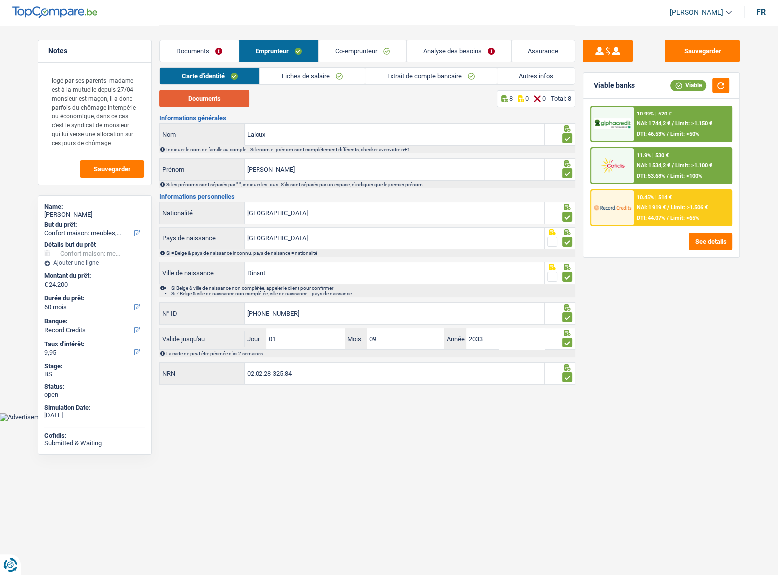
drag, startPoint x: 229, startPoint y: 102, endPoint x: 227, endPoint y: 78, distance: 24.0
click at [231, 102] on button "Documents" at bounding box center [204, 98] width 90 height 17
drag, startPoint x: 301, startPoint y: 68, endPoint x: 301, endPoint y: 73, distance: 5.5
click at [301, 68] on link "Fiches de salaire" at bounding box center [312, 76] width 105 height 16
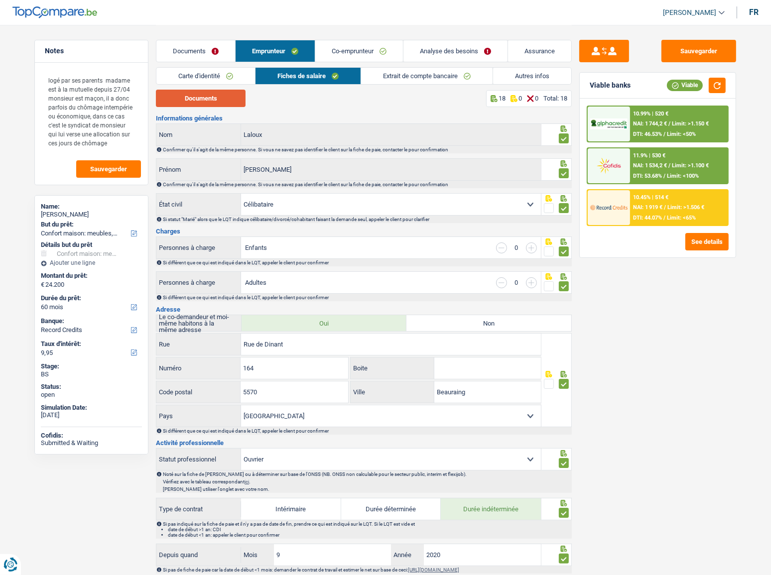
click at [217, 100] on button "Documents" at bounding box center [201, 98] width 90 height 17
click at [366, 58] on link "Co-emprunteur" at bounding box center [359, 50] width 88 height 21
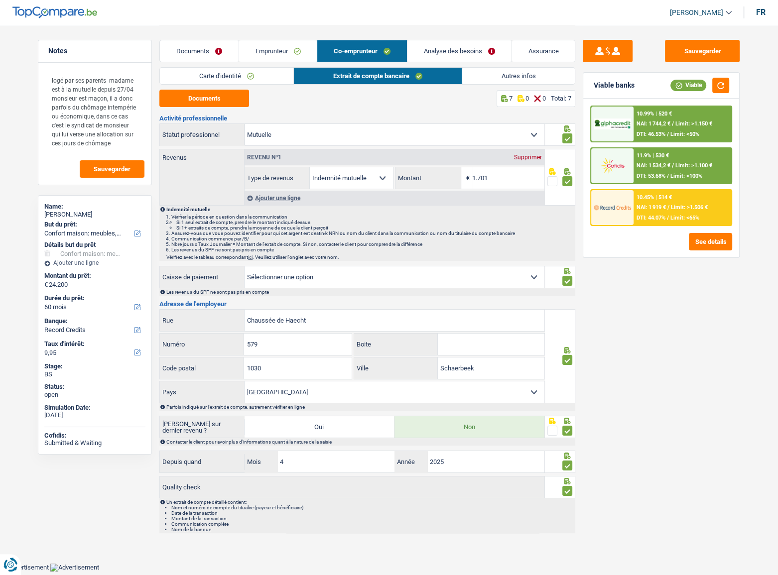
click at [253, 82] on link "Carte d'identité" at bounding box center [226, 76] width 133 height 16
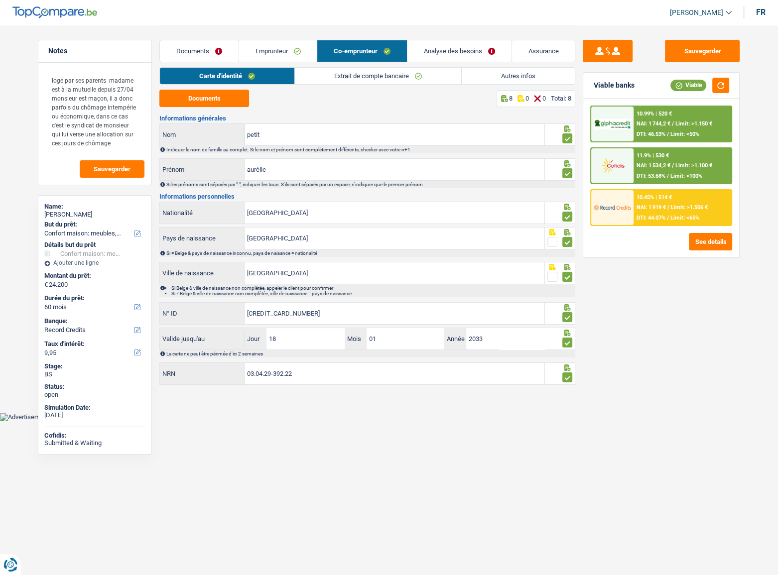
click at [291, 54] on link "Emprunteur" at bounding box center [278, 50] width 78 height 21
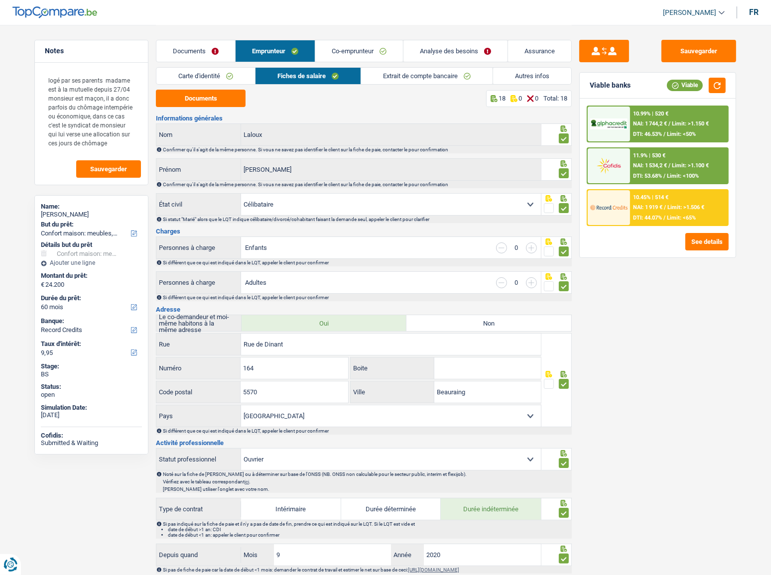
click at [505, 77] on link "Autres infos" at bounding box center [532, 76] width 78 height 16
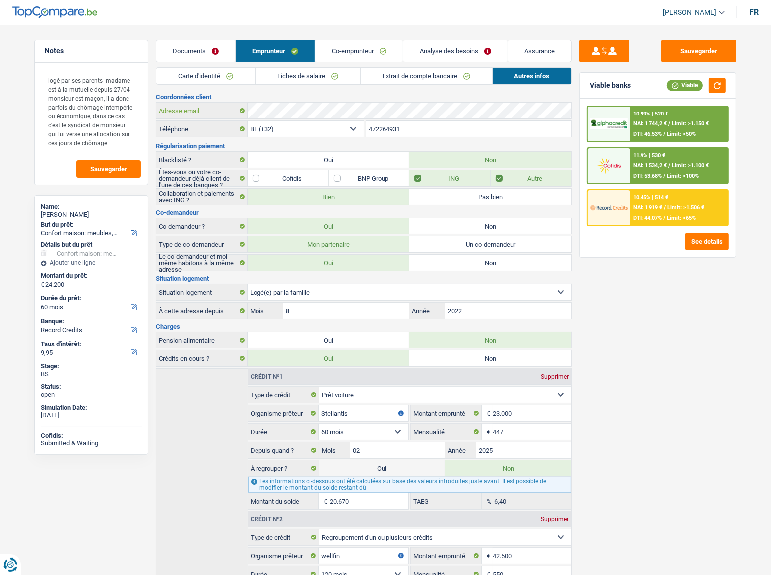
click at [243, 104] on div "Adresse email" at bounding box center [363, 111] width 415 height 16
click at [348, 55] on link "Co-emprunteur" at bounding box center [359, 50] width 88 height 21
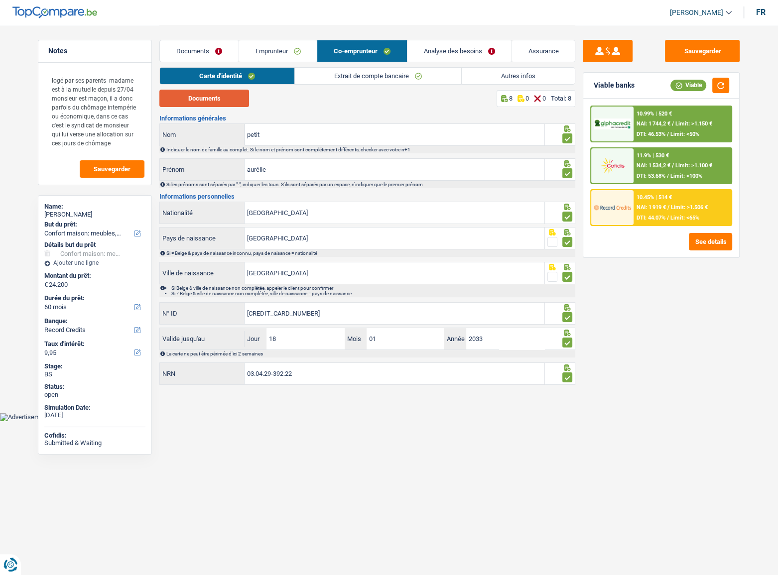
click at [223, 104] on button "Documents" at bounding box center [204, 98] width 90 height 17
click at [426, 75] on link "Extrait de compte bancaire" at bounding box center [378, 76] width 166 height 16
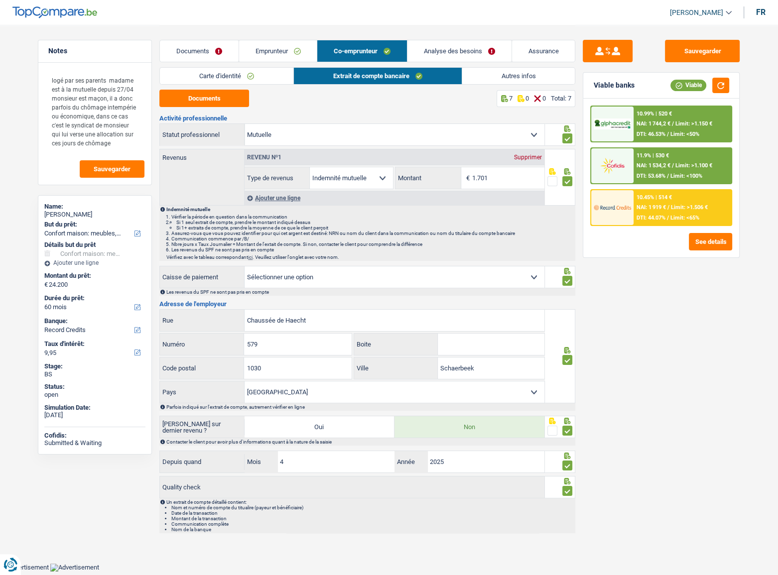
click at [275, 50] on link "Emprunteur" at bounding box center [278, 50] width 78 height 21
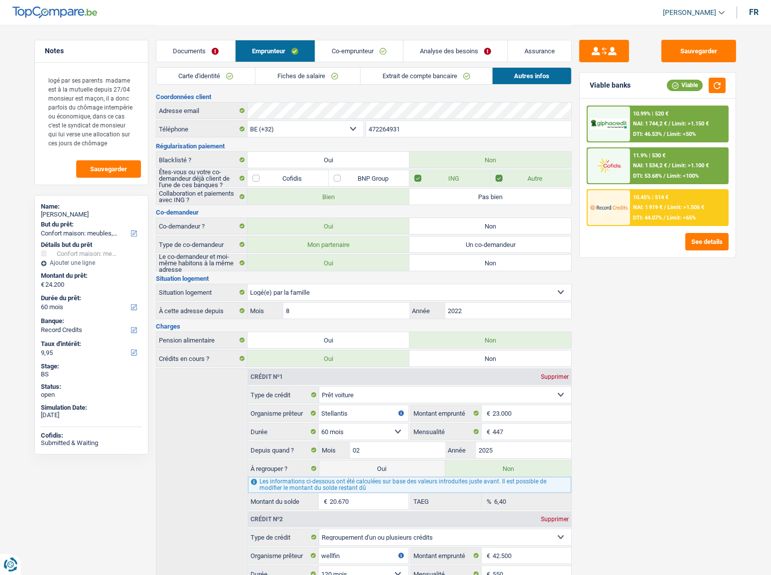
click at [449, 53] on link "Analyse des besoins" at bounding box center [455, 50] width 104 height 21
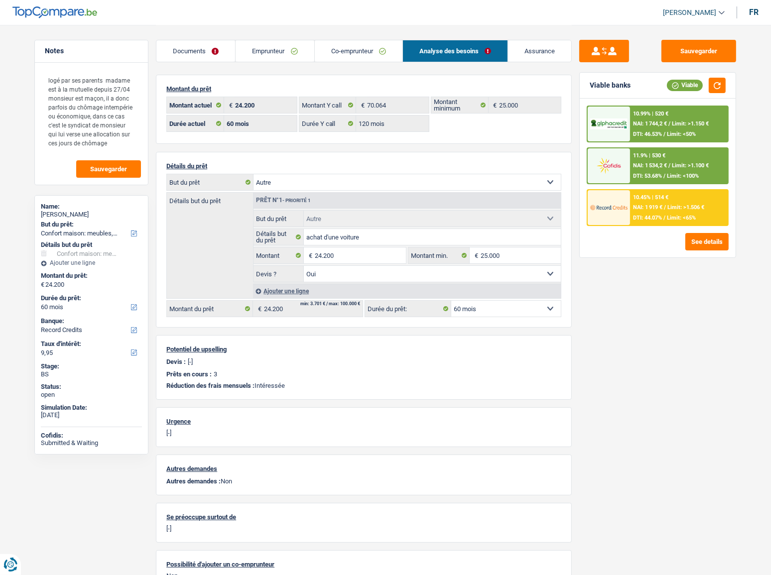
click at [293, 50] on link "Emprunteur" at bounding box center [274, 50] width 78 height 21
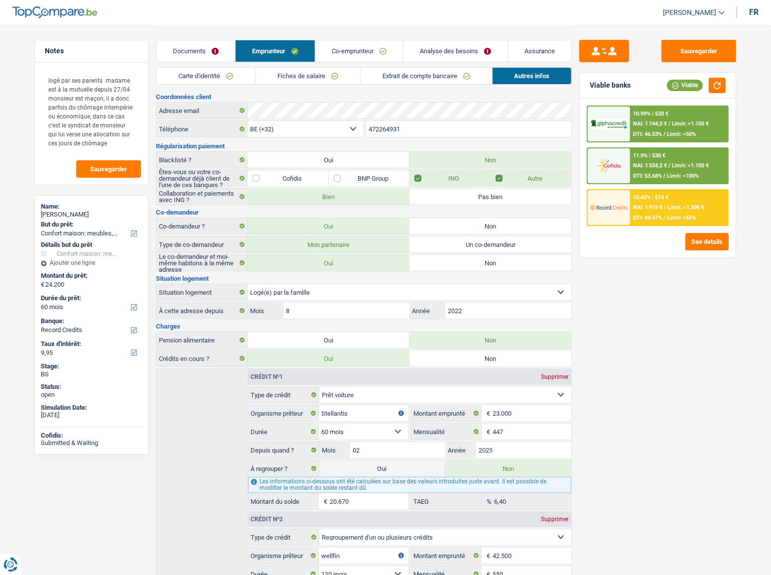
click at [361, 54] on link "Co-emprunteur" at bounding box center [359, 50] width 88 height 21
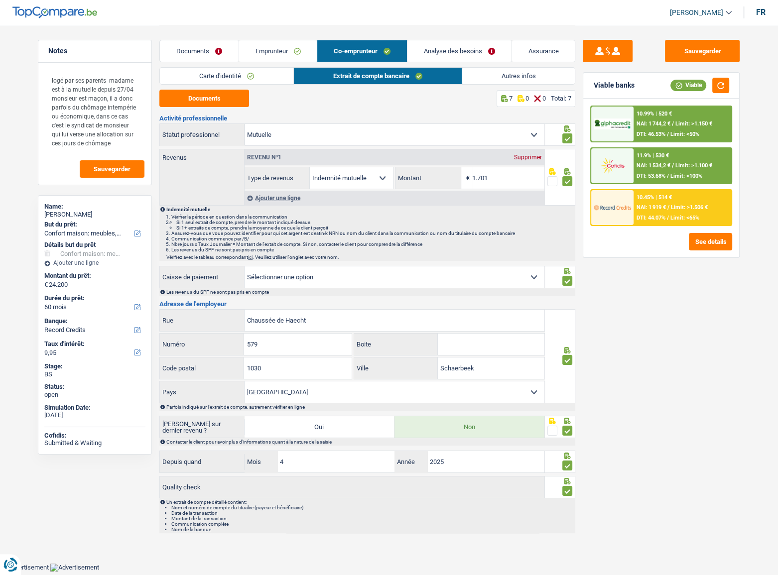
click at [439, 50] on link "Analyse des besoins" at bounding box center [459, 50] width 104 height 21
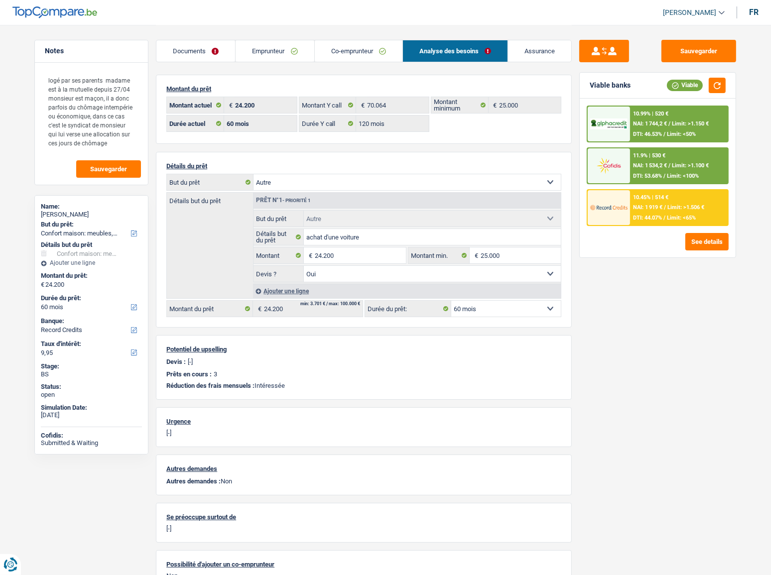
click at [275, 61] on link "Emprunteur" at bounding box center [274, 50] width 78 height 21
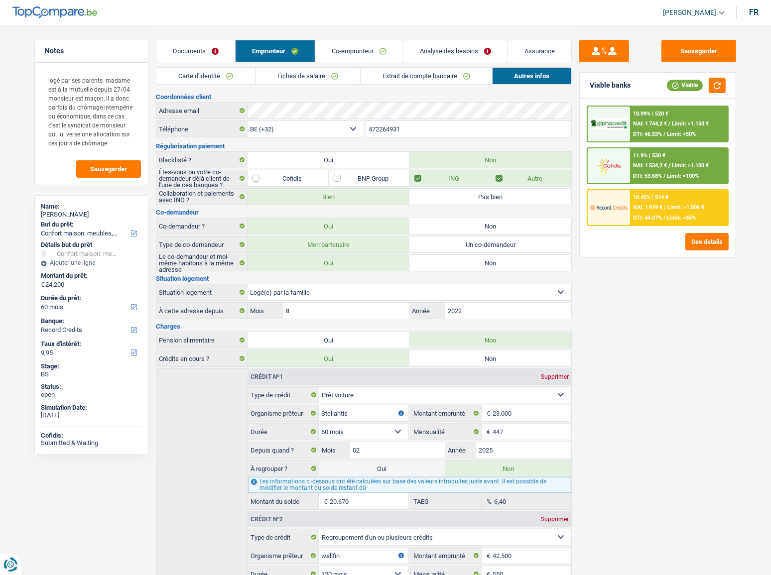
click at [210, 53] on link "Documents" at bounding box center [195, 50] width 79 height 21
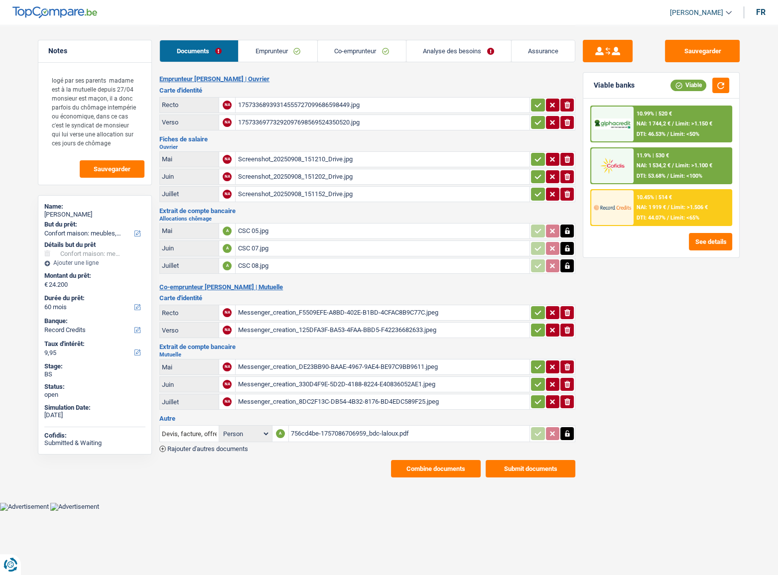
click at [343, 314] on div "756cd4be-1757086706959_bdc-laloux.pdf" at bounding box center [409, 433] width 237 height 15
click at [418, 314] on button "Combine documents" at bounding box center [436, 468] width 90 height 17
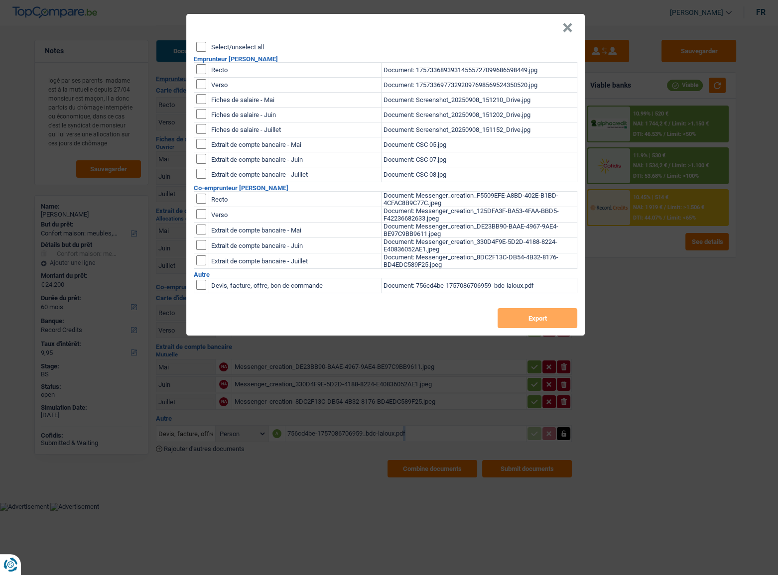
click at [201, 51] on input "Select/unselect all" at bounding box center [201, 47] width 10 height 10
checkbox input "true"
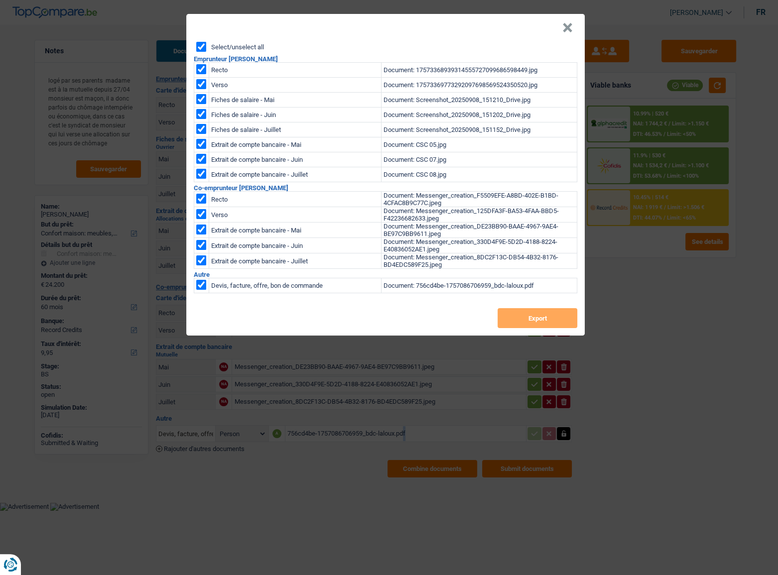
checkbox input "true"
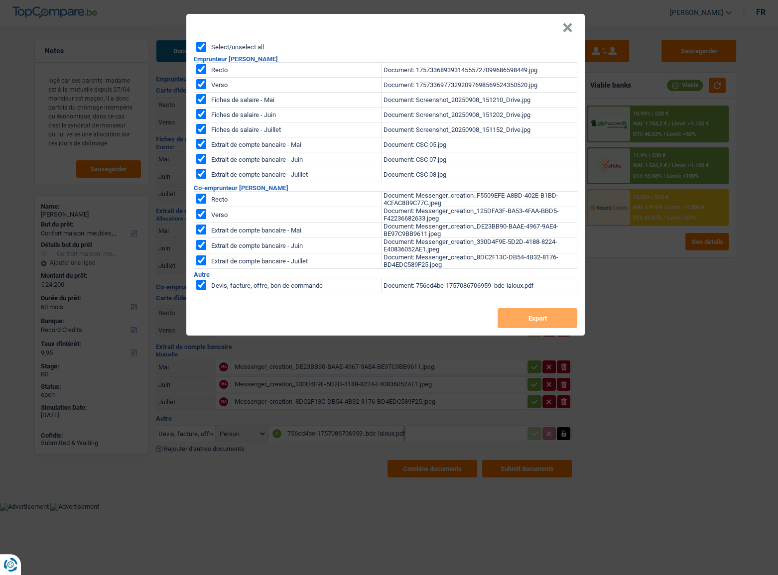
checkbox input "true"
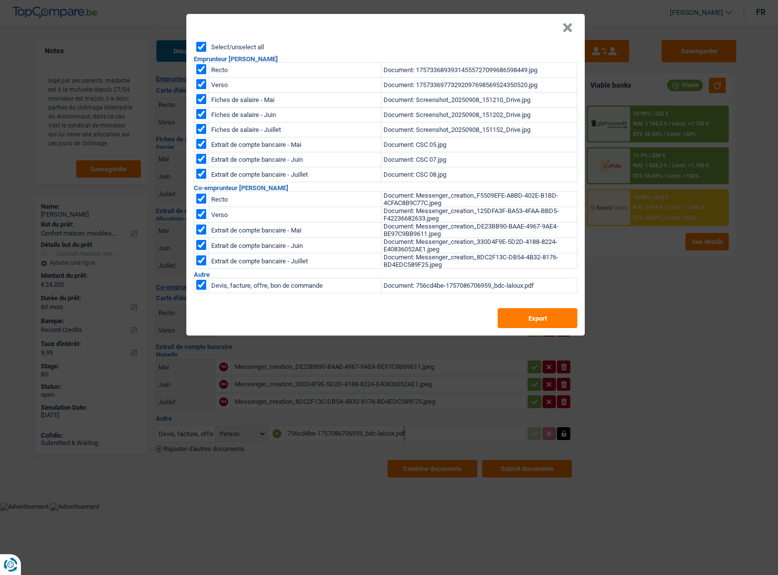
click at [197, 288] on input "checkbox" at bounding box center [201, 285] width 10 height 10
checkbox input "false"
click at [526, 314] on button "Export" at bounding box center [537, 318] width 80 height 20
drag, startPoint x: 565, startPoint y: 24, endPoint x: 633, endPoint y: 24, distance: 67.7
click at [574, 24] on header "×" at bounding box center [385, 28] width 398 height 28
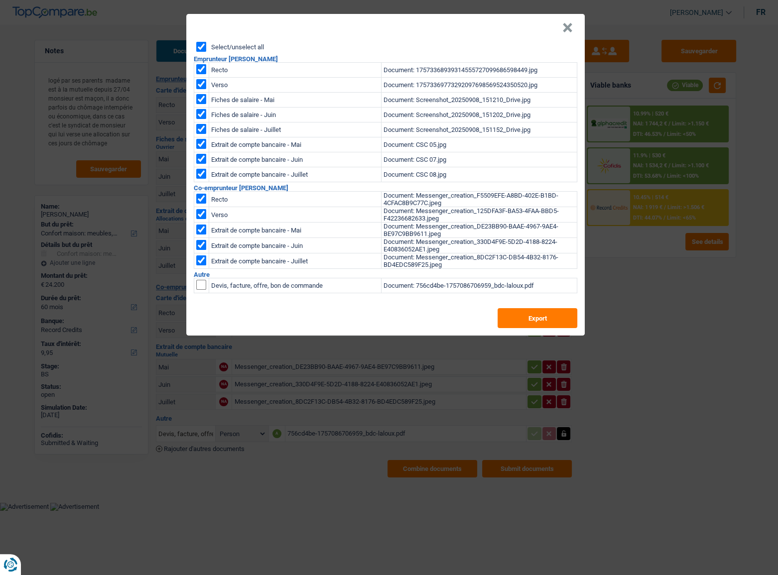
click at [687, 50] on div "× Select/unselect all Emprunteur Aurélien Laloux Recto Document: 17573368939314…" at bounding box center [389, 287] width 778 height 575
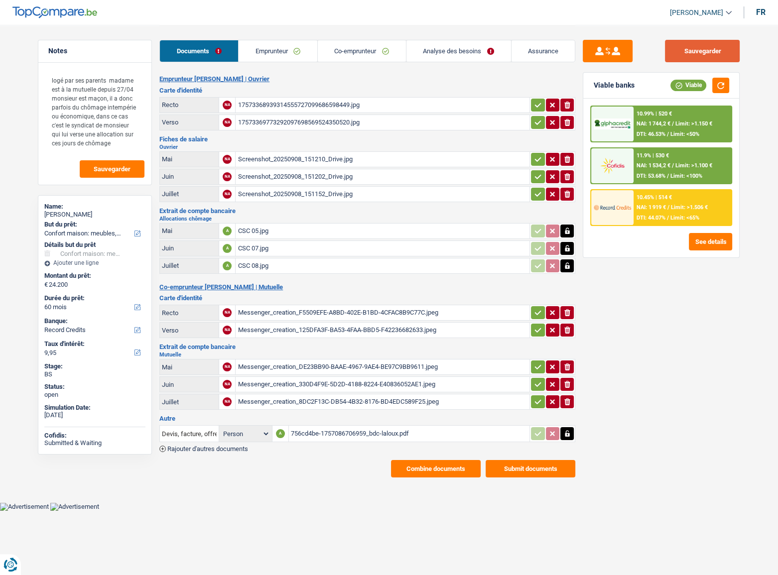
drag, startPoint x: 716, startPoint y: 50, endPoint x: 774, endPoint y: 60, distance: 58.0
click at [687, 51] on button "Sauvegarder" at bounding box center [702, 51] width 75 height 22
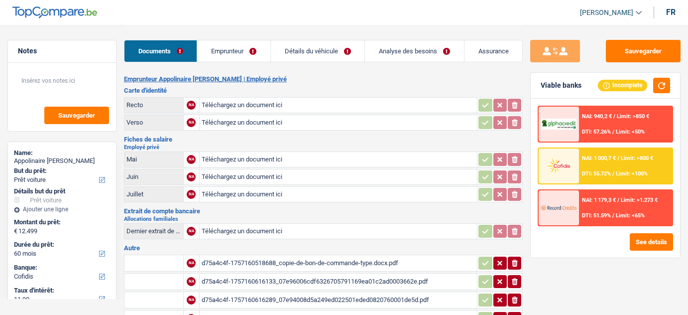
select select "car"
select select "60"
select select "cofidis"
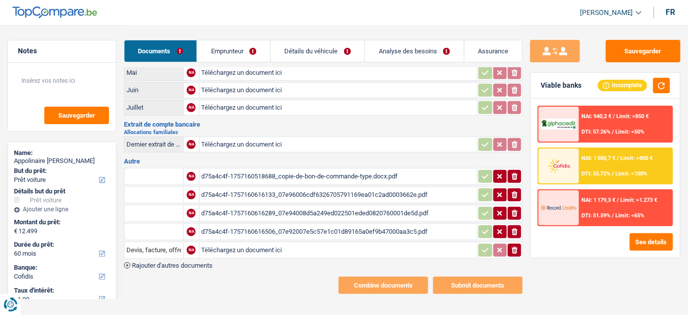
click at [257, 175] on div "d75a4c4f-1757160518688_copie-de-bon-de-commande-type.docx.pdf" at bounding box center [339, 176] width 274 height 15
click at [146, 187] on input "text" at bounding box center [153, 195] width 55 height 16
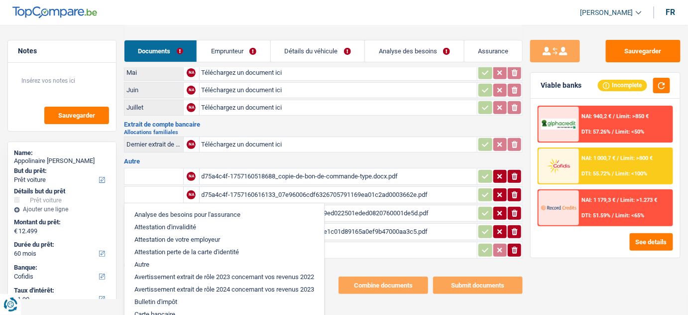
click at [150, 178] on input "text" at bounding box center [153, 176] width 55 height 16
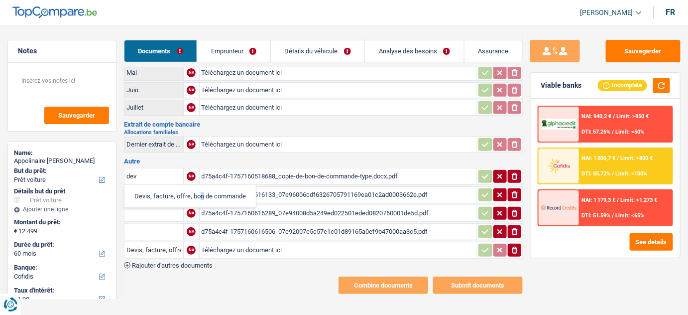
drag, startPoint x: 157, startPoint y: 192, endPoint x: 241, endPoint y: 189, distance: 84.2
click at [159, 192] on li "Devis, facture, offre, bon de commande" at bounding box center [189, 196] width 121 height 12
type input "Devis, facture, offre, bon de commande"
click at [310, 188] on div "d75a4c4f-1757160616133_07e96006cdf6326705791169ea01c2ad0003662e.pdf" at bounding box center [339, 194] width 274 height 15
click at [274, 209] on div "d75a4c4f-1757160616289_07e94008d5a249ed022501eded0820760001de5d.pdf" at bounding box center [339, 213] width 274 height 15
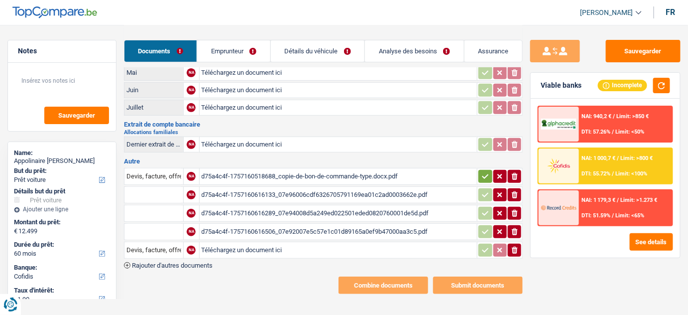
drag, startPoint x: 299, startPoint y: 227, endPoint x: 295, endPoint y: 224, distance: 5.3
click at [296, 225] on div "d75a4c4f-1757160616506_07e92007e5c57e1c01d89165a0ef9b47000aa3c5.pdf" at bounding box center [339, 231] width 274 height 15
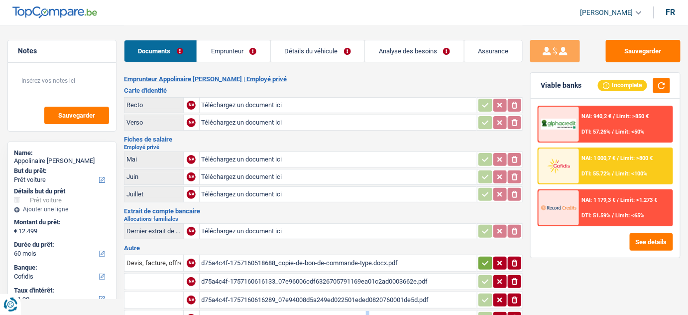
click at [229, 105] on input "Téléchargez un document ici" at bounding box center [339, 105] width 274 height 15
type input "C:\fakepath\r.jpg"
click at [272, 128] on input "Téléchargez un document ici" at bounding box center [339, 122] width 274 height 15
type input "C:\fakepath\id.jpg"
click at [244, 156] on input "Téléchargez un document ici" at bounding box center [339, 159] width 274 height 15
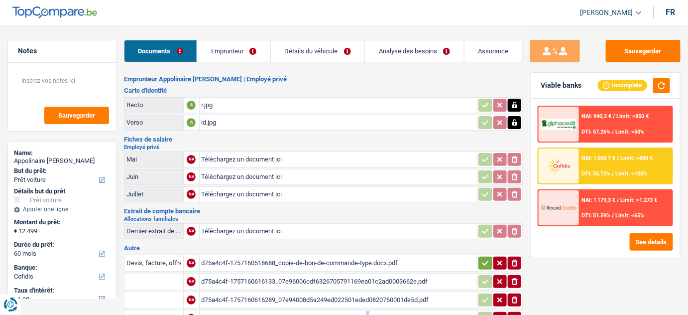
type input "C:\fakepath\062.pdf"
click at [232, 171] on input "Téléchargez un document ici" at bounding box center [339, 176] width 274 height 15
type input "C:\fakepath\07.pdf"
click at [244, 191] on input "Téléchargez un document ici" at bounding box center [339, 194] width 274 height 15
type input "C:\fakepath\08.pdf"
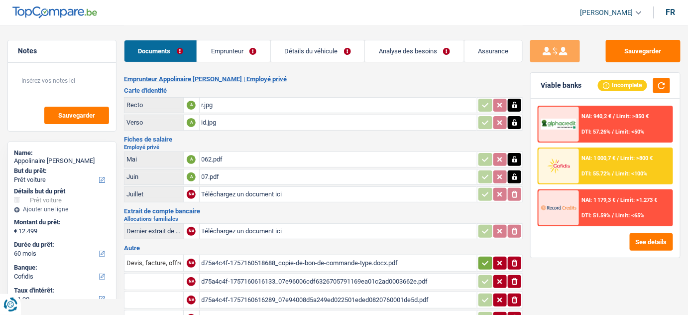
click at [333, 121] on div "id.jpg" at bounding box center [339, 122] width 274 height 15
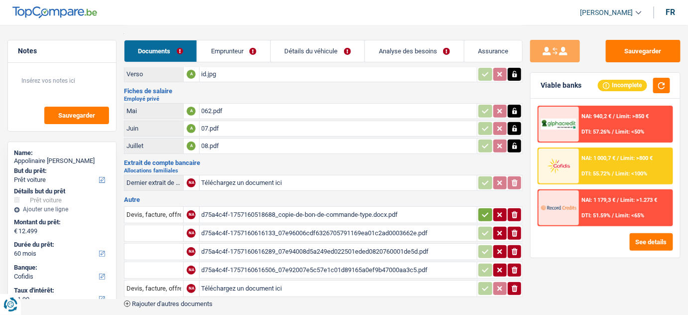
scroll to position [87, 0]
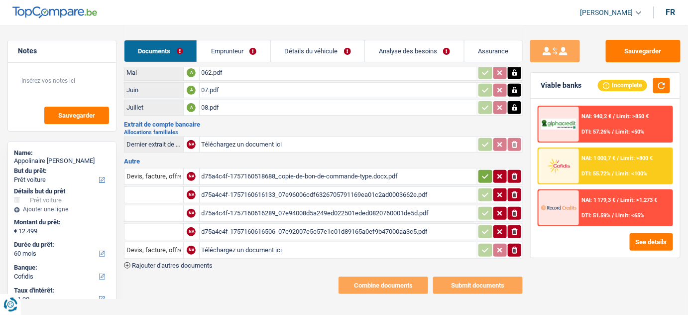
drag, startPoint x: 513, startPoint y: 190, endPoint x: 512, endPoint y: 205, distance: 14.5
click at [515, 194] on icon "button" at bounding box center [515, 194] width 6 height 7
drag, startPoint x: 511, startPoint y: 207, endPoint x: 515, endPoint y: 223, distance: 16.3
click at [512, 210] on icon "ionicons-v5-e" at bounding box center [515, 213] width 8 height 10
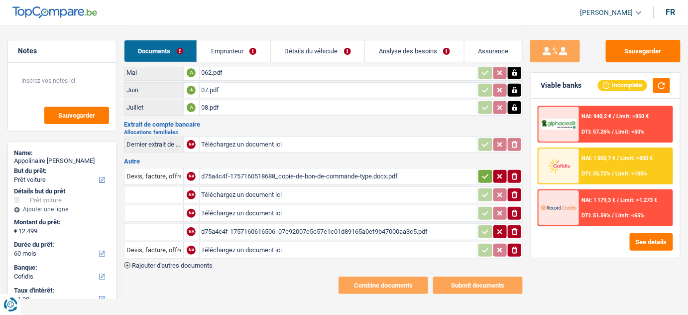
drag, startPoint x: 514, startPoint y: 227, endPoint x: 512, endPoint y: 236, distance: 9.3
click at [514, 228] on icon "button" at bounding box center [515, 231] width 6 height 7
click at [509, 244] on button "ionicons-v5-e" at bounding box center [514, 249] width 13 height 13
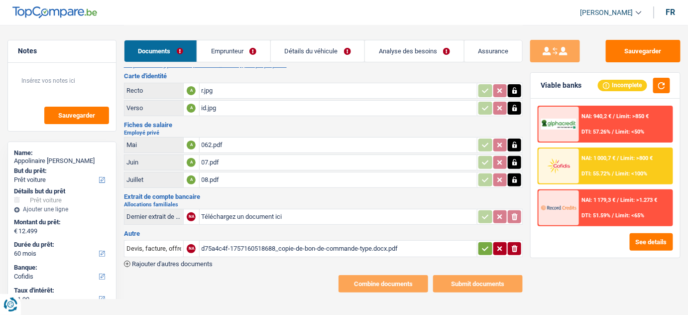
drag, startPoint x: 484, startPoint y: 248, endPoint x: 396, endPoint y: 213, distance: 95.2
click at [484, 247] on icon "button" at bounding box center [485, 248] width 8 height 10
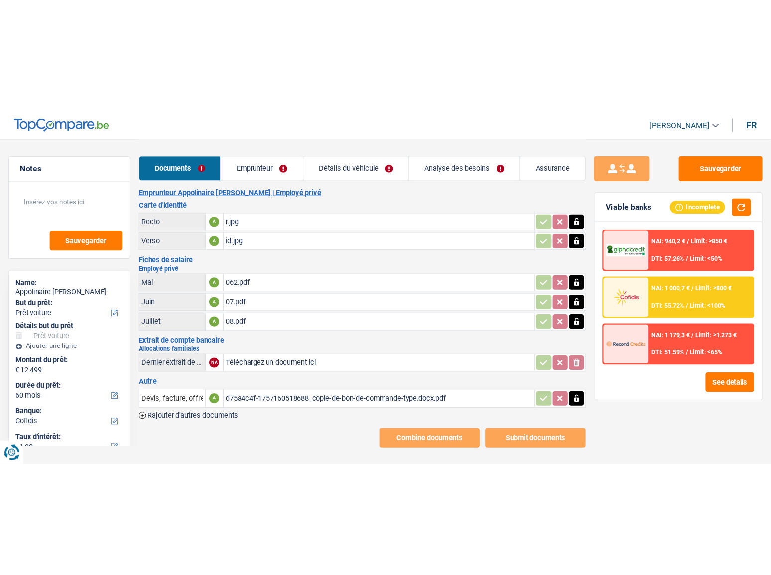
scroll to position [0, 0]
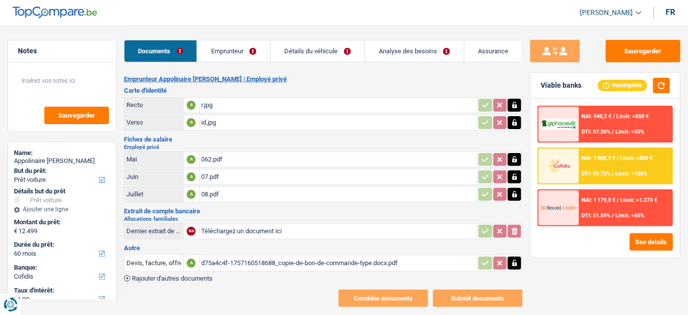
click at [242, 56] on link "Emprunteur" at bounding box center [233, 50] width 73 height 21
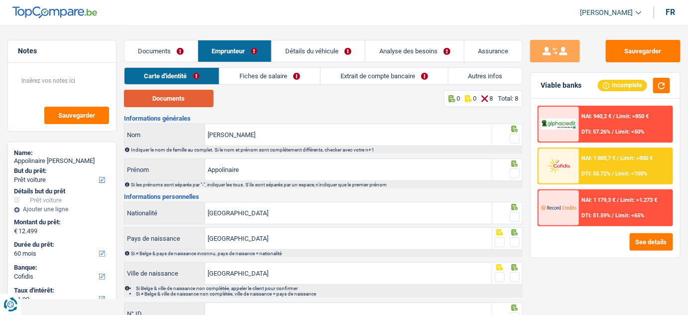
click at [175, 100] on button "Documents" at bounding box center [169, 98] width 90 height 17
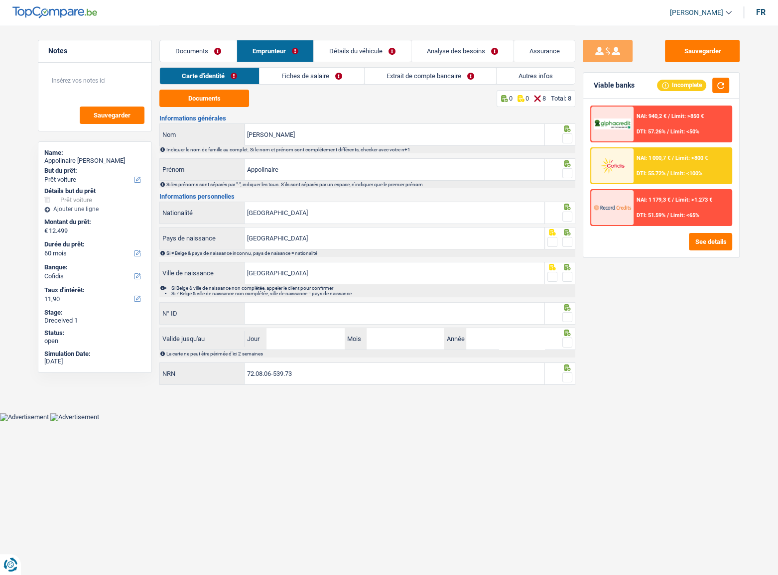
click at [220, 48] on link "Documents" at bounding box center [198, 50] width 77 height 21
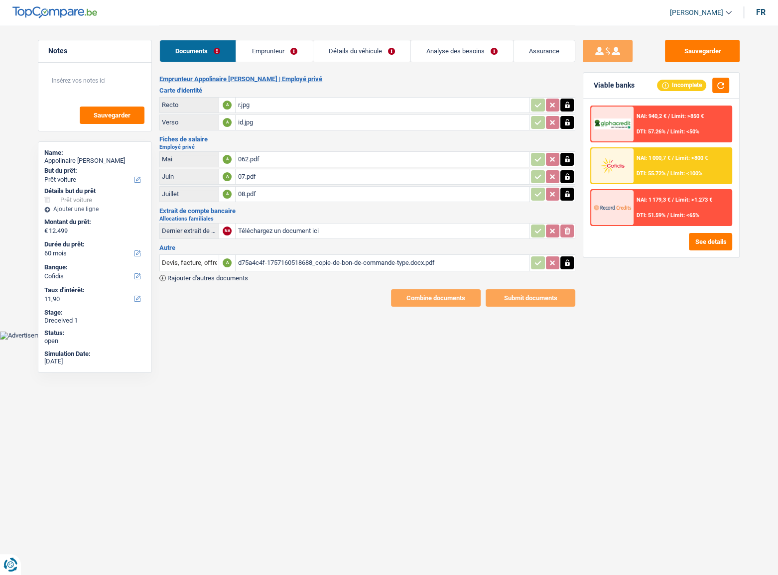
click at [270, 229] on input "Téléchargez un document ici" at bounding box center [382, 231] width 290 height 15
click at [622, 314] on div "Sauvegarder Viable banks Incomplete NAI: 940,2 € / Limit: >850 € DTI: 57.26% / …" at bounding box center [661, 299] width 172 height 519
click at [276, 54] on link "Emprunteur" at bounding box center [274, 50] width 76 height 21
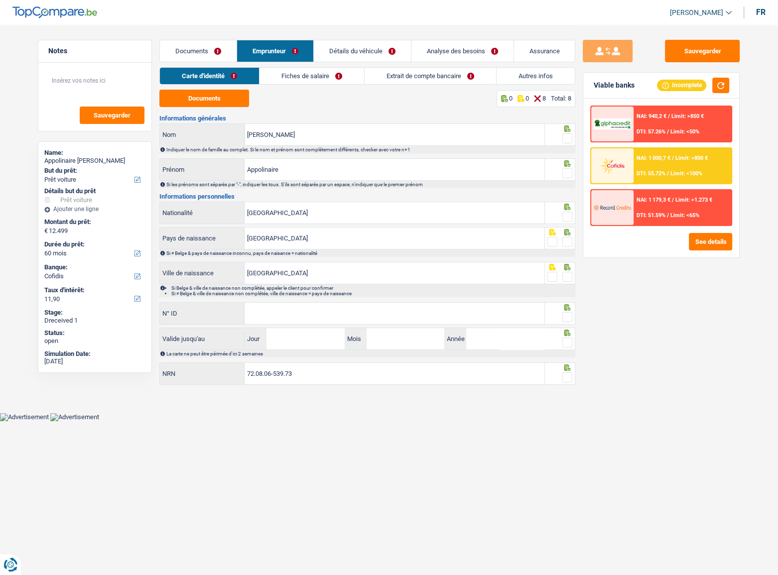
click at [204, 60] on link "Documents" at bounding box center [198, 50] width 77 height 21
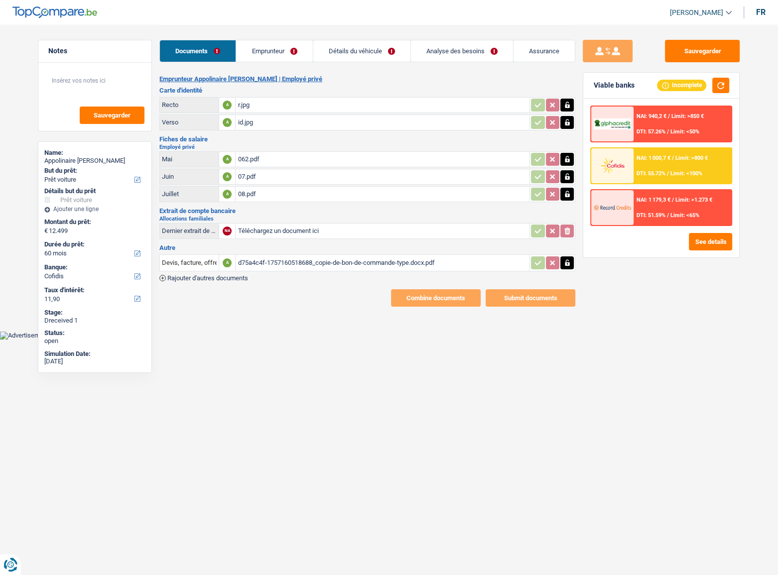
click at [267, 58] on link "Emprunteur" at bounding box center [274, 50] width 76 height 21
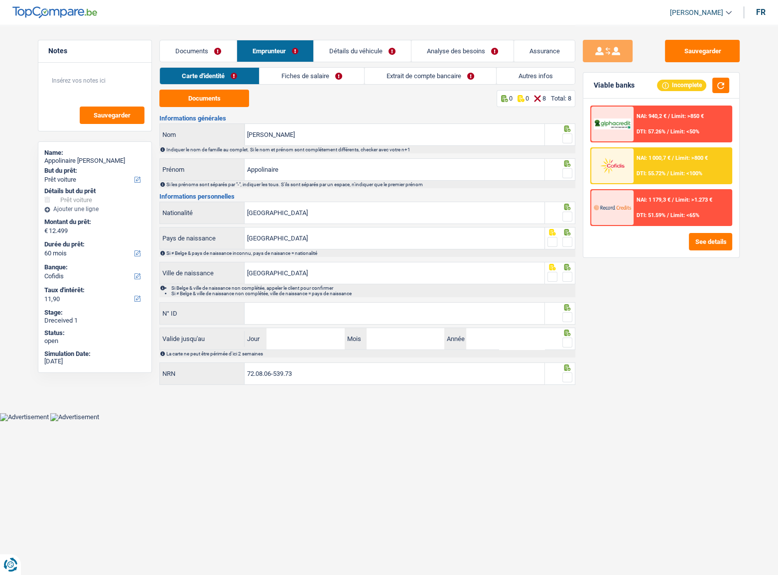
click at [202, 53] on link "Documents" at bounding box center [198, 50] width 77 height 21
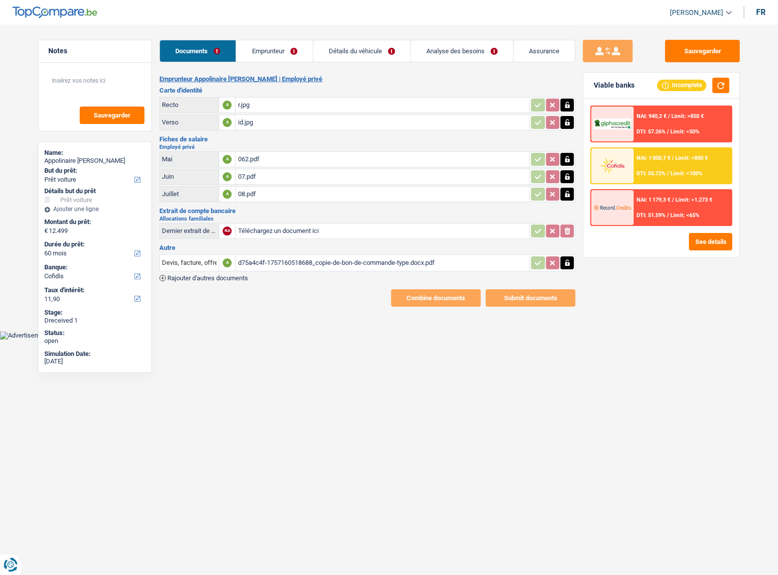
click at [259, 56] on link "Emprunteur" at bounding box center [274, 50] width 76 height 21
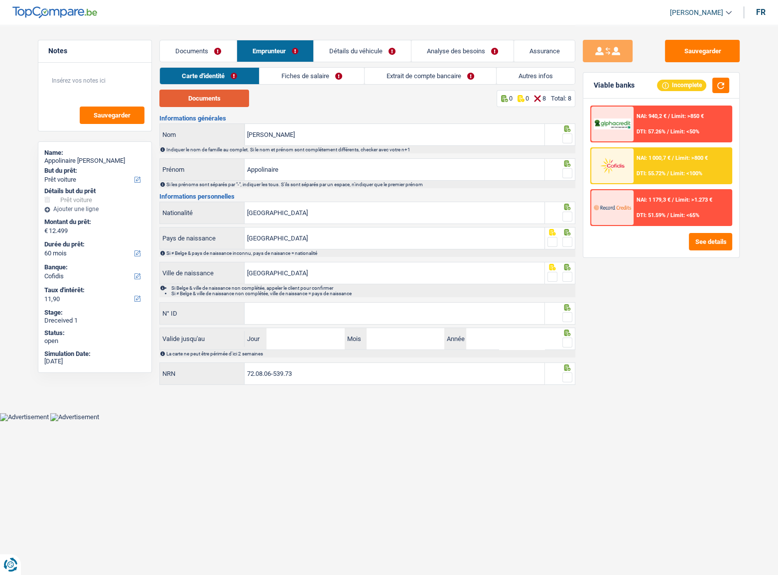
drag, startPoint x: 215, startPoint y: 96, endPoint x: 207, endPoint y: 93, distance: 9.0
click at [215, 96] on button "Documents" at bounding box center [204, 98] width 90 height 17
click at [209, 105] on button "Documents" at bounding box center [204, 98] width 90 height 17
click at [564, 138] on span at bounding box center [567, 138] width 10 height 10
click at [0, 0] on input "radio" at bounding box center [0, 0] width 0 height 0
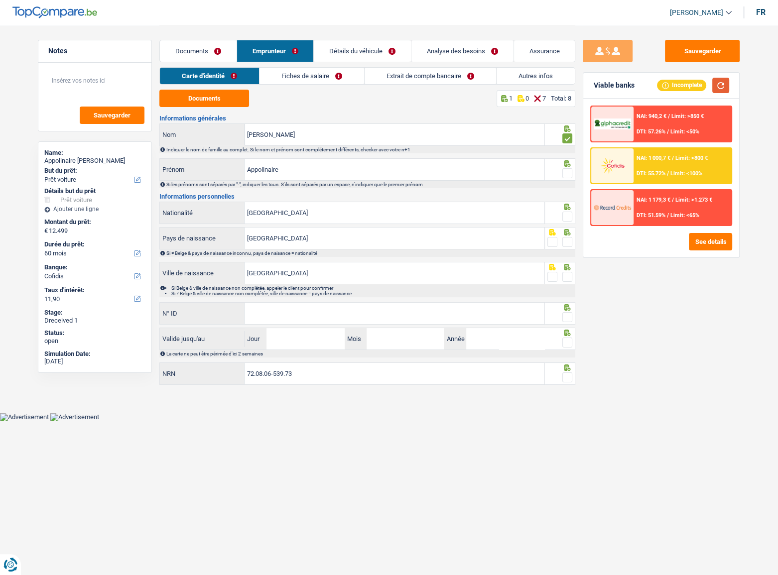
click at [687, 85] on button "button" at bounding box center [720, 85] width 17 height 15
click at [566, 168] on span at bounding box center [567, 173] width 10 height 10
click at [0, 0] on input "radio" at bounding box center [0, 0] width 0 height 0
click at [567, 217] on span at bounding box center [567, 217] width 10 height 10
click at [0, 0] on input "radio" at bounding box center [0, 0] width 0 height 0
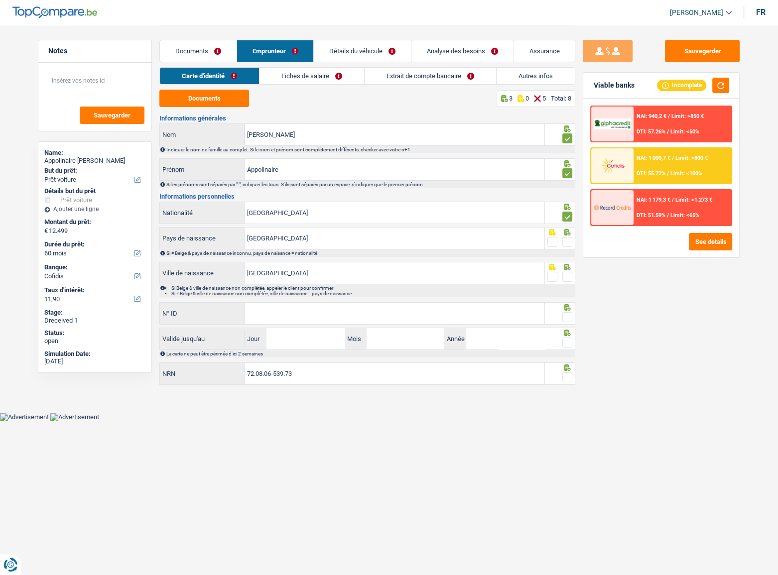
click at [569, 240] on span at bounding box center [567, 242] width 10 height 10
click at [0, 0] on input "radio" at bounding box center [0, 0] width 0 height 0
click at [569, 276] on span at bounding box center [567, 277] width 10 height 10
click at [0, 0] on input "radio" at bounding box center [0, 0] width 0 height 0
click at [687, 90] on button "button" at bounding box center [720, 85] width 17 height 15
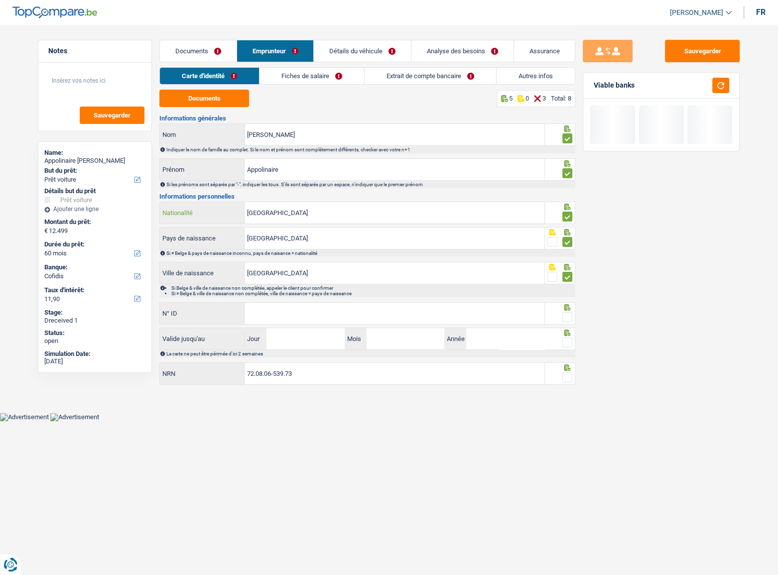
click at [376, 217] on input "[GEOGRAPHIC_DATA]" at bounding box center [394, 212] width 300 height 21
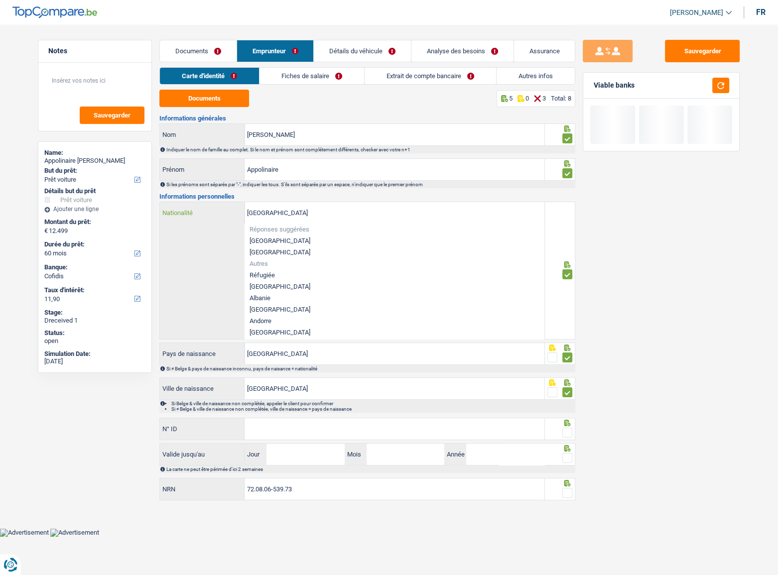
drag, startPoint x: 300, startPoint y: 215, endPoint x: 237, endPoint y: 215, distance: 62.2
click at [237, 215] on div "Belgique Nationalité" at bounding box center [352, 212] width 384 height 21
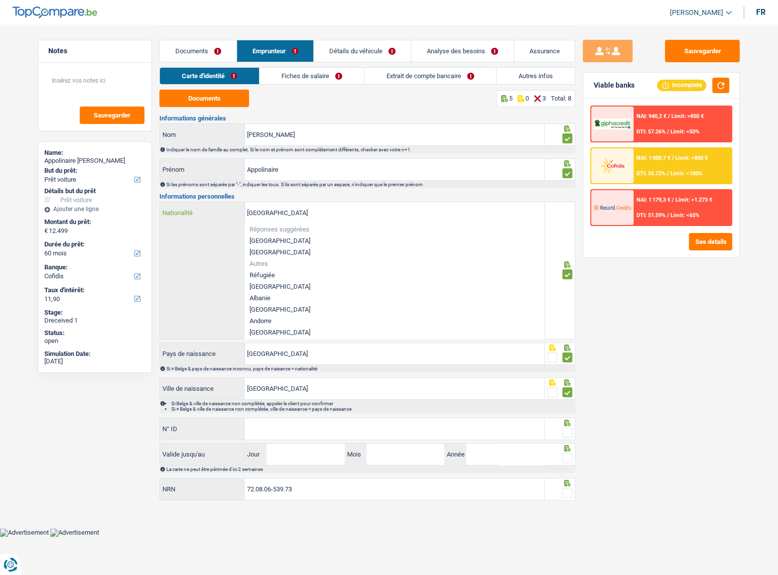
type input "c"
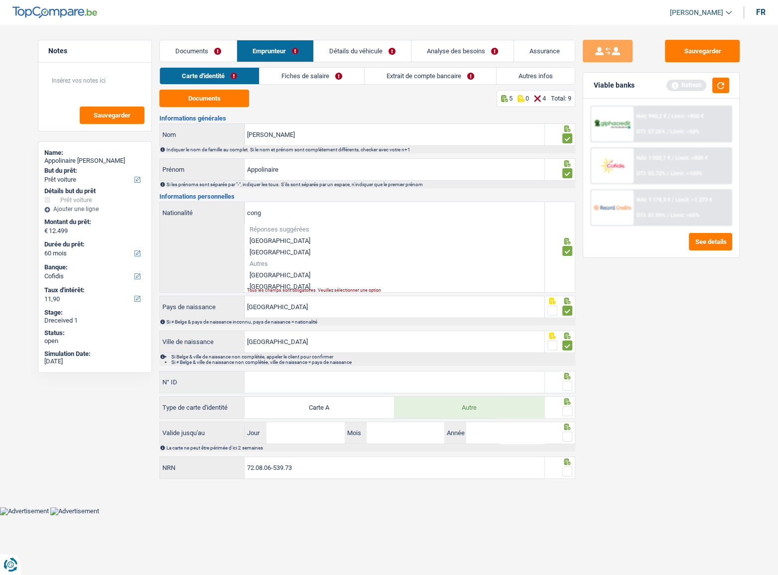
drag, startPoint x: 315, startPoint y: 271, endPoint x: 383, endPoint y: 258, distance: 69.5
click at [319, 271] on li "[GEOGRAPHIC_DATA]" at bounding box center [394, 274] width 300 height 11
type input "[GEOGRAPHIC_DATA]"
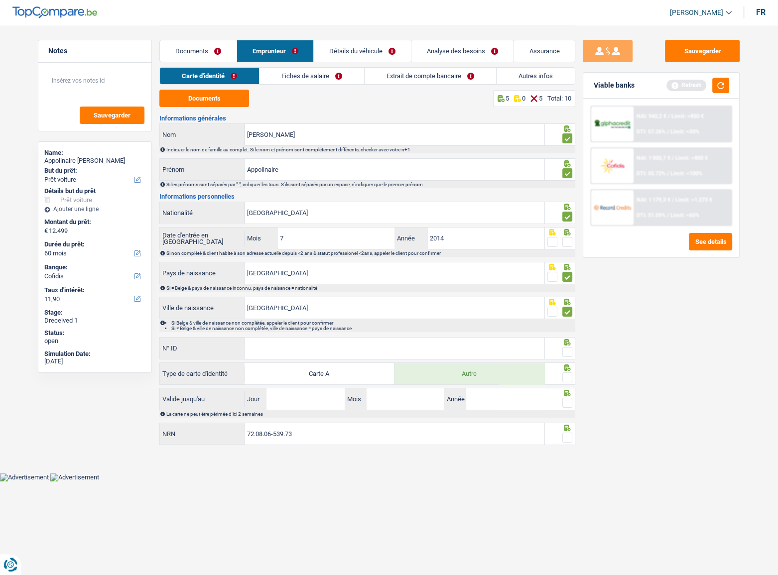
click at [570, 241] on span at bounding box center [567, 242] width 10 height 10
click at [0, 0] on input "radio" at bounding box center [0, 0] width 0 height 0
click at [687, 84] on button "button" at bounding box center [720, 85] width 17 height 15
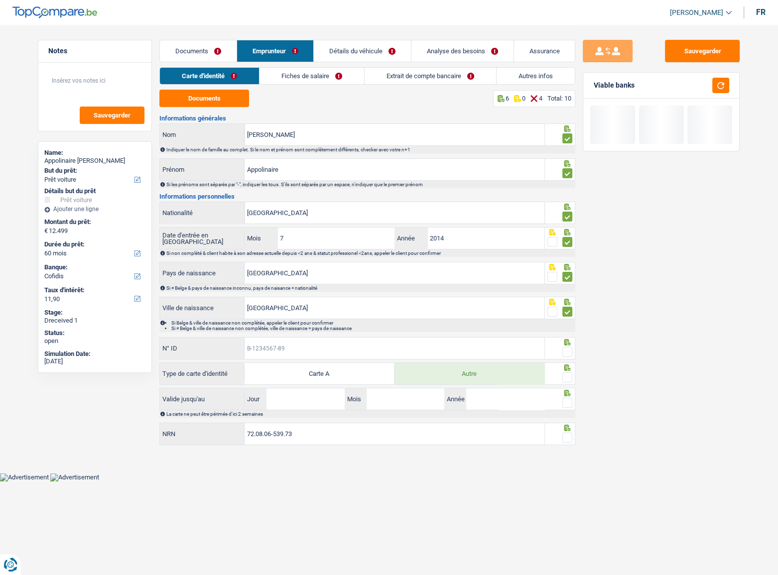
click at [256, 314] on input "N° ID" at bounding box center [394, 348] width 300 height 21
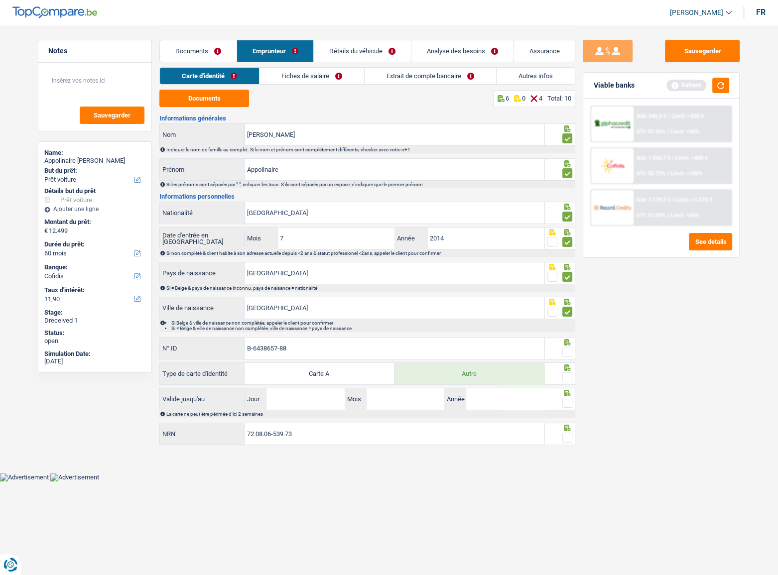
type input "B-6438657-88"
click at [567, 314] on span at bounding box center [567, 352] width 10 height 10
click at [0, 0] on input "radio" at bounding box center [0, 0] width 0 height 0
click at [566, 314] on span at bounding box center [567, 377] width 10 height 10
click at [0, 0] on input "radio" at bounding box center [0, 0] width 0 height 0
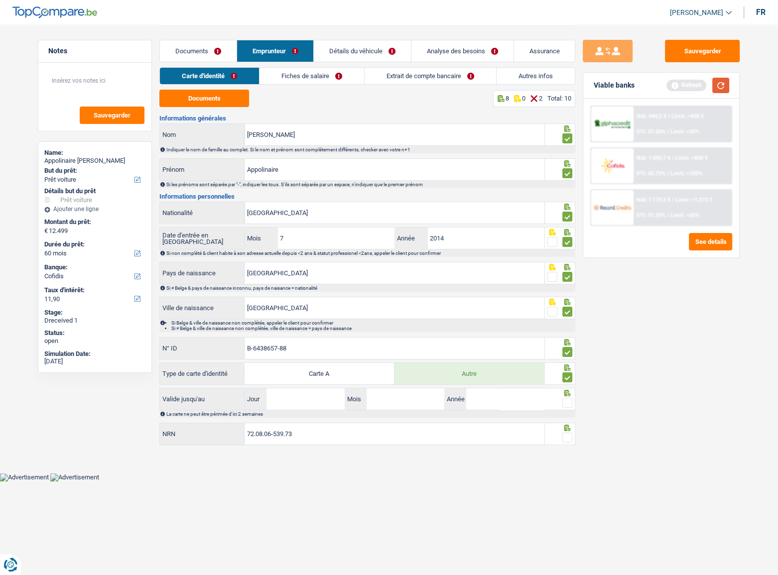
click at [687, 84] on button "button" at bounding box center [720, 85] width 17 height 15
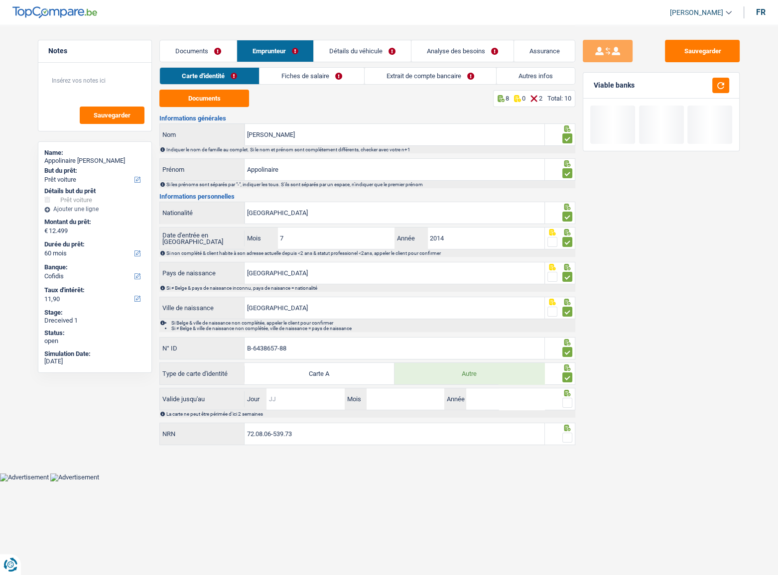
drag, startPoint x: 314, startPoint y: 404, endPoint x: 428, endPoint y: 394, distance: 114.9
click at [314, 314] on input "Jour" at bounding box center [305, 398] width 78 height 21
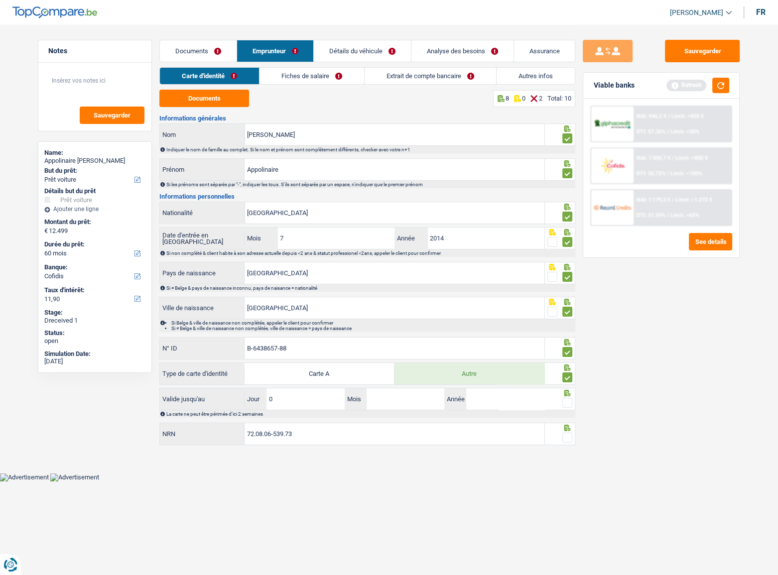
type input "03"
type input "02"
type input "2035"
click at [570, 314] on span at bounding box center [567, 403] width 10 height 10
click at [0, 0] on input "radio" at bounding box center [0, 0] width 0 height 0
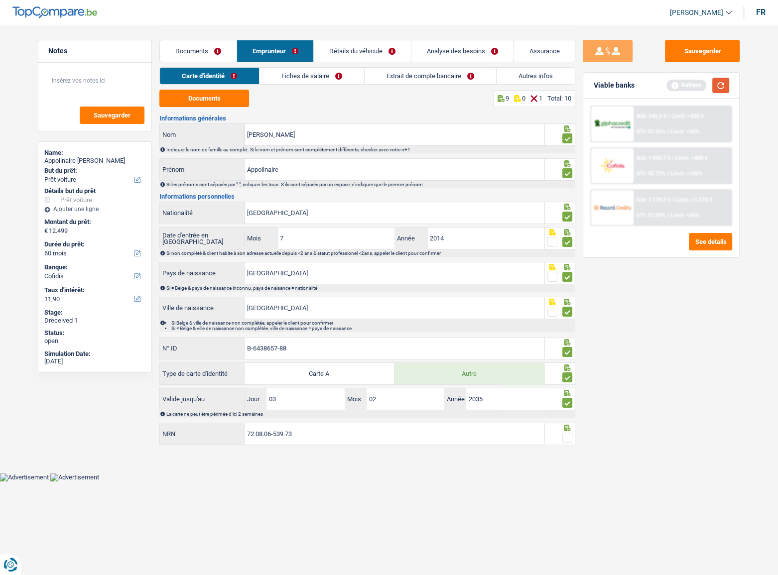
click at [687, 87] on button "button" at bounding box center [720, 85] width 17 height 15
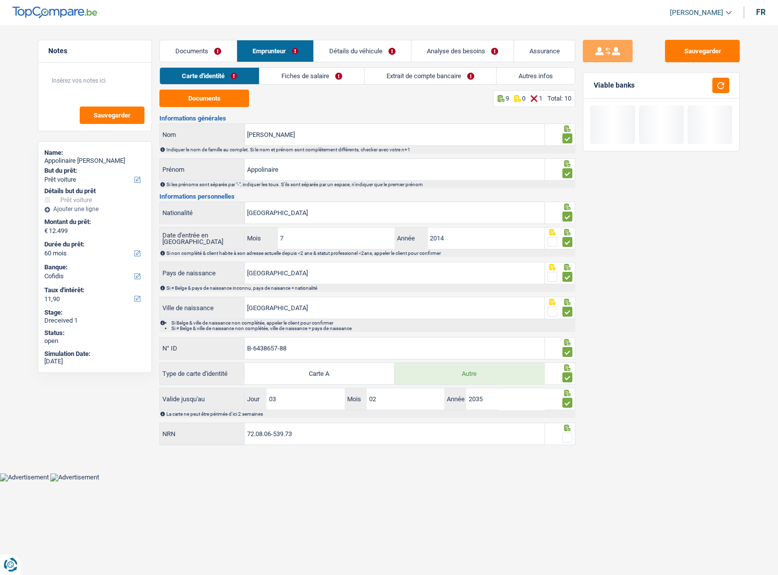
click at [566, 314] on span at bounding box center [567, 438] width 10 height 10
click at [0, 0] on input "radio" at bounding box center [0, 0] width 0 height 0
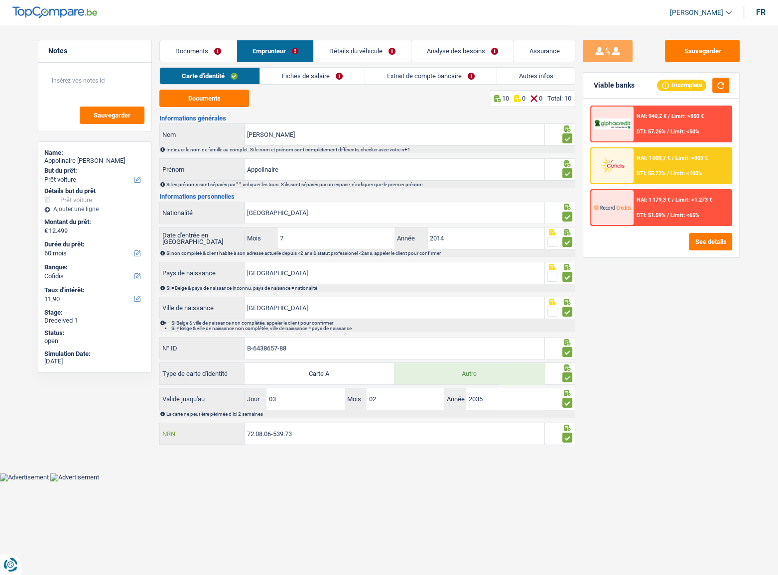
drag, startPoint x: 322, startPoint y: 434, endPoint x: 175, endPoint y: 442, distance: 147.1
click at [175, 314] on div "72.08.06-539.73 NRN" at bounding box center [352, 433] width 384 height 21
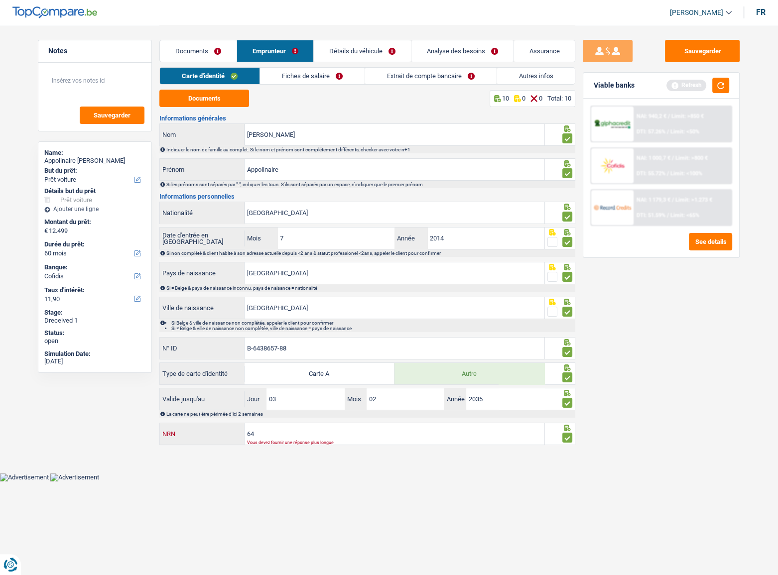
type input "6"
type input "72.08.06-539.73"
click at [687, 87] on button "button" at bounding box center [720, 85] width 17 height 15
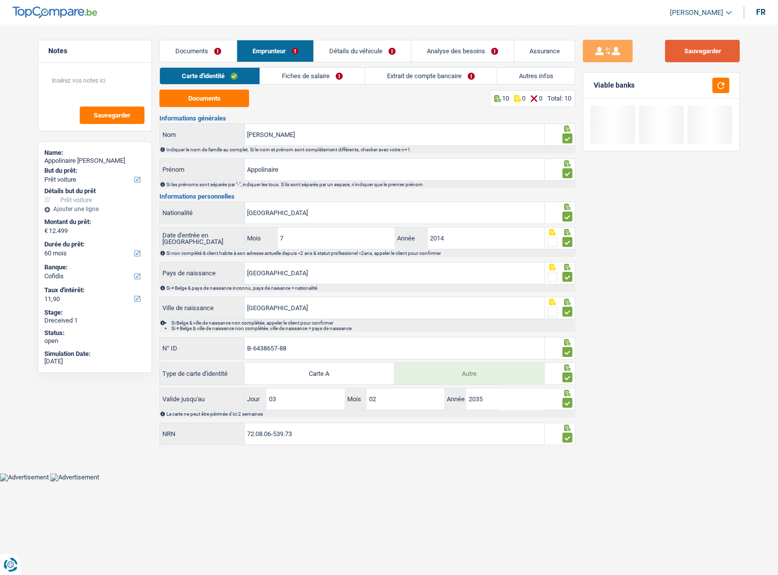
click at [687, 50] on button "Sauvegarder" at bounding box center [702, 51] width 75 height 22
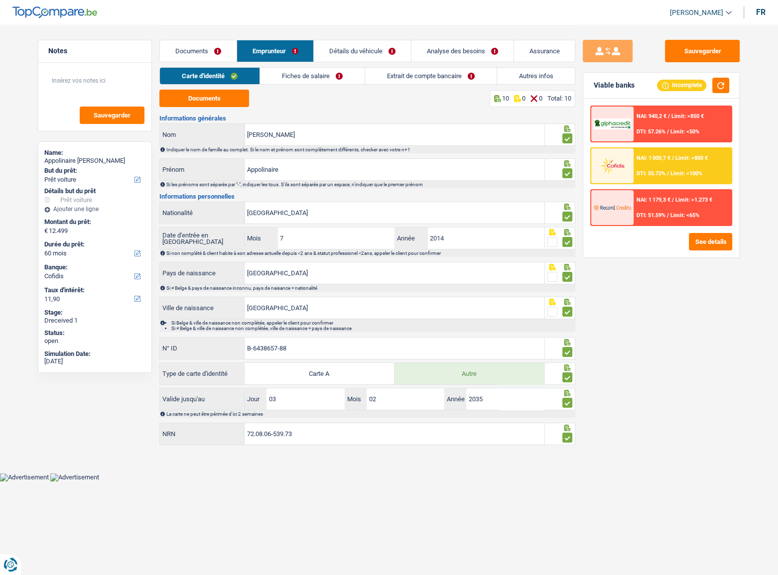
click at [326, 68] on link "Fiches de salaire" at bounding box center [312, 76] width 105 height 16
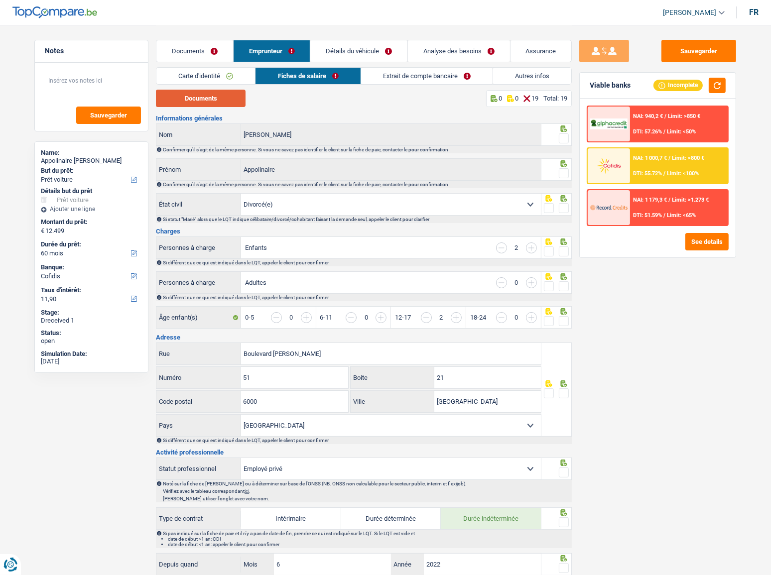
click at [216, 100] on button "Documents" at bounding box center [201, 98] width 90 height 17
click at [222, 106] on button "Documents" at bounding box center [201, 98] width 90 height 17
click at [561, 139] on span at bounding box center [564, 138] width 10 height 10
click at [0, 0] on input "radio" at bounding box center [0, 0] width 0 height 0
click at [566, 172] on span at bounding box center [564, 173] width 10 height 10
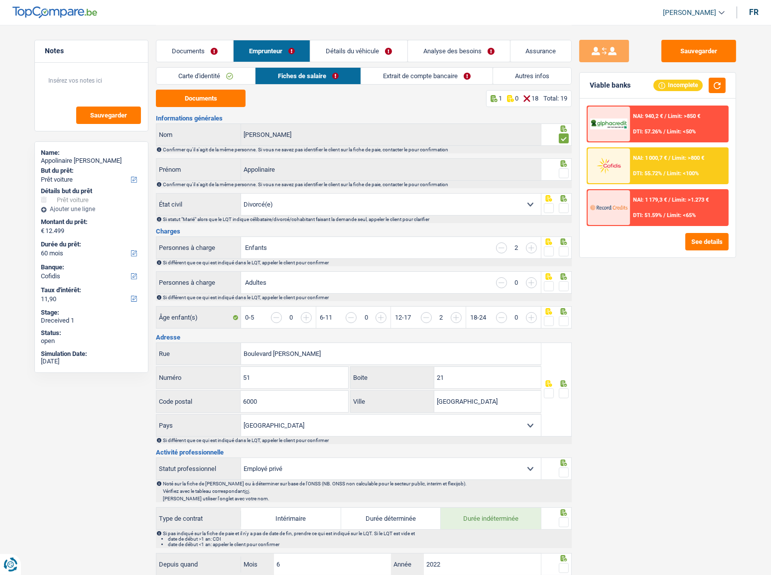
click at [0, 0] on input "radio" at bounding box center [0, 0] width 0 height 0
click at [563, 210] on span at bounding box center [564, 208] width 10 height 10
click at [0, 0] on input "radio" at bounding box center [0, 0] width 0 height 0
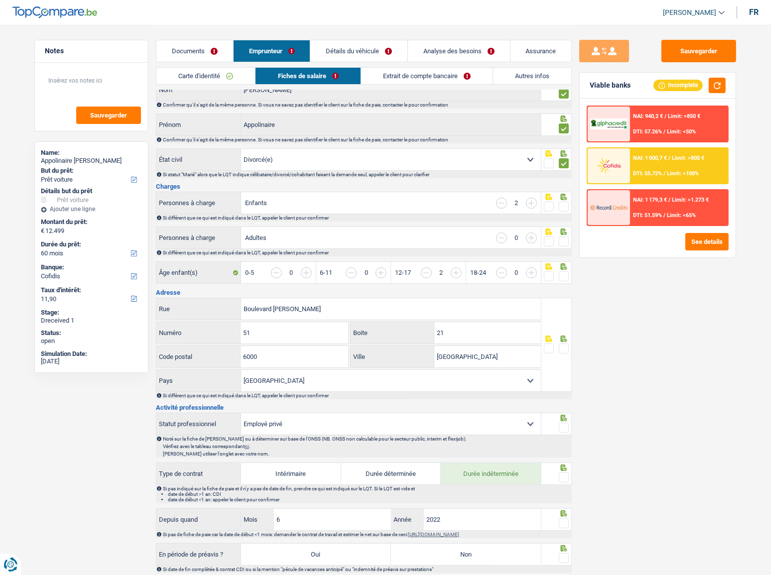
click at [565, 202] on span at bounding box center [564, 207] width 10 height 10
click at [0, 0] on input "radio" at bounding box center [0, 0] width 0 height 0
click at [195, 48] on link "Documents" at bounding box center [194, 50] width 77 height 21
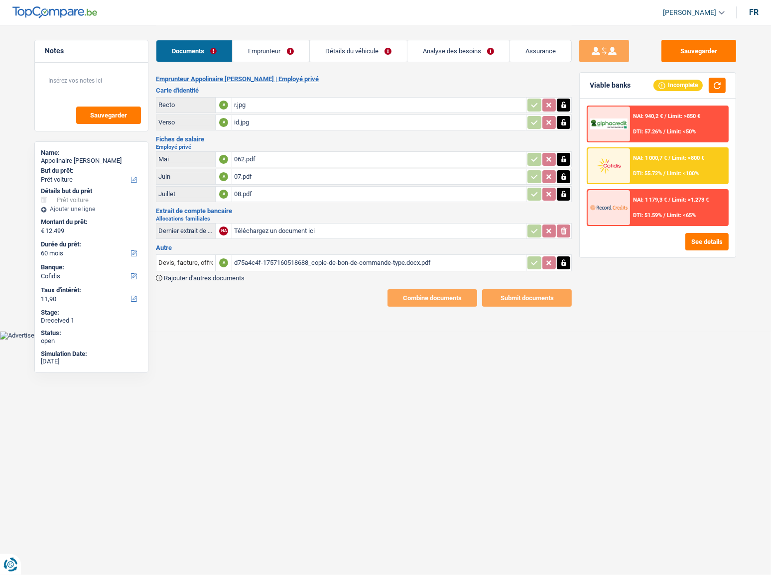
scroll to position [0, 0]
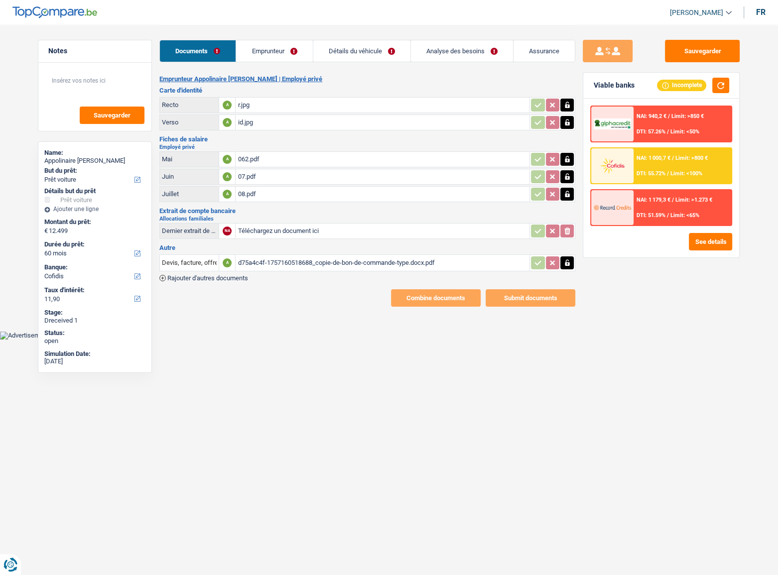
click at [259, 46] on link "Emprunteur" at bounding box center [274, 50] width 76 height 21
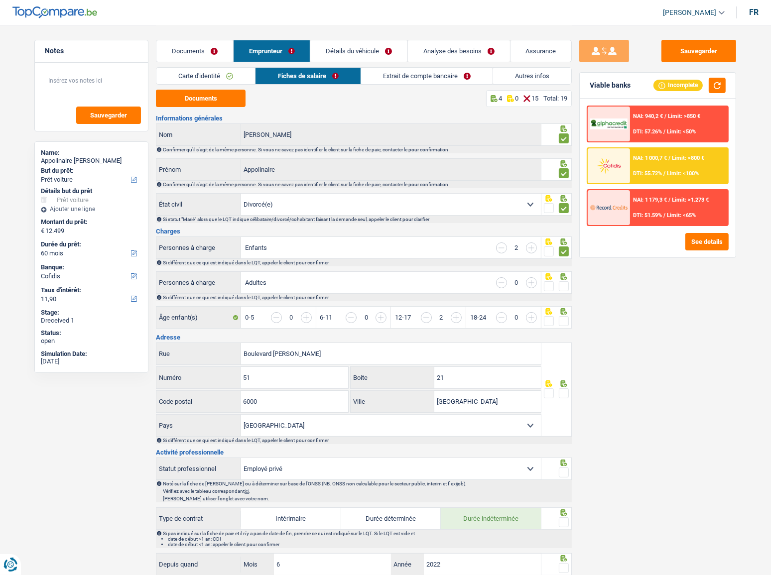
click at [498, 247] on input "button" at bounding box center [501, 247] width 11 height 11
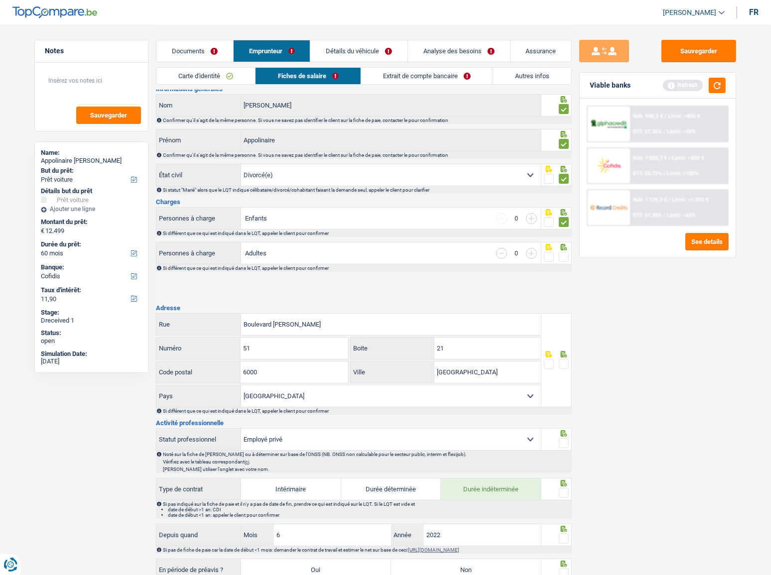
scroll to position [45, 0]
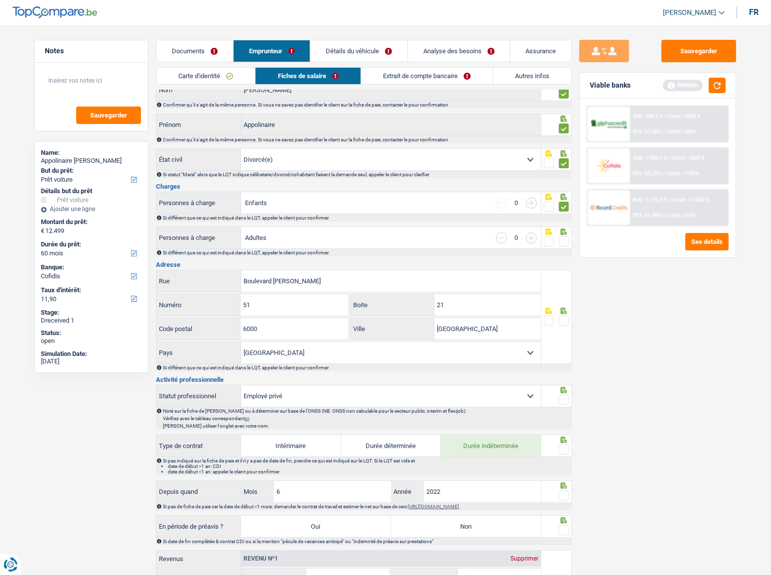
drag, startPoint x: 558, startPoint y: 238, endPoint x: 553, endPoint y: 239, distance: 5.5
click at [559, 239] on span at bounding box center [564, 241] width 10 height 10
click at [0, 0] on input "radio" at bounding box center [0, 0] width 0 height 0
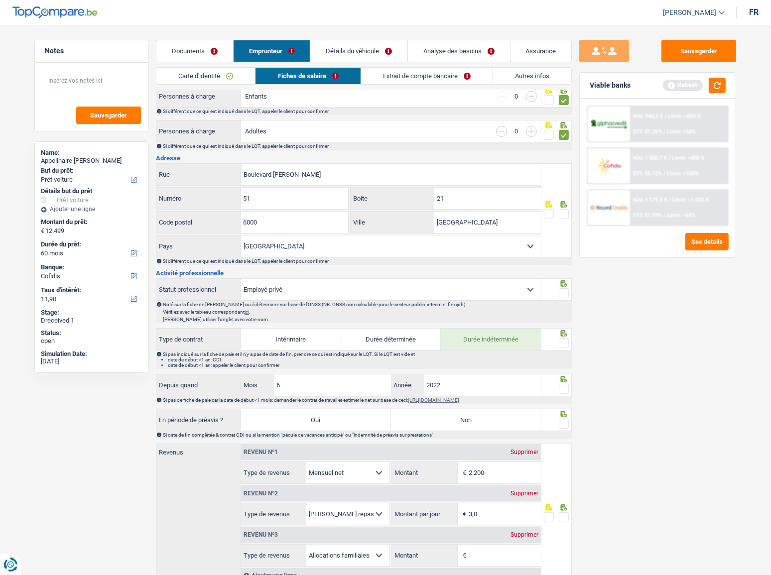
scroll to position [135, 0]
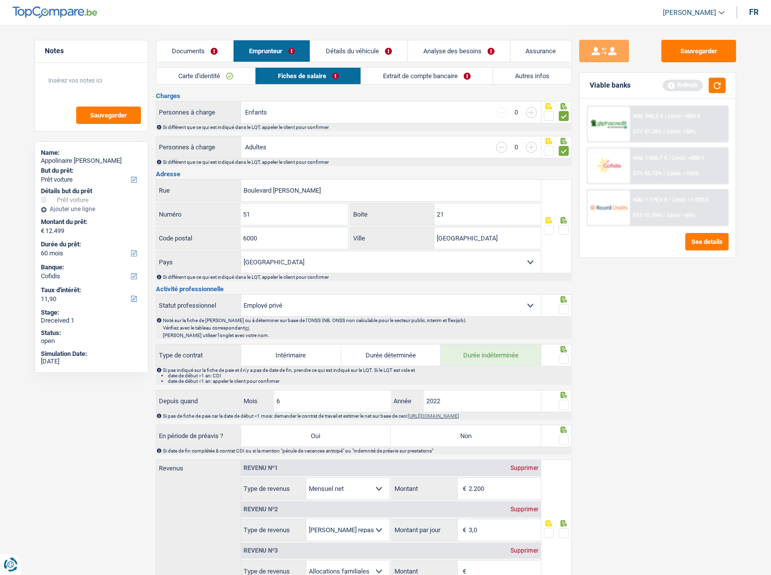
click at [514, 85] on div "Carte d'identité Fiches de salaire Extrait de compte bancaire Autres infos" at bounding box center [364, 78] width 416 height 22
click at [523, 74] on link "Autres infos" at bounding box center [532, 76] width 78 height 16
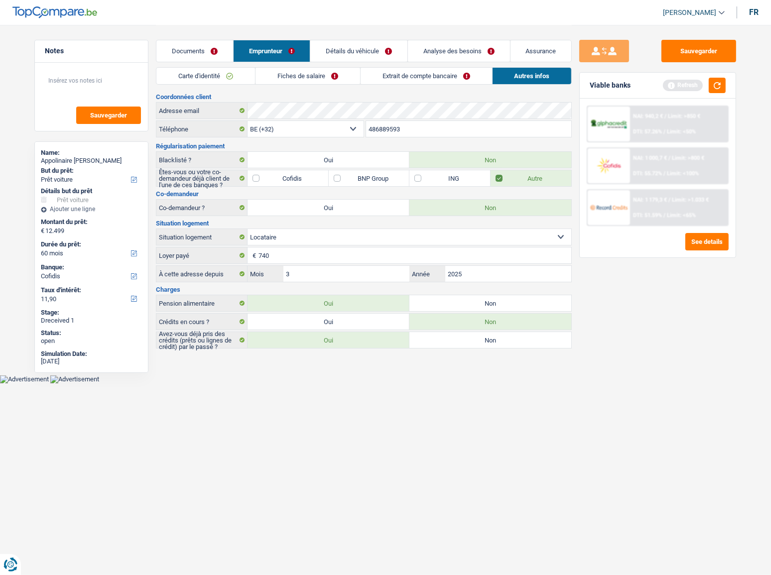
scroll to position [0, 0]
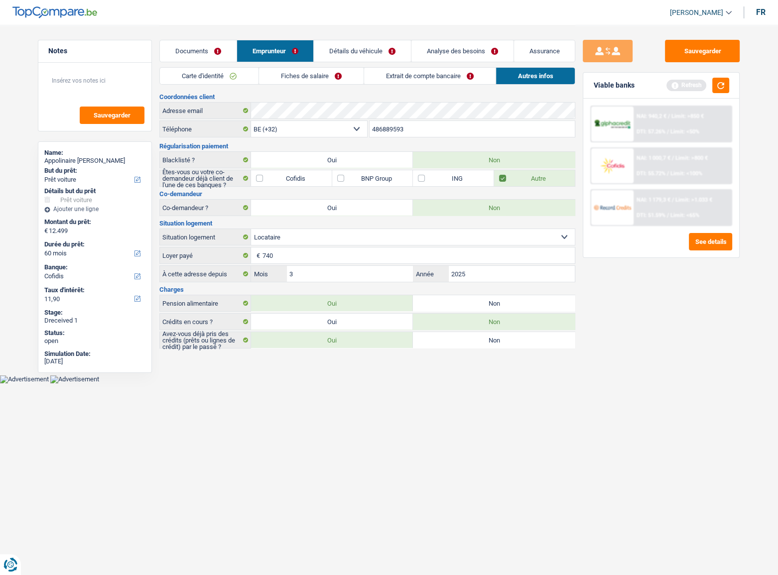
click at [294, 73] on link "Fiches de salaire" at bounding box center [311, 76] width 105 height 16
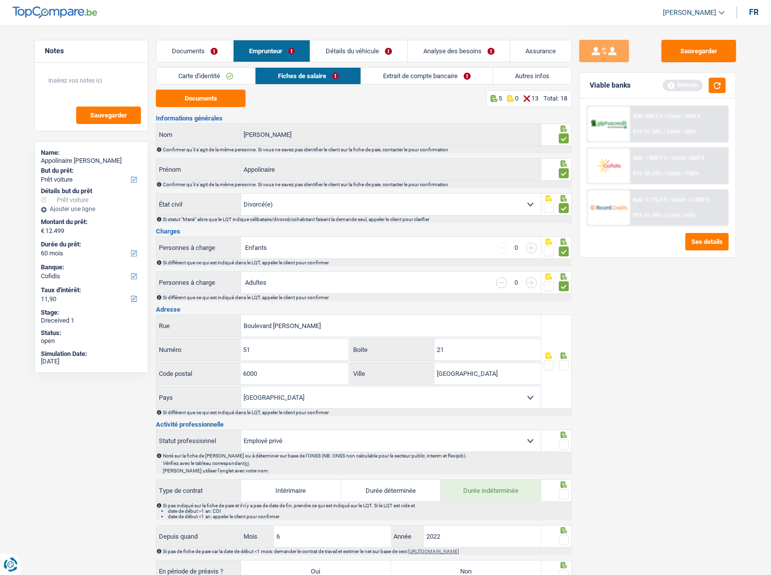
click at [442, 52] on link "Analyse des besoins" at bounding box center [459, 50] width 102 height 21
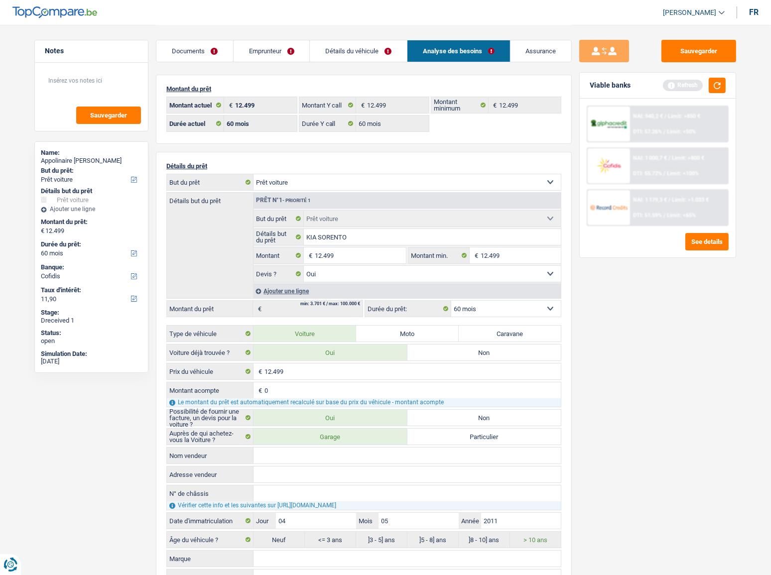
click at [373, 45] on link "Détails du véhicule" at bounding box center [358, 50] width 97 height 21
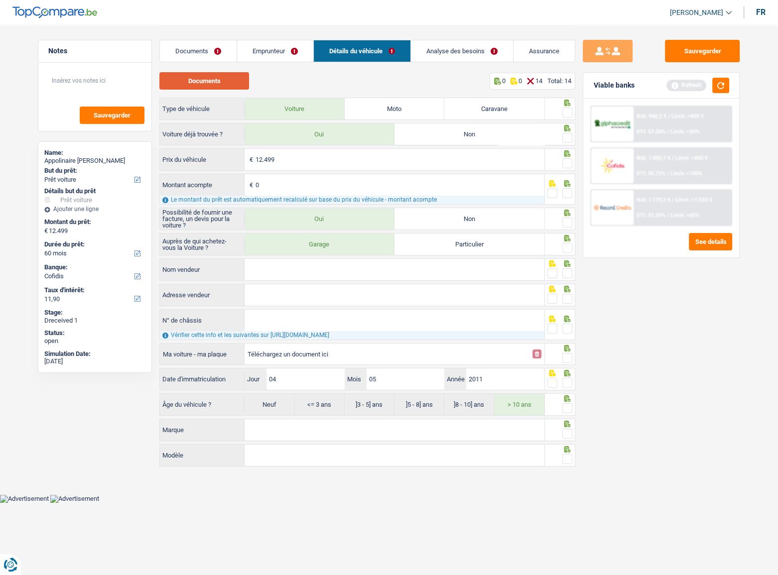
click at [218, 80] on button "Documents" at bounding box center [204, 80] width 90 height 17
click at [296, 43] on link "Emprunteur" at bounding box center [275, 50] width 76 height 21
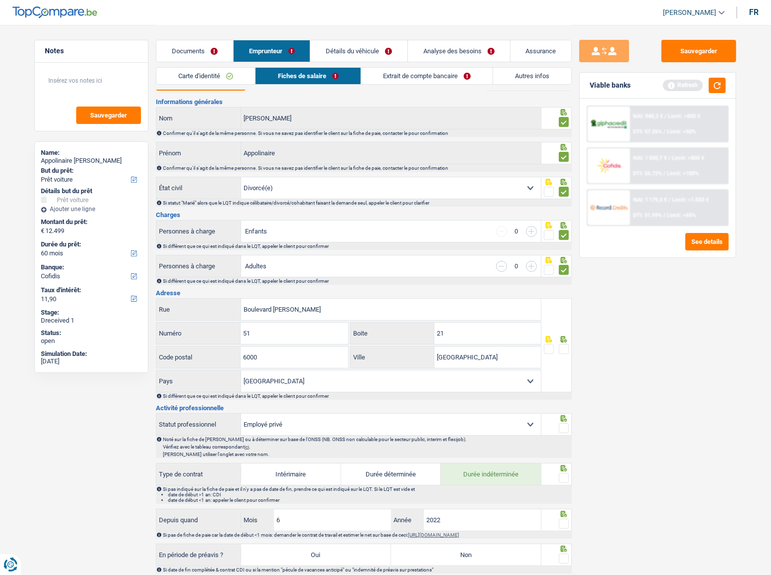
scroll to position [45, 0]
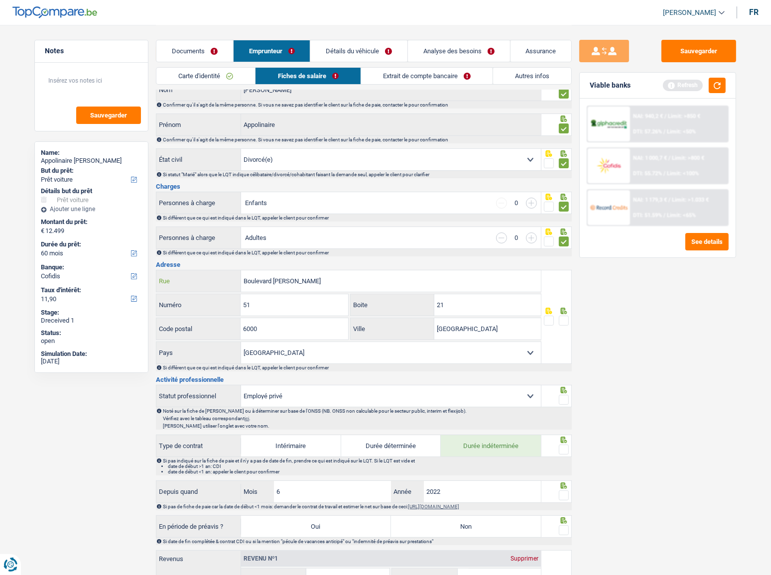
drag, startPoint x: 347, startPoint y: 285, endPoint x: 61, endPoint y: 283, distance: 286.2
click at [80, 294] on div "Notes Sauvegarder Name: Appolinaire Munguku Kasongo But du prêt: Confort maison…" at bounding box center [385, 546] width 717 height 1132
type input "rue de france"
drag, startPoint x: 282, startPoint y: 310, endPoint x: 242, endPoint y: 311, distance: 39.8
click at [243, 311] on input "51" at bounding box center [293, 304] width 107 height 21
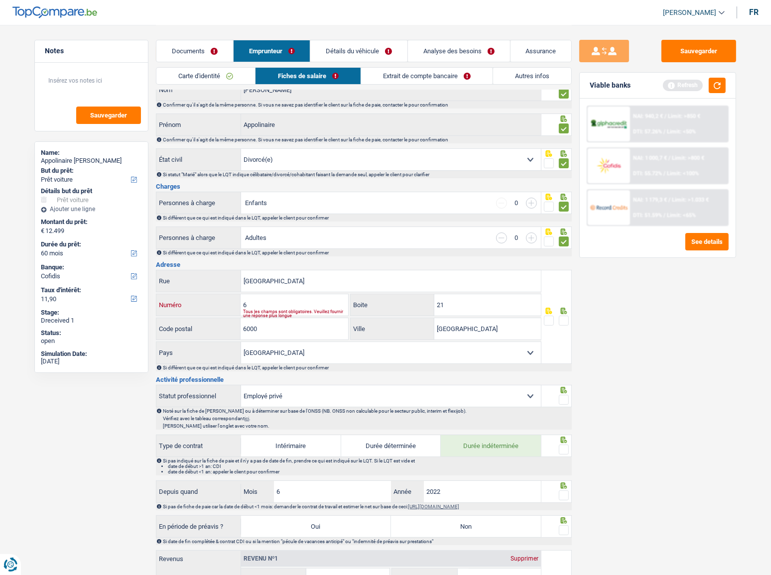
type input "6"
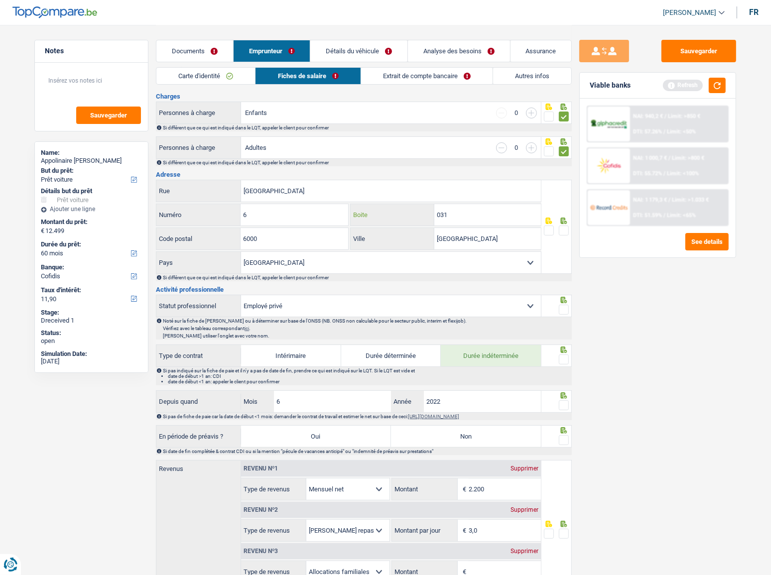
scroll to position [135, 0]
type input "031"
click at [564, 226] on span at bounding box center [564, 230] width 10 height 10
click at [0, 0] on input "radio" at bounding box center [0, 0] width 0 height 0
click at [687, 87] on button "button" at bounding box center [716, 85] width 17 height 15
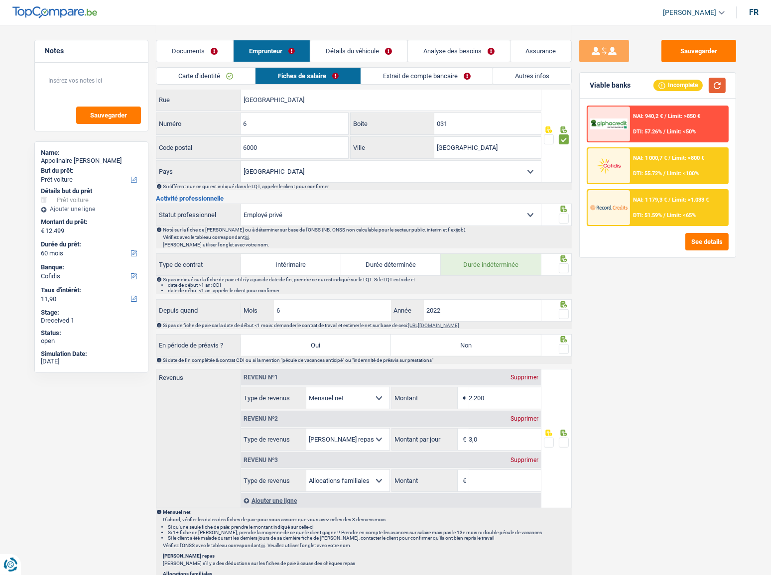
scroll to position [271, 0]
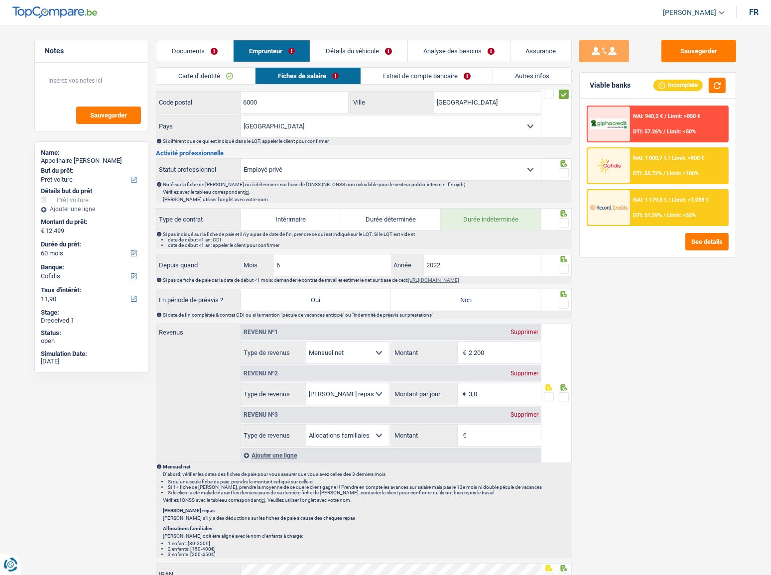
click at [552, 171] on fieldset at bounding box center [556, 173] width 25 height 12
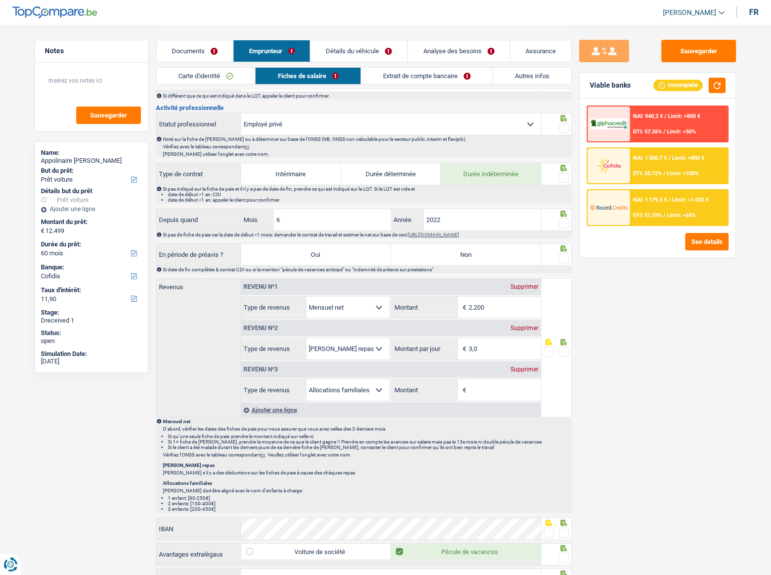
click at [561, 127] on span at bounding box center [564, 128] width 10 height 10
click at [0, 0] on input "radio" at bounding box center [0, 0] width 0 height 0
click at [568, 174] on span at bounding box center [564, 178] width 10 height 10
click at [0, 0] on input "radio" at bounding box center [0, 0] width 0 height 0
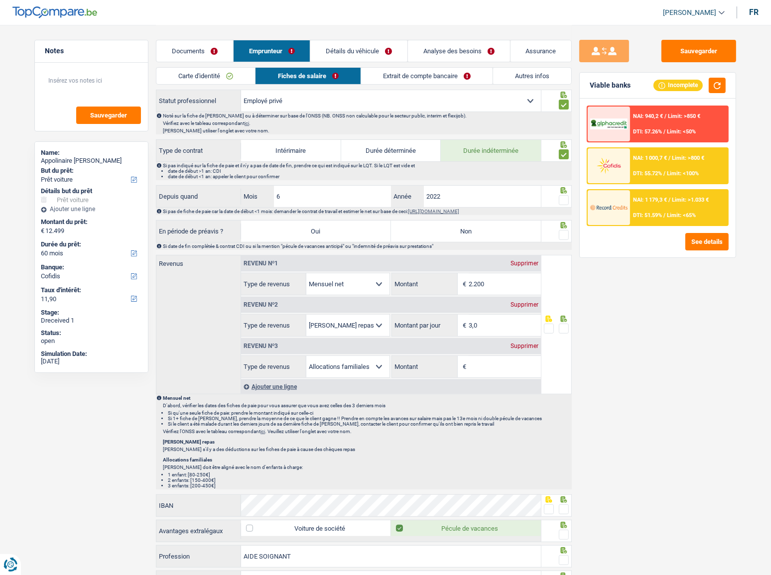
scroll to position [362, 0]
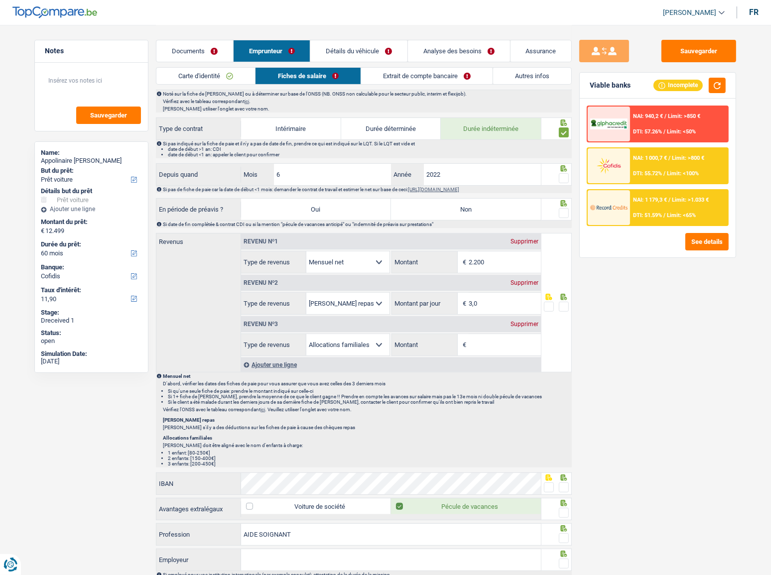
click at [565, 177] on span at bounding box center [564, 178] width 10 height 10
click at [0, 0] on input "radio" at bounding box center [0, 0] width 0 height 0
click at [335, 175] on input "6" at bounding box center [332, 174] width 117 height 21
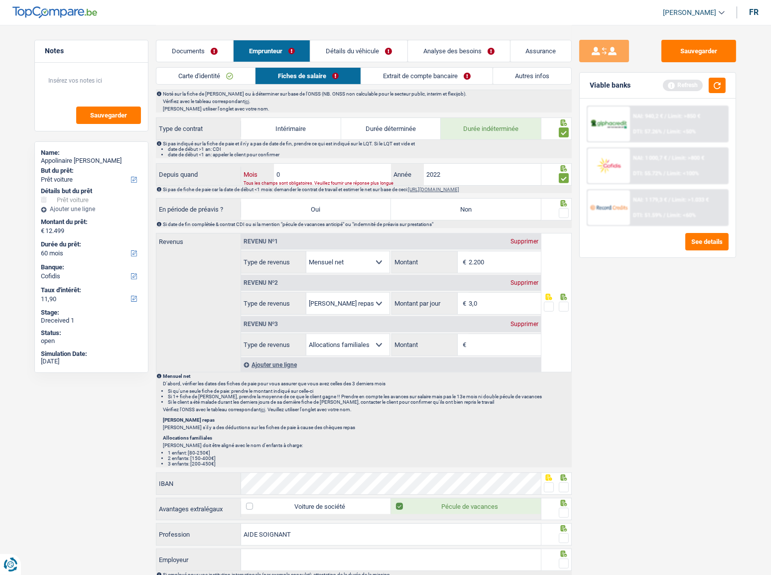
type input "08"
click at [560, 209] on span at bounding box center [564, 213] width 10 height 10
click at [0, 0] on input "radio" at bounding box center [0, 0] width 0 height 0
click at [478, 209] on label "Non" at bounding box center [466, 209] width 150 height 21
click at [478, 209] on input "Non" at bounding box center [466, 209] width 150 height 21
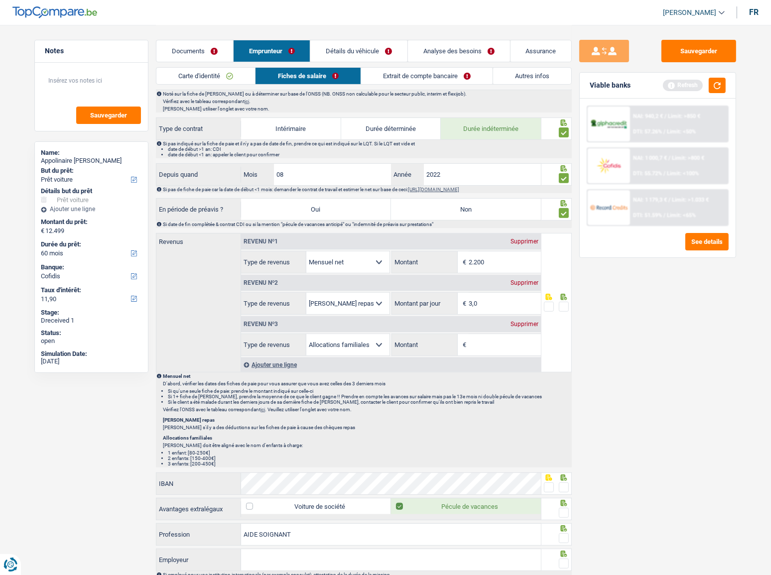
radio input "true"
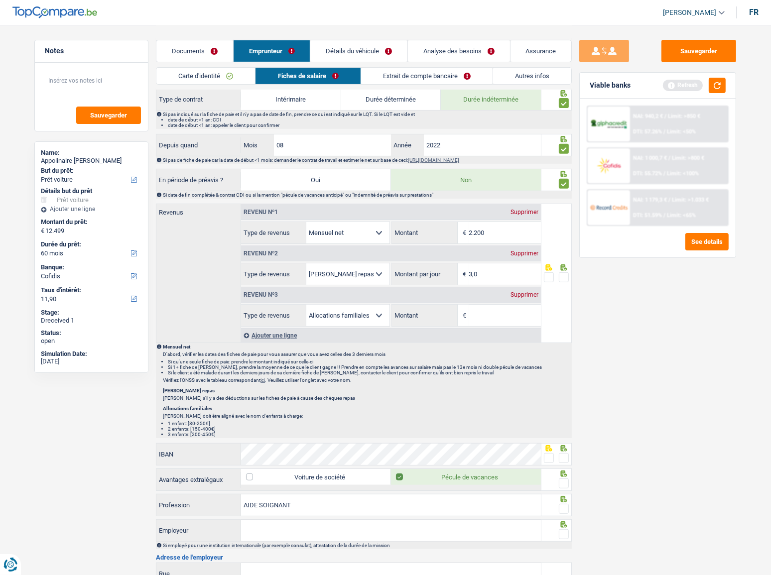
scroll to position [407, 0]
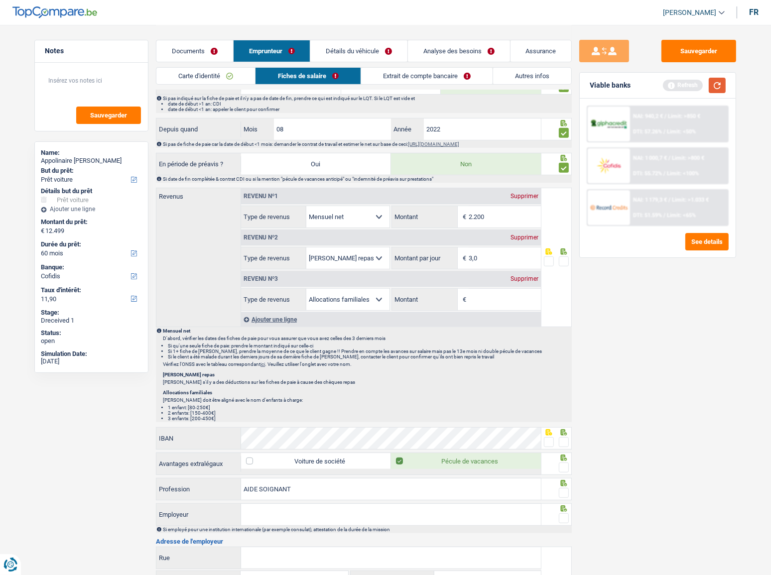
click at [687, 87] on button "button" at bounding box center [716, 85] width 17 height 15
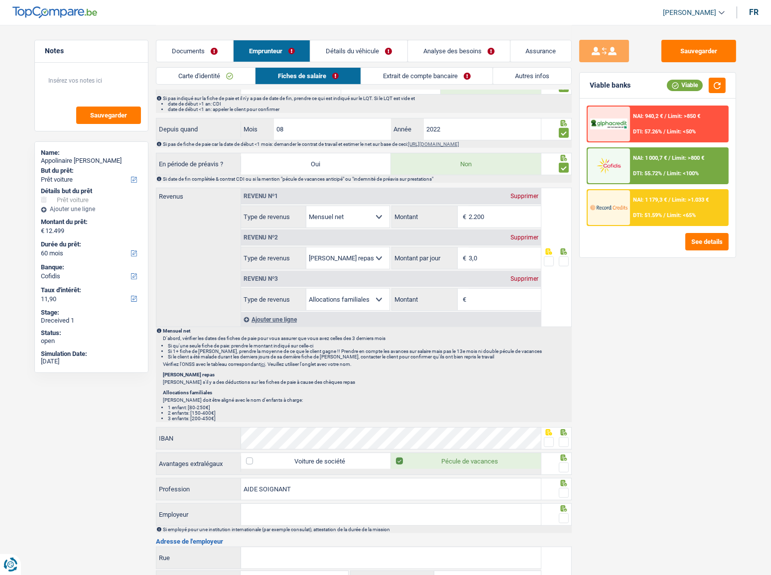
click at [531, 278] on div "Supprimer" at bounding box center [524, 279] width 33 height 6
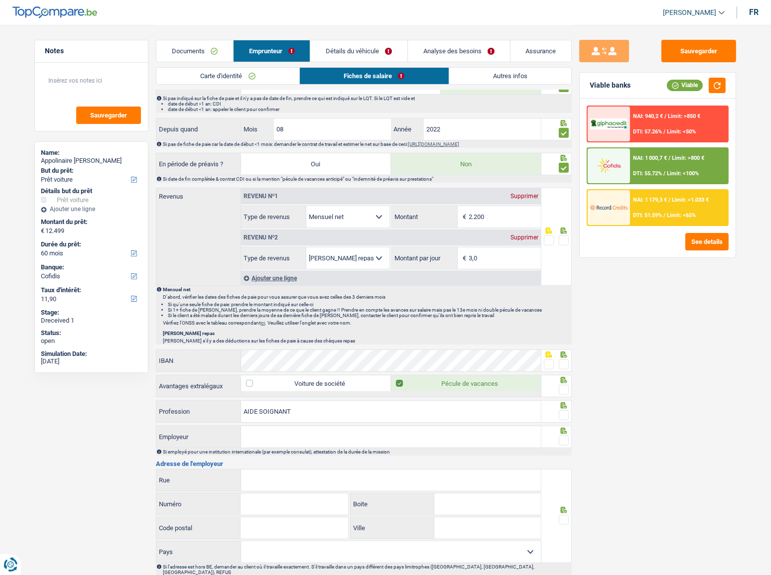
click at [491, 214] on input "2.200" at bounding box center [504, 216] width 72 height 21
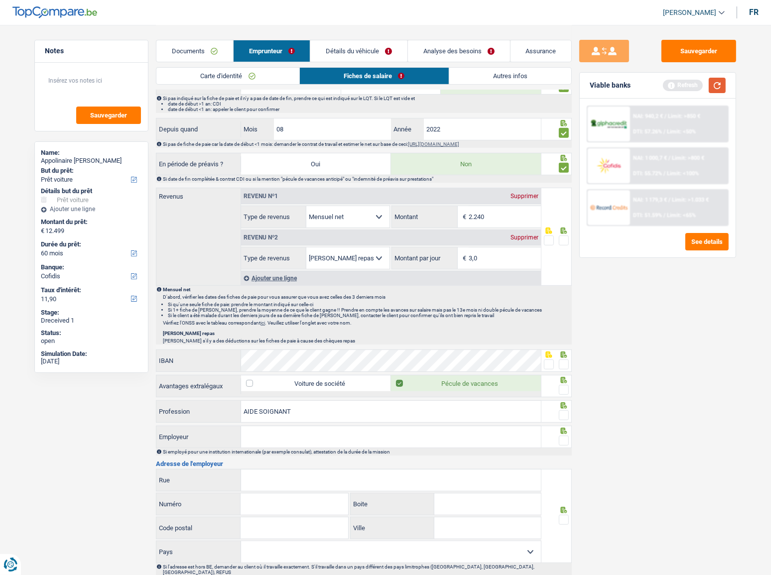
type input "2.240"
click at [687, 81] on button "button" at bounding box center [716, 85] width 17 height 15
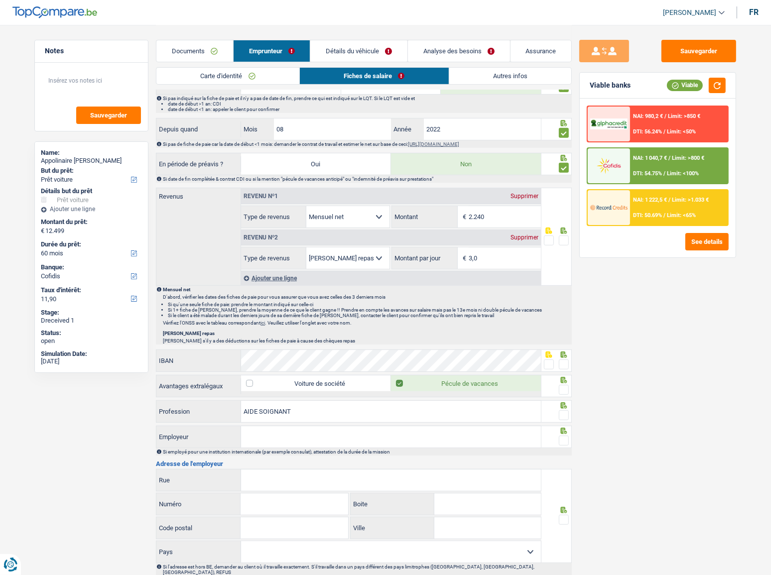
click at [489, 251] on input "3,0" at bounding box center [504, 257] width 72 height 21
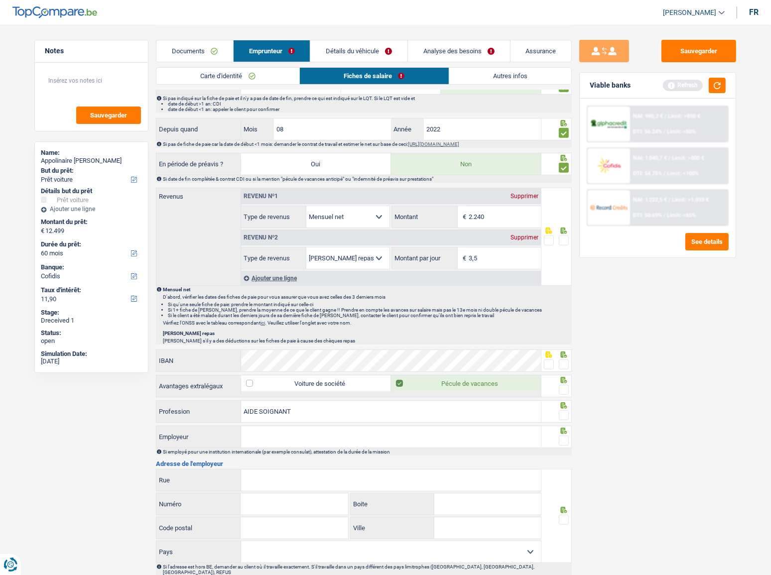
type input "3,5"
click at [561, 236] on span at bounding box center [564, 240] width 10 height 10
click at [0, 0] on input "radio" at bounding box center [0, 0] width 0 height 0
click at [687, 88] on button "button" at bounding box center [716, 85] width 17 height 15
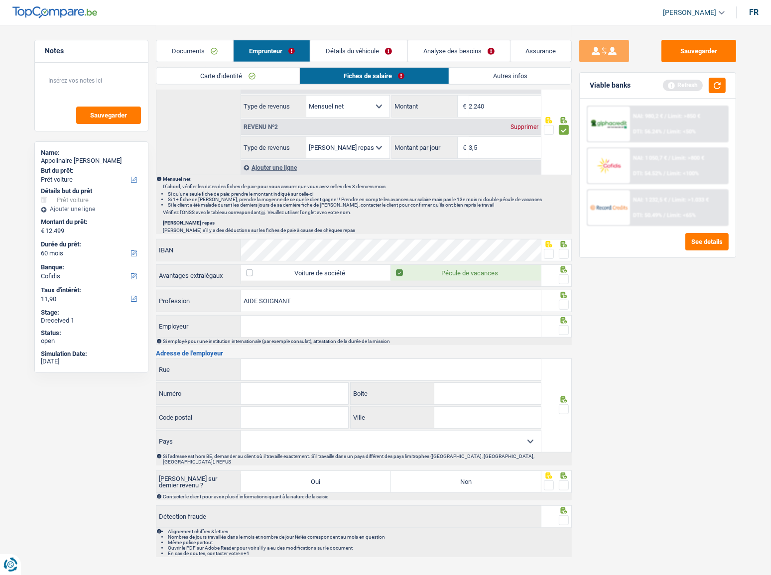
scroll to position [522, 0]
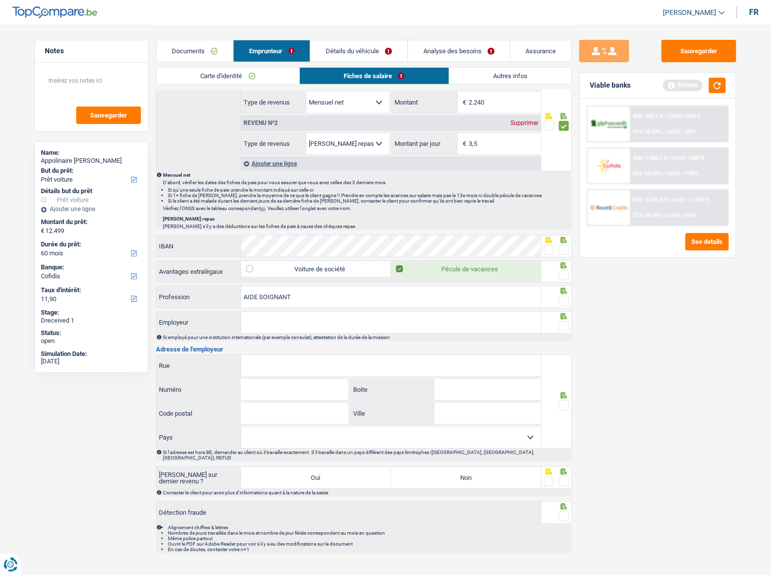
click at [565, 244] on div at bounding box center [564, 250] width 10 height 12
drag, startPoint x: 566, startPoint y: 245, endPoint x: 563, endPoint y: 252, distance: 7.6
click at [566, 246] on span at bounding box center [564, 250] width 10 height 10
click at [0, 0] on input "radio" at bounding box center [0, 0] width 0 height 0
drag, startPoint x: 705, startPoint y: 73, endPoint x: 711, endPoint y: 85, distance: 13.4
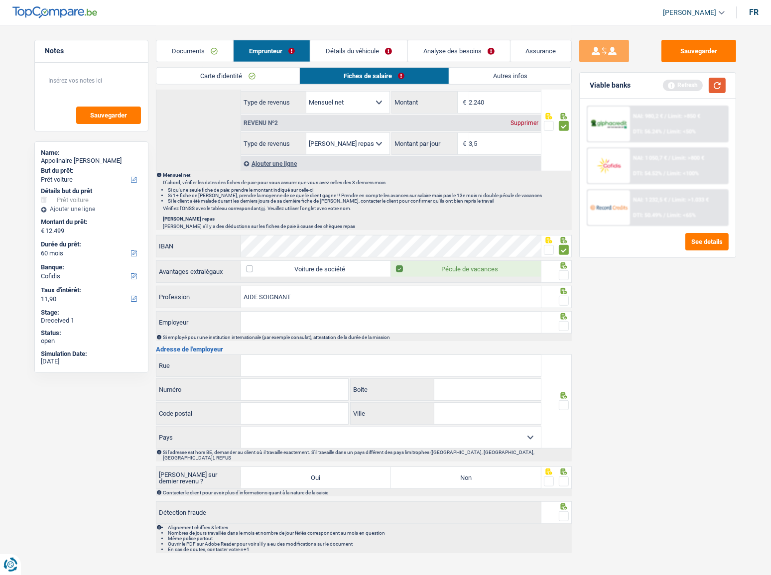
click at [687, 73] on div "Viable banks Refresh" at bounding box center [657, 86] width 156 height 26
click at [687, 85] on button "button" at bounding box center [716, 85] width 17 height 15
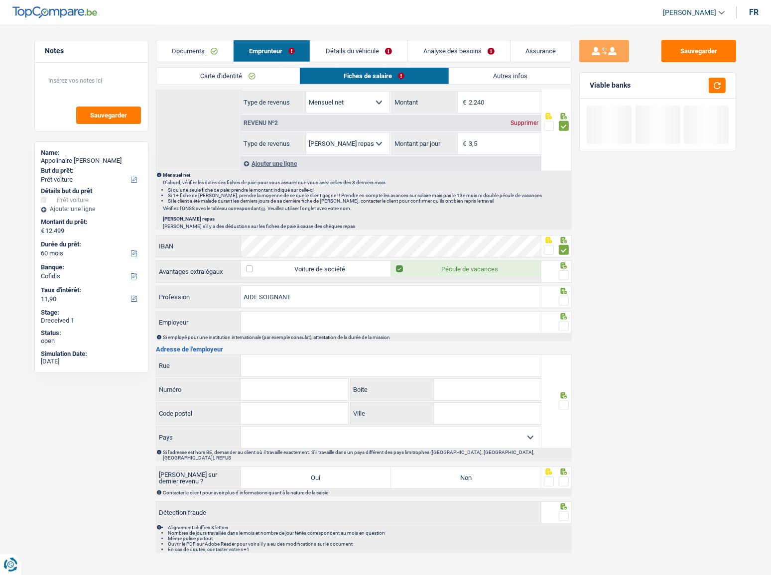
click at [563, 275] on span at bounding box center [564, 275] width 10 height 10
click at [0, 0] on input "radio" at bounding box center [0, 0] width 0 height 0
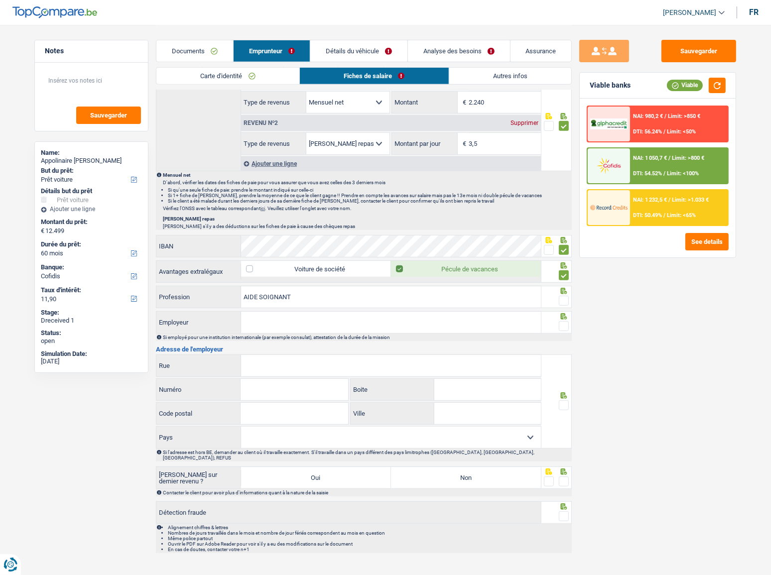
click at [565, 296] on span at bounding box center [564, 301] width 10 height 10
click at [0, 0] on input "radio" at bounding box center [0, 0] width 0 height 0
click at [259, 296] on input "AIDE SOIGNANT" at bounding box center [391, 296] width 300 height 21
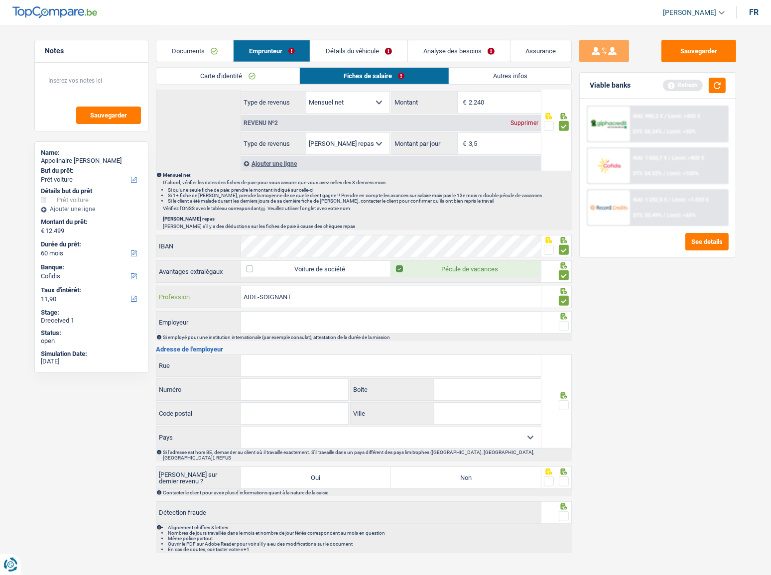
type input "AIDE-SOIGNANT"
drag, startPoint x: 308, startPoint y: 318, endPoint x: 730, endPoint y: 315, distance: 422.1
click at [309, 314] on input "Employeur" at bounding box center [391, 322] width 300 height 21
type input "EMEIS WALLLONIE"
click at [565, 314] on span at bounding box center [564, 326] width 10 height 10
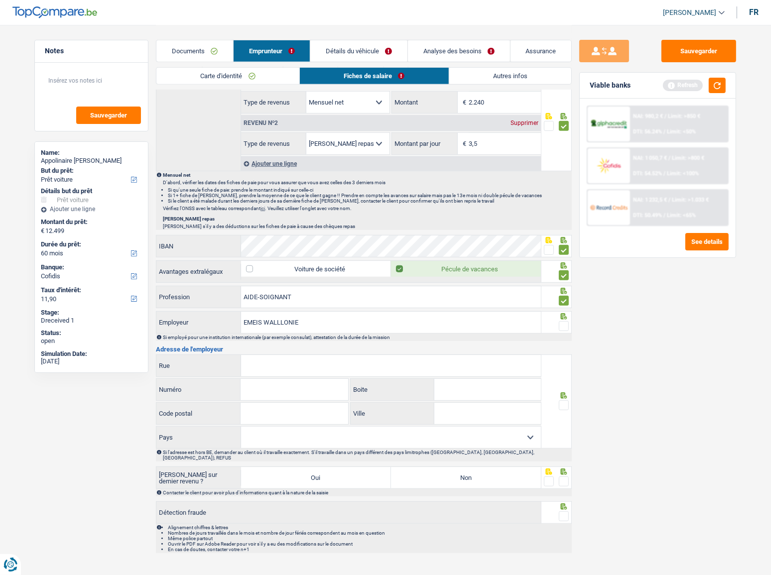
click at [0, 0] on input "radio" at bounding box center [0, 0] width 0 height 0
click at [687, 89] on button "button" at bounding box center [716, 85] width 17 height 15
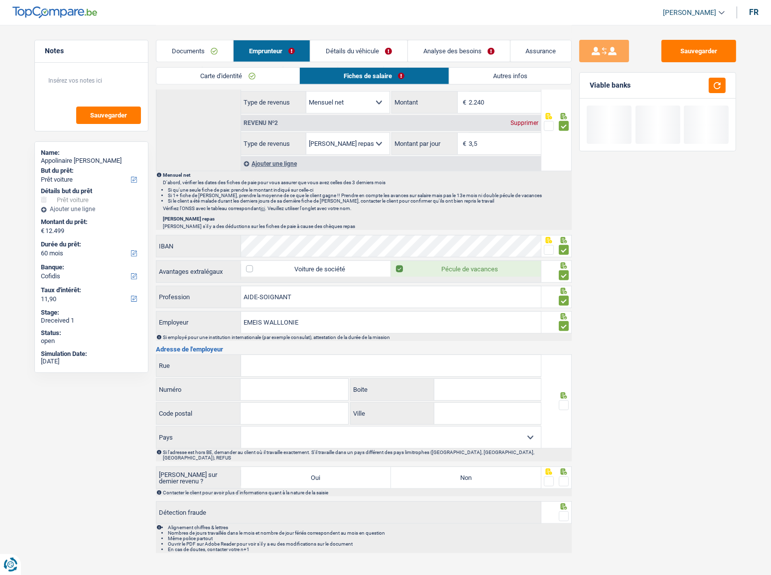
drag, startPoint x: 291, startPoint y: 363, endPoint x: 319, endPoint y: 353, distance: 29.3
click at [291, 314] on input "Rue" at bounding box center [391, 365] width 300 height 21
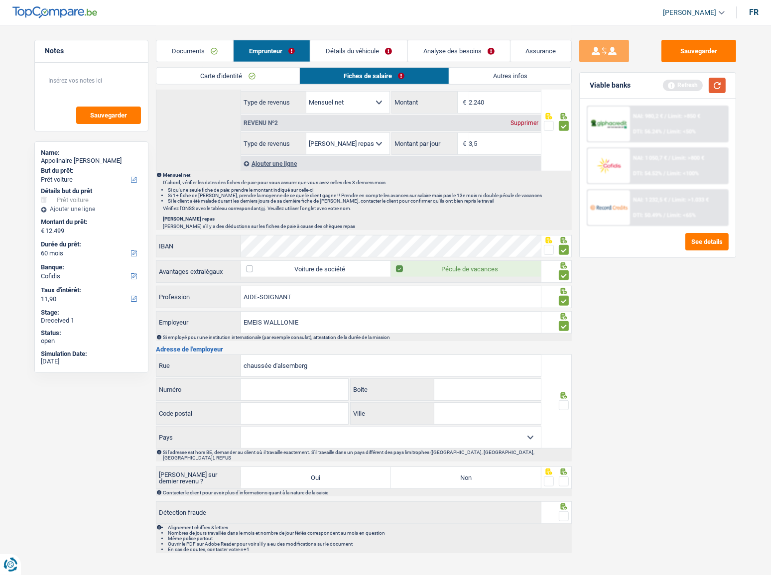
type input "chaussée d'alsemberg"
click at [687, 81] on button "button" at bounding box center [716, 85] width 17 height 15
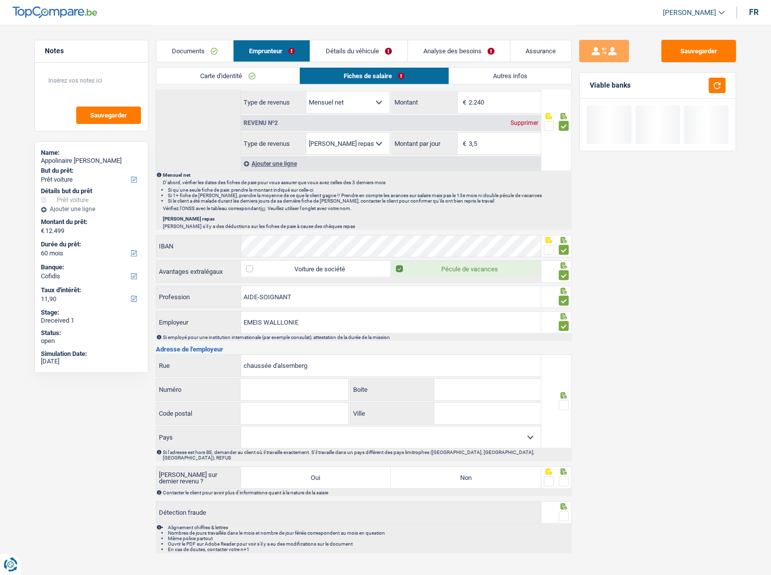
click at [272, 314] on input "Numéro" at bounding box center [293, 389] width 107 height 21
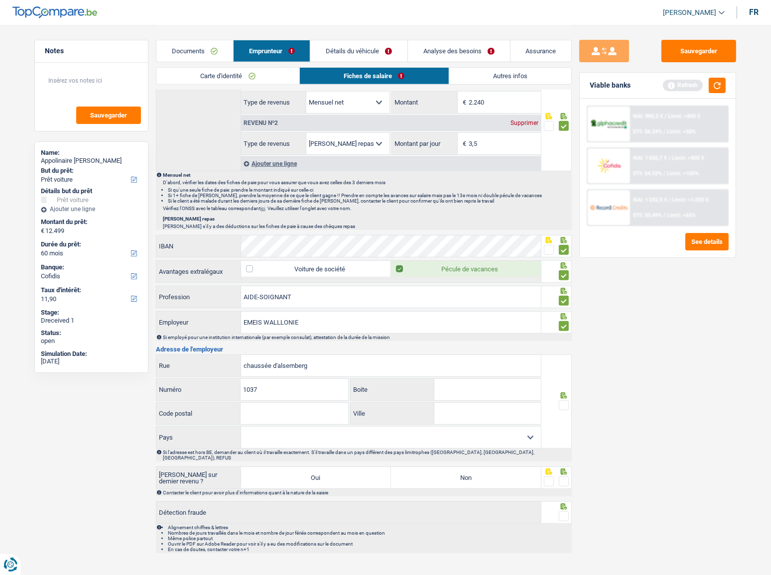
type input "1037"
type input "1180"
type input "uccle"
click at [339, 314] on select "[GEOGRAPHIC_DATA] [GEOGRAPHIC_DATA] [GEOGRAPHIC_DATA] [GEOGRAPHIC_DATA] [GEOGRA…" at bounding box center [391, 437] width 300 height 21
click at [241, 314] on select "[GEOGRAPHIC_DATA] [GEOGRAPHIC_DATA] [GEOGRAPHIC_DATA] [GEOGRAPHIC_DATA] [GEOGRA…" at bounding box center [391, 437] width 300 height 21
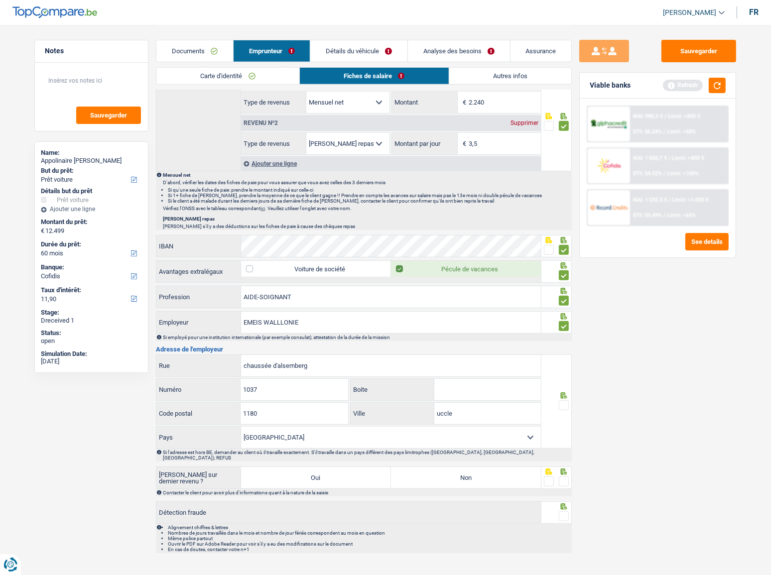
click at [320, 314] on select "[GEOGRAPHIC_DATA] [GEOGRAPHIC_DATA] [GEOGRAPHIC_DATA] [GEOGRAPHIC_DATA] [GEOGRA…" at bounding box center [391, 437] width 300 height 21
select select "BE"
click at [241, 314] on select "[GEOGRAPHIC_DATA] [GEOGRAPHIC_DATA] [GEOGRAPHIC_DATA] [GEOGRAPHIC_DATA] [GEOGRA…" at bounding box center [391, 437] width 300 height 21
drag, startPoint x: 566, startPoint y: 398, endPoint x: 502, endPoint y: 460, distance: 88.7
click at [566, 314] on span at bounding box center [564, 405] width 10 height 10
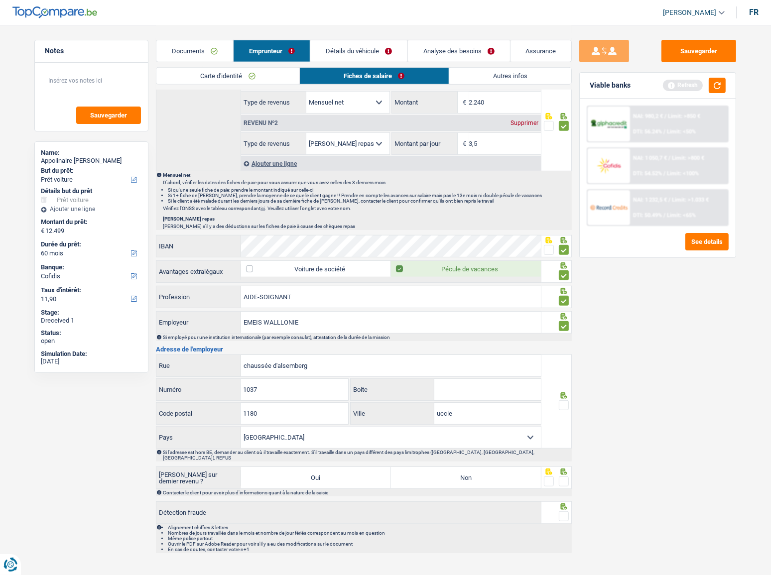
click at [0, 0] on input "radio" at bounding box center [0, 0] width 0 height 0
drag, startPoint x: 488, startPoint y: 477, endPoint x: 559, endPoint y: 477, distance: 70.7
click at [492, 314] on label "Non" at bounding box center [466, 477] width 150 height 21
click at [492, 314] on input "Non" at bounding box center [466, 477] width 150 height 21
radio input "true"
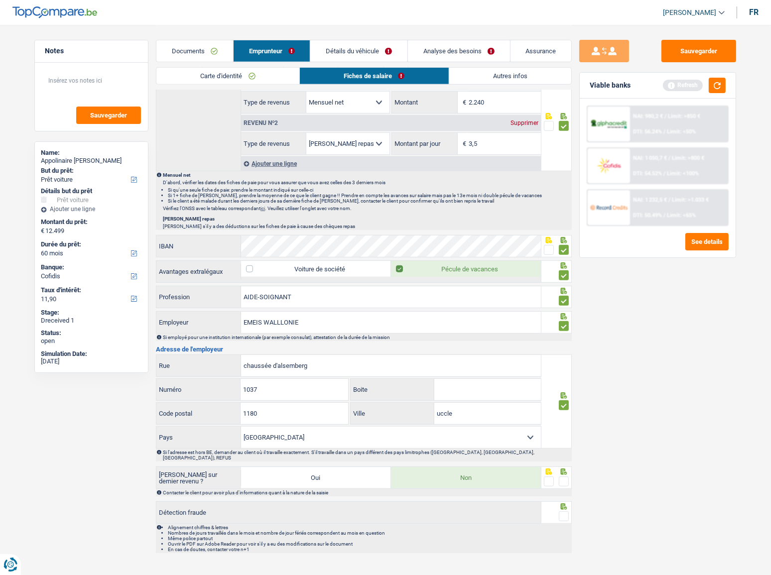
drag, startPoint x: 567, startPoint y: 474, endPoint x: 562, endPoint y: 491, distance: 18.1
click at [567, 314] on label at bounding box center [564, 481] width 10 height 10
click at [0, 0] on input "radio" at bounding box center [0, 0] width 0 height 0
click at [562, 314] on span at bounding box center [564, 516] width 10 height 10
click at [0, 0] on input "radio" at bounding box center [0, 0] width 0 height 0
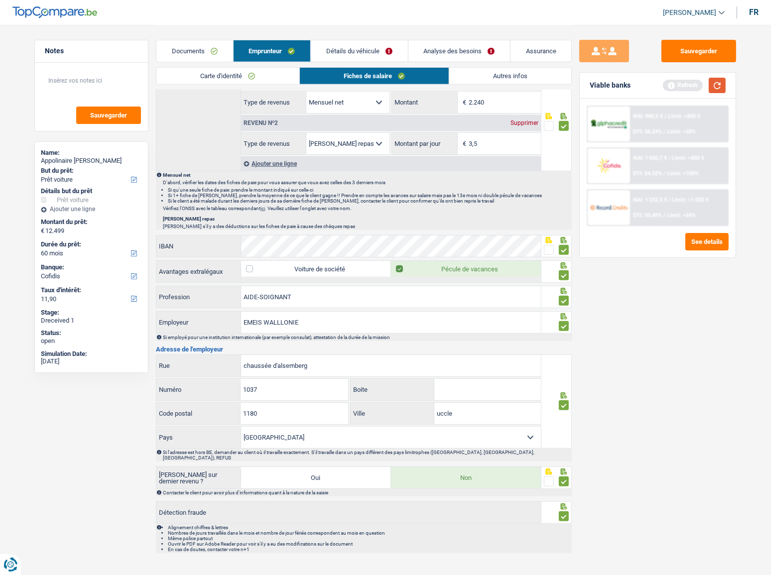
click at [687, 84] on button "button" at bounding box center [716, 85] width 17 height 15
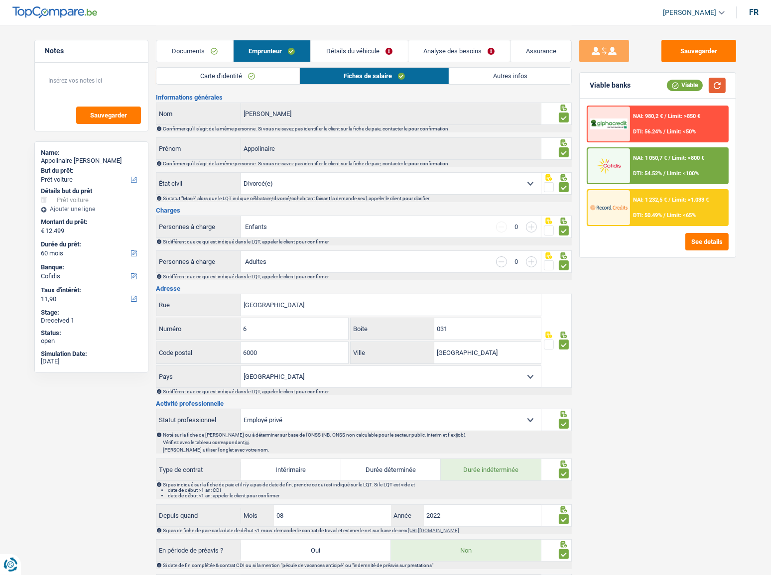
scroll to position [0, 0]
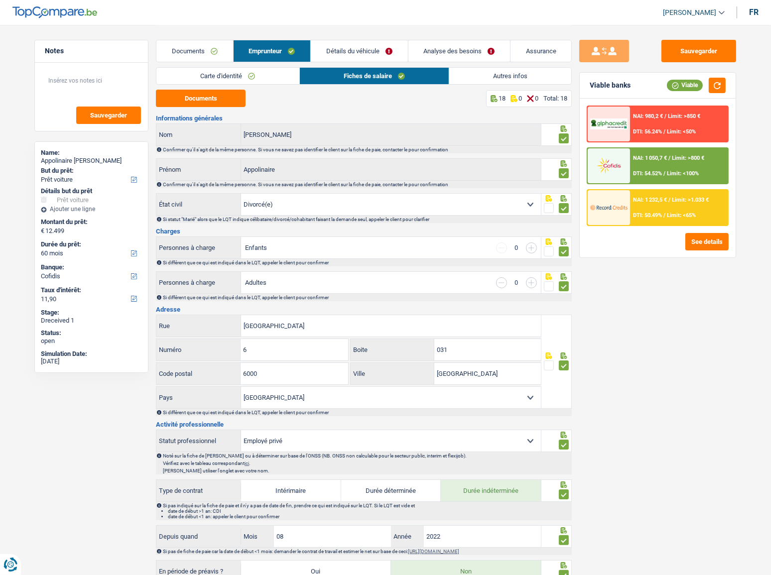
click at [501, 75] on link "Autres infos" at bounding box center [510, 76] width 122 height 16
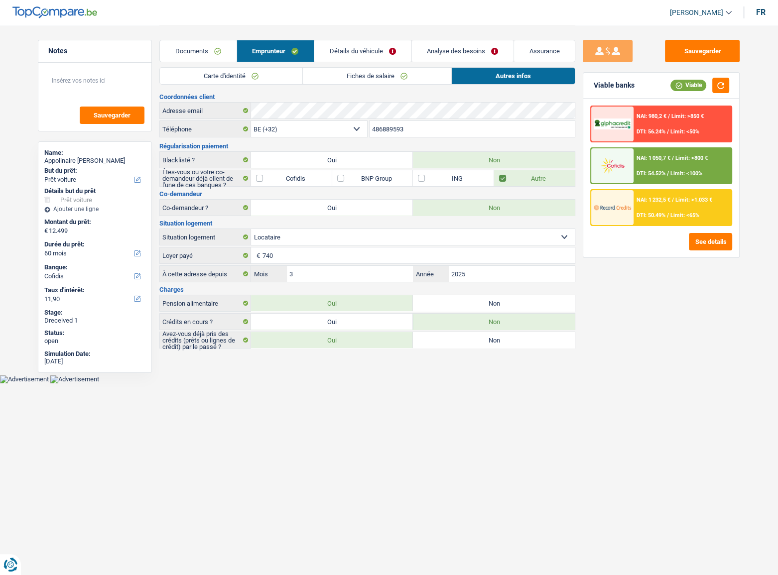
click at [355, 56] on link "Détails du véhicule" at bounding box center [362, 50] width 97 height 21
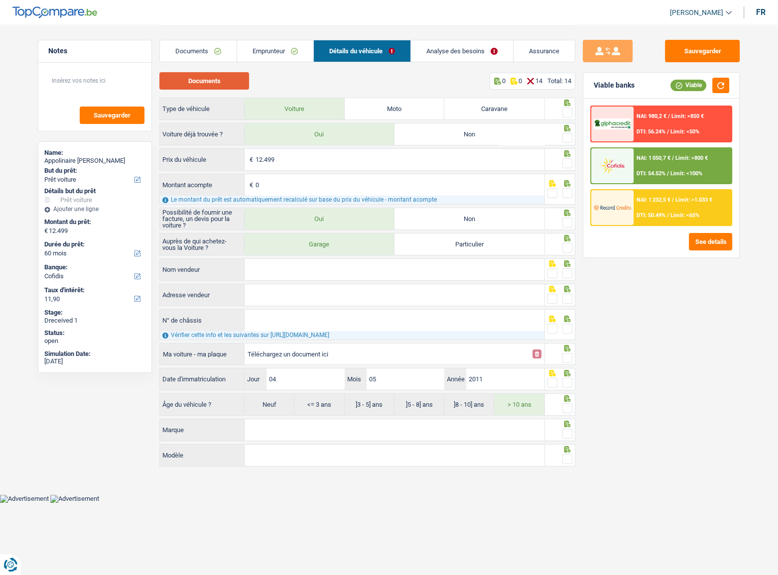
click at [224, 79] on button "Documents" at bounding box center [204, 80] width 90 height 17
click at [572, 108] on div at bounding box center [560, 109] width 31 height 22
click at [567, 114] on span at bounding box center [567, 113] width 10 height 10
click at [0, 0] on input "radio" at bounding box center [0, 0] width 0 height 0
click at [567, 136] on span at bounding box center [567, 138] width 10 height 10
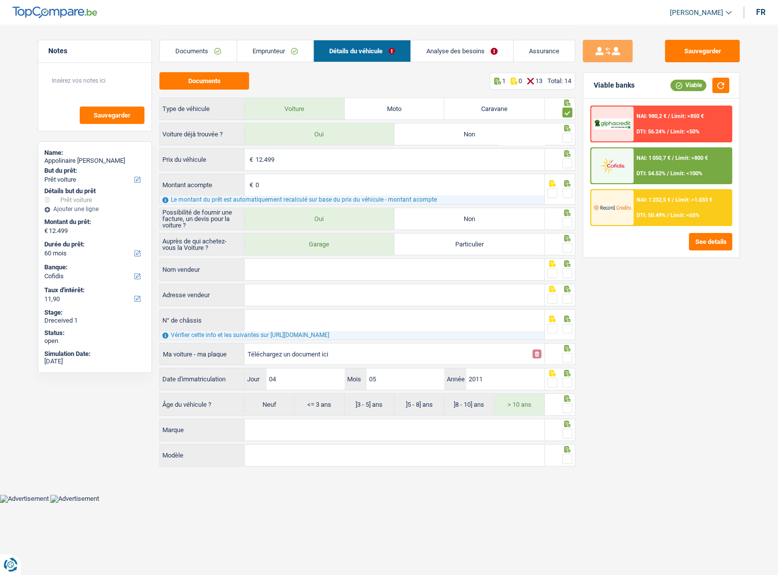
click at [0, 0] on input "radio" at bounding box center [0, 0] width 0 height 0
drag, startPoint x: 566, startPoint y: 160, endPoint x: 567, endPoint y: 169, distance: 9.1
click at [566, 160] on span at bounding box center [567, 163] width 10 height 10
click at [0, 0] on input "radio" at bounding box center [0, 0] width 0 height 0
click at [567, 190] on span at bounding box center [567, 193] width 10 height 10
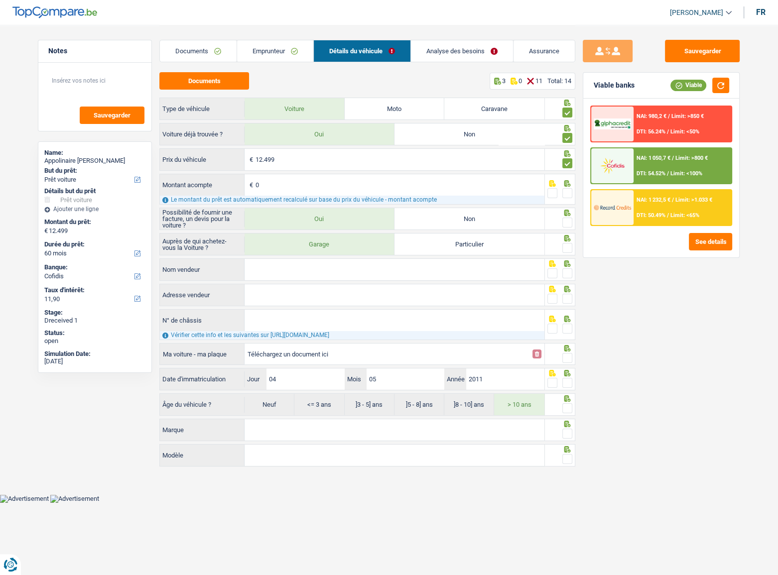
click at [0, 0] on input "radio" at bounding box center [0, 0] width 0 height 0
click at [565, 219] on span at bounding box center [567, 223] width 10 height 10
click at [0, 0] on input "radio" at bounding box center [0, 0] width 0 height 0
drag, startPoint x: 571, startPoint y: 242, endPoint x: 537, endPoint y: 261, distance: 38.8
click at [571, 243] on span at bounding box center [567, 248] width 10 height 10
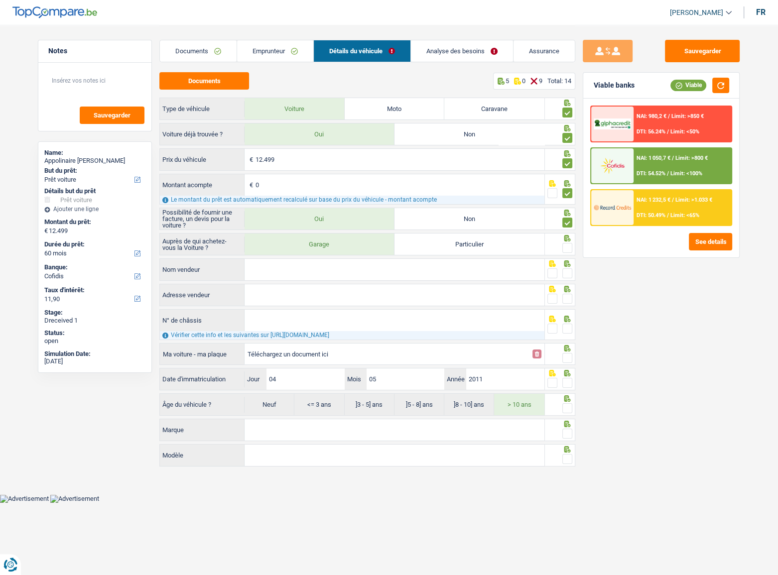
click at [0, 0] on input "radio" at bounding box center [0, 0] width 0 height 0
click at [353, 269] on input "Nom vendeur" at bounding box center [394, 269] width 300 height 21
click at [319, 262] on input "Nom vendeur" at bounding box center [394, 269] width 300 height 21
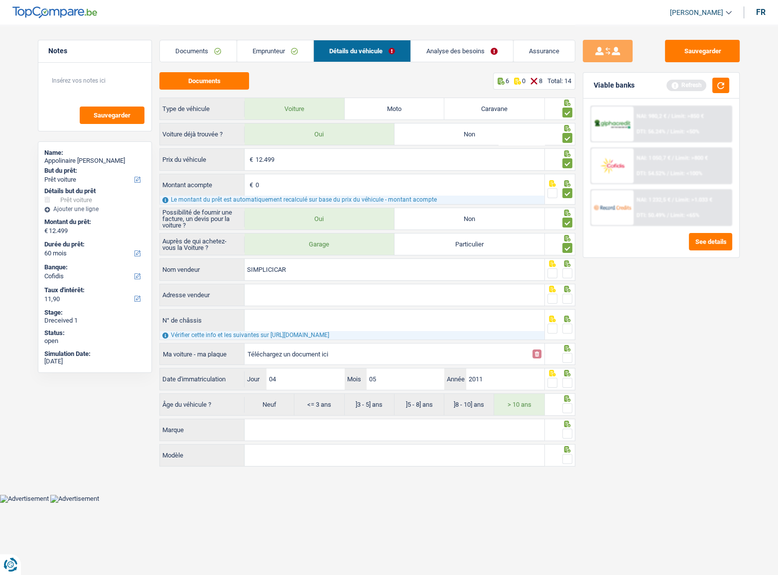
type input "SIMPLICICAR"
click at [567, 269] on span at bounding box center [567, 273] width 10 height 10
click at [0, 0] on input "radio" at bounding box center [0, 0] width 0 height 0
click at [358, 307] on div "Adresse vendeur Tous les champs sont obligatoires. Veuillez fournir une réponse…" at bounding box center [351, 296] width 385 height 24
click at [354, 301] on input "Adresse vendeur" at bounding box center [394, 294] width 300 height 21
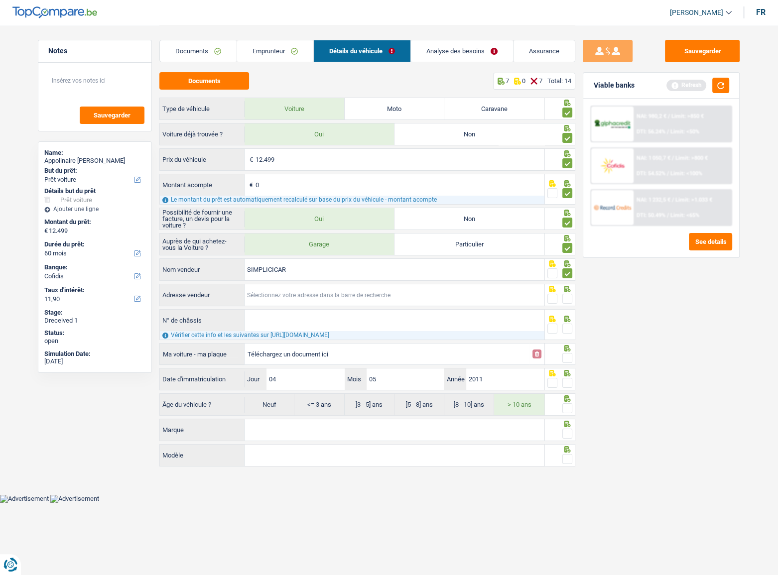
click at [281, 291] on input "Adresse vendeur" at bounding box center [394, 294] width 300 height 21
paste input "Rue du Sewage, 3 à 4100"
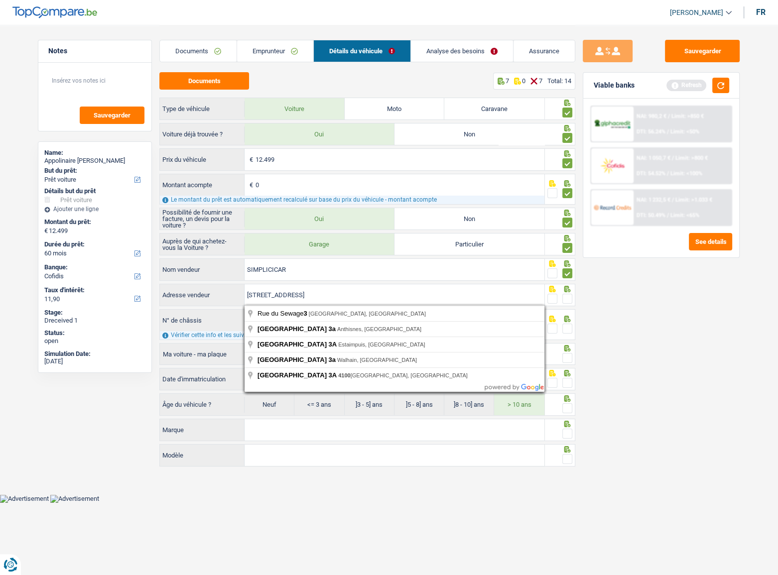
click at [302, 292] on input "Rue du Sewage, 3 à 4100" at bounding box center [394, 294] width 300 height 21
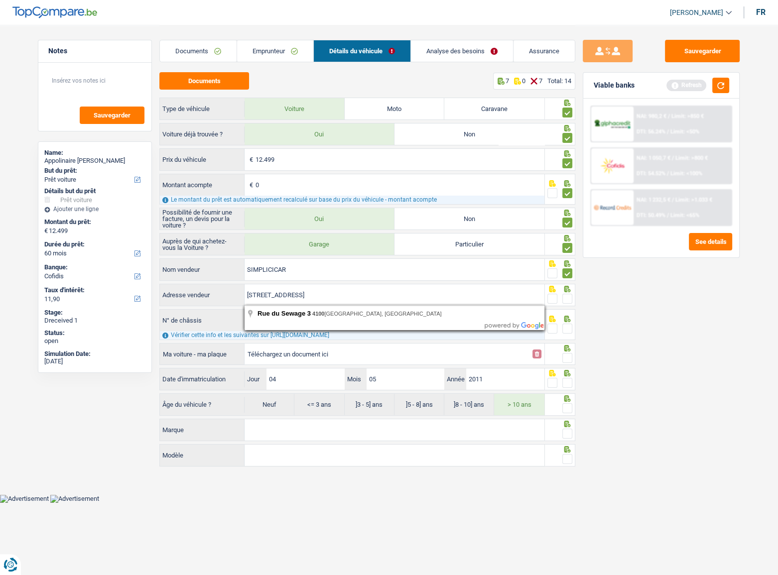
click at [292, 293] on input "Rue du Sewage, 3 4100" at bounding box center [394, 294] width 300 height 21
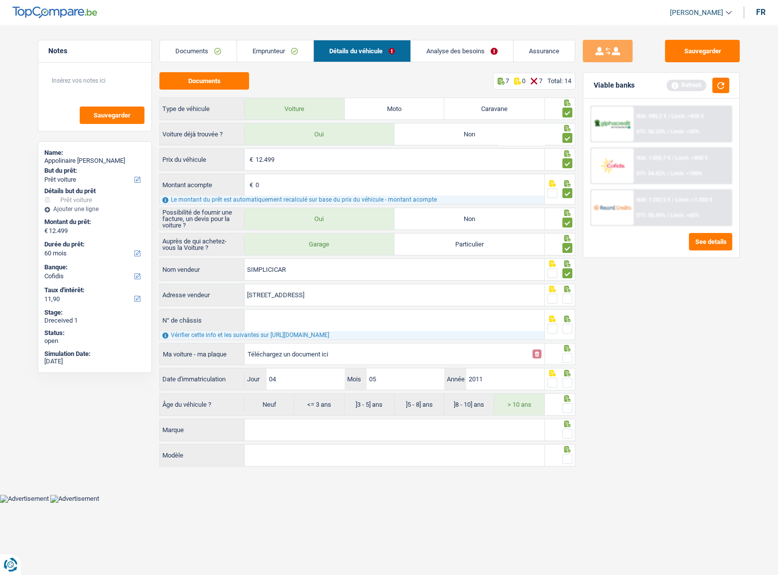
type input "Rue du Sewage; 3; 4100; Seraing; BE"
click at [565, 297] on span at bounding box center [567, 299] width 10 height 10
click at [0, 0] on input "radio" at bounding box center [0, 0] width 0 height 0
click at [330, 314] on input "N° de châssis" at bounding box center [394, 320] width 300 height 21
click at [293, 314] on input "N° de châssis" at bounding box center [394, 320] width 300 height 21
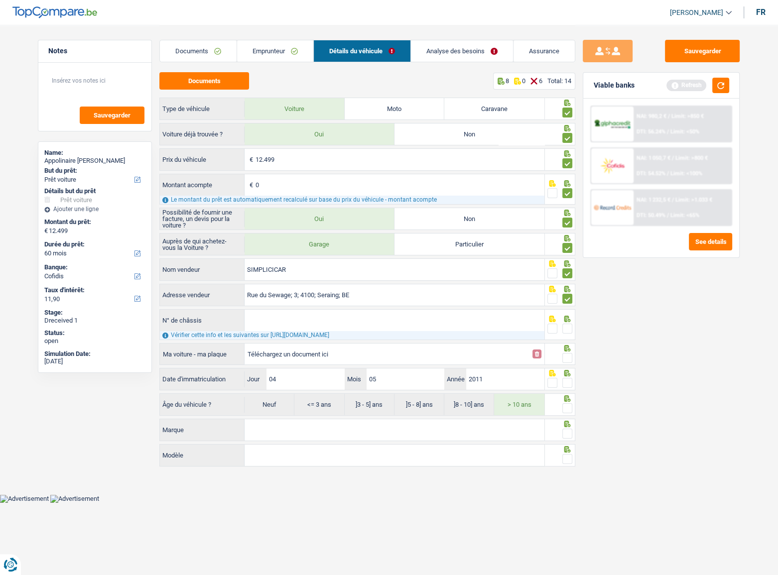
paste input "KNAKU815CB5181638"
type input "KNAKU815CB5181638"
click at [567, 314] on div at bounding box center [567, 329] width 10 height 12
click at [567, 314] on span at bounding box center [567, 329] width 10 height 10
click at [0, 0] on input "radio" at bounding box center [0, 0] width 0 height 0
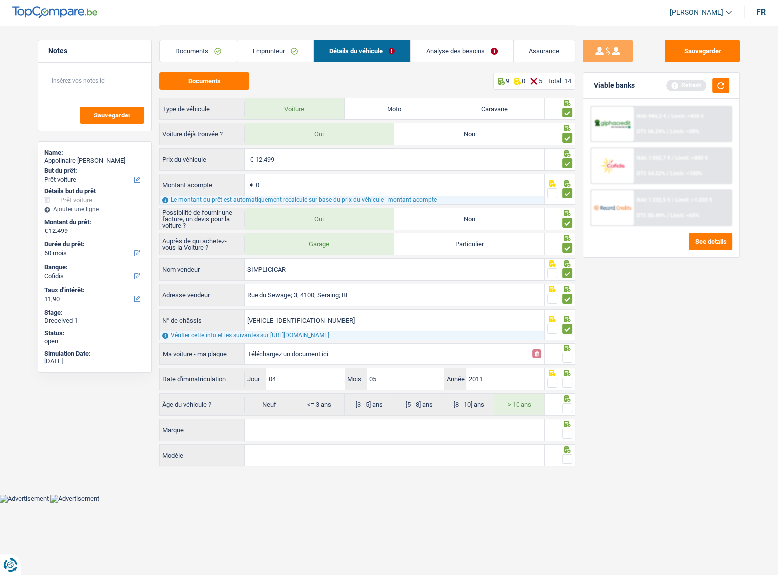
click at [305, 314] on input "Téléchargez un document ici" at bounding box center [386, 353] width 279 height 15
type input "C:\fakepath\ch.png"
drag, startPoint x: 568, startPoint y: 353, endPoint x: 572, endPoint y: 350, distance: 5.3
click at [569, 314] on span at bounding box center [567, 358] width 10 height 10
click at [0, 0] on input "radio" at bounding box center [0, 0] width 0 height 0
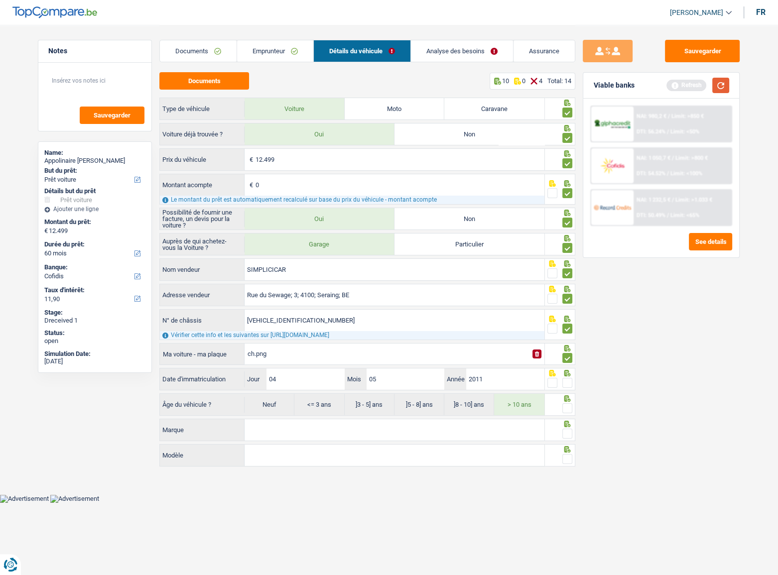
drag, startPoint x: 715, startPoint y: 82, endPoint x: 765, endPoint y: 94, distance: 51.7
click at [687, 82] on button "button" at bounding box center [720, 85] width 17 height 15
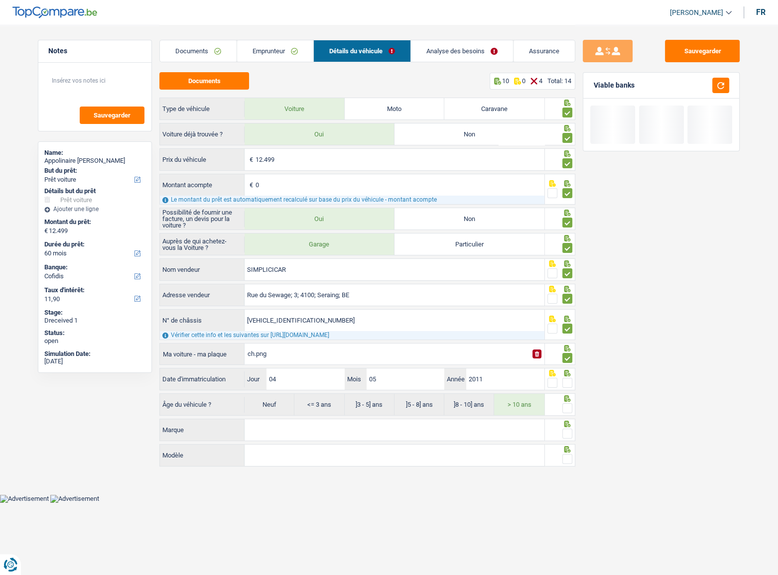
click at [565, 314] on span at bounding box center [567, 383] width 10 height 10
click at [0, 0] on input "radio" at bounding box center [0, 0] width 0 height 0
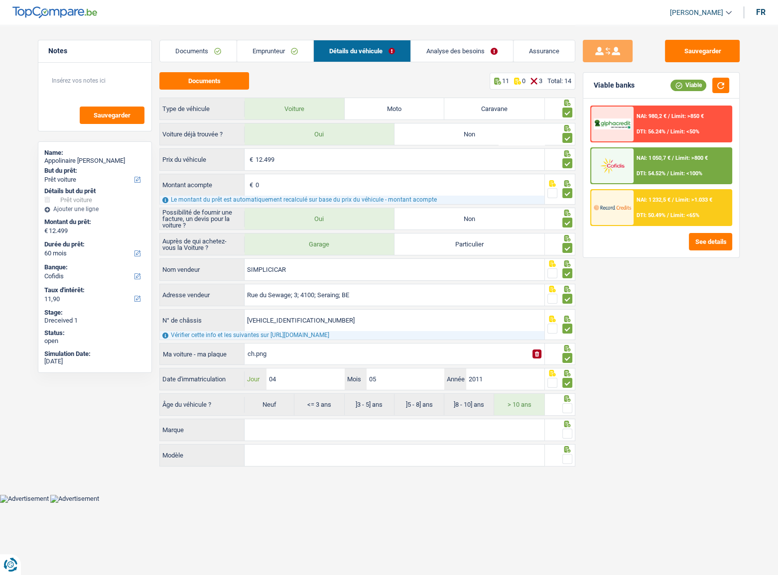
drag, startPoint x: 287, startPoint y: 378, endPoint x: 229, endPoint y: 375, distance: 57.8
click at [229, 314] on div "Date d'immatriculation 04 Jour / 05 Mois / 2011 Année" at bounding box center [352, 378] width 384 height 21
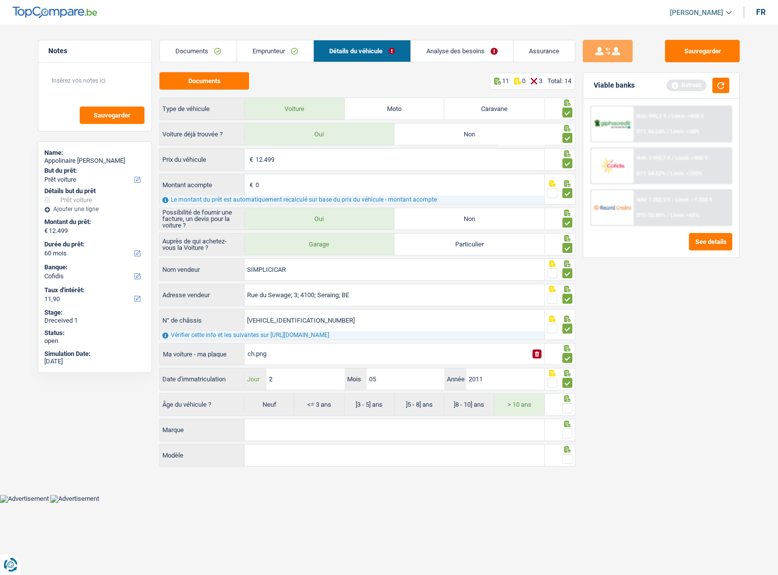
type input "25"
click at [565, 314] on span at bounding box center [567, 408] width 10 height 10
click at [0, 0] on input "radio" at bounding box center [0, 0] width 0 height 0
click at [492, 314] on input "Marque" at bounding box center [394, 429] width 300 height 21
type input "kia"
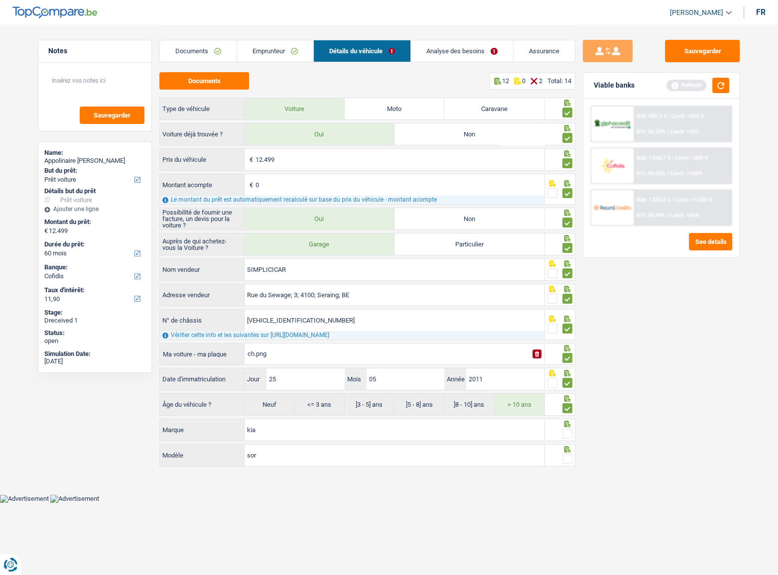
type input "sore"
type input "soren"
type input "sorent"
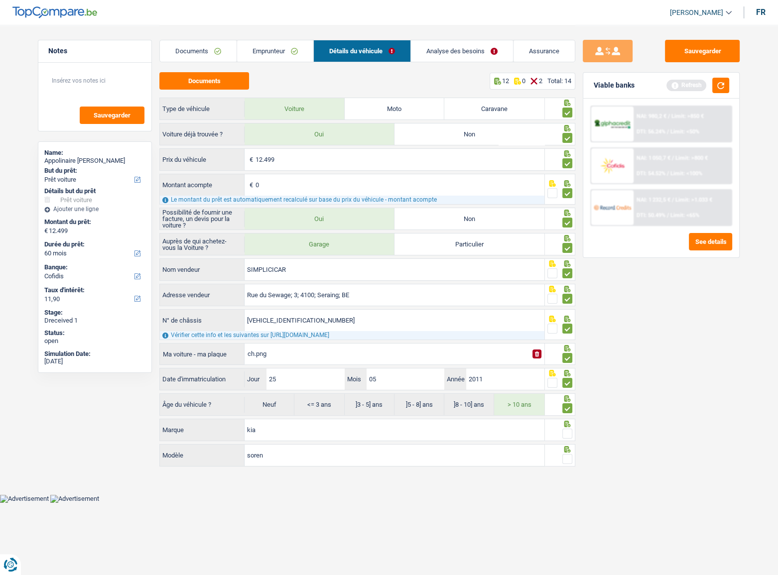
type input "sorent"
type input "sorento"
click at [567, 314] on span at bounding box center [567, 434] width 10 height 10
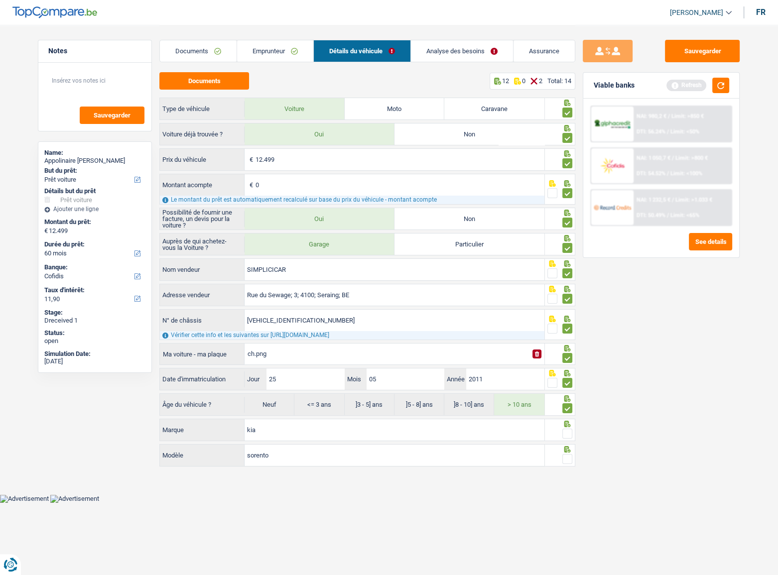
click at [0, 0] on input "radio" at bounding box center [0, 0] width 0 height 0
click at [572, 314] on span at bounding box center [567, 459] width 10 height 10
click at [0, 0] on input "radio" at bounding box center [0, 0] width 0 height 0
click at [687, 93] on div "Viable banks Refresh" at bounding box center [661, 86] width 156 height 26
click at [687, 84] on button "button" at bounding box center [720, 85] width 17 height 15
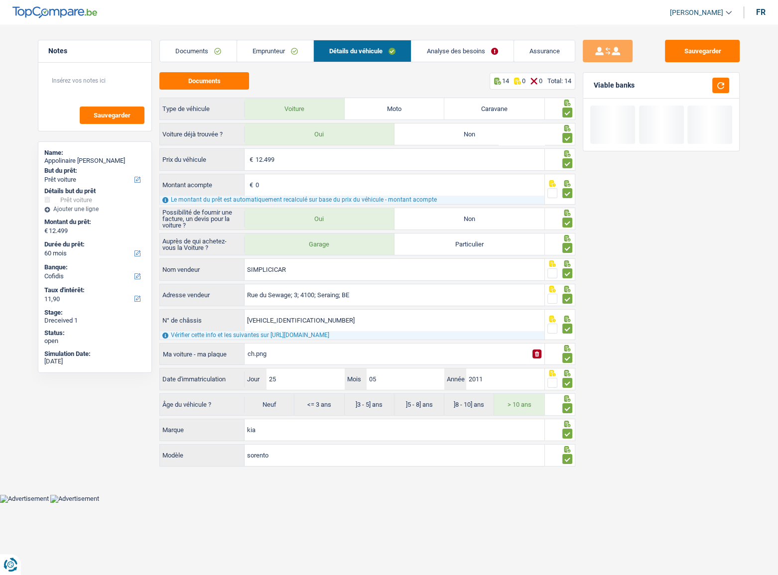
click at [450, 55] on link "Analyse des besoins" at bounding box center [462, 50] width 102 height 21
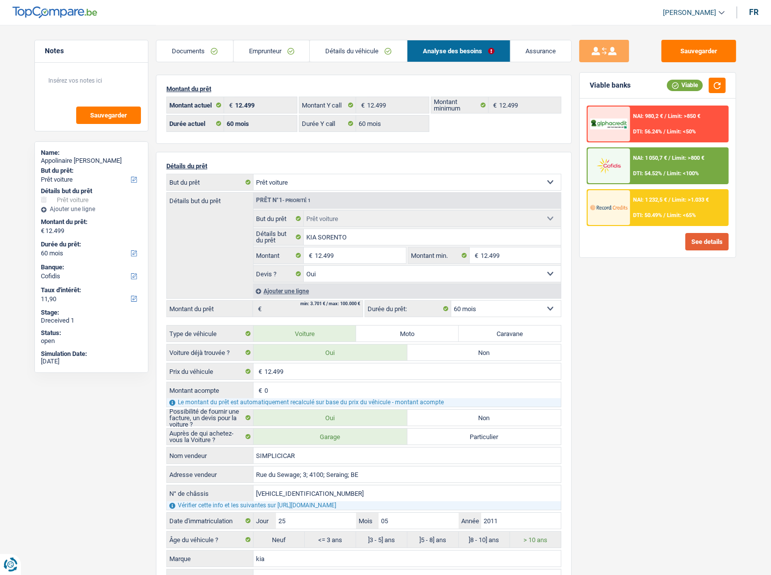
click at [687, 245] on button "See details" at bounding box center [706, 241] width 43 height 17
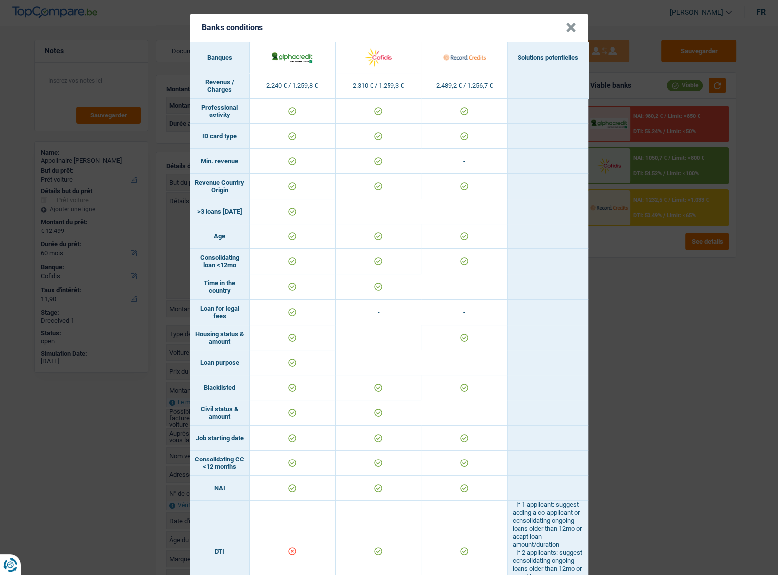
click at [687, 284] on div "Banks conditions × Banques Solutions potentielles Revenus / Charges 2.240 € / 1…" at bounding box center [389, 287] width 778 height 575
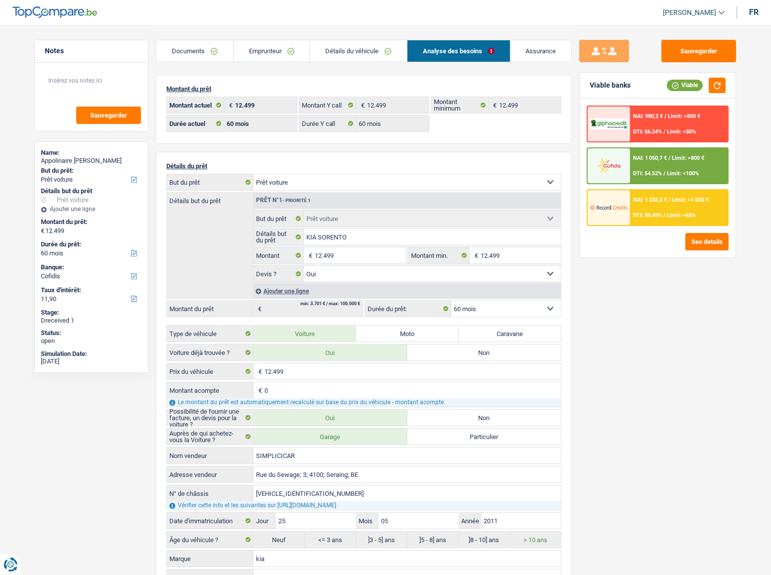
drag, startPoint x: 279, startPoint y: 54, endPoint x: 341, endPoint y: 63, distance: 62.8
click at [278, 54] on link "Emprunteur" at bounding box center [271, 50] width 76 height 21
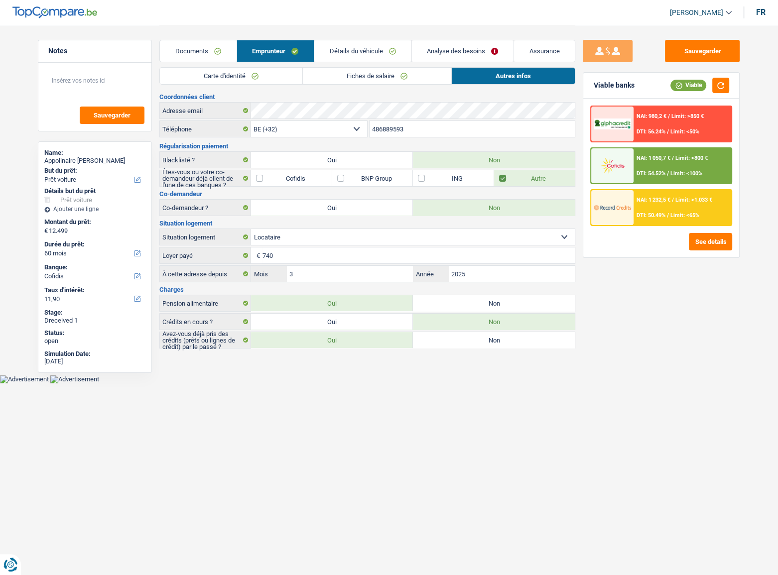
click at [368, 54] on link "Détails du véhicule" at bounding box center [362, 50] width 97 height 21
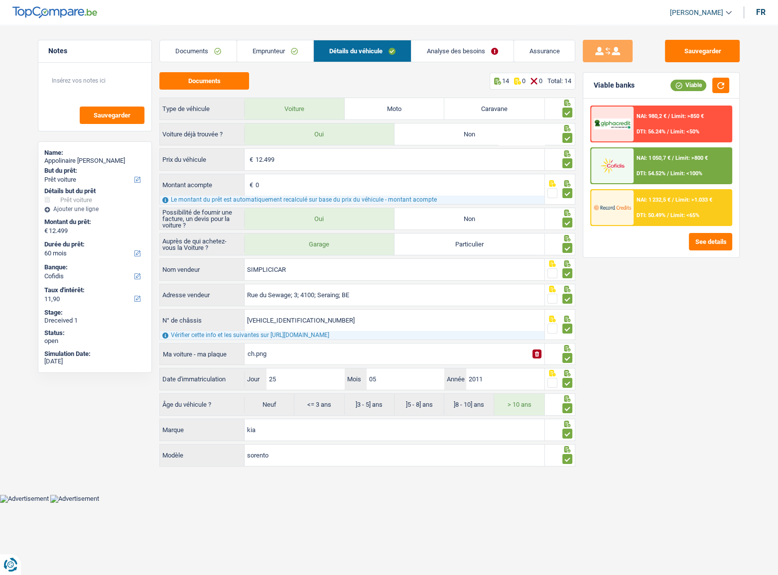
click at [300, 53] on link "Emprunteur" at bounding box center [275, 50] width 76 height 21
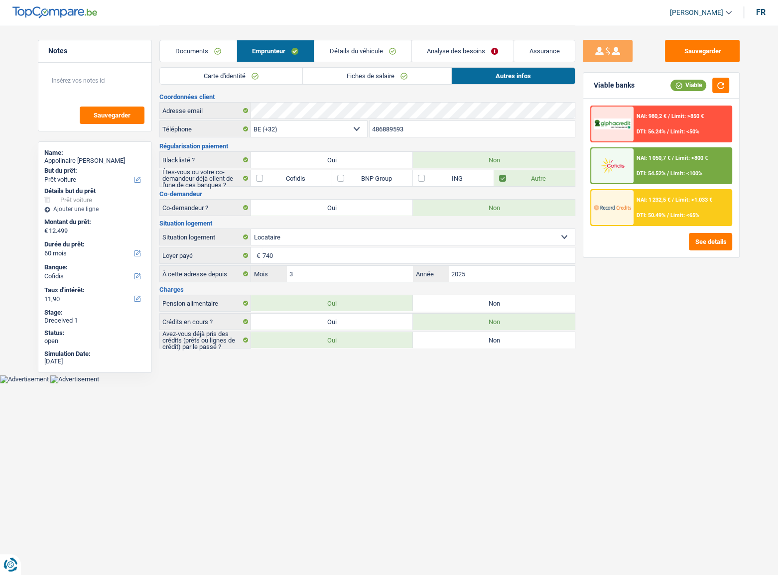
click at [381, 74] on link "Fiches de salaire" at bounding box center [377, 76] width 148 height 16
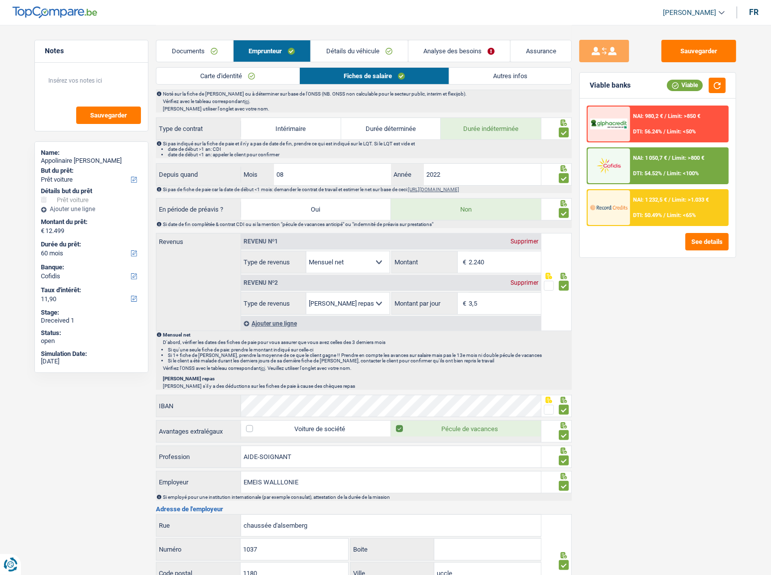
scroll to position [522, 0]
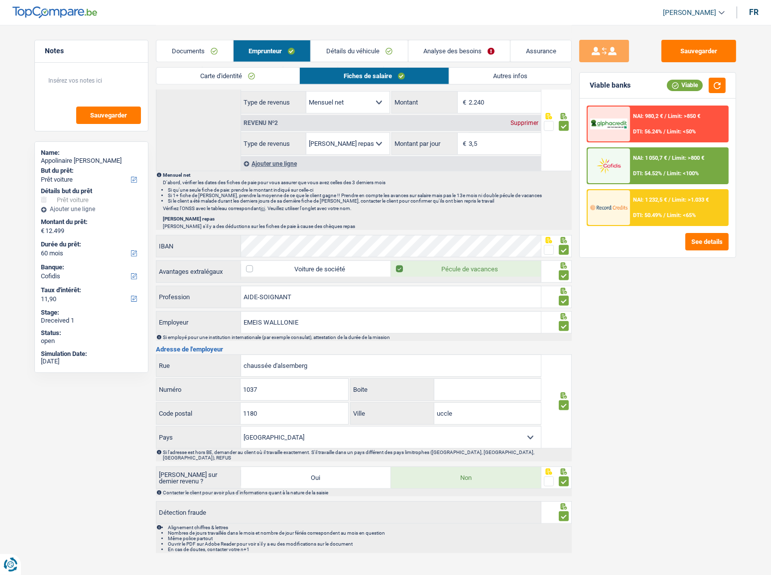
click at [467, 80] on link "Autres infos" at bounding box center [510, 76] width 122 height 16
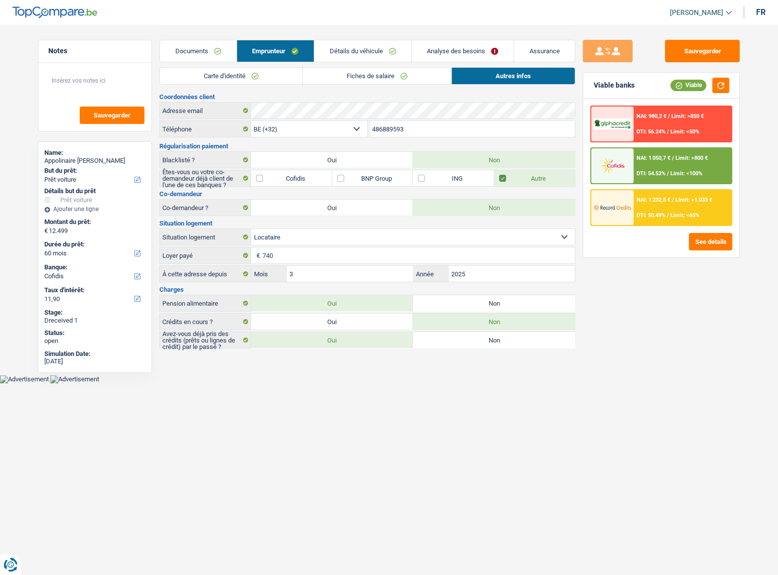
click at [687, 152] on div "NAI: 1 050,7 € / Limit: >800 € DTI: 54.52% / Limit: <100%" at bounding box center [682, 165] width 98 height 35
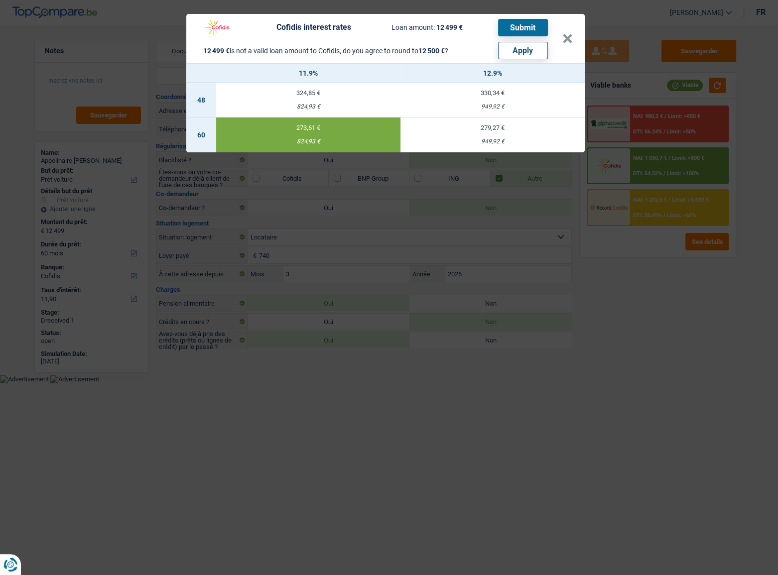
click at [510, 53] on button "Apply" at bounding box center [523, 50] width 50 height 17
type input "12.500"
select select "other"
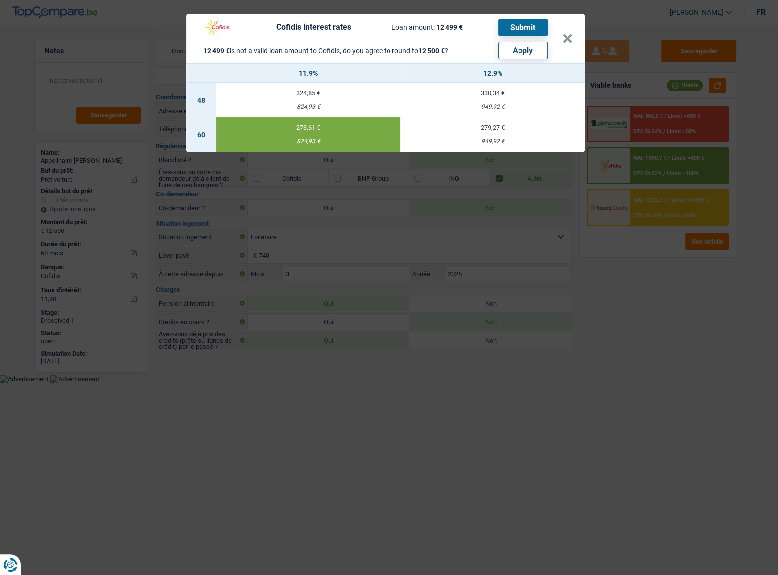
select select "other"
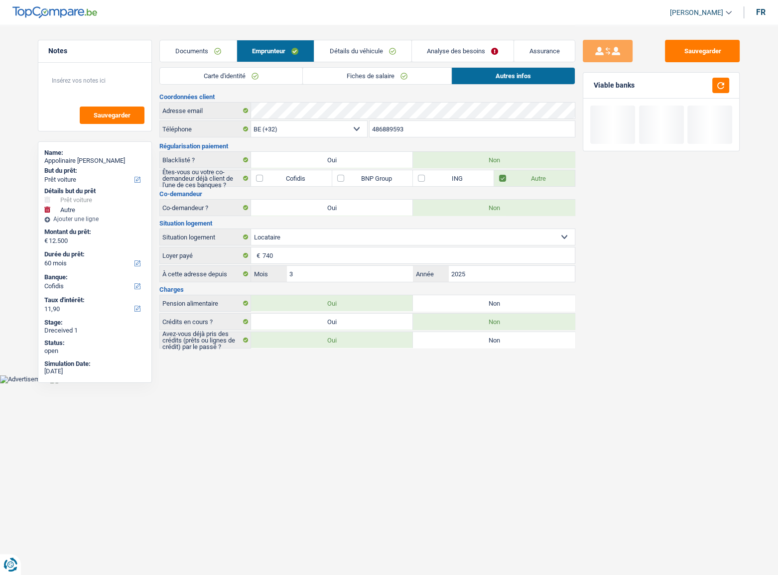
click at [481, 54] on link "Analyse des besoins" at bounding box center [463, 50] width 102 height 21
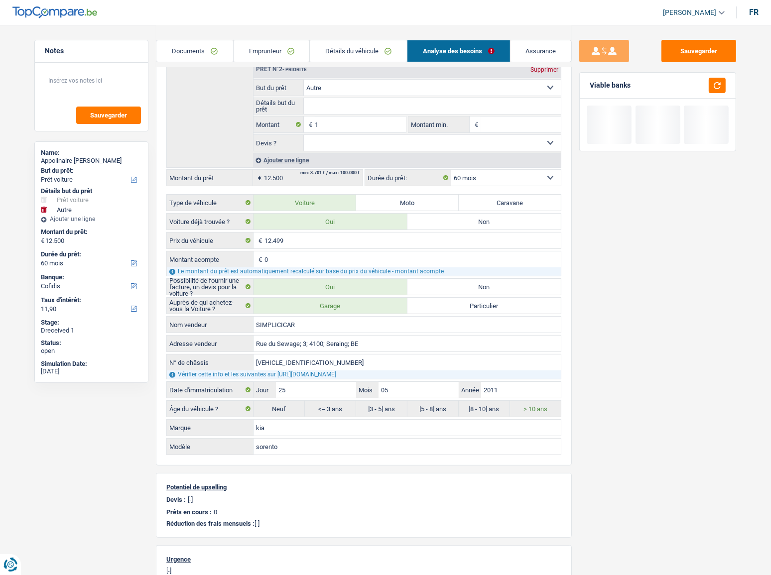
scroll to position [226, 0]
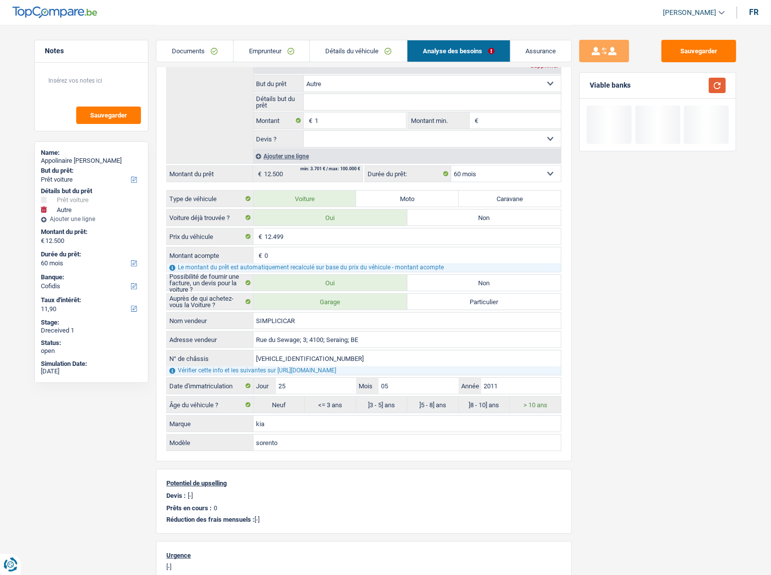
click at [687, 85] on button "button" at bounding box center [716, 85] width 17 height 15
drag, startPoint x: 712, startPoint y: 85, endPoint x: 393, endPoint y: 164, distance: 328.2
click at [687, 85] on button "button" at bounding box center [716, 85] width 17 height 15
click at [687, 46] on button "Sauvegarder" at bounding box center [698, 51] width 75 height 22
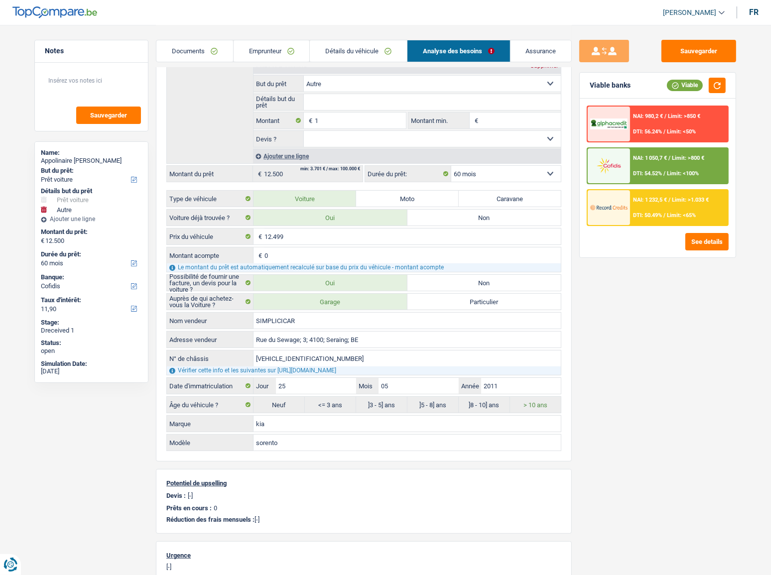
click at [665, 155] on span "NAI: 1 050,7 €" at bounding box center [650, 158] width 34 height 6
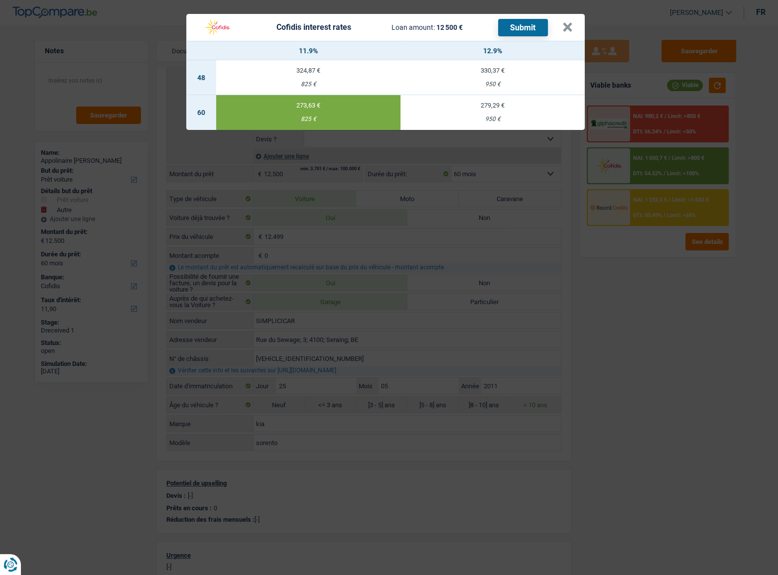
click at [528, 26] on button "Submit" at bounding box center [523, 27] width 50 height 17
click at [501, 113] on td "279,29 € 950 €" at bounding box center [492, 112] width 184 height 35
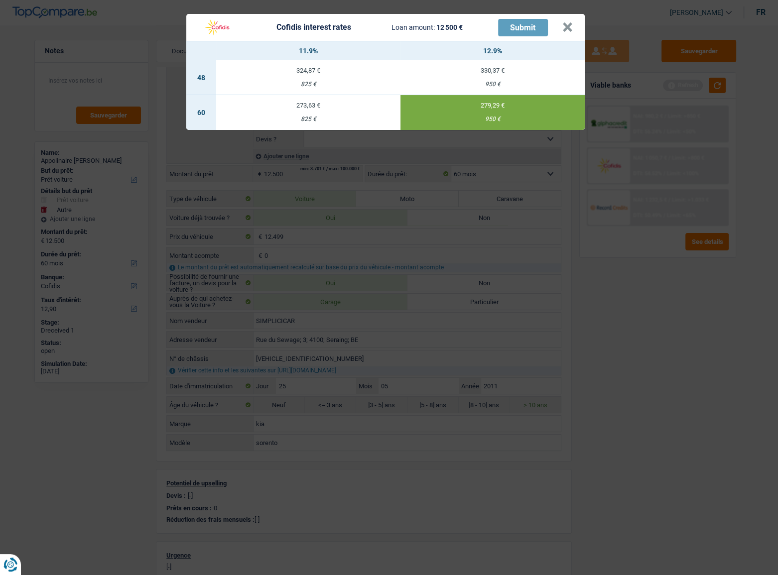
drag, startPoint x: 304, startPoint y: 118, endPoint x: 294, endPoint y: 116, distance: 9.6
click at [303, 118] on div "825 €" at bounding box center [308, 119] width 184 height 6
type input "11,90"
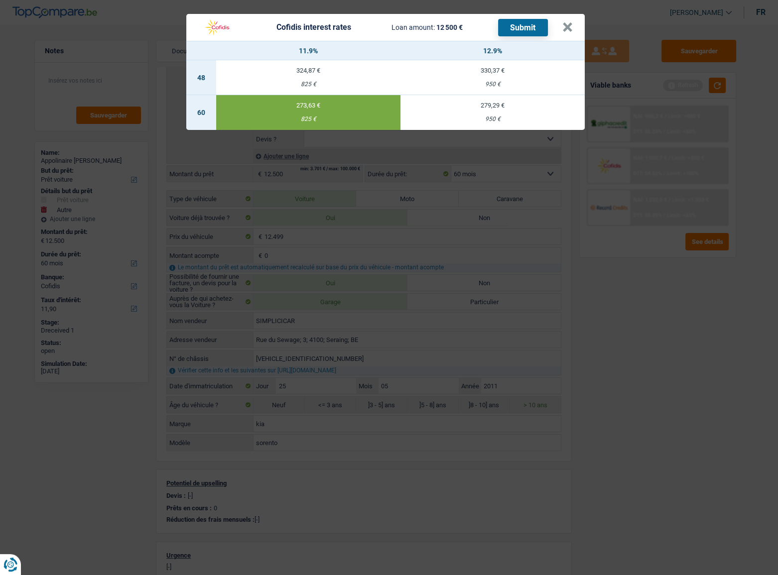
click at [561, 29] on div "Cofidis interest rates Loan amount: 12 500 € Submit" at bounding box center [380, 27] width 364 height 19
drag, startPoint x: 565, startPoint y: 27, endPoint x: 238, endPoint y: 46, distance: 327.6
click at [563, 27] on button "×" at bounding box center [567, 27] width 10 height 10
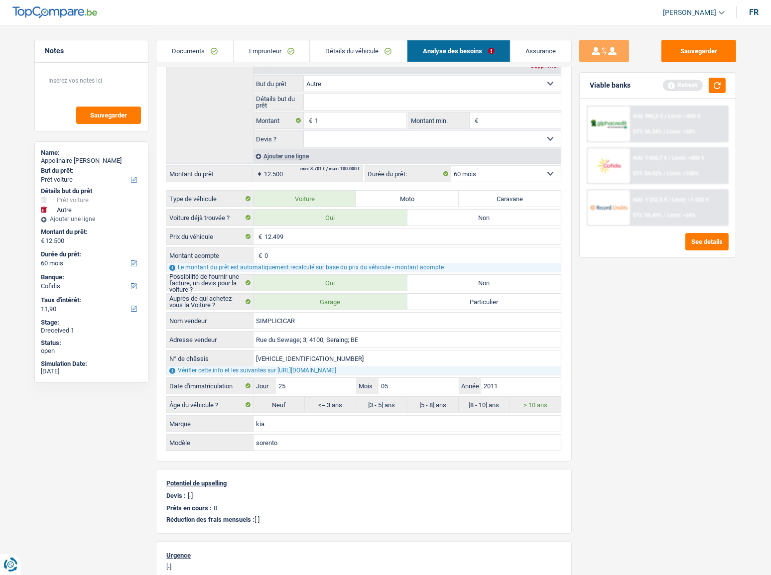
click at [202, 48] on link "Documents" at bounding box center [194, 50] width 77 height 21
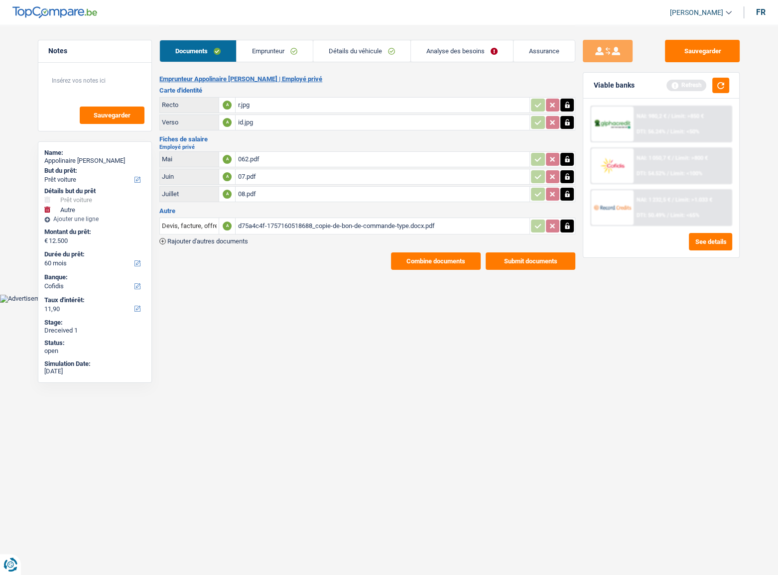
click at [510, 252] on button "Submit documents" at bounding box center [530, 260] width 90 height 17
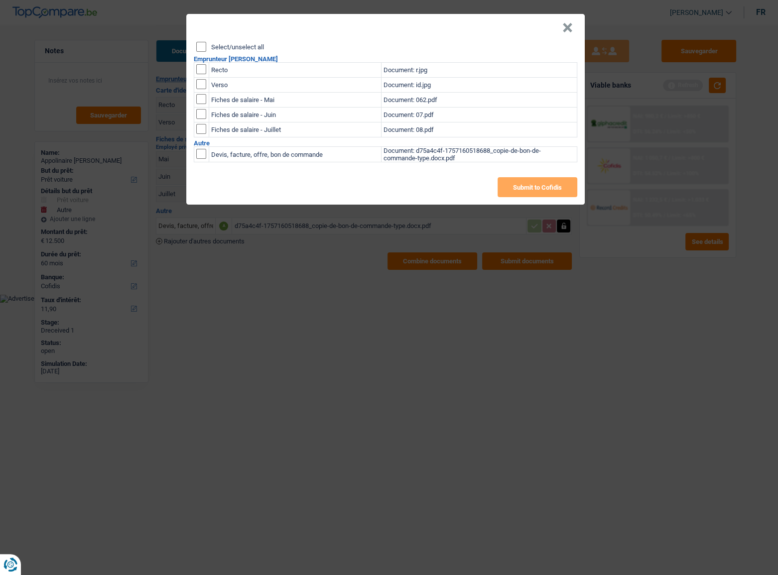
click at [201, 46] on input "Select/unselect all" at bounding box center [201, 47] width 10 height 10
checkbox input "true"
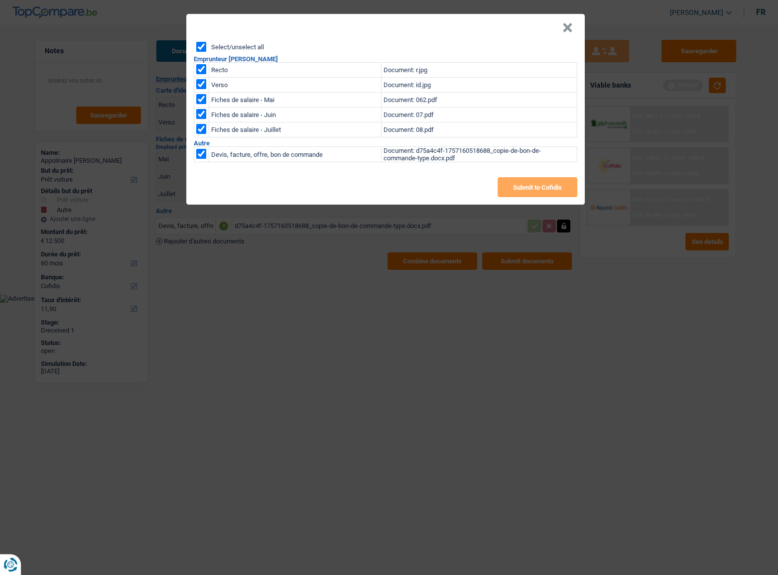
checkbox input "true"
click at [203, 152] on input "checkbox" at bounding box center [201, 154] width 10 height 10
checkbox input "false"
click at [547, 187] on button "Submit to Cofidis" at bounding box center [537, 187] width 80 height 20
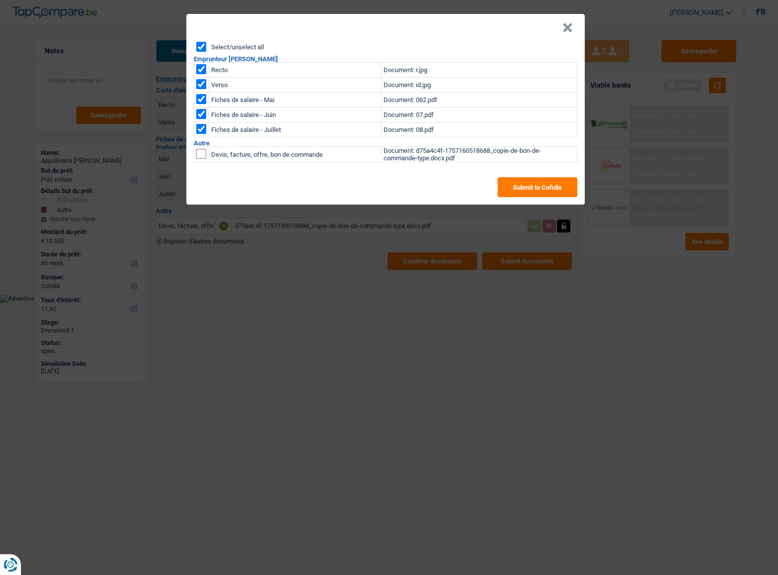
click at [567, 28] on button "×" at bounding box center [567, 28] width 10 height 10
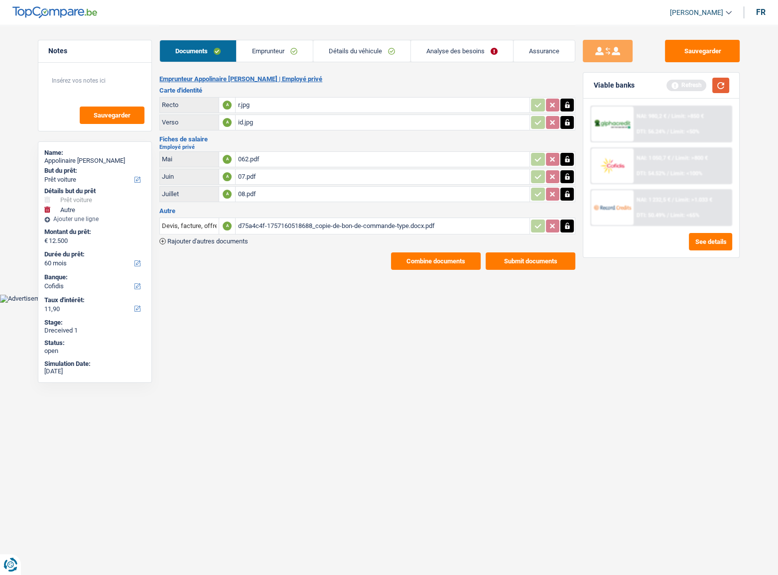
drag, startPoint x: 722, startPoint y: 86, endPoint x: 704, endPoint y: 83, distance: 17.7
click at [687, 85] on button "button" at bounding box center [720, 85] width 17 height 15
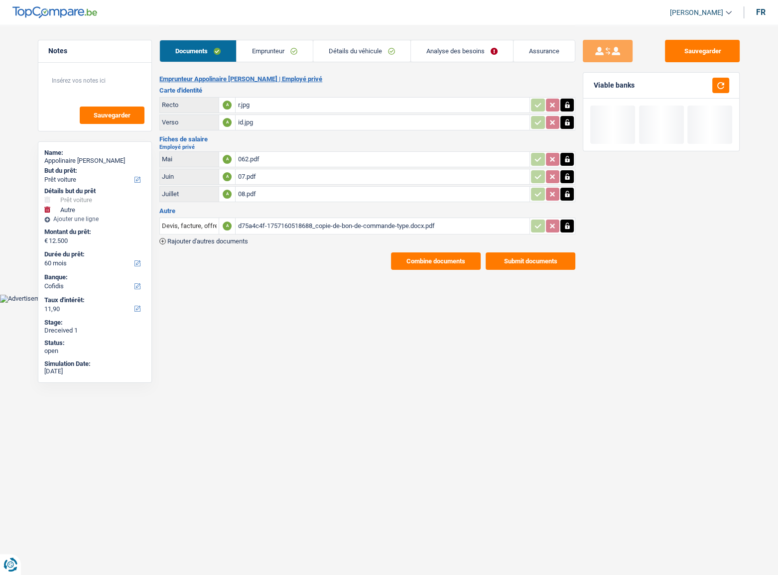
click at [460, 40] on li "Analyse des besoins" at bounding box center [461, 51] width 103 height 22
click at [492, 44] on link "Analyse des besoins" at bounding box center [462, 50] width 102 height 21
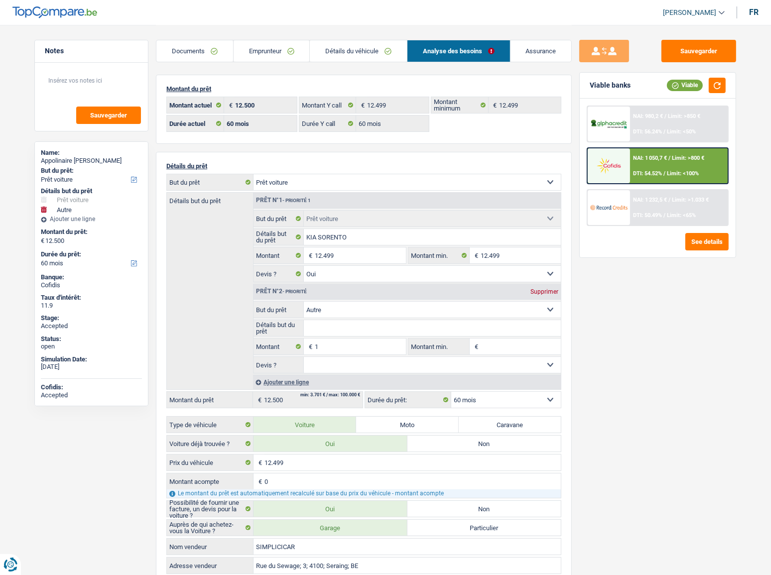
drag, startPoint x: 546, startPoint y: 299, endPoint x: 546, endPoint y: 293, distance: 6.0
click at [547, 299] on div "Prêt n°2 - Priorité Supprimer" at bounding box center [406, 292] width 307 height 16
click at [546, 293] on div "Supprimer" at bounding box center [544, 292] width 33 height 6
type input "12.499"
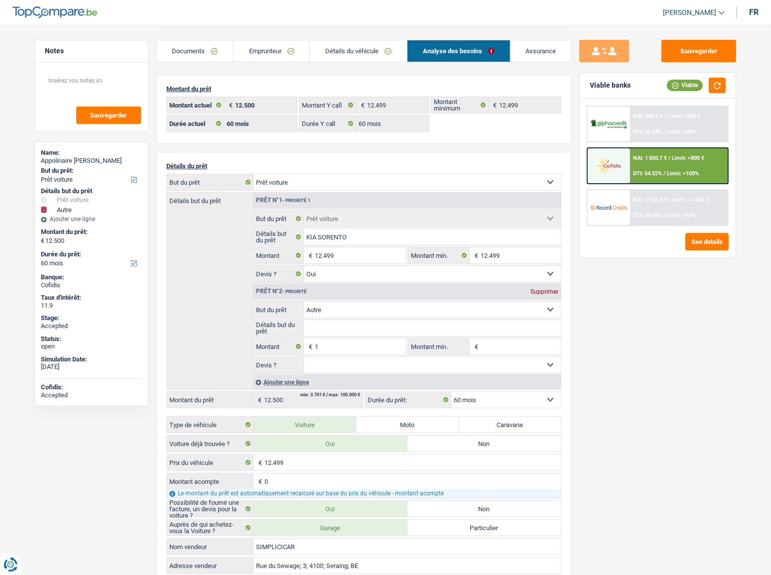
type input "12.499"
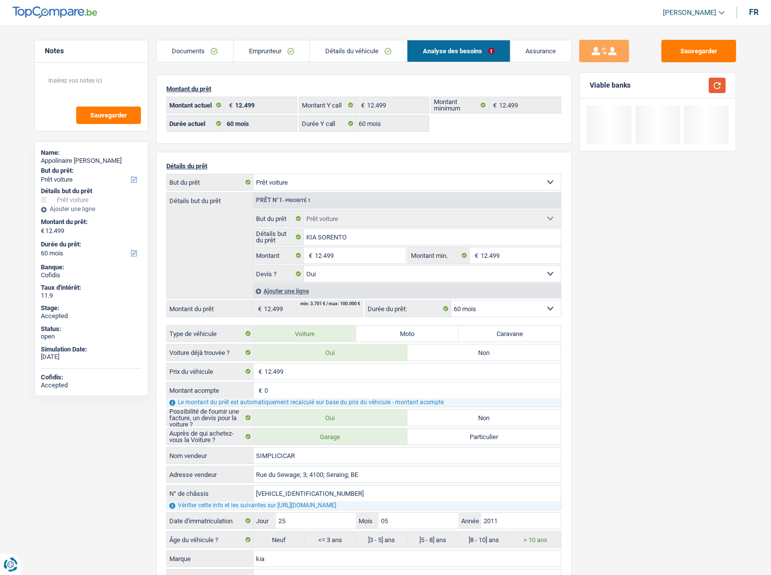
click at [687, 81] on button "button" at bounding box center [716, 85] width 17 height 15
click at [201, 48] on link "Documents" at bounding box center [194, 50] width 77 height 21
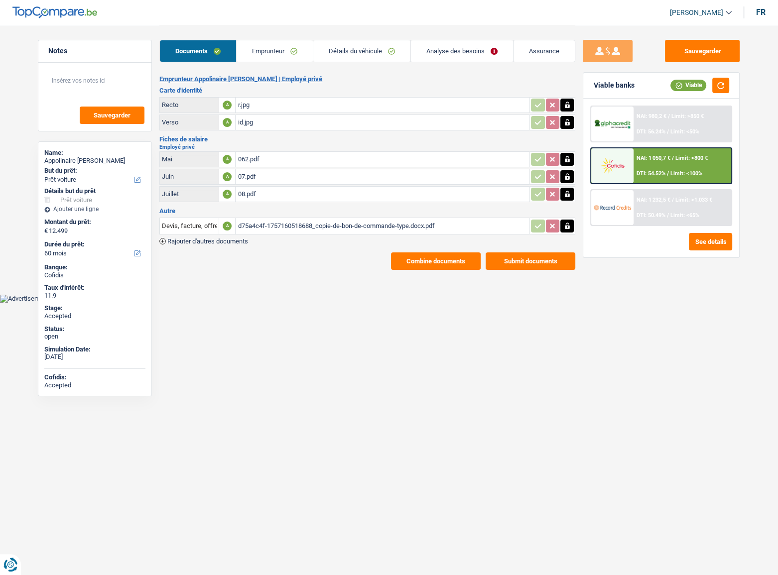
click at [680, 218] on span "Limit: <65%" at bounding box center [684, 215] width 29 height 6
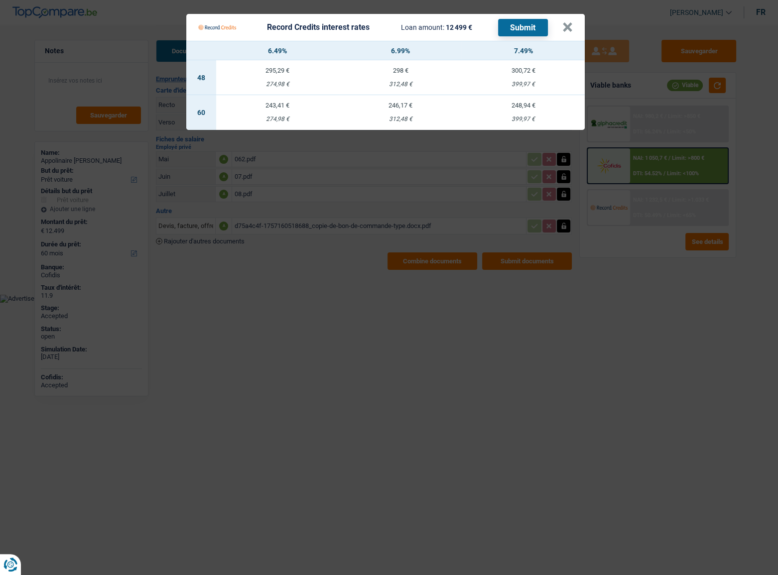
click at [531, 114] on td "248,94 € 399,97 €" at bounding box center [522, 112] width 123 height 35
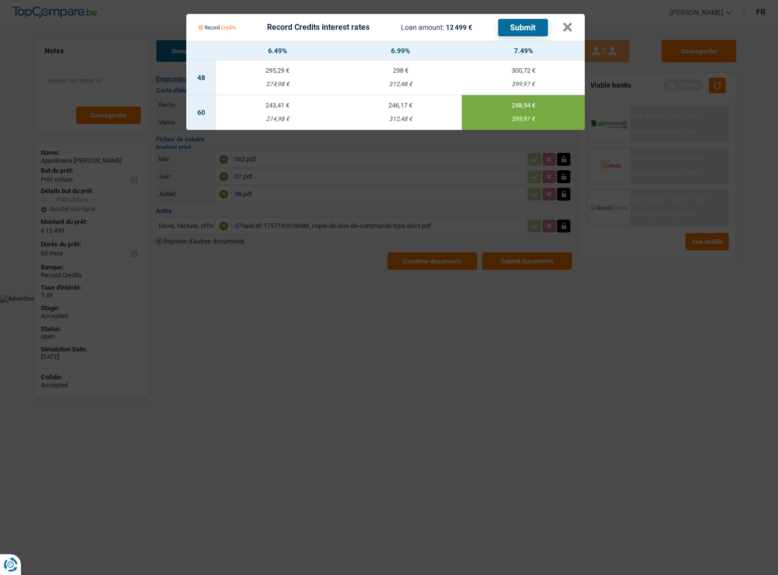
click at [523, 27] on button "Submit" at bounding box center [523, 27] width 50 height 17
click at [573, 28] on Credits___BV_modal_header_ "Record Credits interest rates Loan amount: 12 499 € Submit ×" at bounding box center [385, 27] width 398 height 27
click at [566, 25] on button "×" at bounding box center [567, 27] width 10 height 10
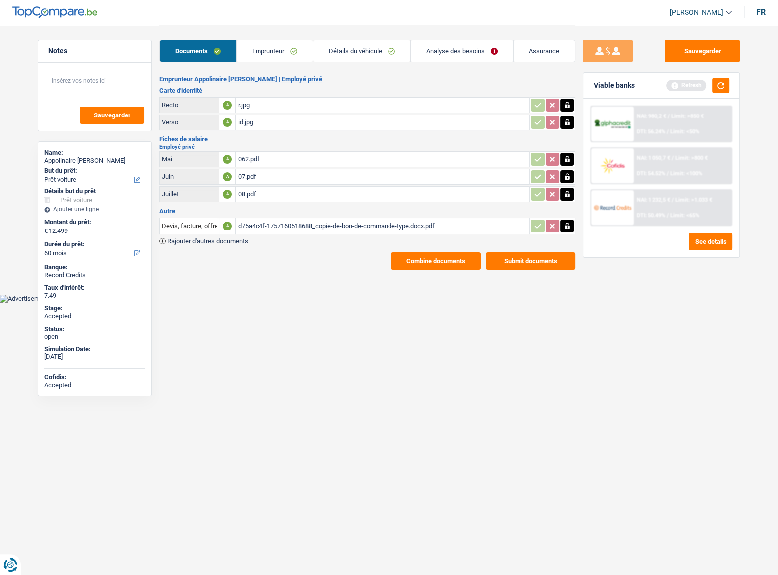
click at [687, 89] on div "Viable banks Refresh" at bounding box center [661, 86] width 156 height 26
click at [687, 85] on button "button" at bounding box center [720, 85] width 17 height 15
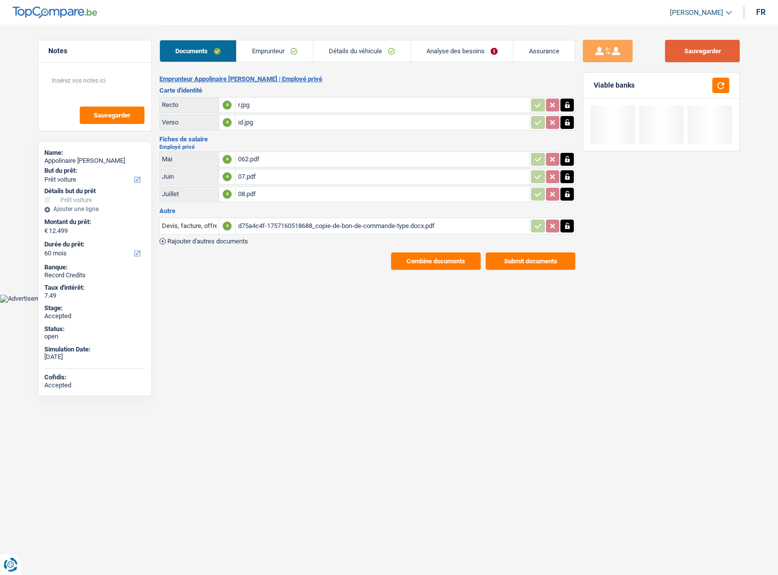
click at [678, 58] on button "Sauvegarder" at bounding box center [702, 51] width 75 height 22
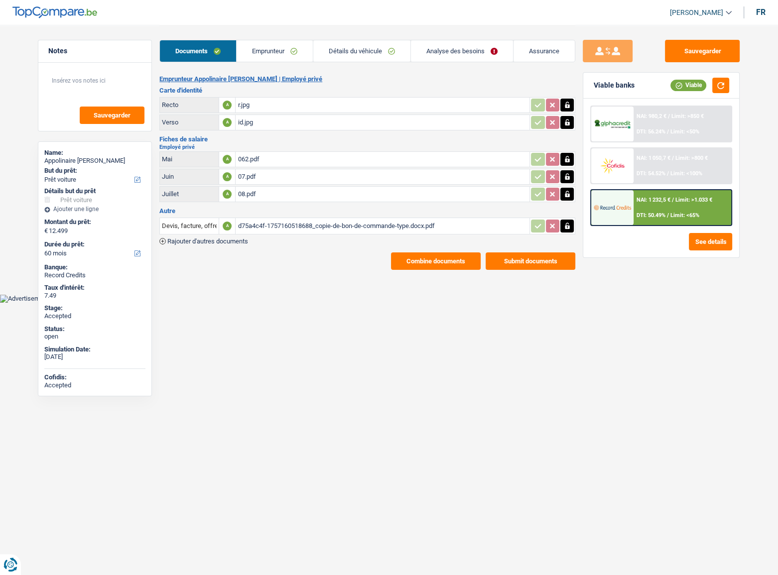
drag, startPoint x: 283, startPoint y: 50, endPoint x: 186, endPoint y: 91, distance: 105.3
click at [283, 50] on link "Emprunteur" at bounding box center [274, 50] width 76 height 21
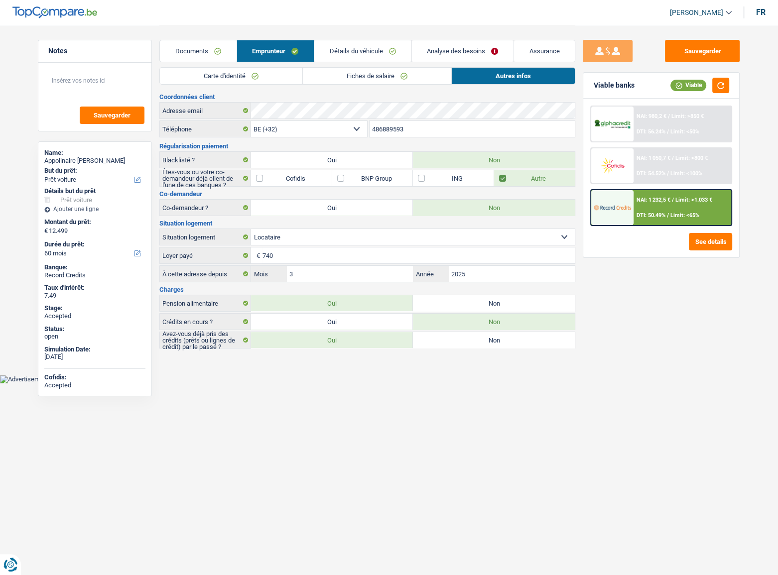
click at [179, 40] on li "Documents" at bounding box center [197, 51] width 77 height 22
drag, startPoint x: 183, startPoint y: 45, endPoint x: 233, endPoint y: 76, distance: 59.3
click at [183, 45] on link "Documents" at bounding box center [198, 50] width 76 height 21
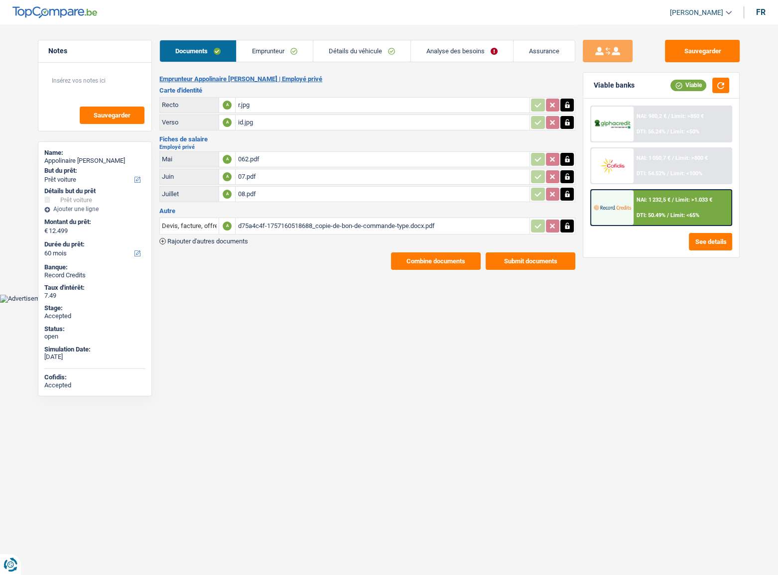
click at [455, 261] on button "Combine documents" at bounding box center [436, 260] width 90 height 17
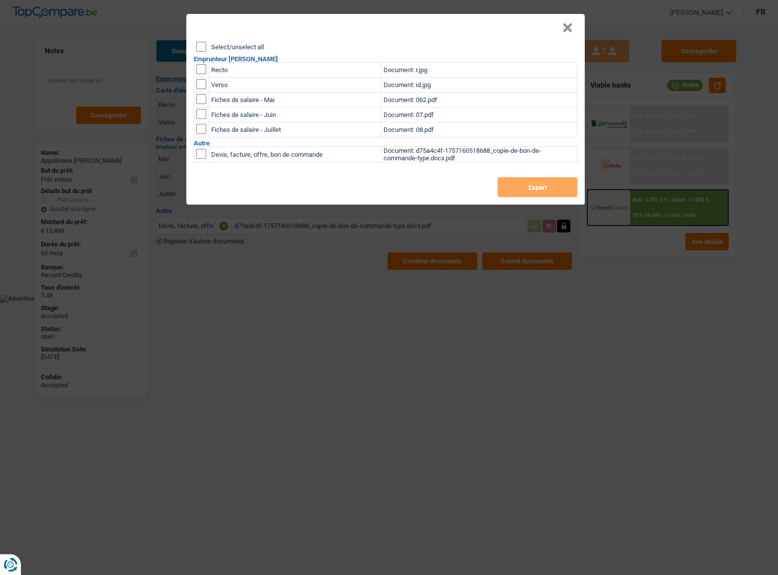
click at [195, 45] on div "Select/unselect all Emprunteur Appolinaire Munguku Kasongo Recto Document: r.jp…" at bounding box center [385, 123] width 398 height 163
click at [199, 50] on input "Select/unselect all" at bounding box center [201, 47] width 10 height 10
checkbox input "true"
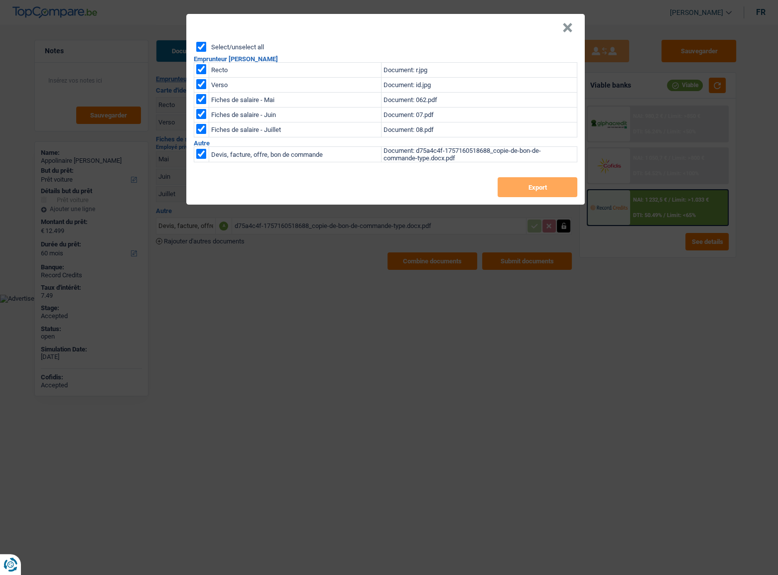
checkbox input "true"
click at [558, 187] on button "Export" at bounding box center [537, 187] width 80 height 20
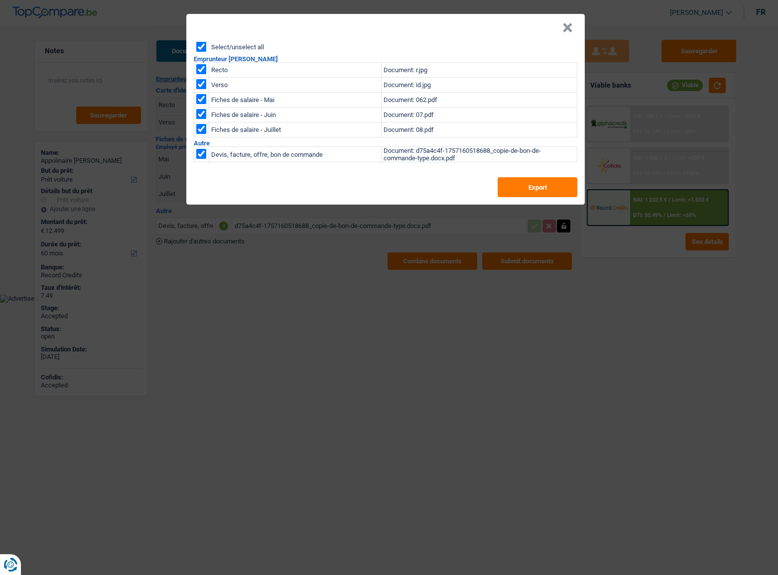
drag, startPoint x: 561, startPoint y: 27, endPoint x: 539, endPoint y: 32, distance: 22.1
click at [563, 26] on header "×" at bounding box center [385, 28] width 398 height 28
click at [564, 25] on button "×" at bounding box center [567, 28] width 10 height 10
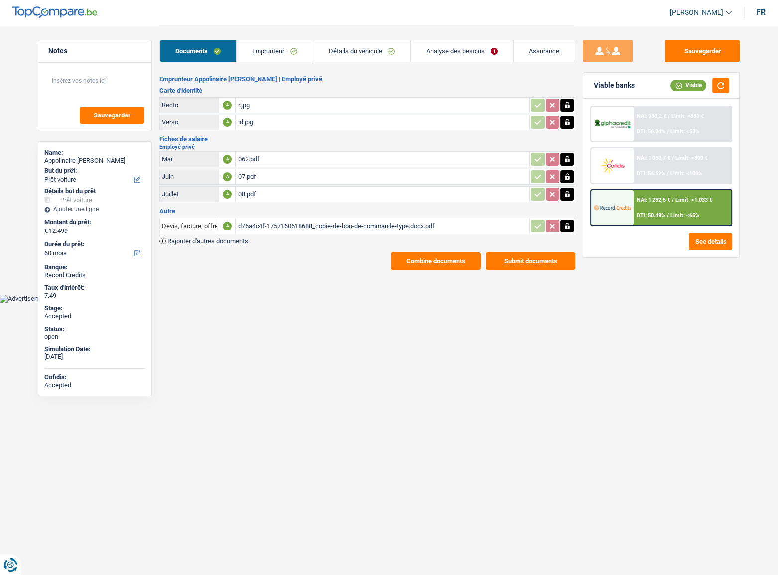
drag, startPoint x: 284, startPoint y: 52, endPoint x: 274, endPoint y: 76, distance: 26.1
click at [283, 52] on link "Emprunteur" at bounding box center [274, 50] width 76 height 21
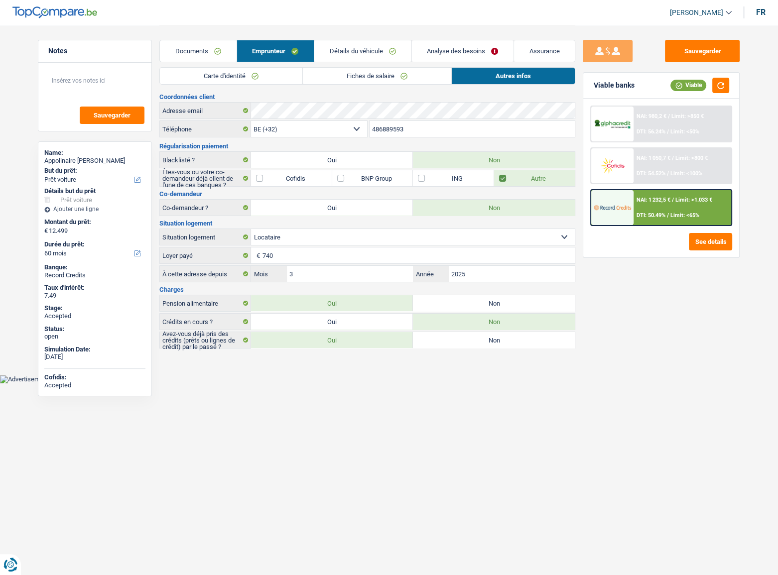
click at [252, 76] on link "Carte d'identité" at bounding box center [231, 76] width 142 height 16
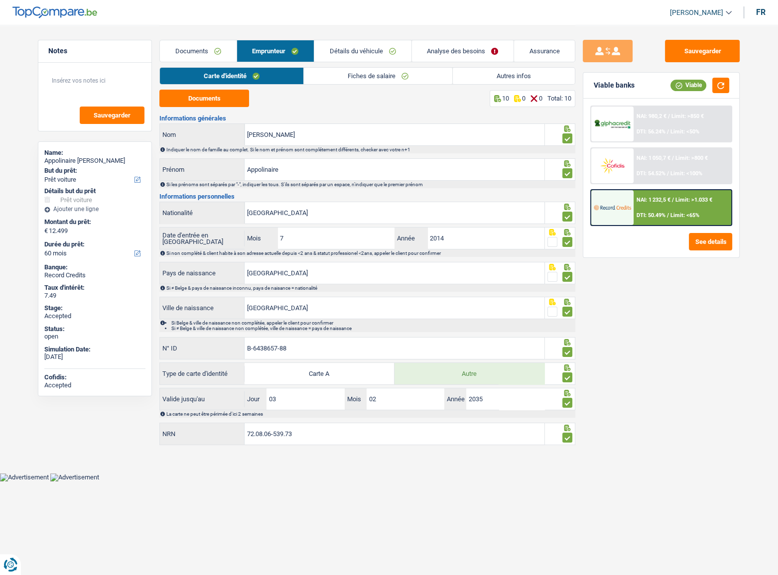
click at [359, 74] on link "Fiches de salaire" at bounding box center [378, 76] width 148 height 16
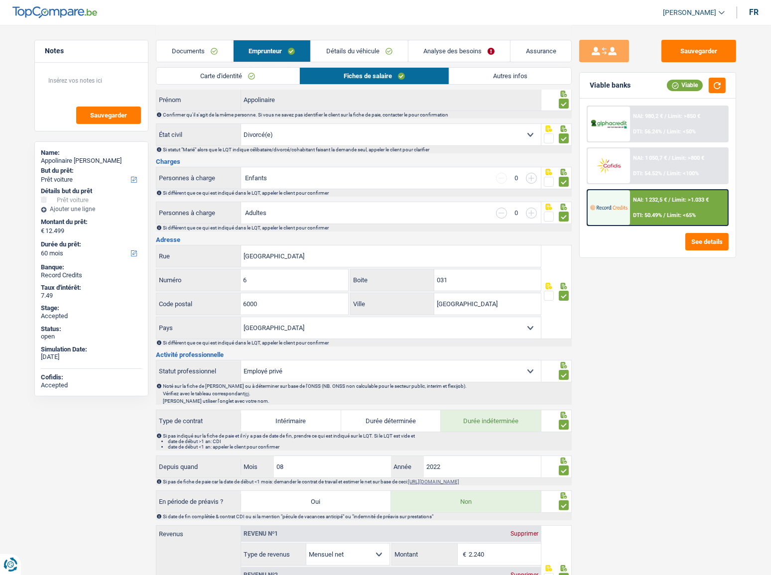
scroll to position [69, 0]
click at [259, 85] on div "Carte d'identité Fiches de salaire Autres infos" at bounding box center [364, 78] width 416 height 22
click at [262, 76] on link "Carte d'identité" at bounding box center [227, 76] width 142 height 16
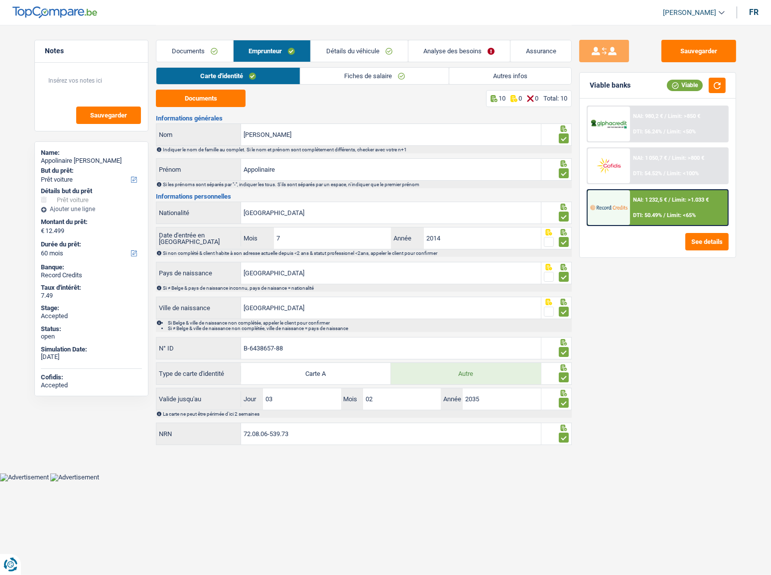
scroll to position [0, 0]
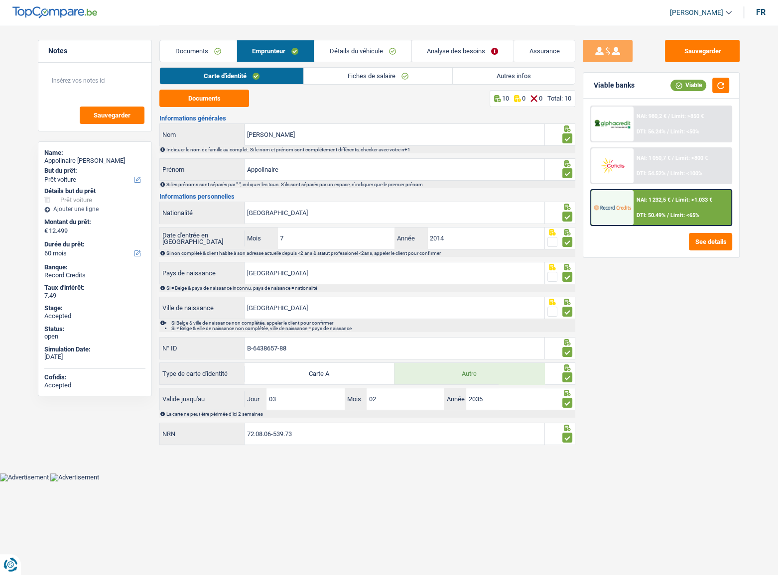
click at [194, 51] on link "Documents" at bounding box center [198, 50] width 76 height 21
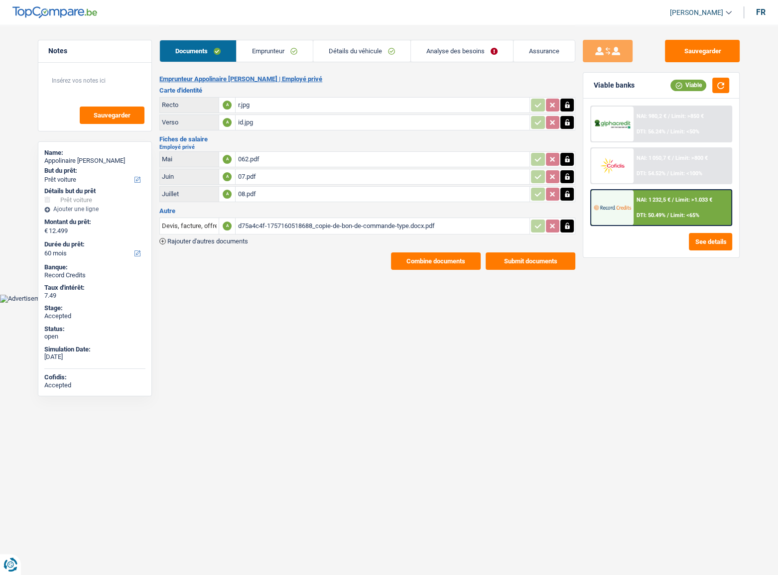
click at [571, 119] on button "button" at bounding box center [566, 122] width 13 height 13
click at [569, 119] on icon "button" at bounding box center [567, 122] width 6 height 7
click at [687, 48] on button "Sauvegarder" at bounding box center [702, 51] width 75 height 22
drag, startPoint x: 279, startPoint y: 51, endPoint x: 301, endPoint y: 54, distance: 22.7
click at [279, 51] on link "Emprunteur" at bounding box center [274, 50] width 76 height 21
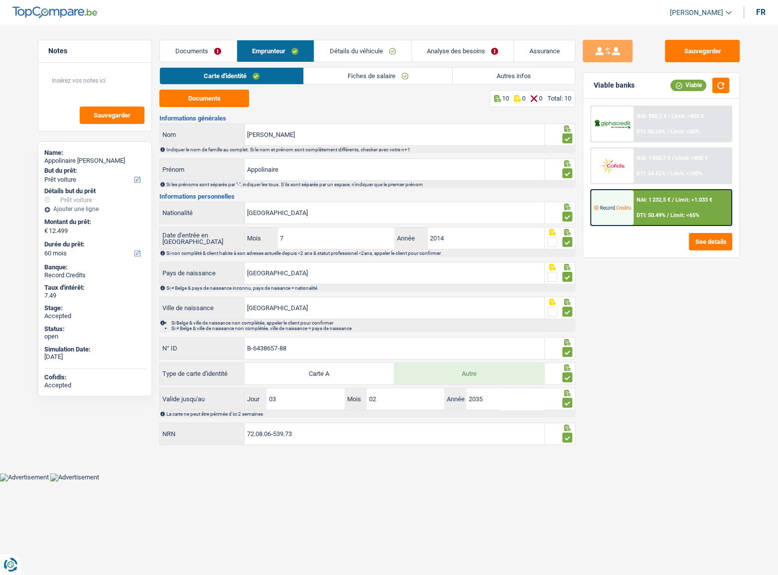
click at [533, 79] on link "Autres infos" at bounding box center [513, 76] width 122 height 16
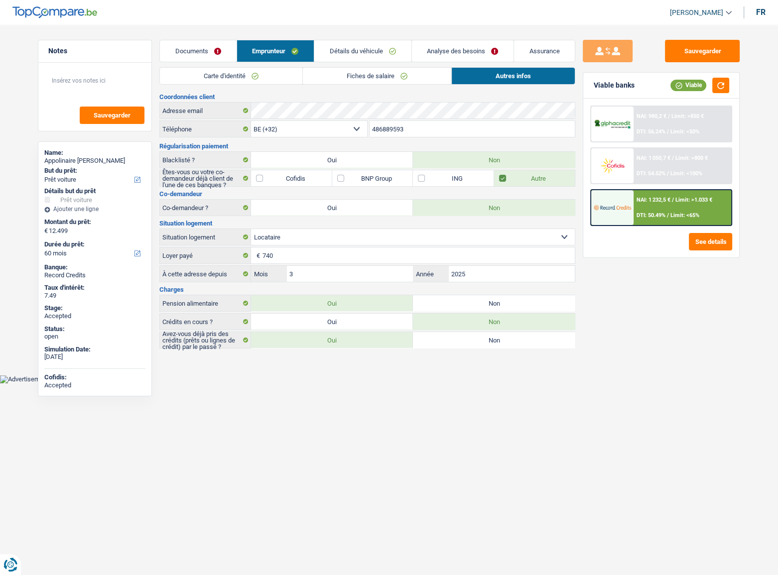
click at [243, 82] on link "Carte d'identité" at bounding box center [231, 76] width 142 height 16
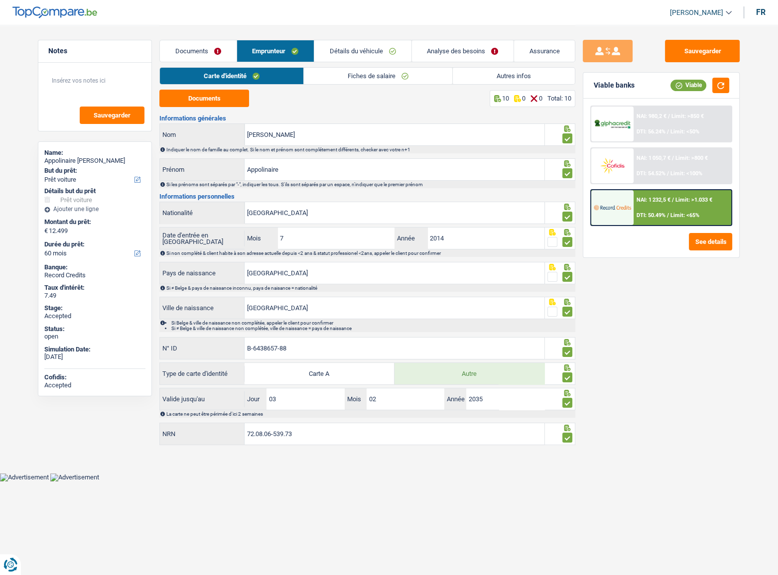
click at [343, 84] on link "Fiches de salaire" at bounding box center [378, 76] width 148 height 16
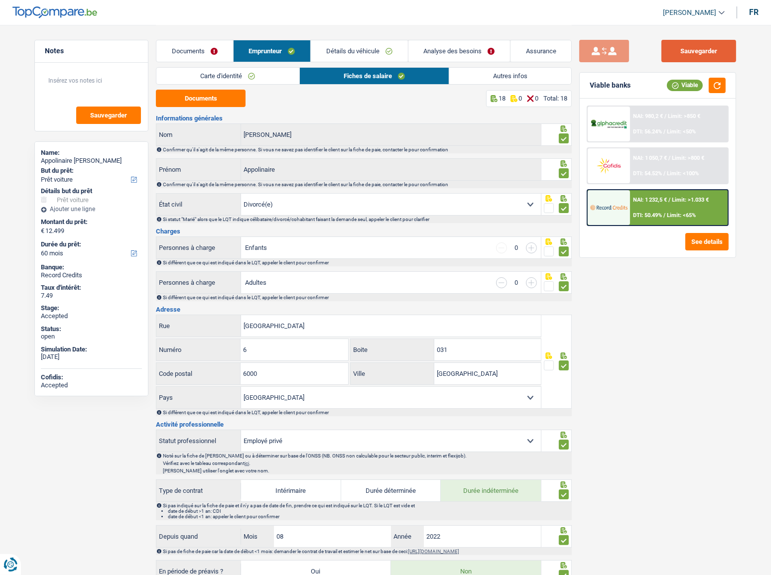
drag, startPoint x: 695, startPoint y: 43, endPoint x: 607, endPoint y: 57, distance: 88.8
click at [687, 43] on button "Sauvegarder" at bounding box center [698, 51] width 75 height 22
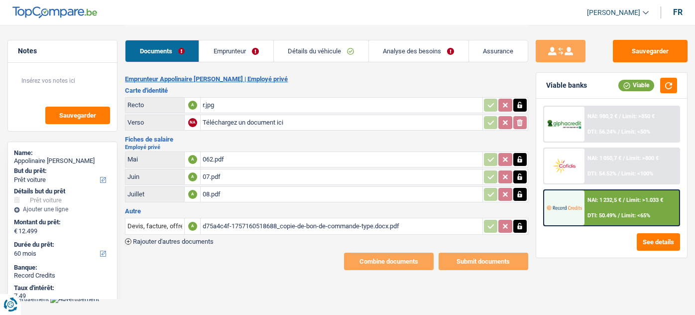
select select "car"
select select "60"
click at [331, 52] on link "Détails du véhicule" at bounding box center [321, 50] width 95 height 21
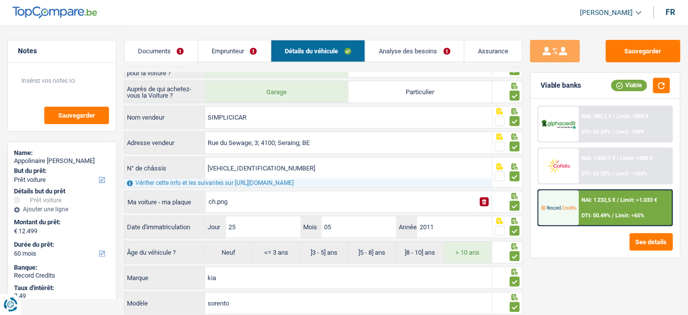
scroll to position [176, 0]
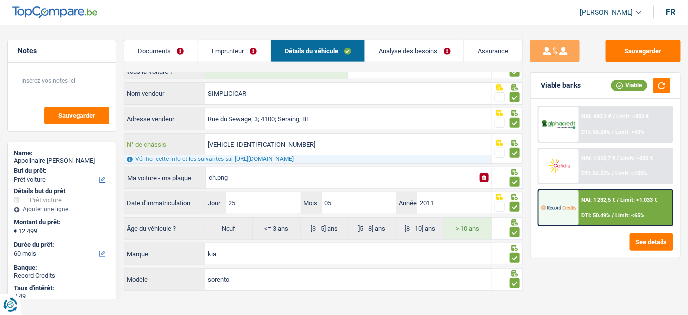
drag, startPoint x: 294, startPoint y: 144, endPoint x: 192, endPoint y: 149, distance: 102.1
click at [192, 149] on div "[VEHICLE_IDENTIFICATION_NUMBER] N° de châssis" at bounding box center [307, 143] width 367 height 21
drag, startPoint x: 235, startPoint y: 51, endPoint x: 313, endPoint y: 51, distance: 78.2
click at [235, 51] on link "Emprunteur" at bounding box center [234, 50] width 73 height 21
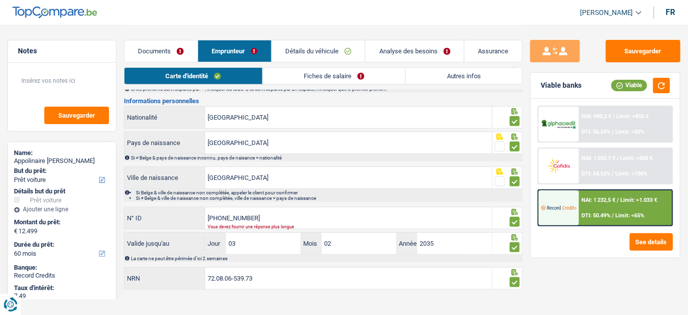
click at [457, 68] on link "Autres infos" at bounding box center [464, 76] width 116 height 16
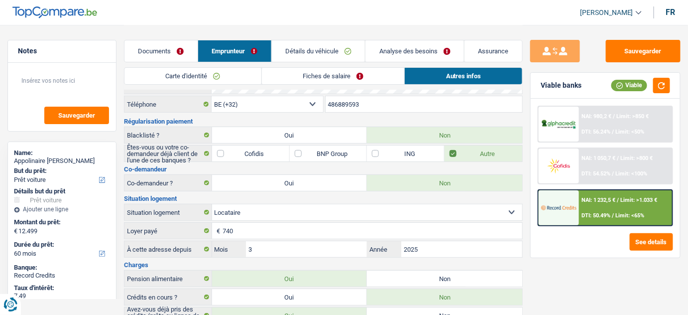
scroll to position [0, 0]
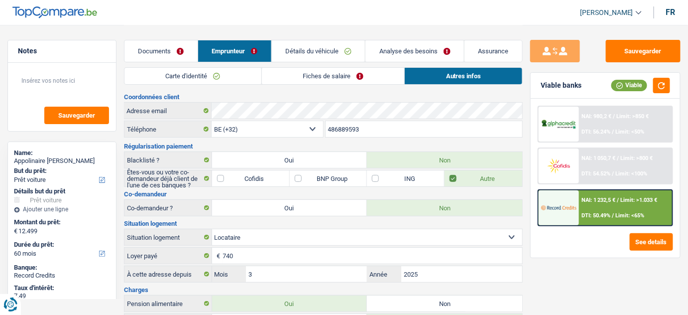
click at [377, 53] on link "Analyse des besoins" at bounding box center [414, 50] width 99 height 21
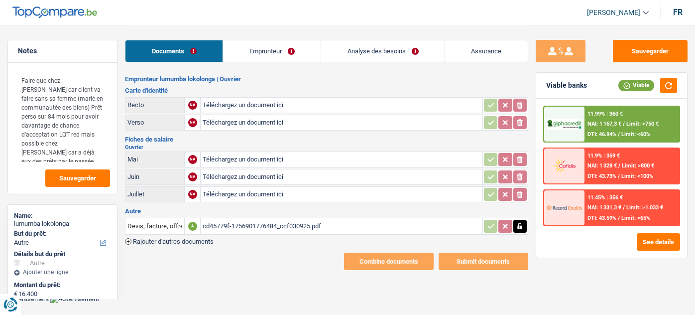
select select "other"
select select "60"
click at [387, 49] on link "Analyse des besoins" at bounding box center [382, 50] width 123 height 21
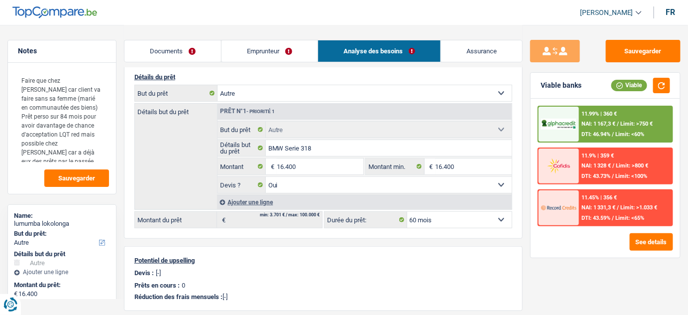
scroll to position [90, 0]
click at [282, 162] on input "16.400" at bounding box center [320, 165] width 87 height 16
click at [280, 160] on input "16.400" at bounding box center [320, 165] width 87 height 16
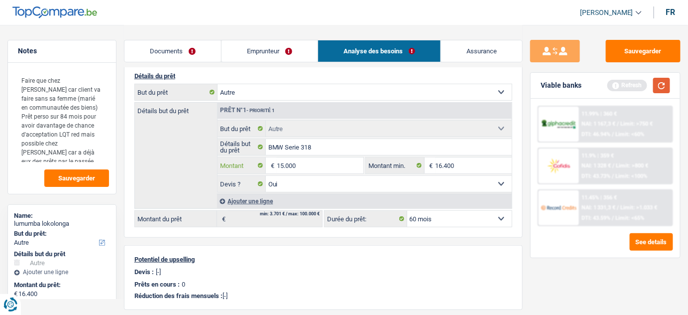
type input "15.000"
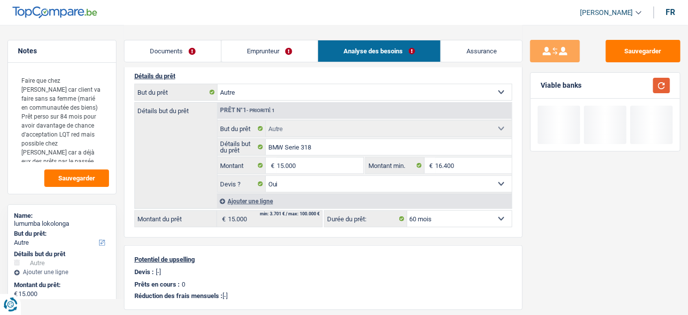
click at [656, 88] on button "button" at bounding box center [661, 85] width 17 height 15
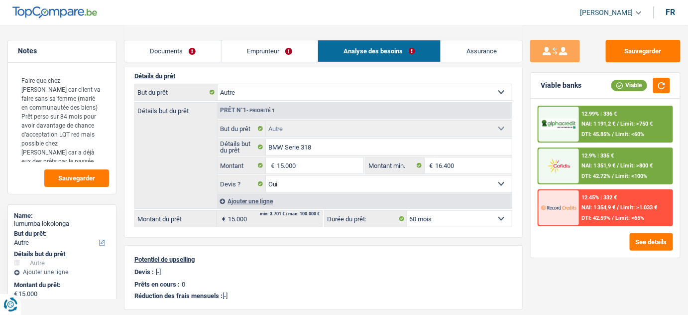
click at [186, 50] on link "Documents" at bounding box center [172, 50] width 97 height 21
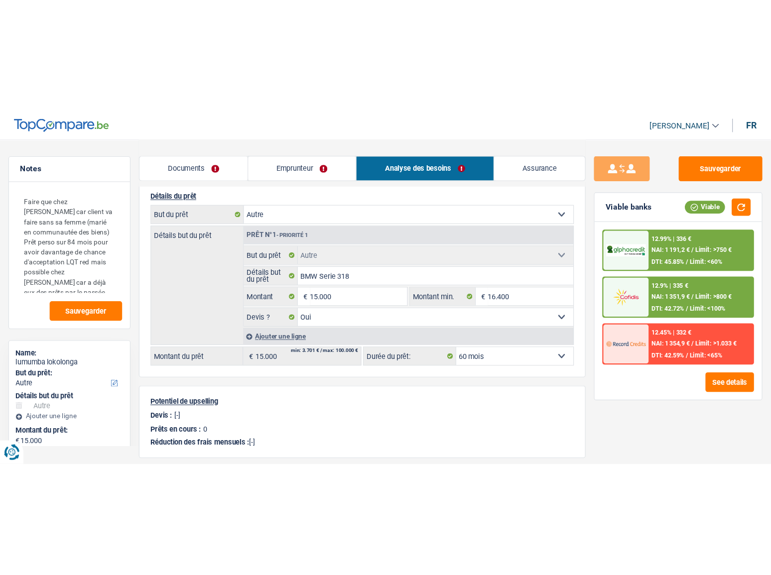
scroll to position [0, 0]
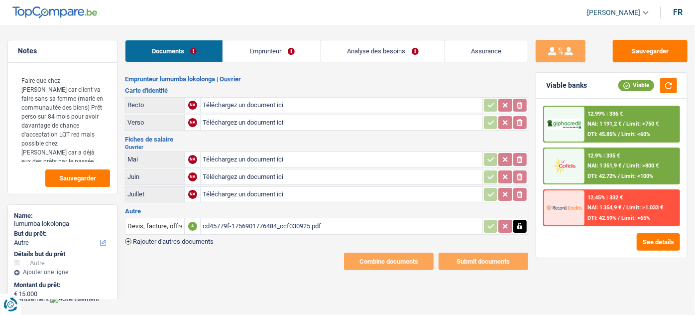
click at [261, 100] on input "Téléchargez un document ici" at bounding box center [341, 105] width 277 height 15
click at [259, 152] on input "Téléchargez un document ici" at bounding box center [341, 159] width 277 height 15
type input "C:\fakepath\06.pdf"
click at [225, 174] on input "Téléchargez un document ici" at bounding box center [341, 176] width 277 height 15
type input "C:\fakepath\07.pdf"
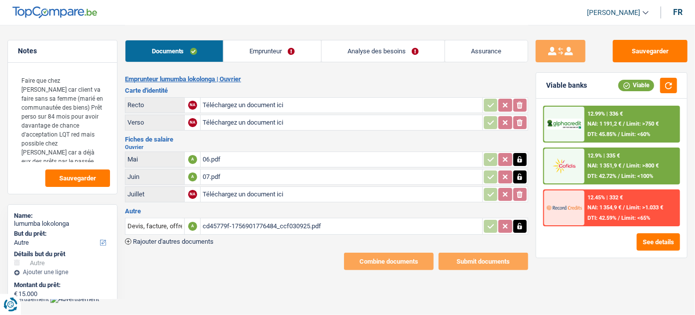
click at [257, 191] on input "Téléchargez un document ici" at bounding box center [341, 194] width 277 height 15
type input "C:\fakepath\08.pdf"
click at [225, 106] on input "Téléchargez un document ici" at bounding box center [341, 105] width 277 height 15
type input "C:\fakepath\rr.jpeg"
click at [259, 118] on input "Téléchargez un document ici" at bounding box center [341, 122] width 277 height 15
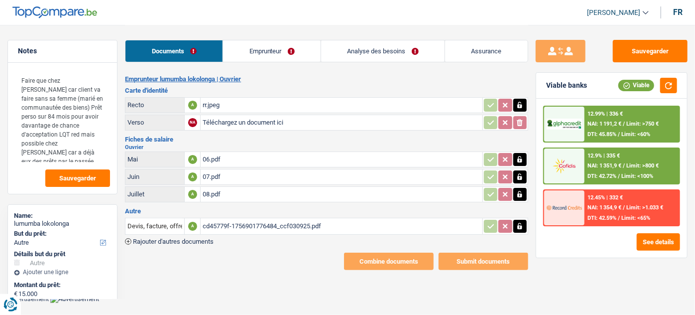
type input "C:\fakepath\vv.jpeg"
click at [268, 53] on link "Emprunteur" at bounding box center [272, 50] width 98 height 21
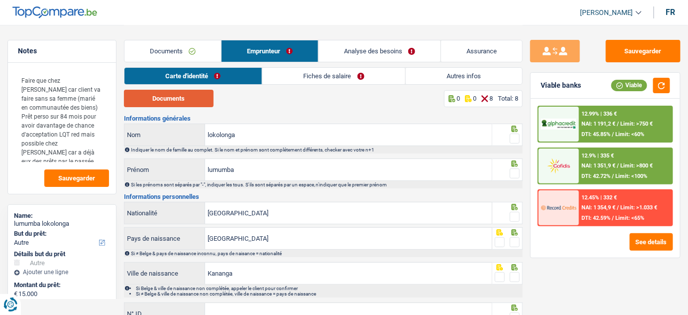
drag, startPoint x: 178, startPoint y: 96, endPoint x: 159, endPoint y: 97, distance: 18.4
click at [171, 97] on button "Documents" at bounding box center [169, 98] width 90 height 17
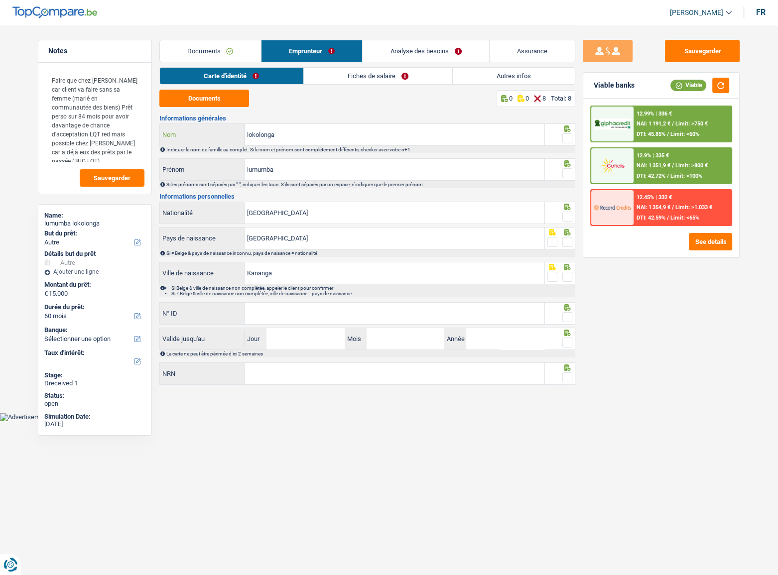
drag, startPoint x: 398, startPoint y: 133, endPoint x: 220, endPoint y: 132, distance: 177.7
click at [220, 132] on div "lokolonga Nom" at bounding box center [352, 134] width 384 height 21
drag, startPoint x: 319, startPoint y: 174, endPoint x: 199, endPoint y: 167, distance: 120.1
click at [199, 167] on div "lumumba Prénom" at bounding box center [352, 169] width 384 height 21
click at [245, 135] on input "lokolonga" at bounding box center [394, 134] width 300 height 21
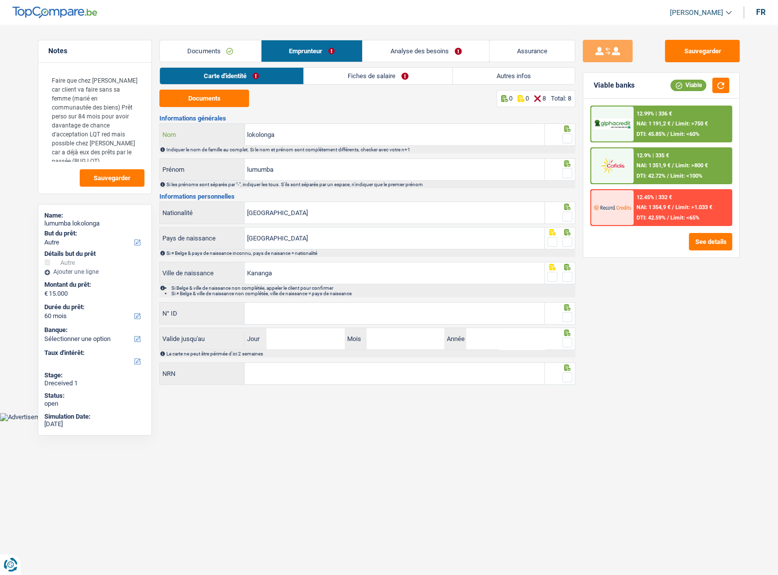
paste input "lumumba"
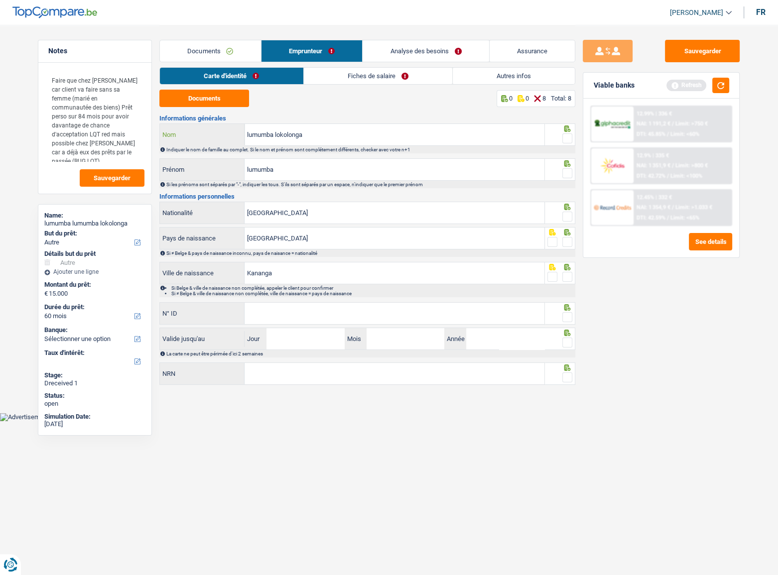
type input "lumumba lokolonga"
click at [184, 165] on div "lumumba Prénom" at bounding box center [352, 169] width 384 height 21
drag, startPoint x: 567, startPoint y: 133, endPoint x: 564, endPoint y: 164, distance: 31.0
click at [568, 143] on span at bounding box center [567, 138] width 10 height 10
click at [0, 0] on input "radio" at bounding box center [0, 0] width 0 height 0
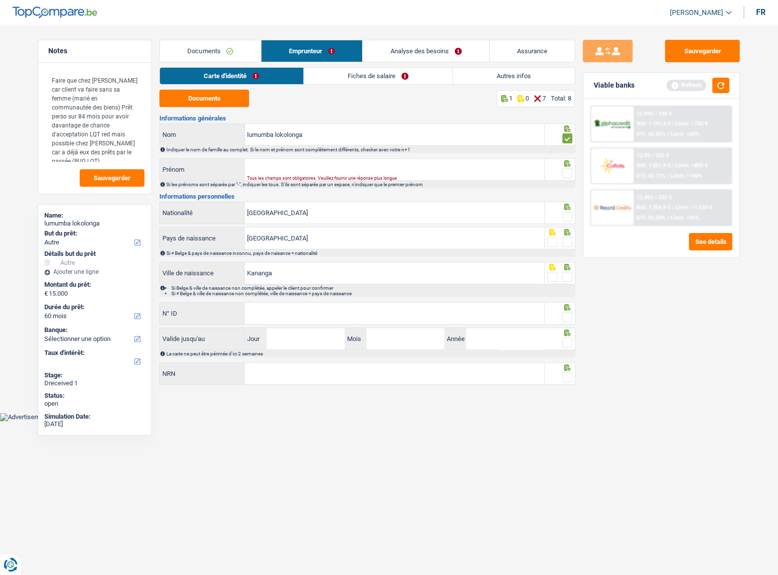
click at [564, 164] on icon at bounding box center [567, 163] width 6 height 6
click at [424, 156] on div "Informations générales lumumba lokolonga Nom Indiquer le nom de famille au comp…" at bounding box center [367, 250] width 416 height 271
click at [417, 161] on input "Prénom" at bounding box center [394, 169] width 300 height 21
drag, startPoint x: 568, startPoint y: 175, endPoint x: 94, endPoint y: 161, distance: 474.1
click at [566, 175] on span at bounding box center [567, 173] width 10 height 10
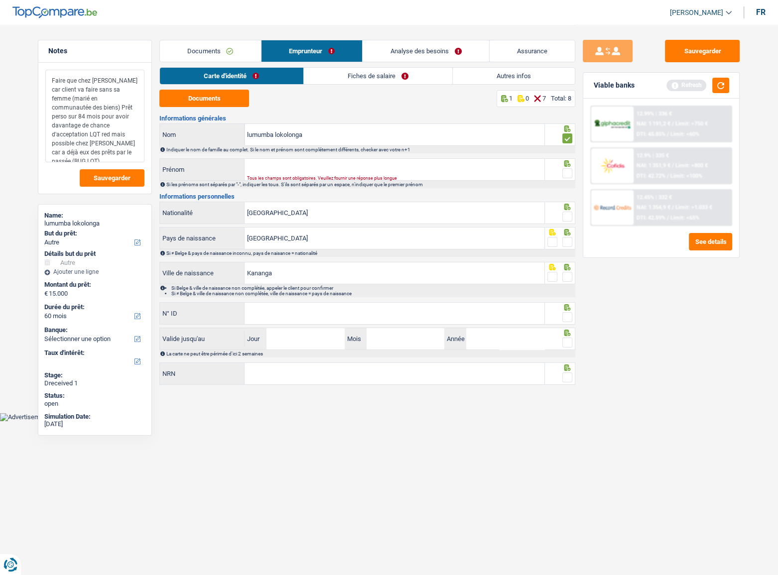
click at [0, 0] on input "radio" at bounding box center [0, 0] width 0 height 0
drag, startPoint x: 294, startPoint y: 174, endPoint x: 289, endPoint y: 174, distance: 5.0
click at [289, 174] on input "Prénom" at bounding box center [394, 169] width 300 height 21
click at [285, 171] on input "Prénom" at bounding box center [394, 169] width 300 height 21
type input "xx"
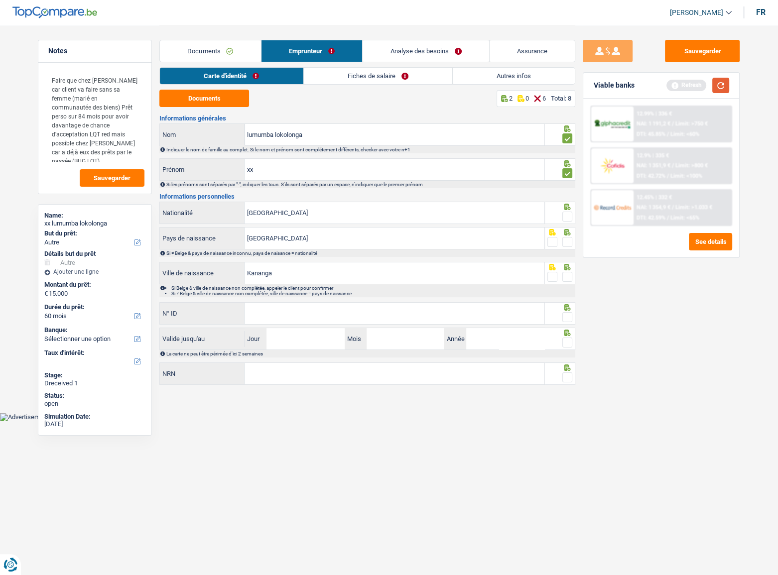
drag, startPoint x: 718, startPoint y: 85, endPoint x: 691, endPoint y: 100, distance: 31.2
click at [694, 85] on button "button" at bounding box center [720, 85] width 17 height 15
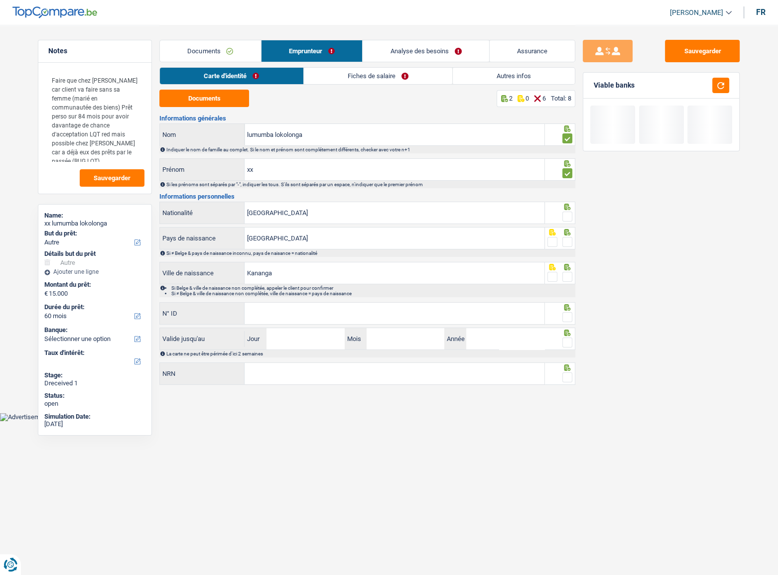
click at [565, 213] on span at bounding box center [567, 217] width 10 height 10
click at [0, 0] on input "radio" at bounding box center [0, 0] width 0 height 0
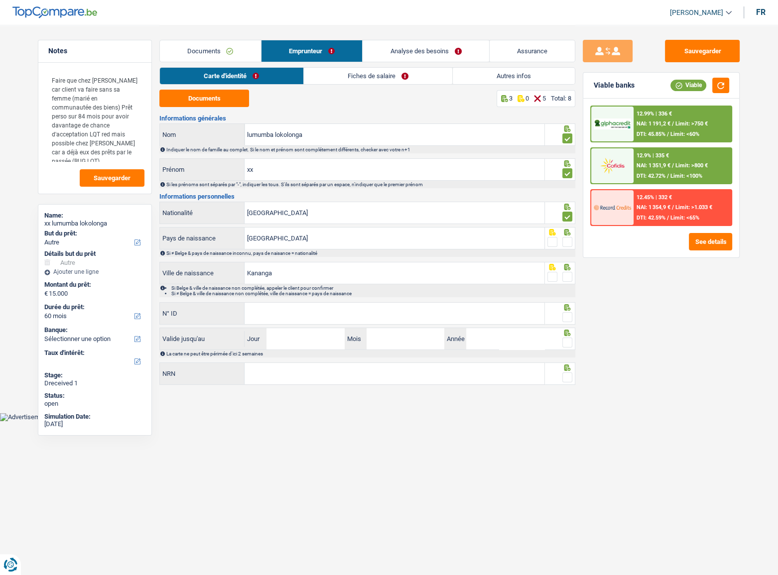
click at [567, 241] on span at bounding box center [567, 242] width 10 height 10
click at [0, 0] on input "radio" at bounding box center [0, 0] width 0 height 0
click at [572, 276] on div at bounding box center [560, 273] width 31 height 22
drag, startPoint x: 302, startPoint y: 310, endPoint x: 307, endPoint y: 308, distance: 5.8
click at [301, 310] on input "N° ID" at bounding box center [394, 313] width 300 height 21
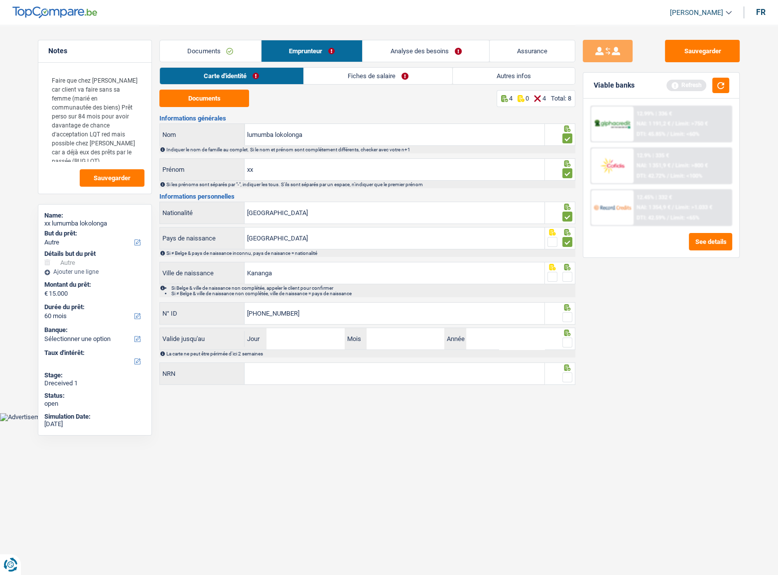
type input "[PHONE_NUMBER]"
drag, startPoint x: 563, startPoint y: 319, endPoint x: 564, endPoint y: 298, distance: 20.9
click at [563, 314] on span at bounding box center [567, 317] width 10 height 10
click at [0, 0] on input "radio" at bounding box center [0, 0] width 0 height 0
click at [568, 277] on span at bounding box center [567, 277] width 10 height 10
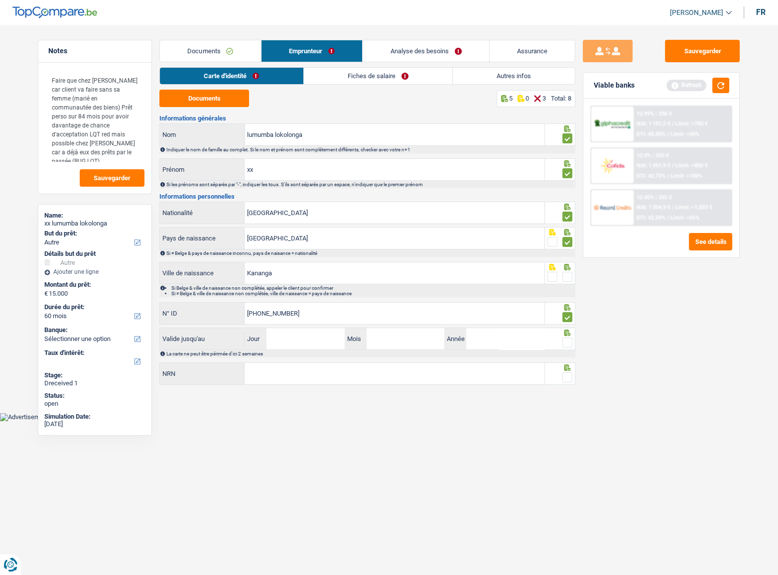
click at [0, 0] on input "radio" at bounding box center [0, 0] width 0 height 0
drag, startPoint x: 283, startPoint y: 348, endPoint x: 456, endPoint y: 321, distance: 175.9
click at [283, 314] on input "Jour" at bounding box center [305, 338] width 78 height 21
type input "24"
type input "04"
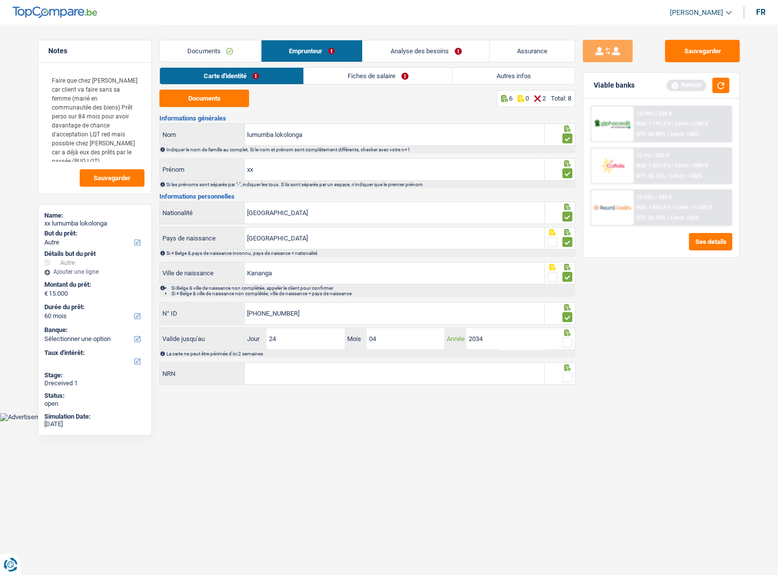
type input "2034"
drag, startPoint x: 570, startPoint y: 338, endPoint x: 627, endPoint y: 214, distance: 137.0
click at [570, 314] on span at bounding box center [567, 343] width 10 height 10
click at [0, 0] on input "radio" at bounding box center [0, 0] width 0 height 0
drag, startPoint x: 716, startPoint y: 84, endPoint x: 443, endPoint y: 347, distance: 379.9
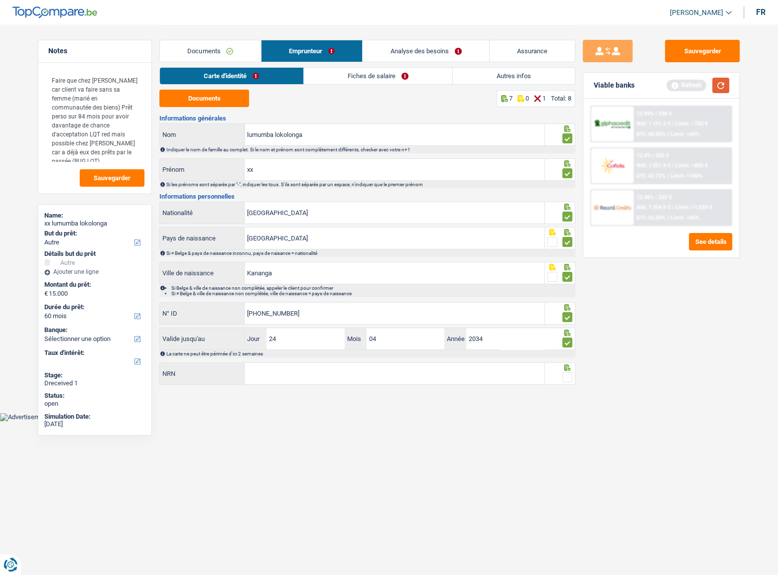
click at [694, 87] on button "button" at bounding box center [720, 85] width 17 height 15
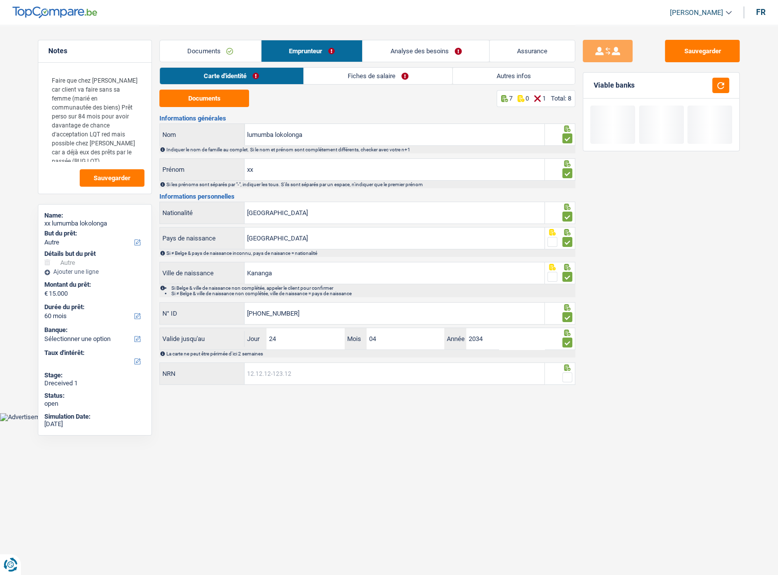
click at [325, 314] on input "NRN" at bounding box center [394, 373] width 300 height 21
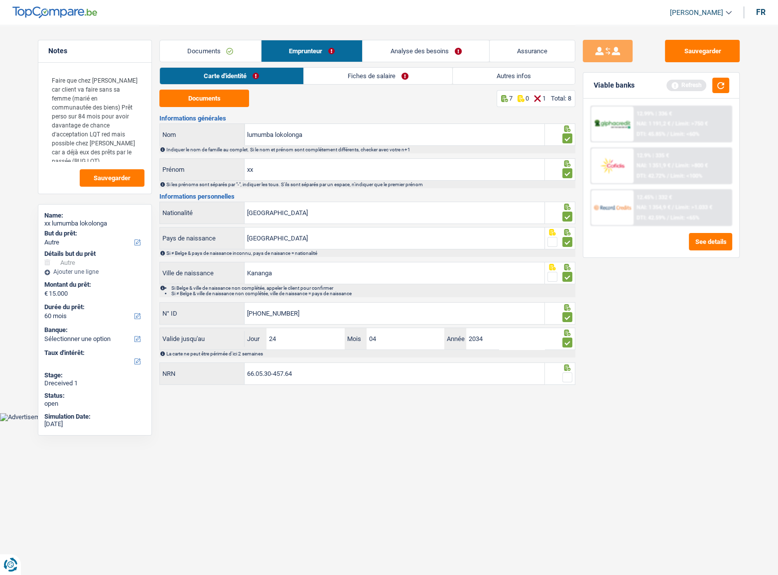
type input "66.05.30-457.64"
click at [566, 314] on span at bounding box center [567, 377] width 10 height 10
click at [0, 0] on input "radio" at bounding box center [0, 0] width 0 height 0
click at [694, 87] on div "Viable banks Refresh" at bounding box center [661, 86] width 156 height 26
click at [694, 89] on button "button" at bounding box center [720, 85] width 17 height 15
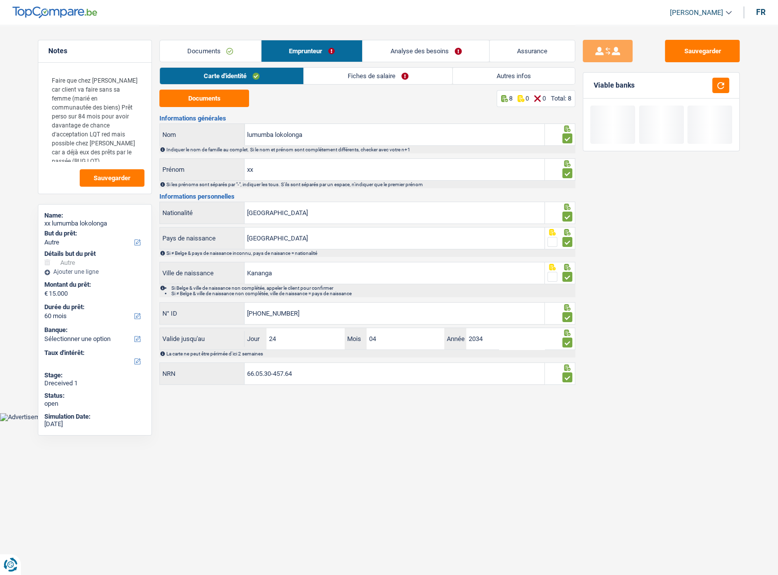
drag, startPoint x: 424, startPoint y: 80, endPoint x: 417, endPoint y: 86, distance: 9.2
click at [423, 80] on link "Fiches de salaire" at bounding box center [378, 76] width 148 height 16
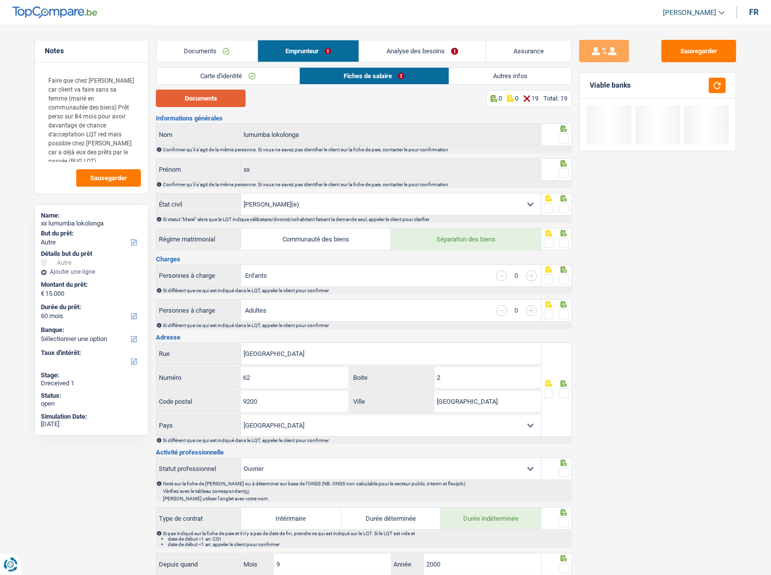
click at [202, 100] on button "Documents" at bounding box center [201, 98] width 90 height 17
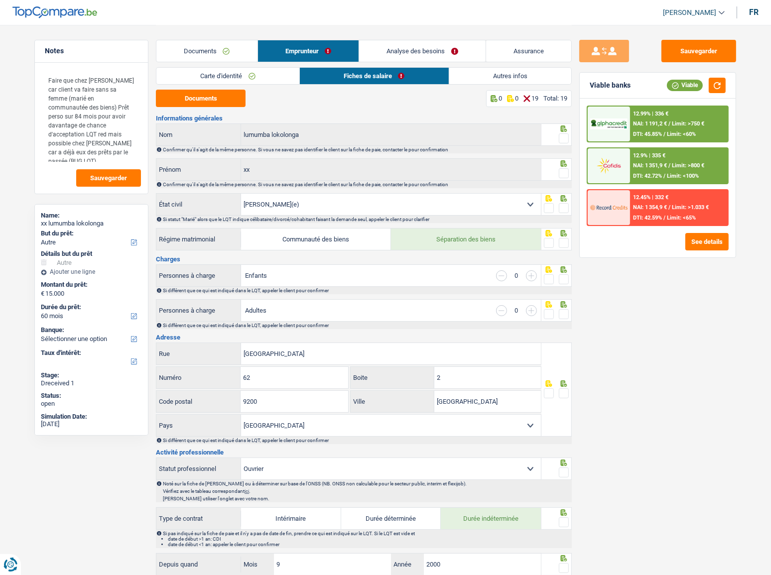
click at [565, 139] on span at bounding box center [564, 138] width 10 height 10
click at [0, 0] on input "radio" at bounding box center [0, 0] width 0 height 0
click at [563, 175] on span at bounding box center [564, 173] width 10 height 10
click at [0, 0] on input "radio" at bounding box center [0, 0] width 0 height 0
click at [564, 207] on span at bounding box center [564, 208] width 10 height 10
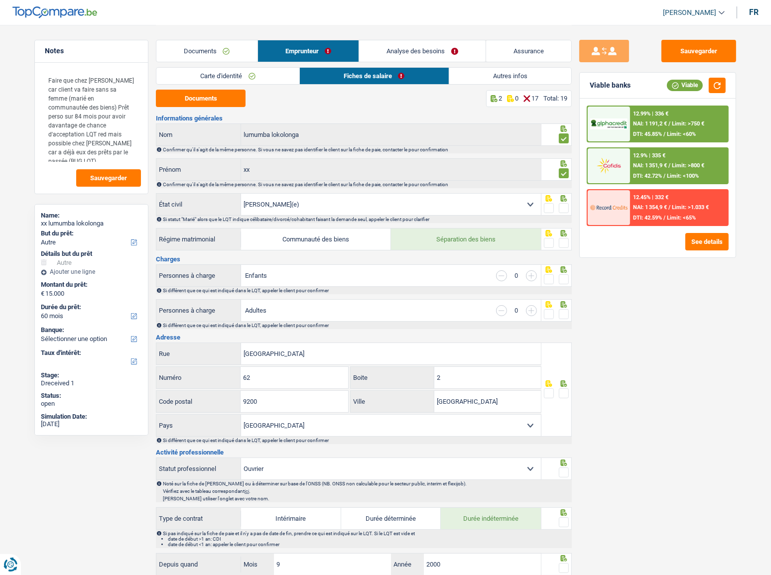
click at [0, 0] on input "radio" at bounding box center [0, 0] width 0 height 0
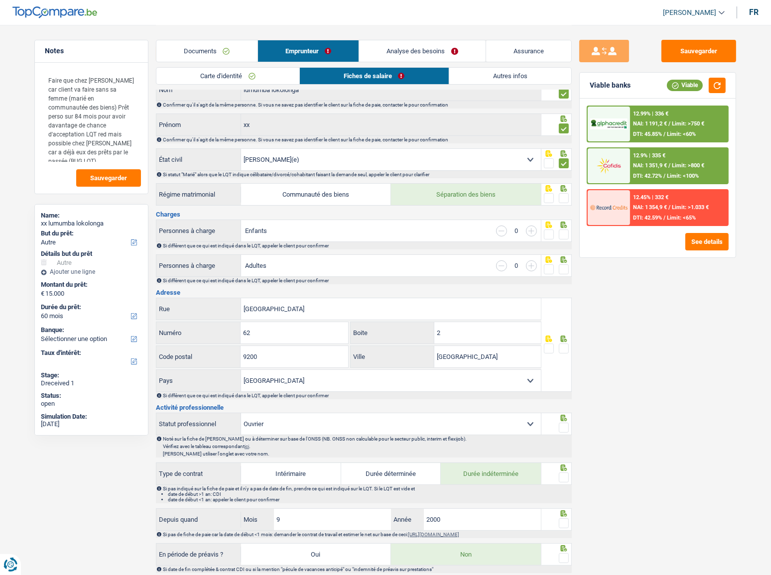
click at [562, 197] on span at bounding box center [564, 198] width 10 height 10
click at [0, 0] on input "radio" at bounding box center [0, 0] width 0 height 0
drag, startPoint x: 562, startPoint y: 235, endPoint x: 563, endPoint y: 245, distance: 10.2
click at [562, 236] on span at bounding box center [564, 234] width 10 height 10
click at [0, 0] on input "radio" at bounding box center [0, 0] width 0 height 0
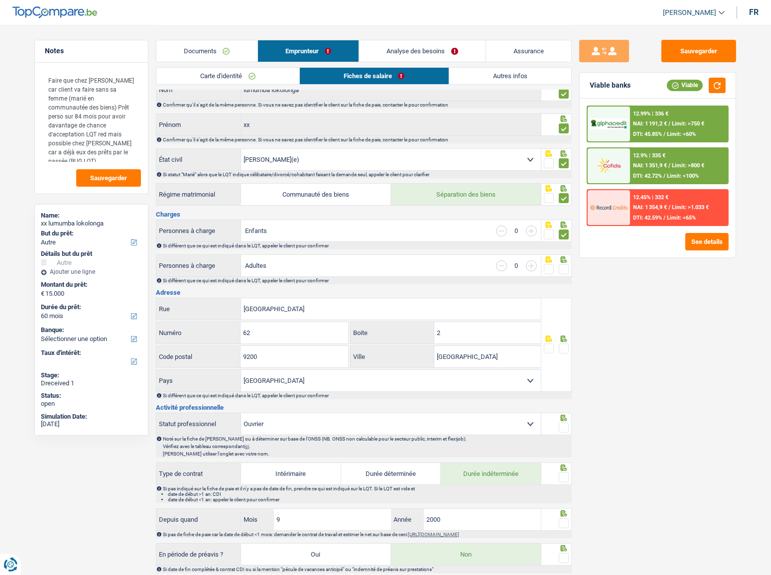
click at [563, 266] on span at bounding box center [564, 269] width 10 height 10
click at [0, 0] on input "radio" at bounding box center [0, 0] width 0 height 0
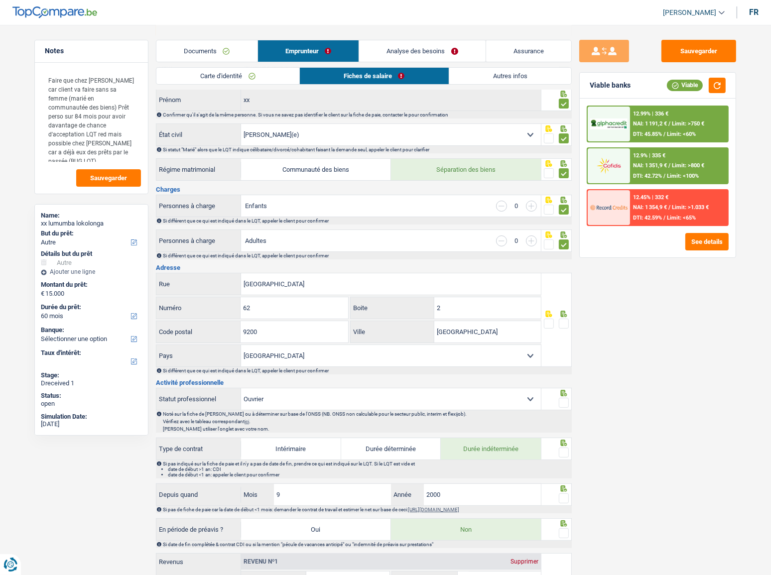
scroll to position [90, 0]
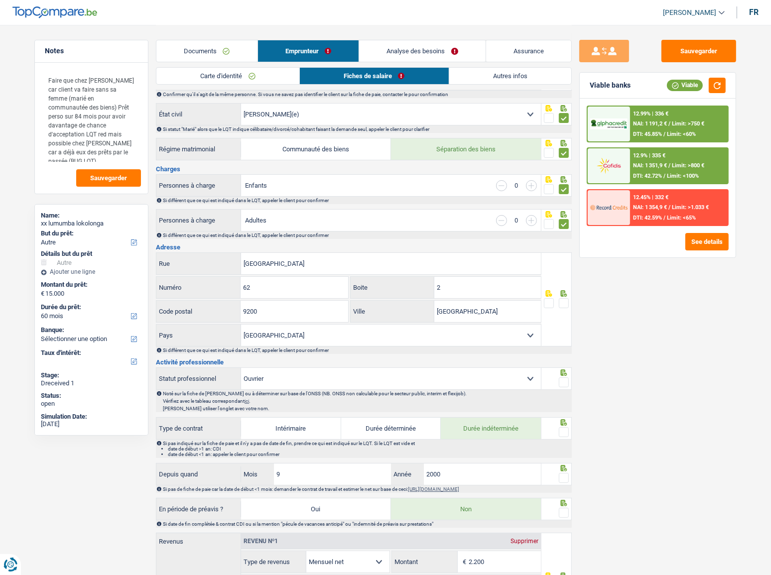
click at [453, 50] on link "Analyse des besoins" at bounding box center [422, 50] width 126 height 21
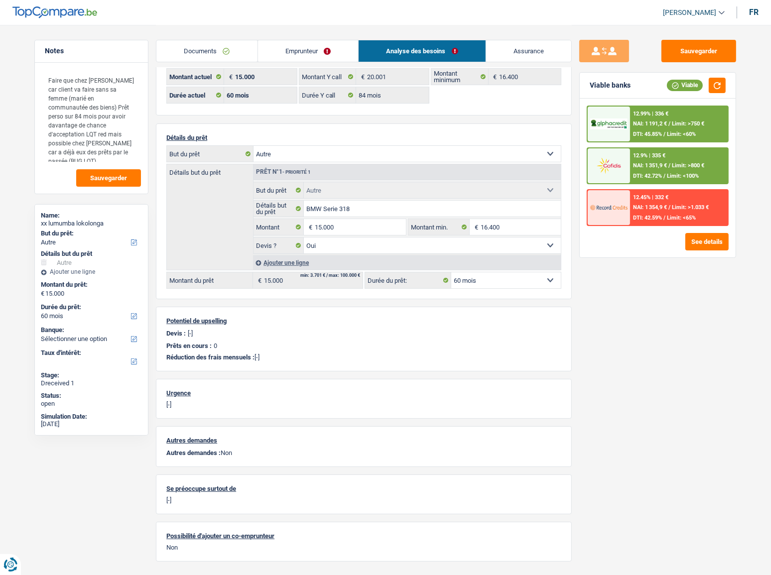
scroll to position [0, 0]
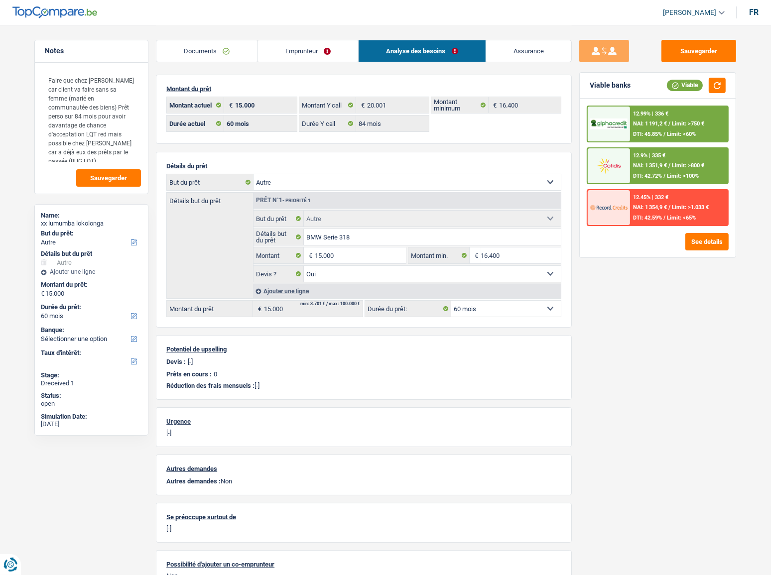
click at [284, 51] on link "Emprunteur" at bounding box center [308, 50] width 101 height 21
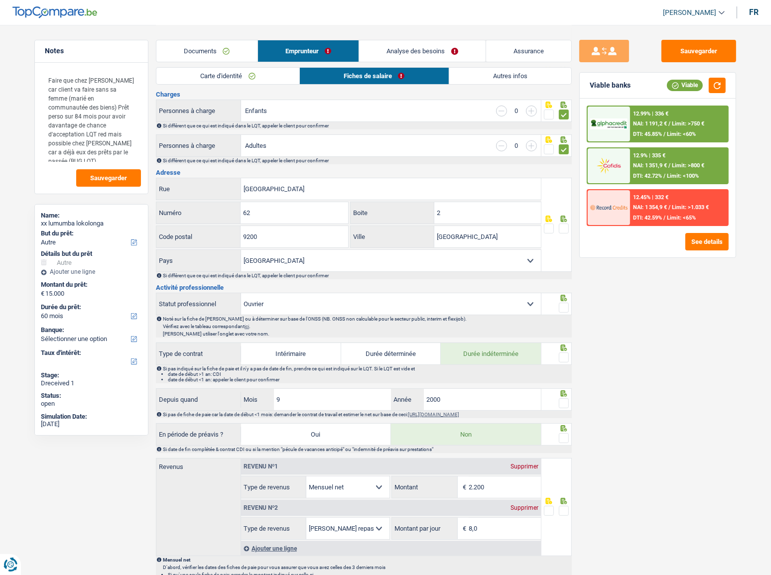
scroll to position [181, 0]
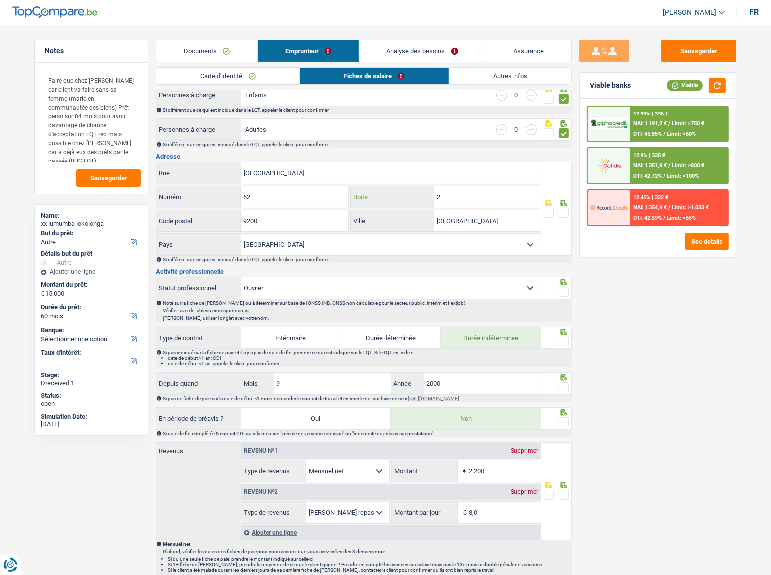
drag, startPoint x: 489, startPoint y: 199, endPoint x: 394, endPoint y: 192, distance: 95.3
click at [394, 192] on div "2 Boite" at bounding box center [445, 196] width 190 height 21
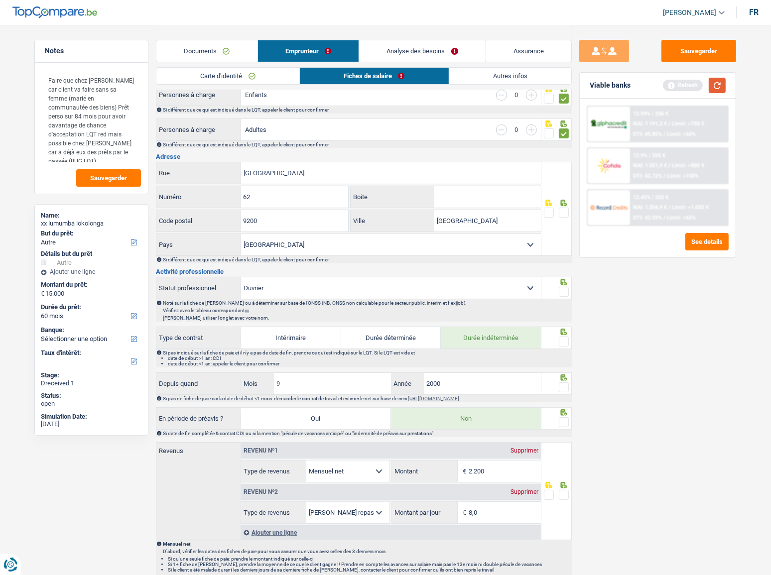
click at [694, 84] on button "button" at bounding box center [716, 85] width 17 height 15
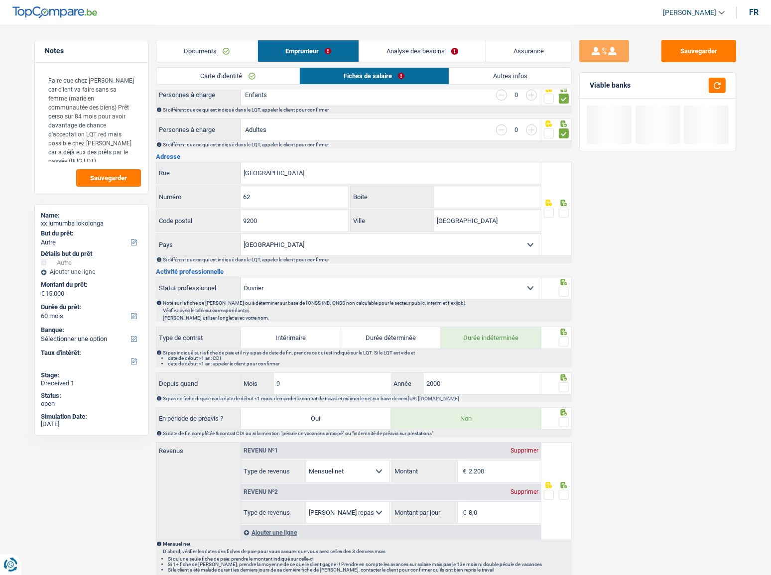
click at [563, 208] on span at bounding box center [564, 213] width 10 height 10
click at [0, 0] on input "radio" at bounding box center [0, 0] width 0 height 0
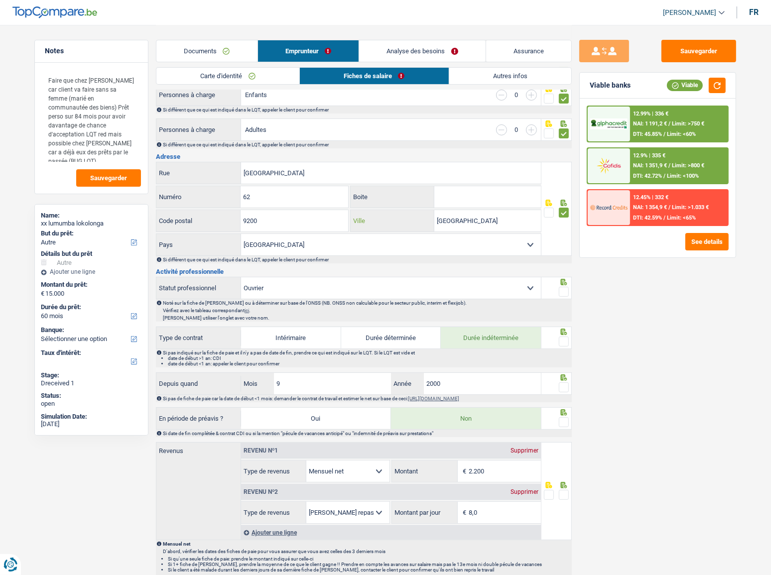
drag, startPoint x: 470, startPoint y: 222, endPoint x: 309, endPoint y: 222, distance: 160.8
click at [309, 222] on div "9200 Code postal [GEOGRAPHIC_DATA]" at bounding box center [348, 222] width 385 height 24
click at [502, 222] on input "[GEOGRAPHIC_DATA]" at bounding box center [487, 220] width 107 height 21
drag, startPoint x: 502, startPoint y: 221, endPoint x: 391, endPoint y: 220, distance: 111.0
click at [391, 220] on div "Dendermonde Ville" at bounding box center [445, 220] width 190 height 21
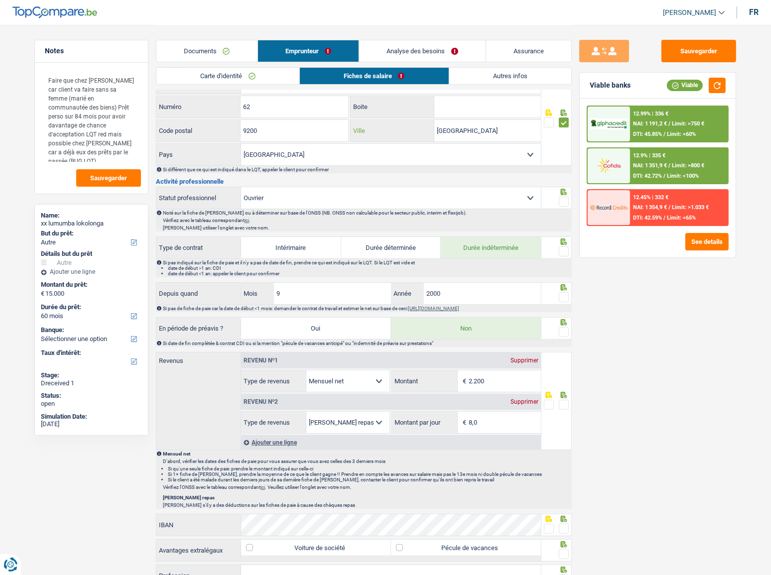
scroll to position [271, 0]
click at [562, 200] on span at bounding box center [564, 201] width 10 height 10
click at [0, 0] on input "radio" at bounding box center [0, 0] width 0 height 0
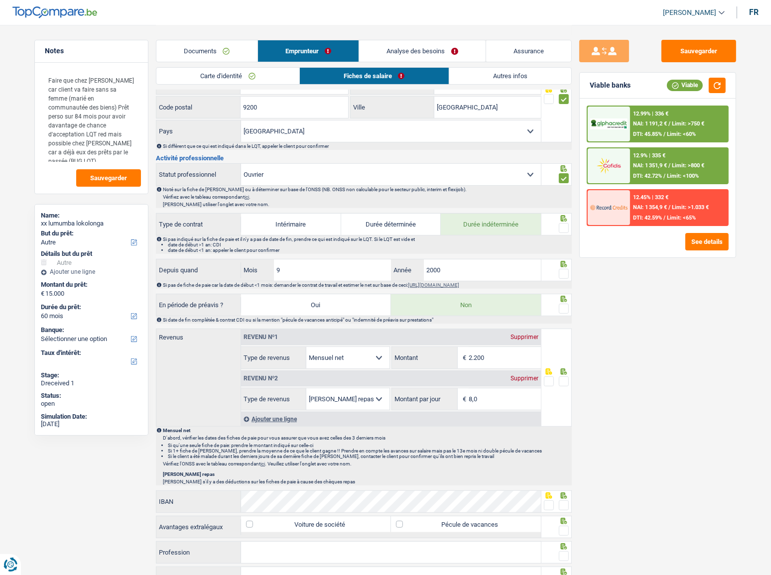
scroll to position [317, 0]
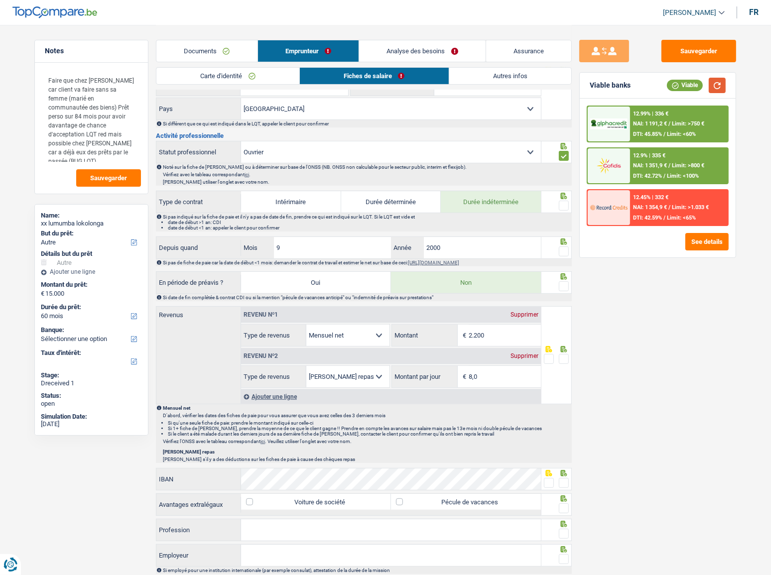
click at [694, 85] on button "button" at bounding box center [716, 85] width 17 height 15
click at [561, 202] on span at bounding box center [564, 206] width 10 height 10
click at [0, 0] on input "radio" at bounding box center [0, 0] width 0 height 0
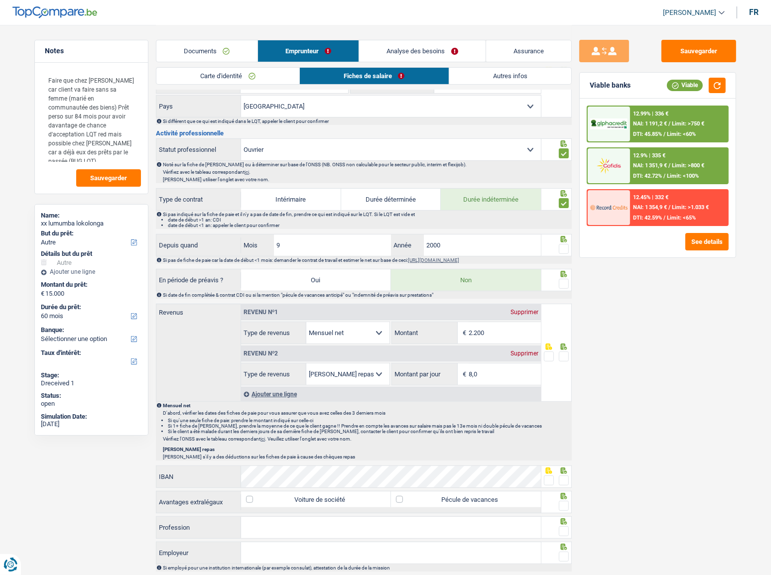
scroll to position [362, 0]
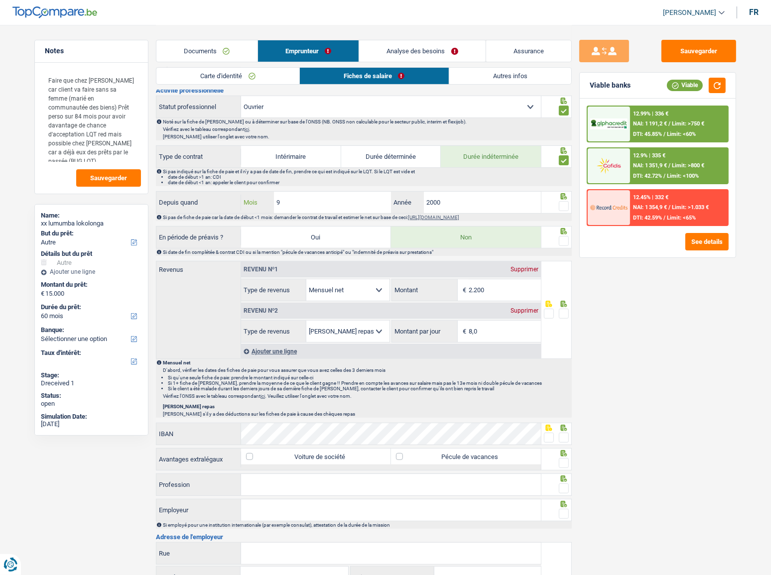
drag, startPoint x: 308, startPoint y: 206, endPoint x: 162, endPoint y: 206, distance: 145.4
click at [162, 206] on div "Depuis quand 9 Mois / 2000 Année" at bounding box center [348, 202] width 384 height 21
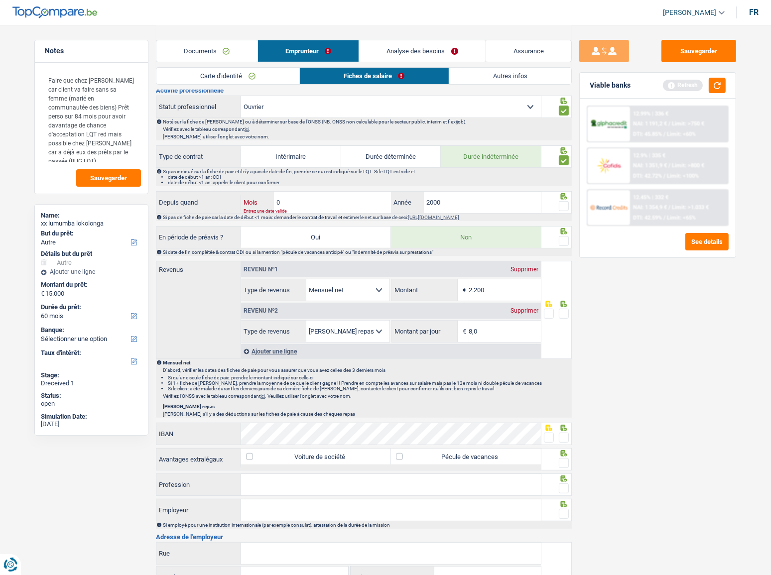
type input "08"
click at [461, 195] on input "2000" at bounding box center [482, 202] width 117 height 21
type input "2002"
click at [566, 203] on span at bounding box center [564, 206] width 10 height 10
click at [0, 0] on input "radio" at bounding box center [0, 0] width 0 height 0
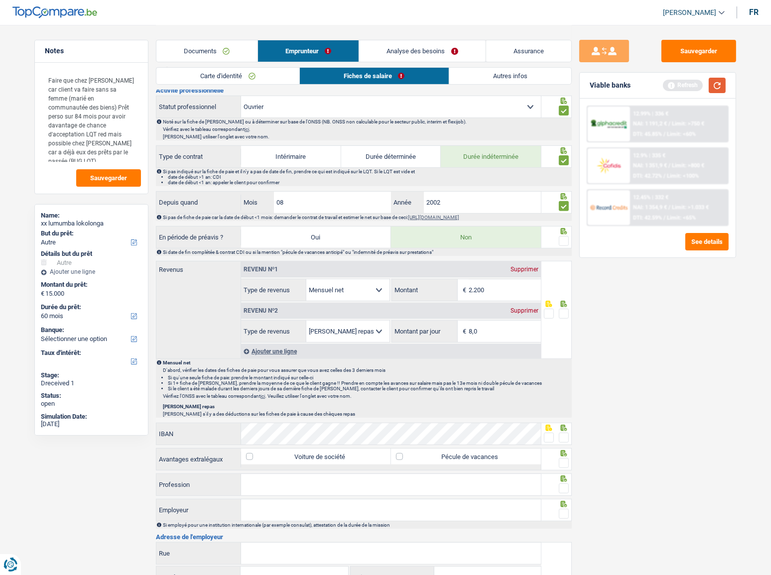
click at [694, 90] on button "button" at bounding box center [716, 85] width 17 height 15
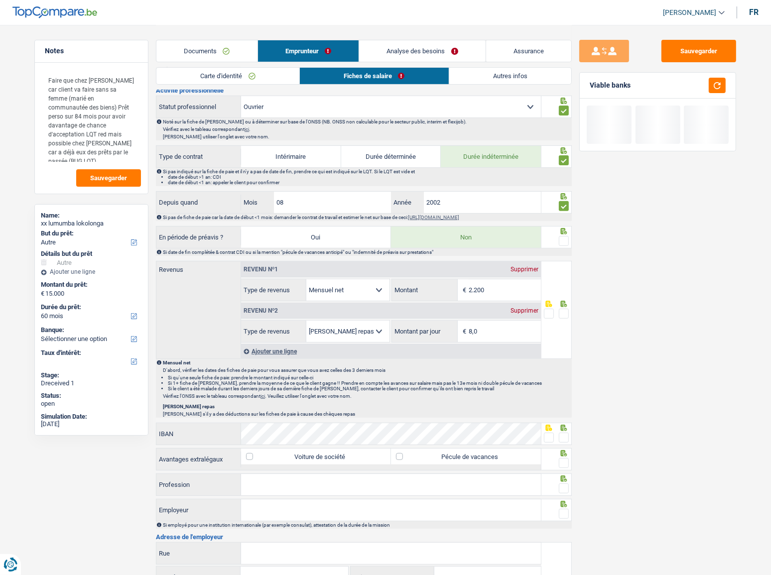
click at [565, 238] on span at bounding box center [564, 241] width 10 height 10
click at [0, 0] on input "radio" at bounding box center [0, 0] width 0 height 0
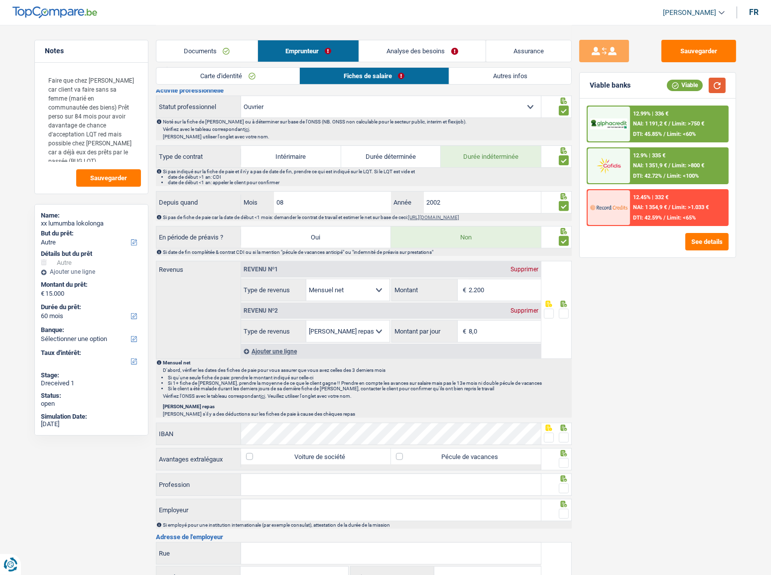
click at [694, 88] on button "button" at bounding box center [716, 85] width 17 height 15
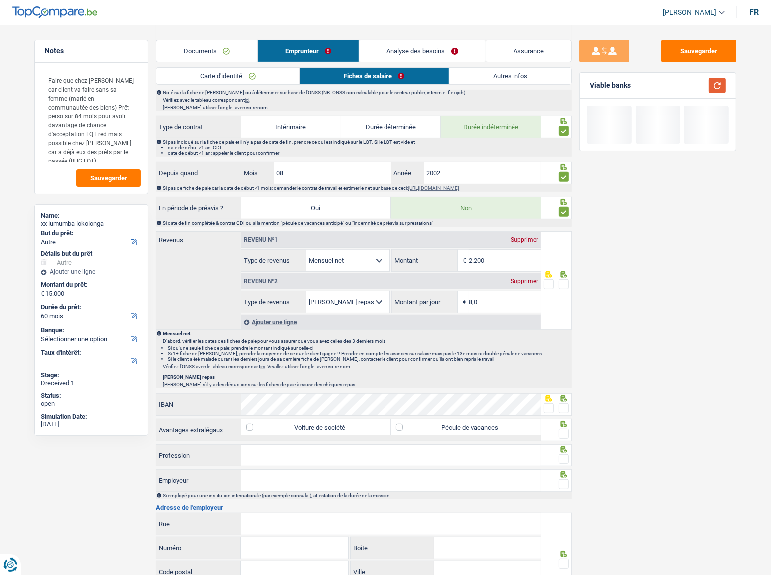
scroll to position [407, 0]
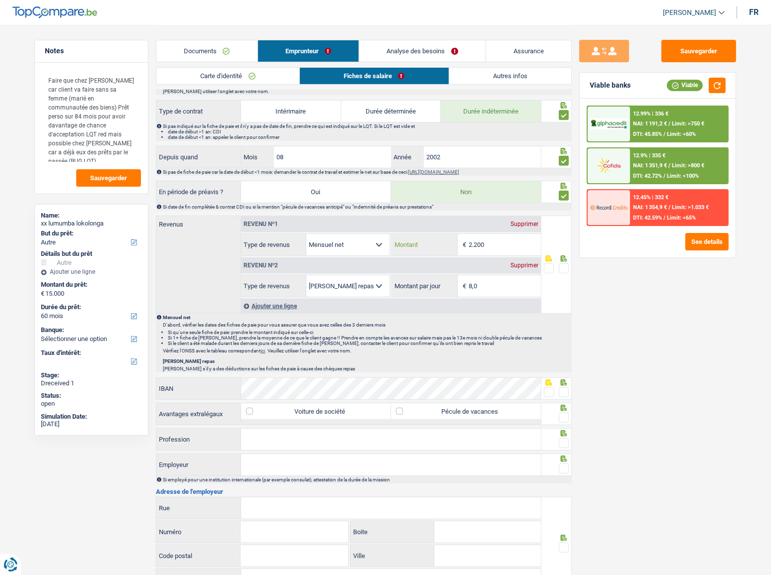
drag, startPoint x: 489, startPoint y: 237, endPoint x: 390, endPoint y: 259, distance: 100.9
click at [390, 259] on div "Revenu nº1 Supprimer Allocation d'handicap Allocations chômage Allocations fami…" at bounding box center [391, 256] width 300 height 81
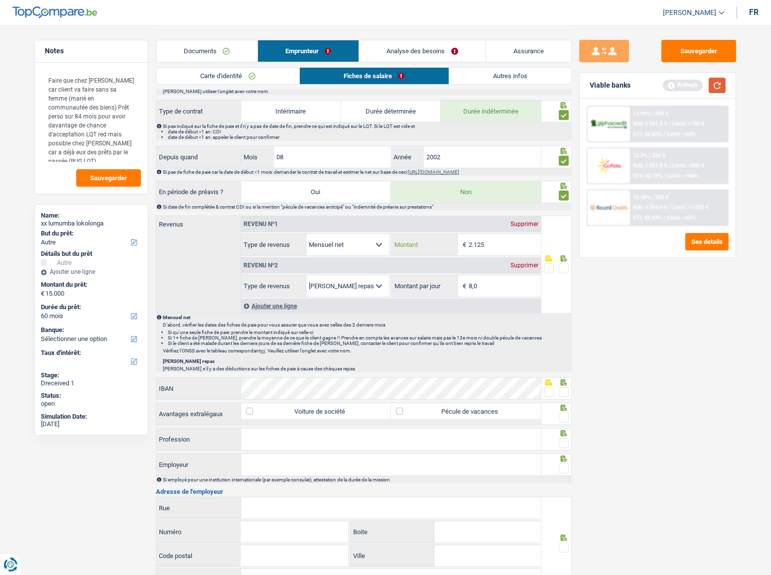
type input "2.125"
click at [694, 79] on button "button" at bounding box center [716, 85] width 17 height 15
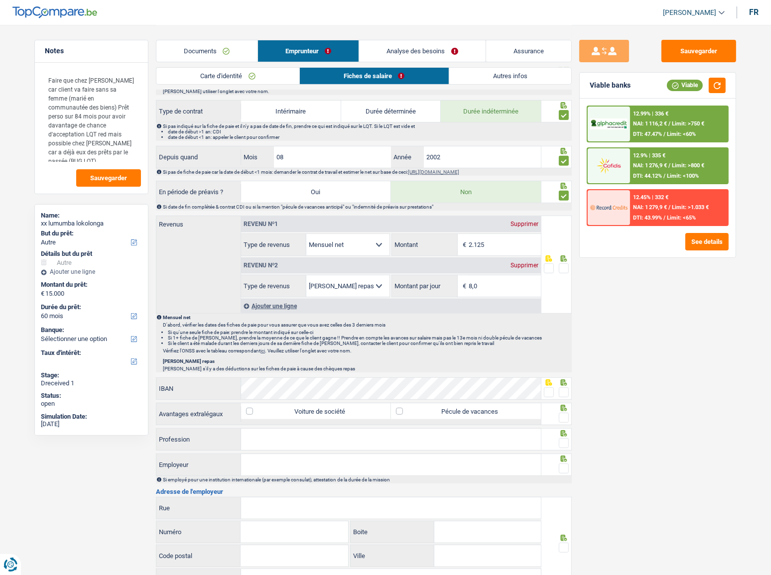
click at [566, 263] on span at bounding box center [564, 268] width 10 height 10
click at [0, 0] on input "radio" at bounding box center [0, 0] width 0 height 0
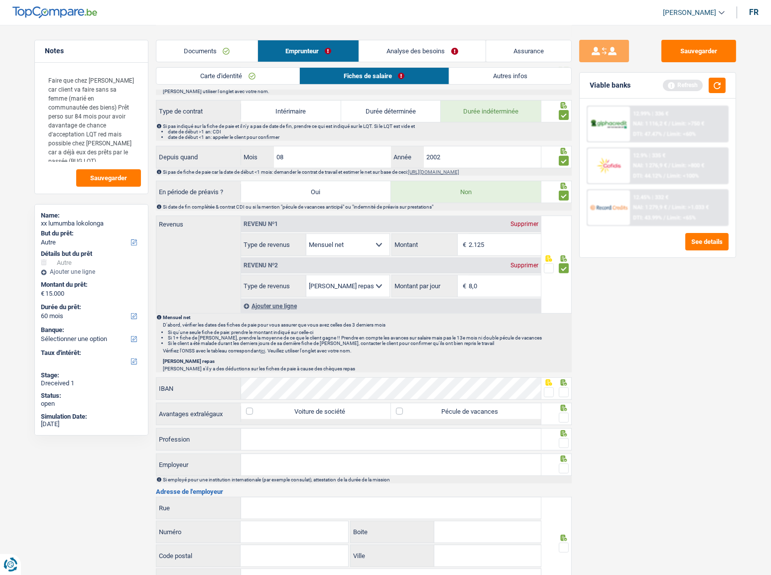
click at [567, 314] on span at bounding box center [564, 392] width 10 height 10
click at [0, 0] on input "radio" at bounding box center [0, 0] width 0 height 0
drag, startPoint x: 562, startPoint y: 415, endPoint x: 539, endPoint y: 420, distance: 23.3
click at [562, 314] on span at bounding box center [564, 418] width 10 height 10
click at [0, 0] on input "radio" at bounding box center [0, 0] width 0 height 0
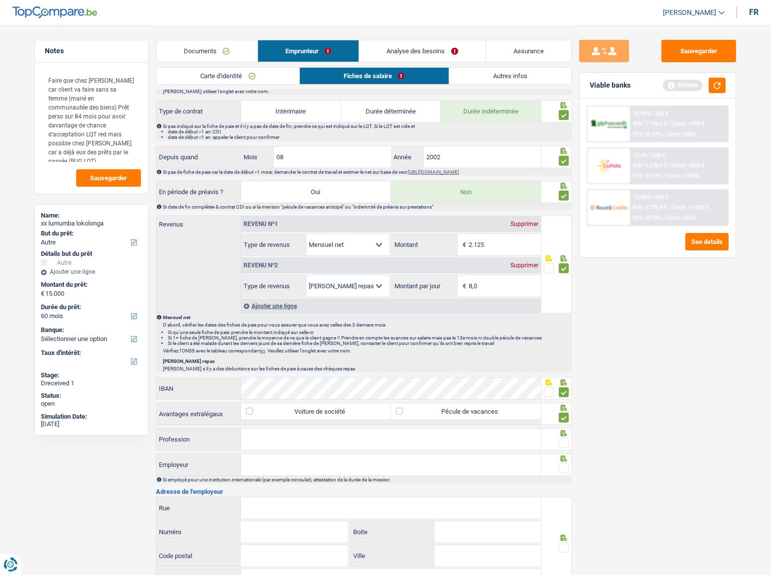
drag, startPoint x: 446, startPoint y: 435, endPoint x: 477, endPoint y: 408, distance: 41.0
click at [446, 314] on input "Profession" at bounding box center [391, 439] width 300 height 21
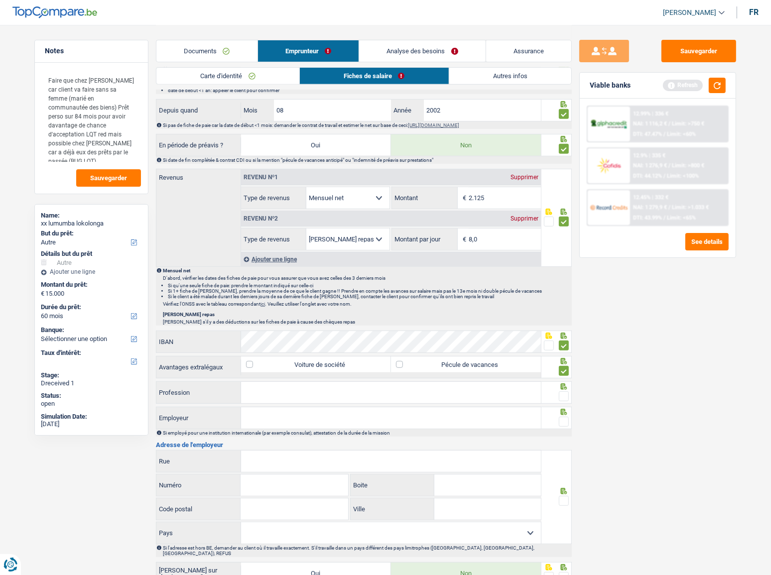
scroll to position [498, 0]
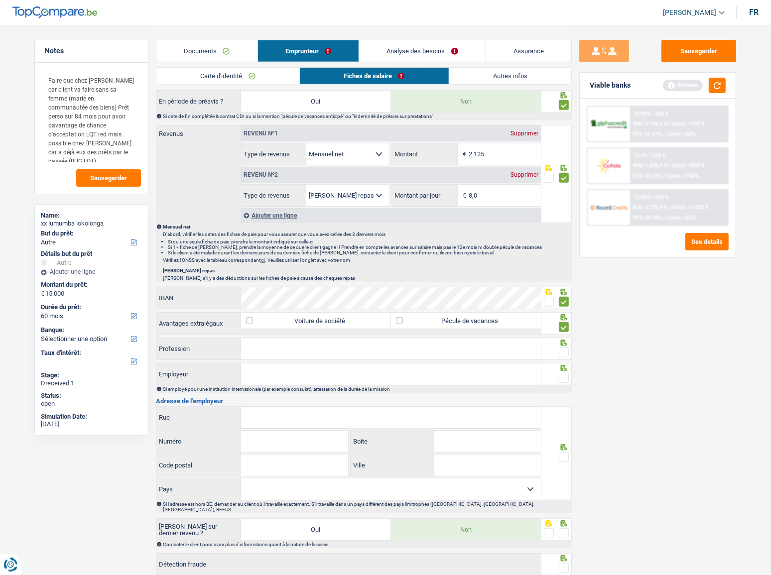
click at [274, 314] on input "Profession" at bounding box center [391, 348] width 300 height 21
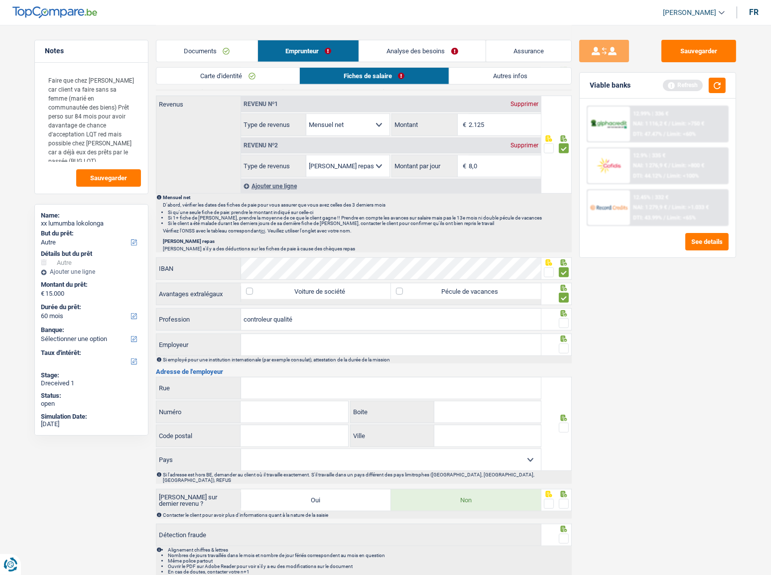
scroll to position [543, 0]
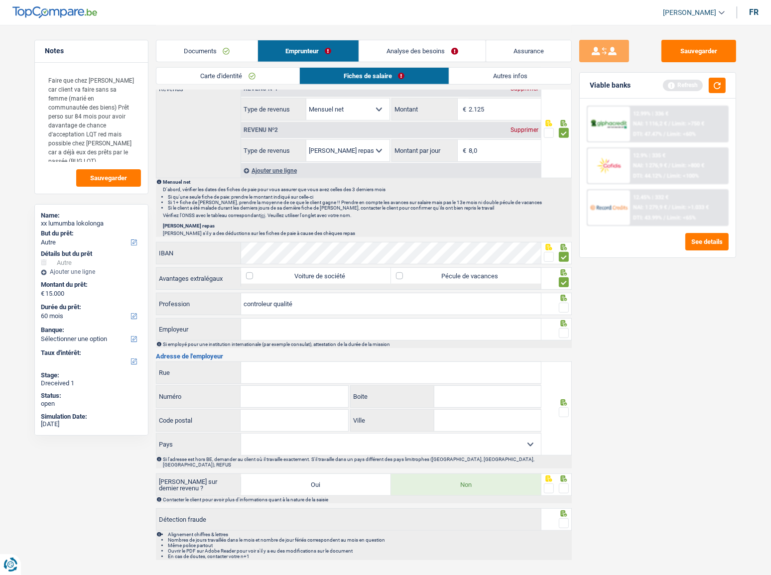
type input "controleur qualité"
drag, startPoint x: 563, startPoint y: 304, endPoint x: 573, endPoint y: 283, distance: 23.2
click at [563, 303] on span at bounding box center [564, 308] width 10 height 10
click at [0, 0] on input "radio" at bounding box center [0, 0] width 0 height 0
click at [694, 81] on button "button" at bounding box center [716, 85] width 17 height 15
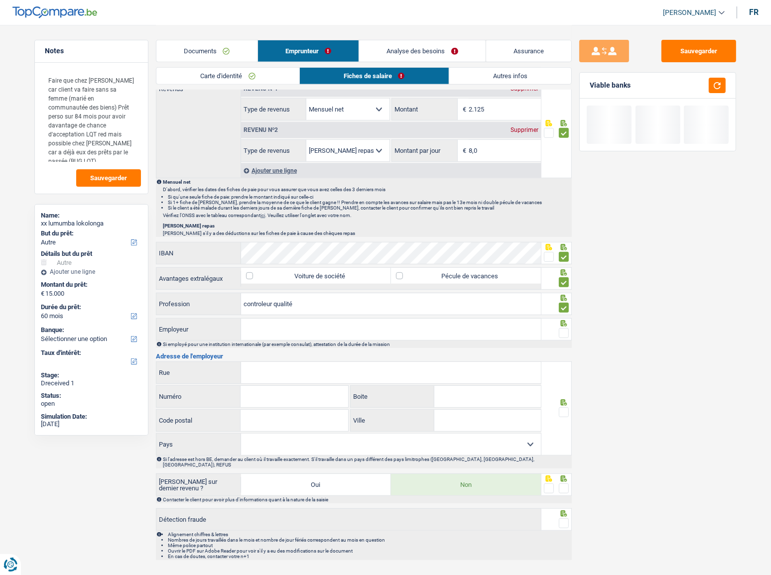
click at [348, 314] on input "Employeur" at bounding box center [391, 329] width 300 height 21
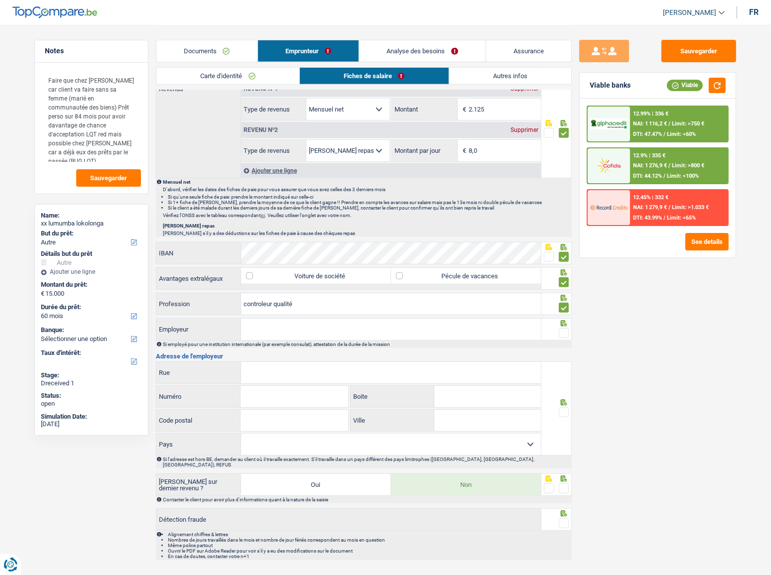
click at [253, 314] on input "Employeur" at bounding box center [391, 329] width 300 height 21
paste input "CAT BENELUX"
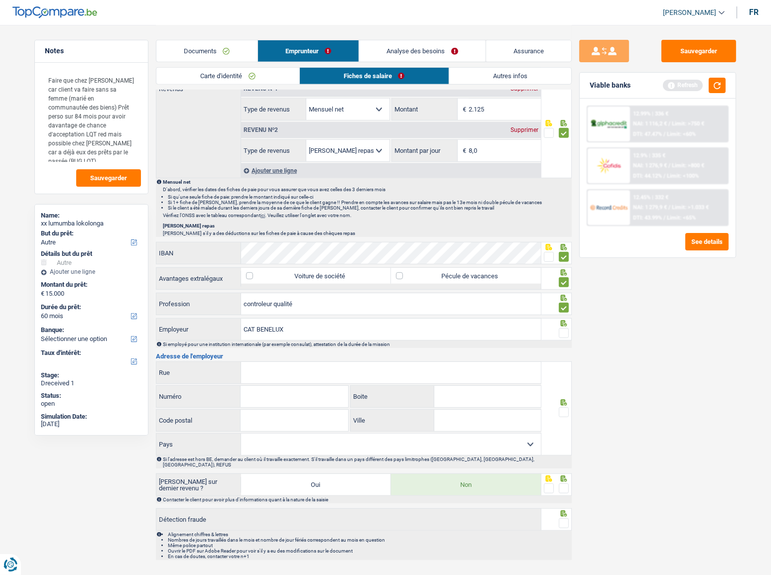
type input "CAT BENELUX"
click at [563, 314] on span at bounding box center [564, 333] width 10 height 10
click at [0, 0] on input "radio" at bounding box center [0, 0] width 0 height 0
click at [694, 89] on button "button" at bounding box center [716, 85] width 17 height 15
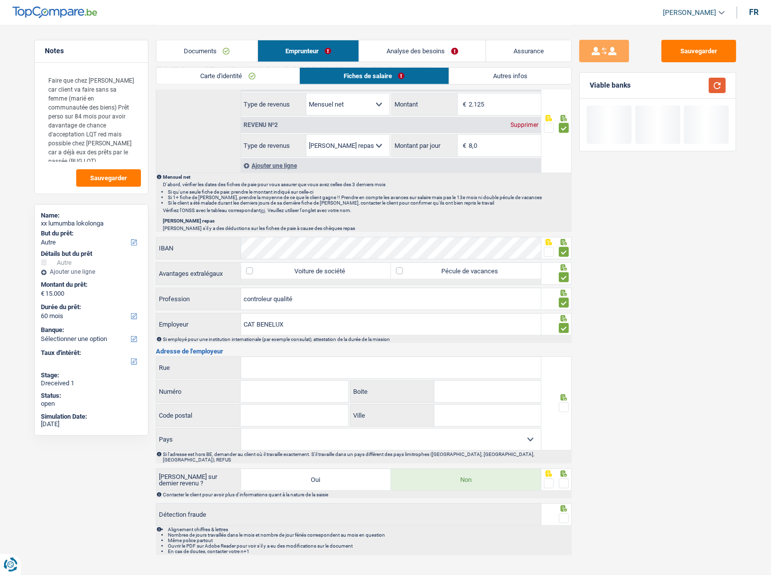
scroll to position [549, 0]
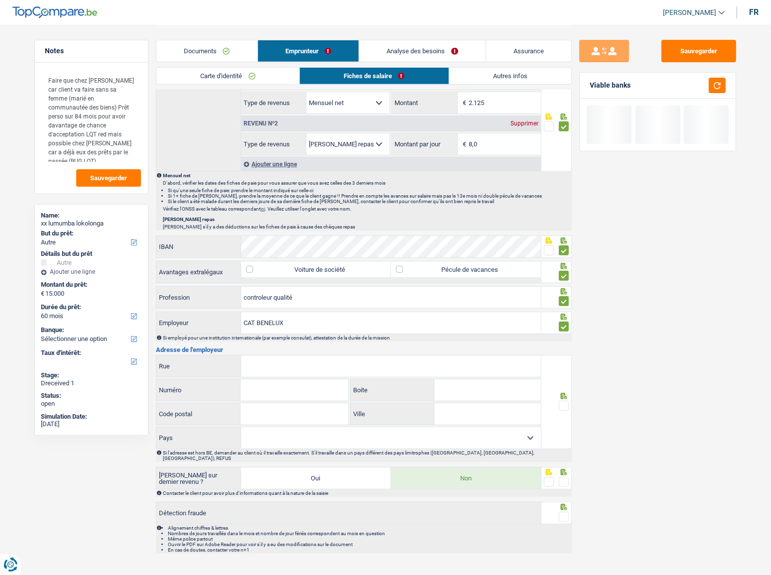
drag, startPoint x: 301, startPoint y: 358, endPoint x: 331, endPoint y: 356, distance: 30.4
click at [300, 314] on input "Rue" at bounding box center [391, 365] width 300 height 21
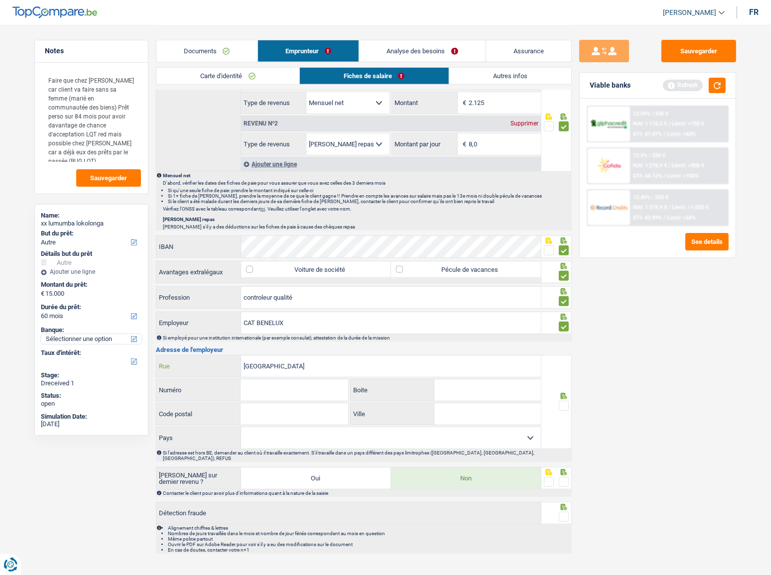
drag, startPoint x: 291, startPoint y: 368, endPoint x: 140, endPoint y: 336, distance: 154.3
click at [191, 314] on div "[GEOGRAPHIC_DATA] Numéro Tous les champs sont obligatoires. Veuillez fournir un…" at bounding box center [348, 402] width 385 height 94
click at [314, 314] on input "[PERSON_NAME]" at bounding box center [391, 365] width 300 height 21
click at [251, 314] on input "[PERSON_NAME]" at bounding box center [391, 365] width 300 height 21
type input "rue [PERSON_NAME]"
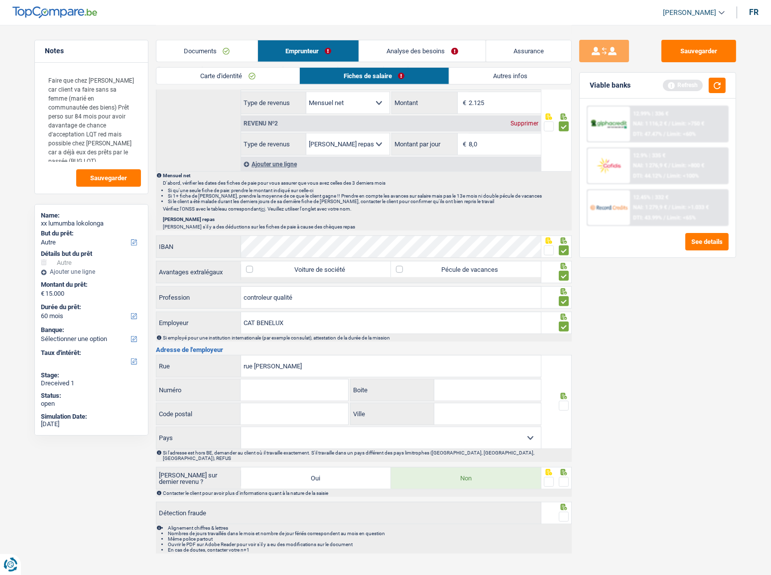
click at [258, 314] on input "Numéro" at bounding box center [293, 389] width 107 height 21
type input "0"
type input "7180"
type input "seneffe"
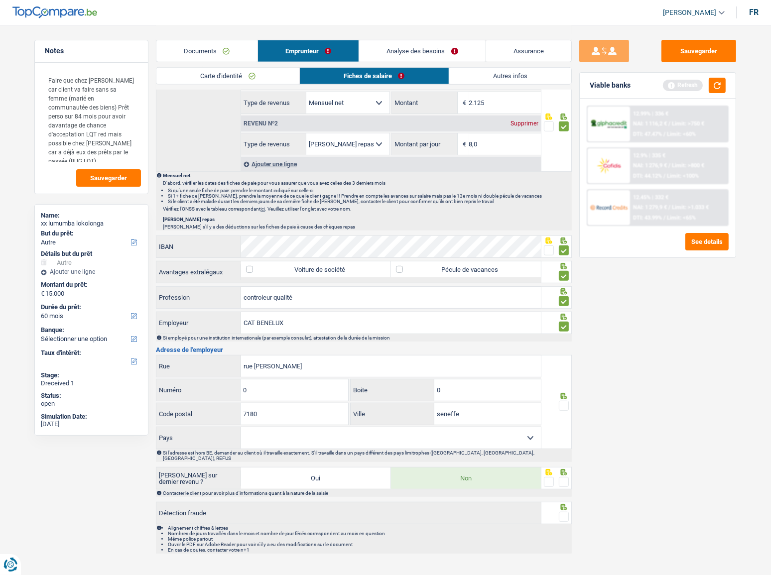
click at [288, 314] on select "[GEOGRAPHIC_DATA] [GEOGRAPHIC_DATA] [GEOGRAPHIC_DATA] [GEOGRAPHIC_DATA] [GEOGRA…" at bounding box center [391, 437] width 300 height 21
select select "BE"
click at [241, 314] on select "[GEOGRAPHIC_DATA] [GEOGRAPHIC_DATA] [GEOGRAPHIC_DATA] [GEOGRAPHIC_DATA] [GEOGRA…" at bounding box center [391, 437] width 300 height 21
drag, startPoint x: 562, startPoint y: 402, endPoint x: 568, endPoint y: 412, distance: 11.2
click at [563, 314] on span at bounding box center [564, 406] width 10 height 10
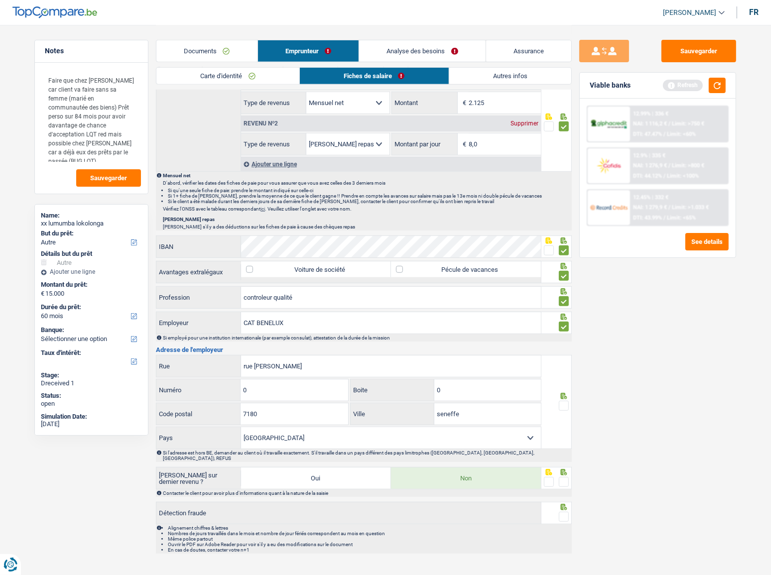
click at [0, 0] on input "radio" at bounding box center [0, 0] width 0 height 0
click at [564, 314] on span at bounding box center [564, 482] width 10 height 10
click at [0, 0] on input "radio" at bounding box center [0, 0] width 0 height 0
drag, startPoint x: 563, startPoint y: 508, endPoint x: 610, endPoint y: 402, distance: 115.4
click at [563, 314] on span at bounding box center [564, 517] width 10 height 10
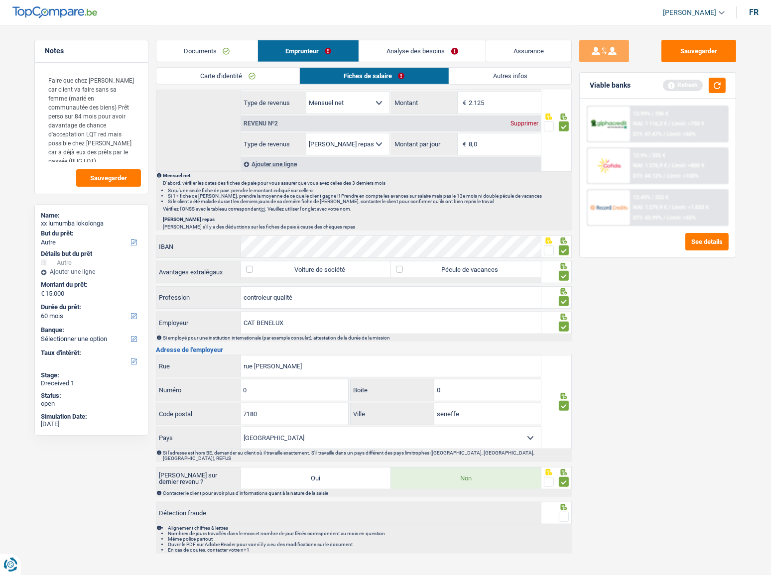
click at [0, 0] on input "radio" at bounding box center [0, 0] width 0 height 0
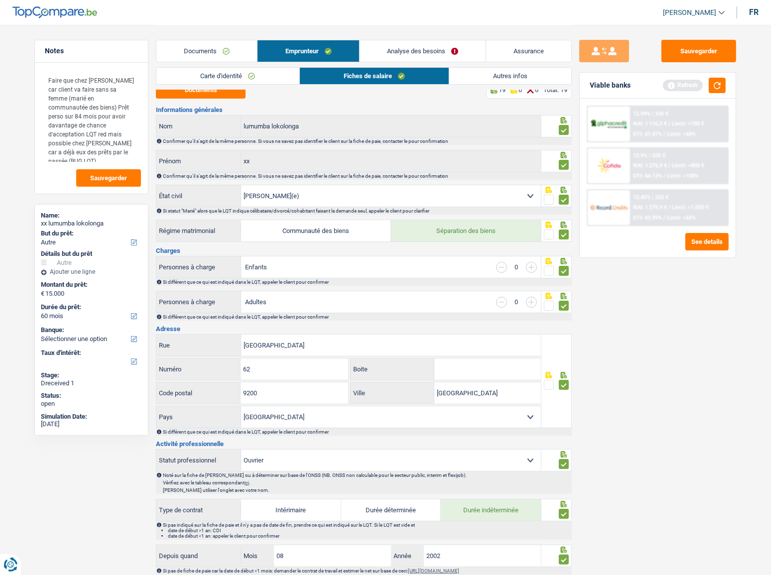
scroll to position [0, 0]
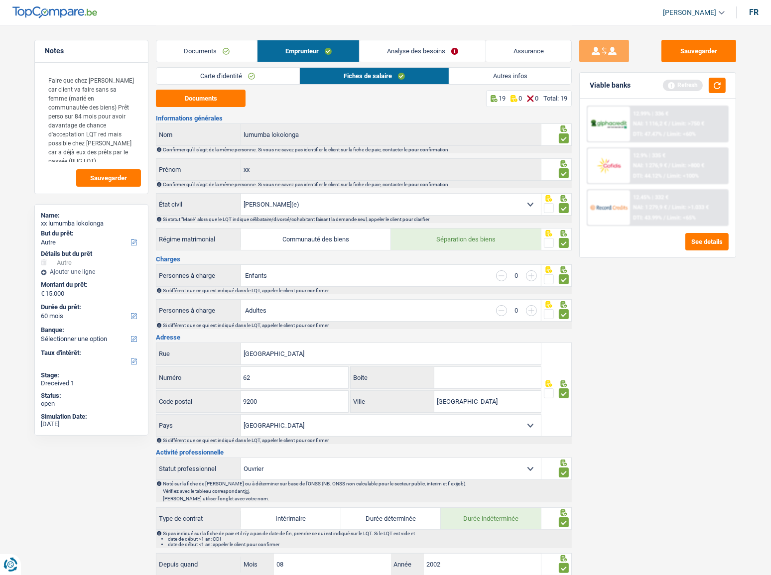
click at [498, 76] on link "Autres infos" at bounding box center [510, 76] width 122 height 16
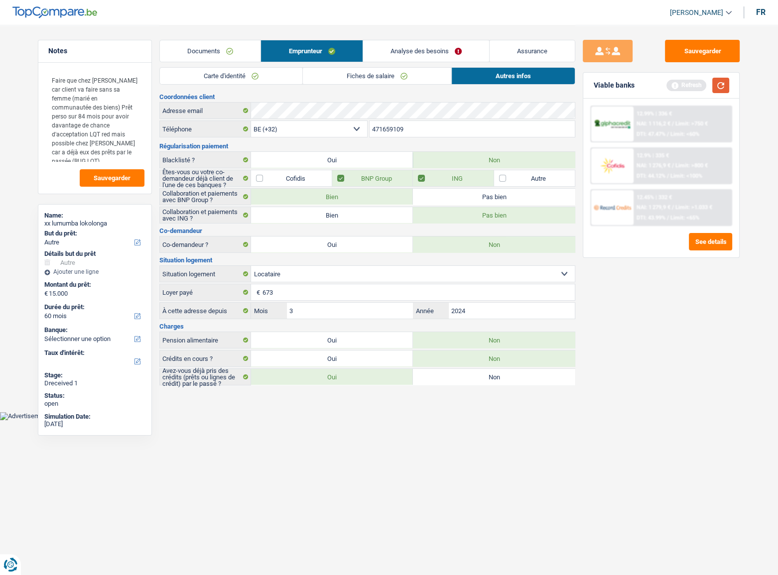
click at [694, 89] on button "button" at bounding box center [720, 85] width 17 height 15
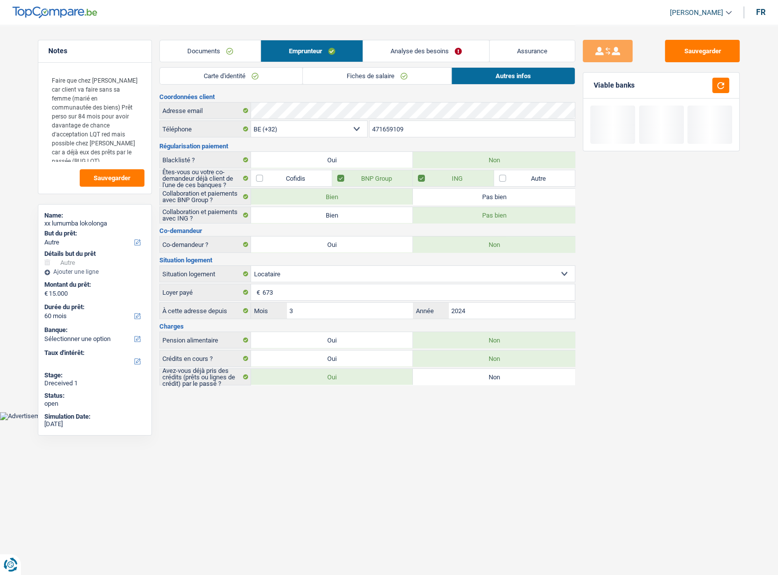
click at [423, 53] on link "Analyse des besoins" at bounding box center [426, 50] width 126 height 21
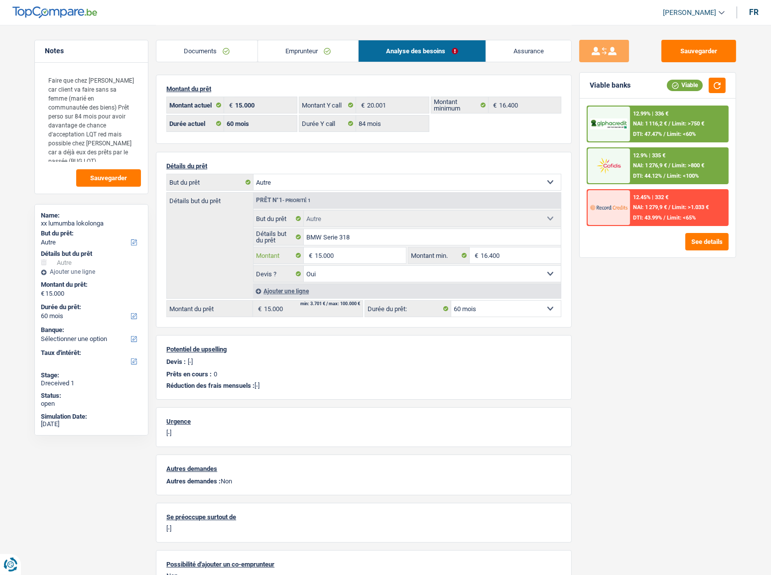
click at [321, 253] on input "15.000" at bounding box center [360, 255] width 91 height 16
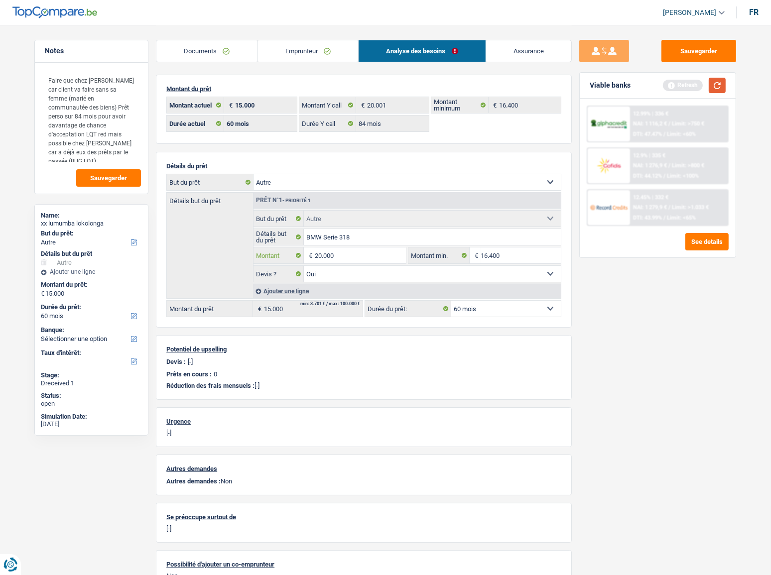
type input "20.000"
select select "84"
type input "20.000"
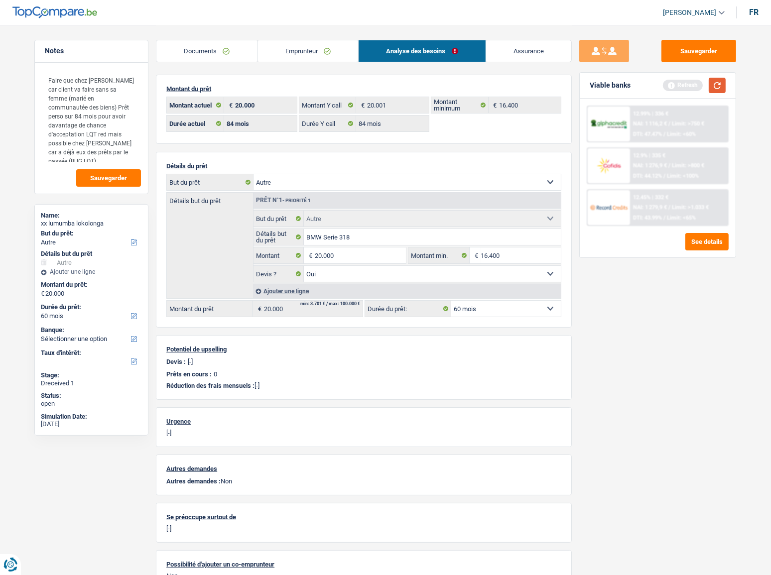
click at [694, 85] on button "button" at bounding box center [716, 85] width 17 height 15
select select "84"
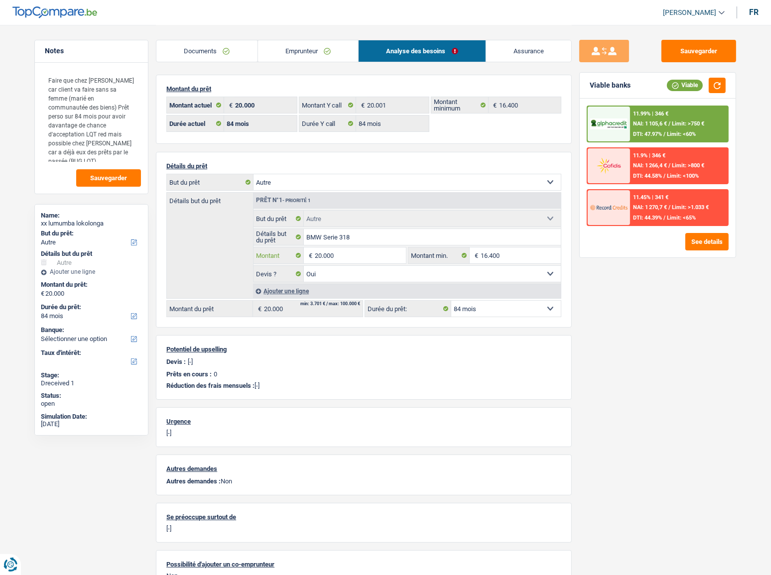
click at [327, 257] on input "20.000" at bounding box center [360, 255] width 91 height 16
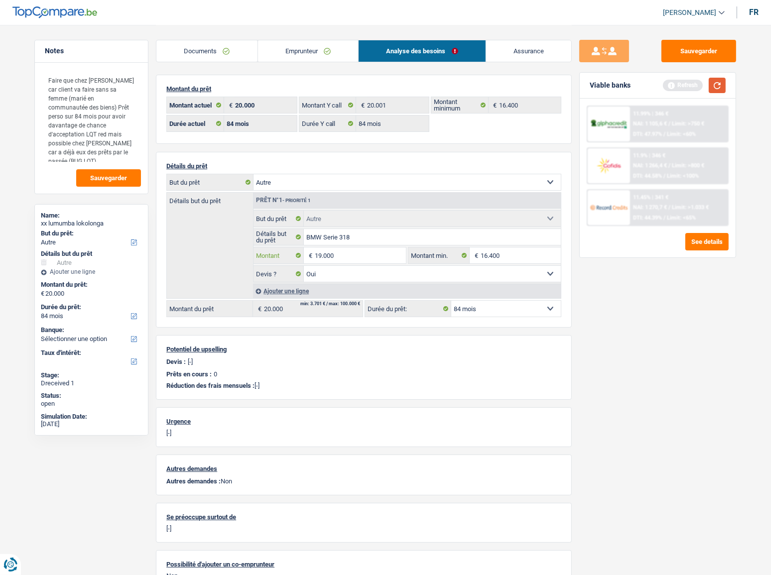
type input "19.000"
drag, startPoint x: 720, startPoint y: 89, endPoint x: 716, endPoint y: 95, distance: 7.5
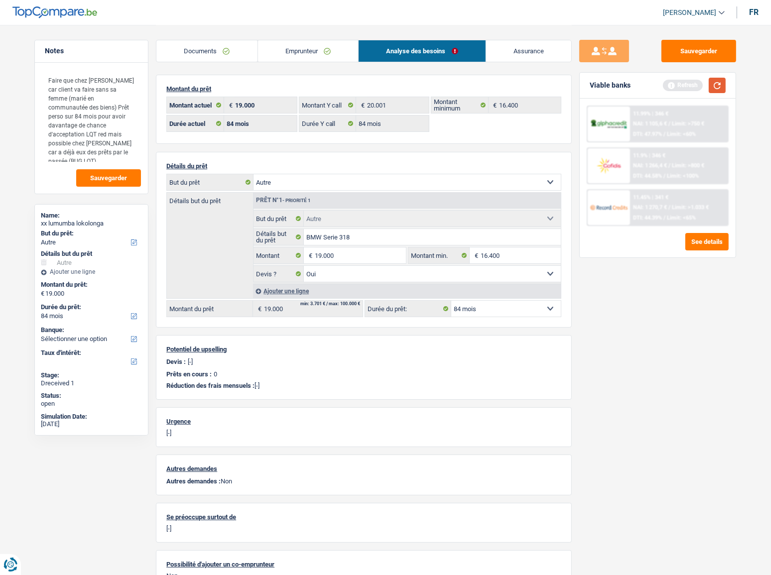
click at [694, 88] on button "button" at bounding box center [716, 85] width 17 height 15
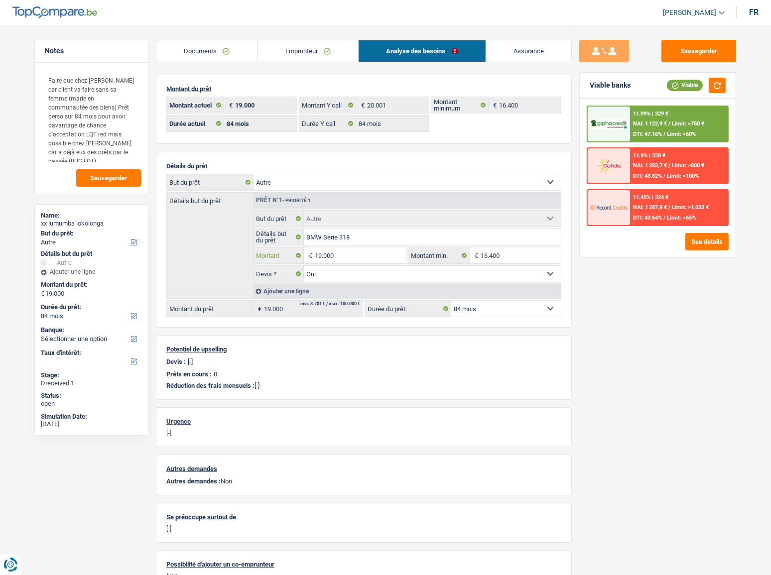
click at [327, 257] on input "19.000" at bounding box center [360, 255] width 91 height 16
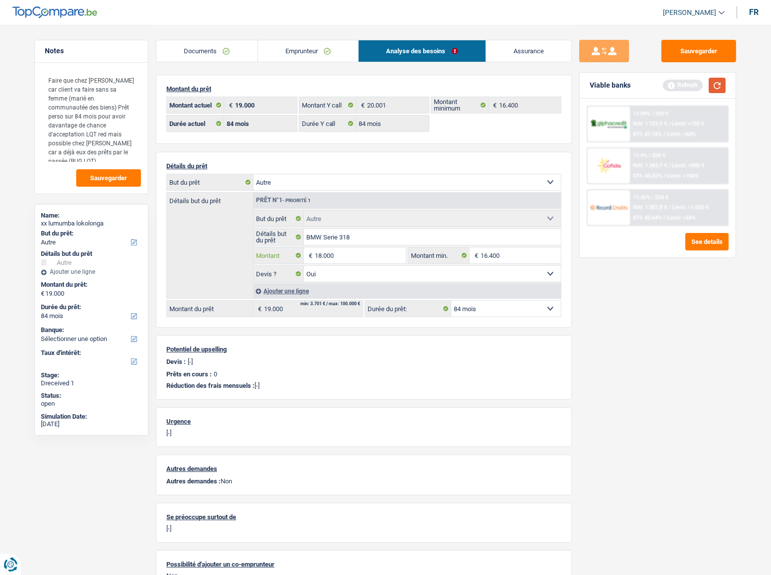
type input "18.000"
click at [694, 85] on button "button" at bounding box center [716, 85] width 17 height 15
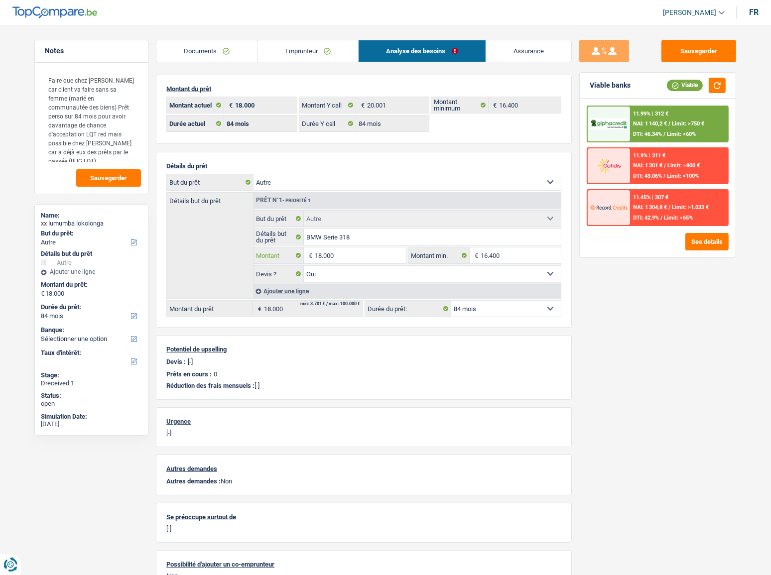
click at [328, 256] on input "18.000" at bounding box center [360, 255] width 91 height 16
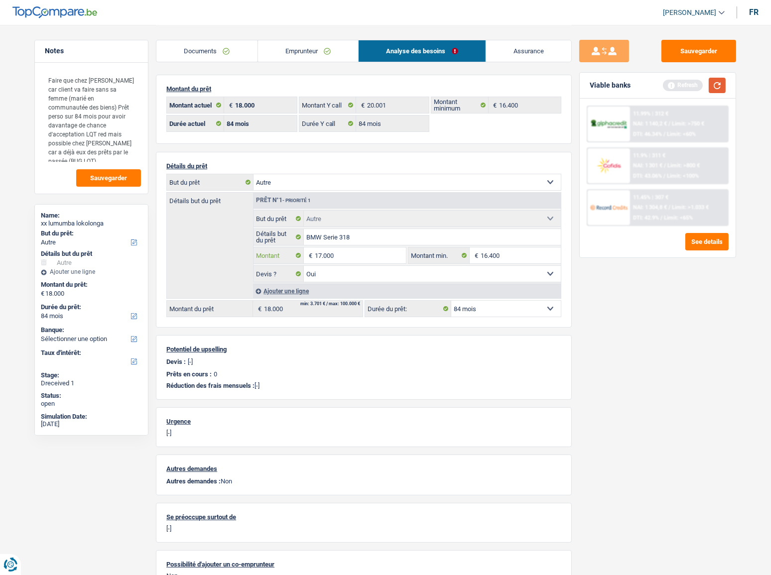
type input "17.000"
click at [694, 87] on button "button" at bounding box center [716, 85] width 17 height 15
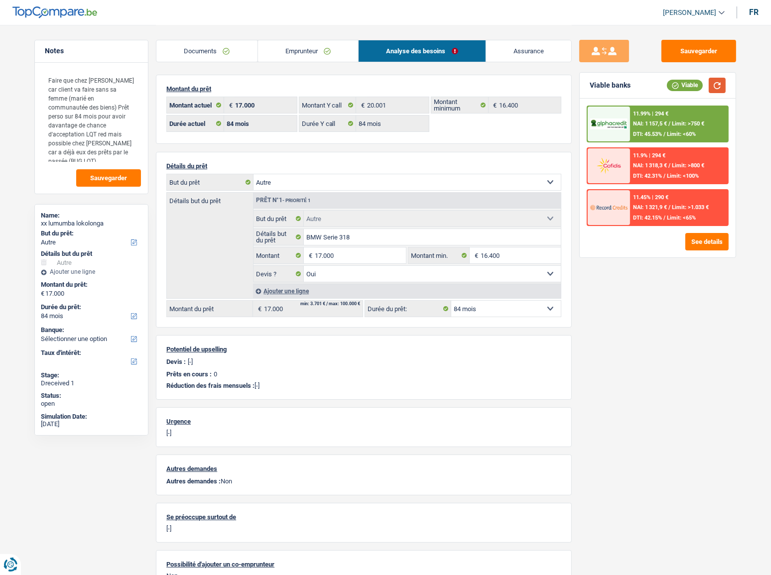
drag, startPoint x: 718, startPoint y: 82, endPoint x: 706, endPoint y: 90, distance: 14.4
click at [694, 84] on button "button" at bounding box center [716, 85] width 17 height 15
click at [321, 253] on input "17.000" at bounding box center [360, 255] width 91 height 16
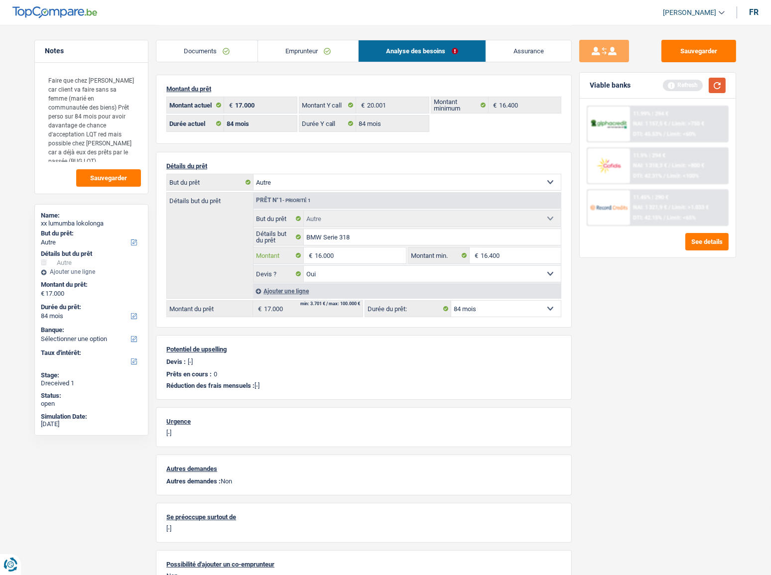
type input "16.000"
click at [694, 85] on button "button" at bounding box center [716, 85] width 17 height 15
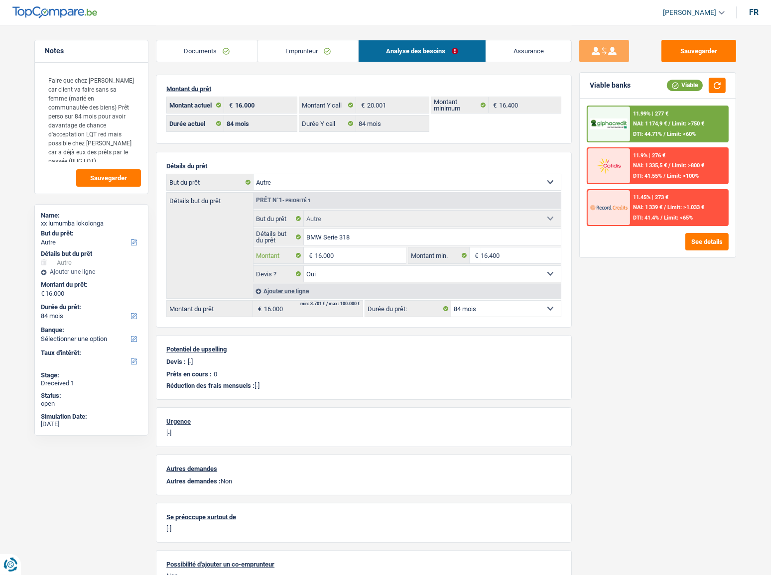
click at [325, 254] on input "16.000" at bounding box center [360, 255] width 91 height 16
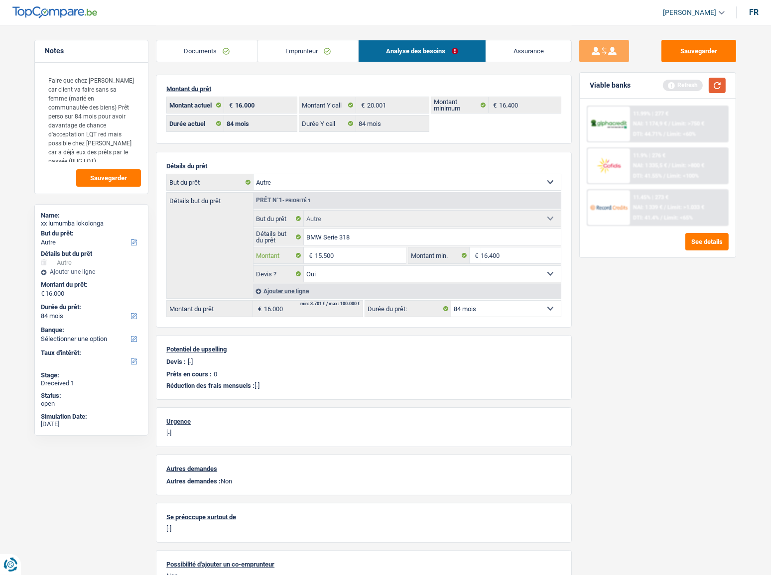
type input "15.500"
drag, startPoint x: 723, startPoint y: 80, endPoint x: 723, endPoint y: 85, distance: 5.0
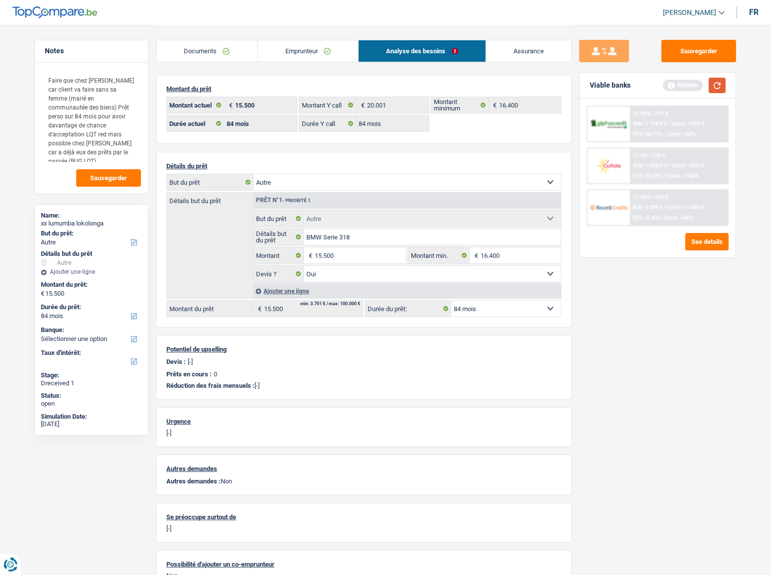
click at [694, 80] on button "button" at bounding box center [716, 85] width 17 height 15
type input "15.000"
select select "60"
type input "15.000"
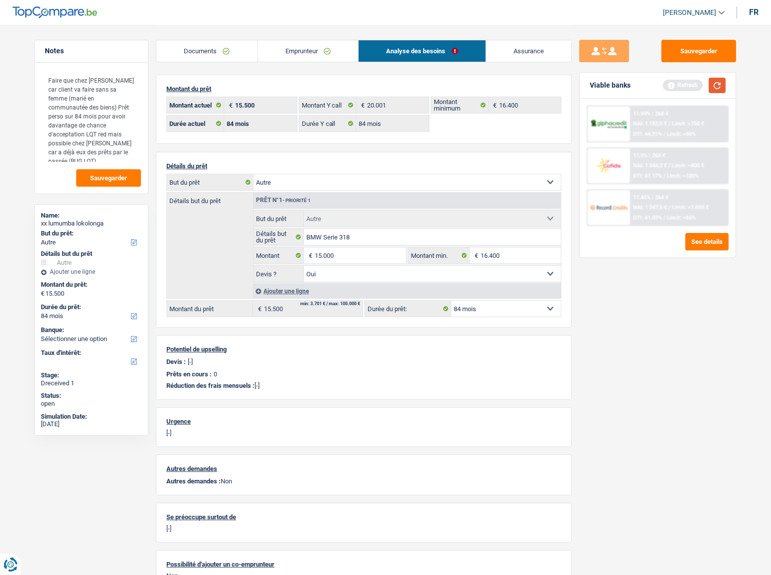
select select "60"
type input "15.000"
select select "60"
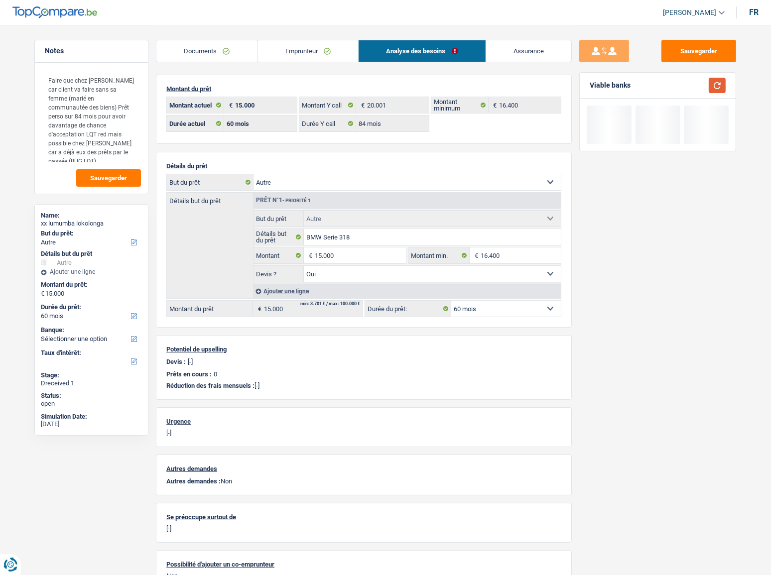
click at [694, 85] on button "button" at bounding box center [716, 85] width 17 height 15
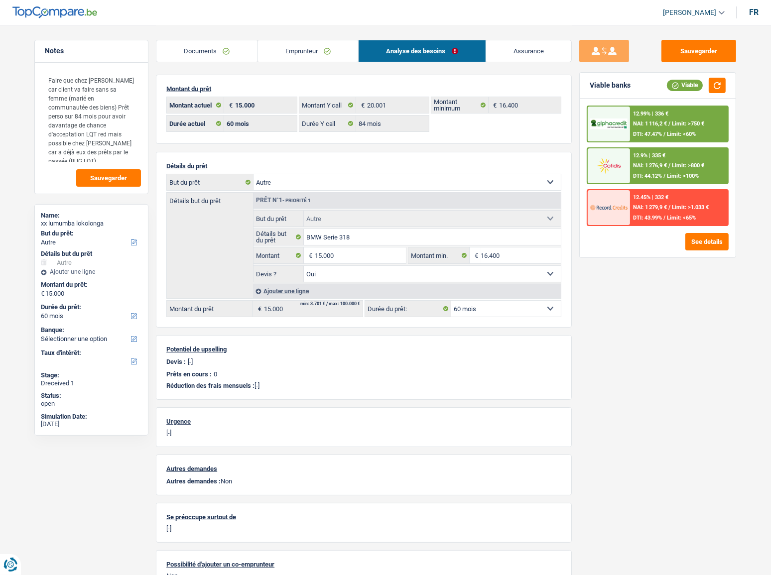
click at [668, 160] on div "12.9% | 335 € NAI: 1 276,9 € / Limit: >800 € DTI: 44.12% / Limit: <100%" at bounding box center [679, 165] width 98 height 35
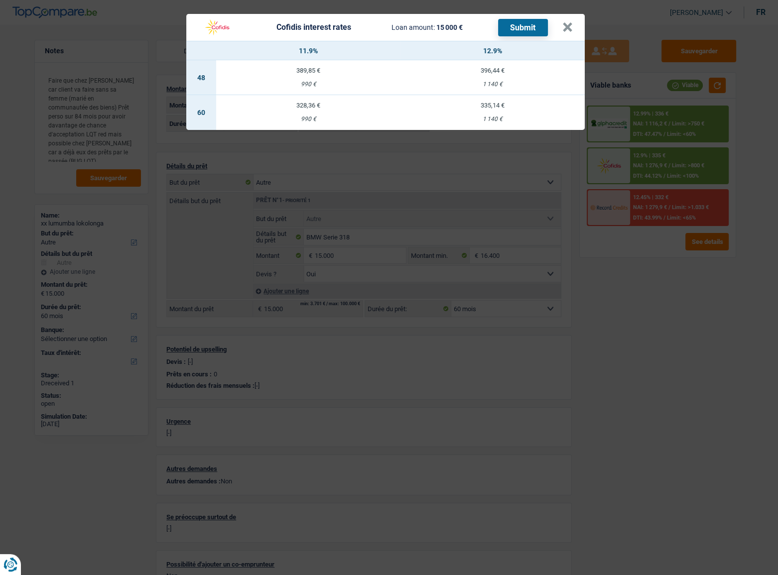
click at [309, 113] on td "328,36 € 990 €" at bounding box center [308, 112] width 184 height 35
select select "cofidis"
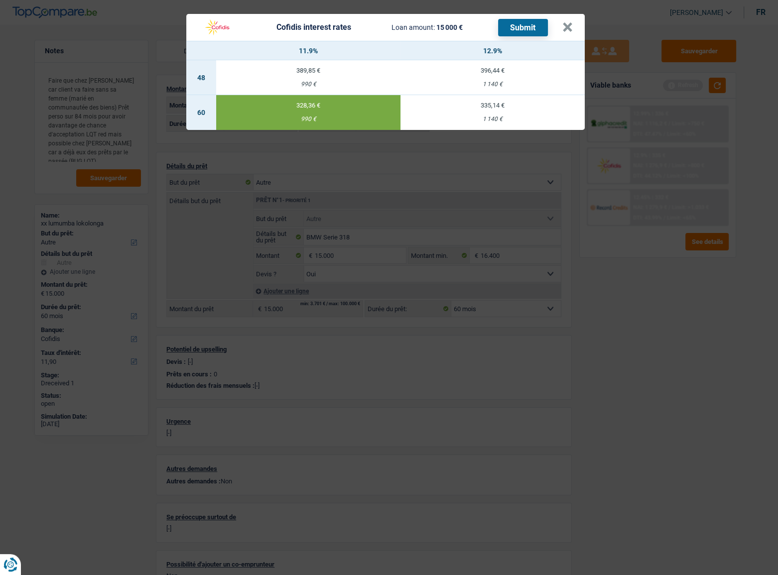
click at [498, 114] on td "335,14 € 1 140 €" at bounding box center [492, 112] width 184 height 35
type input "12,90"
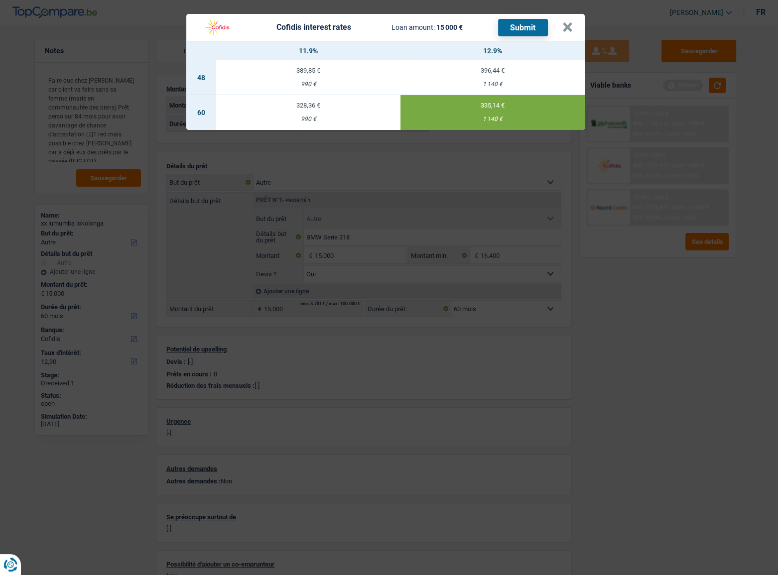
click at [530, 23] on button "Submit" at bounding box center [523, 27] width 50 height 17
click at [569, 25] on button "×" at bounding box center [567, 27] width 10 height 10
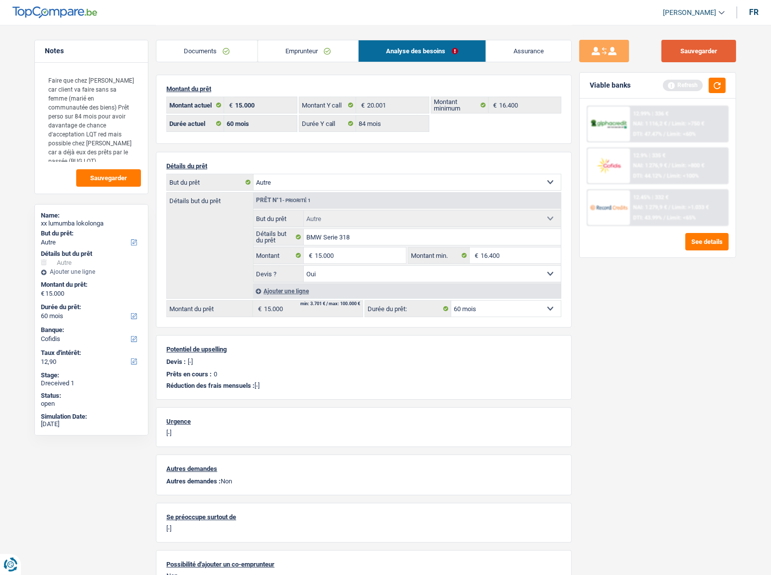
click at [677, 53] on button "Sauvegarder" at bounding box center [698, 51] width 75 height 22
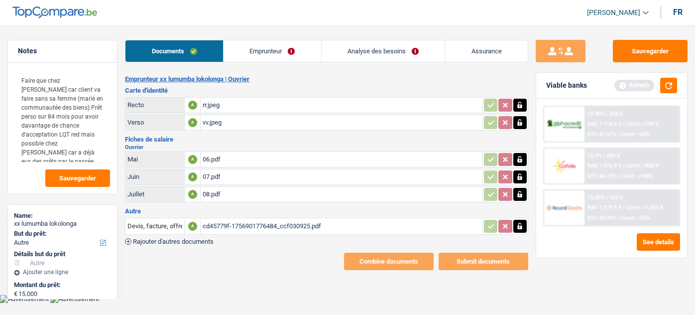
select select "other"
select select "60"
select select "cofidis"
select select "60"
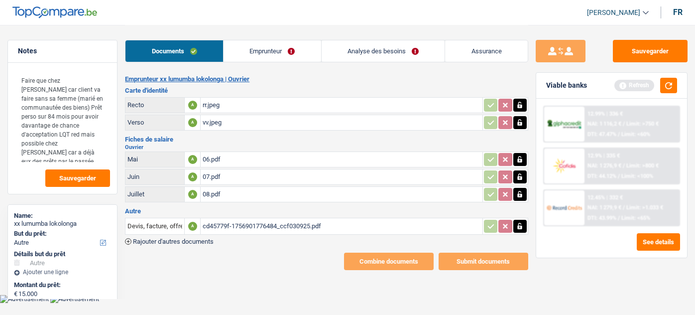
select select "84"
select select "other"
select select "yes"
select select "60"
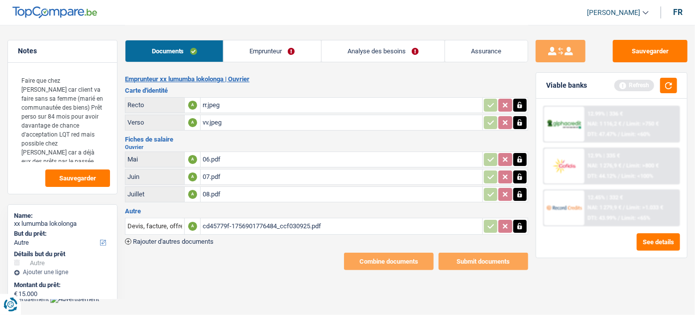
click at [373, 53] on link "Analyse des besoins" at bounding box center [383, 50] width 123 height 21
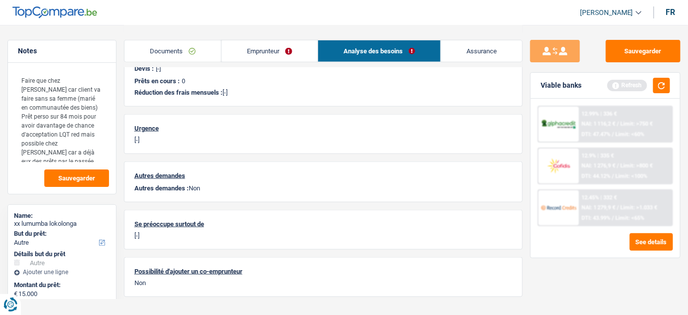
scroll to position [305, 0]
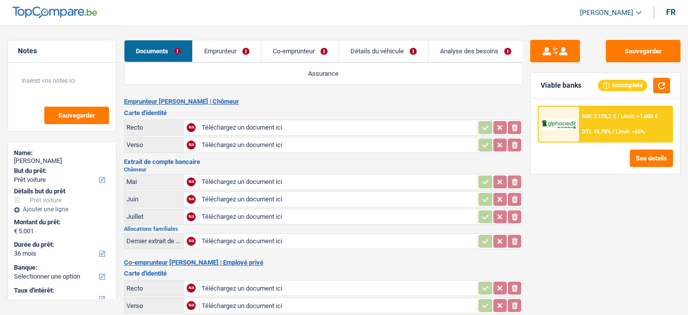
select select "car"
select select "36"
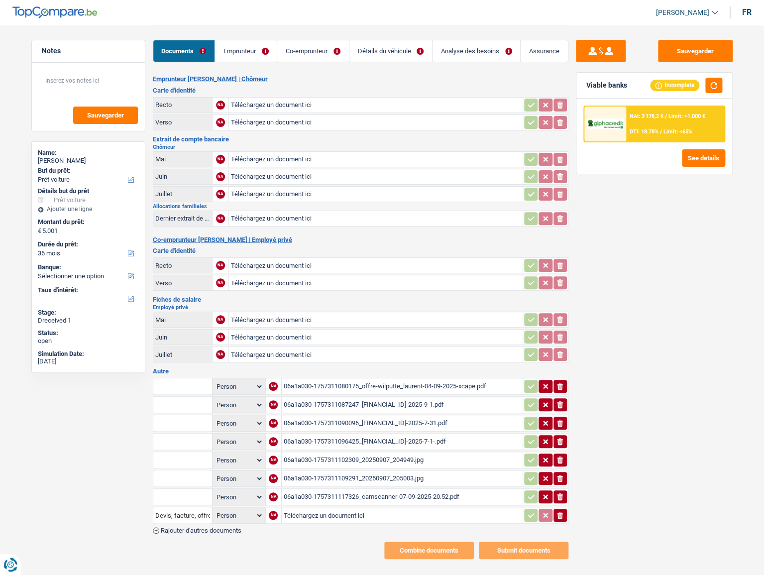
click at [414, 29] on div "Documents Emprunteur Co-emprunteur Détails du véhicule Analyse des besoins Assu…" at bounding box center [361, 46] width 416 height 42
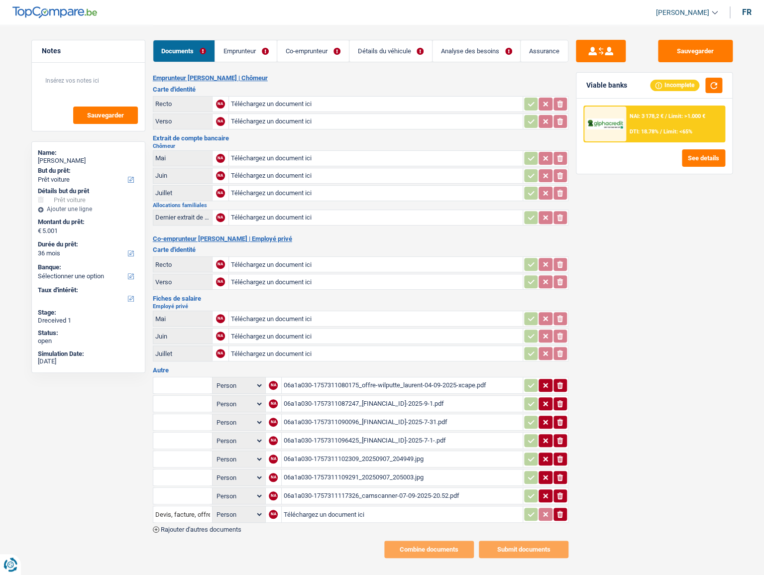
scroll to position [4, 0]
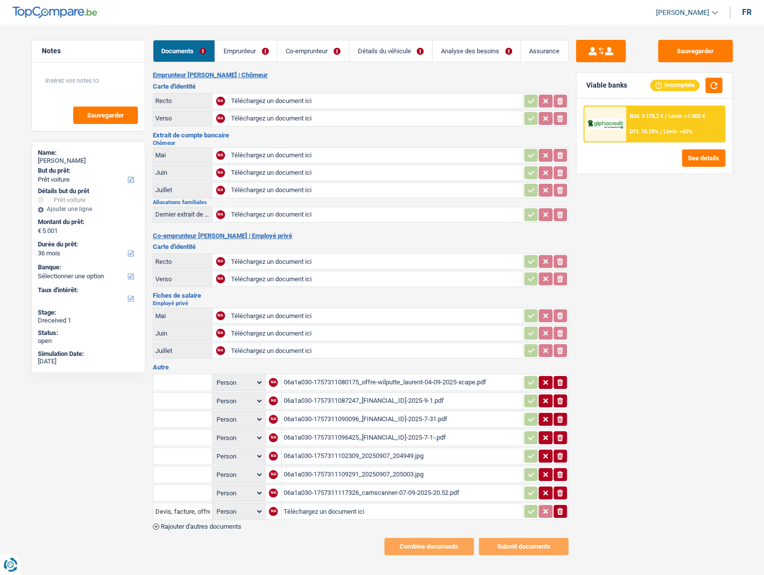
click at [400, 314] on div "06a1a030-1757311080175_offre-wilputte_laurent-04-09-2025-xcape.pdf" at bounding box center [402, 382] width 237 height 15
click at [179, 314] on input "text" at bounding box center [182, 382] width 55 height 16
click at [198, 314] on ul "Devis, facture, offre, bon de commande" at bounding box center [219, 401] width 132 height 23
drag, startPoint x: 205, startPoint y: 399, endPoint x: 236, endPoint y: 396, distance: 31.6
click at [211, 314] on li "Devis, facture, offre, bon de commande" at bounding box center [218, 402] width 121 height 12
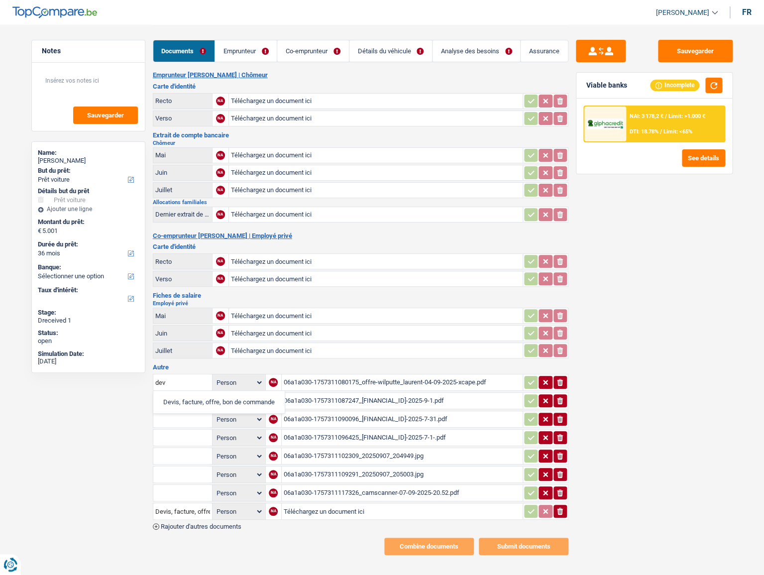
type input "Devis, facture, offre, bon de commande"
click at [317, 314] on div "06a1a030-1757311087247_[FINANCIAL_ID]-2025-9-1.pdf" at bounding box center [402, 400] width 237 height 15
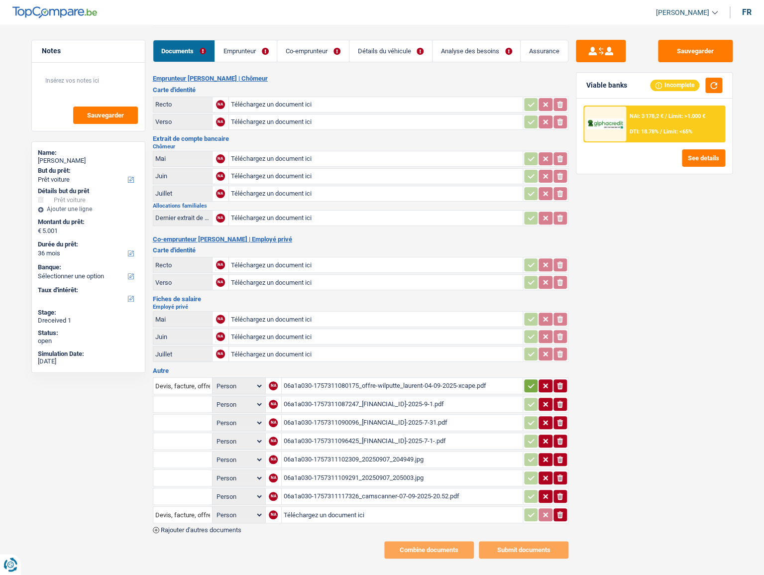
scroll to position [0, 0]
click at [362, 314] on div "06a1a030-1757311090096_[FINANCIAL_ID]-2025-7-31.pdf" at bounding box center [402, 423] width 237 height 15
click at [349, 314] on div "06a1a030-1757311096425_[FINANCIAL_ID]-2025-7-1-.pdf" at bounding box center [402, 441] width 237 height 15
click at [375, 314] on div "06a1a030-1757311102309_20250907_204949.jpg" at bounding box center [402, 459] width 237 height 15
click at [305, 314] on div "06a1a030-1757311109291_20250907_205003.jpg" at bounding box center [402, 478] width 237 height 15
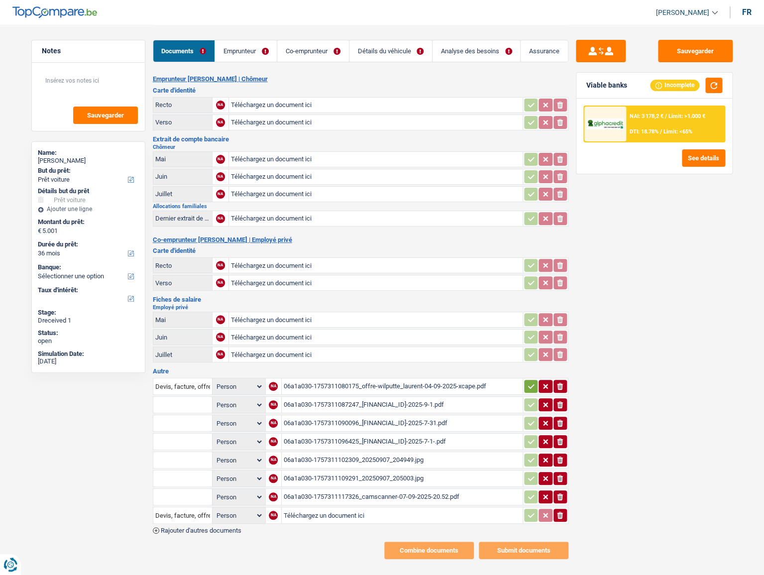
click at [379, 314] on div "06a1a030-1757311117326_camscanner-07-09-2025-20.52.pdf" at bounding box center [402, 496] width 237 height 15
click at [284, 103] on input "Téléchargez un document ici" at bounding box center [376, 105] width 290 height 15
type input "C:\fakepath\rr.jpg"
click at [276, 124] on input "Téléchargez un document ici" at bounding box center [376, 122] width 290 height 15
type input "C:\fakepath\vv.jpg"
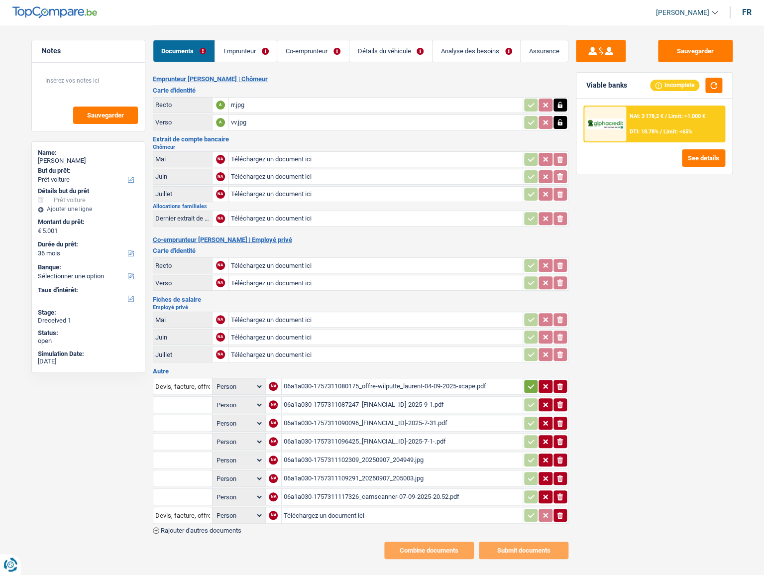
click at [329, 154] on input "Téléchargez un document ici" at bounding box center [376, 159] width 290 height 15
type input "C:\fakepath\06.pdf"
click at [276, 179] on input "Téléchargez un document ici" at bounding box center [376, 176] width 290 height 15
type input "C:\fakepath\07.pdf"
click at [265, 195] on input "Téléchargez un document ici" at bounding box center [376, 194] width 290 height 15
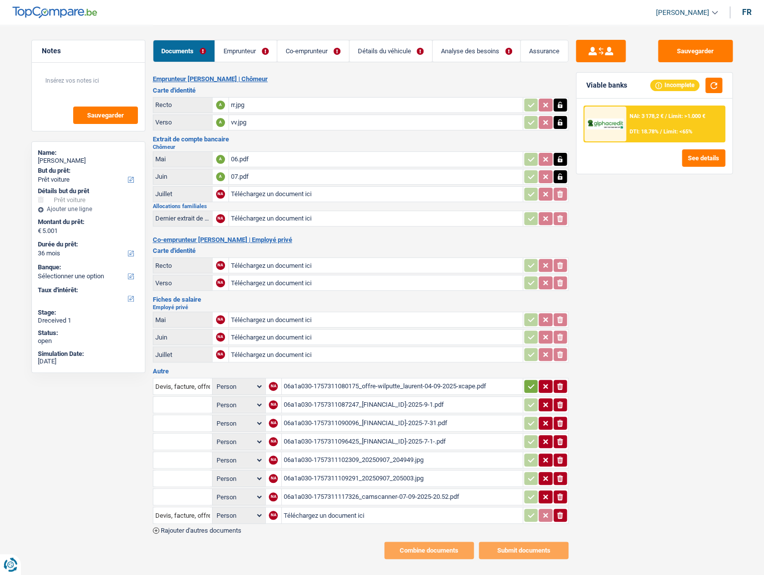
type input "C:\fakepath\08.pdf"
click at [265, 216] on input "Téléchargez un document ici" at bounding box center [376, 218] width 290 height 15
click at [259, 57] on link "Emprunteur" at bounding box center [246, 50] width 62 height 21
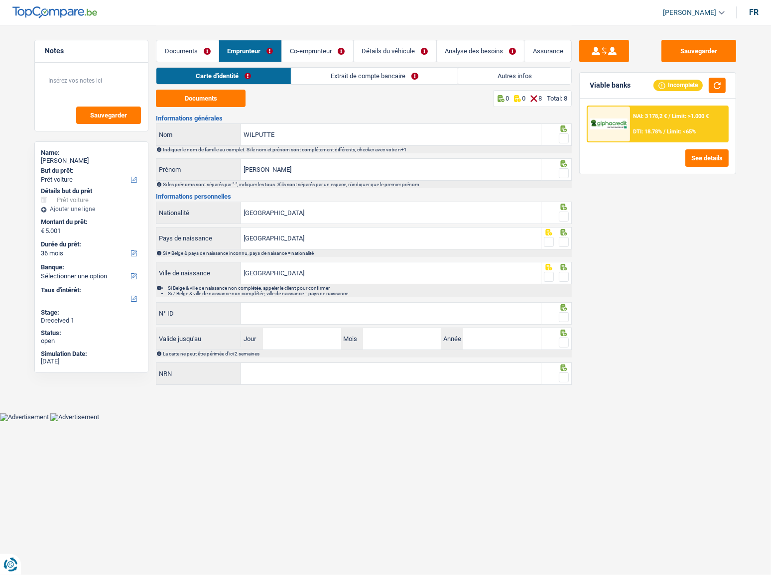
click at [314, 74] on link "Extrait de compte bancaire" at bounding box center [374, 76] width 166 height 16
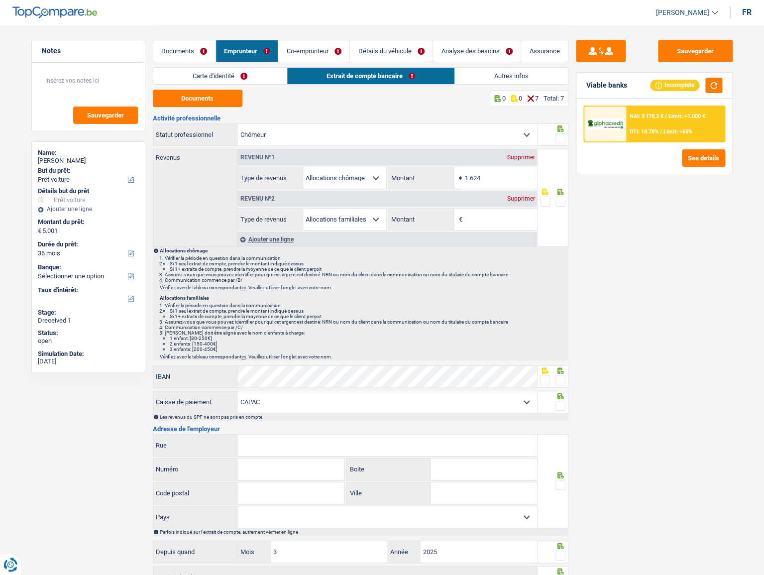
click at [318, 46] on link "Co-emprunteur" at bounding box center [313, 50] width 71 height 21
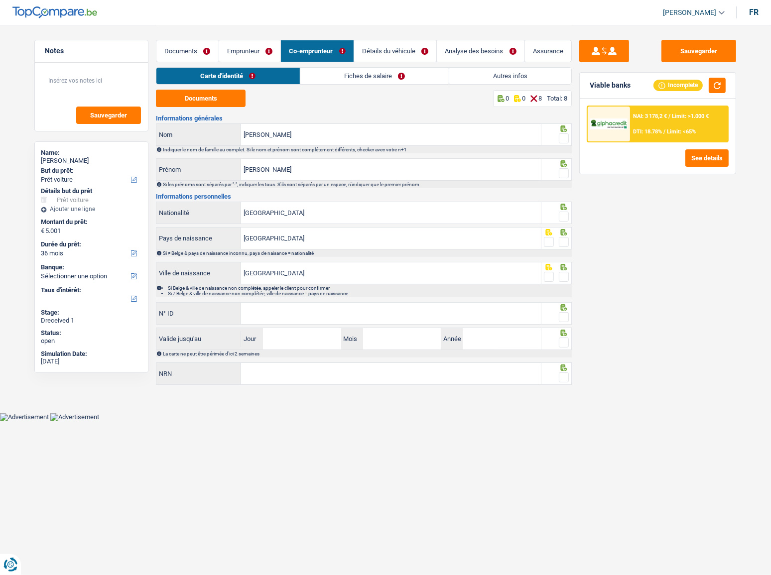
click at [372, 74] on link "Fiches de salaire" at bounding box center [374, 76] width 148 height 16
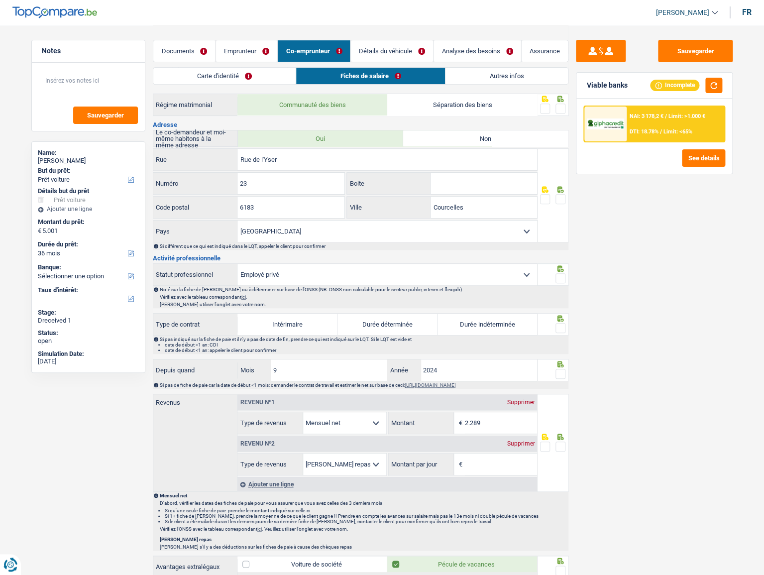
scroll to position [271, 0]
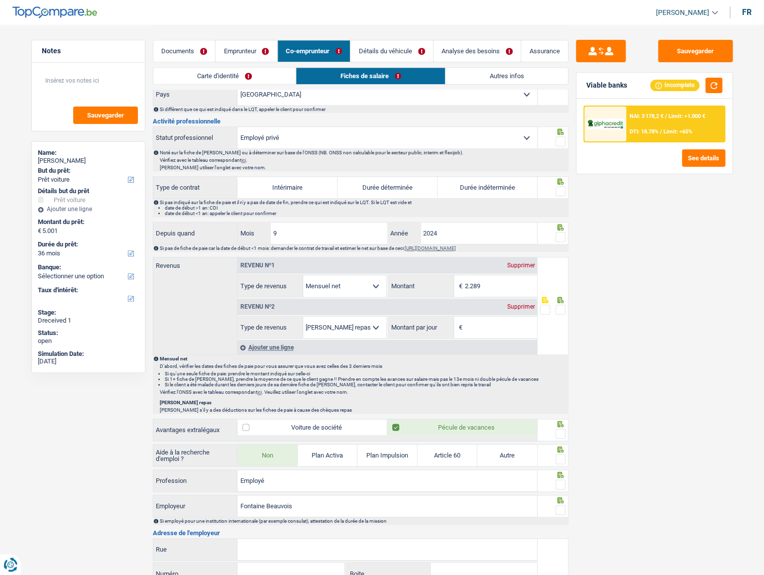
click at [176, 44] on link "Documents" at bounding box center [184, 50] width 62 height 21
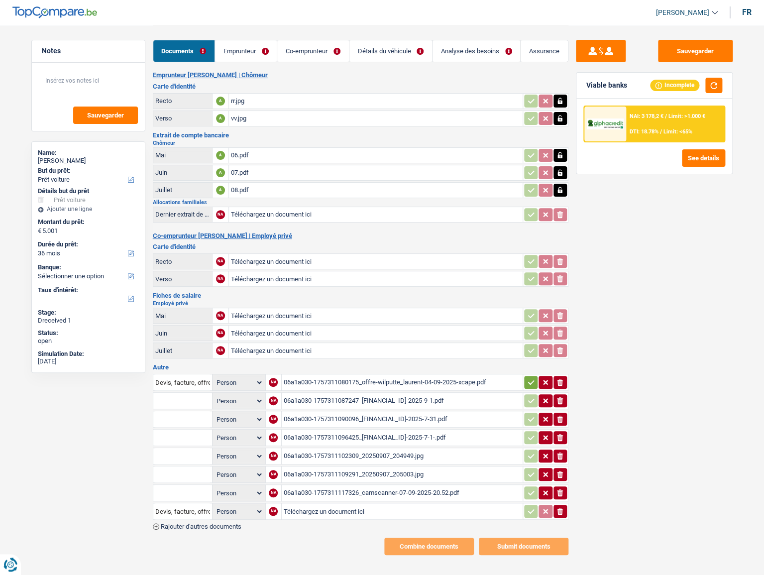
click at [279, 265] on input "Téléchargez un document ici" at bounding box center [376, 261] width 290 height 15
click at [267, 314] on input "Téléchargez un document ici" at bounding box center [376, 350] width 290 height 15
type input "C:\fakepath\fp.pdf"
click at [529, 314] on icon "button" at bounding box center [531, 382] width 8 height 10
drag, startPoint x: 562, startPoint y: 397, endPoint x: 558, endPoint y: 413, distance: 16.9
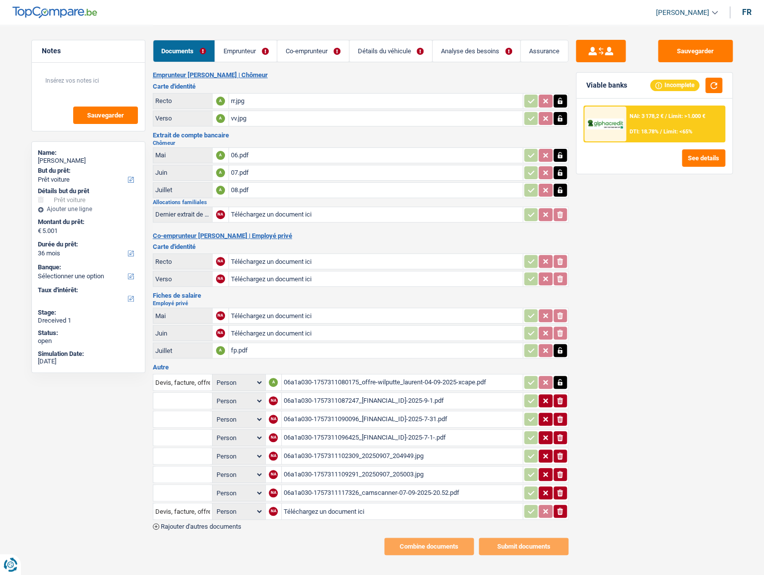
click at [561, 314] on icon "ionicons-v5-e" at bounding box center [560, 401] width 8 height 10
click at [557, 314] on button "ionicons-v5-e" at bounding box center [560, 419] width 13 height 13
click at [560, 314] on icon "button" at bounding box center [560, 437] width 6 height 7
click at [562, 314] on icon "ionicons-v5-e" at bounding box center [560, 456] width 8 height 10
click at [560, 314] on icon "ionicons-v5-e" at bounding box center [560, 474] width 8 height 10
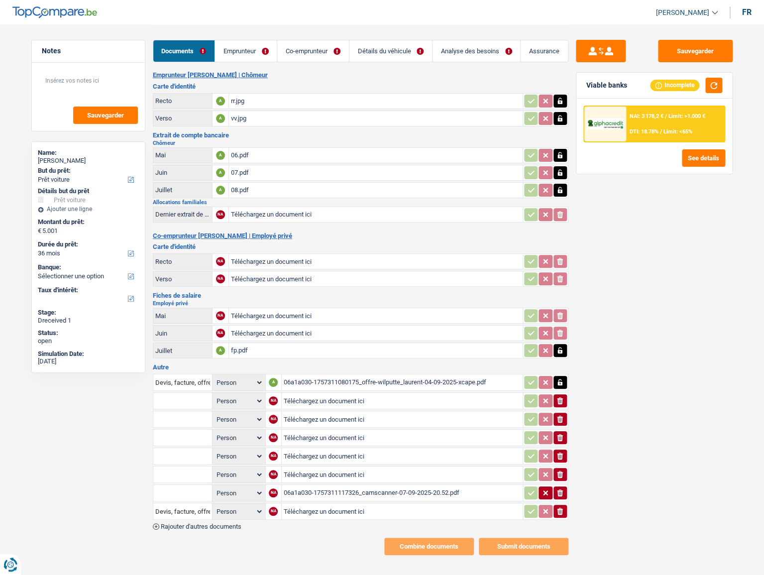
drag, startPoint x: 562, startPoint y: 487, endPoint x: 558, endPoint y: 496, distance: 9.8
click at [561, 314] on icon "ionicons-v5-e" at bounding box center [560, 493] width 8 height 10
click at [552, 314] on td "ionicons-v5-e" at bounding box center [546, 511] width 46 height 17
click at [568, 314] on div "Sauvegarder Viable banks Incomplete NAI: 3 178,2 € / Limit: >1.000 € DTI: 18.78…" at bounding box center [654, 299] width 172 height 519
click at [560, 314] on icon "button" at bounding box center [560, 511] width 6 height 7
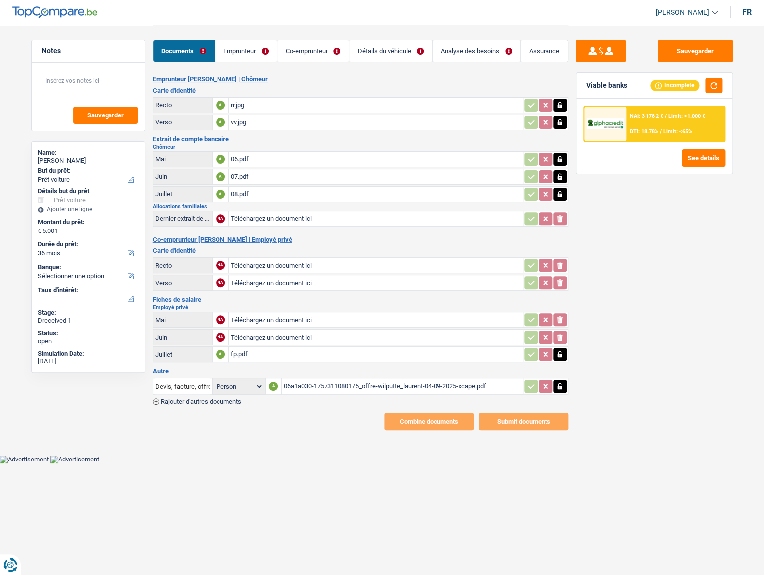
scroll to position [0, 0]
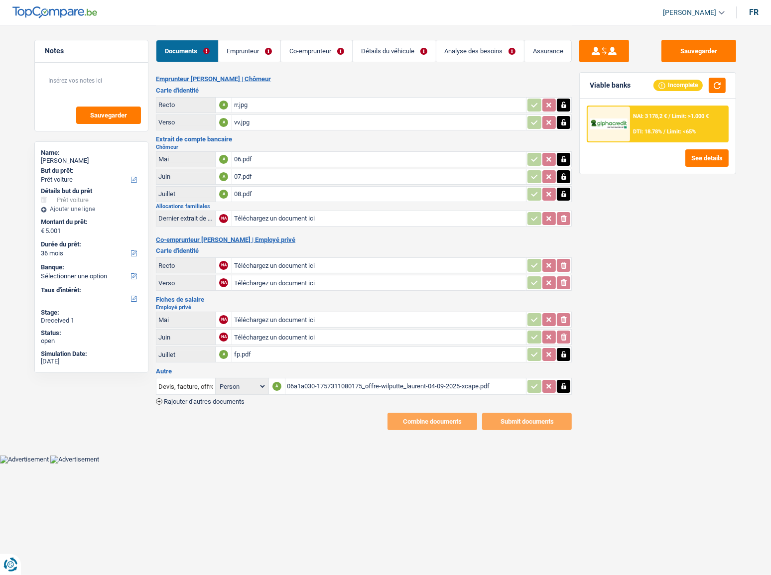
click at [248, 38] on div "Documents Emprunteur Co-emprunteur Détails du véhicule Analyse des besoins Assu…" at bounding box center [364, 46] width 416 height 42
click at [252, 44] on link "Emprunteur" at bounding box center [250, 50] width 62 height 21
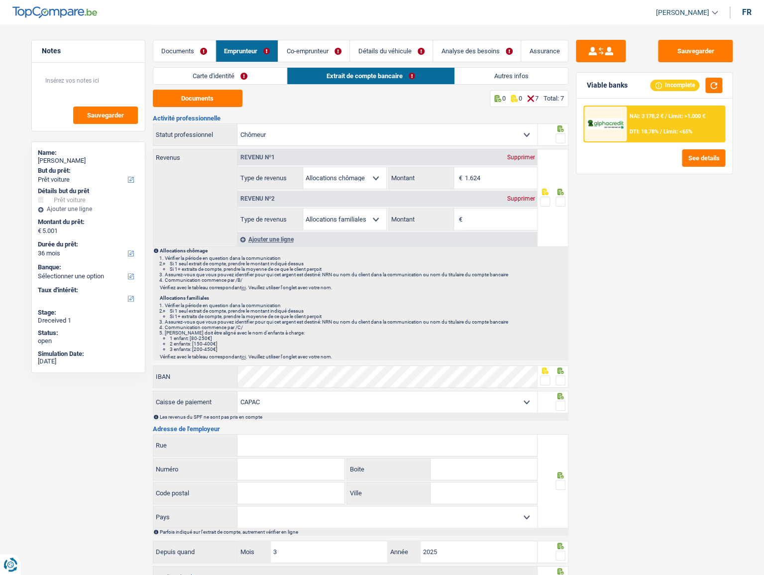
click at [214, 67] on li "Carte d'identité" at bounding box center [220, 75] width 134 height 17
click at [212, 97] on button "Documents" at bounding box center [198, 98] width 90 height 17
click at [199, 74] on link "Carte d'identité" at bounding box center [219, 76] width 133 height 16
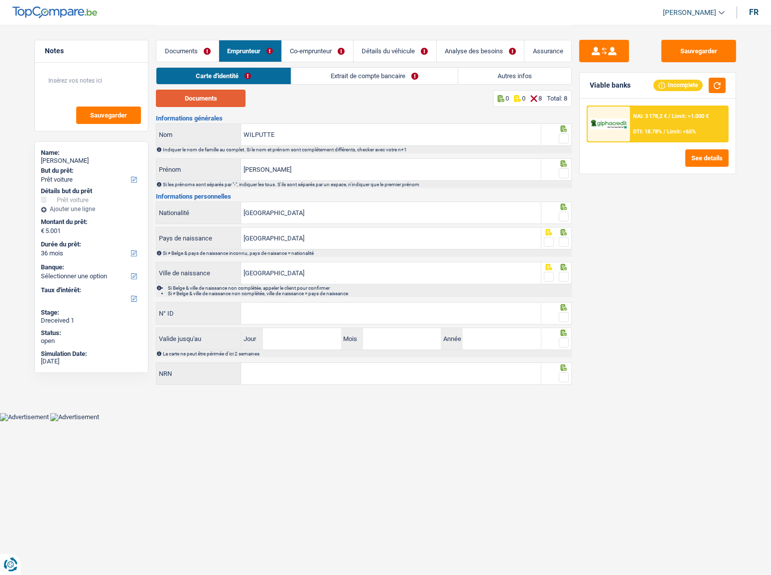
click at [219, 97] on button "Documents" at bounding box center [201, 98] width 90 height 17
click at [568, 131] on icon at bounding box center [564, 128] width 10 height 6
click at [563, 138] on span at bounding box center [564, 138] width 10 height 10
click at [0, 0] on input "radio" at bounding box center [0, 0] width 0 height 0
click at [563, 169] on span at bounding box center [564, 173] width 10 height 10
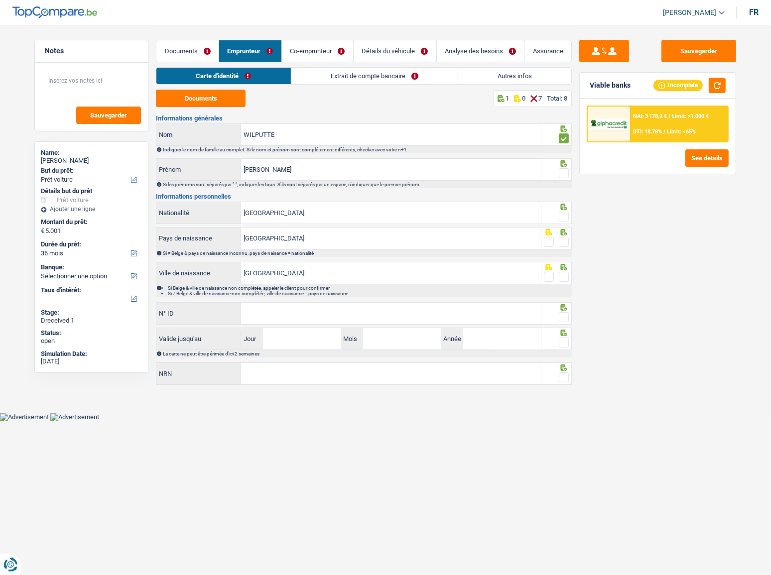
click at [0, 0] on input "radio" at bounding box center [0, 0] width 0 height 0
click at [563, 213] on span at bounding box center [564, 217] width 10 height 10
click at [0, 0] on input "radio" at bounding box center [0, 0] width 0 height 0
click at [569, 243] on div at bounding box center [556, 238] width 31 height 22
click at [563, 243] on span at bounding box center [564, 242] width 10 height 10
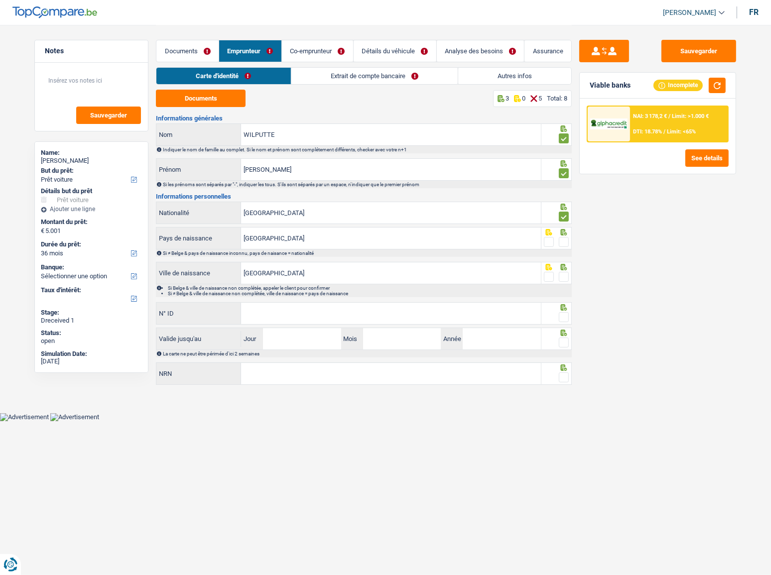
click at [0, 0] on input "radio" at bounding box center [0, 0] width 0 height 0
click at [561, 276] on span at bounding box center [564, 277] width 10 height 10
click at [0, 0] on input "radio" at bounding box center [0, 0] width 0 height 0
click at [358, 313] on input "N° ID" at bounding box center [391, 313] width 300 height 21
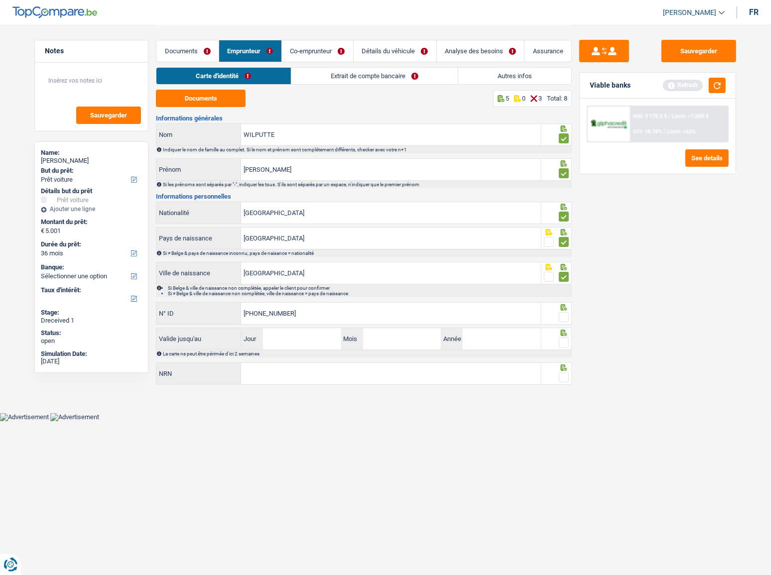
type input "[PHONE_NUMBER]"
click at [563, 314] on span at bounding box center [564, 317] width 10 height 10
click at [0, 0] on input "radio" at bounding box center [0, 0] width 0 height 0
click at [286, 314] on input "Jour" at bounding box center [302, 338] width 78 height 21
type input "29"
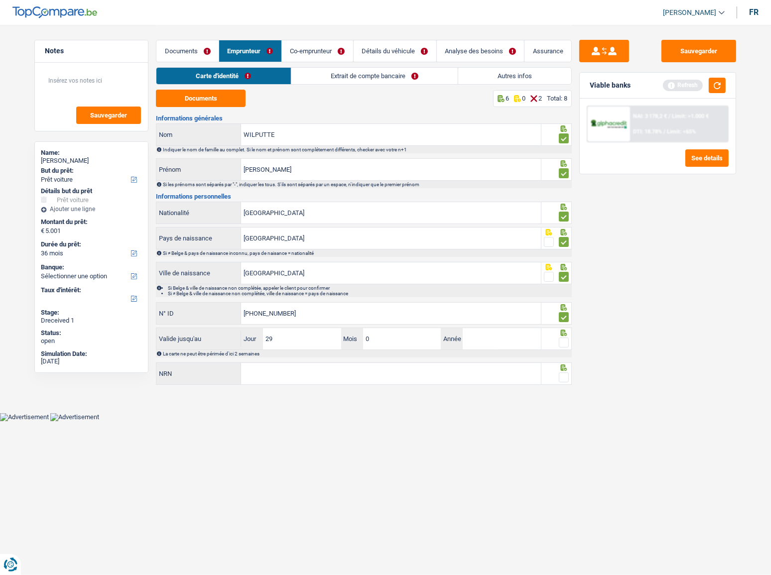
type input "07"
type input "2030"
drag, startPoint x: 561, startPoint y: 340, endPoint x: 765, endPoint y: 293, distance: 209.5
click at [565, 314] on span at bounding box center [564, 343] width 10 height 10
click at [0, 0] on input "radio" at bounding box center [0, 0] width 0 height 0
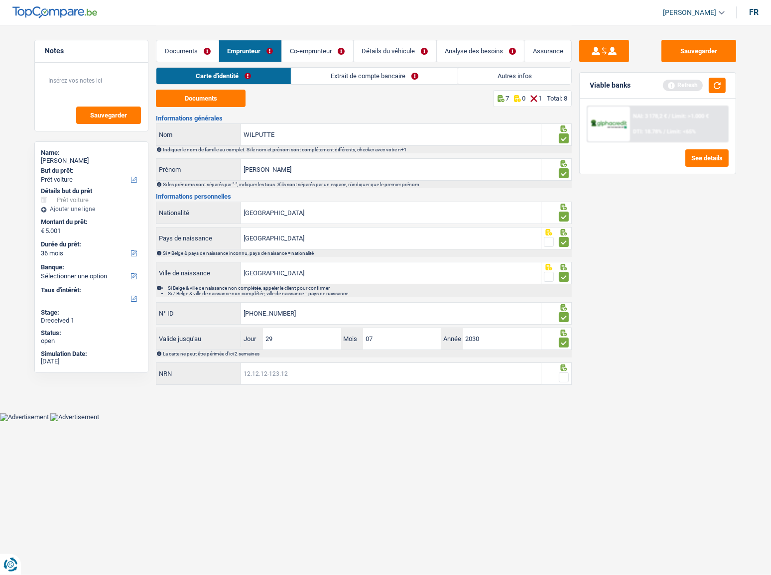
drag, startPoint x: 285, startPoint y: 374, endPoint x: 331, endPoint y: 372, distance: 46.3
click at [294, 314] on input "NRN" at bounding box center [391, 373] width 300 height 21
drag, startPoint x: 563, startPoint y: 373, endPoint x: 566, endPoint y: 357, distance: 16.1
click at [563, 314] on span at bounding box center [564, 377] width 10 height 10
click at [0, 0] on input "radio" at bounding box center [0, 0] width 0 height 0
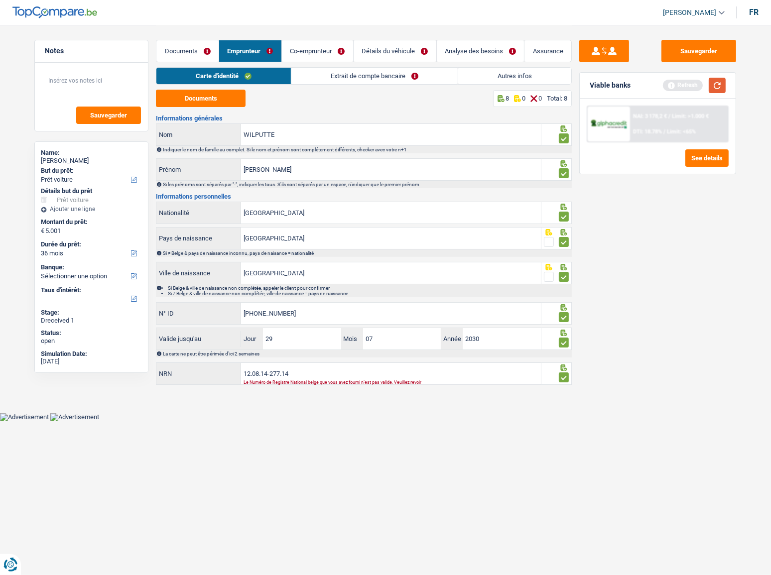
click at [687, 87] on button "button" at bounding box center [716, 85] width 17 height 15
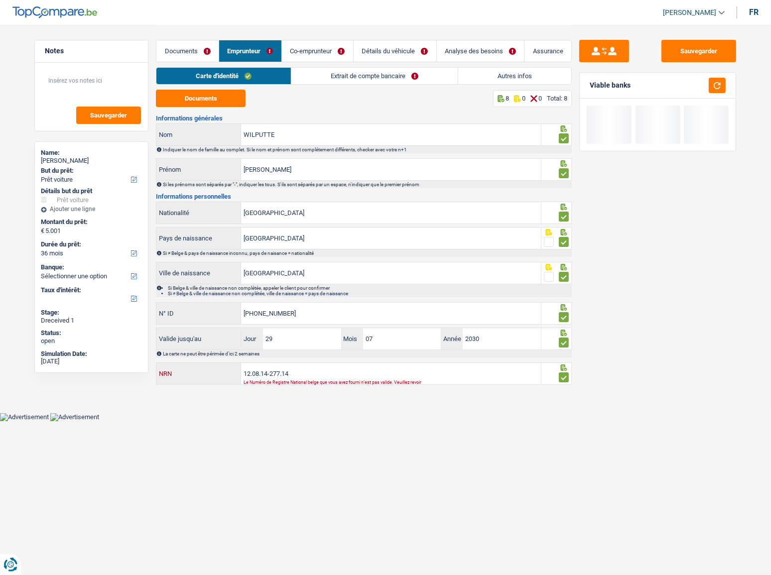
drag, startPoint x: 345, startPoint y: 371, endPoint x: 225, endPoint y: 373, distance: 120.0
click at [226, 314] on div "12.08.14-277.14 NRN" at bounding box center [348, 373] width 384 height 21
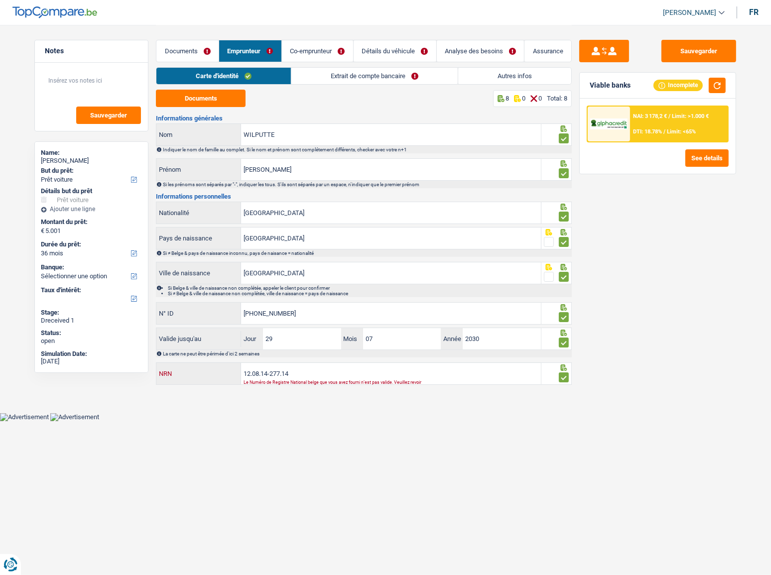
click at [246, 314] on input "12.08.14-277.14" at bounding box center [391, 373] width 300 height 21
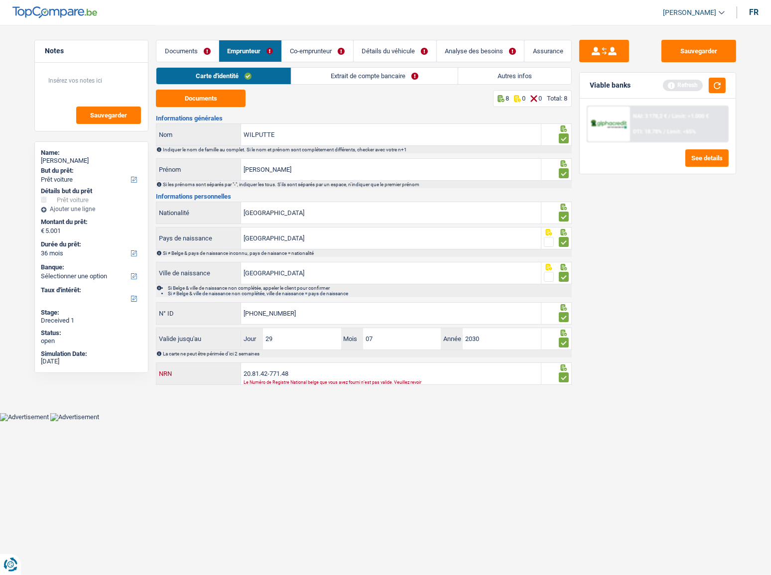
drag, startPoint x: 299, startPoint y: 369, endPoint x: 139, endPoint y: 385, distance: 160.1
click at [144, 314] on div "Notes Sauvegarder Name: [PERSON_NAME] But du prêt: Confort maison: meubles, tex…" at bounding box center [385, 206] width 717 height 363
type input "82.08.14-277.14"
drag, startPoint x: 373, startPoint y: 70, endPoint x: 337, endPoint y: 76, distance: 36.3
click at [372, 70] on link "Extrait de compte bancaire" at bounding box center [374, 76] width 166 height 16
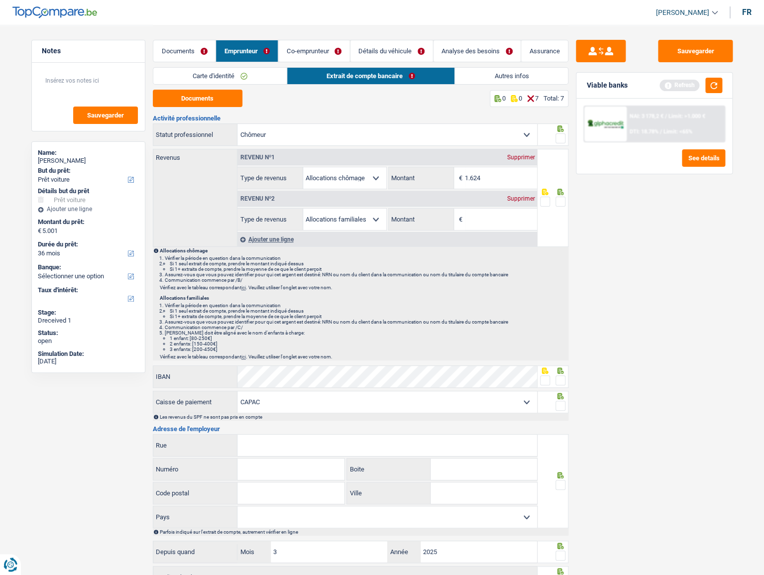
click at [198, 107] on div "Documents 0 0 7 Total: 7 Activité professionnelle Ouvrier Employé privé Employé…" at bounding box center [361, 357] width 416 height 534
click at [179, 93] on button "Documents" at bounding box center [198, 98] width 90 height 17
click at [487, 175] on input "1.624" at bounding box center [501, 177] width 72 height 21
type input "1.628"
click at [521, 202] on div "Revenu nº2 Supprimer" at bounding box center [387, 199] width 300 height 16
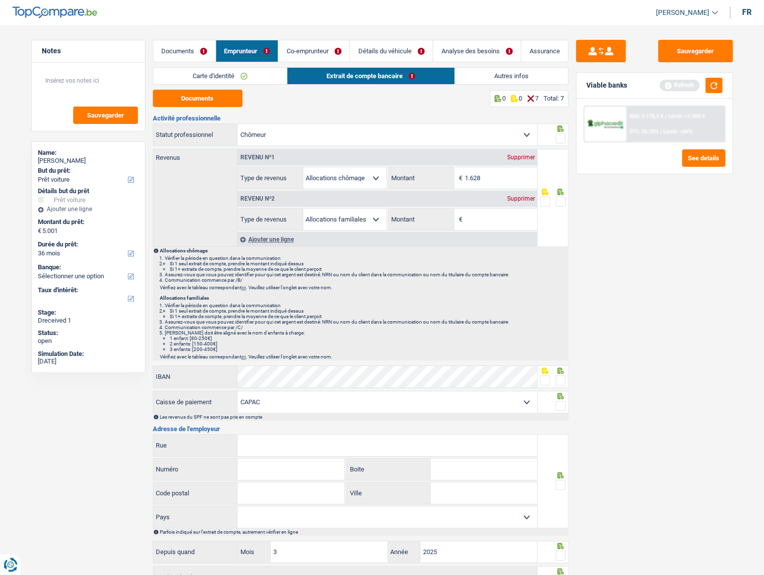
click at [561, 136] on span at bounding box center [561, 138] width 10 height 10
click at [0, 0] on input "radio" at bounding box center [0, 0] width 0 height 0
drag, startPoint x: 562, startPoint y: 200, endPoint x: 553, endPoint y: 184, distance: 18.5
click at [562, 199] on span at bounding box center [561, 202] width 10 height 10
click at [0, 0] on input "radio" at bounding box center [0, 0] width 0 height 0
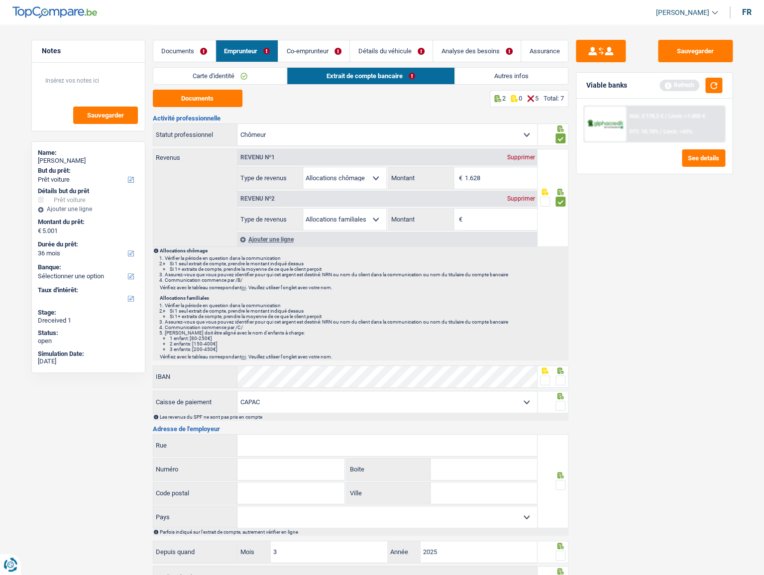
click at [524, 64] on div "Documents Emprunteur Co-emprunteur Détails du véhicule Analyse des besoins Assu…" at bounding box center [361, 46] width 416 height 42
click at [513, 71] on link "Autres infos" at bounding box center [511, 76] width 113 height 16
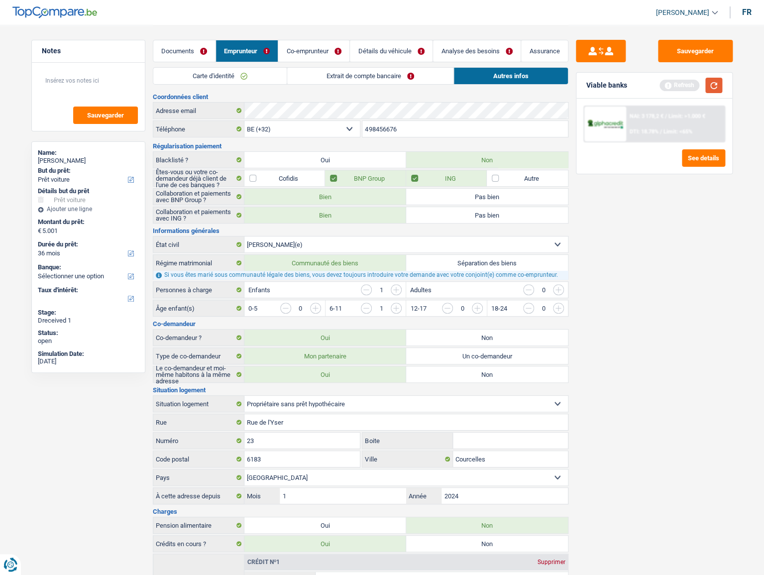
click at [687, 91] on button "button" at bounding box center [713, 85] width 17 height 15
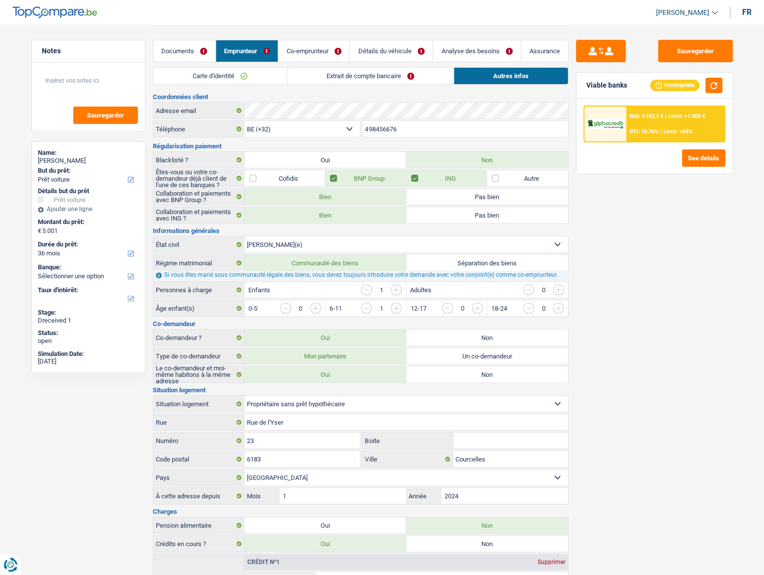
click at [378, 79] on link "Extrait de compte bancaire" at bounding box center [370, 76] width 166 height 16
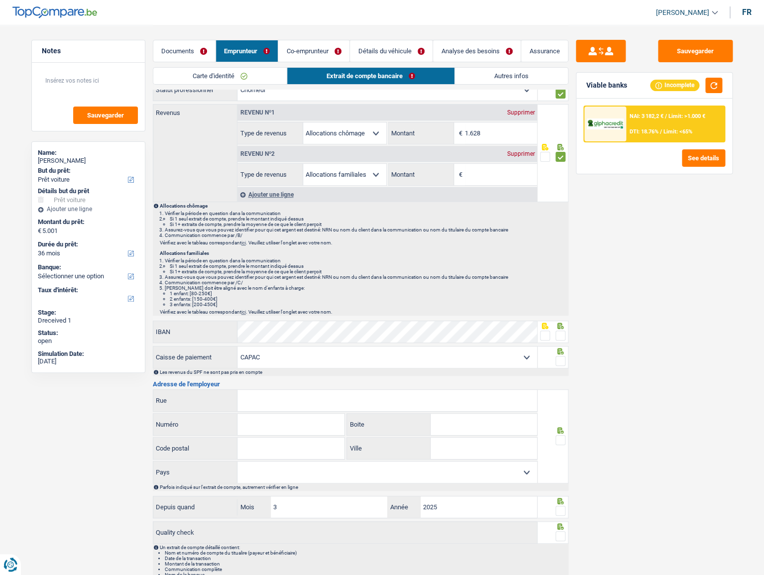
click at [519, 152] on div "Supprimer" at bounding box center [520, 154] width 33 height 6
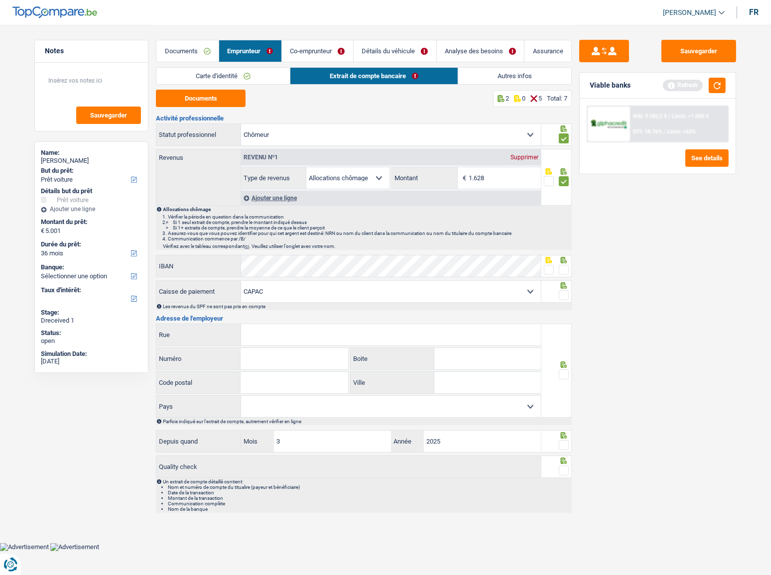
drag, startPoint x: 563, startPoint y: 268, endPoint x: 584, endPoint y: 251, distance: 27.6
click at [564, 267] on span at bounding box center [564, 270] width 10 height 10
click at [0, 0] on input "radio" at bounding box center [0, 0] width 0 height 0
click at [687, 87] on button "button" at bounding box center [716, 85] width 17 height 15
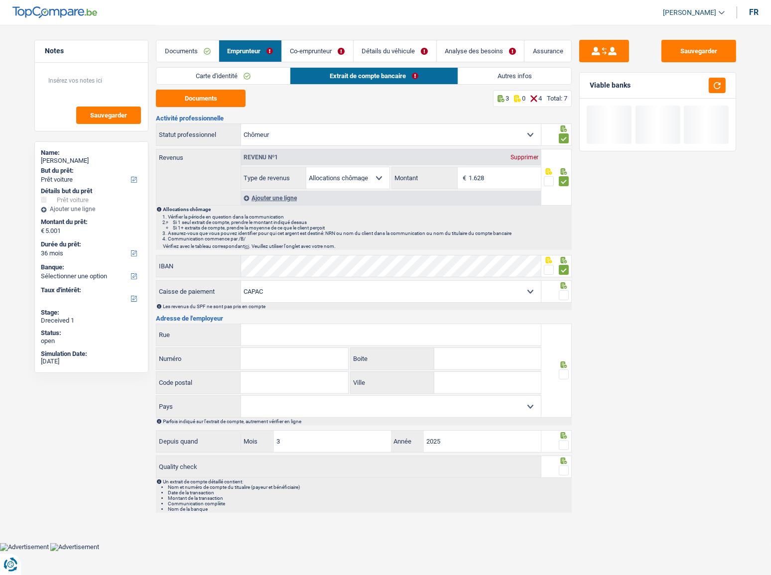
click at [567, 295] on span at bounding box center [564, 295] width 10 height 10
click at [0, 0] on input "radio" at bounding box center [0, 0] width 0 height 0
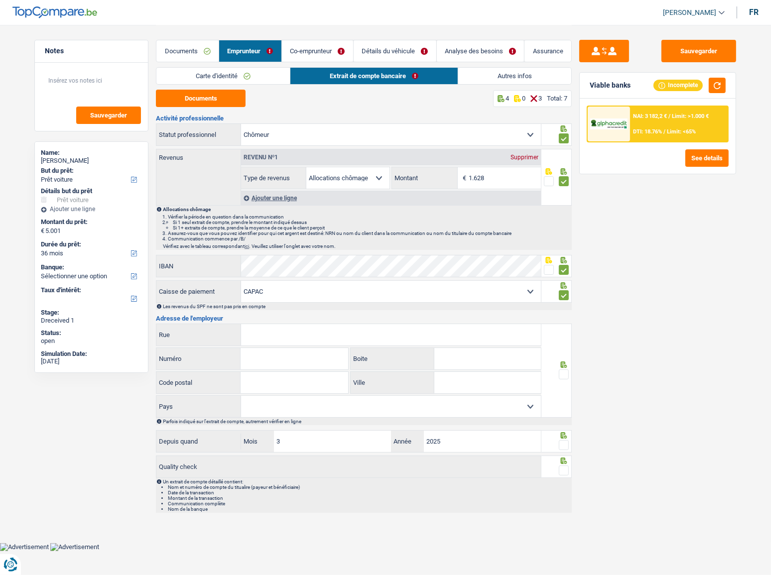
drag, startPoint x: 267, startPoint y: 335, endPoint x: 293, endPoint y: 309, distance: 36.6
click at [269, 314] on input "Rue" at bounding box center [391, 334] width 300 height 21
click at [306, 290] on select "CAPAC FGTB CSC CGSLB Autre Sélectionner une option" at bounding box center [391, 291] width 300 height 21
click at [641, 314] on div "Sauvegarder Viable banks Incomplete NAI: 3 182,2 € / Limit: >1.000 € DTI: 18.76…" at bounding box center [657, 299] width 172 height 519
click at [284, 314] on input "Rue" at bounding box center [391, 334] width 300 height 21
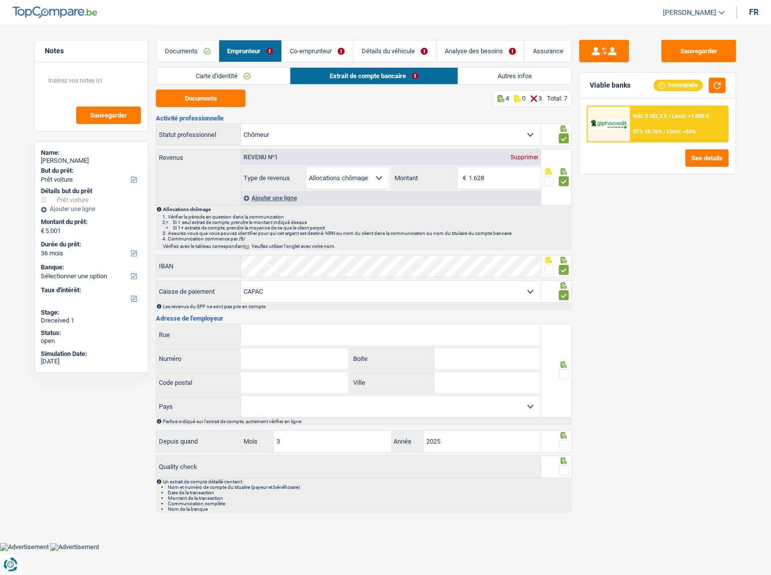
click at [313, 287] on select "CAPAC FGTB CSC CGSLB Autre Sélectionner une option" at bounding box center [391, 291] width 300 height 21
select select "cgslb"
click at [241, 281] on select "CAPAC FGTB CSC CGSLB Autre Sélectionner une option" at bounding box center [391, 291] width 300 height 21
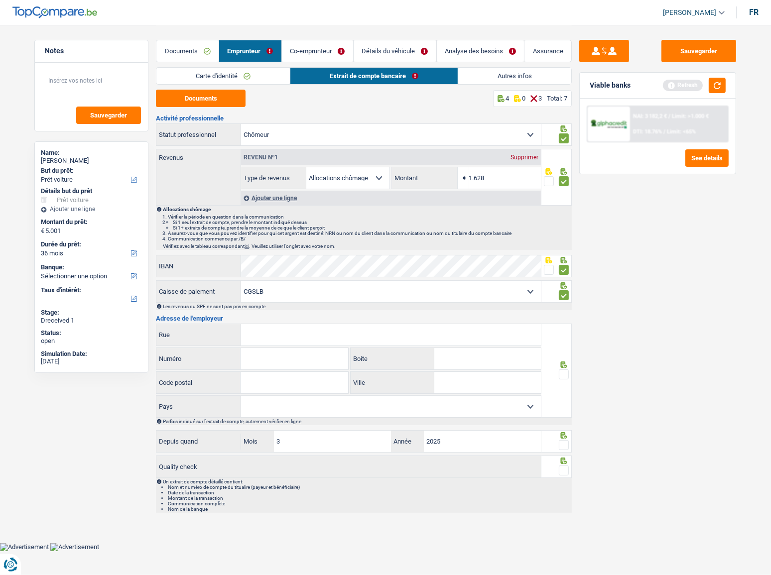
click at [292, 314] on input "Rue" at bounding box center [391, 334] width 300 height 21
click at [482, 92] on div "Documents 4 0 3 Total: 7" at bounding box center [364, 98] width 416 height 17
click at [489, 79] on link "Autres infos" at bounding box center [514, 76] width 113 height 16
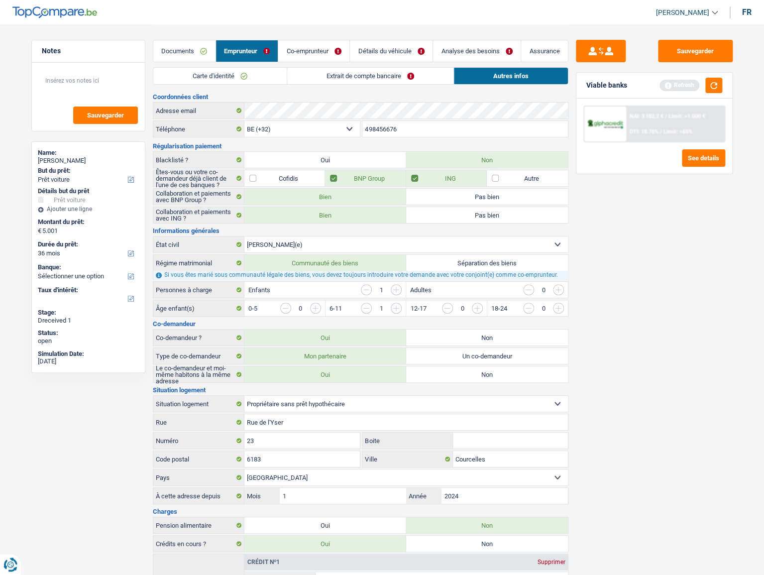
click at [413, 76] on link "Extrait de compte bancaire" at bounding box center [370, 76] width 166 height 16
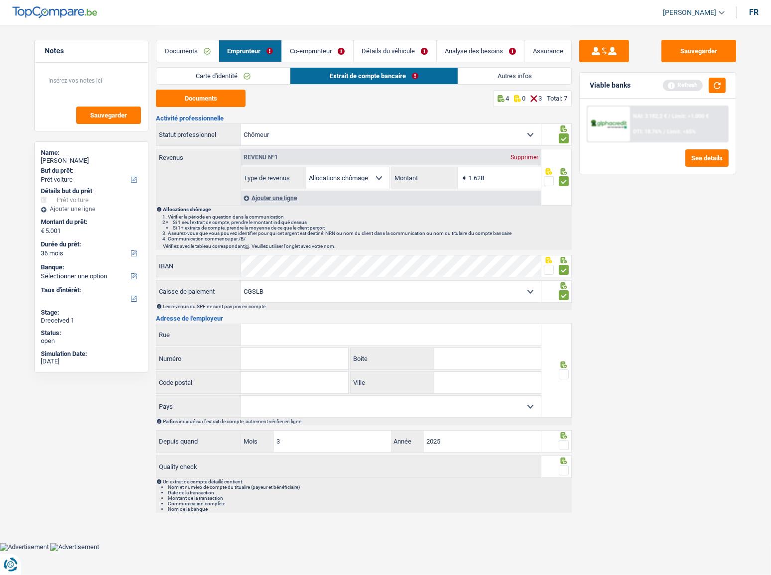
click at [267, 314] on input "Rue" at bounding box center [391, 334] width 300 height 21
click at [273, 314] on input "Numéro" at bounding box center [293, 358] width 107 height 21
click at [288, 314] on input "BOULEVARD BOUDOUIN" at bounding box center [391, 334] width 300 height 21
type input "[GEOGRAPHIC_DATA]"
click at [287, 314] on input "Numéro" at bounding box center [293, 358] width 107 height 21
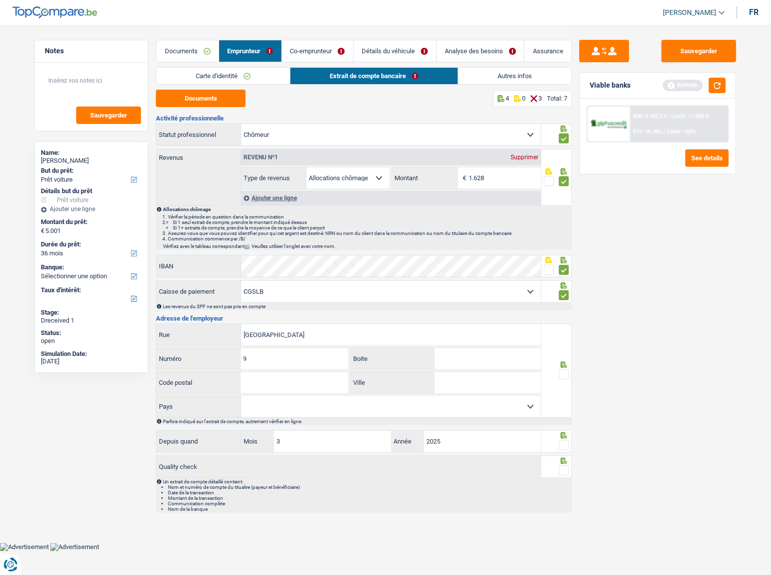
type input "9"
type input "1000"
type input "[GEOGRAPHIC_DATA]"
click at [331, 314] on select "Belgique [GEOGRAPHIC_DATA] Sélectionner une option" at bounding box center [391, 406] width 300 height 21
select select "BE"
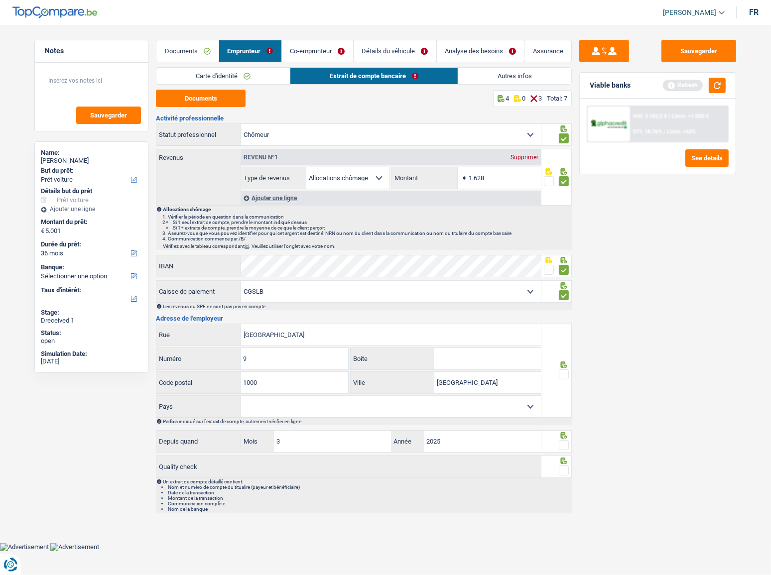
click at [241, 314] on select "Belgique [GEOGRAPHIC_DATA] Sélectionner une option" at bounding box center [391, 406] width 300 height 21
drag, startPoint x: 565, startPoint y: 372, endPoint x: 707, endPoint y: 123, distance: 287.2
click at [566, 314] on span at bounding box center [564, 374] width 10 height 10
click at [0, 0] on input "radio" at bounding box center [0, 0] width 0 height 0
click at [687, 93] on button "button" at bounding box center [716, 85] width 17 height 15
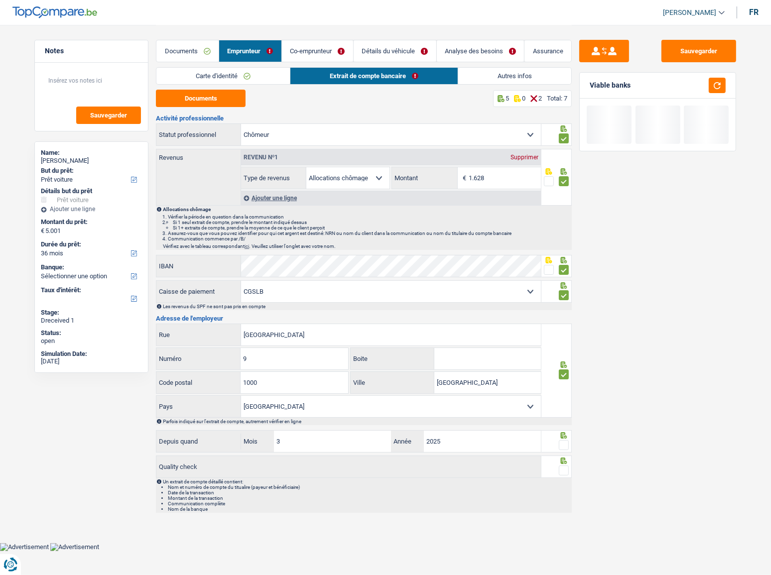
drag, startPoint x: 564, startPoint y: 444, endPoint x: 562, endPoint y: 466, distance: 22.0
click at [564, 314] on span at bounding box center [564, 445] width 10 height 10
click at [0, 0] on input "radio" at bounding box center [0, 0] width 0 height 0
click at [563, 314] on span at bounding box center [564, 470] width 10 height 10
click at [0, 0] on input "radio" at bounding box center [0, 0] width 0 height 0
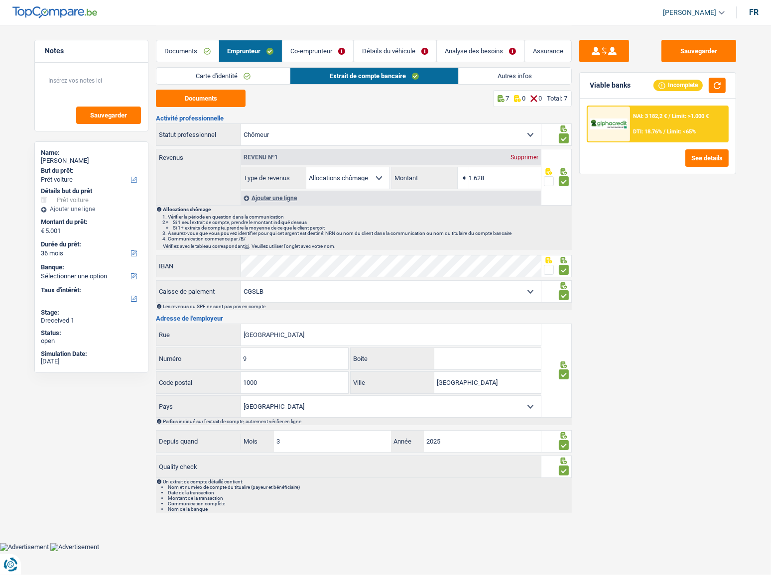
click at [493, 71] on link "Autres infos" at bounding box center [514, 76] width 113 height 16
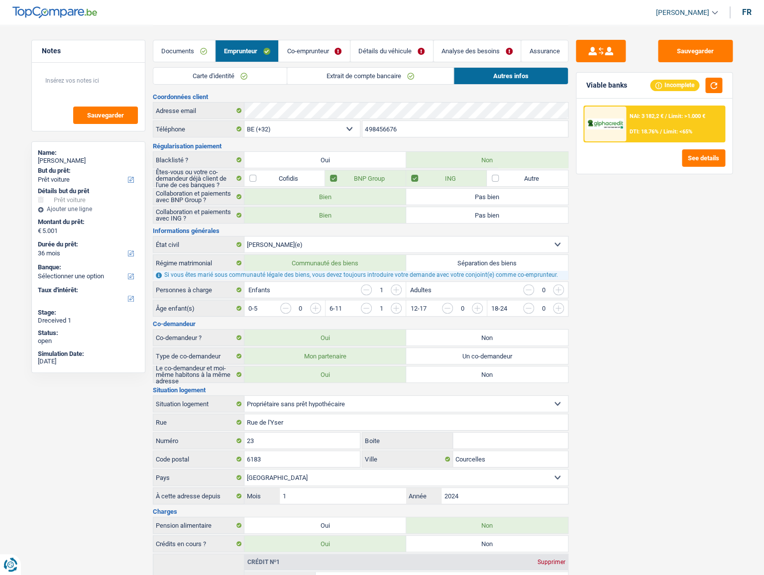
click at [302, 45] on link "Co-emprunteur" at bounding box center [314, 50] width 71 height 21
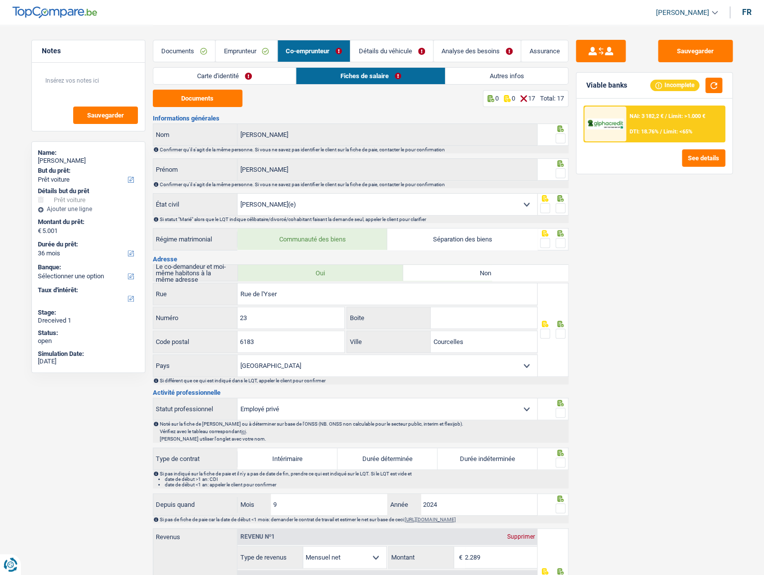
drag, startPoint x: 227, startPoint y: 72, endPoint x: 215, endPoint y: 90, distance: 21.8
click at [228, 71] on link "Carte d'identité" at bounding box center [224, 76] width 143 height 16
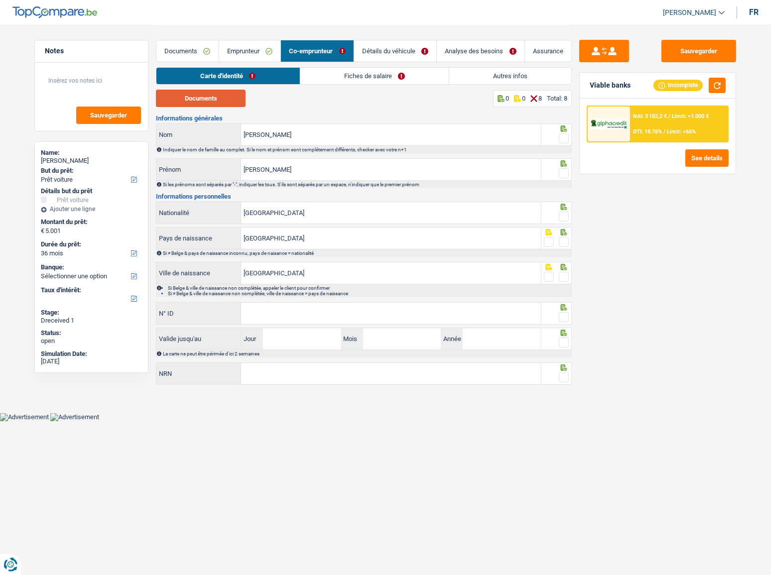
click at [207, 100] on button "Documents" at bounding box center [201, 98] width 90 height 17
click at [560, 138] on span at bounding box center [564, 138] width 10 height 10
click at [0, 0] on input "radio" at bounding box center [0, 0] width 0 height 0
click at [562, 169] on span at bounding box center [564, 173] width 10 height 10
click at [0, 0] on input "radio" at bounding box center [0, 0] width 0 height 0
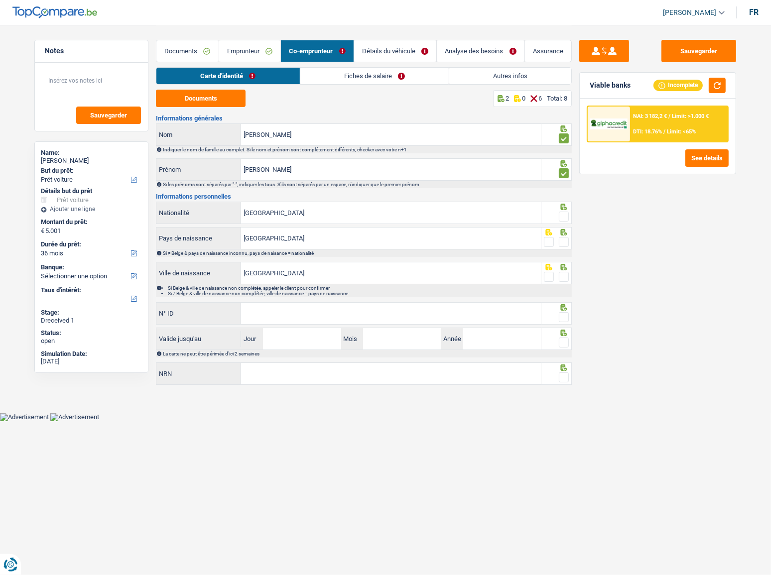
drag, startPoint x: 562, startPoint y: 220, endPoint x: 564, endPoint y: 231, distance: 11.6
click at [563, 223] on div at bounding box center [556, 213] width 31 height 22
click at [565, 240] on span at bounding box center [564, 242] width 10 height 10
click at [0, 0] on input "radio" at bounding box center [0, 0] width 0 height 0
click at [564, 216] on span at bounding box center [564, 217] width 10 height 10
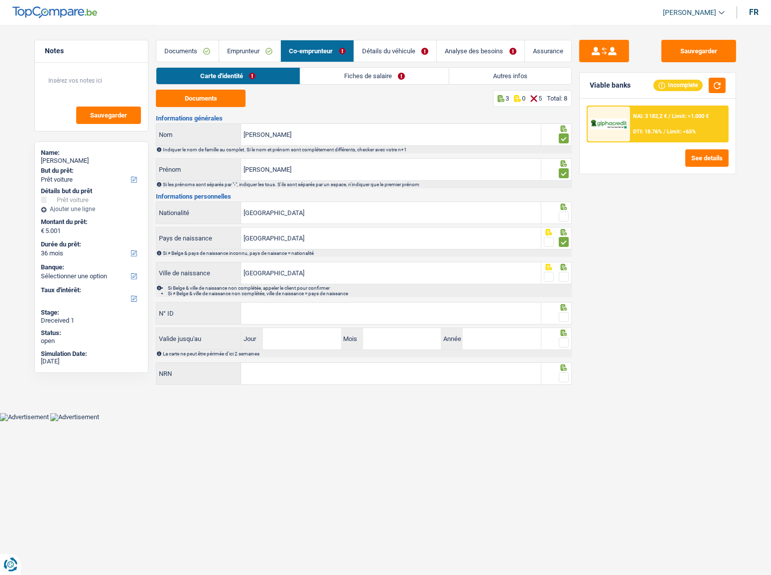
click at [0, 0] on input "radio" at bounding box center [0, 0] width 0 height 0
drag, startPoint x: 457, startPoint y: 271, endPoint x: 204, endPoint y: 271, distance: 252.9
click at [243, 270] on input "[GEOGRAPHIC_DATA]" at bounding box center [391, 272] width 300 height 21
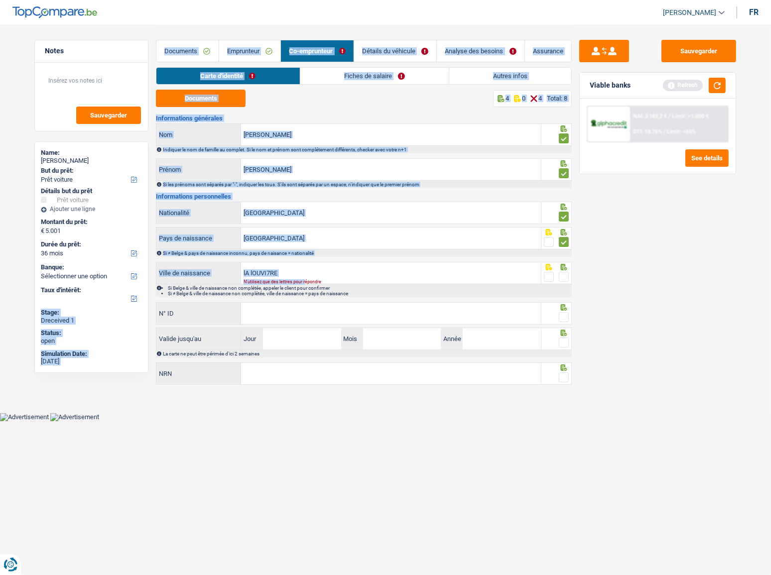
drag, startPoint x: 304, startPoint y: 279, endPoint x: 126, endPoint y: 290, distance: 178.1
click at [142, 294] on div "Notes Sauvegarder Name: [PERSON_NAME] But du prêt: Confort maison: meubles, tex…" at bounding box center [385, 206] width 717 height 363
click at [304, 276] on input "lA lOUVI7RE" at bounding box center [391, 272] width 300 height 21
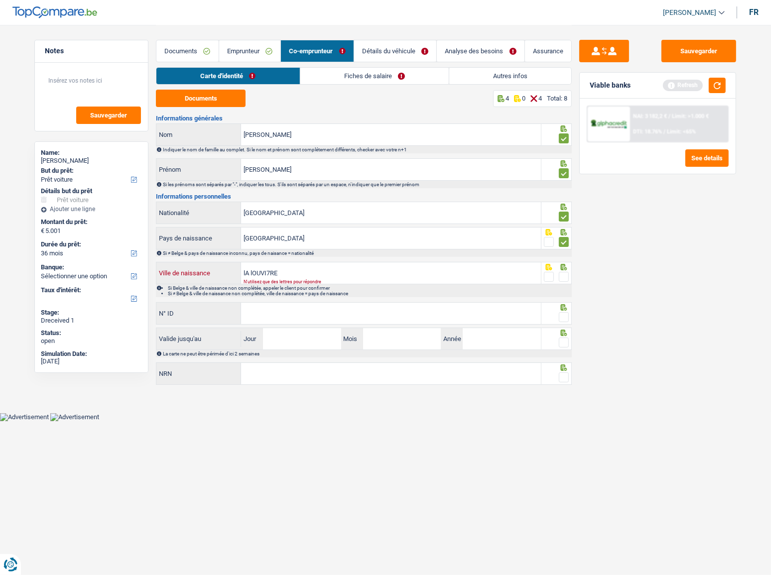
drag, startPoint x: 243, startPoint y: 264, endPoint x: 233, endPoint y: 264, distance: 10.0
click at [233, 264] on div "lA lOUVI7RE Ville de naissance" at bounding box center [348, 272] width 384 height 21
type input "[GEOGRAPHIC_DATA]"
click at [564, 276] on span at bounding box center [564, 277] width 10 height 10
click at [0, 0] on input "radio" at bounding box center [0, 0] width 0 height 0
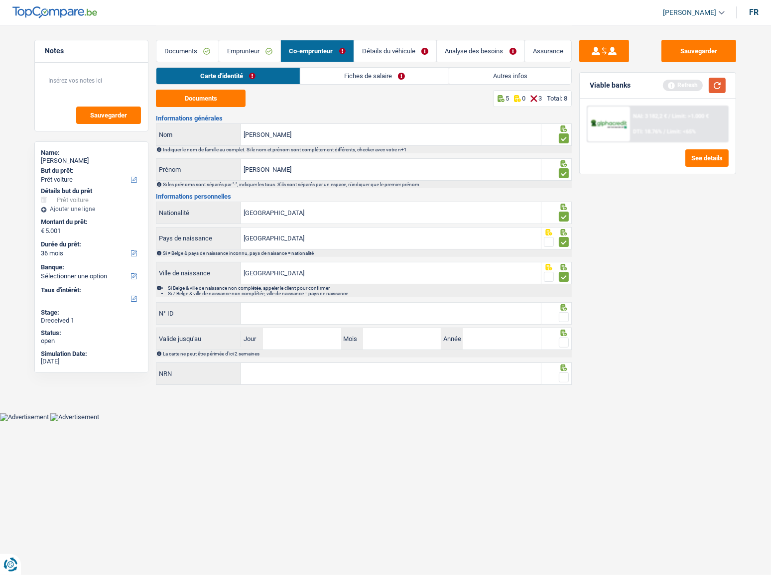
click at [687, 85] on button "button" at bounding box center [716, 85] width 17 height 15
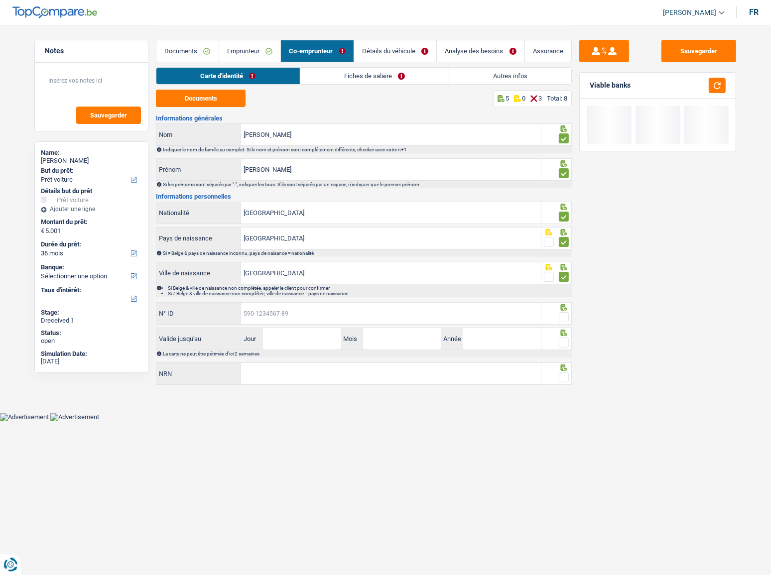
drag, startPoint x: 401, startPoint y: 309, endPoint x: 398, endPoint y: 314, distance: 5.1
click at [401, 309] on input "N° ID" at bounding box center [391, 313] width 300 height 21
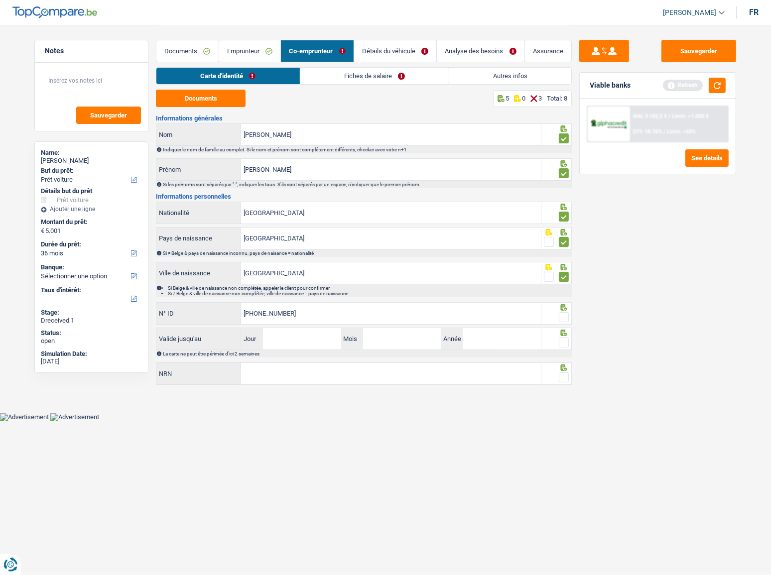
type input "[PHONE_NUMBER]"
drag, startPoint x: 558, startPoint y: 317, endPoint x: 573, endPoint y: 286, distance: 35.2
click at [559, 314] on fieldset at bounding box center [556, 317] width 25 height 12
click at [687, 82] on button "button" at bounding box center [716, 85] width 17 height 15
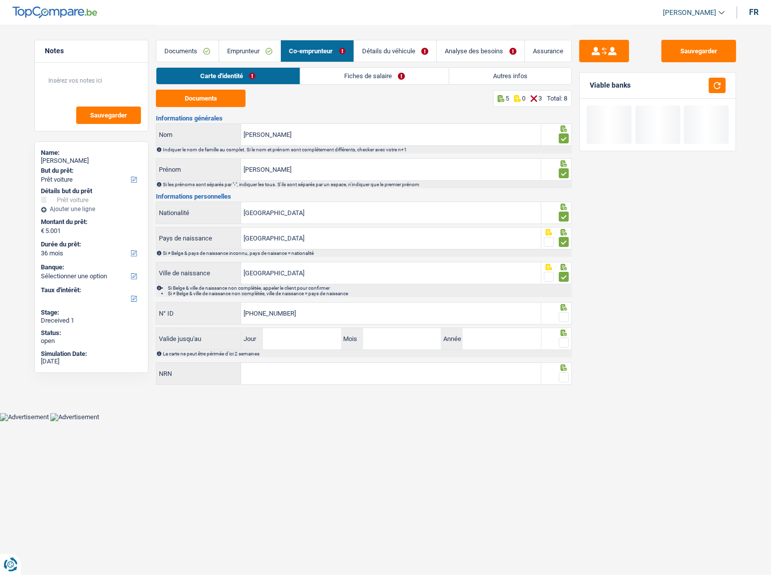
click at [566, 314] on span at bounding box center [564, 317] width 10 height 10
click at [0, 0] on input "radio" at bounding box center [0, 0] width 0 height 0
click at [324, 314] on input "Jour" at bounding box center [302, 338] width 78 height 21
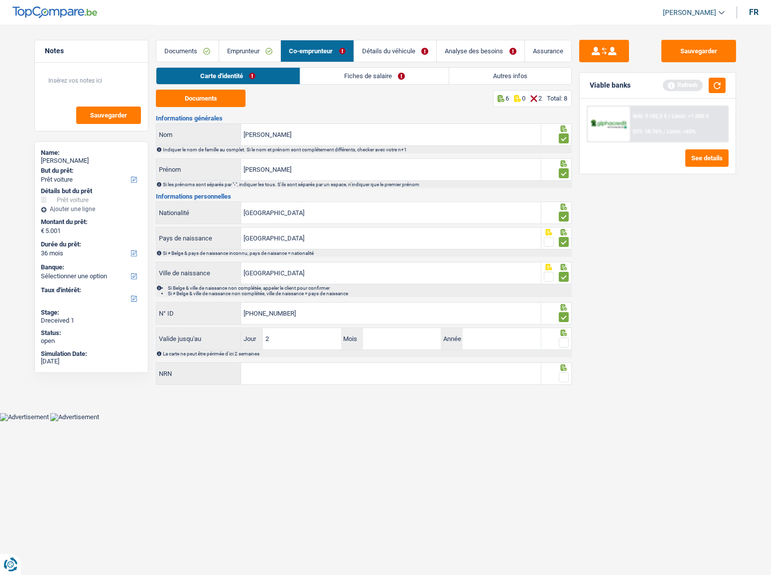
type input "27"
type input "07"
type input "2028"
click at [560, 314] on span at bounding box center [564, 343] width 10 height 10
click at [0, 0] on input "radio" at bounding box center [0, 0] width 0 height 0
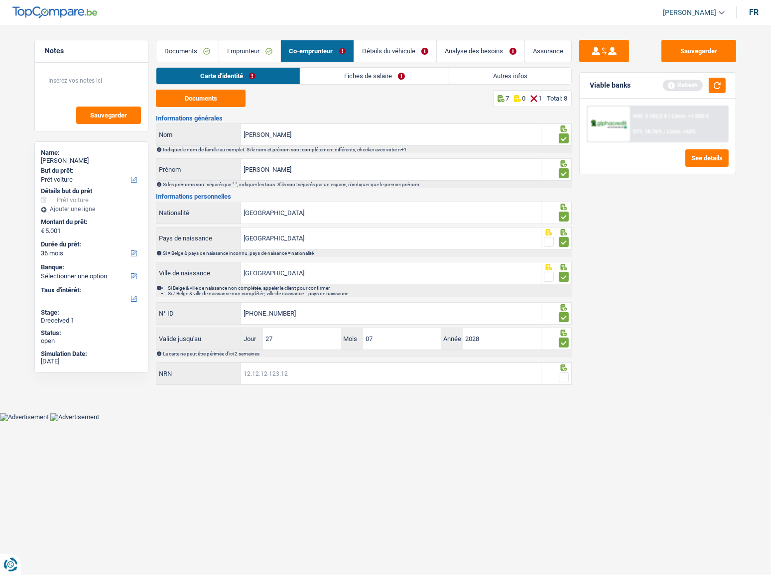
click at [523, 314] on input "NRN" at bounding box center [391, 373] width 300 height 21
click at [302, 314] on input "NRN" at bounding box center [391, 373] width 300 height 21
type input "82.06.29-198.17"
click at [563, 314] on span at bounding box center [564, 377] width 10 height 10
click at [0, 0] on input "radio" at bounding box center [0, 0] width 0 height 0
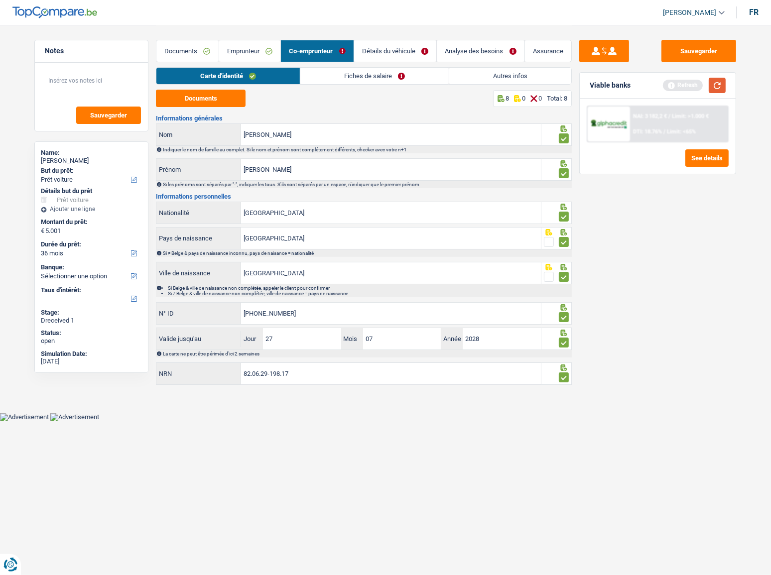
click at [687, 82] on button "button" at bounding box center [716, 85] width 17 height 15
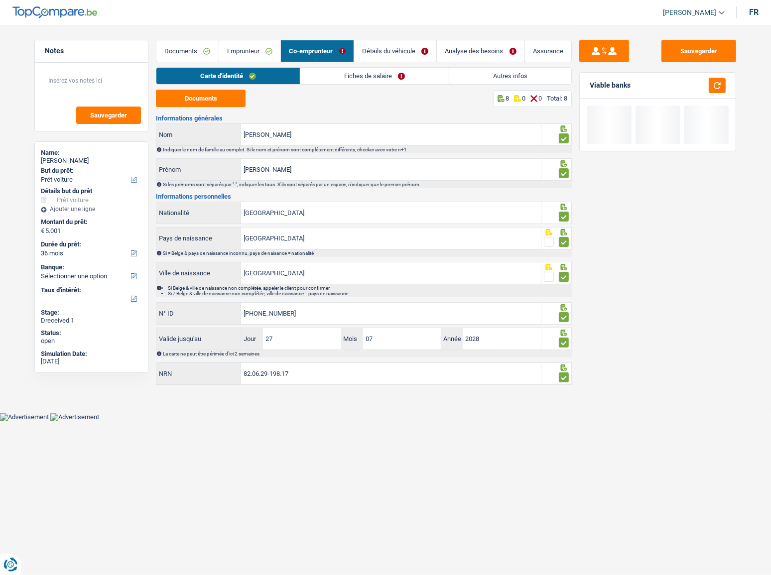
click at [350, 76] on link "Fiches de salaire" at bounding box center [374, 76] width 148 height 16
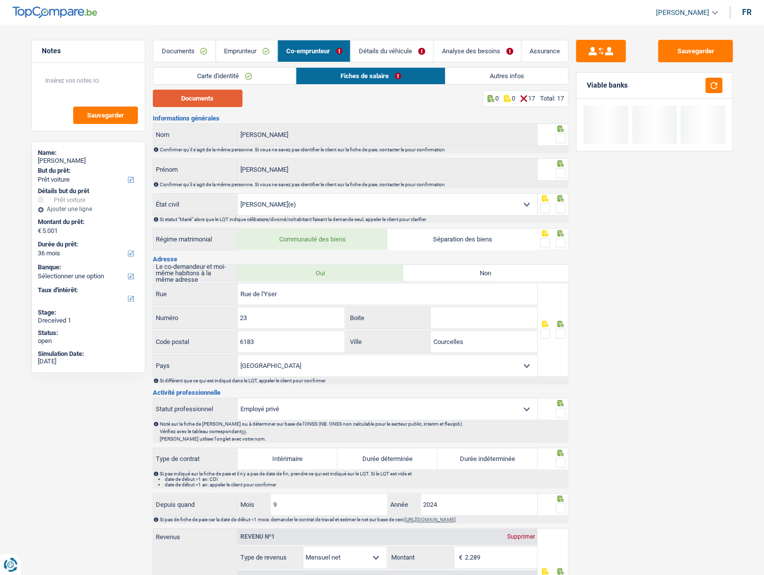
click at [229, 93] on button "Documents" at bounding box center [198, 98] width 90 height 17
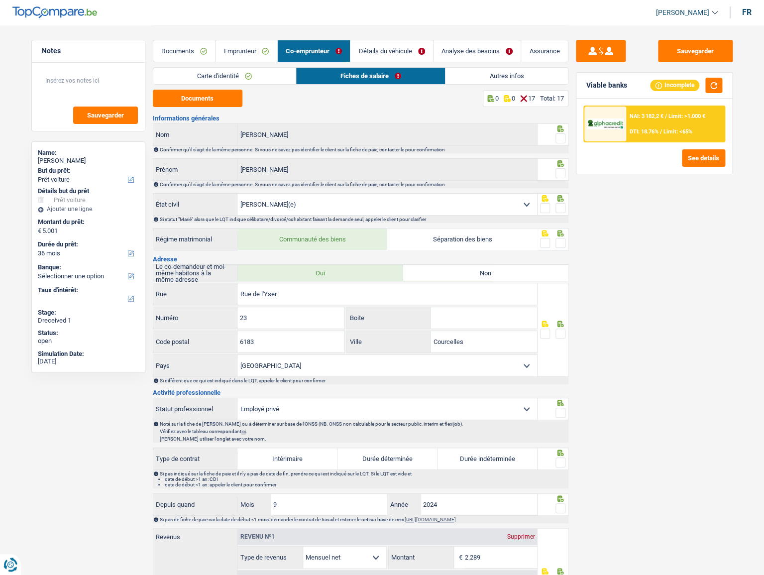
drag, startPoint x: 562, startPoint y: 138, endPoint x: 731, endPoint y: 183, distance: 175.2
click at [563, 138] on span at bounding box center [561, 138] width 10 height 10
click at [0, 0] on input "radio" at bounding box center [0, 0] width 0 height 0
click at [561, 169] on span at bounding box center [561, 173] width 10 height 10
click at [0, 0] on input "radio" at bounding box center [0, 0] width 0 height 0
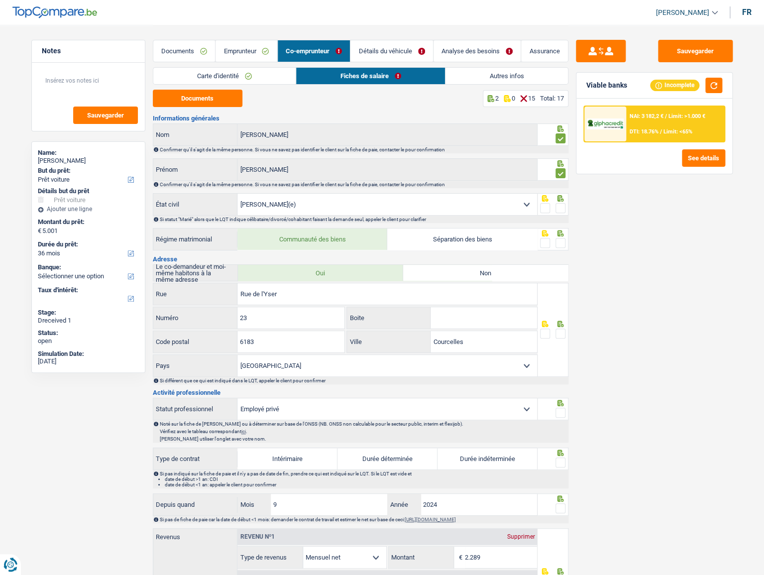
click at [561, 209] on span at bounding box center [561, 208] width 10 height 10
click at [0, 0] on input "radio" at bounding box center [0, 0] width 0 height 0
click at [562, 242] on span at bounding box center [561, 243] width 10 height 10
click at [0, 0] on input "radio" at bounding box center [0, 0] width 0 height 0
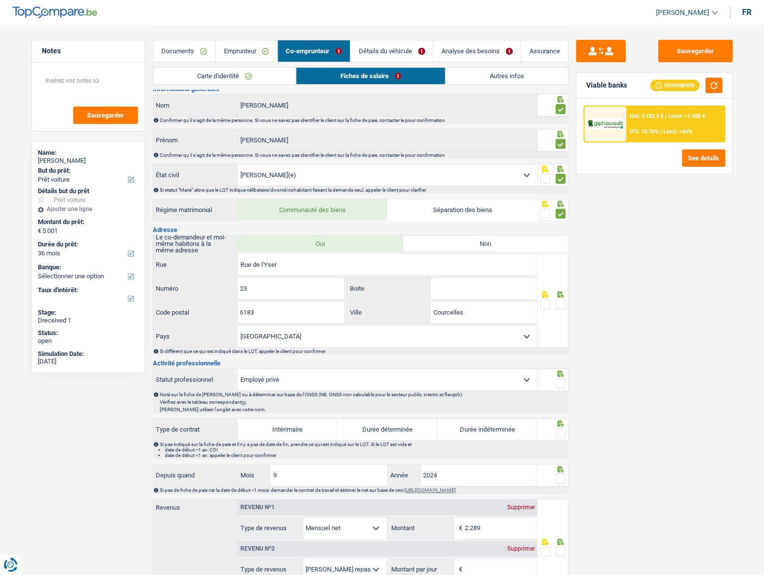
scroll to position [45, 0]
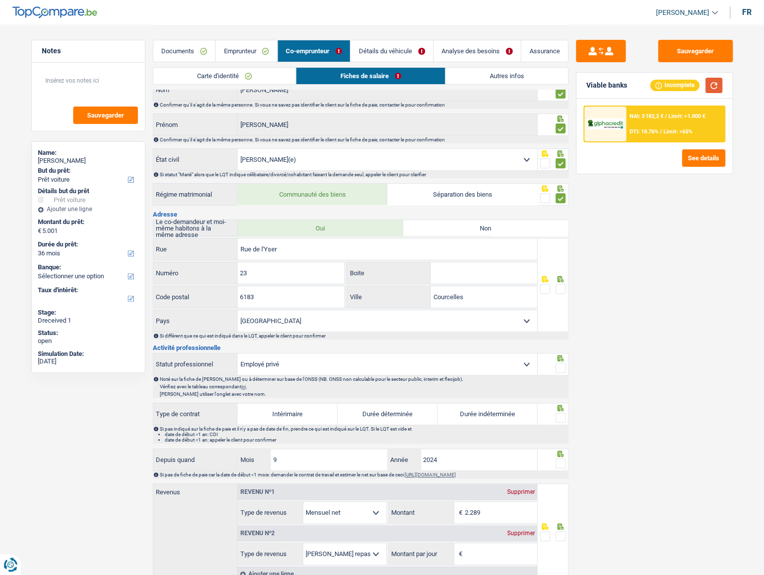
click at [687, 86] on button "button" at bounding box center [713, 85] width 17 height 15
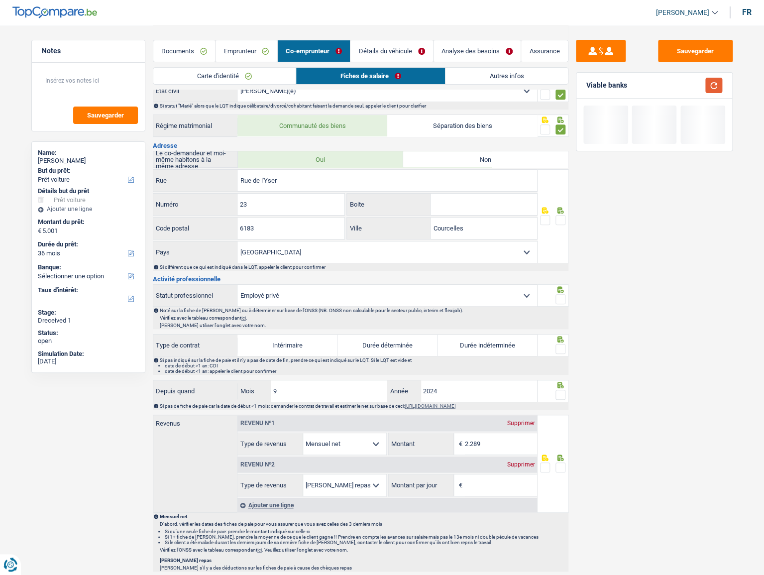
scroll to position [135, 0]
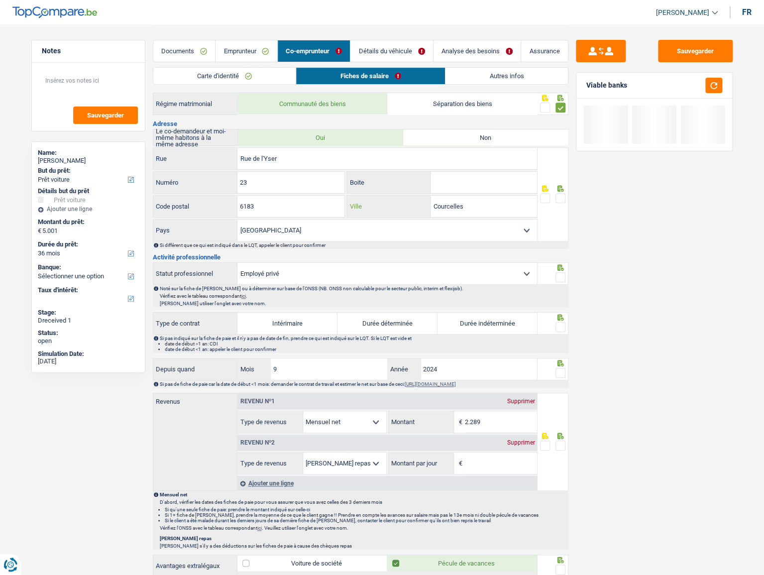
drag, startPoint x: 474, startPoint y: 208, endPoint x: 390, endPoint y: 207, distance: 84.6
click at [390, 207] on div "Courcelles Ville" at bounding box center [442, 206] width 190 height 21
type input "Trazegnies"
drag, startPoint x: 561, startPoint y: 197, endPoint x: 654, endPoint y: 154, distance: 102.0
click at [565, 193] on label at bounding box center [561, 198] width 10 height 10
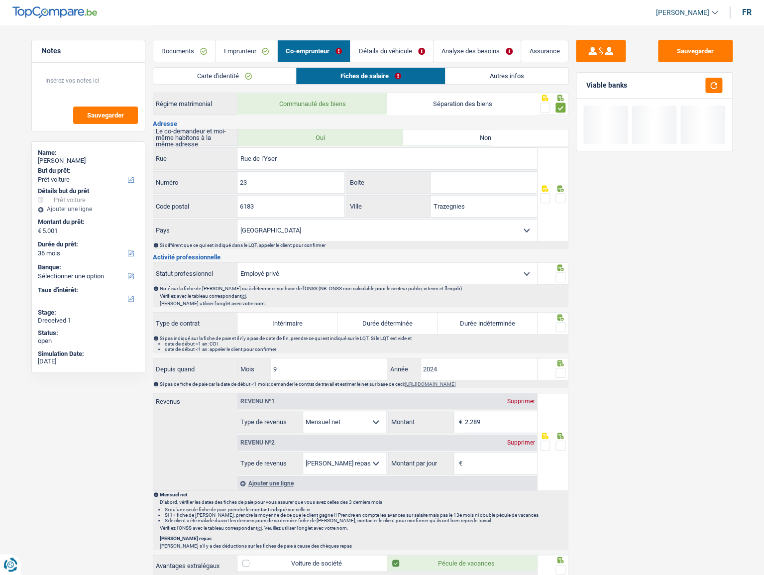
click at [0, 0] on input "radio" at bounding box center [0, 0] width 0 height 0
click at [687, 88] on button "button" at bounding box center [713, 85] width 17 height 15
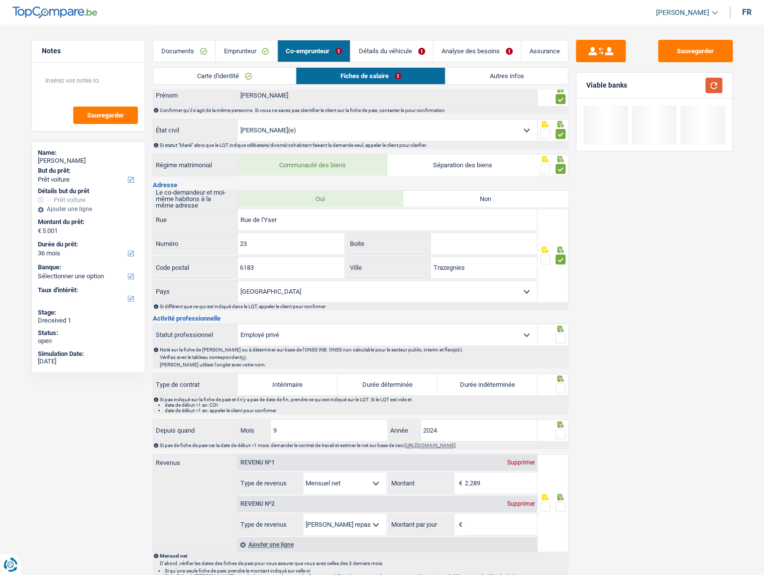
scroll to position [90, 0]
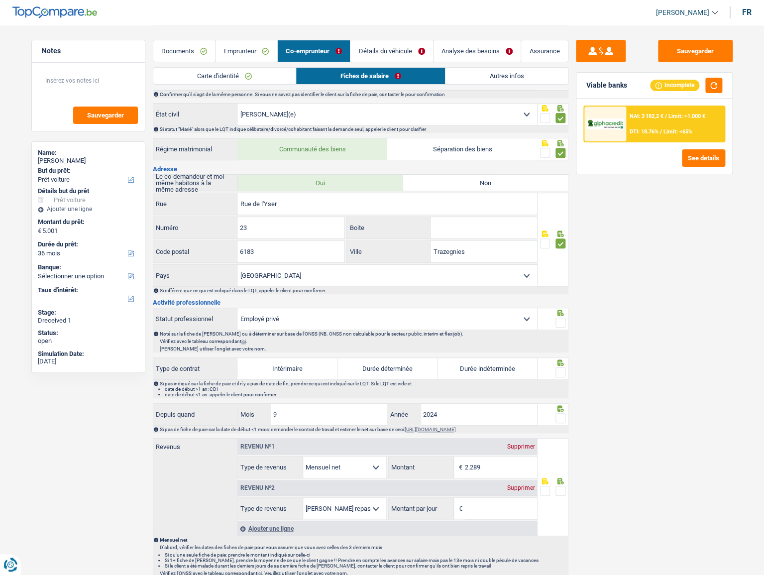
click at [562, 314] on span at bounding box center [561, 323] width 10 height 10
click at [0, 0] on input "radio" at bounding box center [0, 0] width 0 height 0
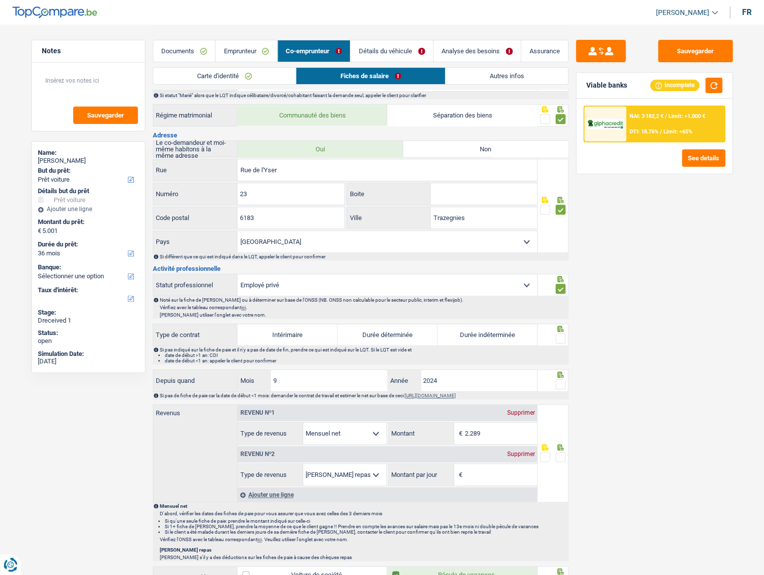
scroll to position [181, 0]
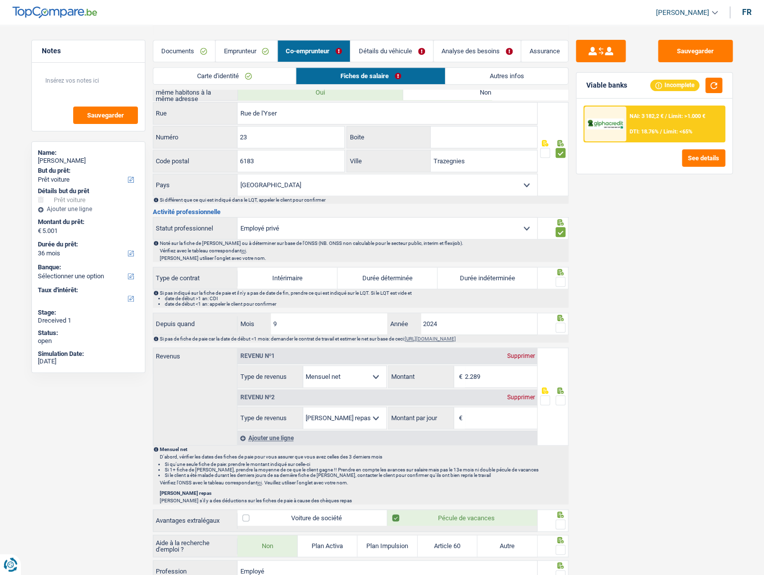
click at [687, 314] on div "Sauvegarder Viable banks Incomplete NAI: 3 182,2 € / Limit: >1.000 € DTI: 18.76…" at bounding box center [654, 299] width 172 height 519
click at [687, 239] on div "Sauvegarder Viable banks Incomplete NAI: 3 182,2 € / Limit: >1.000 € DTI: 18.76…" at bounding box center [654, 299] width 172 height 519
click at [498, 282] on label "Durée indéterminée" at bounding box center [488, 277] width 100 height 21
click at [498, 282] on input "Durée indéterminée" at bounding box center [488, 277] width 100 height 21
radio input "true"
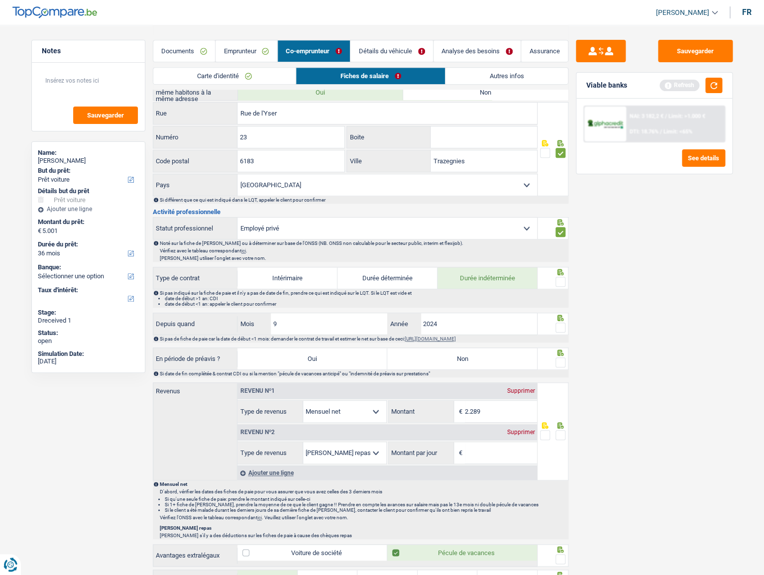
click at [561, 277] on span at bounding box center [561, 282] width 10 height 10
click at [0, 0] on input "radio" at bounding box center [0, 0] width 0 height 0
click at [557, 314] on span at bounding box center [561, 328] width 10 height 10
click at [0, 0] on input "radio" at bounding box center [0, 0] width 0 height 0
drag, startPoint x: 450, startPoint y: 366, endPoint x: 589, endPoint y: 359, distance: 139.0
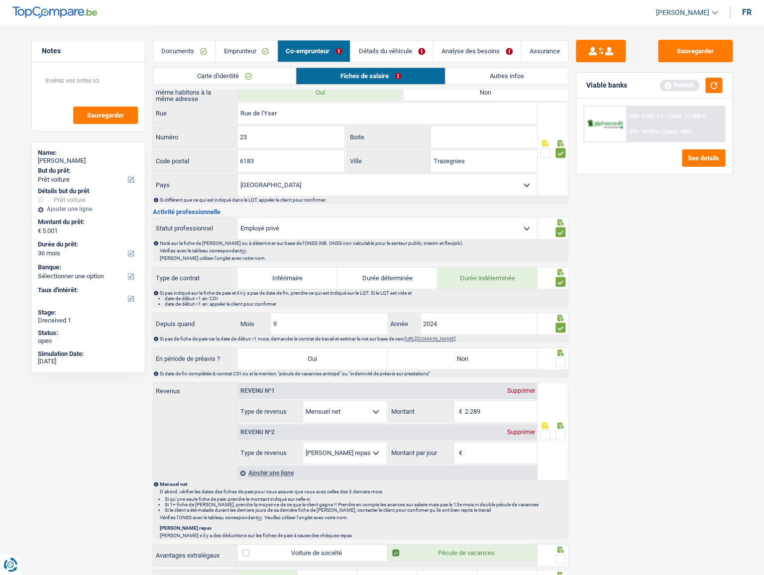
click at [453, 314] on label "Non" at bounding box center [462, 358] width 150 height 21
click at [453, 314] on input "Non" at bounding box center [462, 358] width 150 height 21
radio input "true"
click at [560, 314] on span at bounding box center [561, 362] width 10 height 10
click at [0, 0] on input "radio" at bounding box center [0, 0] width 0 height 0
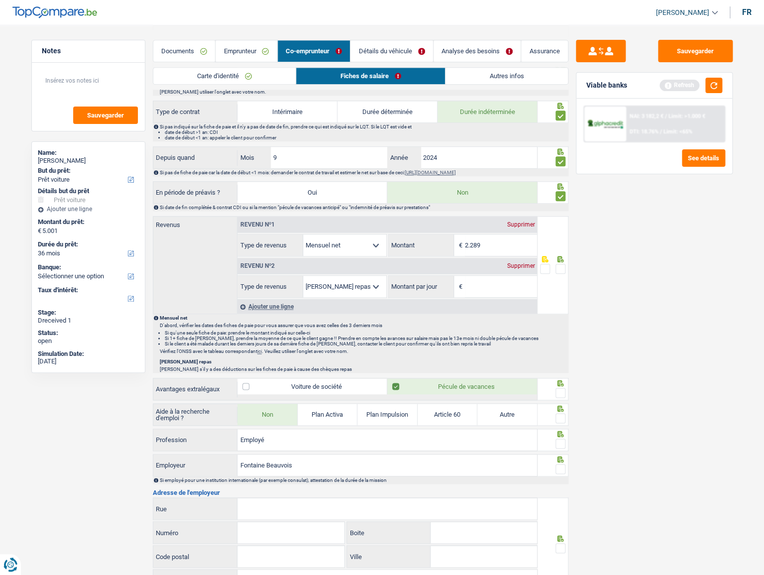
scroll to position [362, 0]
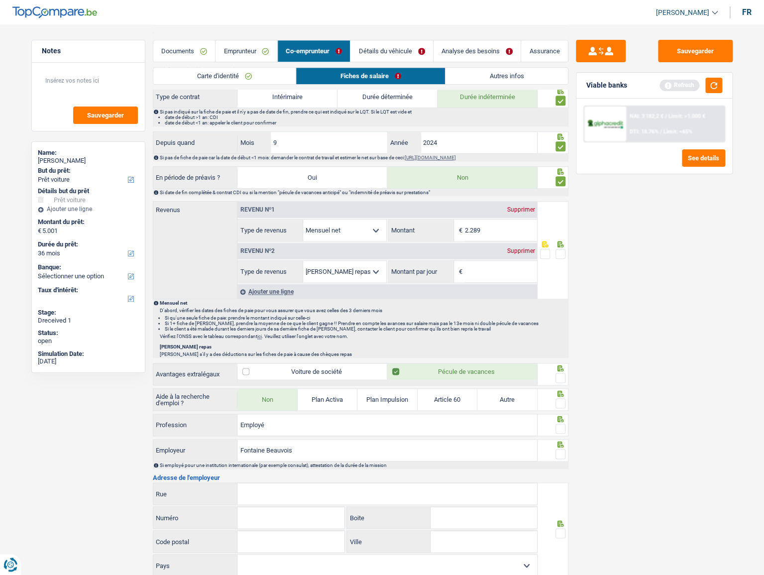
click at [523, 253] on div "Revenu nº2 Supprimer" at bounding box center [387, 251] width 300 height 16
click at [472, 226] on input "2.289" at bounding box center [501, 230] width 72 height 21
type input "2.115"
drag, startPoint x: 489, startPoint y: 273, endPoint x: 604, endPoint y: 251, distance: 117.0
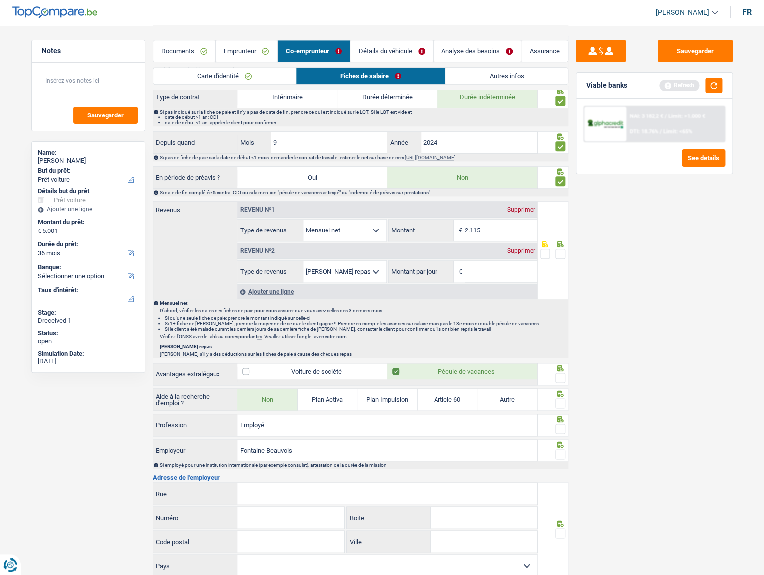
click at [491, 272] on input "Montant par jour" at bounding box center [501, 271] width 72 height 21
click at [521, 252] on div "Supprimer" at bounding box center [520, 251] width 33 height 6
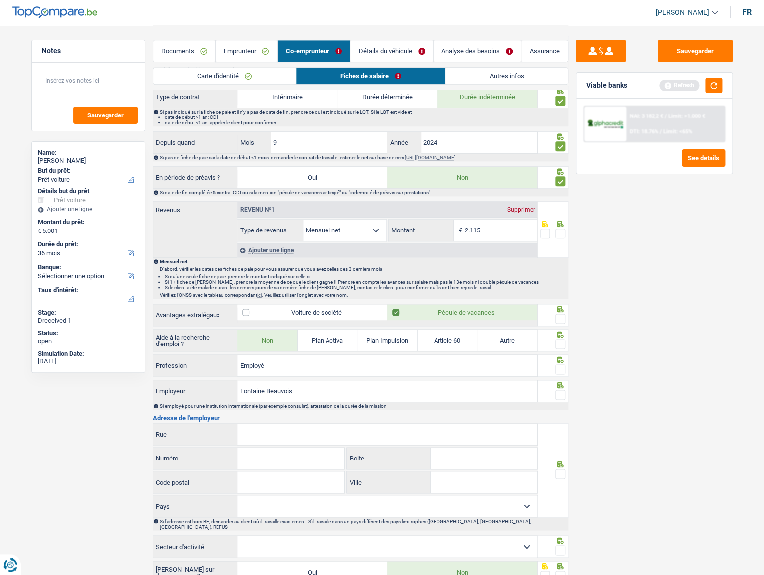
drag, startPoint x: 555, startPoint y: 231, endPoint x: 571, endPoint y: 226, distance: 16.8
click at [556, 231] on span at bounding box center [561, 233] width 10 height 10
click at [0, 0] on input "radio" at bounding box center [0, 0] width 0 height 0
drag, startPoint x: 713, startPoint y: 79, endPoint x: 681, endPoint y: 85, distance: 32.3
click at [687, 79] on button "button" at bounding box center [713, 85] width 17 height 15
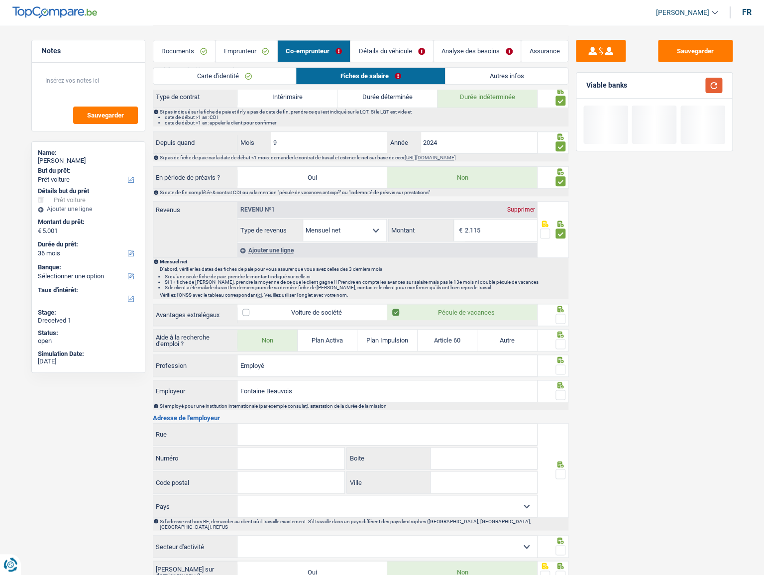
scroll to position [452, 0]
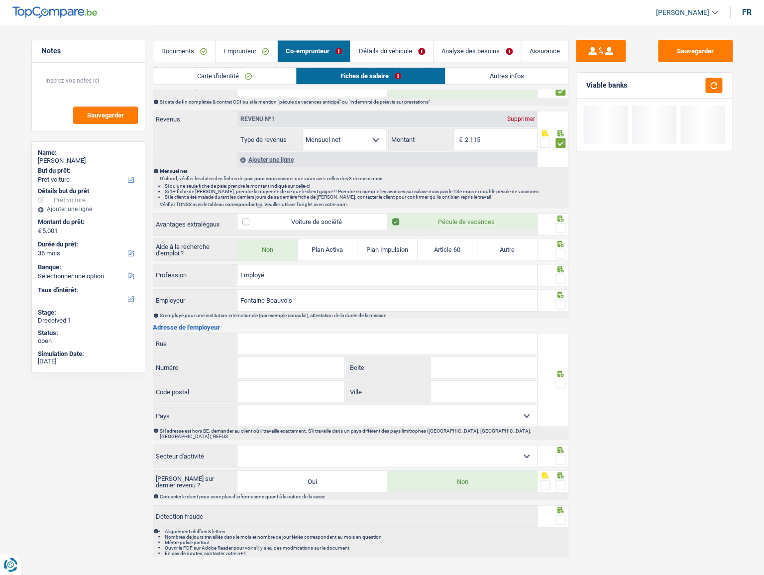
click at [558, 229] on span at bounding box center [561, 228] width 10 height 10
click at [0, 0] on input "radio" at bounding box center [0, 0] width 0 height 0
click at [562, 255] on span at bounding box center [561, 253] width 10 height 10
click at [0, 0] on input "radio" at bounding box center [0, 0] width 0 height 0
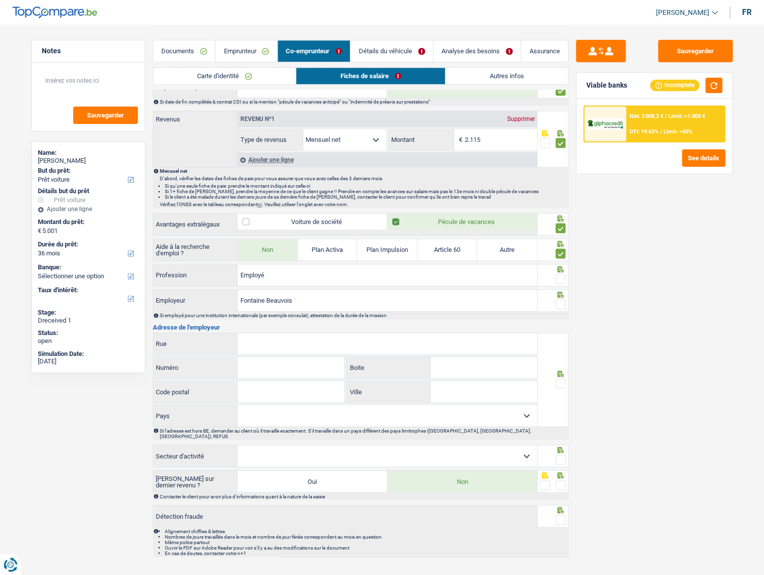
click at [560, 274] on span at bounding box center [561, 279] width 10 height 10
click at [0, 0] on input "radio" at bounding box center [0, 0] width 0 height 0
click at [687, 83] on button "button" at bounding box center [713, 85] width 17 height 15
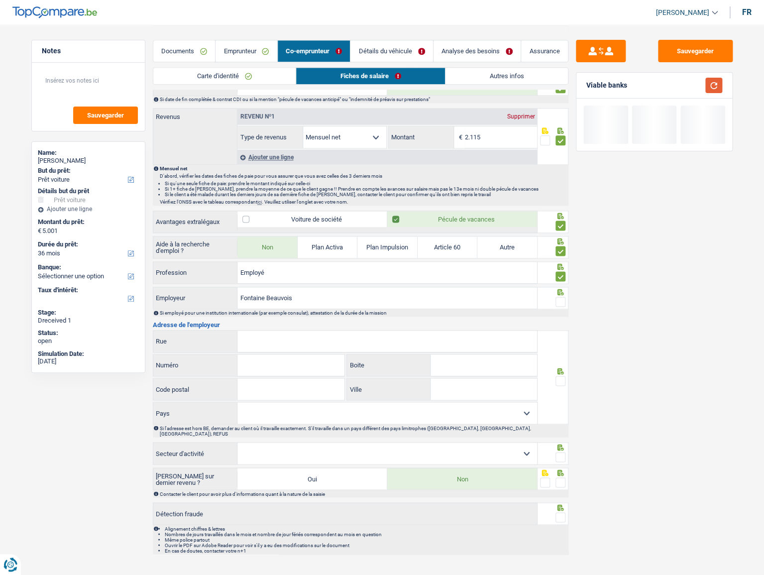
scroll to position [456, 0]
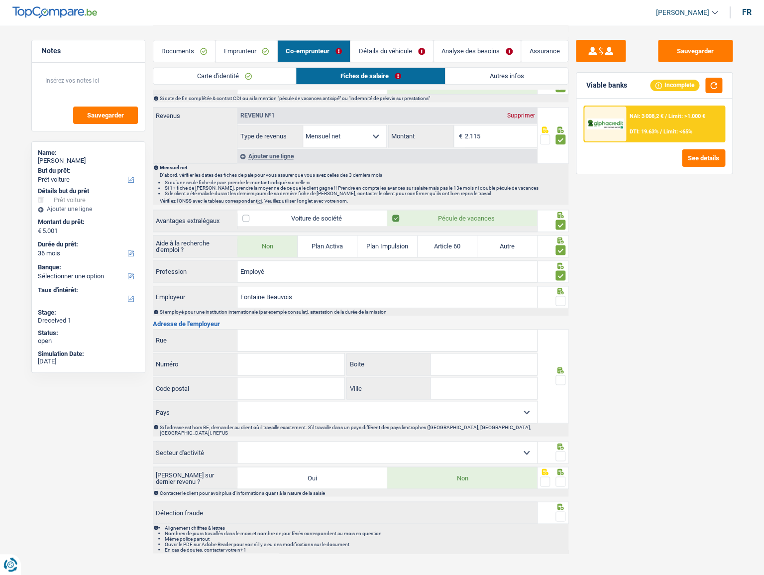
click at [565, 296] on span at bounding box center [561, 301] width 10 height 10
click at [0, 0] on input "radio" at bounding box center [0, 0] width 0 height 0
click at [687, 84] on button "button" at bounding box center [713, 85] width 17 height 15
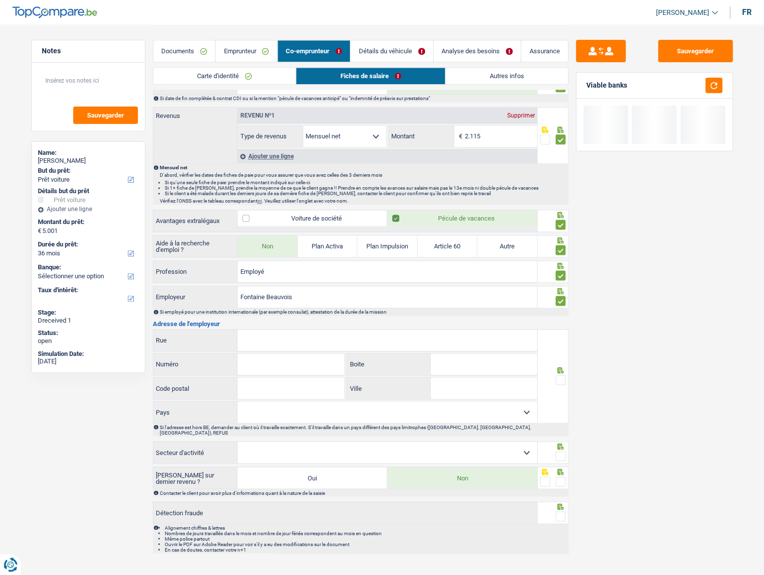
click at [270, 314] on input "Rue" at bounding box center [387, 340] width 300 height 21
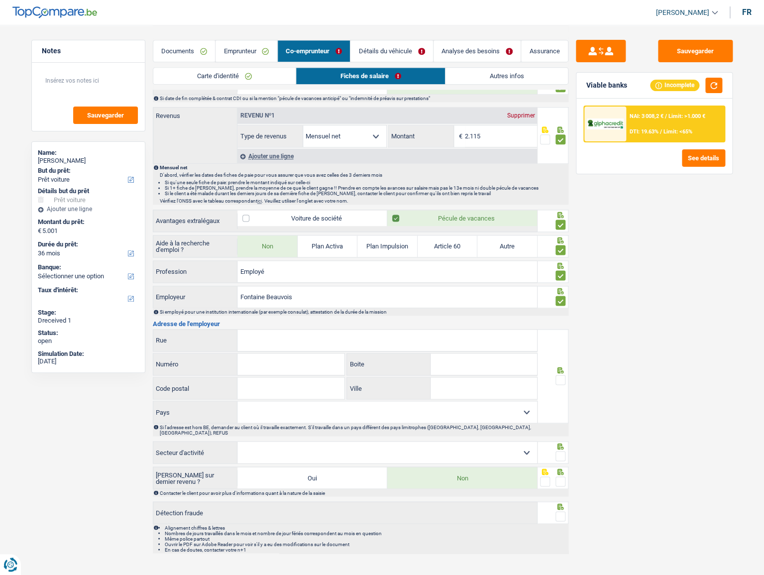
click at [270, 314] on input "Rue" at bounding box center [387, 340] width 300 height 21
drag, startPoint x: 299, startPoint y: 296, endPoint x: 209, endPoint y: 312, distance: 91.5
click at [209, 312] on div "Fontaine Beauvois Employeur Si employé pour une institution internationale (par…" at bounding box center [361, 301] width 416 height 30
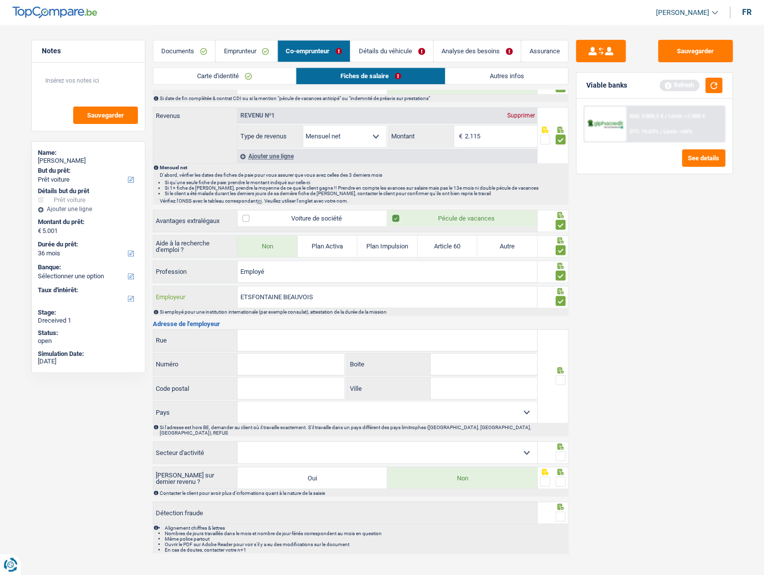
click at [252, 294] on input "ETSFONTAINE BEAUVOIS" at bounding box center [387, 296] width 300 height 21
type input "ETS FONTAINE BEAUVOIS"
click at [308, 314] on input "Rue" at bounding box center [387, 340] width 300 height 21
type input "chaussee de [GEOGRAPHIC_DATA]"
type input "332"
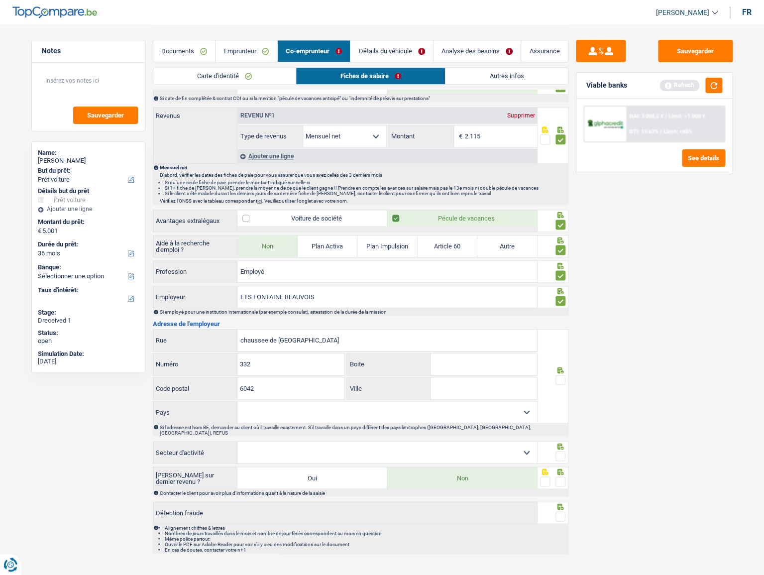
type input "6042"
type input "LODELINSART"
drag, startPoint x: 427, startPoint y: 411, endPoint x: 421, endPoint y: 417, distance: 8.4
click at [427, 314] on select "[GEOGRAPHIC_DATA] [GEOGRAPHIC_DATA] [GEOGRAPHIC_DATA] [GEOGRAPHIC_DATA] [GEOGRA…" at bounding box center [387, 411] width 300 height 21
select select "BE"
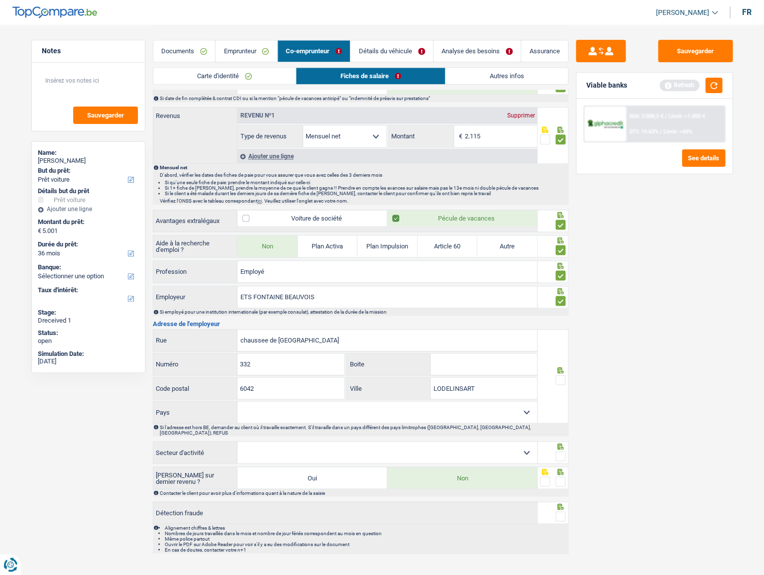
click at [237, 314] on select "[GEOGRAPHIC_DATA] [GEOGRAPHIC_DATA] [GEOGRAPHIC_DATA] [GEOGRAPHIC_DATA] [GEOGRA…" at bounding box center [387, 411] width 300 height 21
drag, startPoint x: 557, startPoint y: 380, endPoint x: 566, endPoint y: 367, distance: 15.6
click at [557, 314] on span at bounding box center [561, 380] width 10 height 10
click at [0, 0] on input "radio" at bounding box center [0, 0] width 0 height 0
click at [687, 85] on button "button" at bounding box center [713, 85] width 17 height 15
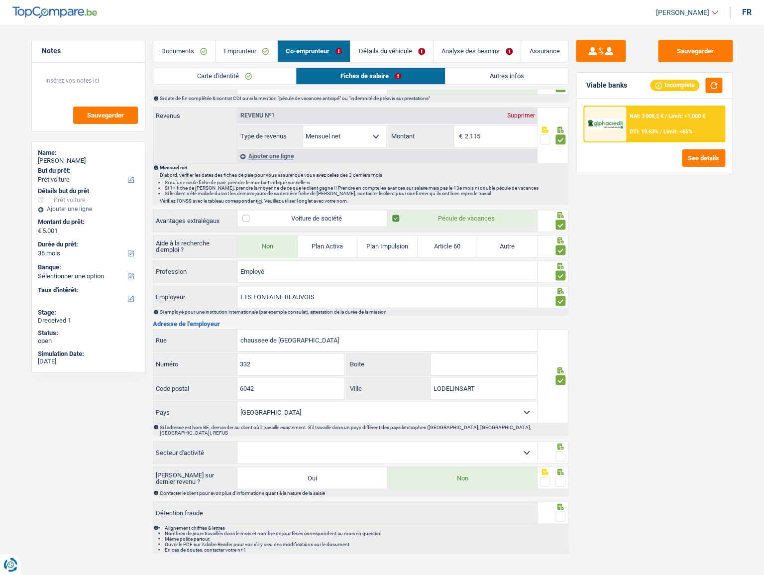
drag, startPoint x: 510, startPoint y: 451, endPoint x: 510, endPoint y: 446, distance: 5.5
click at [510, 314] on select "Agriculture/Pêche Industrie Horeca Courier/Fitness/Taxi Construction Banques/As…" at bounding box center [387, 452] width 300 height 21
select select "bigCompanies"
click at [237, 314] on select "Agriculture/Pêche Industrie Horeca Courier/Fitness/Taxi Construction Banques/As…" at bounding box center [387, 452] width 300 height 21
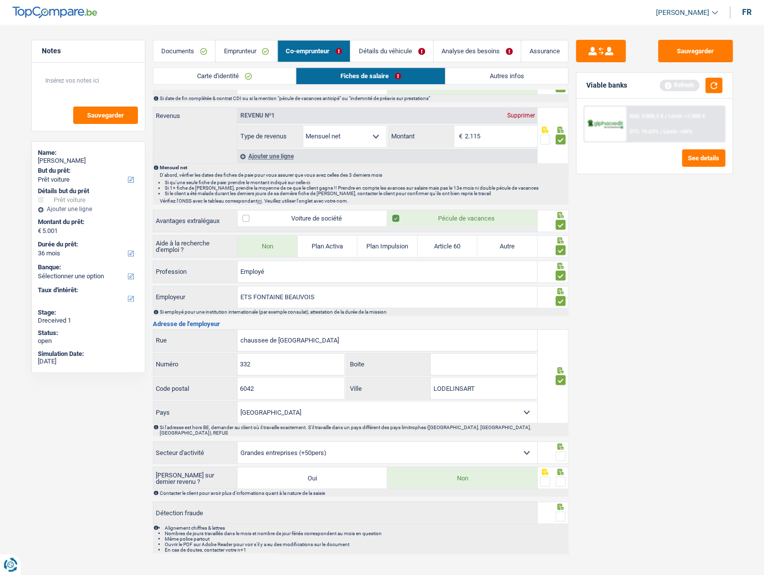
click at [563, 314] on span at bounding box center [561, 456] width 10 height 10
click at [0, 0] on input "radio" at bounding box center [0, 0] width 0 height 0
drag, startPoint x: 563, startPoint y: 469, endPoint x: 563, endPoint y: 484, distance: 15.4
click at [563, 314] on span at bounding box center [561, 481] width 10 height 10
click at [0, 0] on input "radio" at bounding box center [0, 0] width 0 height 0
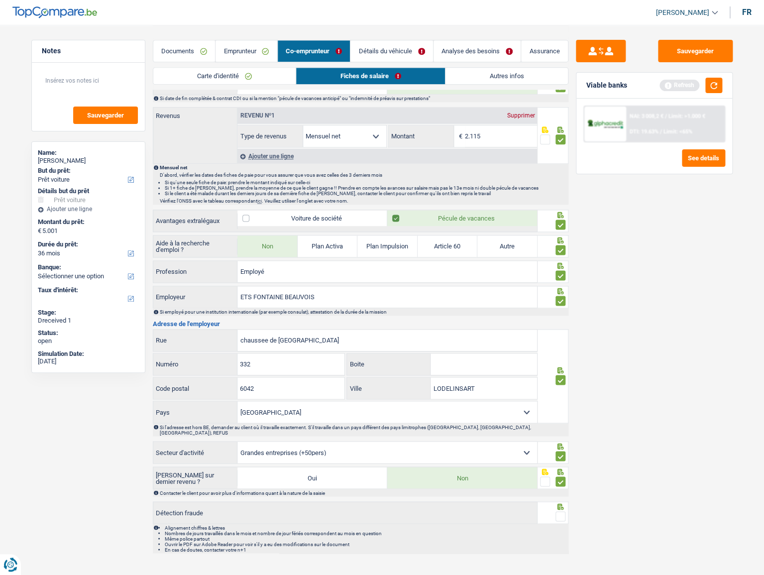
drag, startPoint x: 562, startPoint y: 510, endPoint x: 629, endPoint y: 324, distance: 197.9
click at [562, 314] on span at bounding box center [561, 516] width 10 height 10
click at [0, 0] on input "radio" at bounding box center [0, 0] width 0 height 0
click at [687, 85] on button "button" at bounding box center [713, 85] width 17 height 15
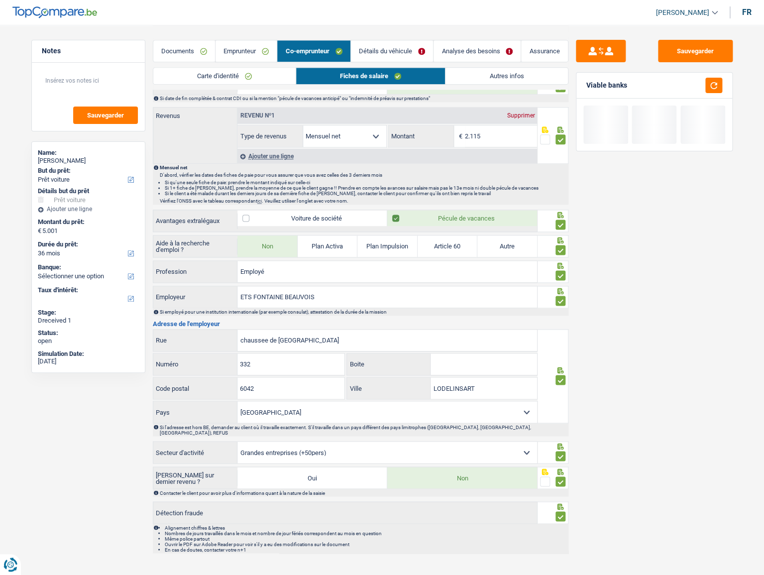
click at [386, 49] on link "Détails du véhicule" at bounding box center [392, 50] width 82 height 21
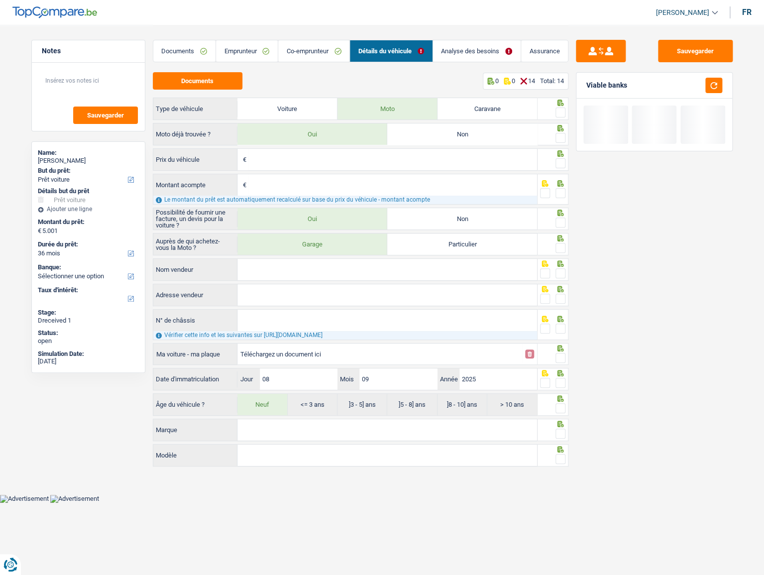
scroll to position [0, 0]
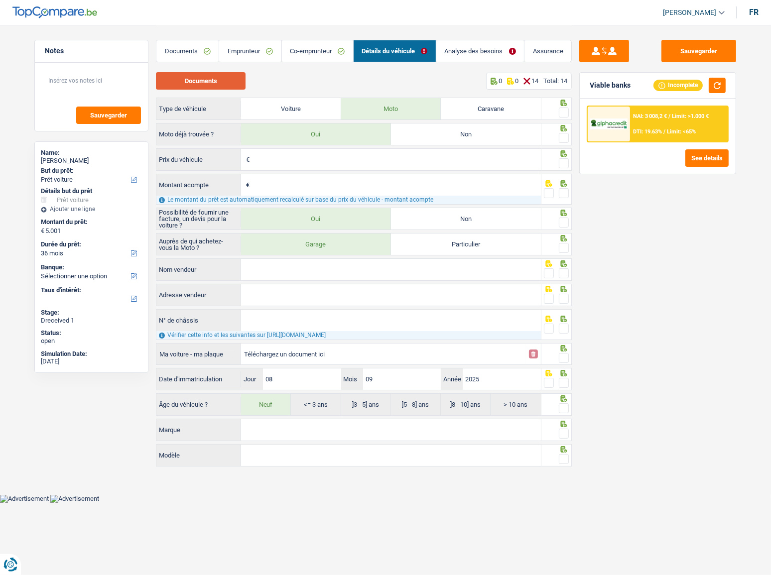
drag, startPoint x: 199, startPoint y: 81, endPoint x: 192, endPoint y: 77, distance: 8.3
click at [195, 79] on button "Documents" at bounding box center [201, 80] width 90 height 17
drag, startPoint x: 565, startPoint y: 109, endPoint x: 563, endPoint y: 127, distance: 18.5
click at [564, 109] on span at bounding box center [564, 113] width 10 height 10
click at [0, 0] on input "radio" at bounding box center [0, 0] width 0 height 0
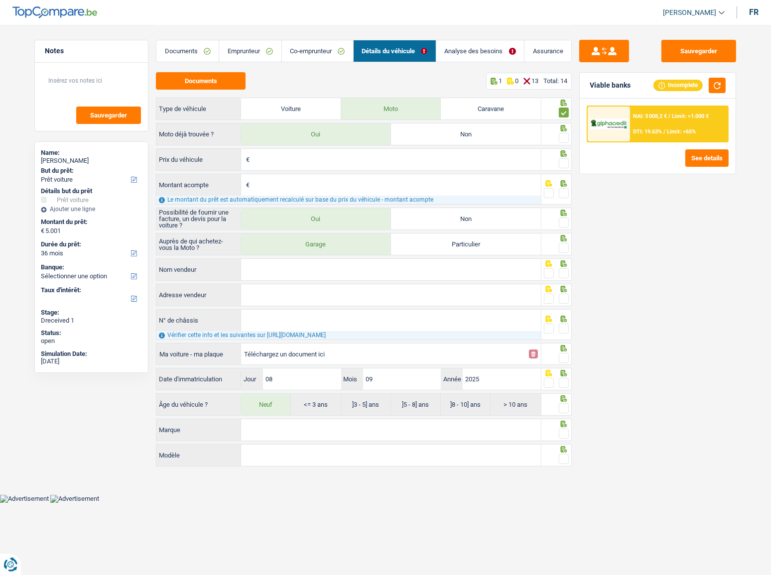
click at [563, 140] on span at bounding box center [564, 138] width 10 height 10
click at [0, 0] on input "radio" at bounding box center [0, 0] width 0 height 0
click at [687, 85] on button "button" at bounding box center [716, 85] width 17 height 15
click at [345, 159] on input "Prix du véhicule" at bounding box center [396, 159] width 289 height 21
click at [313, 158] on input "Prix du véhicule" at bounding box center [396, 159] width 289 height 21
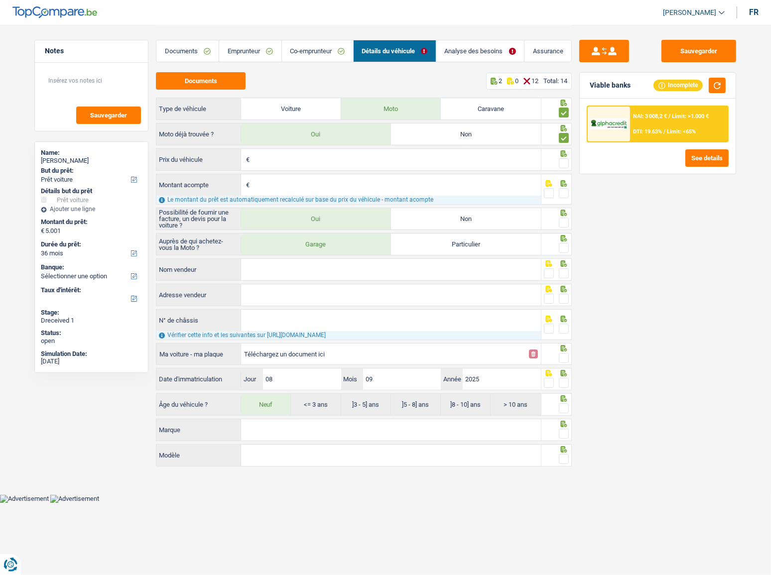
type input "6"
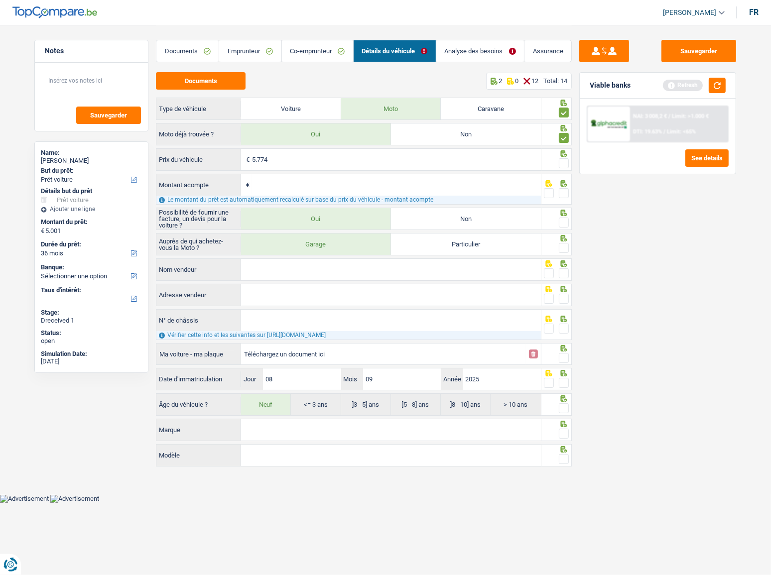
type input "5.774"
click at [567, 164] on span at bounding box center [564, 163] width 10 height 10
click at [0, 0] on input "radio" at bounding box center [0, 0] width 0 height 0
click at [465, 189] on input "Montant acompte" at bounding box center [396, 184] width 289 height 21
click at [566, 192] on span at bounding box center [564, 193] width 10 height 10
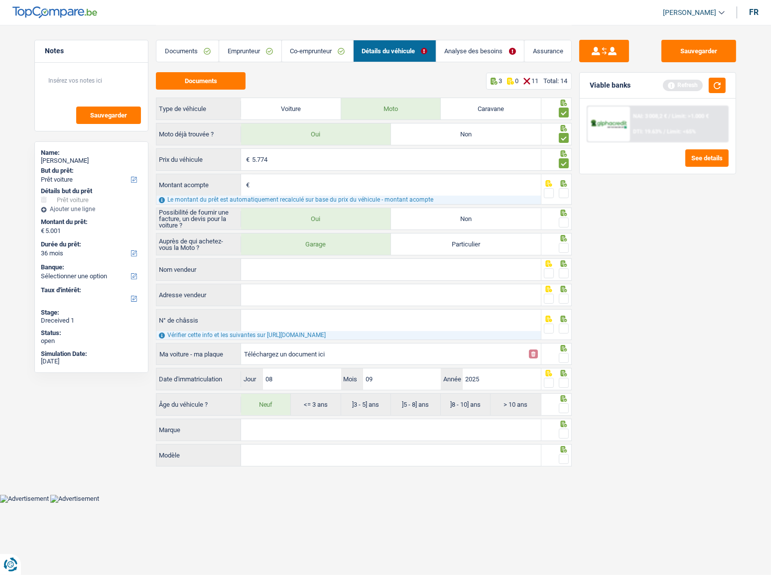
click at [0, 0] on input "radio" at bounding box center [0, 0] width 0 height 0
click at [324, 184] on input "Montant acompte" at bounding box center [396, 184] width 289 height 21
click at [457, 51] on link "Analyse des besoins" at bounding box center [480, 50] width 88 height 21
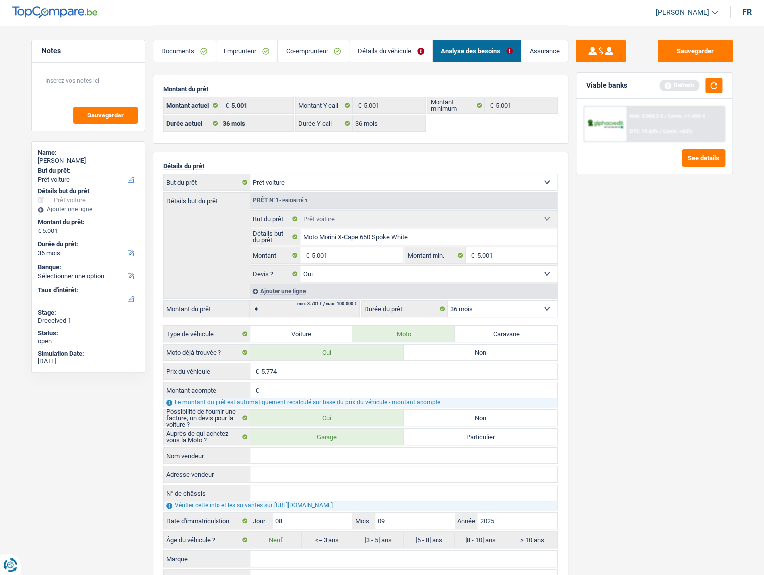
click at [404, 45] on link "Détails du véhicule" at bounding box center [390, 50] width 83 height 21
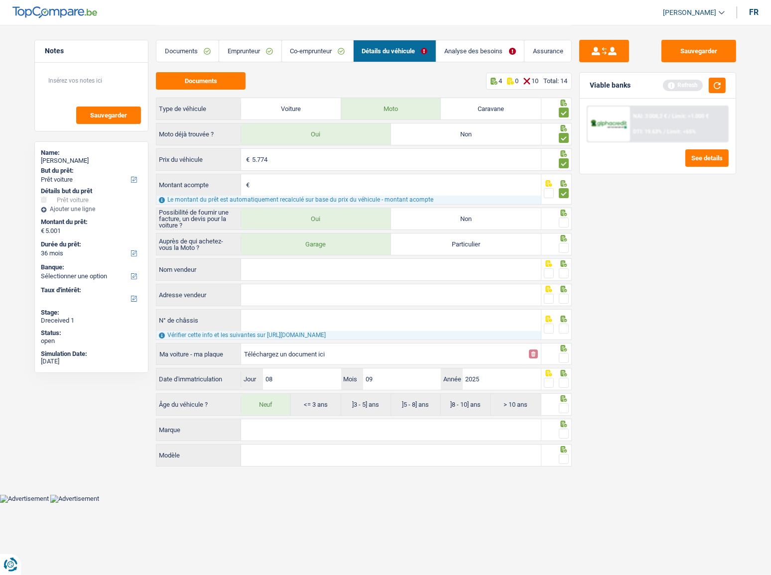
click at [292, 190] on input "Montant acompte" at bounding box center [396, 184] width 289 height 21
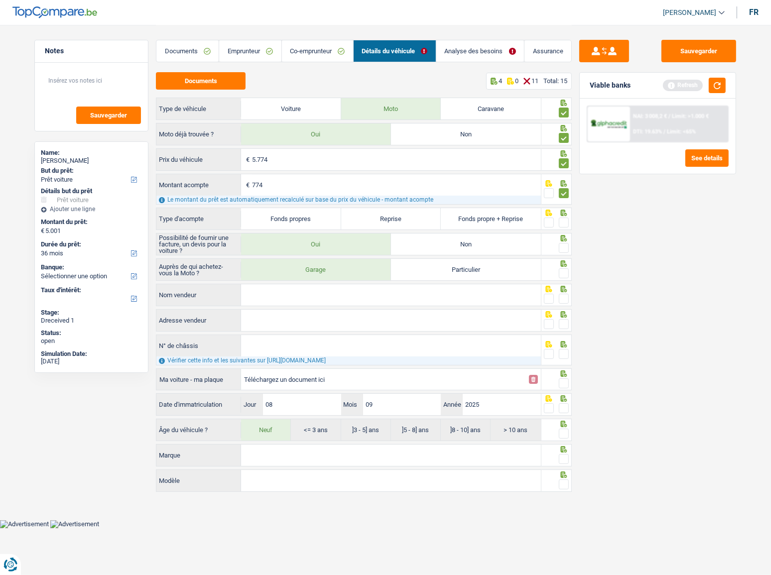
type input "774"
type input "5.000"
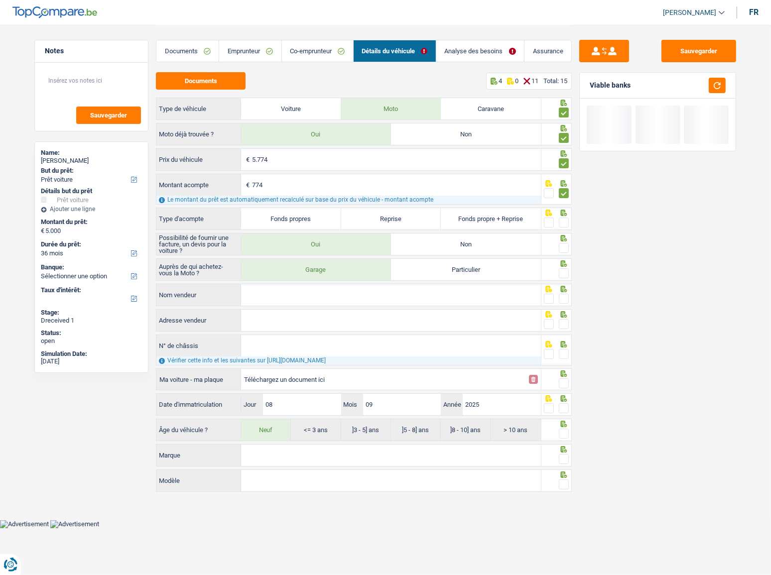
click at [566, 220] on span at bounding box center [564, 223] width 10 height 10
click at [0, 0] on input "radio" at bounding box center [0, 0] width 0 height 0
click at [325, 219] on label "Fonds propres" at bounding box center [291, 218] width 100 height 21
click at [325, 219] on input "Fonds propres" at bounding box center [291, 218] width 100 height 21
radio input "true"
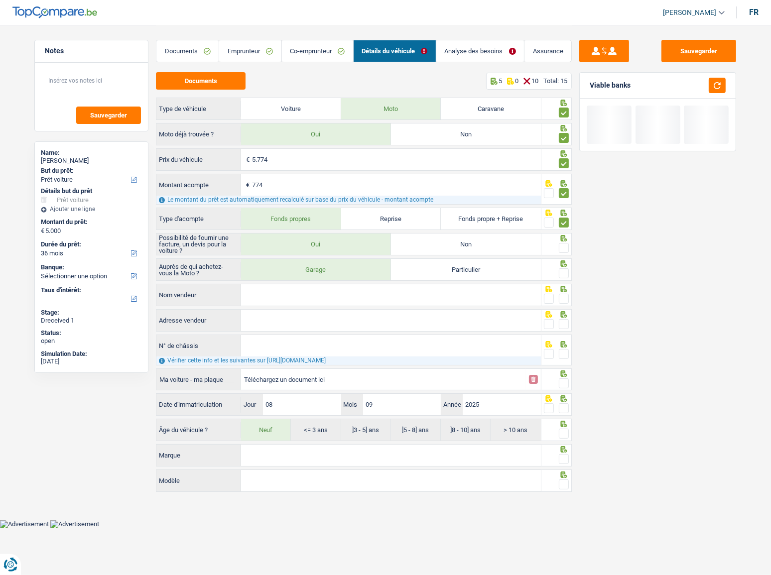
radio input "false"
click at [565, 243] on span at bounding box center [564, 248] width 10 height 10
click at [0, 0] on input "radio" at bounding box center [0, 0] width 0 height 0
drag, startPoint x: 563, startPoint y: 269, endPoint x: 462, endPoint y: 302, distance: 106.4
click at [557, 271] on fieldset at bounding box center [556, 273] width 25 height 12
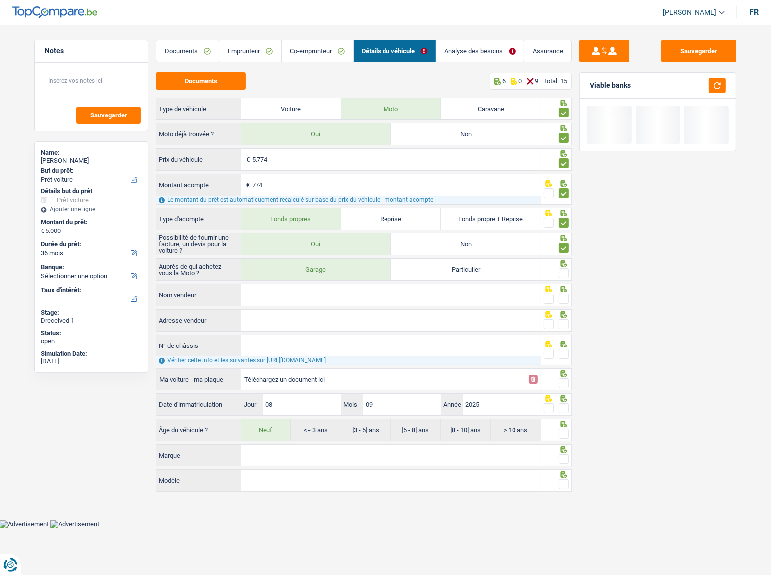
click at [421, 290] on input "Nom vendeur" at bounding box center [391, 294] width 300 height 21
click at [477, 61] on link "Analyse des besoins" at bounding box center [480, 50] width 88 height 21
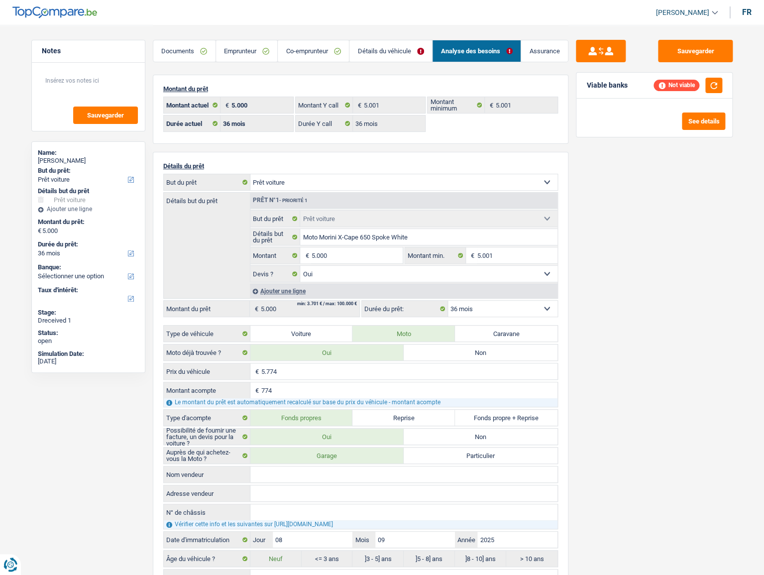
click at [414, 50] on link "Détails du véhicule" at bounding box center [390, 50] width 83 height 21
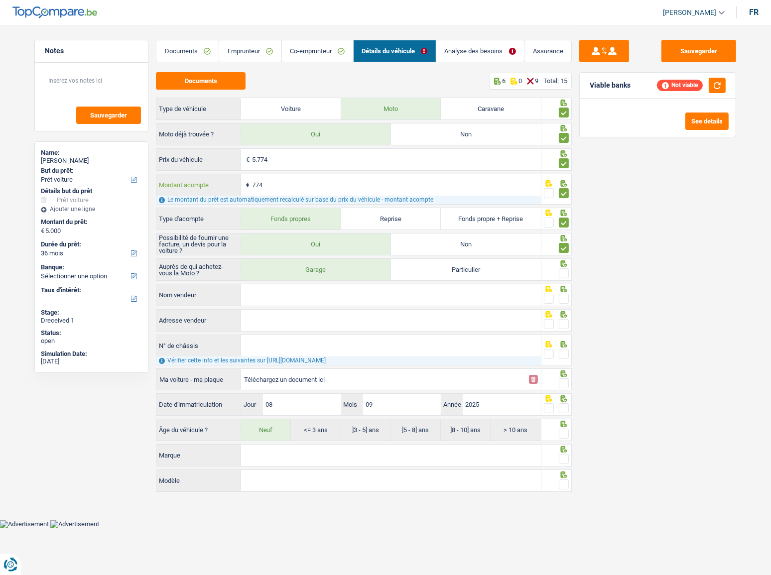
click at [276, 187] on input "774" at bounding box center [396, 184] width 289 height 21
type input "773"
type input "5.001"
click at [273, 296] on input "Nom vendeur" at bounding box center [391, 294] width 300 height 21
click at [563, 271] on span at bounding box center [564, 273] width 10 height 10
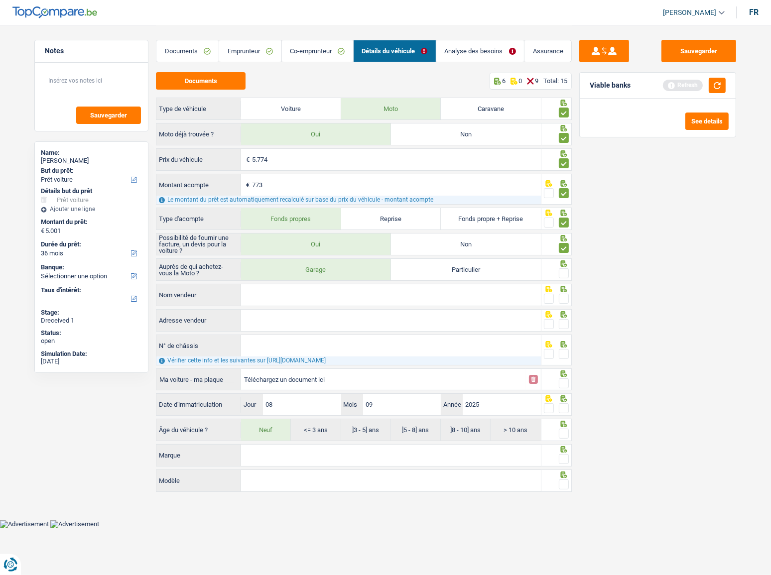
click at [0, 0] on input "radio" at bounding box center [0, 0] width 0 height 0
click at [409, 300] on input "Nom vendeur" at bounding box center [391, 294] width 300 height 21
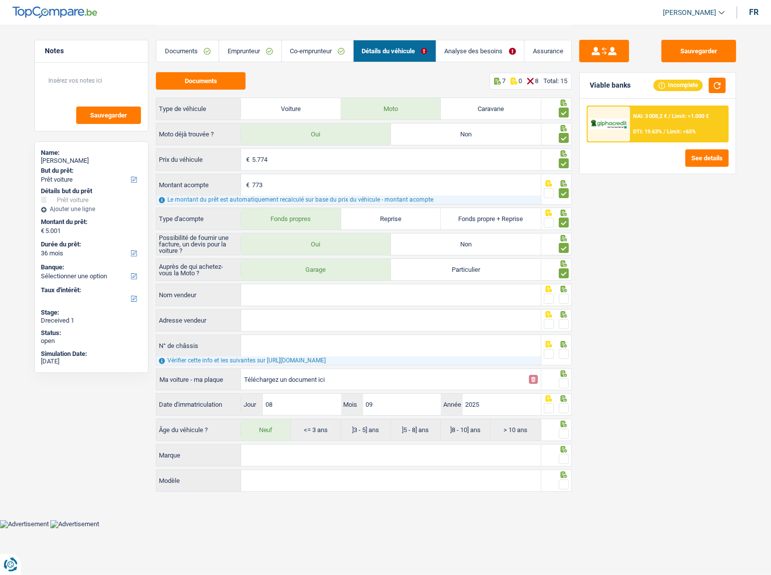
click at [275, 296] on input "Nom vendeur" at bounding box center [391, 294] width 300 height 21
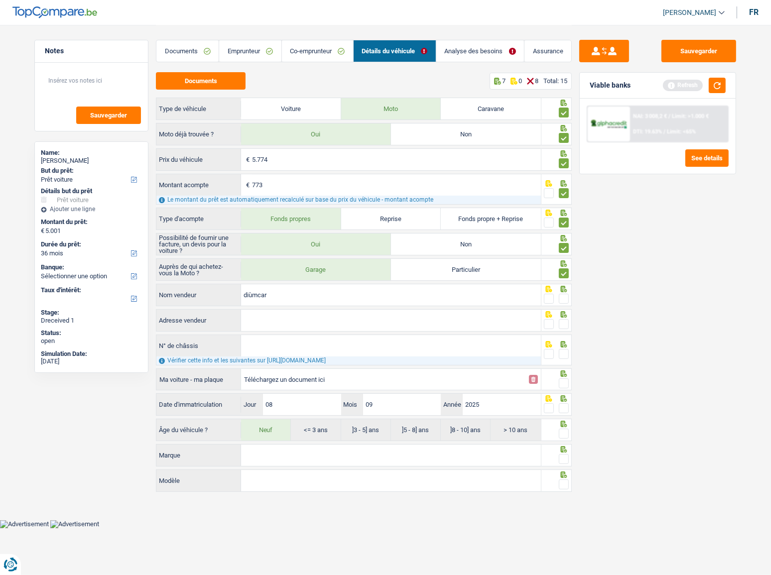
click at [250, 296] on input "diùmcar" at bounding box center [391, 294] width 300 height 21
type input "dimcar"
click at [561, 295] on span at bounding box center [564, 299] width 10 height 10
click at [0, 0] on input "radio" at bounding box center [0, 0] width 0 height 0
click at [390, 314] on input "Adresse vendeur" at bounding box center [391, 320] width 300 height 21
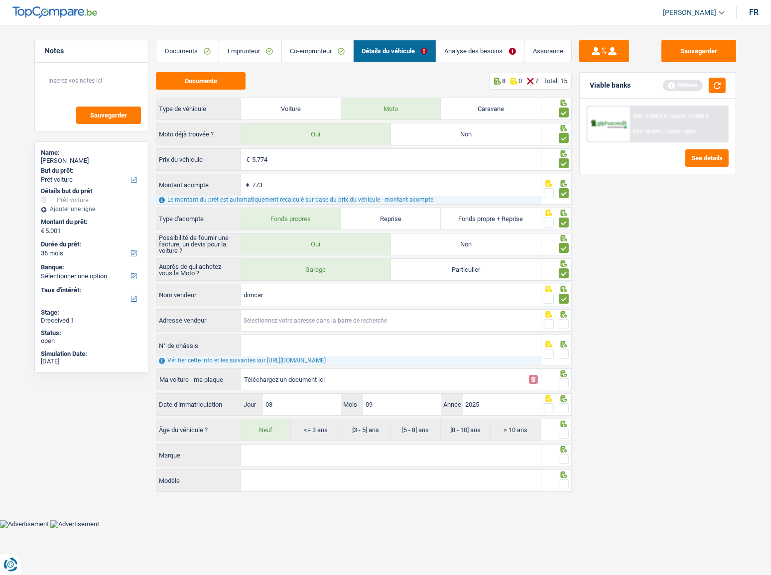
click at [282, 314] on input "Adresse vendeur" at bounding box center [391, 320] width 300 height 21
paste input "[STREET_ADDRESS]"
click at [334, 314] on input "[STREET_ADDRESS]" at bounding box center [391, 320] width 300 height 21
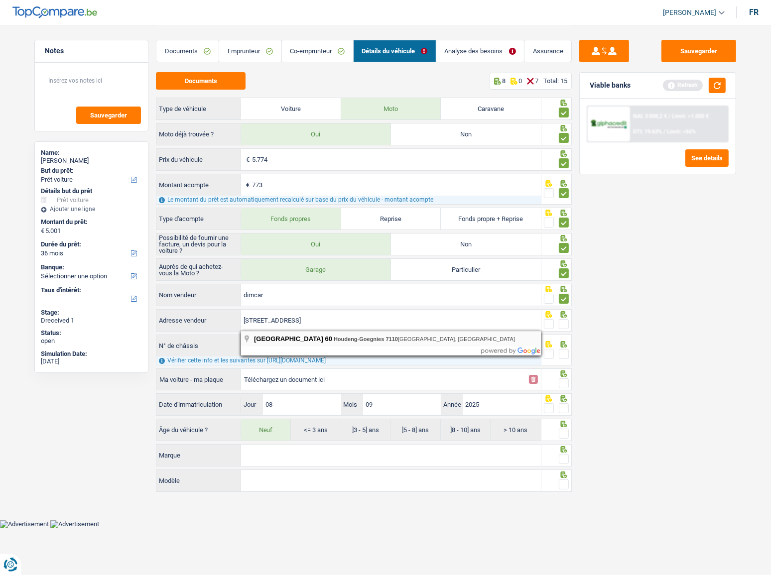
type input "[GEOGRAPHIC_DATA]; 60; 7110; [GEOGRAPHIC_DATA]; BE"
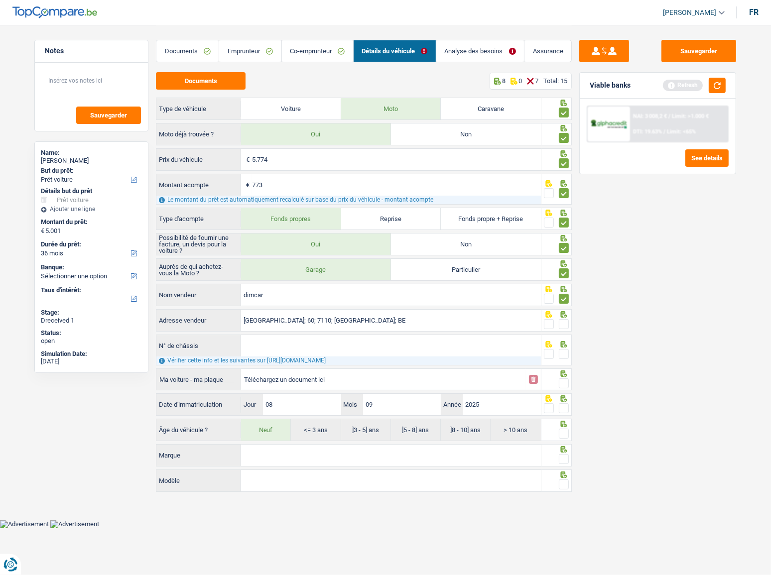
click at [565, 314] on span at bounding box center [564, 324] width 10 height 10
click at [0, 0] on input "radio" at bounding box center [0, 0] width 0 height 0
click at [320, 314] on input "N° de châssis" at bounding box center [391, 345] width 300 height 21
click at [408, 314] on input "N° de châssis" at bounding box center [391, 345] width 300 height 21
click at [319, 314] on input "Téléchargez un document ici" at bounding box center [383, 379] width 279 height 15
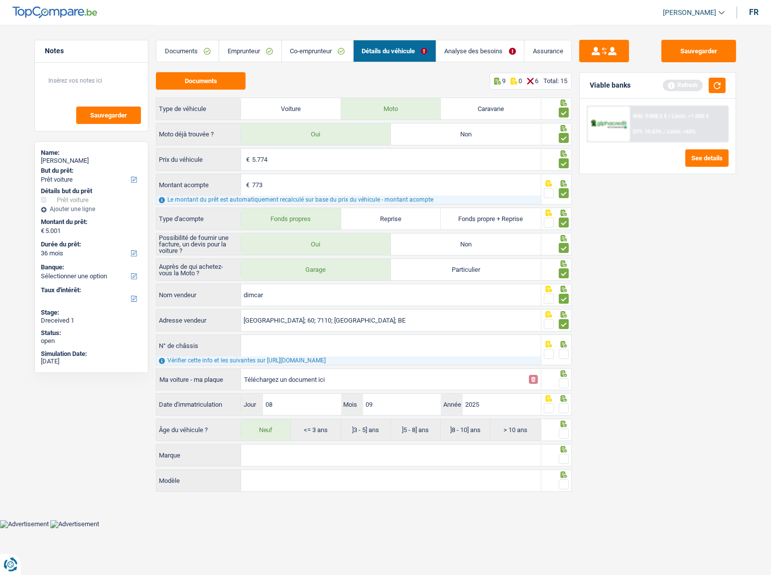
type input "C:\fakepath\CH.png"
click at [271, 314] on input "N° de châssis" at bounding box center [391, 345] width 300 height 21
paste input "[US_VEHICLE_IDENTIFICATION_NUMBER]"
type input "[US_VEHICLE_IDENTIFICATION_NUMBER]"
click at [563, 314] on span at bounding box center [564, 354] width 10 height 10
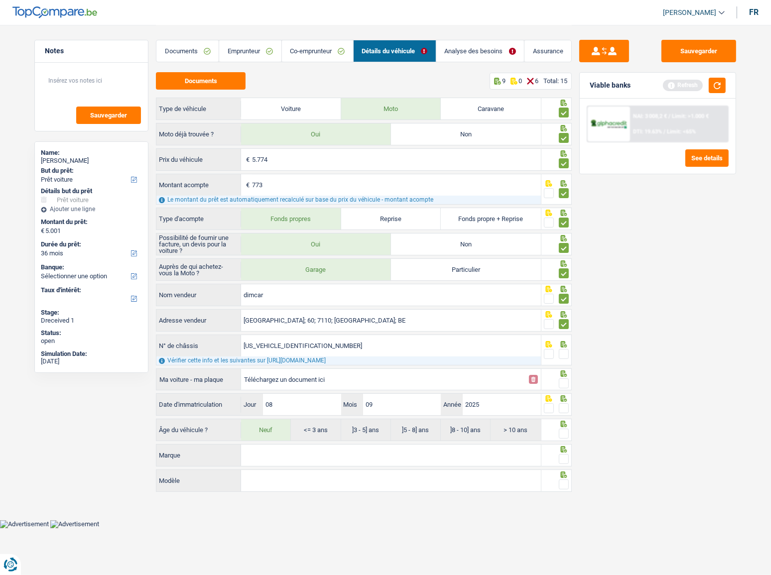
click at [0, 0] on input "radio" at bounding box center [0, 0] width 0 height 0
click at [563, 314] on span at bounding box center [564, 383] width 10 height 10
click at [0, 0] on input "radio" at bounding box center [0, 0] width 0 height 0
click at [563, 314] on span at bounding box center [564, 408] width 10 height 10
click at [0, 0] on input "radio" at bounding box center [0, 0] width 0 height 0
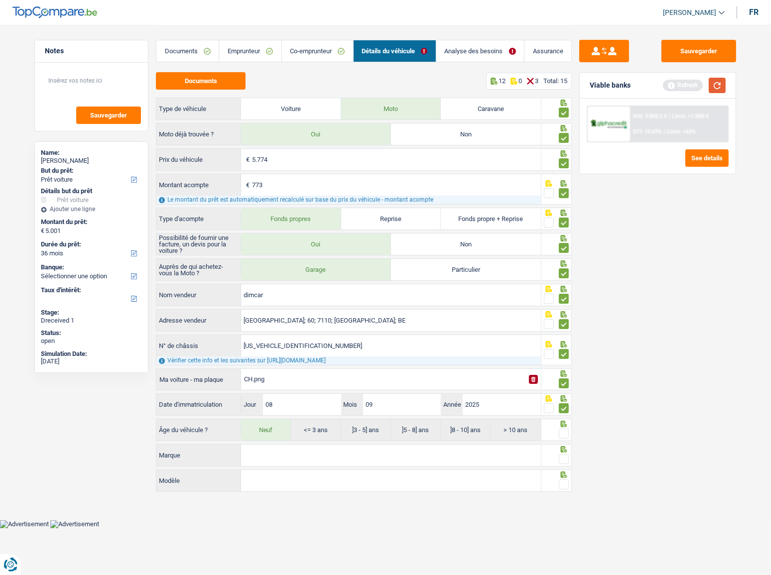
click at [687, 87] on button "button" at bounding box center [716, 85] width 17 height 15
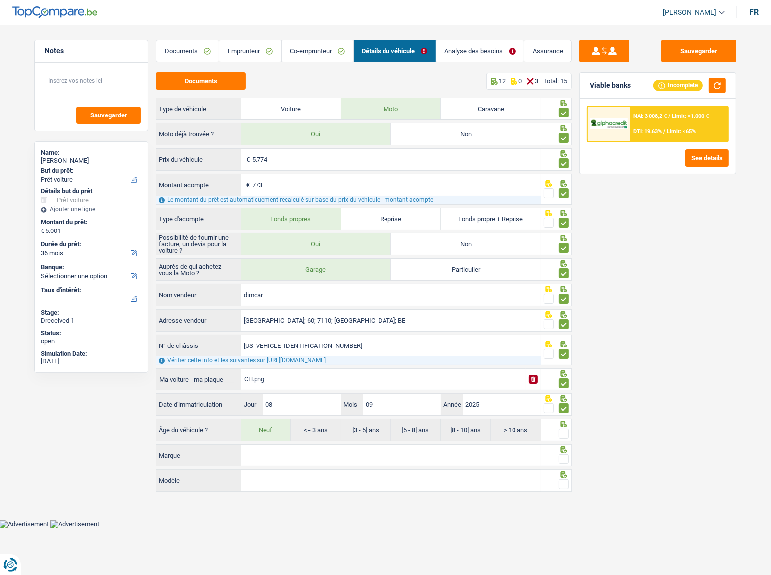
click at [567, 314] on span at bounding box center [564, 434] width 10 height 10
click at [0, 0] on input "radio" at bounding box center [0, 0] width 0 height 0
click at [371, 314] on input "Marque" at bounding box center [391, 455] width 300 height 21
drag, startPoint x: 270, startPoint y: 452, endPoint x: 567, endPoint y: 461, distance: 297.8
click at [279, 314] on input "Marque" at bounding box center [391, 455] width 300 height 21
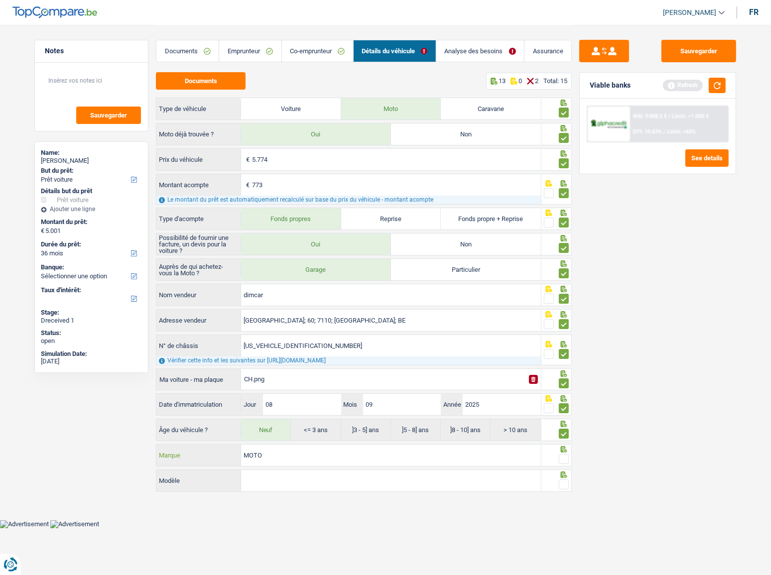
click at [278, 314] on input "MOTO" at bounding box center [391, 455] width 300 height 21
type input "MOTO MORINI"
drag, startPoint x: 281, startPoint y: 483, endPoint x: 341, endPoint y: 477, distance: 61.0
click at [282, 314] on input "Modèle" at bounding box center [391, 480] width 300 height 21
paste input "X-CAPE"
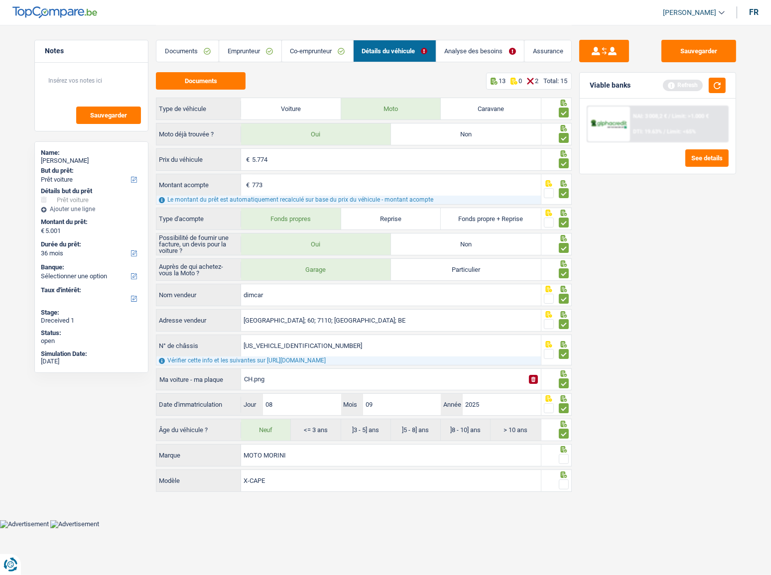
type input "X-CAPE"
drag, startPoint x: 566, startPoint y: 458, endPoint x: 563, endPoint y: 474, distance: 16.3
click at [566, 314] on span at bounding box center [564, 459] width 10 height 10
click at [0, 0] on input "radio" at bounding box center [0, 0] width 0 height 0
drag, startPoint x: 562, startPoint y: 481, endPoint x: 590, endPoint y: 421, distance: 66.1
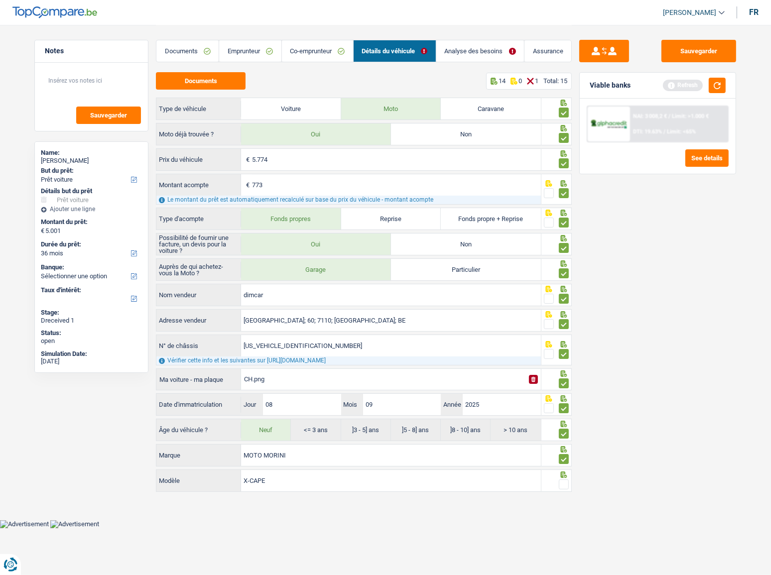
click at [563, 314] on span at bounding box center [564, 484] width 10 height 10
click at [0, 0] on input "radio" at bounding box center [0, 0] width 0 height 0
click at [687, 81] on button "button" at bounding box center [716, 85] width 17 height 15
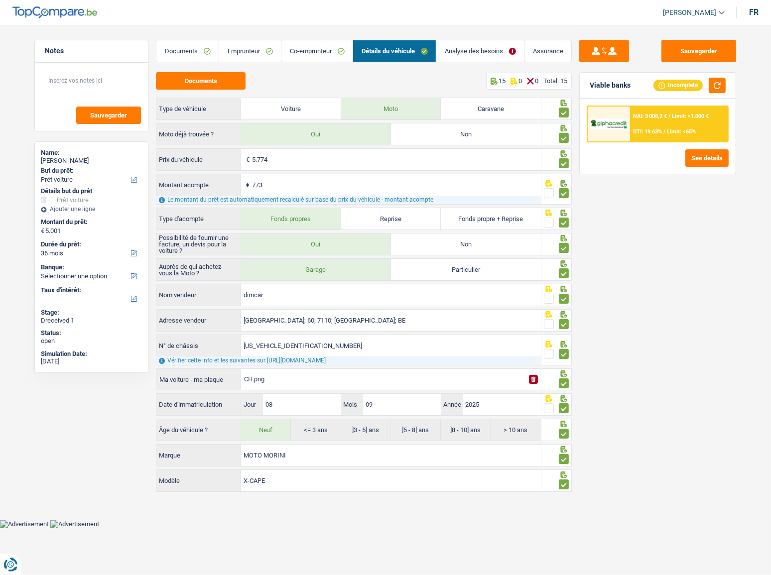
click at [458, 52] on link "Analyse des besoins" at bounding box center [480, 50] width 88 height 21
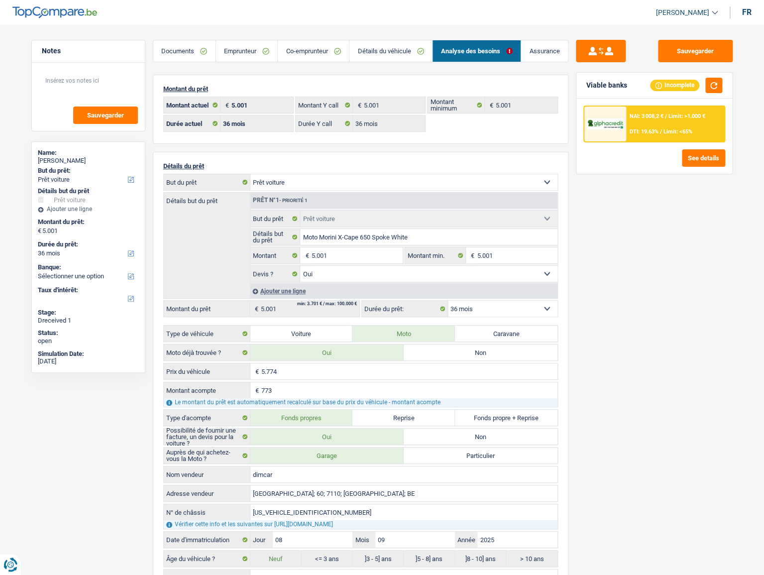
click at [403, 62] on div "Documents Emprunteur Co-emprunteur Détails du véhicule Analyse des besoins Assu…" at bounding box center [361, 46] width 416 height 42
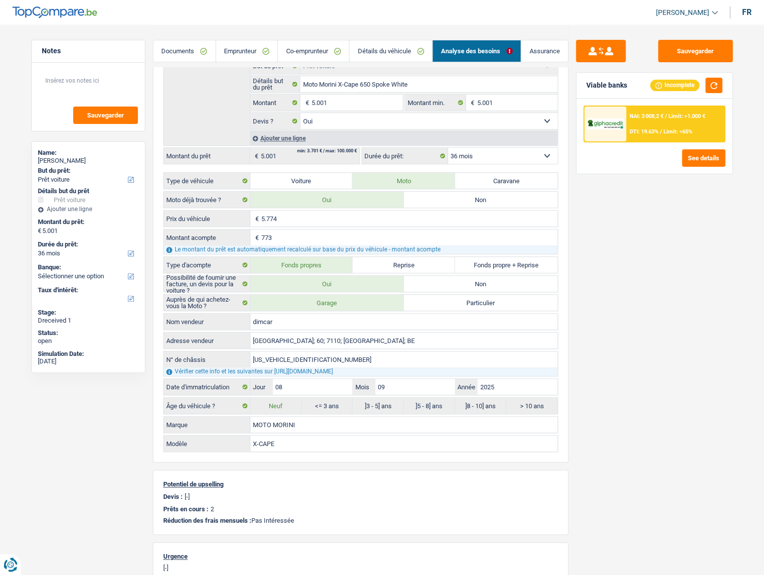
scroll to position [116, 0]
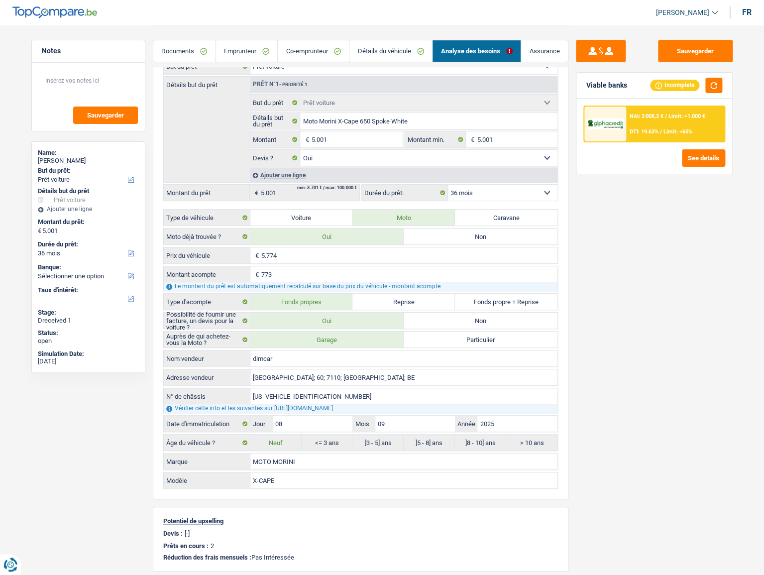
click at [664, 128] on span "Limit: <65%" at bounding box center [677, 131] width 29 height 6
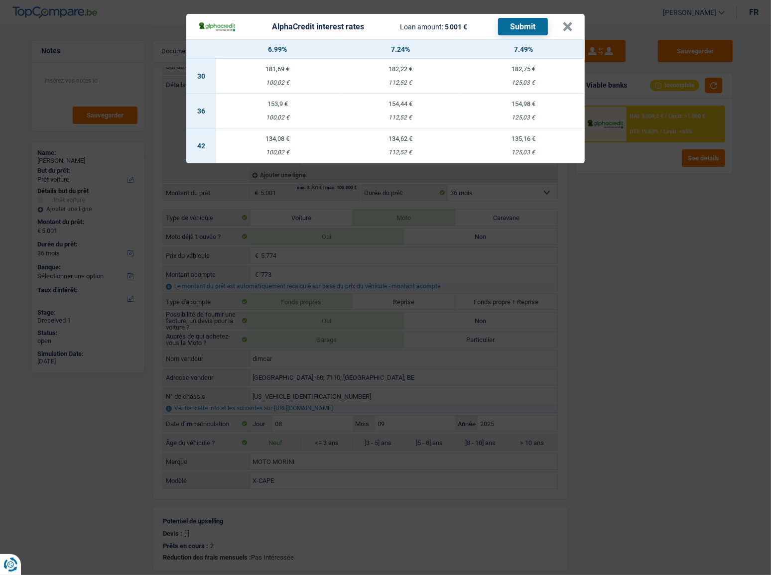
click at [559, 27] on div "AlphaCredit interest rates Loan amount: 5 001 € Submit" at bounding box center [380, 26] width 364 height 17
drag, startPoint x: 561, startPoint y: 28, endPoint x: 541, endPoint y: 99, distance: 73.9
click at [563, 29] on header "AlphaCredit interest rates Loan amount: 5 001 € Submit ×" at bounding box center [385, 26] width 398 height 25
click at [566, 24] on button "×" at bounding box center [567, 27] width 10 height 10
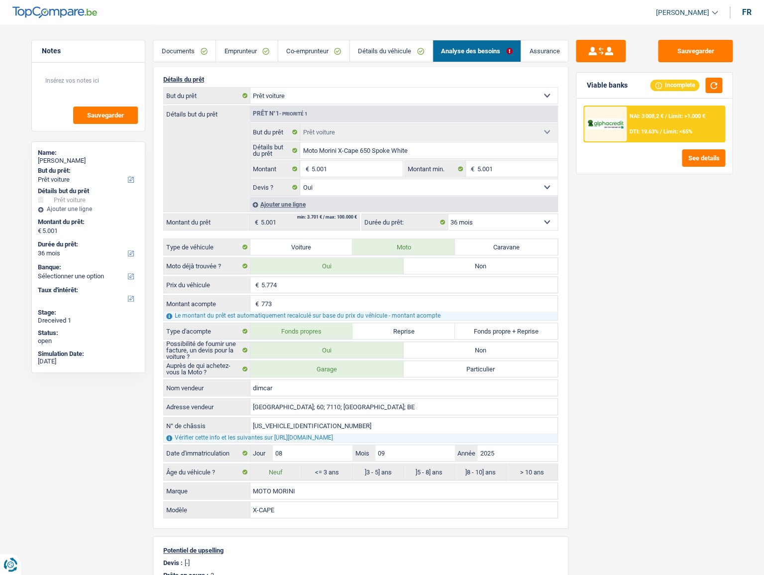
scroll to position [71, 0]
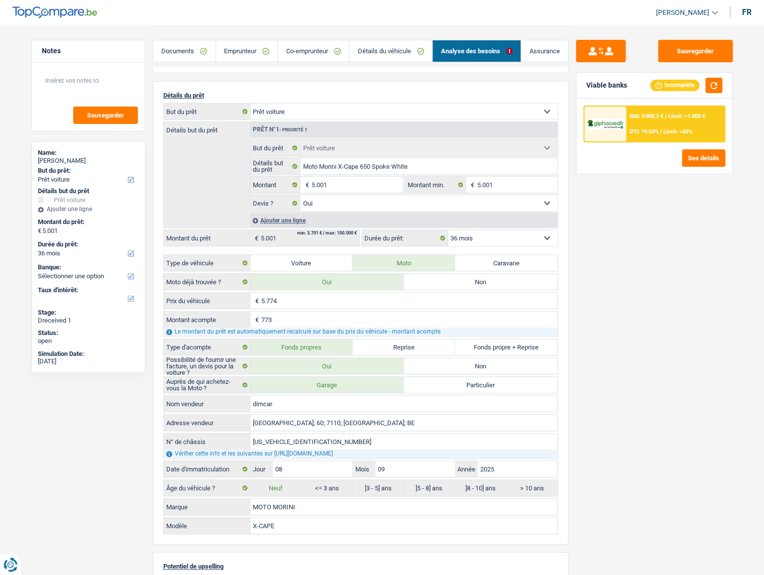
click at [652, 123] on div "NAI: 3 008,2 € / Limit: >1.000 € DTI: 19.63% / Limit: <65%" at bounding box center [675, 124] width 98 height 35
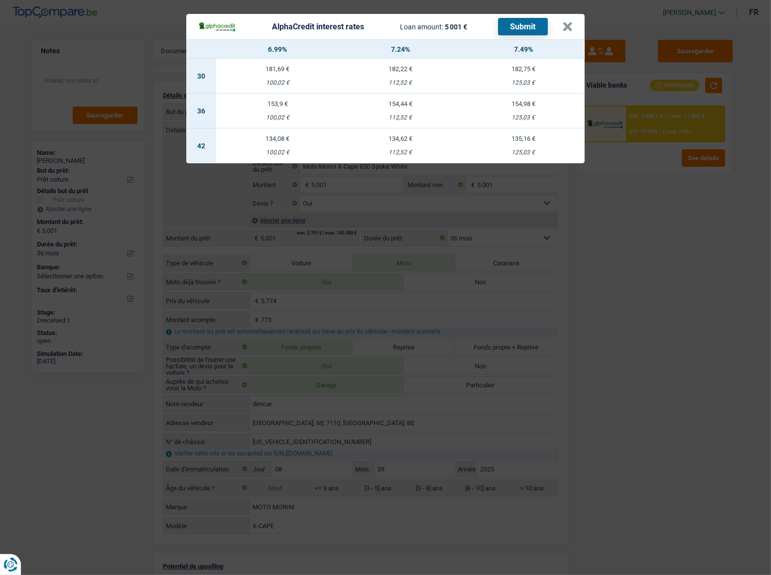
click at [501, 135] on div "135,16 €" at bounding box center [522, 138] width 123 height 6
select select
select select "alphacredit"
type input "7,49"
select select "42"
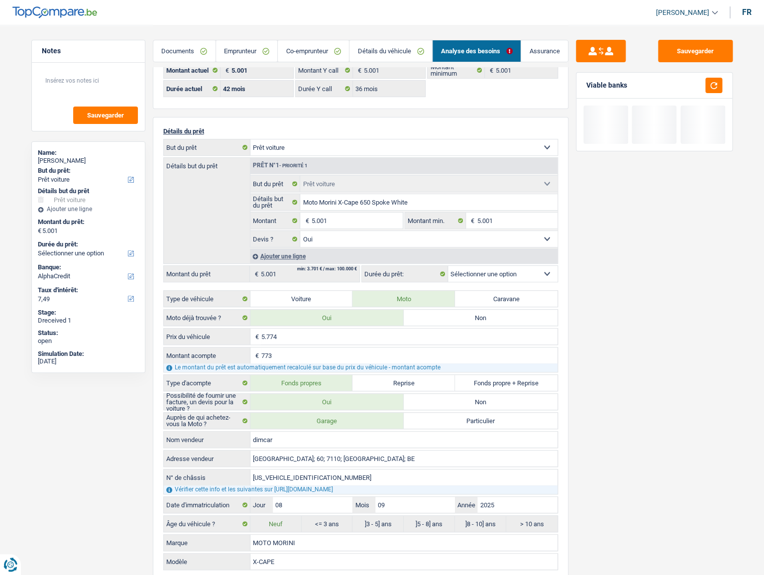
scroll to position [0, 0]
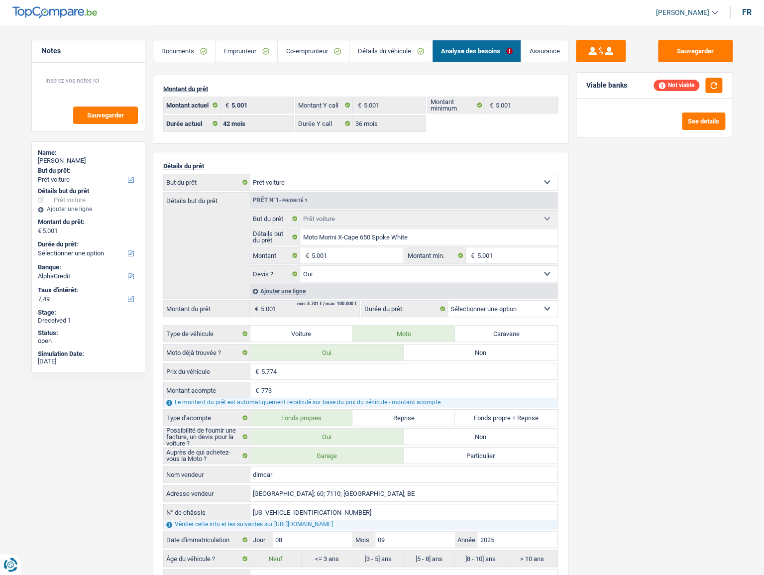
click at [504, 312] on select "12 mois 18 mois 24 mois 30 mois 36 mois Sélectionner une option" at bounding box center [503, 309] width 110 height 16
select select "36"
click at [448, 301] on select "12 mois 18 mois 24 mois 30 mois 36 mois Sélectionner une option" at bounding box center [503, 309] width 110 height 16
select select "36"
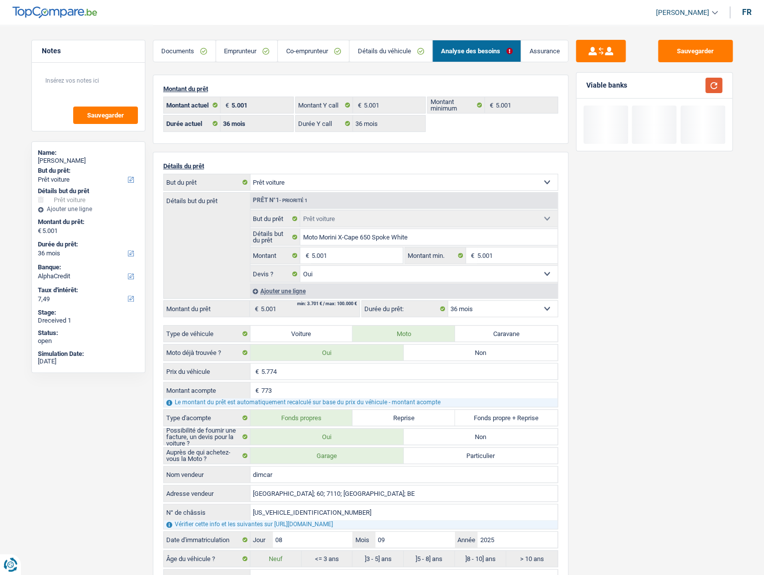
click at [687, 88] on button "button" at bounding box center [713, 85] width 17 height 15
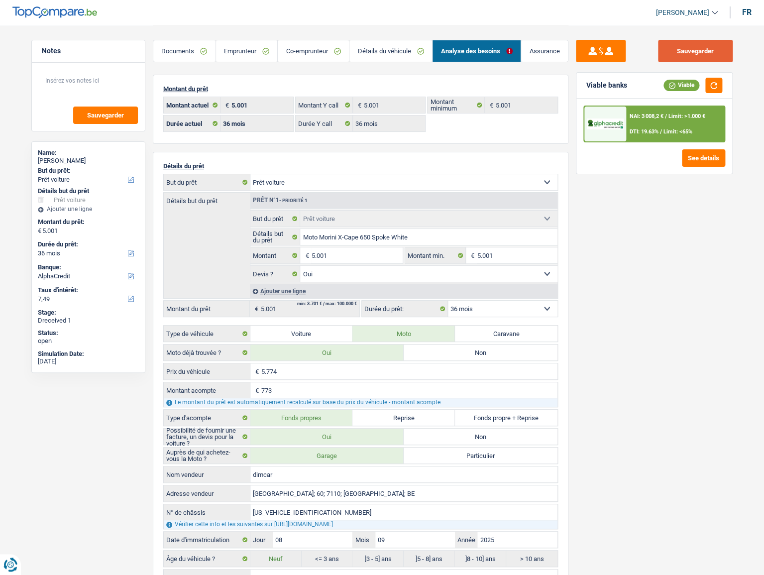
click at [683, 43] on button "Sauvegarder" at bounding box center [695, 51] width 75 height 22
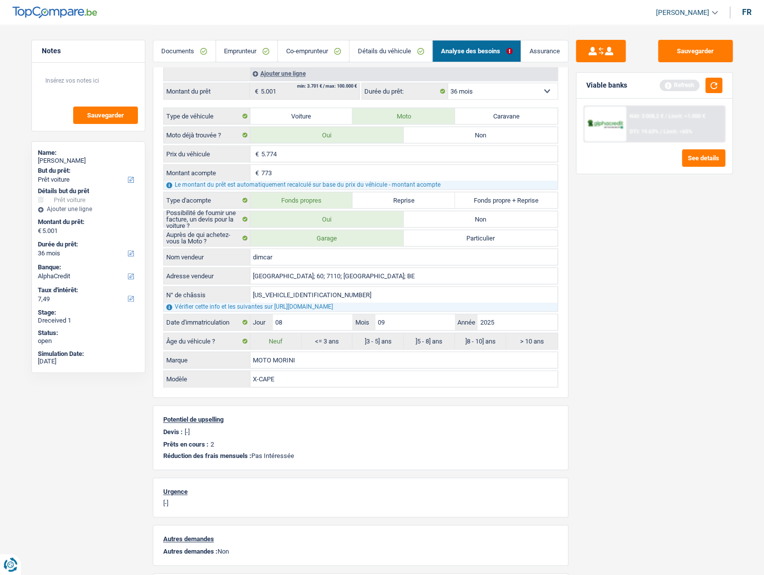
scroll to position [207, 0]
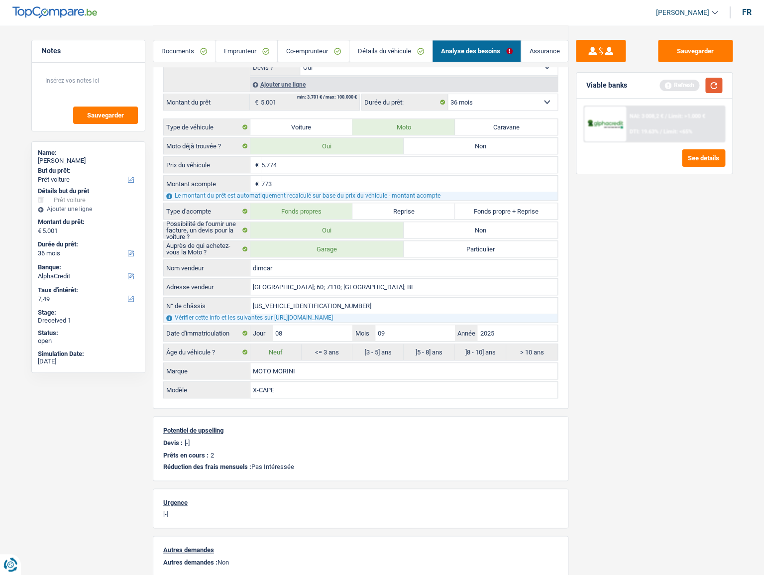
click at [687, 84] on button "button" at bounding box center [713, 85] width 17 height 15
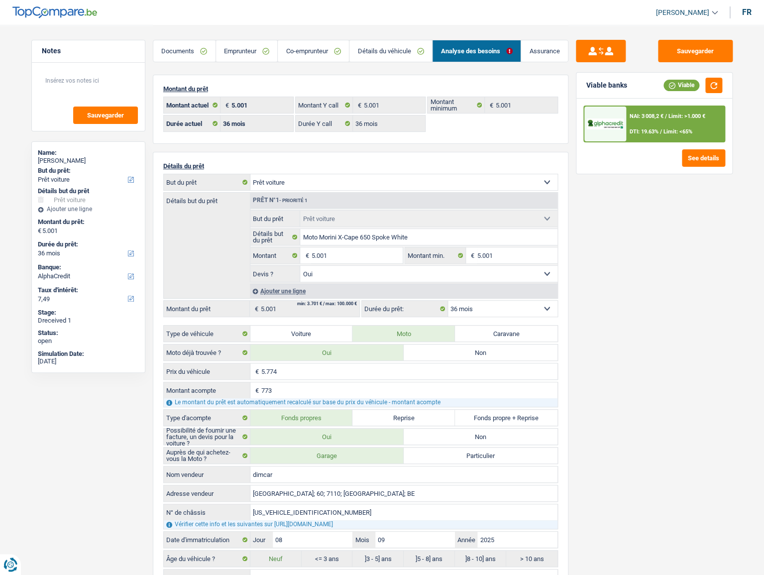
scroll to position [45, 0]
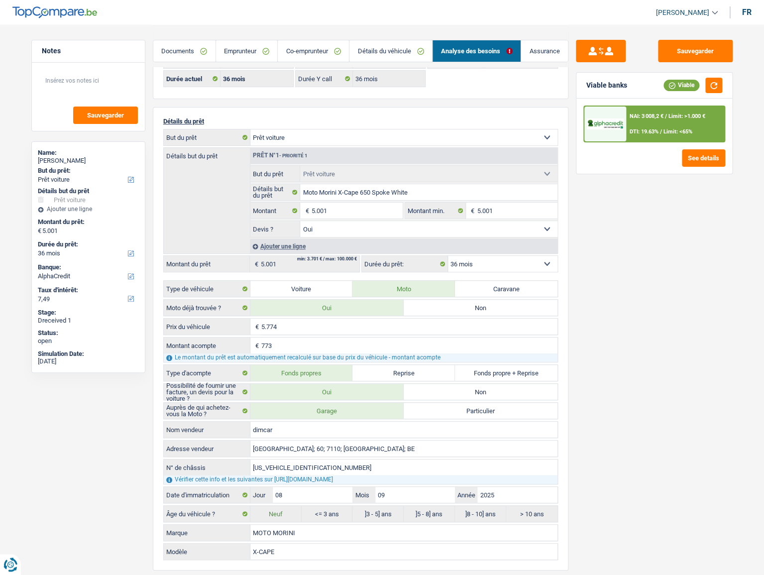
click at [256, 54] on link "Emprunteur" at bounding box center [247, 50] width 62 height 21
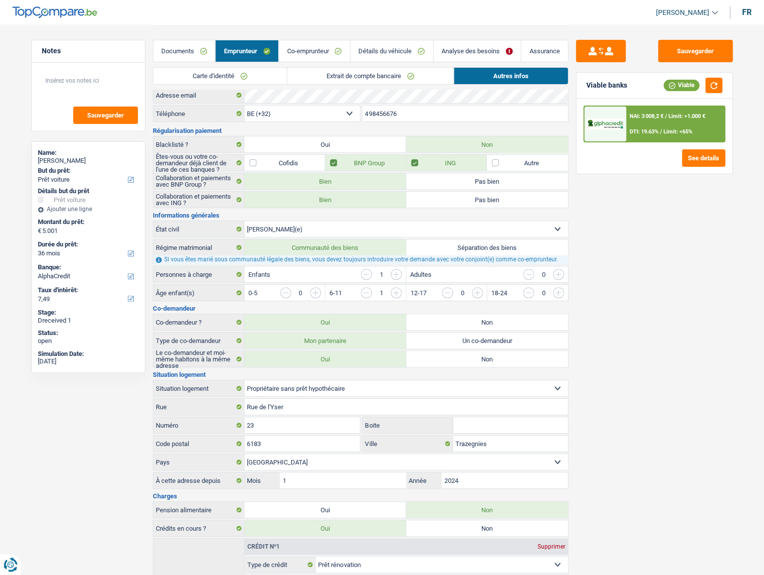
scroll to position [0, 0]
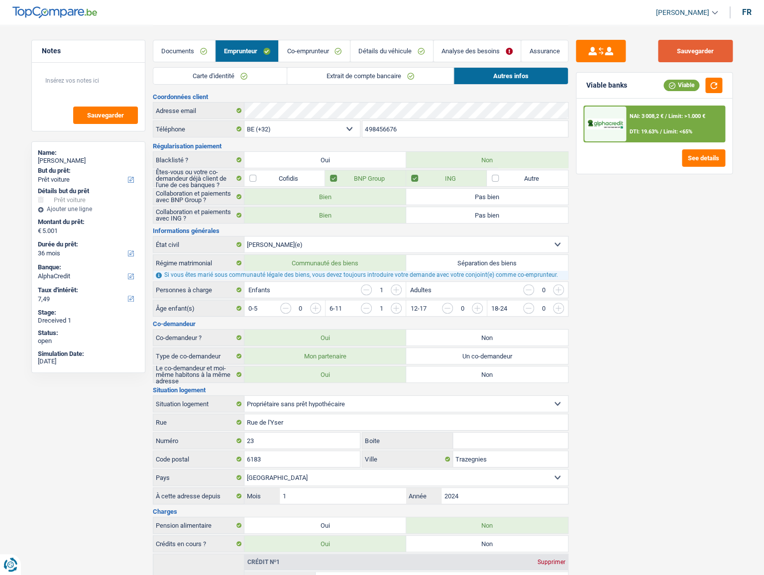
drag, startPoint x: 706, startPoint y: 46, endPoint x: 700, endPoint y: 48, distance: 6.2
click at [687, 46] on button "Sauvegarder" at bounding box center [695, 51] width 75 height 22
